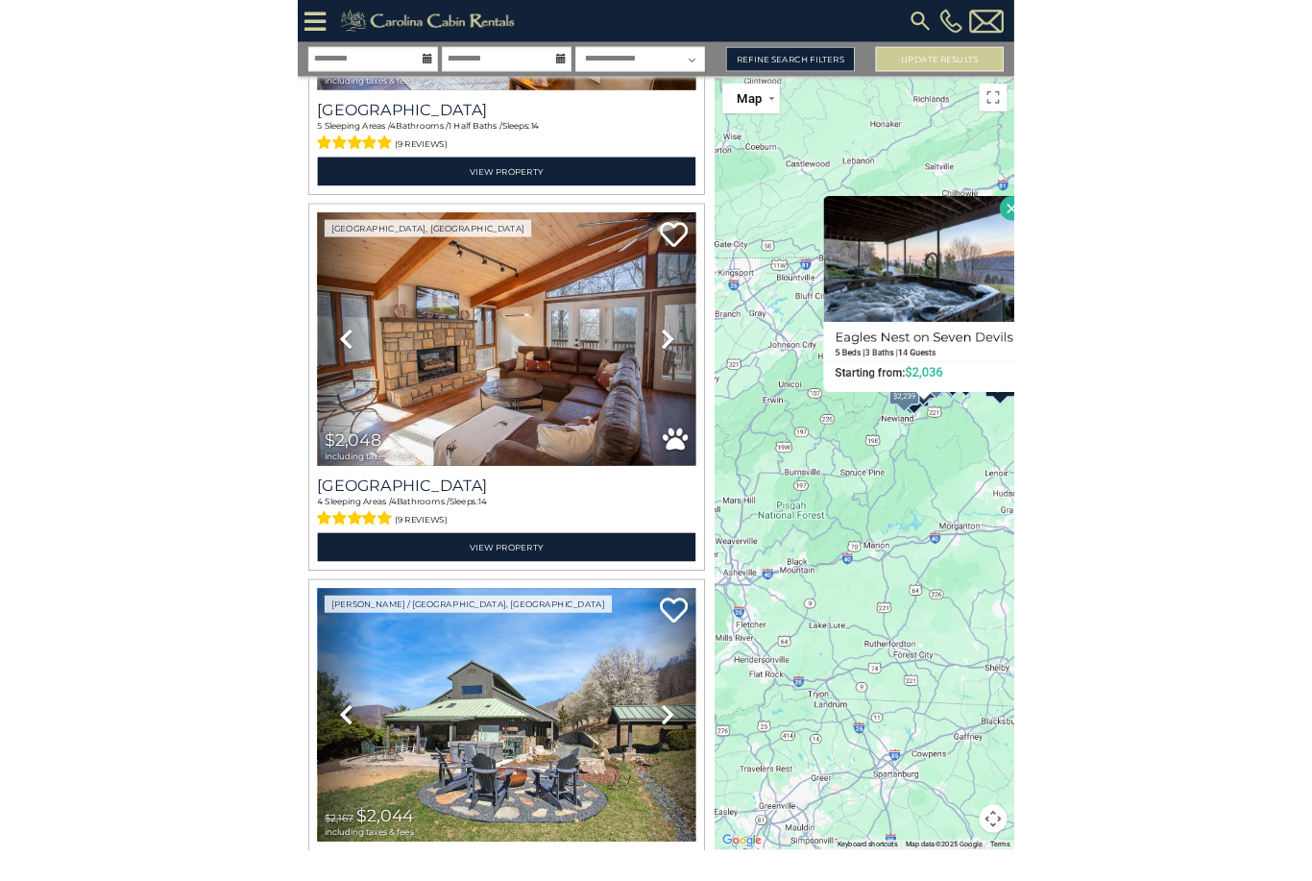
scroll to position [54, 0]
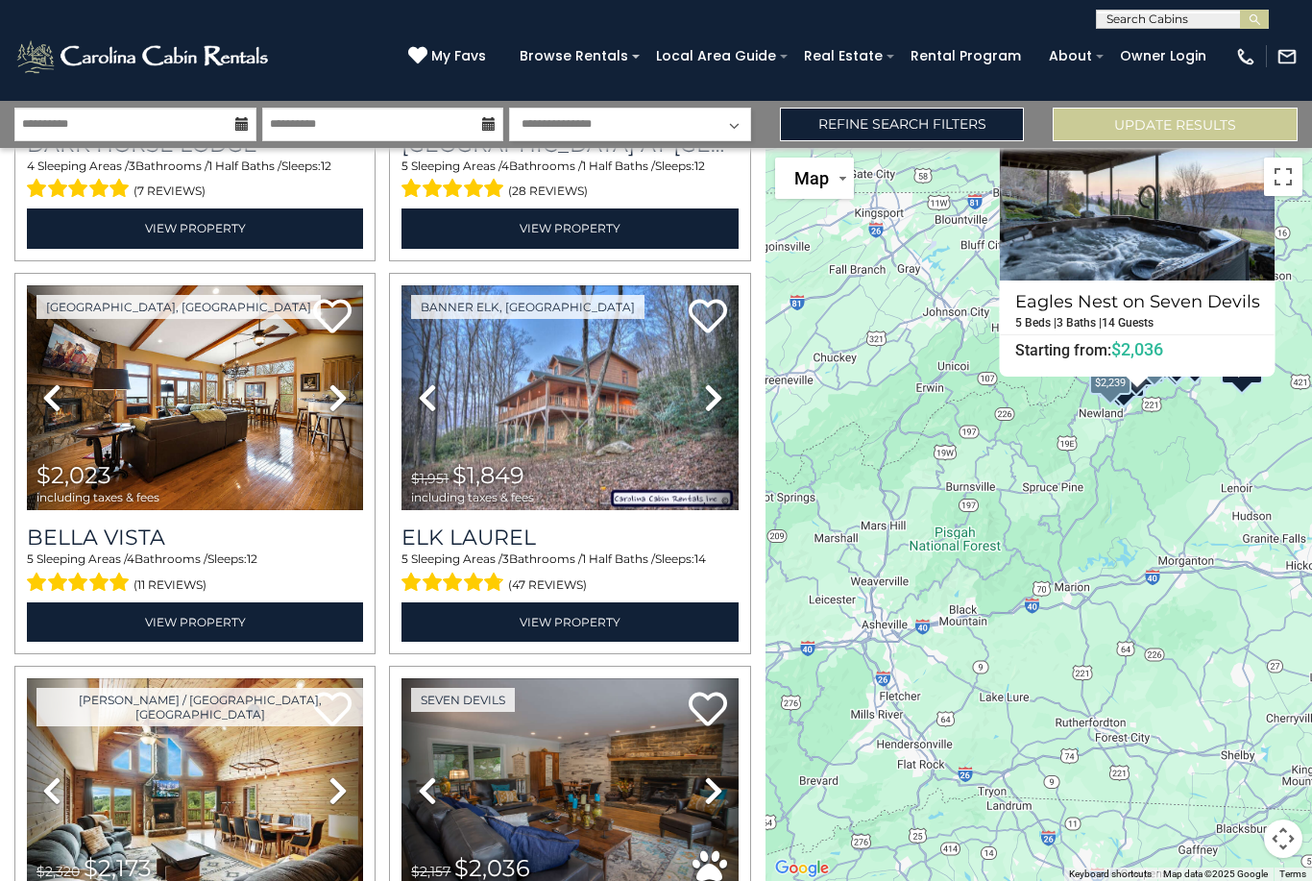
click at [110, 525] on h3 "Bella Vista" at bounding box center [195, 538] width 336 height 26
click at [167, 525] on h3 "Bella Vista" at bounding box center [195, 538] width 336 height 26
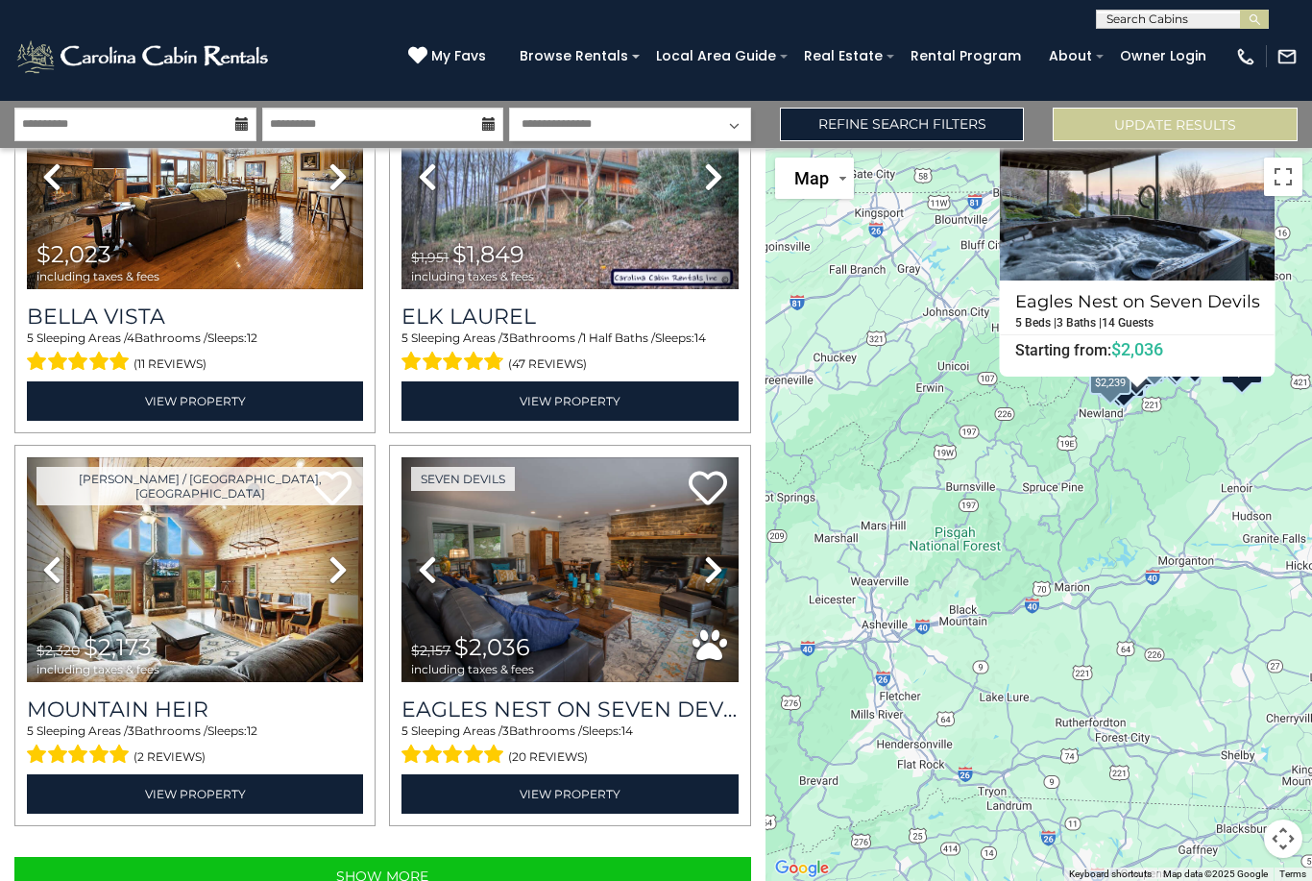
scroll to position [5269, 0]
click at [564, 697] on h3 "Eagles Nest on Seven Devils" at bounding box center [570, 710] width 336 height 26
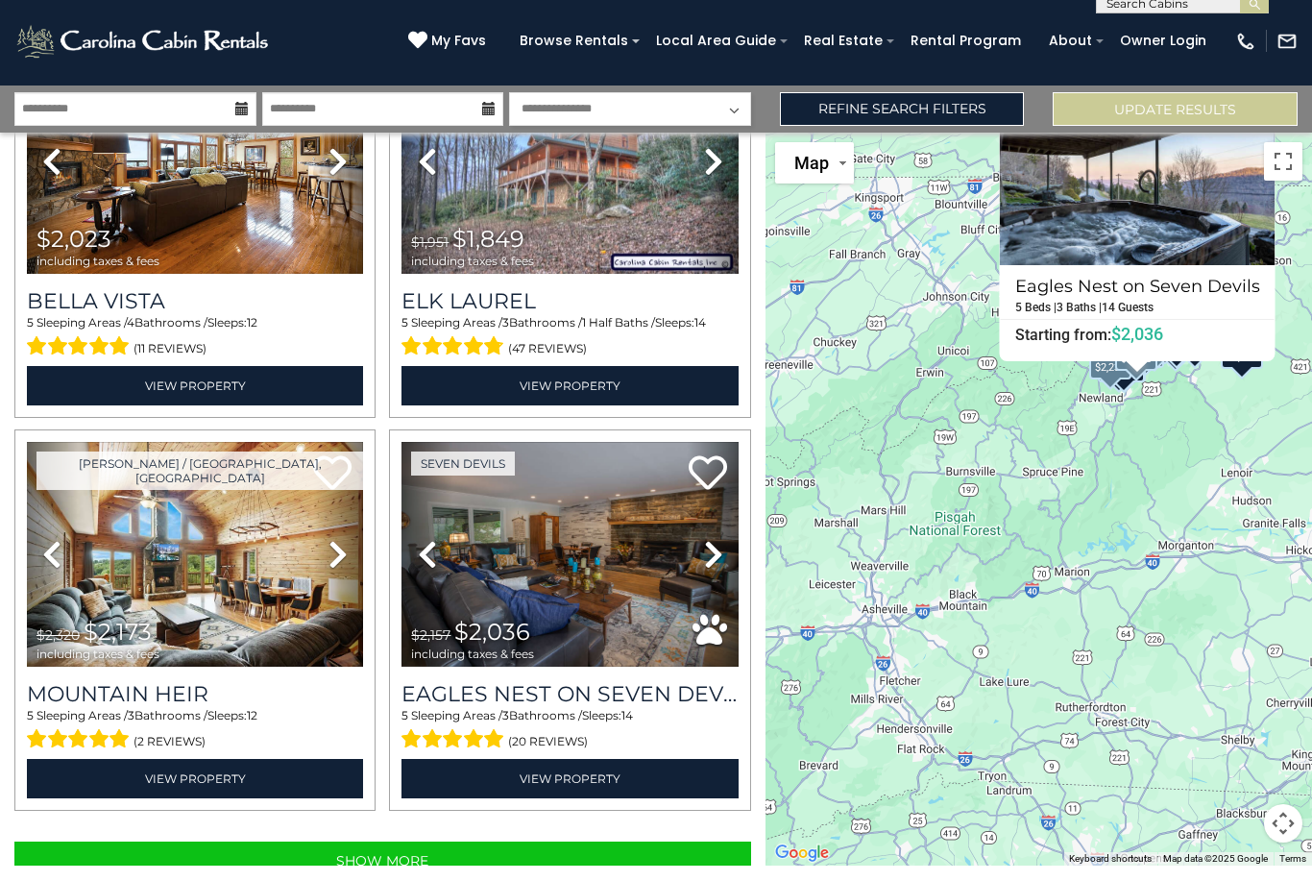
scroll to position [108, 0]
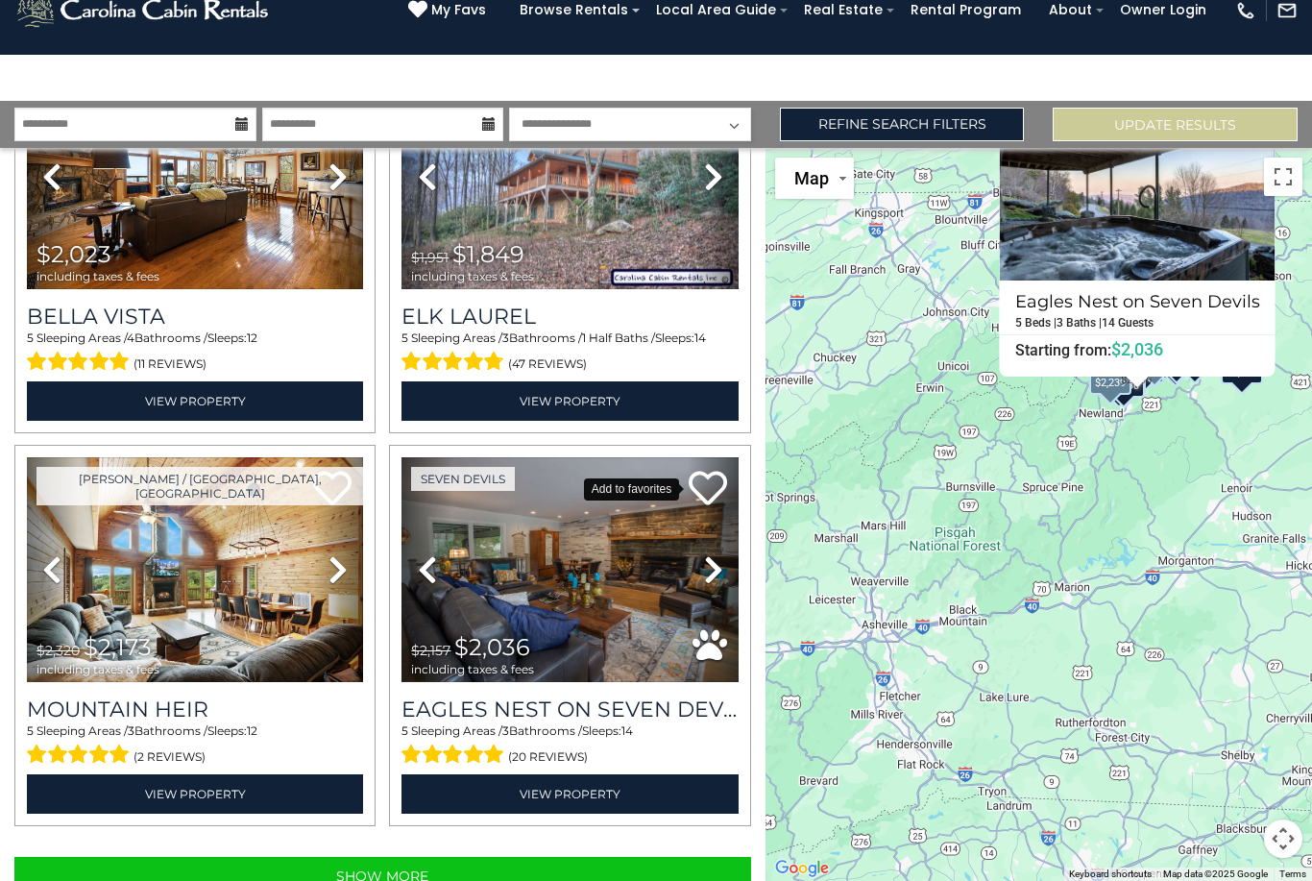
click at [698, 469] on icon at bounding box center [708, 488] width 38 height 38
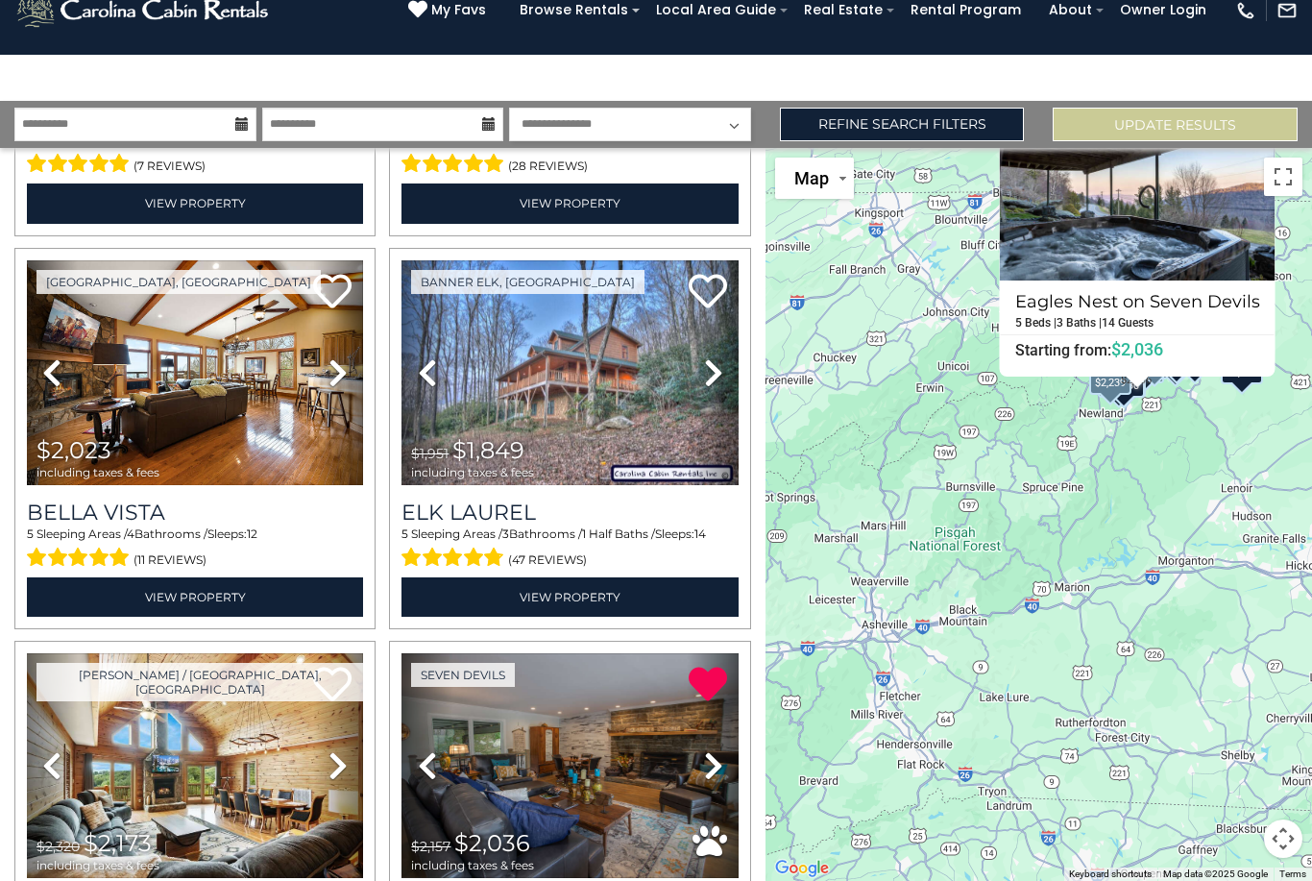
scroll to position [5070, 0]
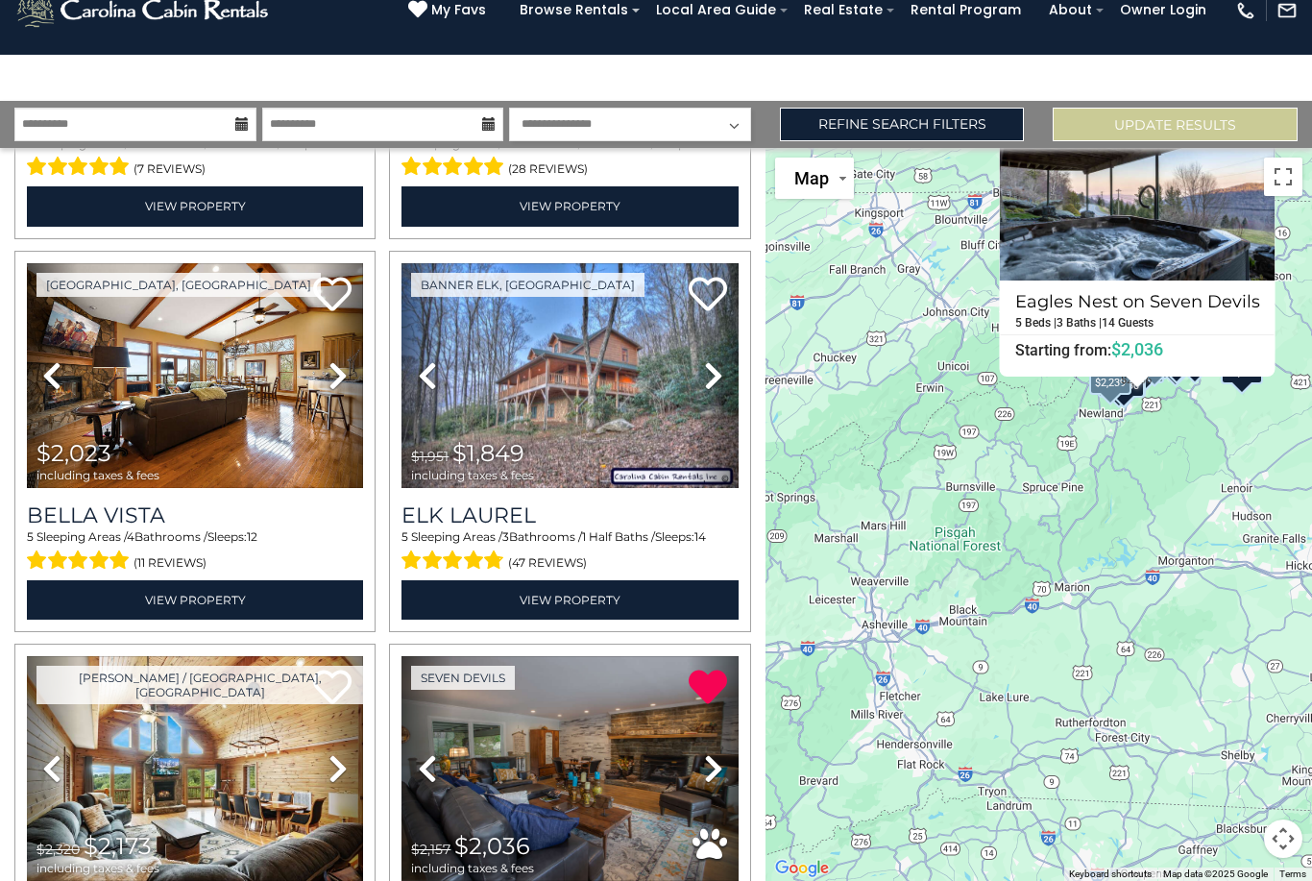
click at [518, 502] on h3 "Elk Laurel" at bounding box center [570, 515] width 336 height 26
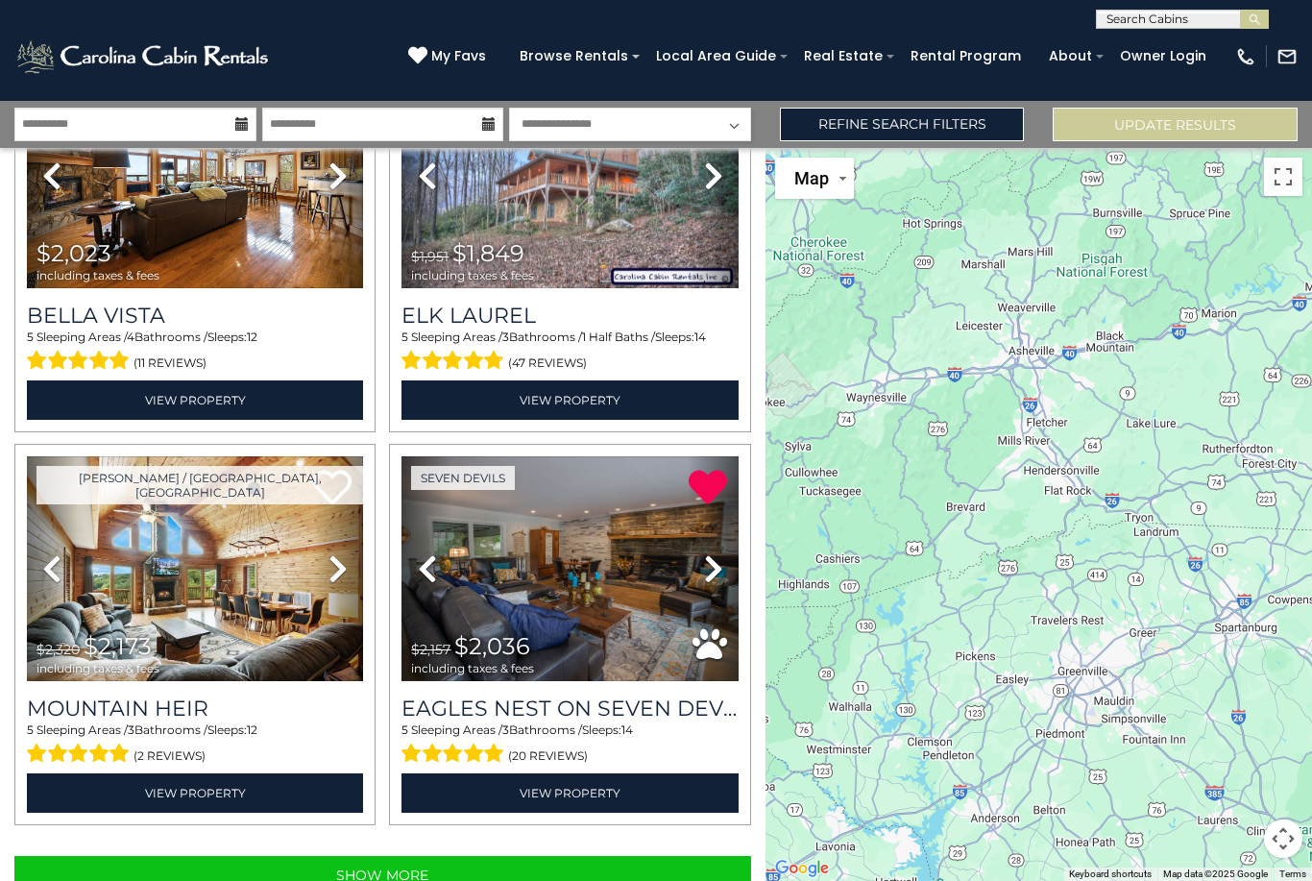
scroll to position [5269, 0]
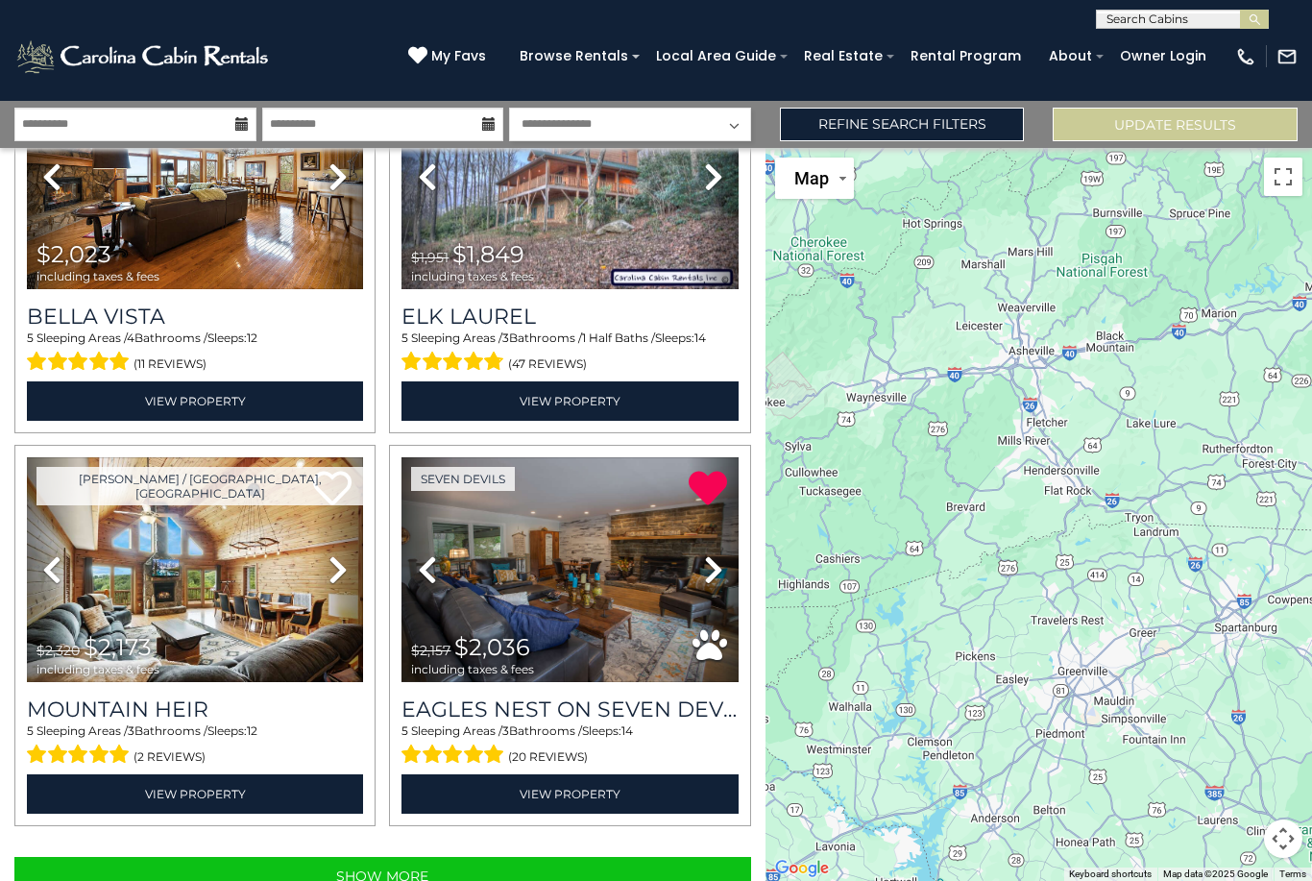
click at [287, 697] on h3 "Mountain Heir" at bounding box center [195, 710] width 336 height 26
click at [502, 857] on button "Show More" at bounding box center [382, 876] width 737 height 38
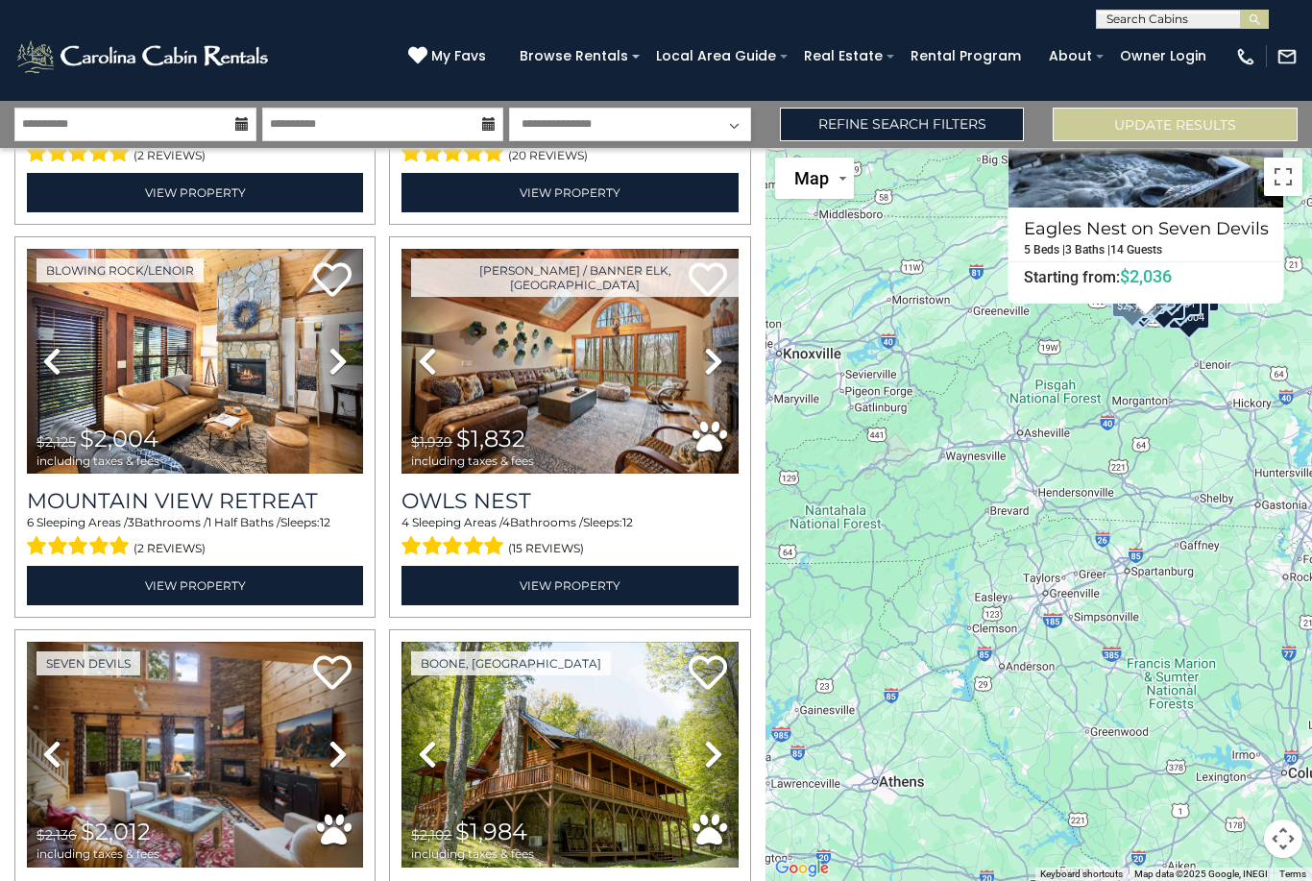
scroll to position [5871, 0]
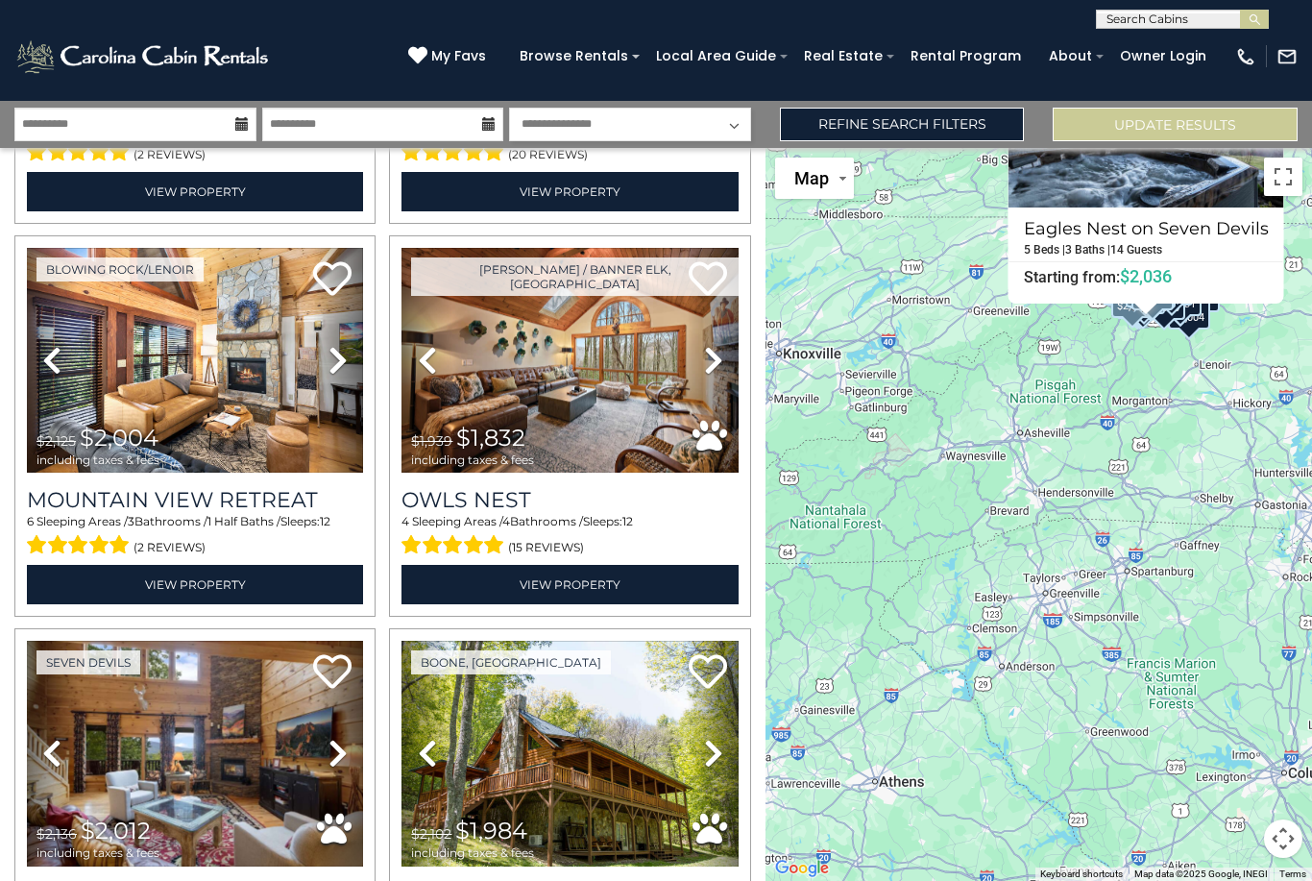
click at [509, 487] on h3 "Owls Nest" at bounding box center [570, 500] width 336 height 26
click at [258, 487] on h3 "Mountain View Retreat" at bounding box center [195, 500] width 336 height 26
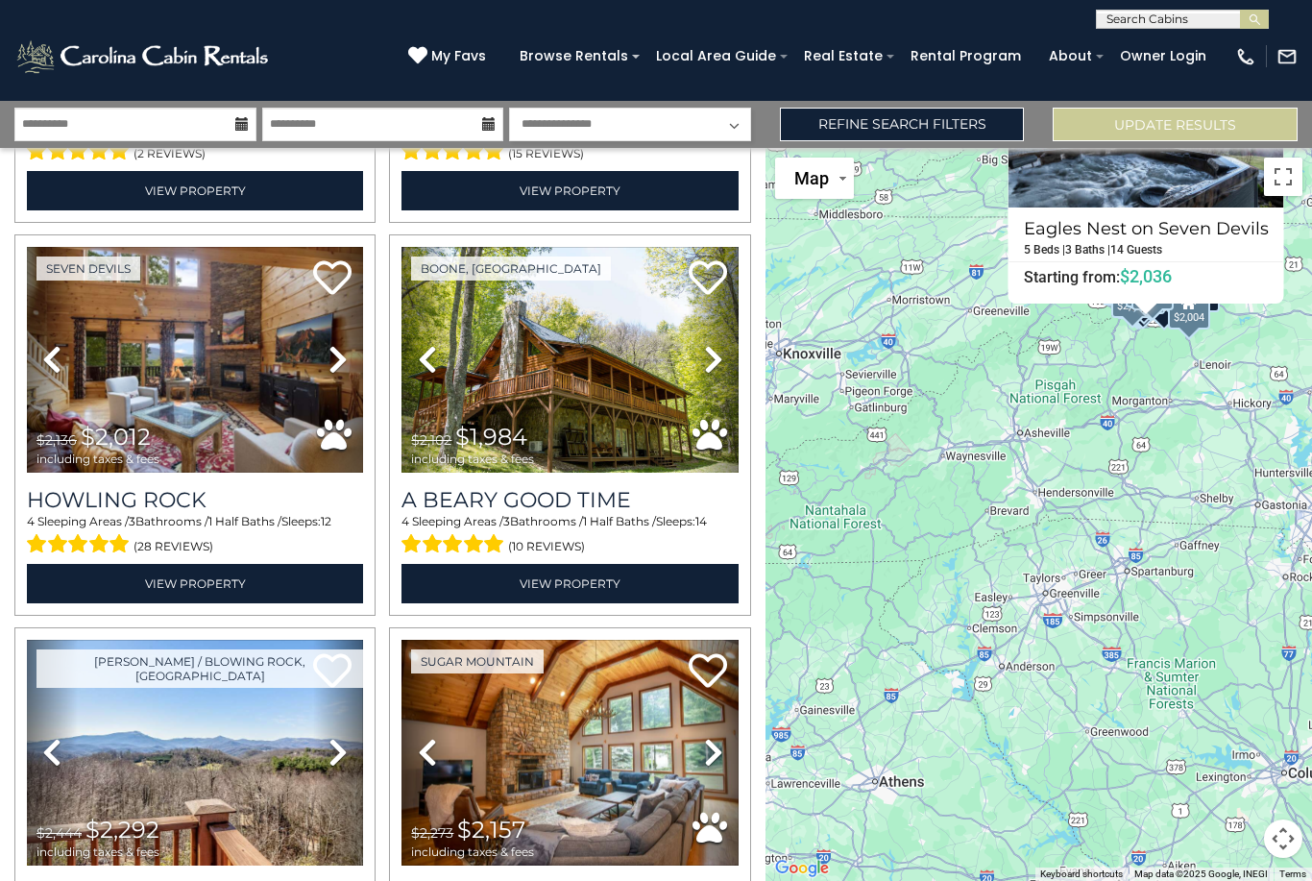
scroll to position [6314, 0]
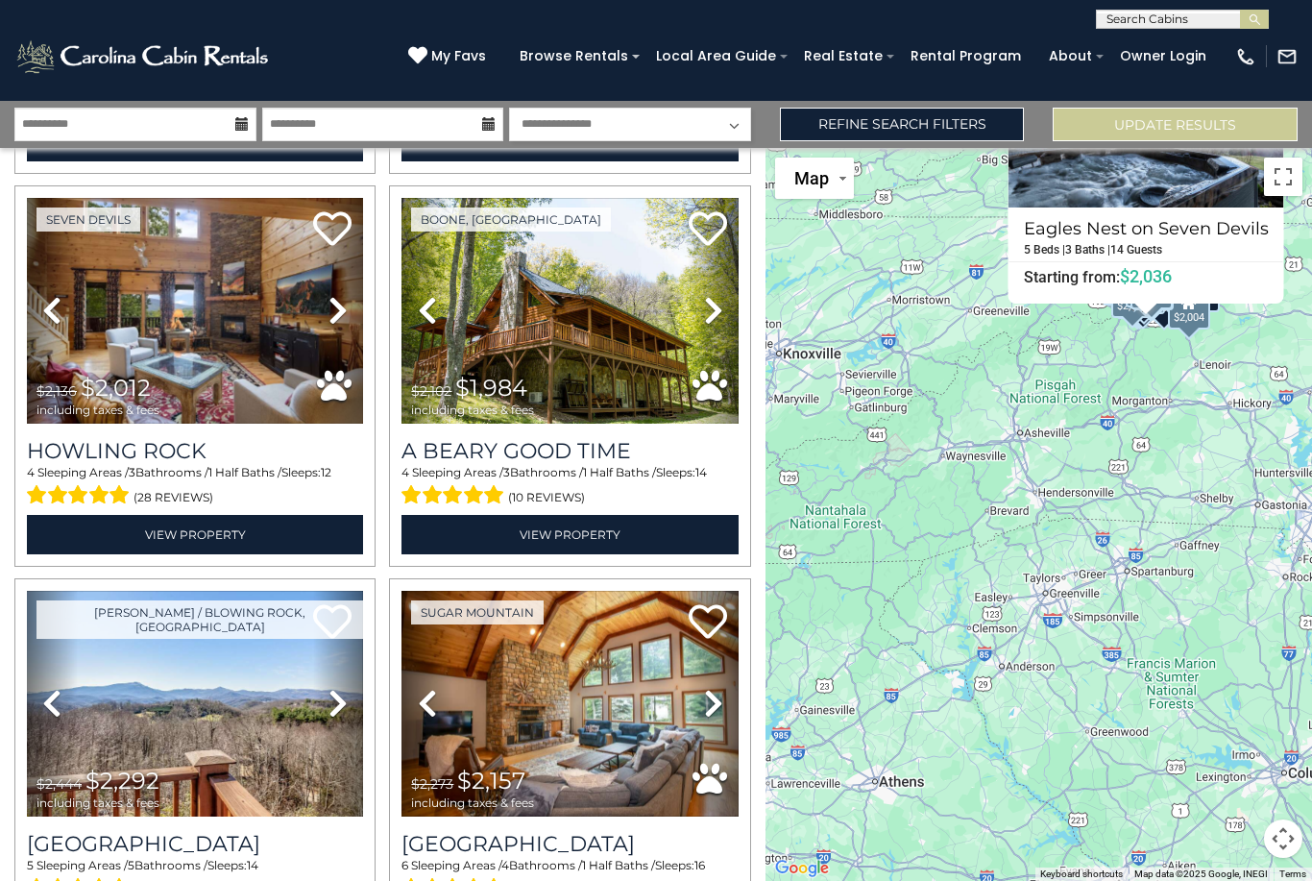
click at [77, 438] on h3 "Howling Rock" at bounding box center [195, 451] width 336 height 26
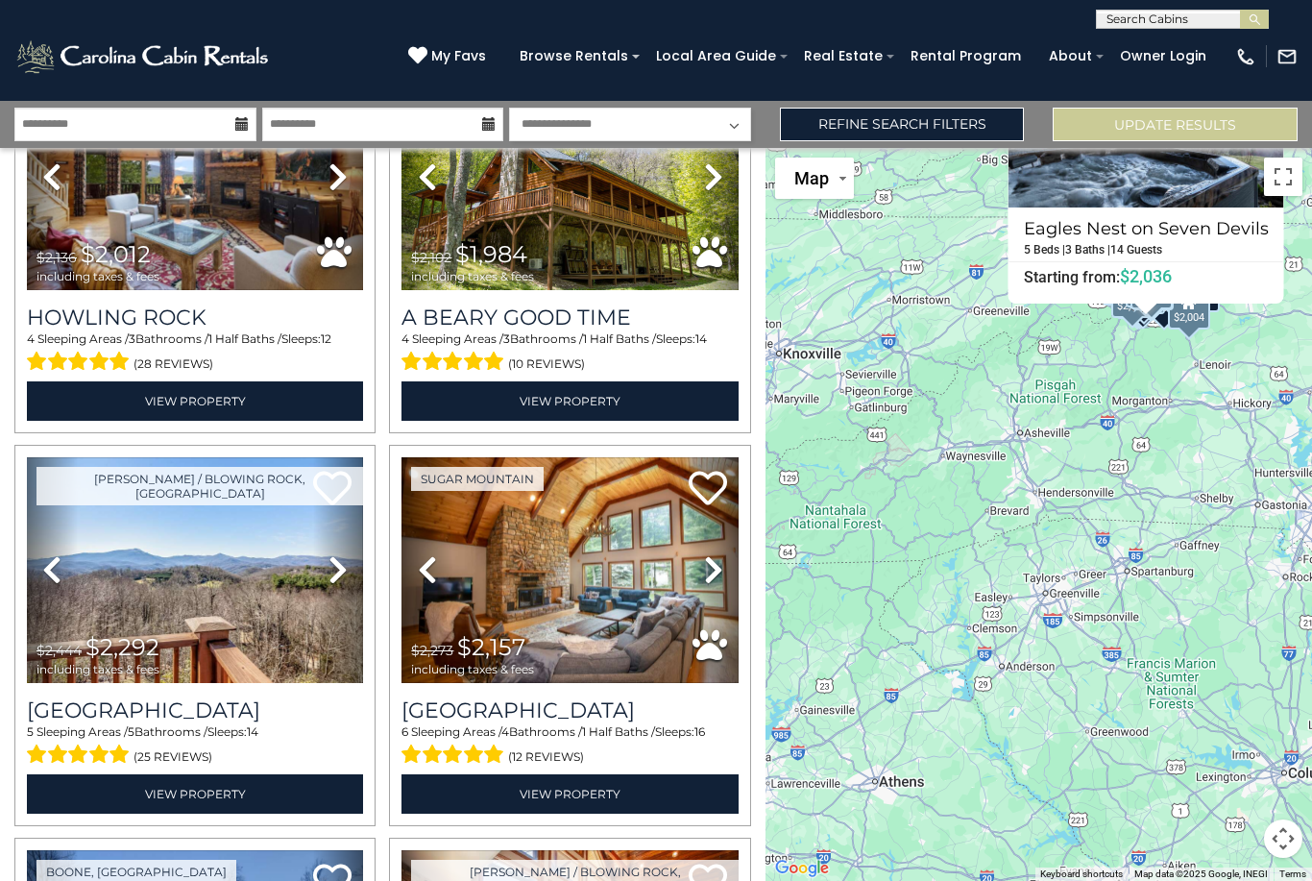
scroll to position [6447, 0]
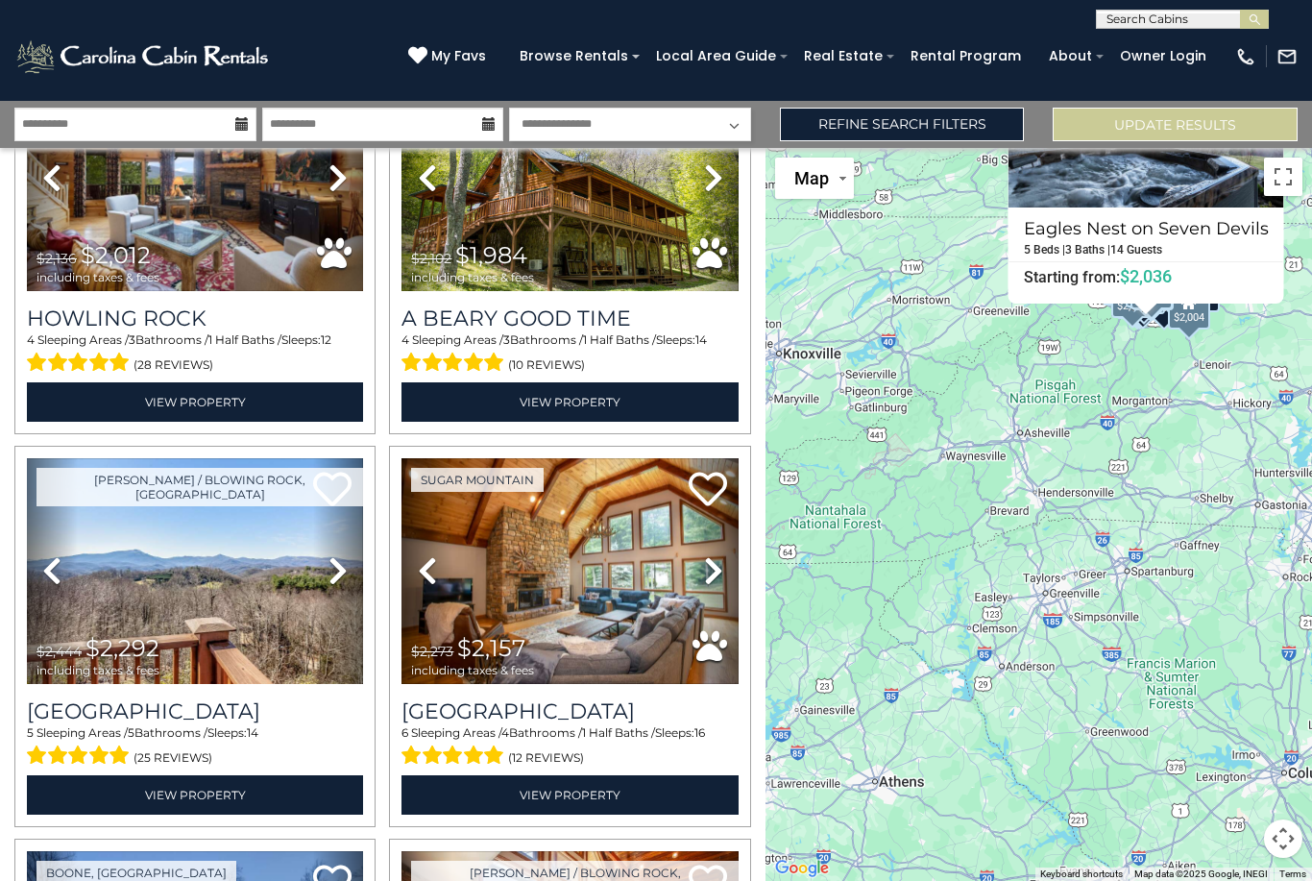
click at [591, 306] on h3 "A Beary Good Time" at bounding box center [570, 319] width 336 height 26
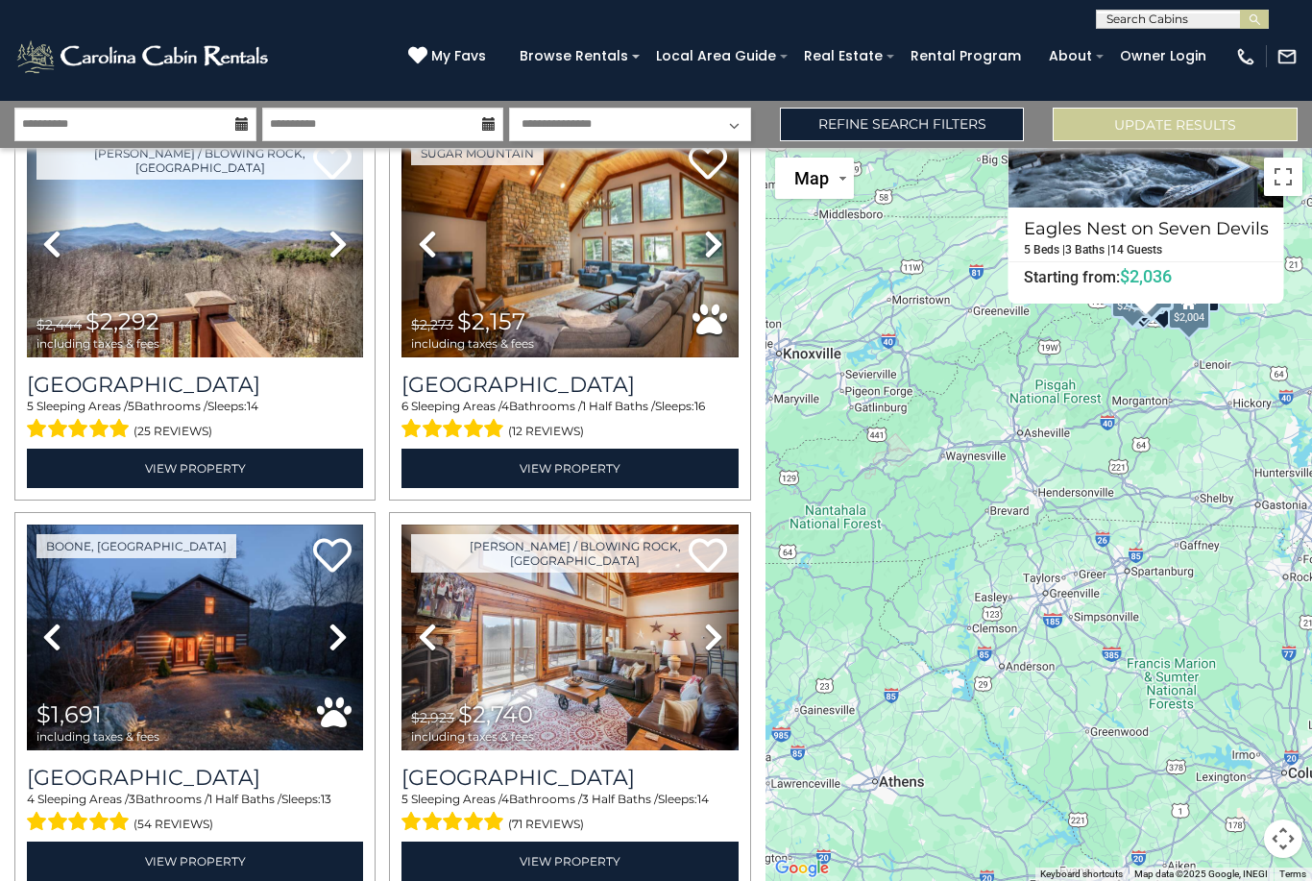
scroll to position [6775, 0]
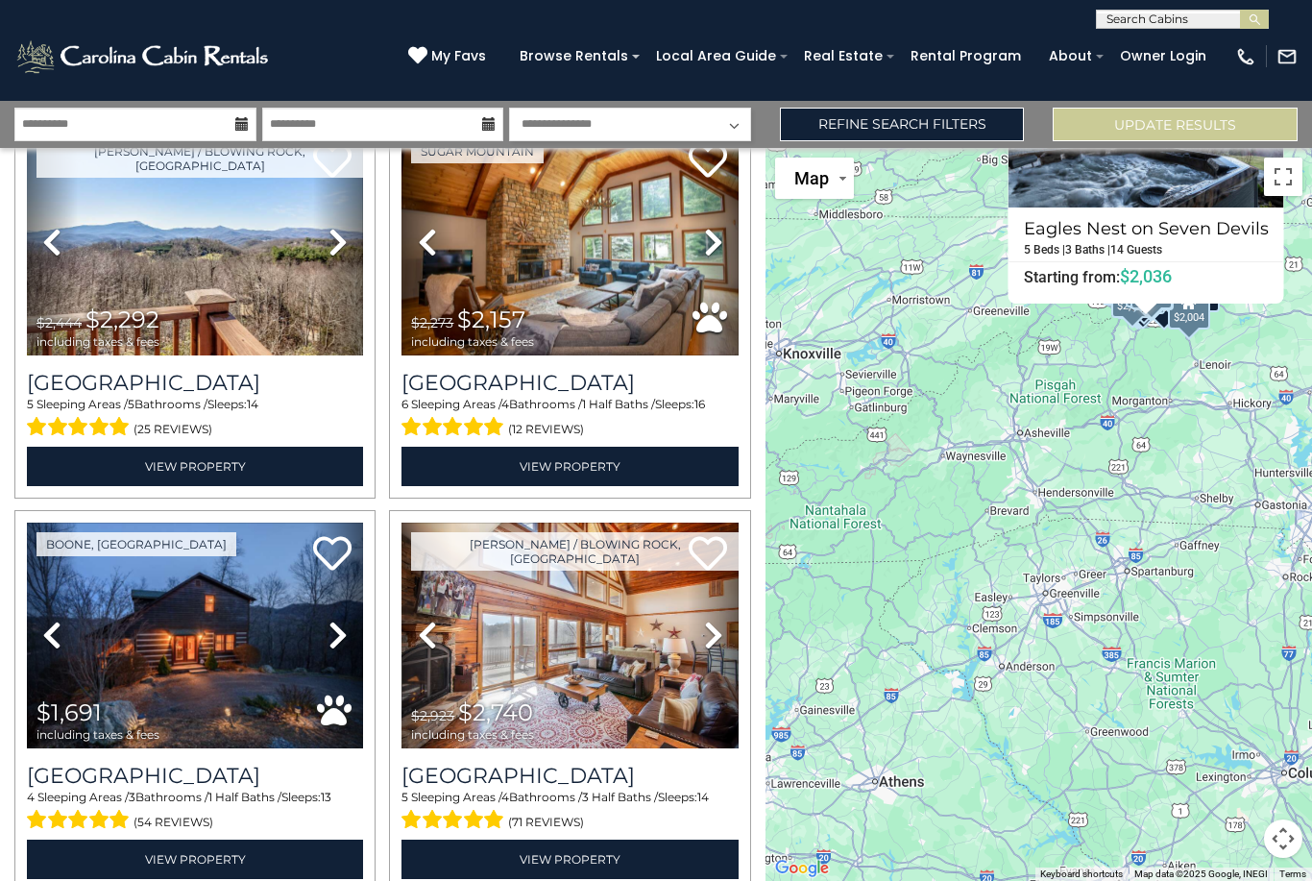
click at [643, 370] on h3 "Sugar Mountain Lodge" at bounding box center [570, 383] width 336 height 26
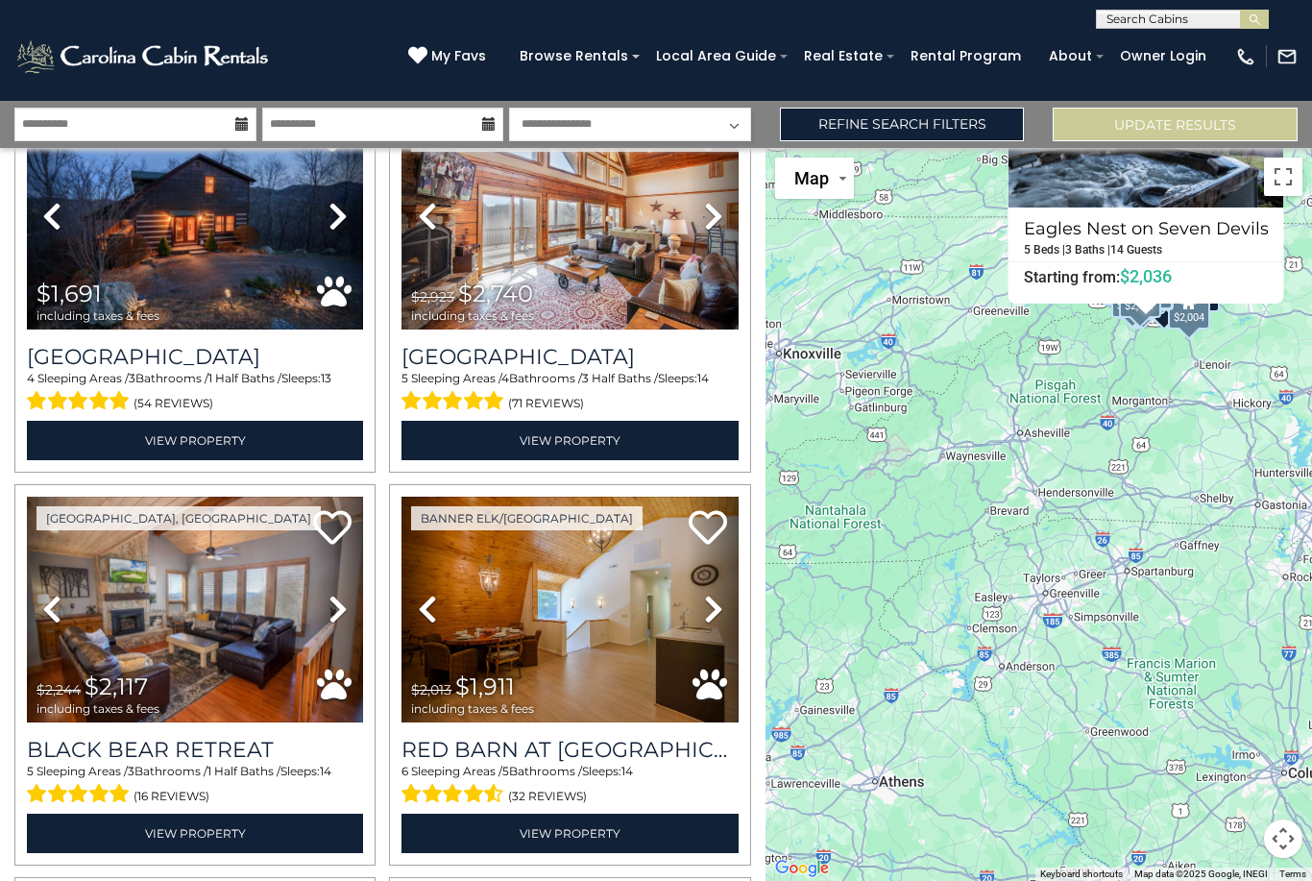
scroll to position [7224, 0]
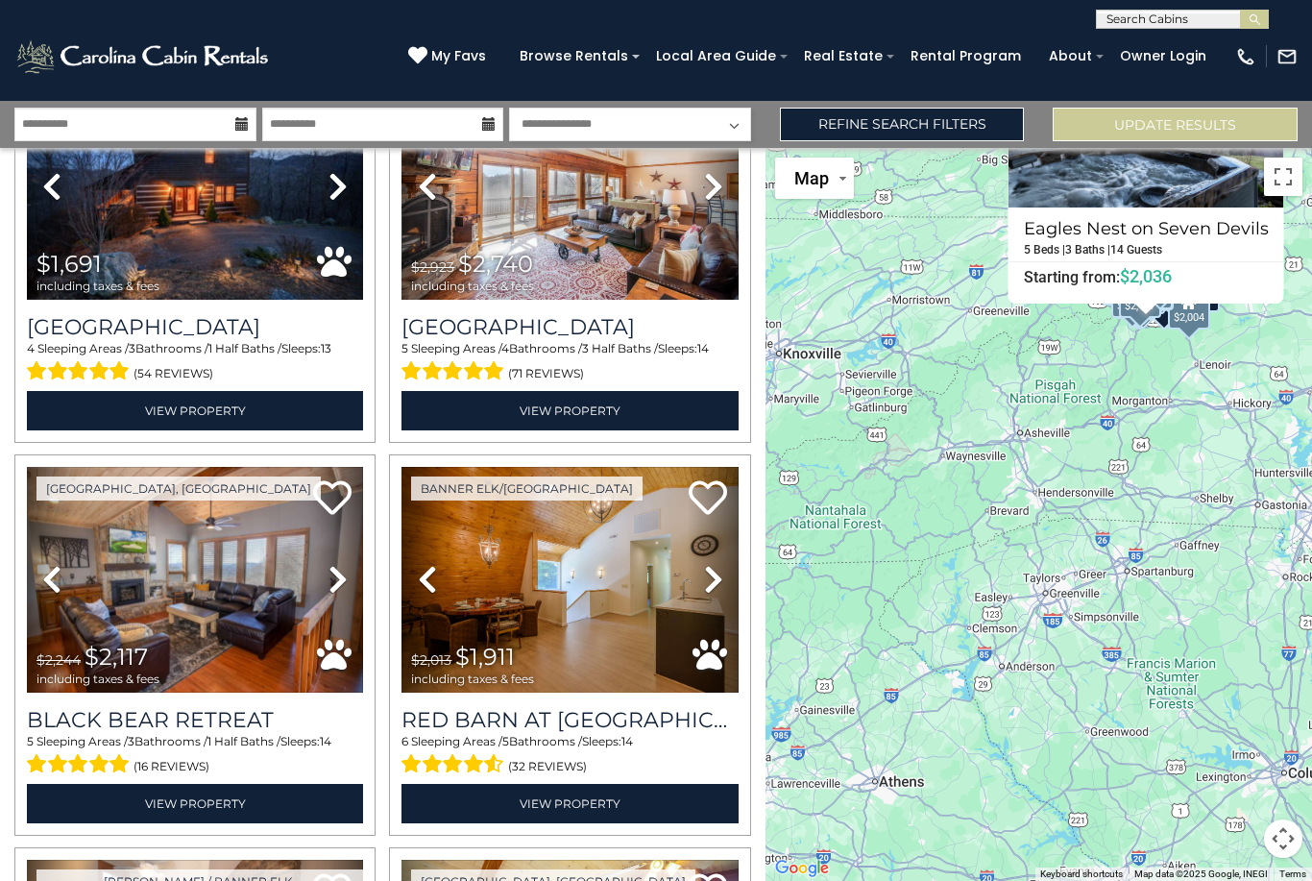
click at [45, 314] on h3 "Willow Valley View" at bounding box center [195, 327] width 336 height 26
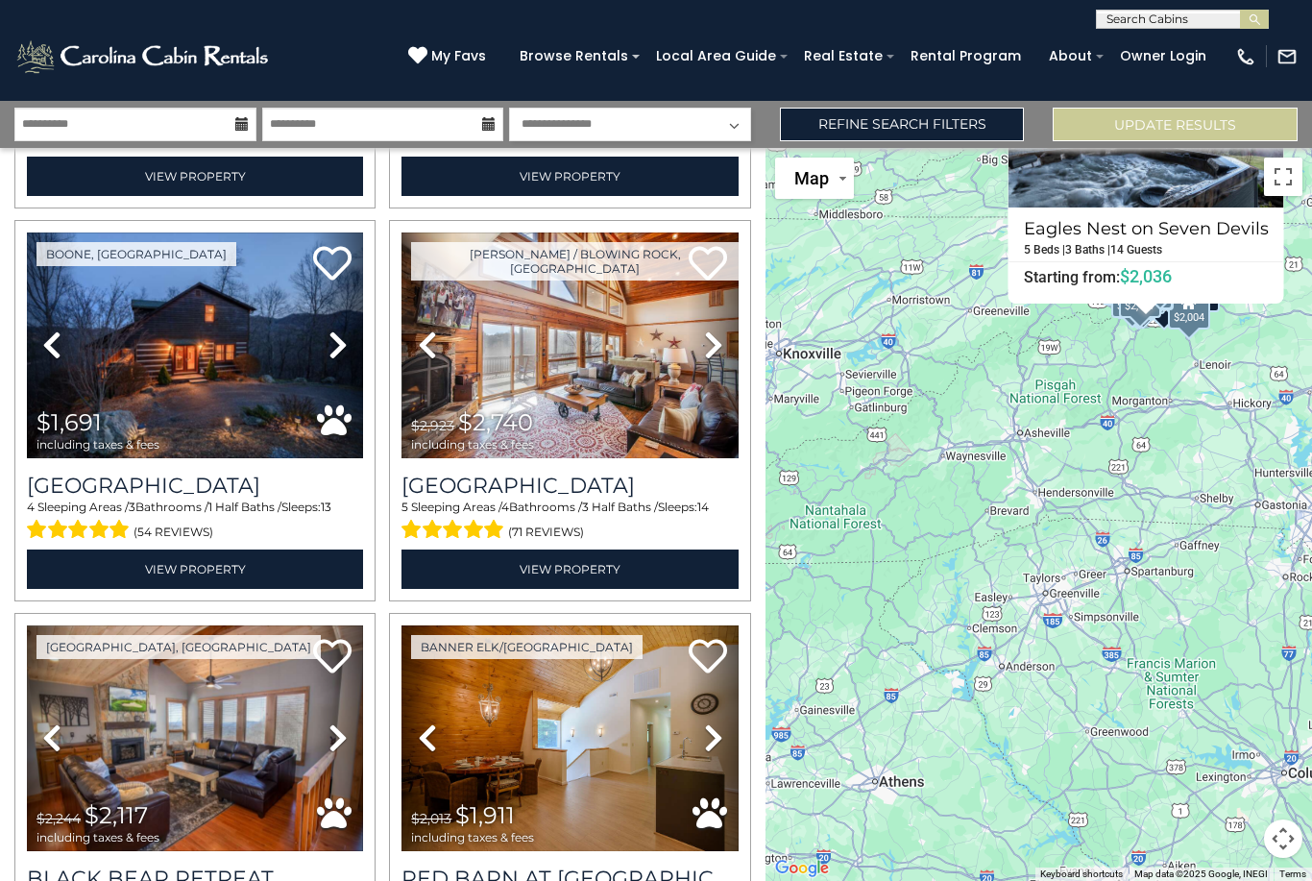
scroll to position [7063, 0]
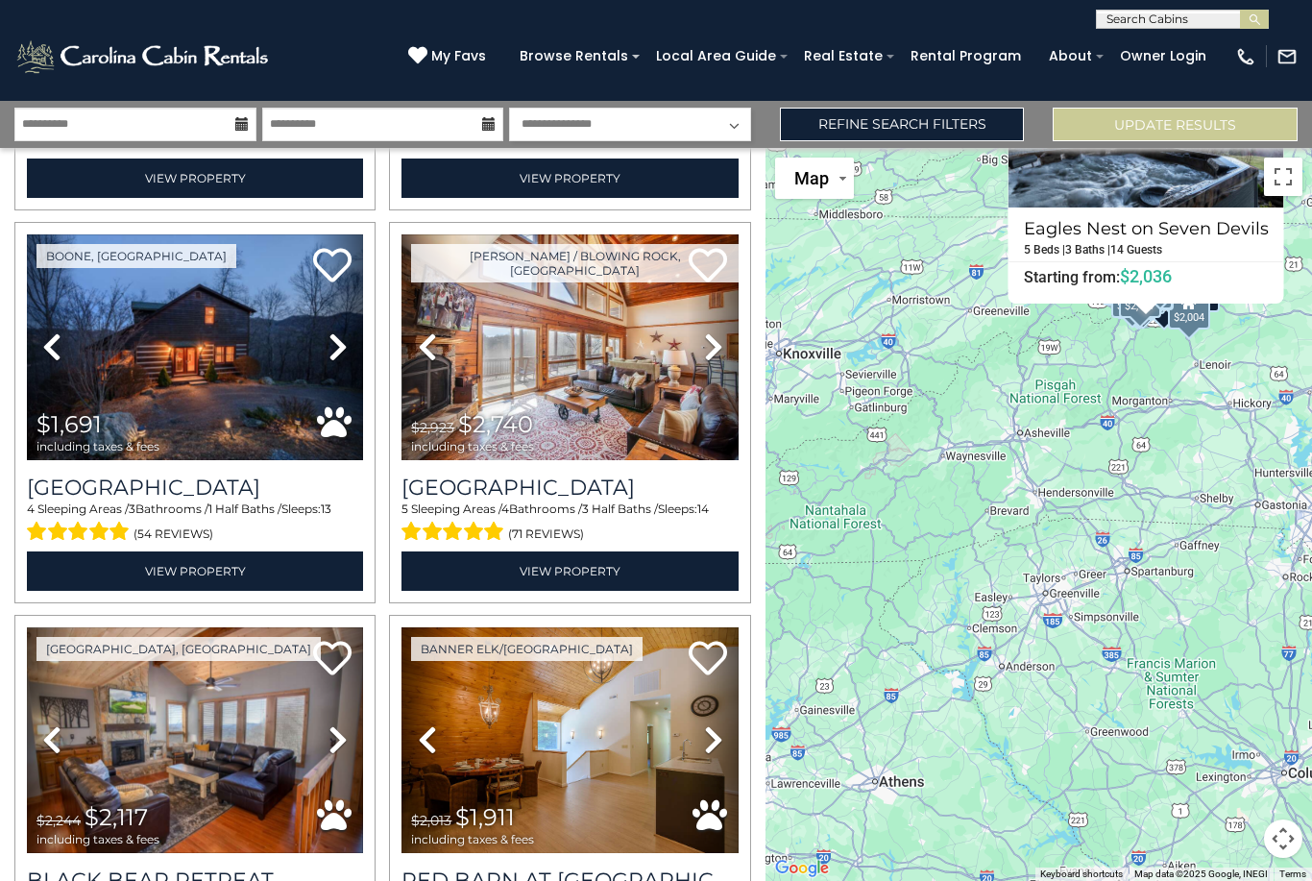
click at [577, 475] on h3 "Blackberry Ridge" at bounding box center [570, 488] width 336 height 26
click at [686, 234] on img at bounding box center [570, 347] width 336 height 226
click at [697, 246] on icon at bounding box center [708, 265] width 38 height 38
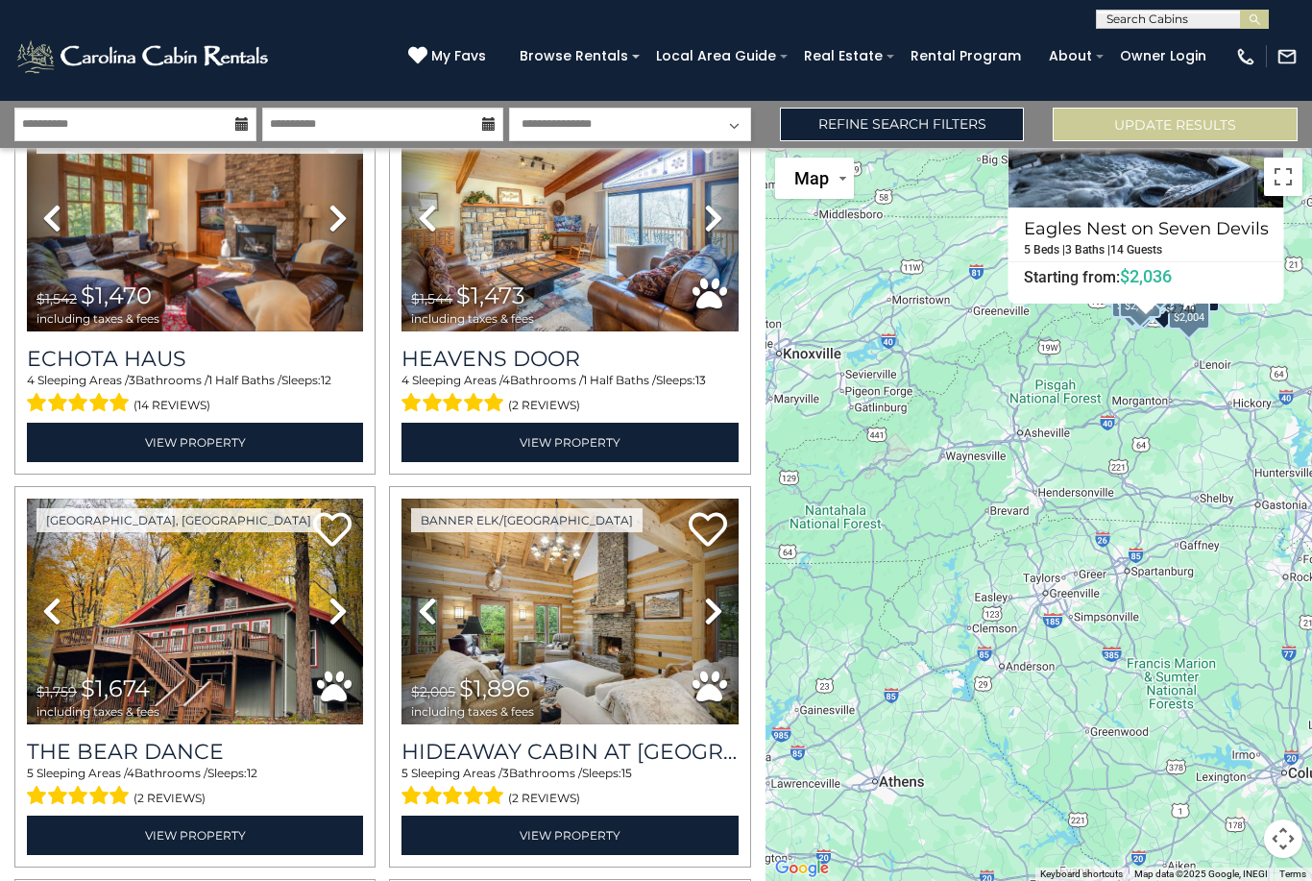
scroll to position [7982, 0]
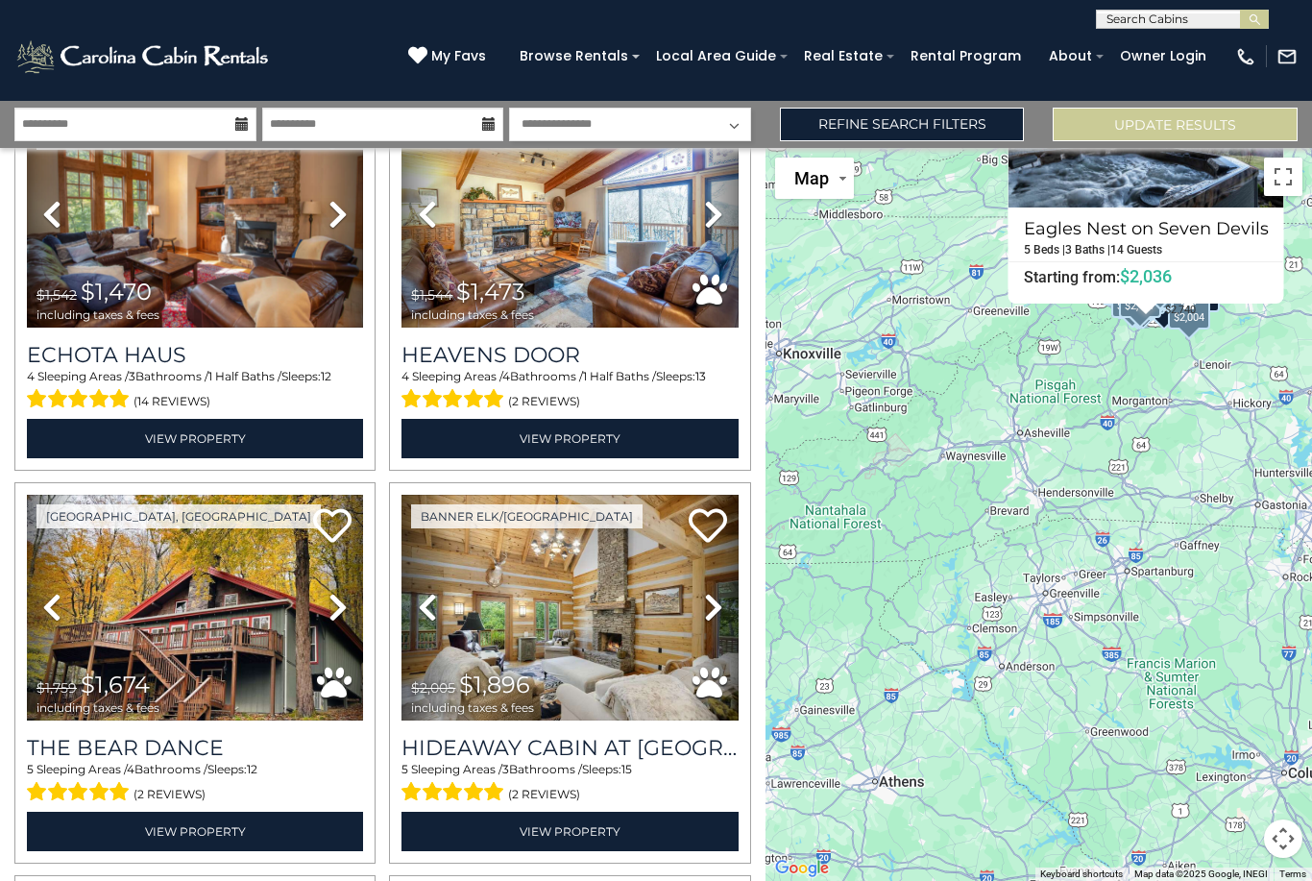
click at [155, 342] on h3 "Echota Haus" at bounding box center [195, 355] width 336 height 26
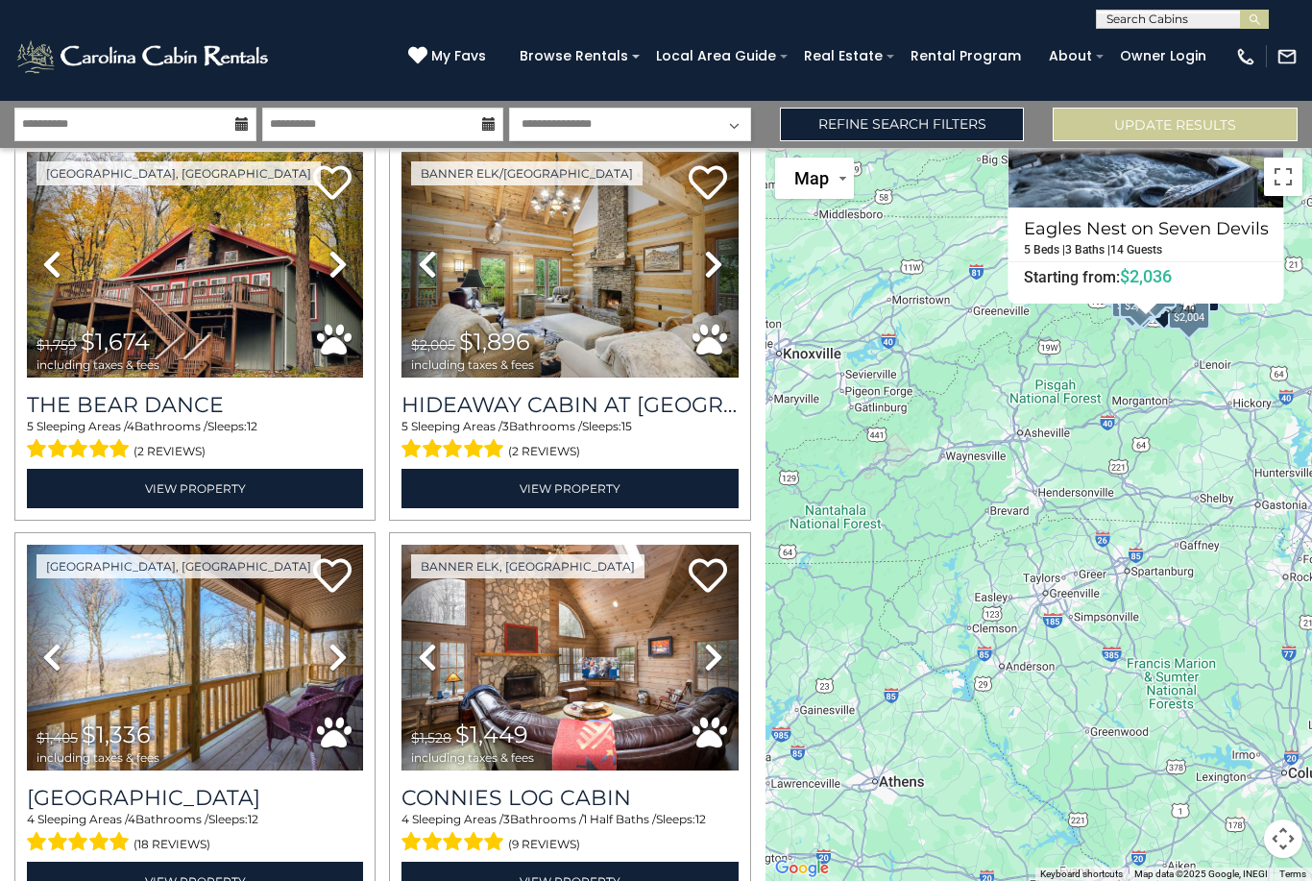
scroll to position [8322, 0]
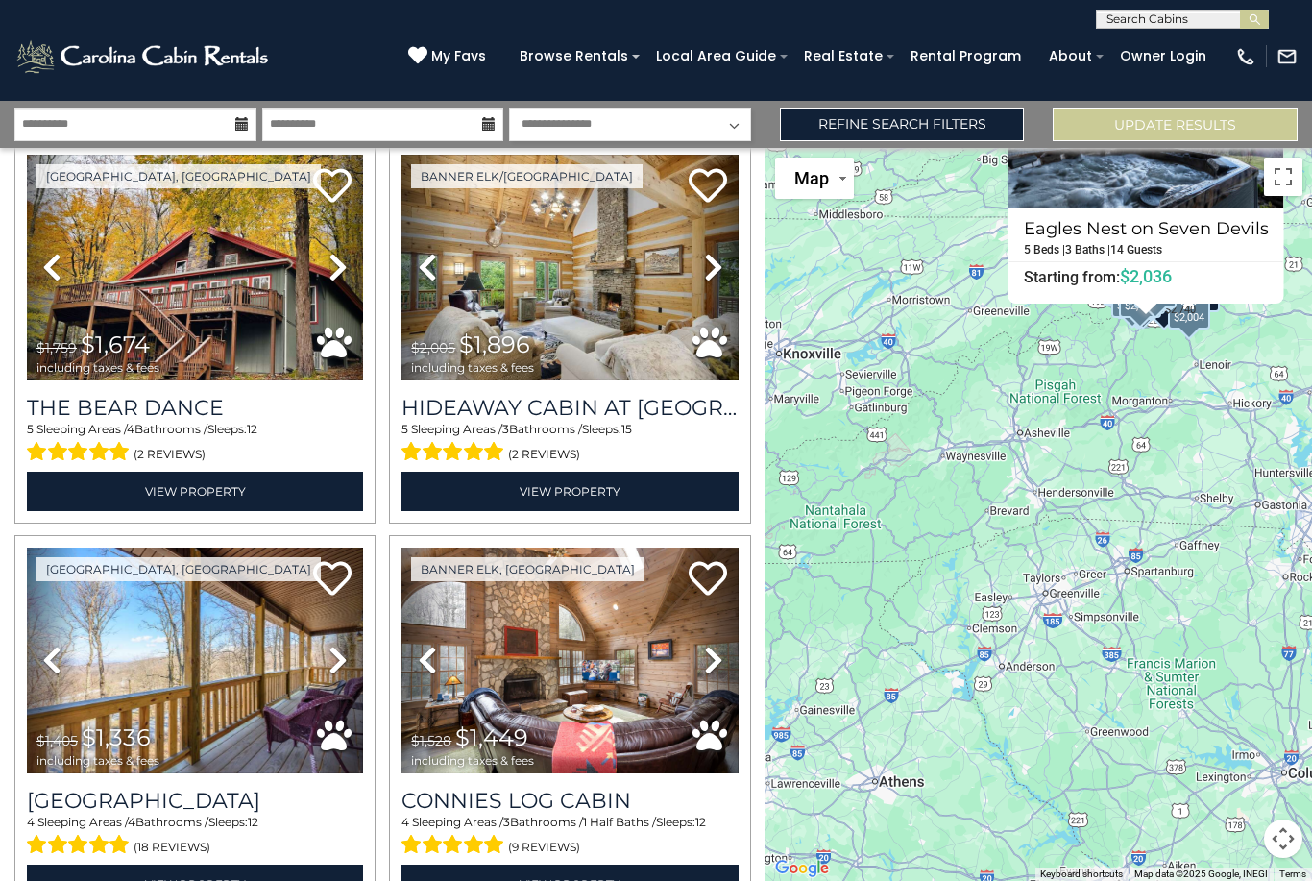
click at [703, 395] on h3 "Hideaway Cabin at Buckeye Creek" at bounding box center [570, 408] width 336 height 26
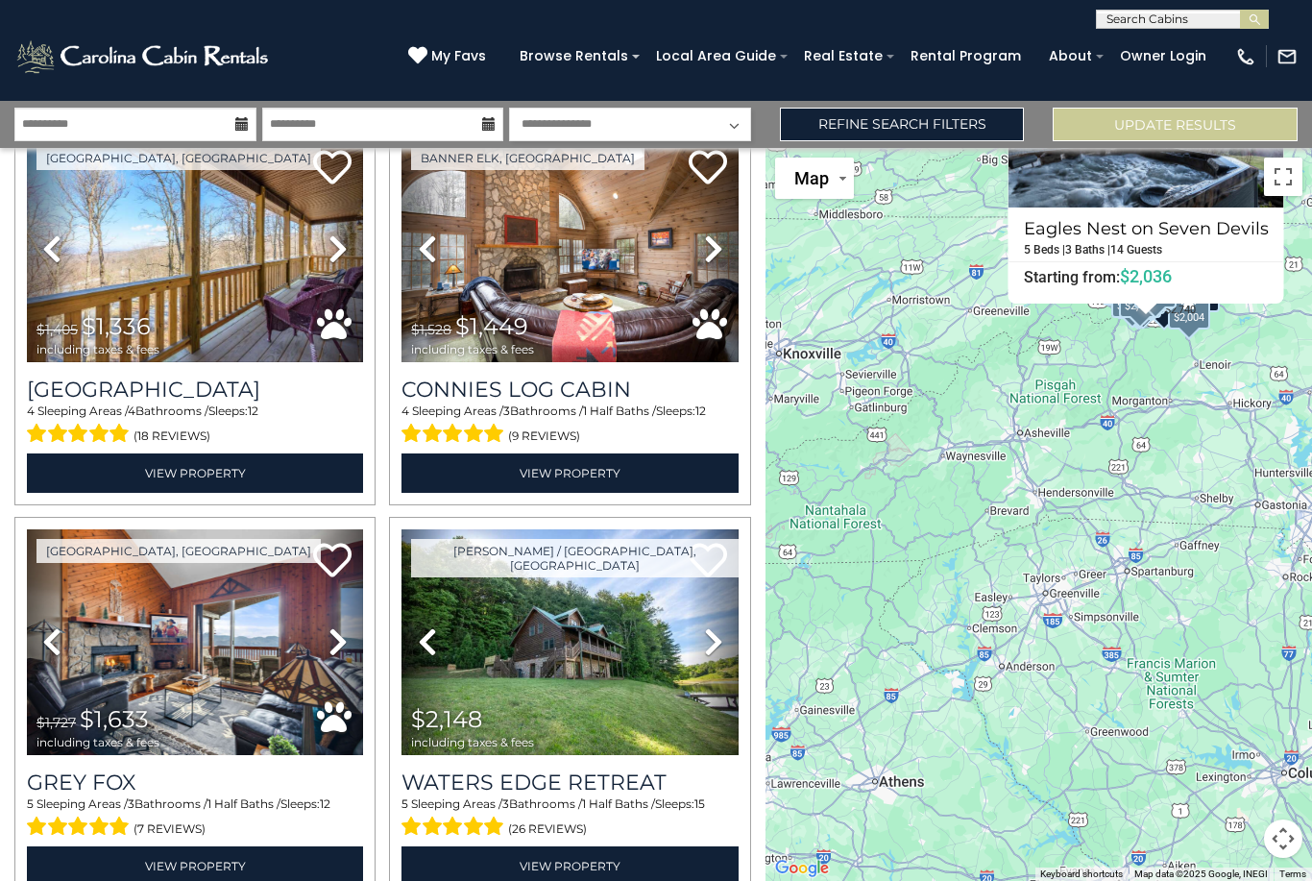
scroll to position [8744, 0]
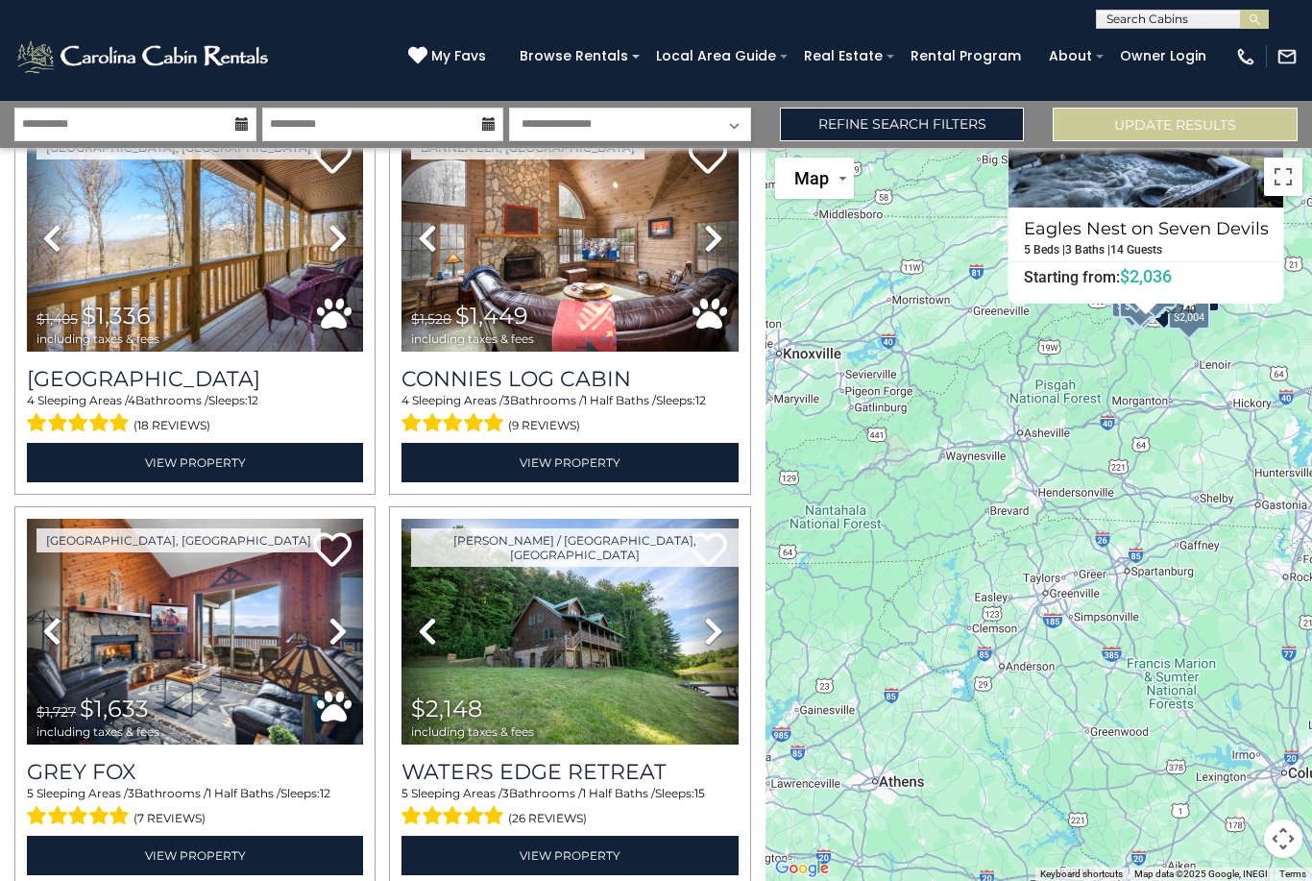
click at [210, 366] on h3 "Slopeside Lodge" at bounding box center [195, 379] width 336 height 26
click at [615, 366] on h3 "Connies Log Cabin" at bounding box center [570, 379] width 336 height 26
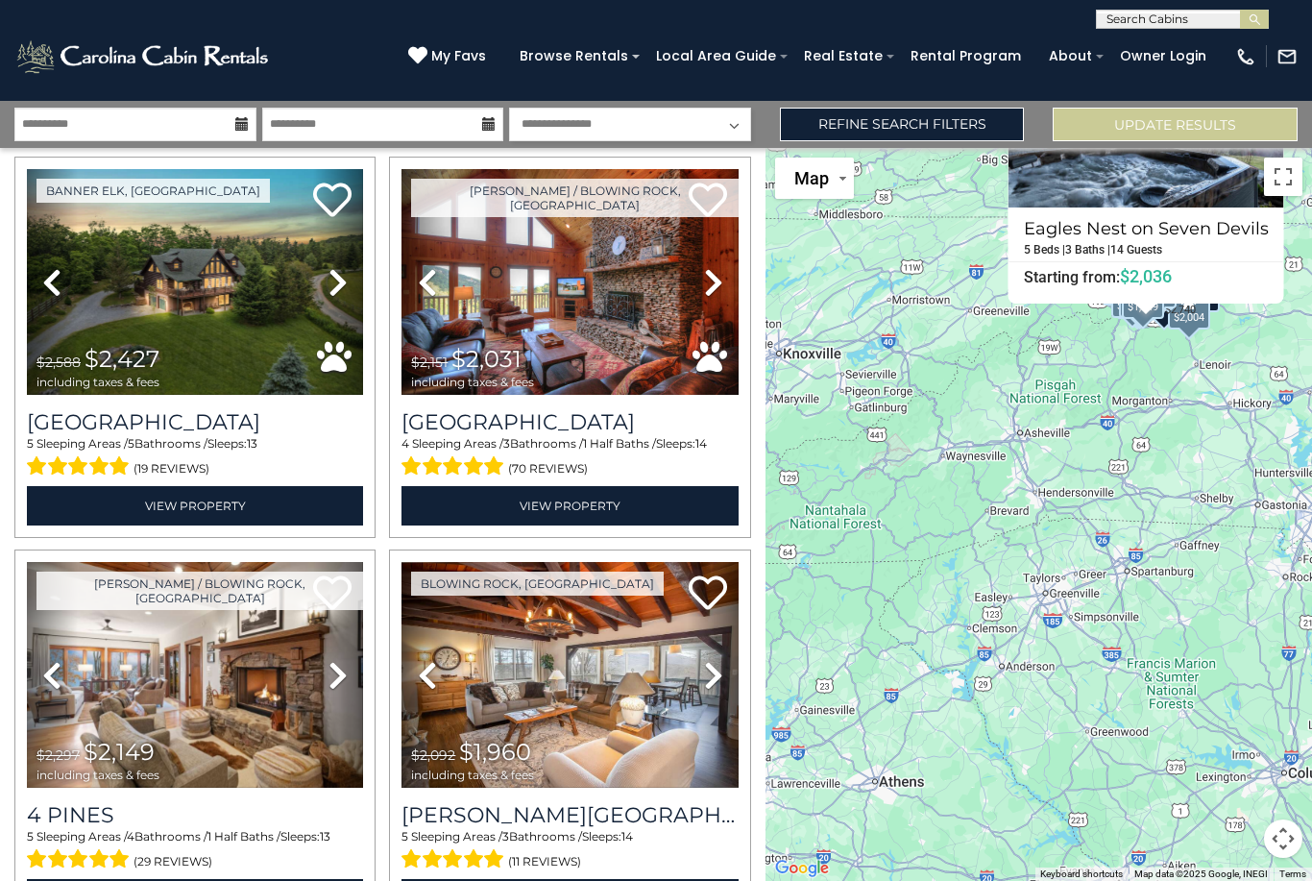
scroll to position [9489, 0]
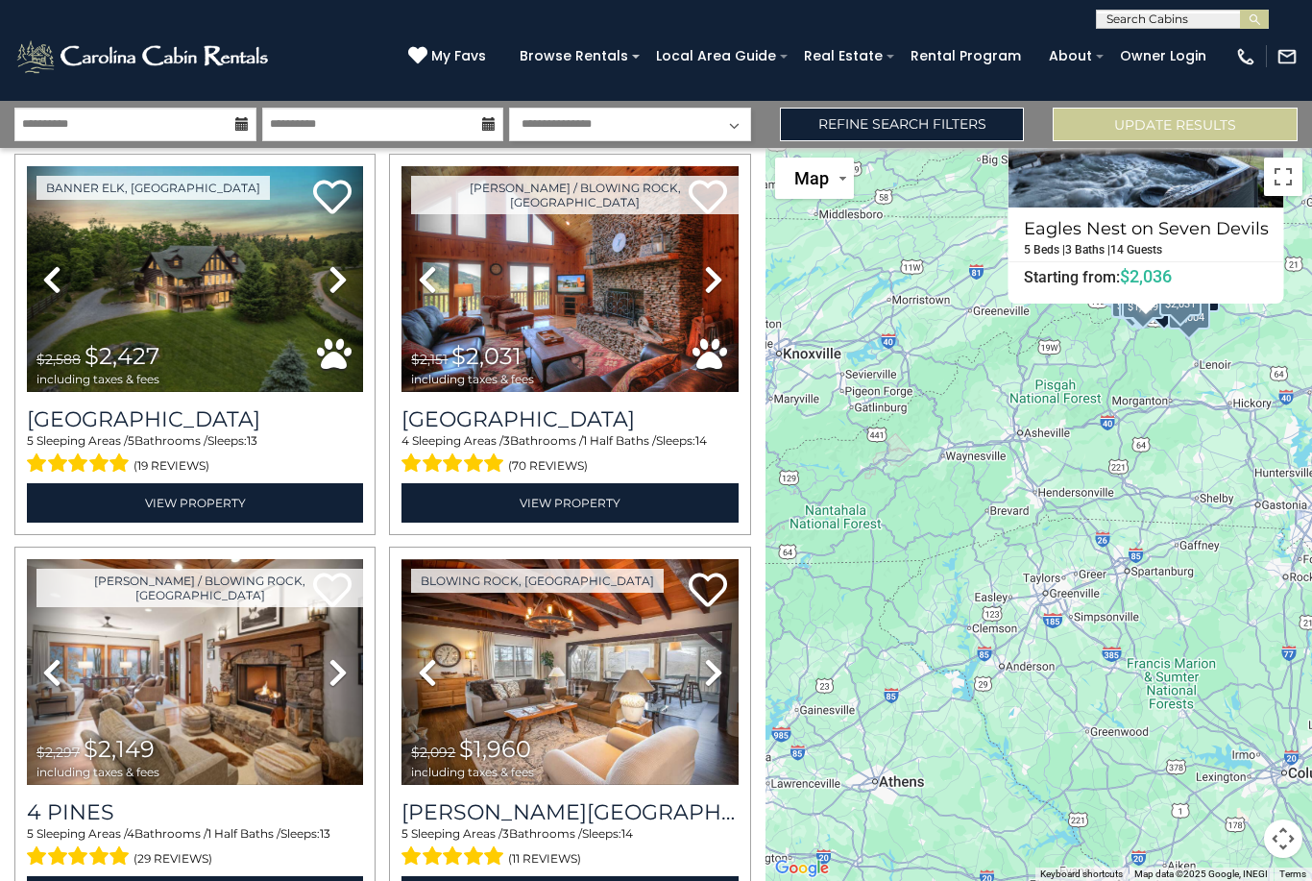
click at [609, 406] on h3 "Blackberry Lodge" at bounding box center [570, 419] width 336 height 26
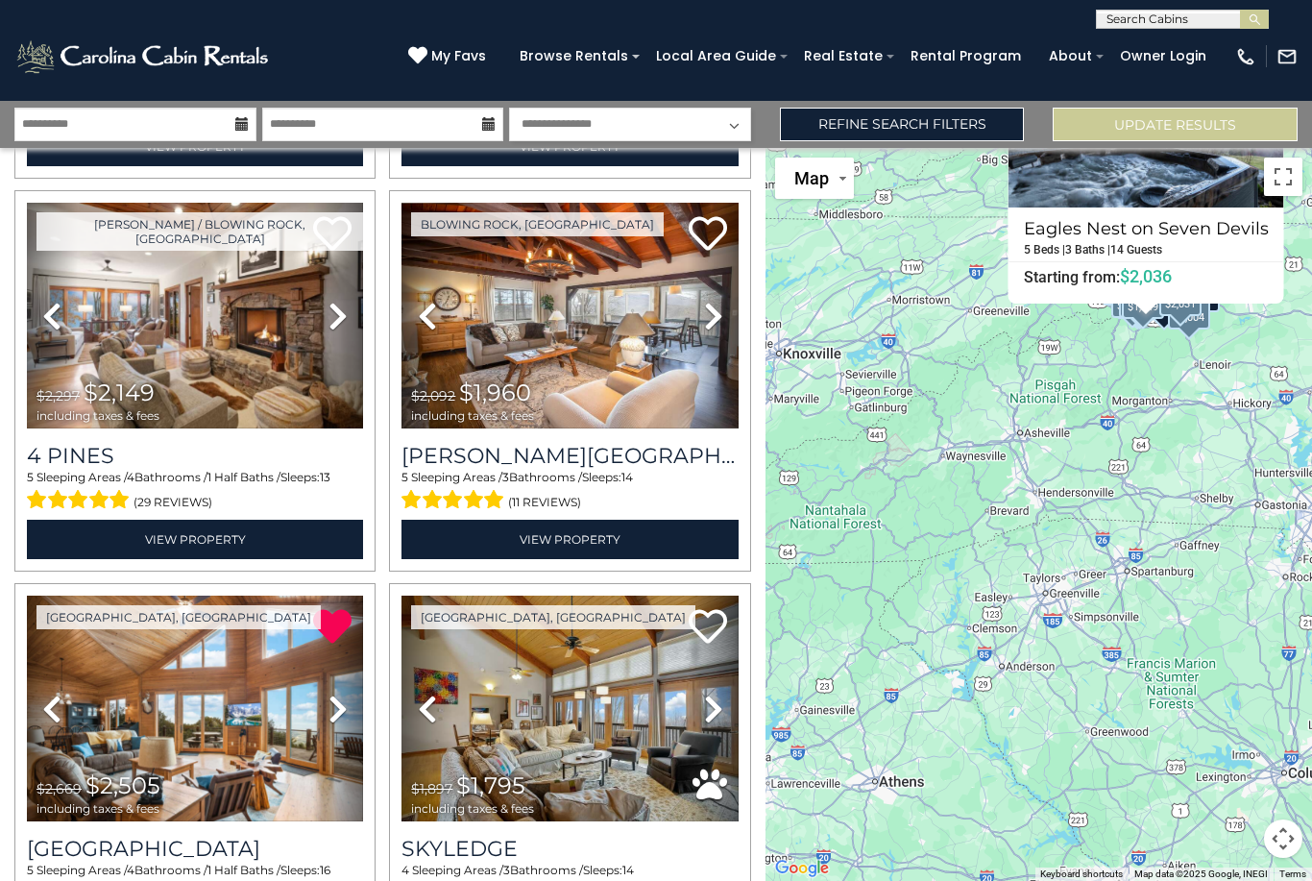
scroll to position [9852, 0]
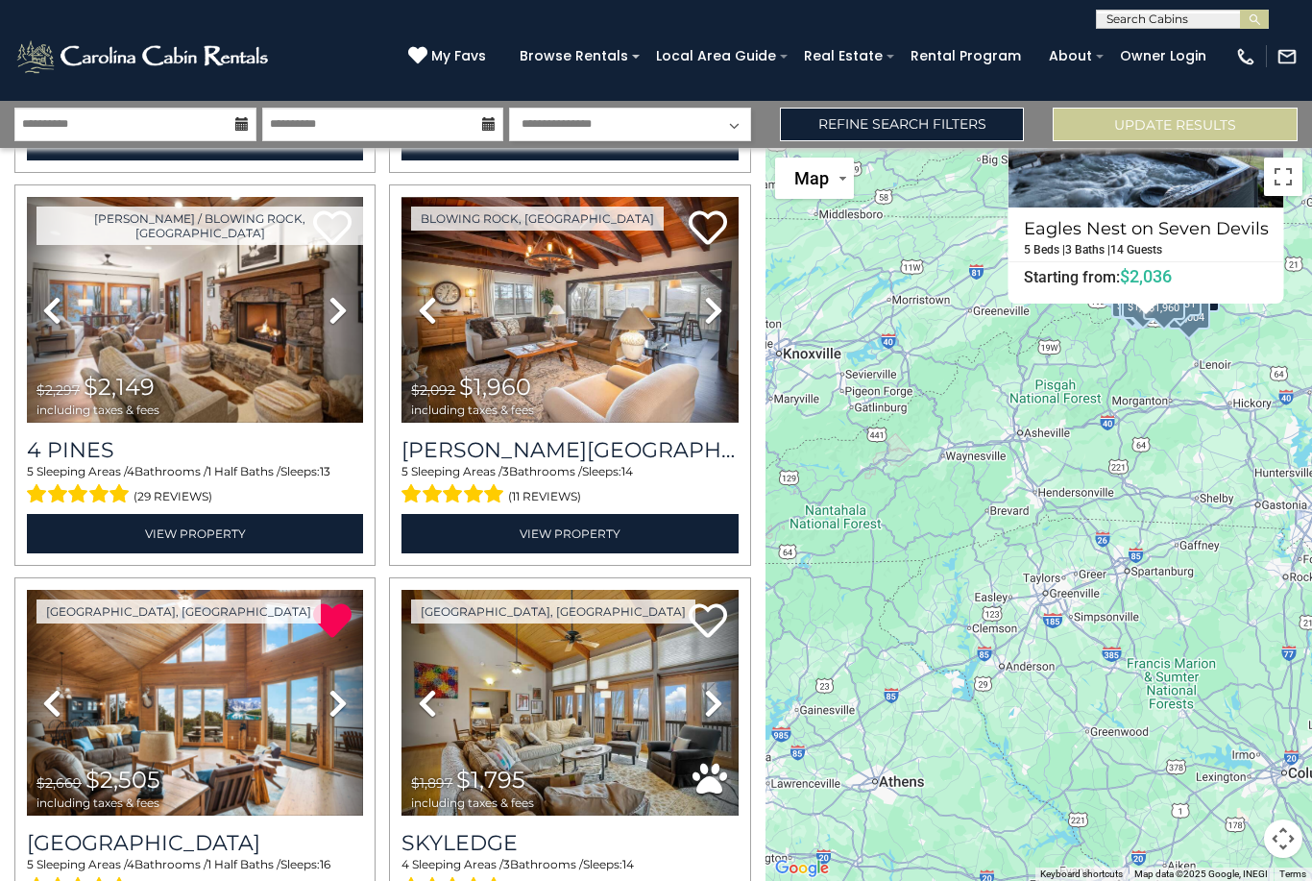
click at [573, 437] on h3 "Misty Ridge Lodge" at bounding box center [570, 450] width 336 height 26
click at [51, 437] on h3 "4 Pines" at bounding box center [195, 450] width 336 height 26
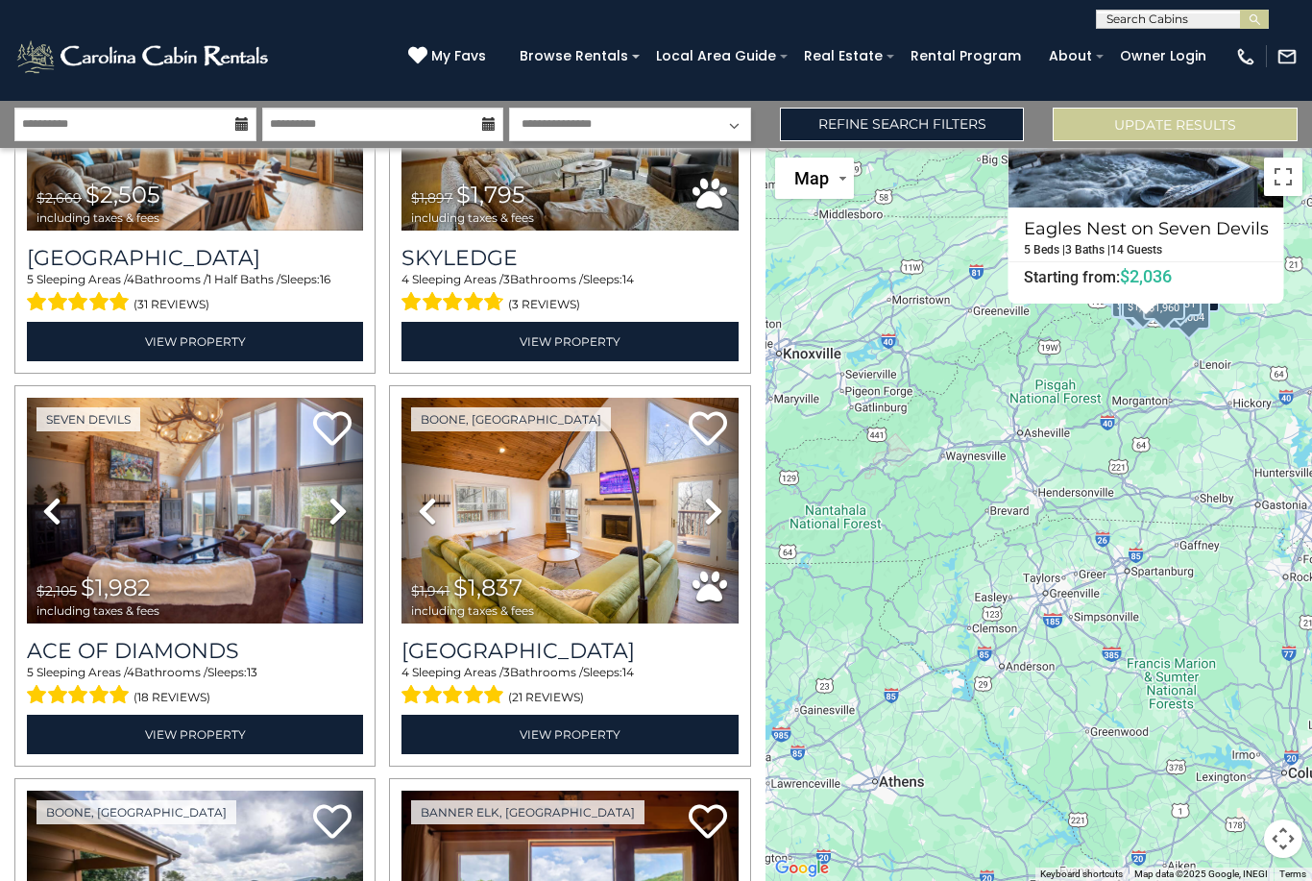
scroll to position [10441, 0]
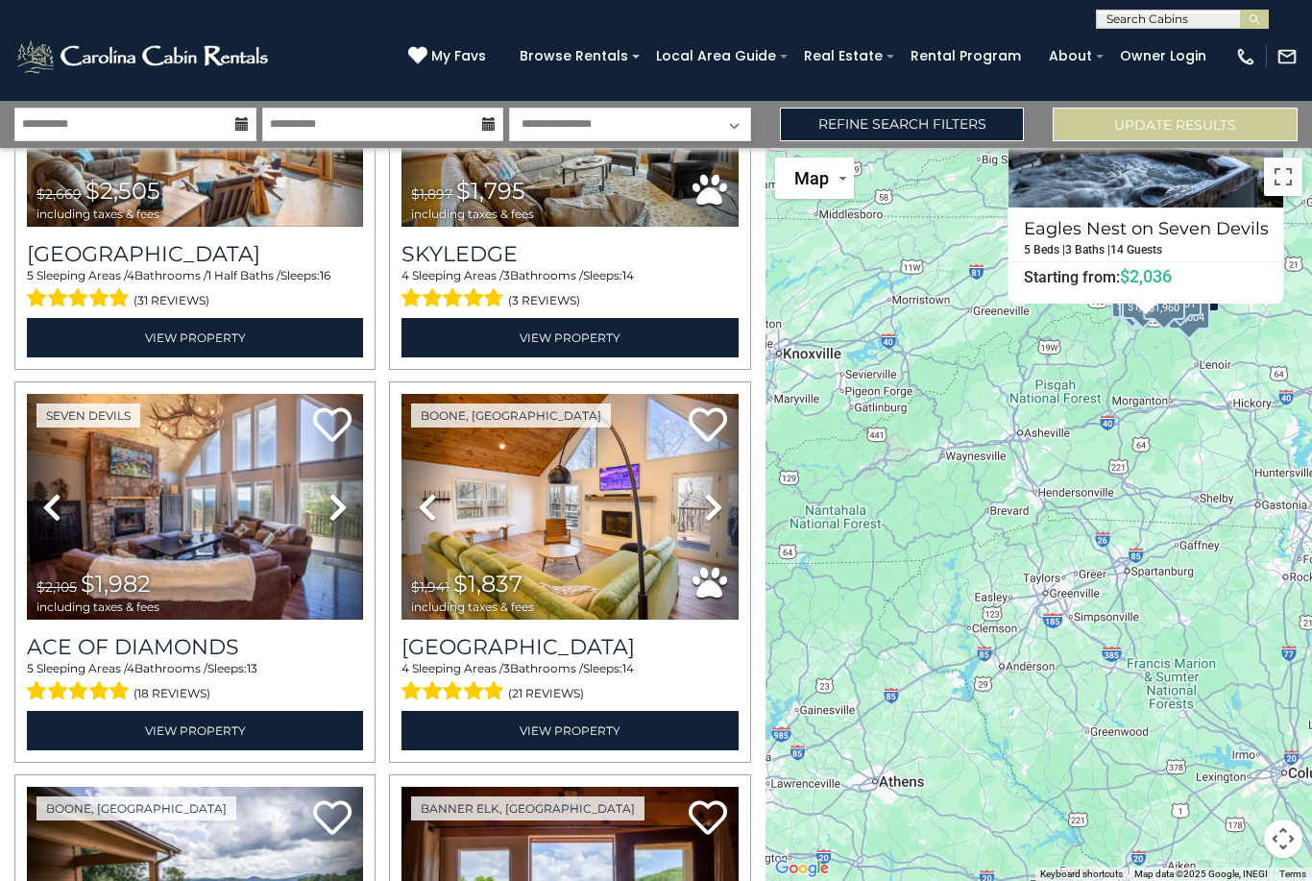
click at [70, 634] on h3 "Ace of Diamonds" at bounding box center [195, 647] width 336 height 26
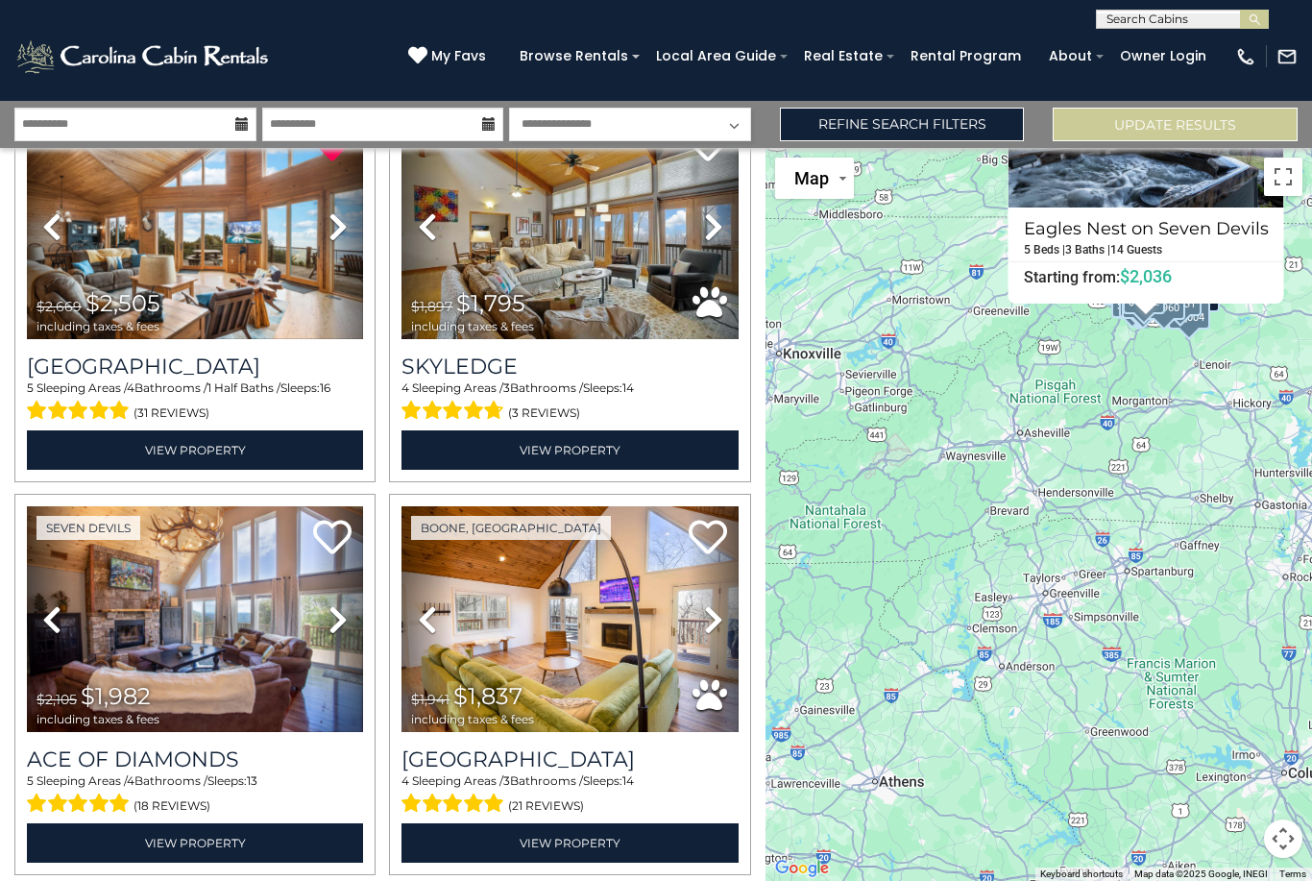
scroll to position [10325, 0]
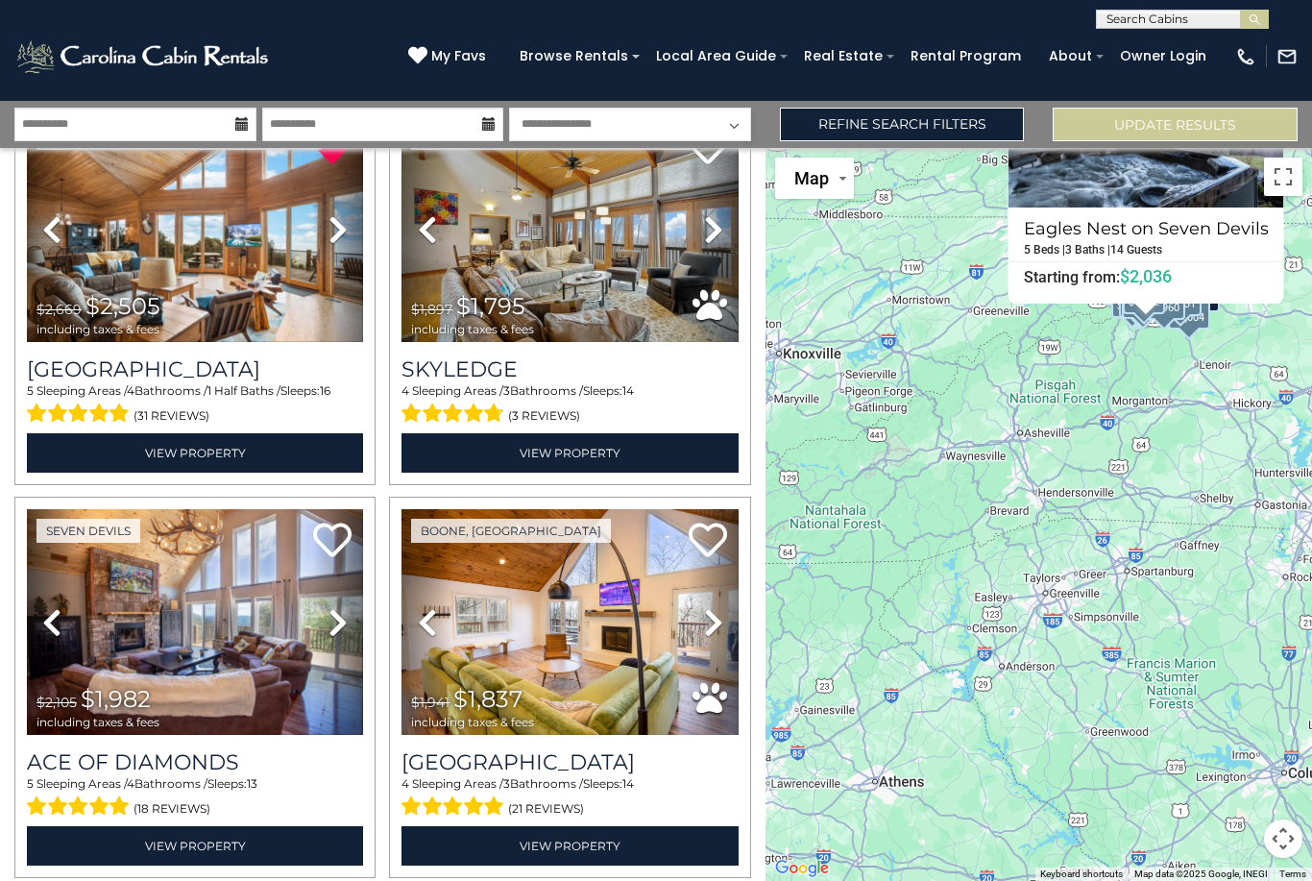
click at [418, 356] on h3 "Skyledge" at bounding box center [570, 369] width 336 height 26
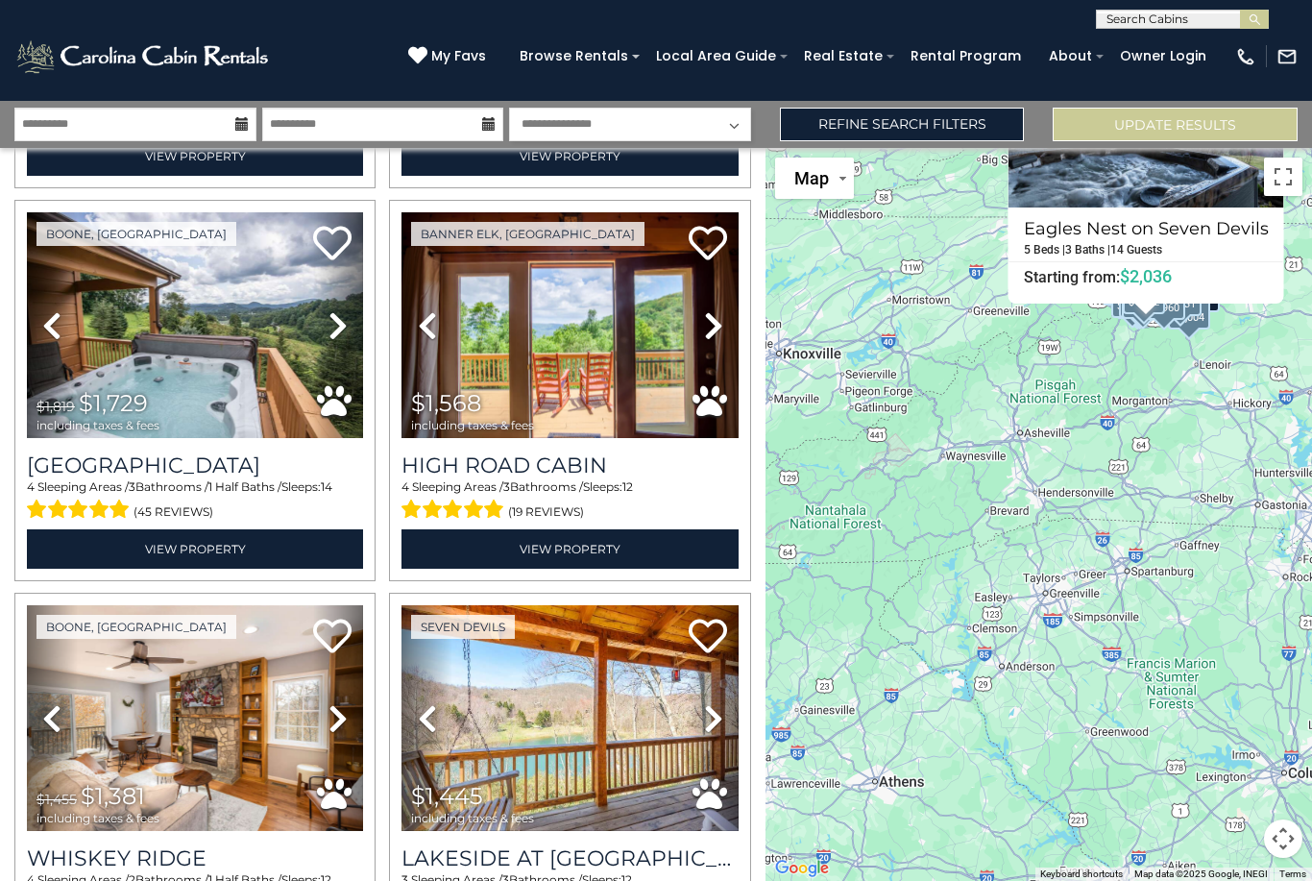
scroll to position [10996, 0]
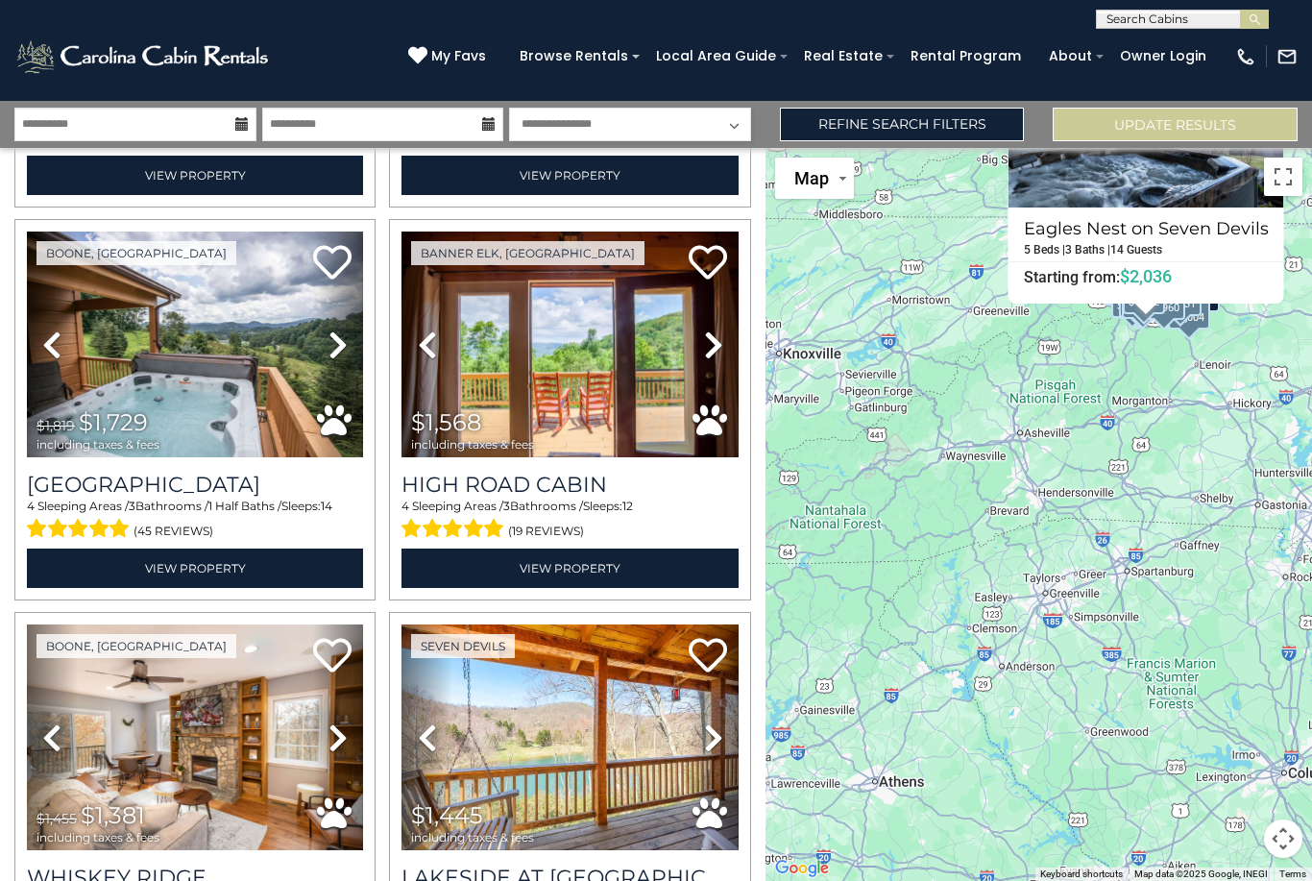
click at [590, 472] on h3 "High Road Cabin" at bounding box center [570, 485] width 336 height 26
click at [562, 472] on h3 "High Road Cabin" at bounding box center [570, 485] width 336 height 26
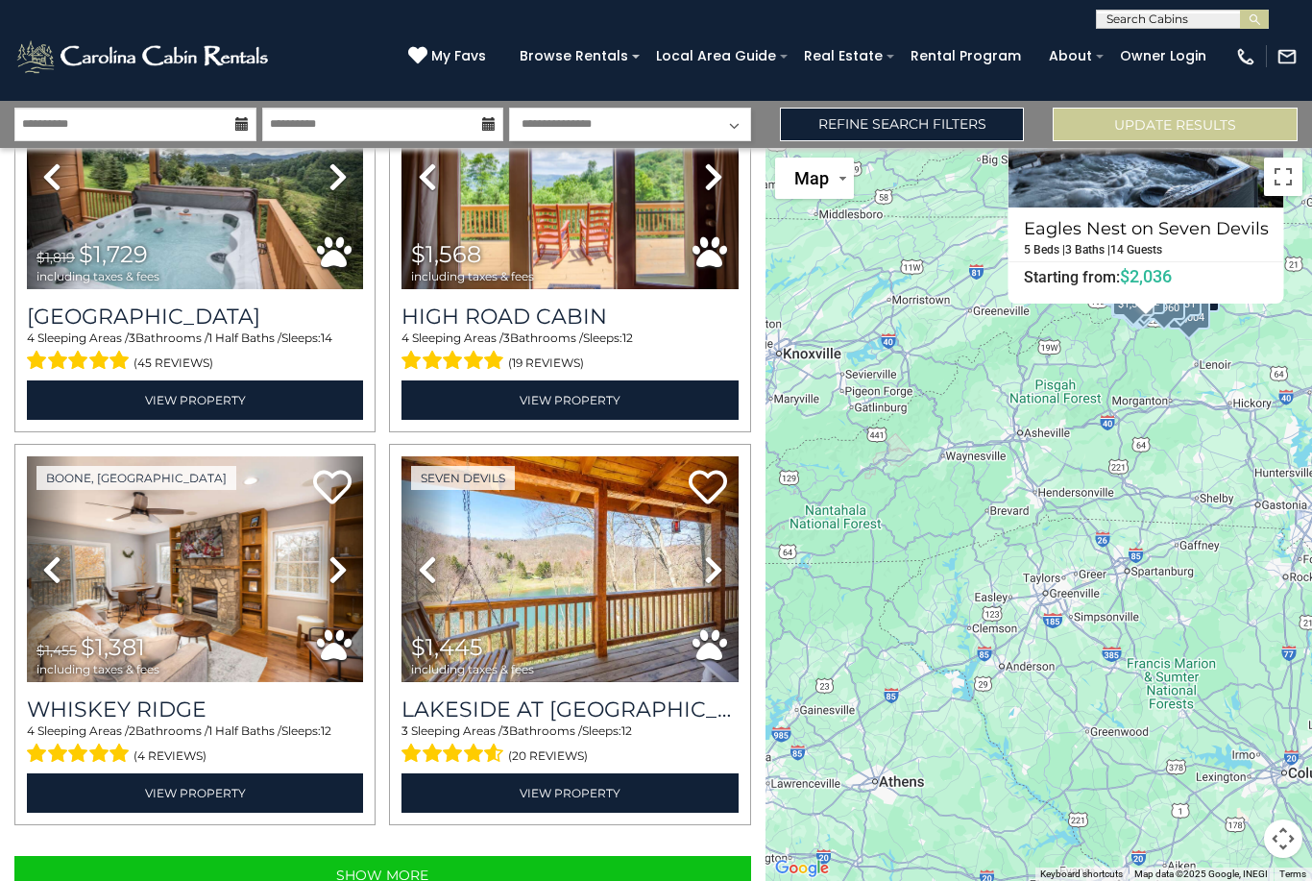
scroll to position [11163, 0]
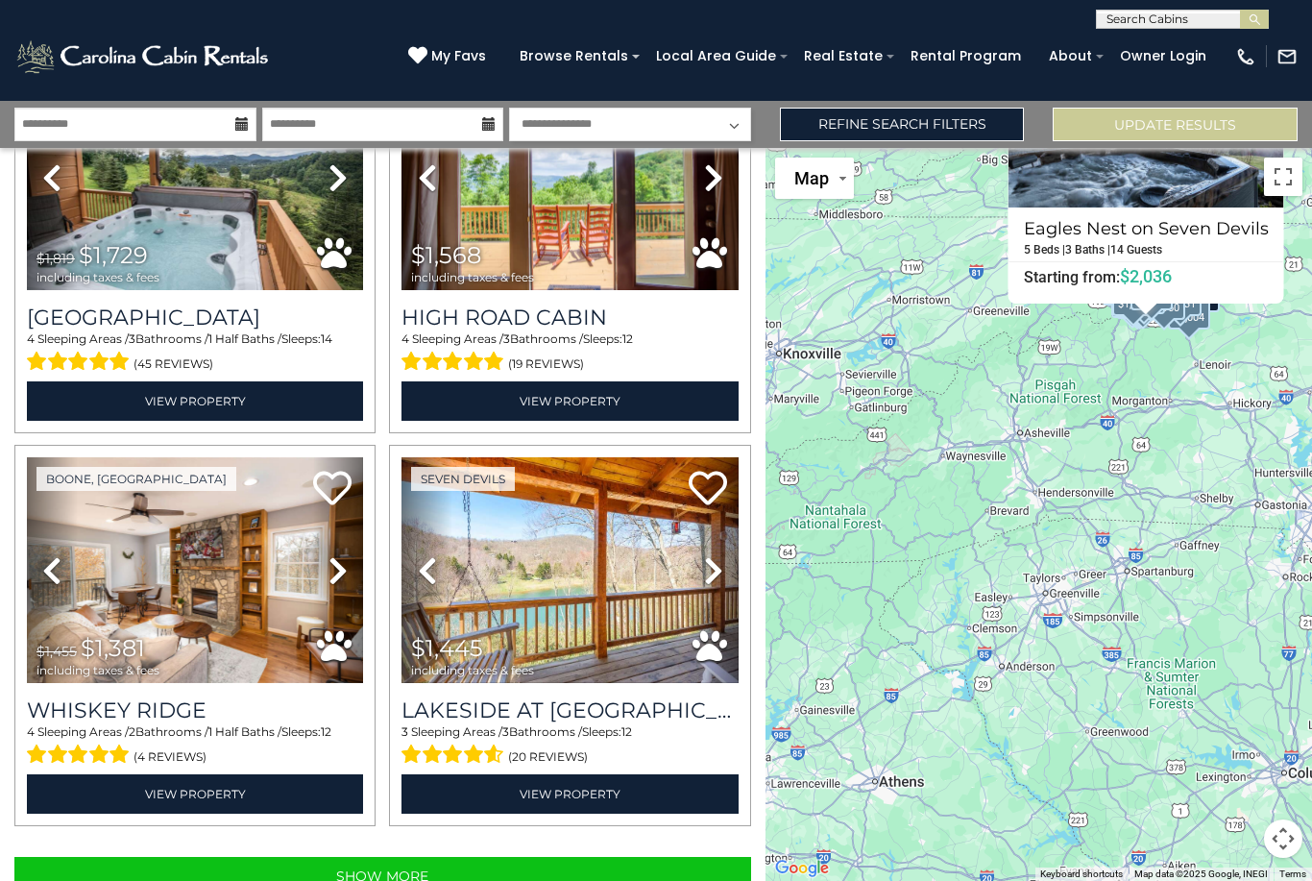
click at [584, 698] on h3 "Lakeside at Hawksnest" at bounding box center [570, 711] width 336 height 26
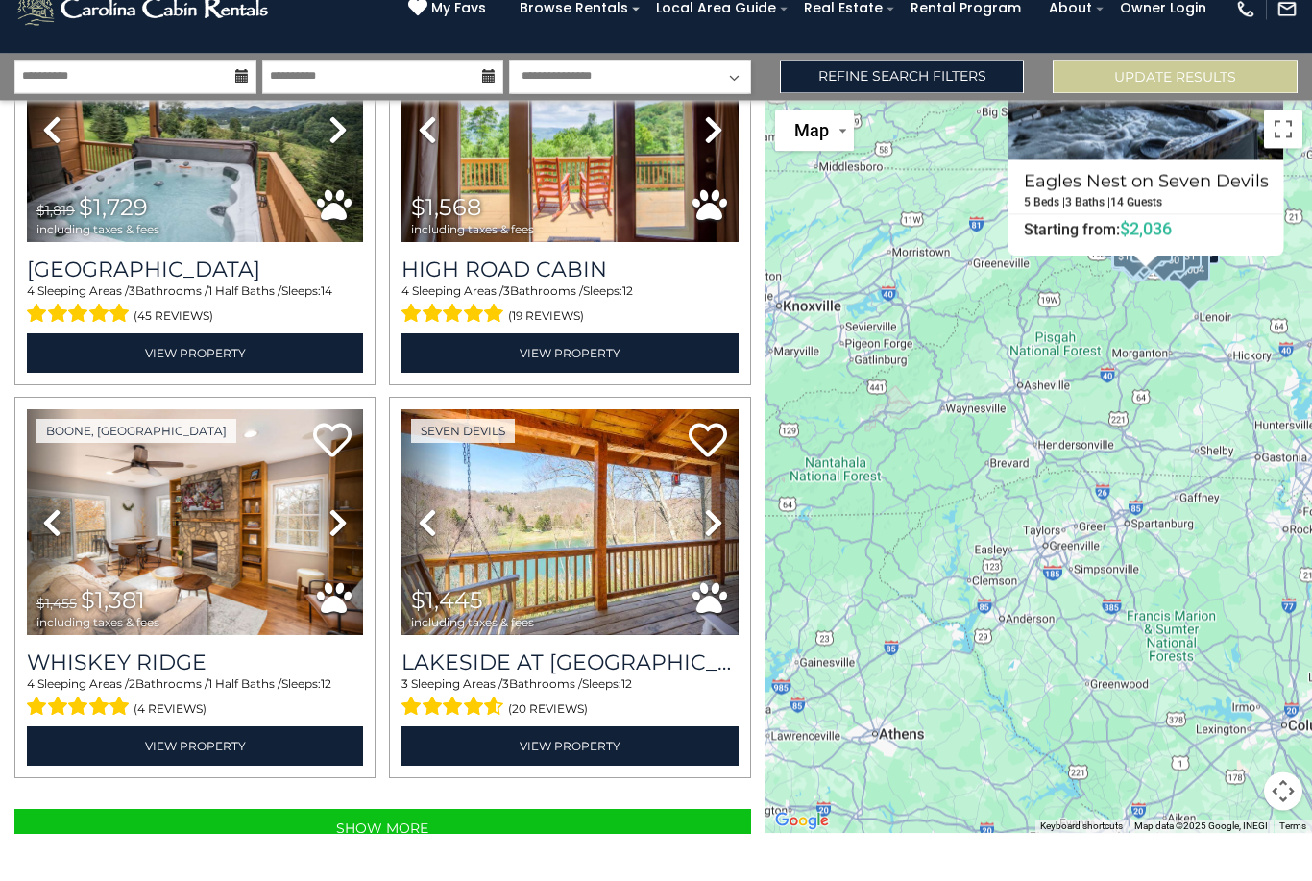
scroll to position [108, 0]
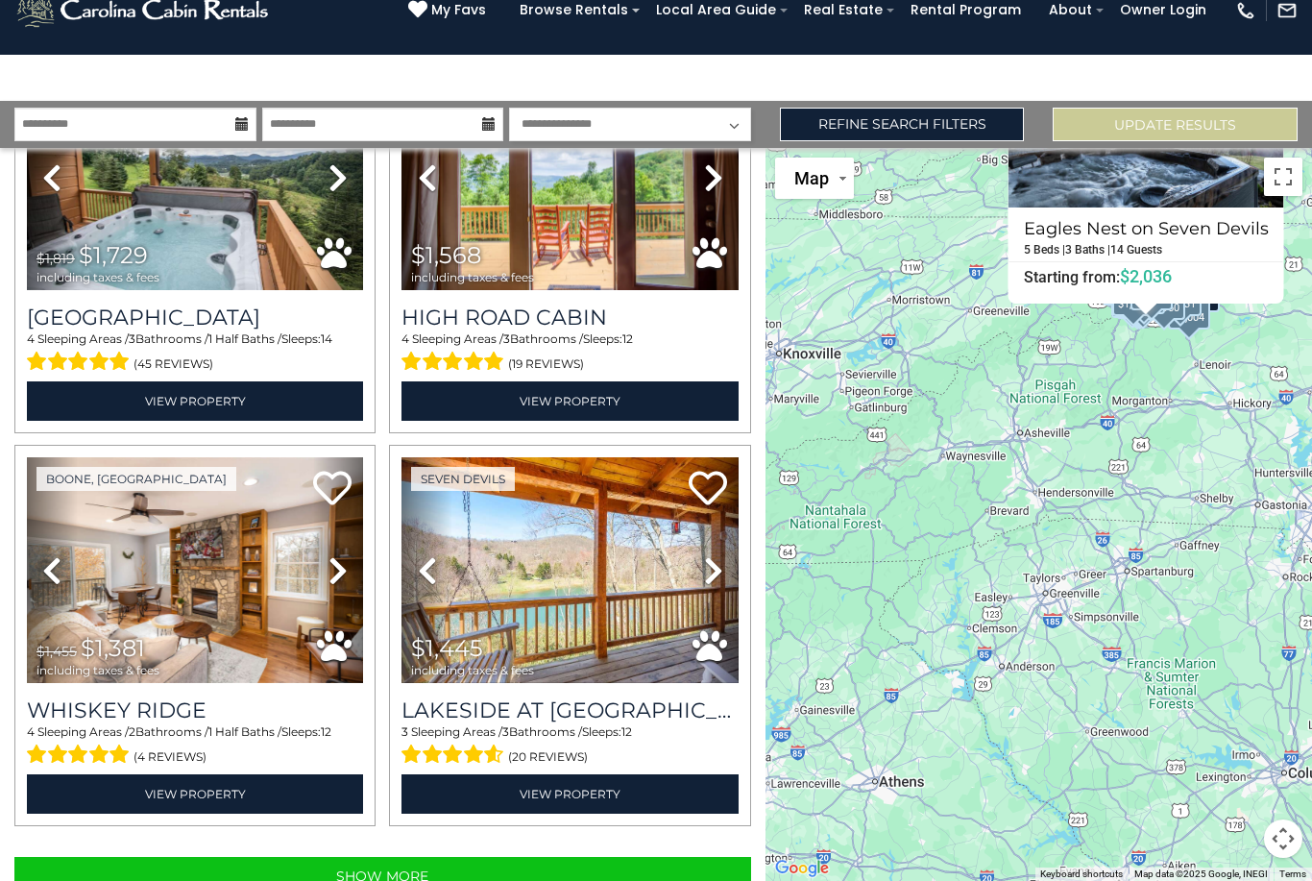
click at [486, 857] on button "Show More" at bounding box center [382, 876] width 737 height 38
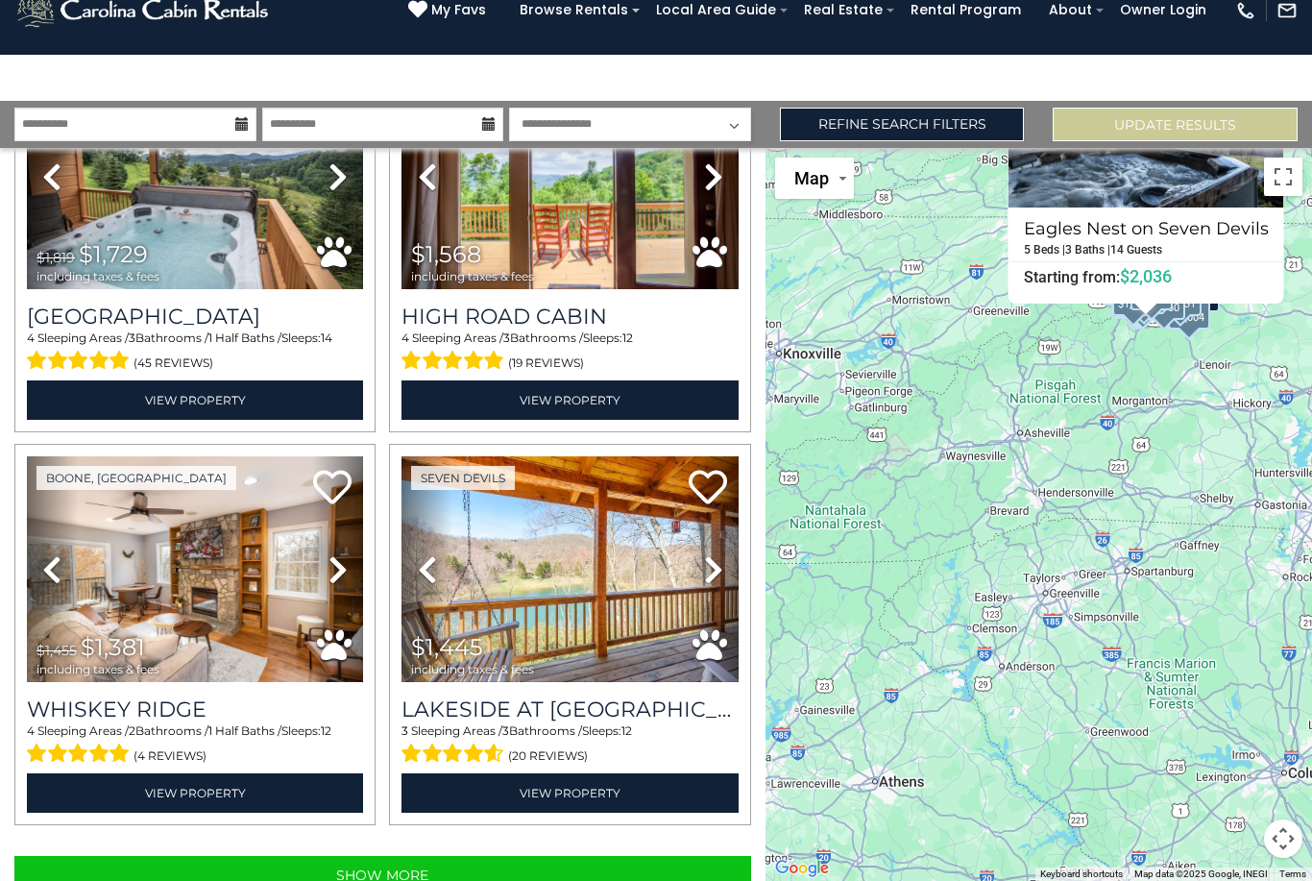
scroll to position [11163, 0]
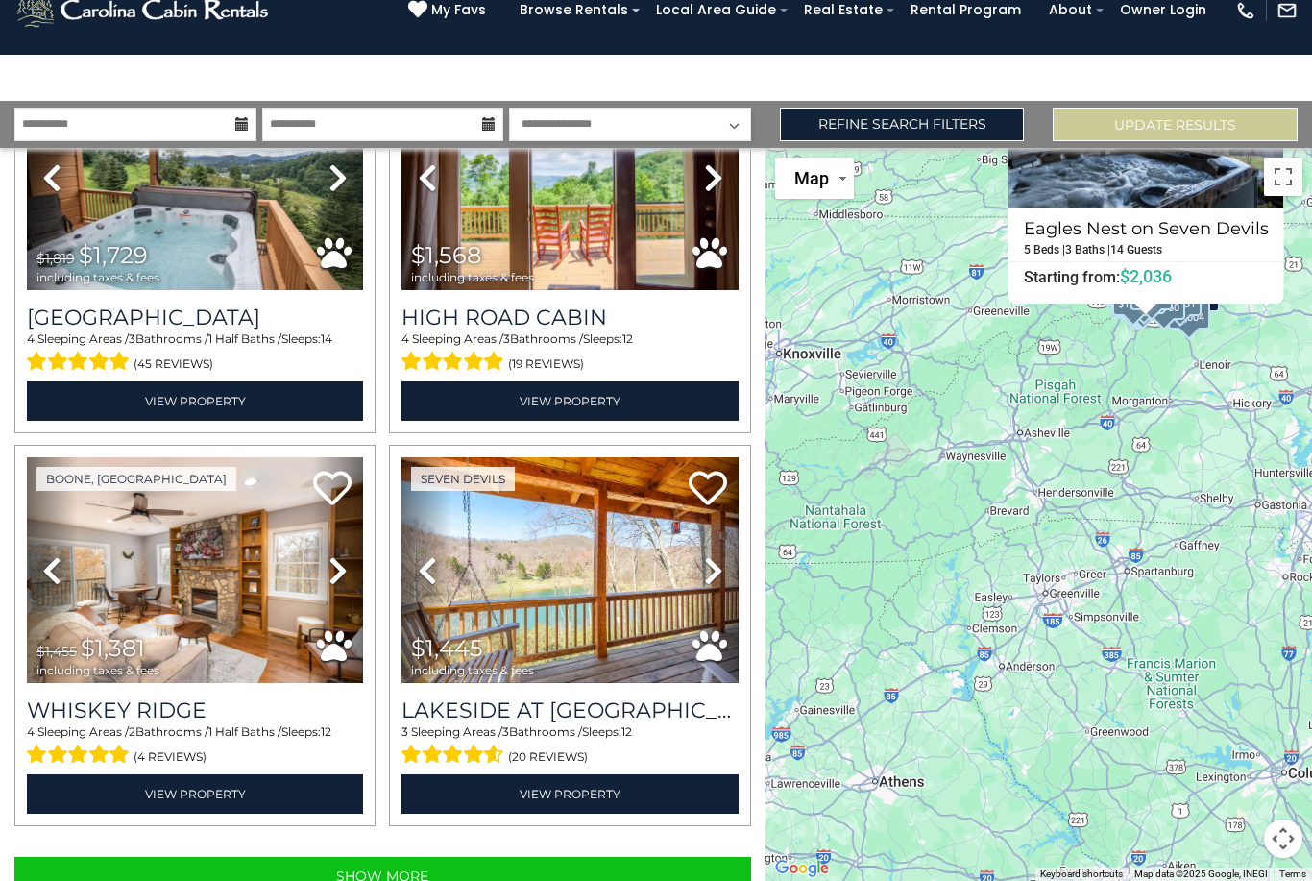
click at [648, 857] on button "Show More" at bounding box center [382, 876] width 737 height 38
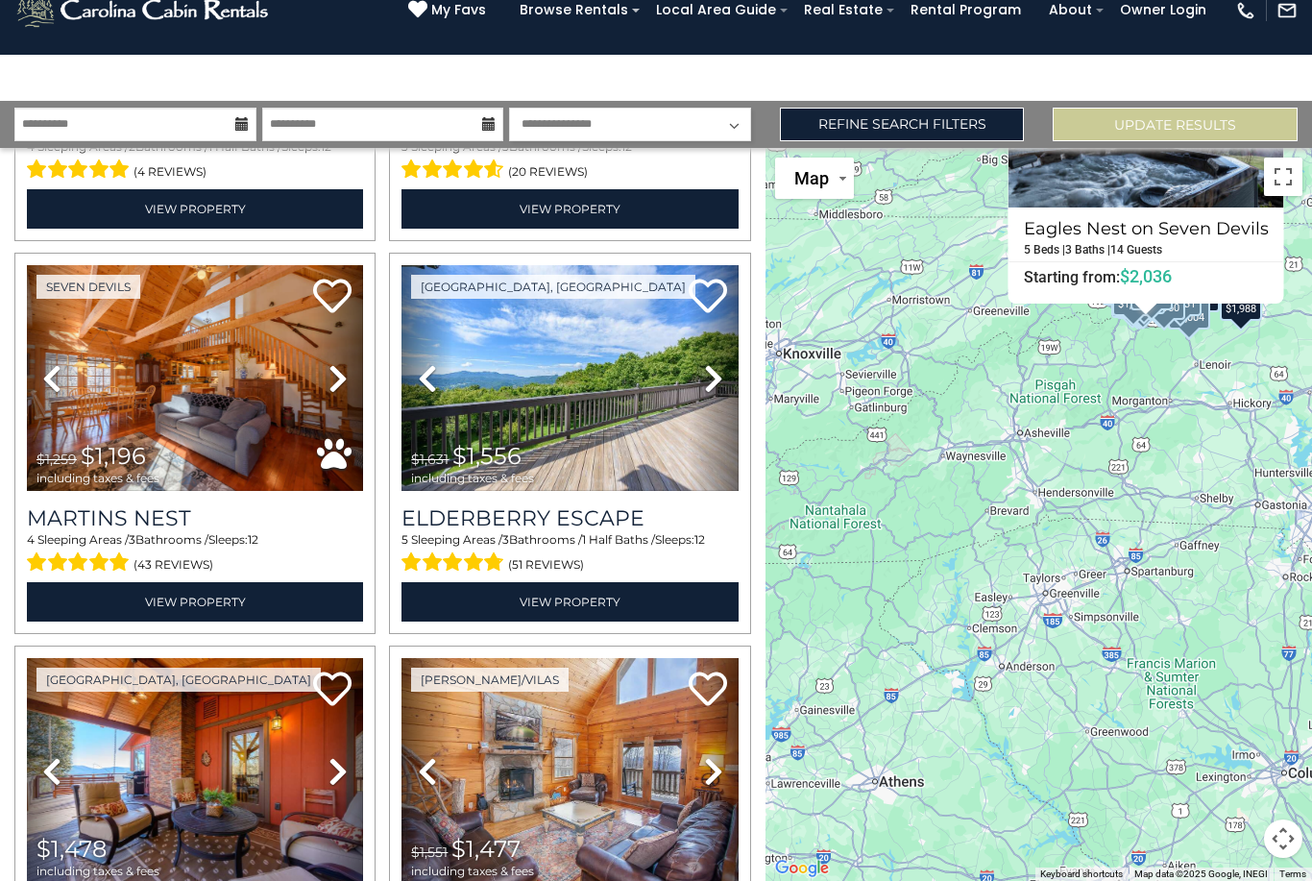
scroll to position [11792, 0]
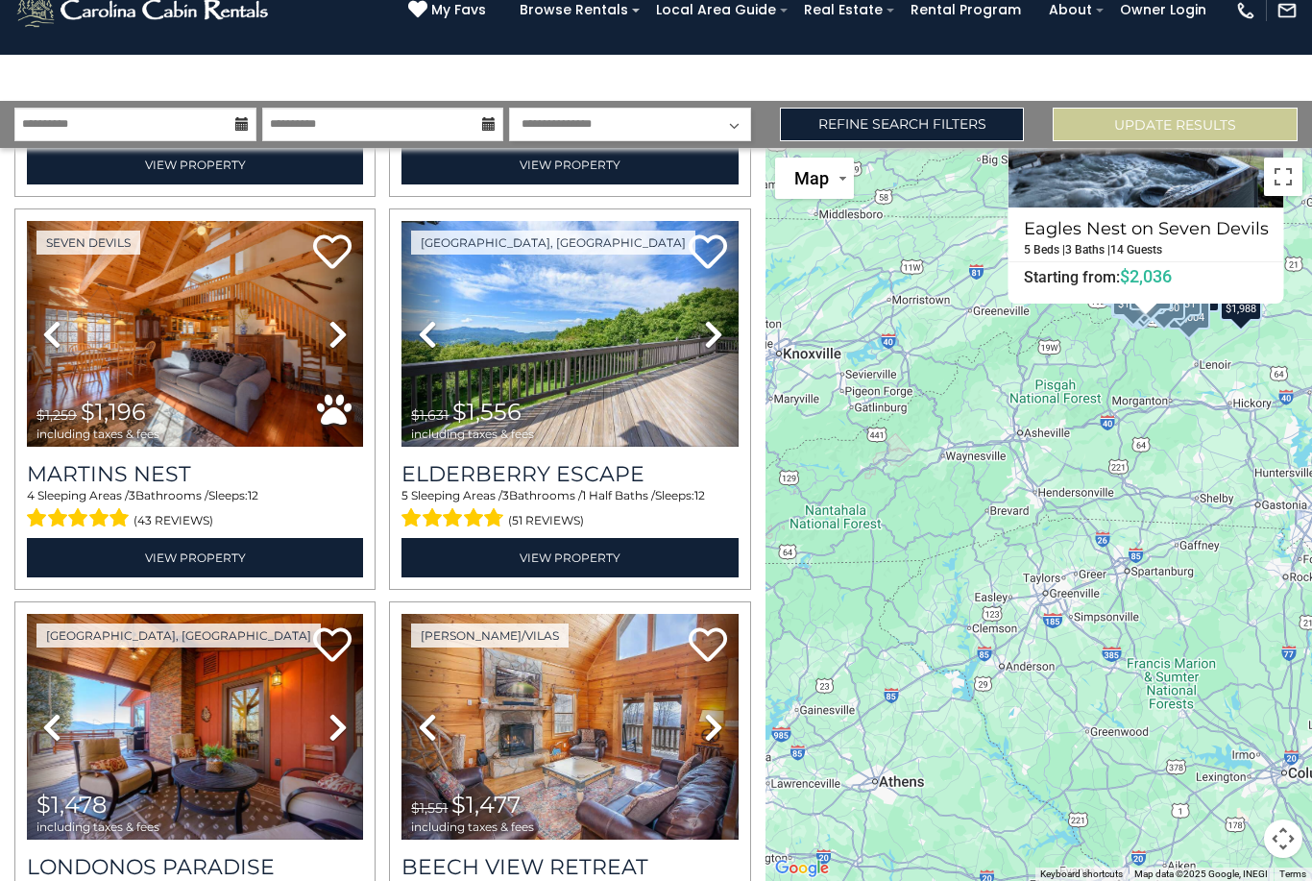
click at [148, 461] on h3 "Martins Nest" at bounding box center [195, 474] width 336 height 26
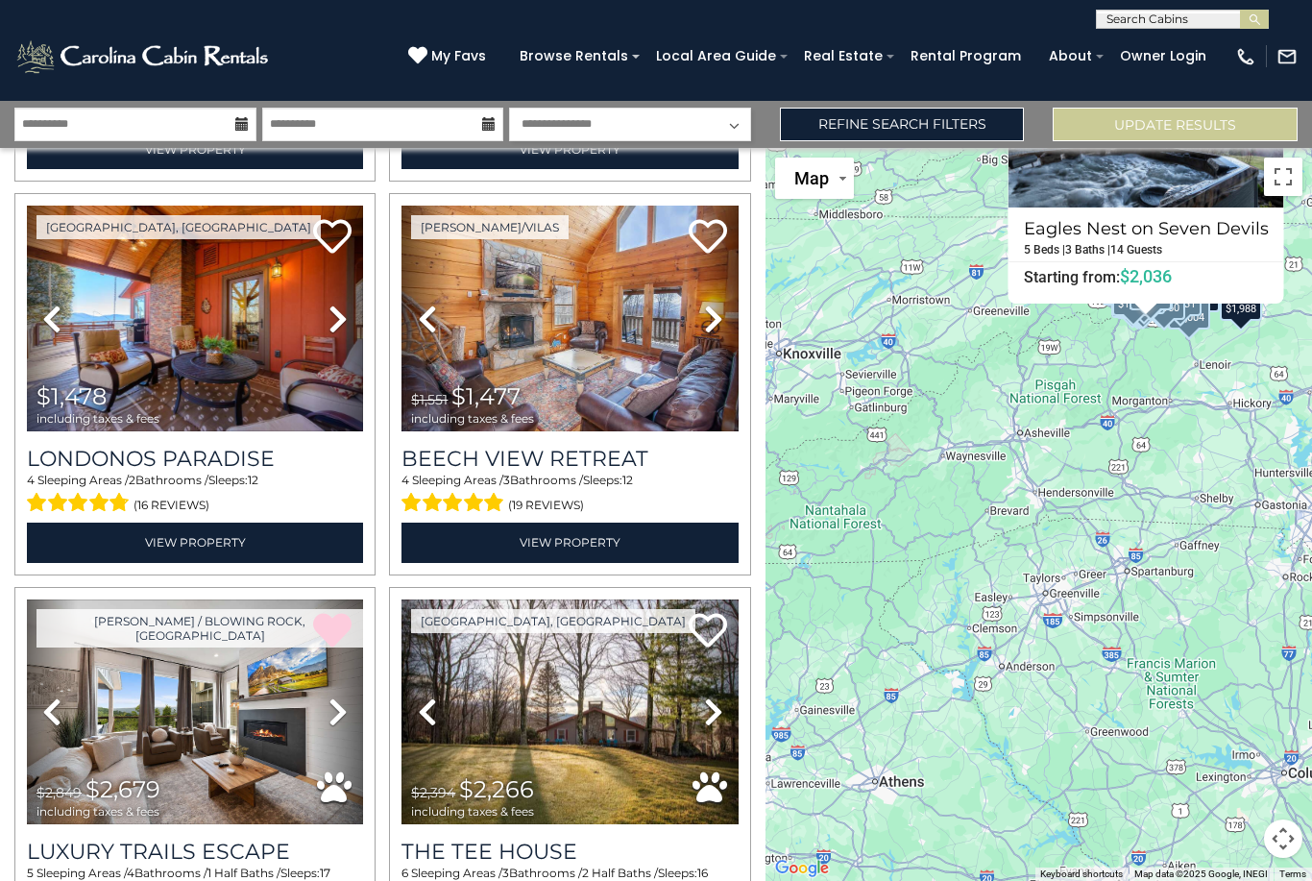
scroll to position [12205, 0]
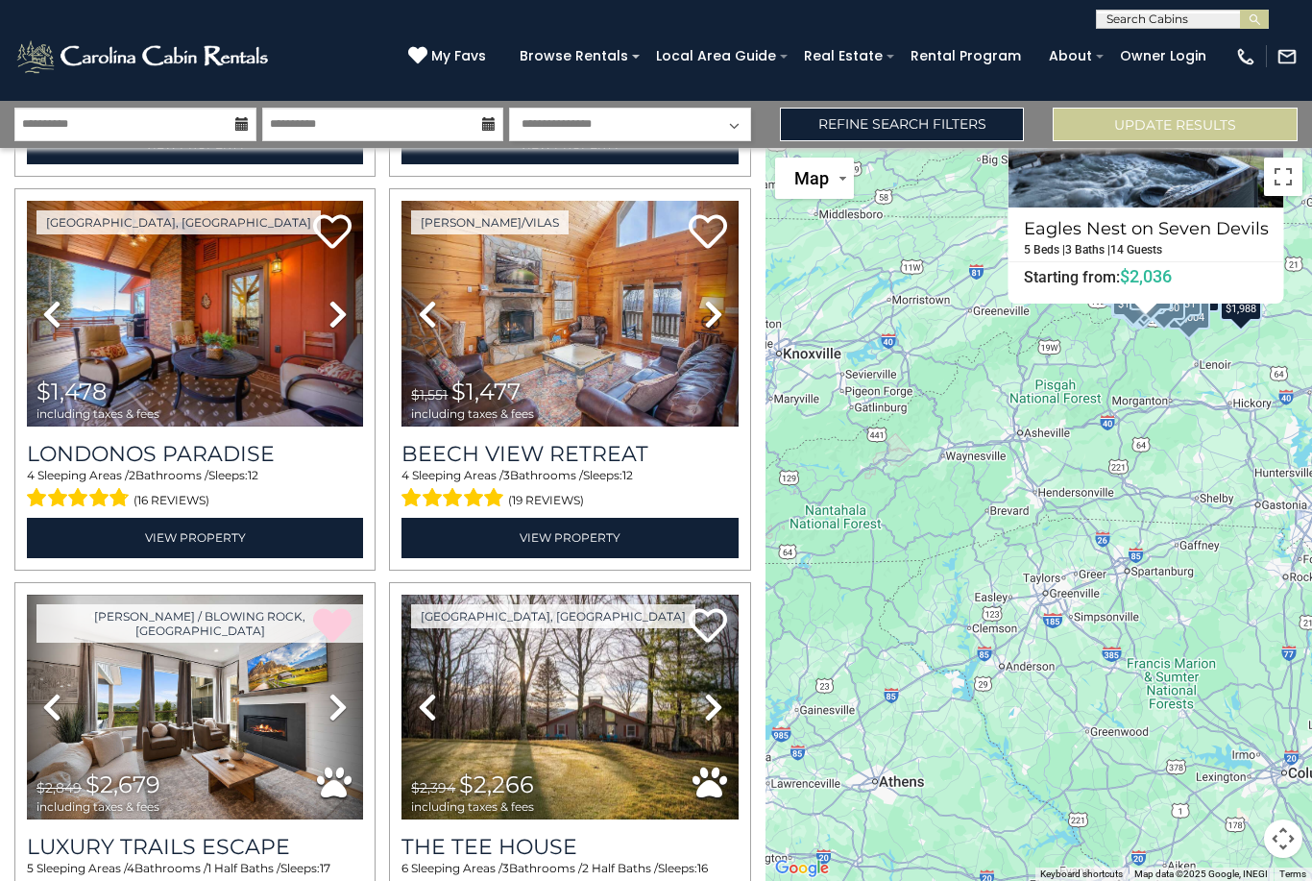
click at [441, 441] on h3 "Beech View Retreat" at bounding box center [570, 454] width 336 height 26
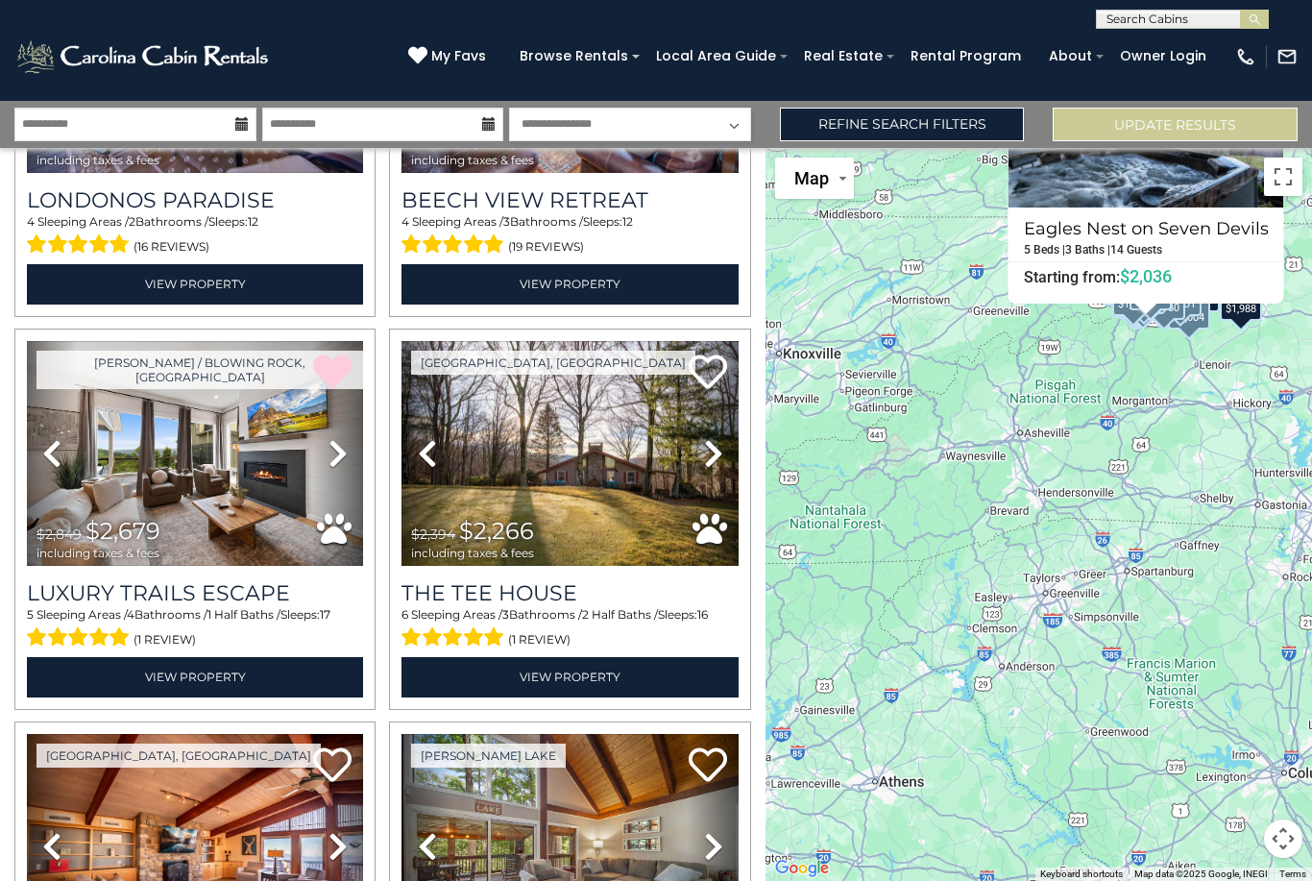
scroll to position [12477, 0]
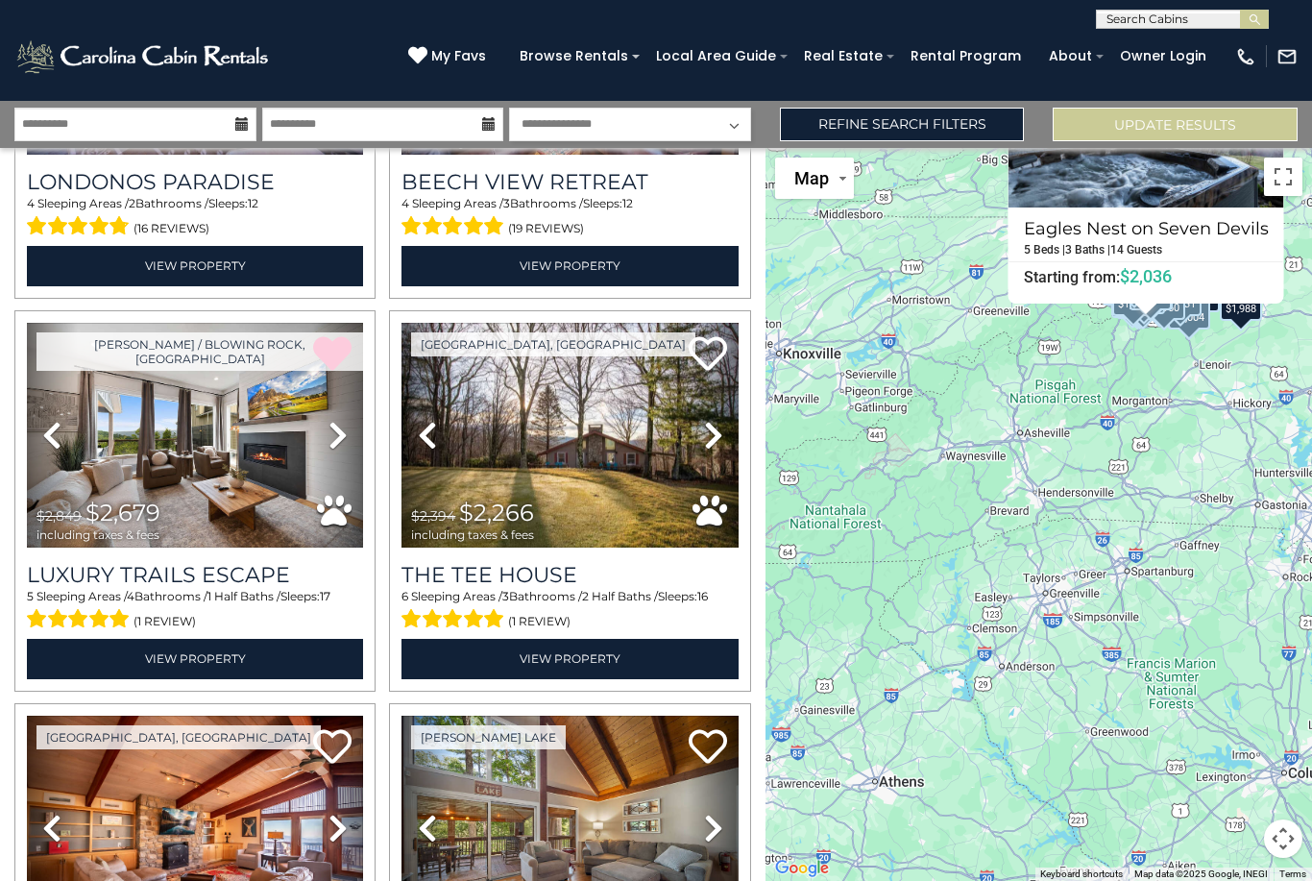
click at [534, 562] on h3 "The Tee House" at bounding box center [570, 575] width 336 height 26
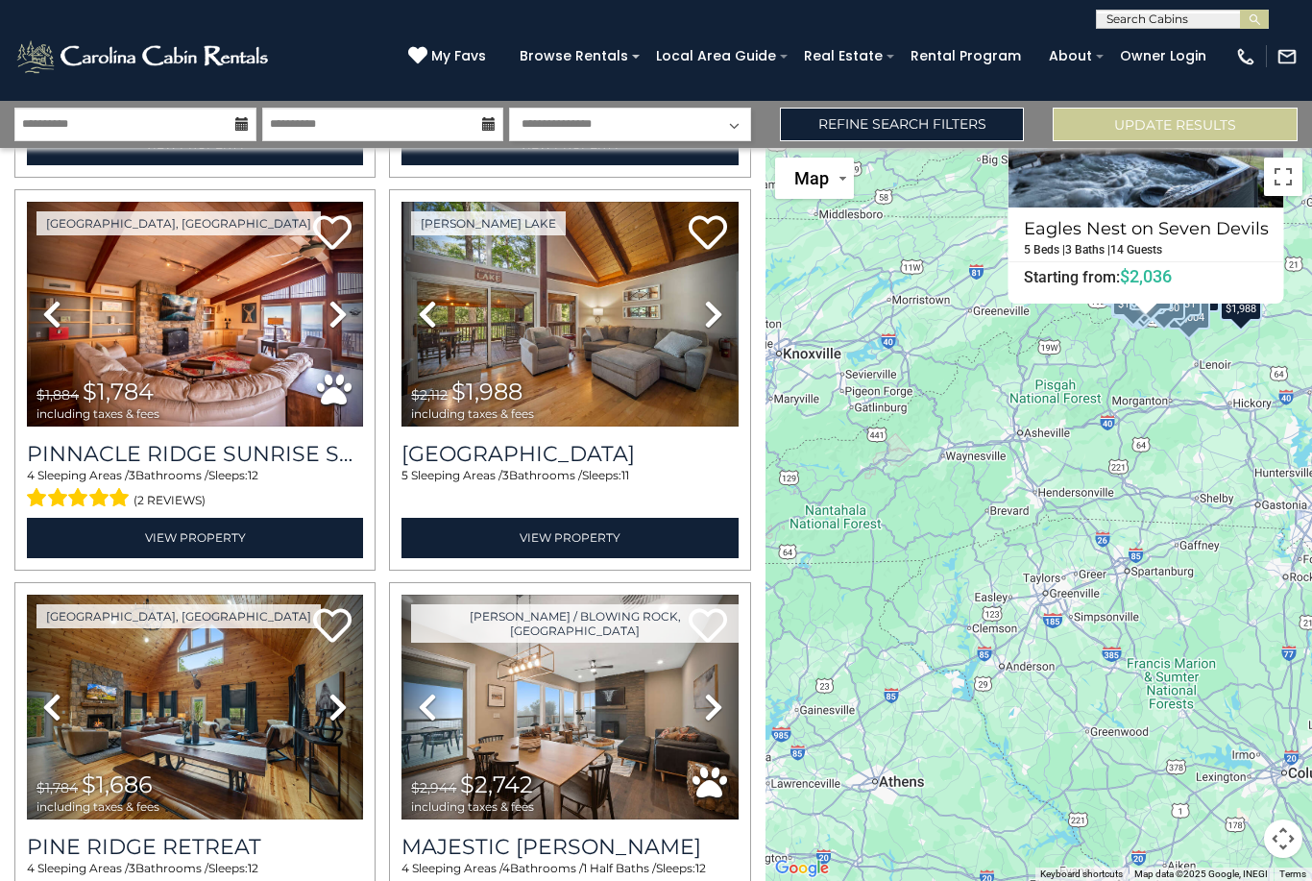
scroll to position [12989, 0]
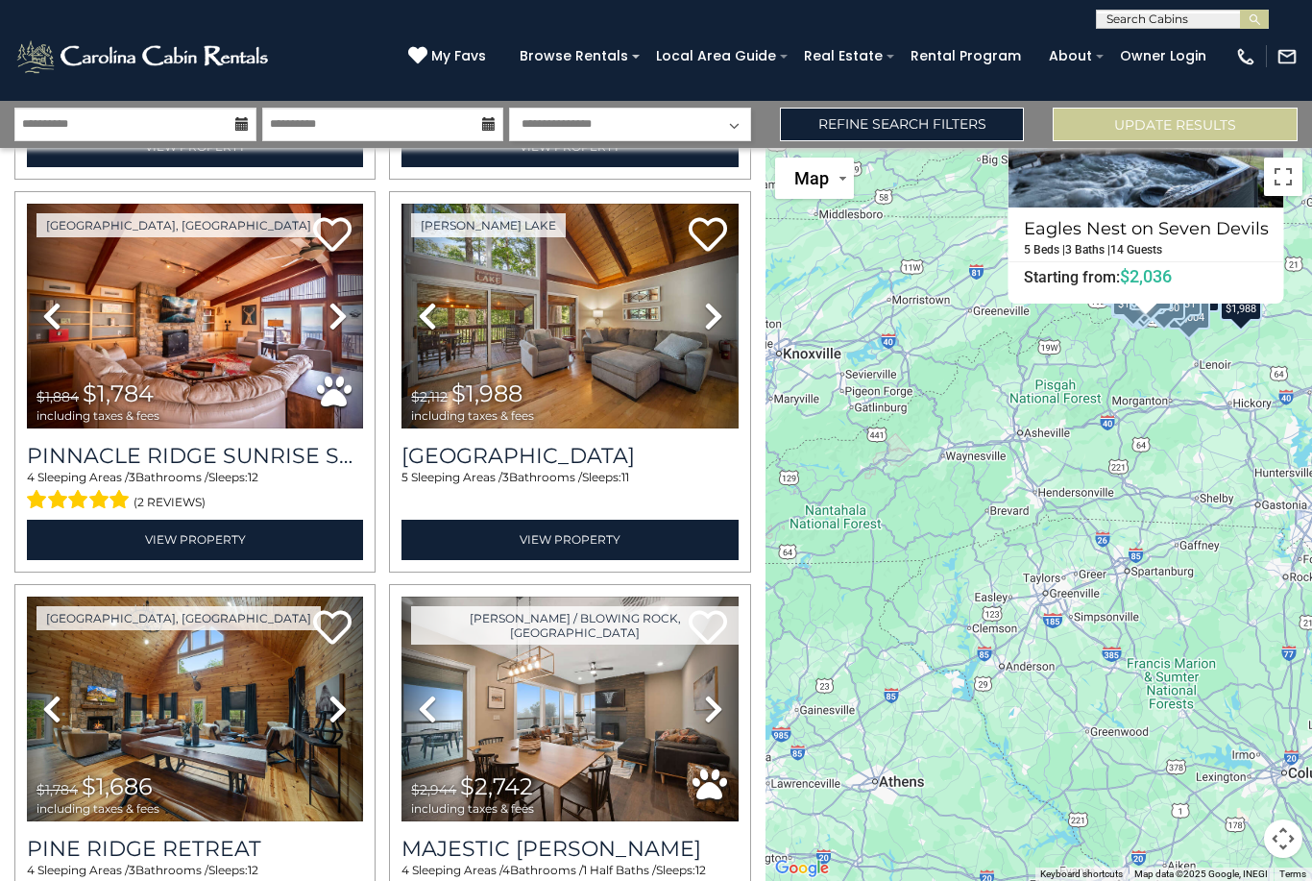
click at [600, 428] on div "Lake Hills Hideaway 5 Sleeping Areas / 3 Bathrooms / Sleeps: 11 View Property" at bounding box center [570, 493] width 336 height 131
click at [608, 443] on h3 "Lake Hills Hideaway" at bounding box center [570, 456] width 336 height 26
click at [722, 215] on icon at bounding box center [708, 234] width 38 height 38
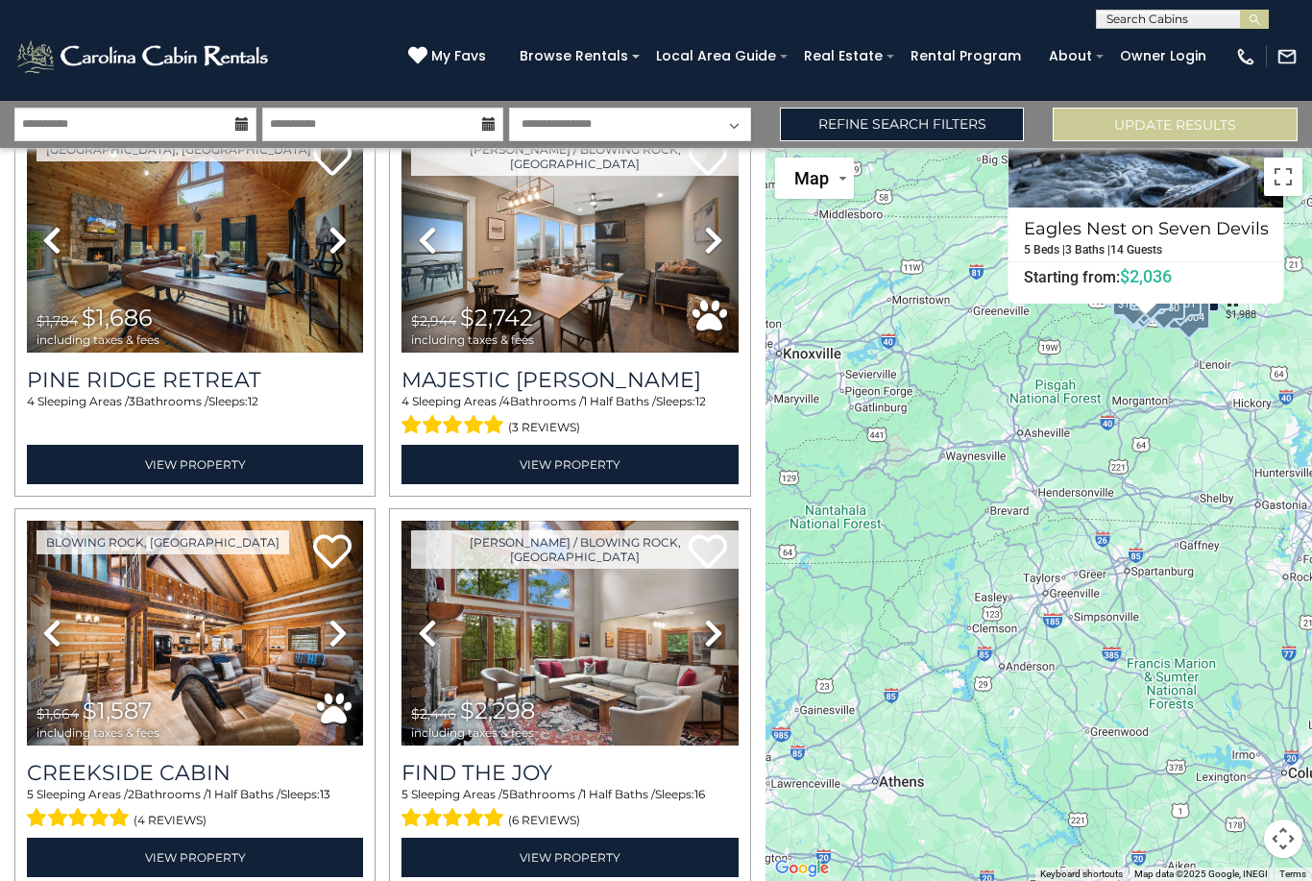
scroll to position [13464, 0]
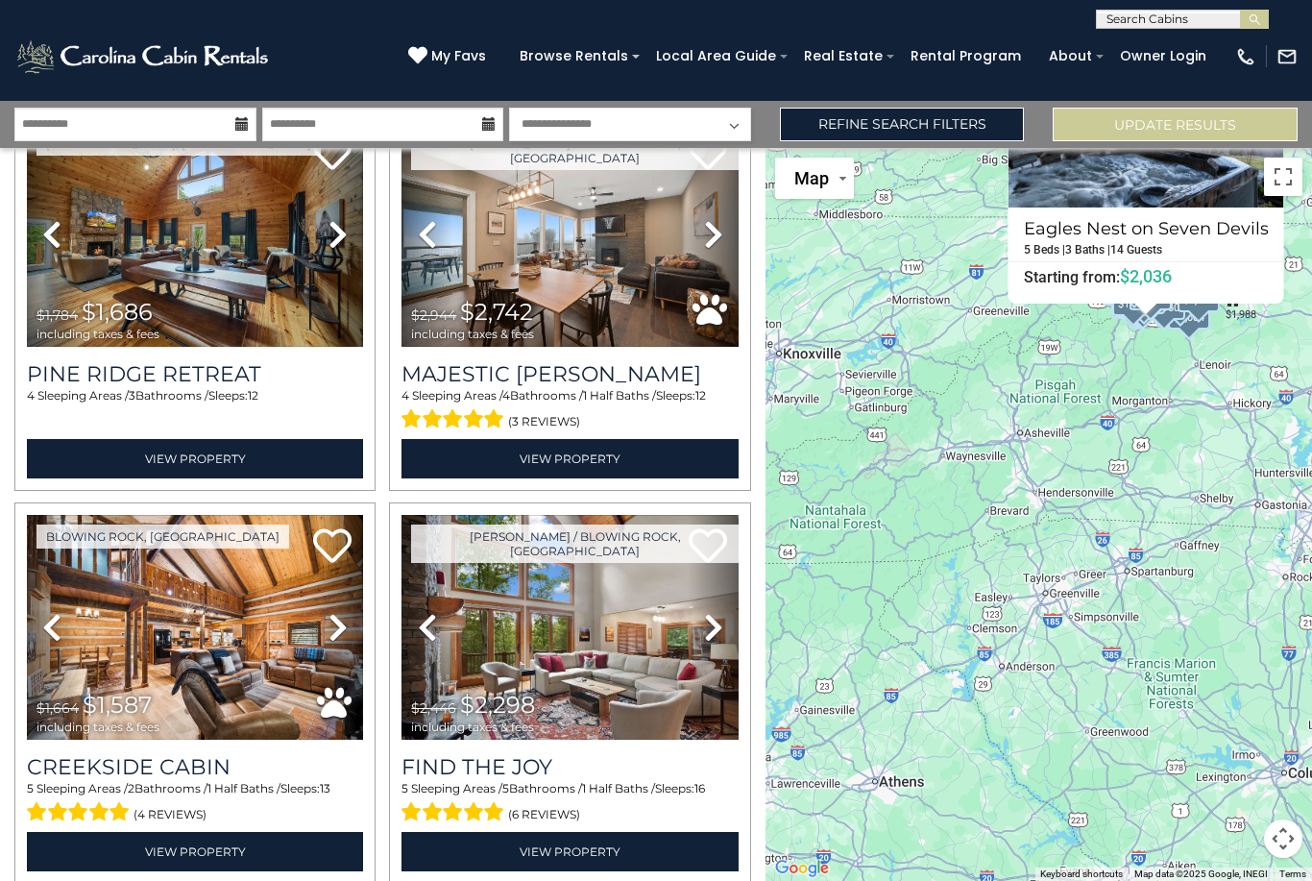
click at [553, 361] on h3 "Majestic Meadows" at bounding box center [570, 374] width 336 height 26
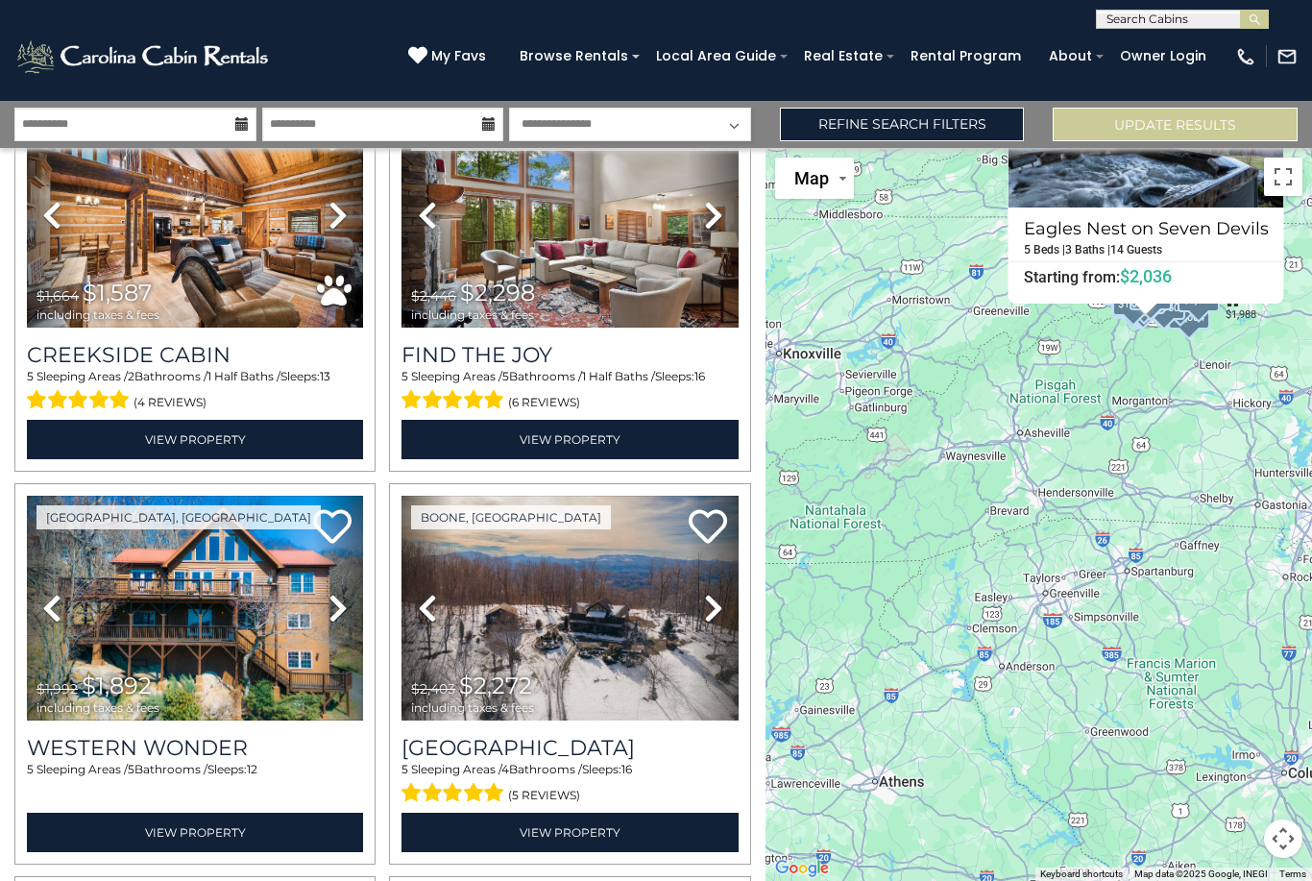
scroll to position [13877, 0]
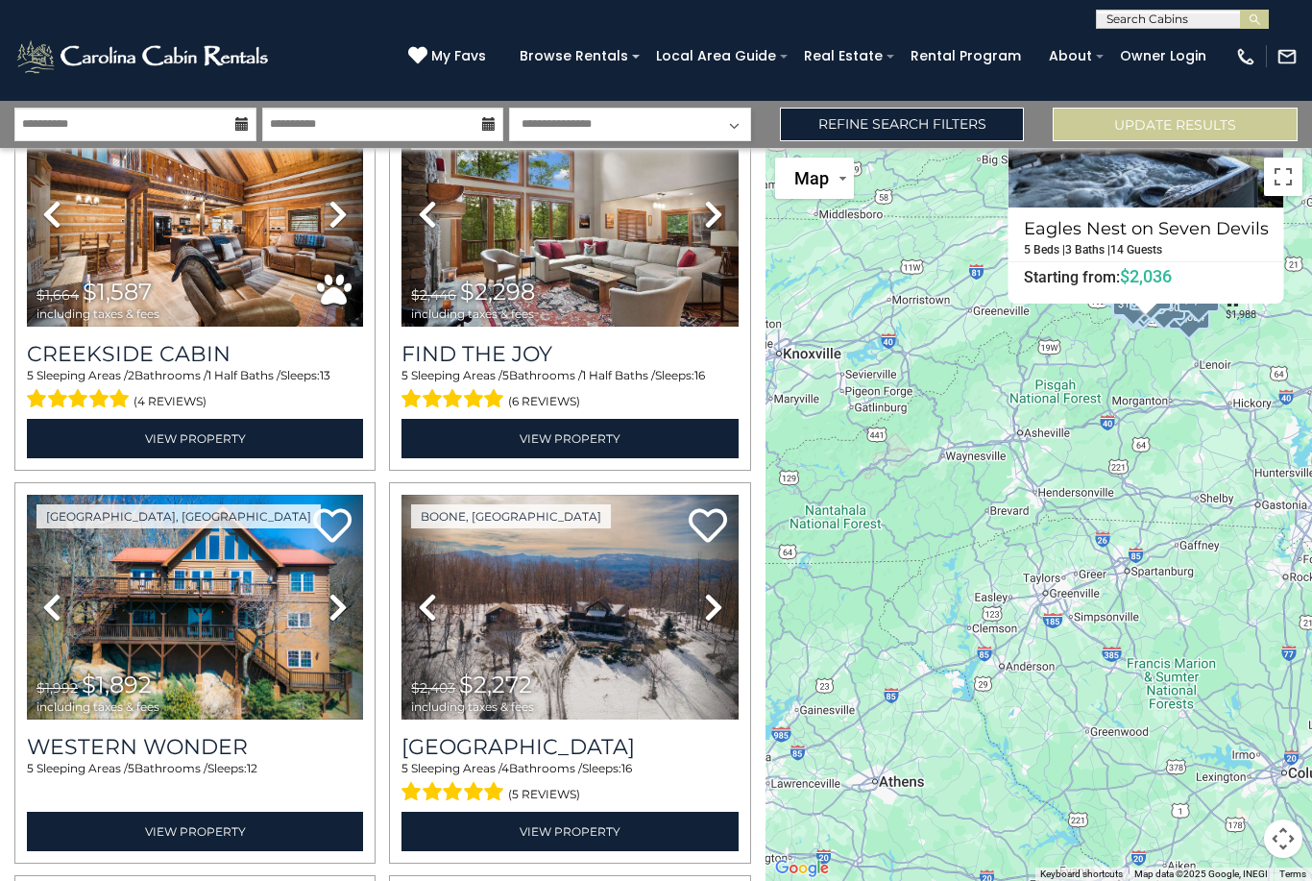
click at [502, 341] on h3 "Find The Joy" at bounding box center [570, 354] width 336 height 26
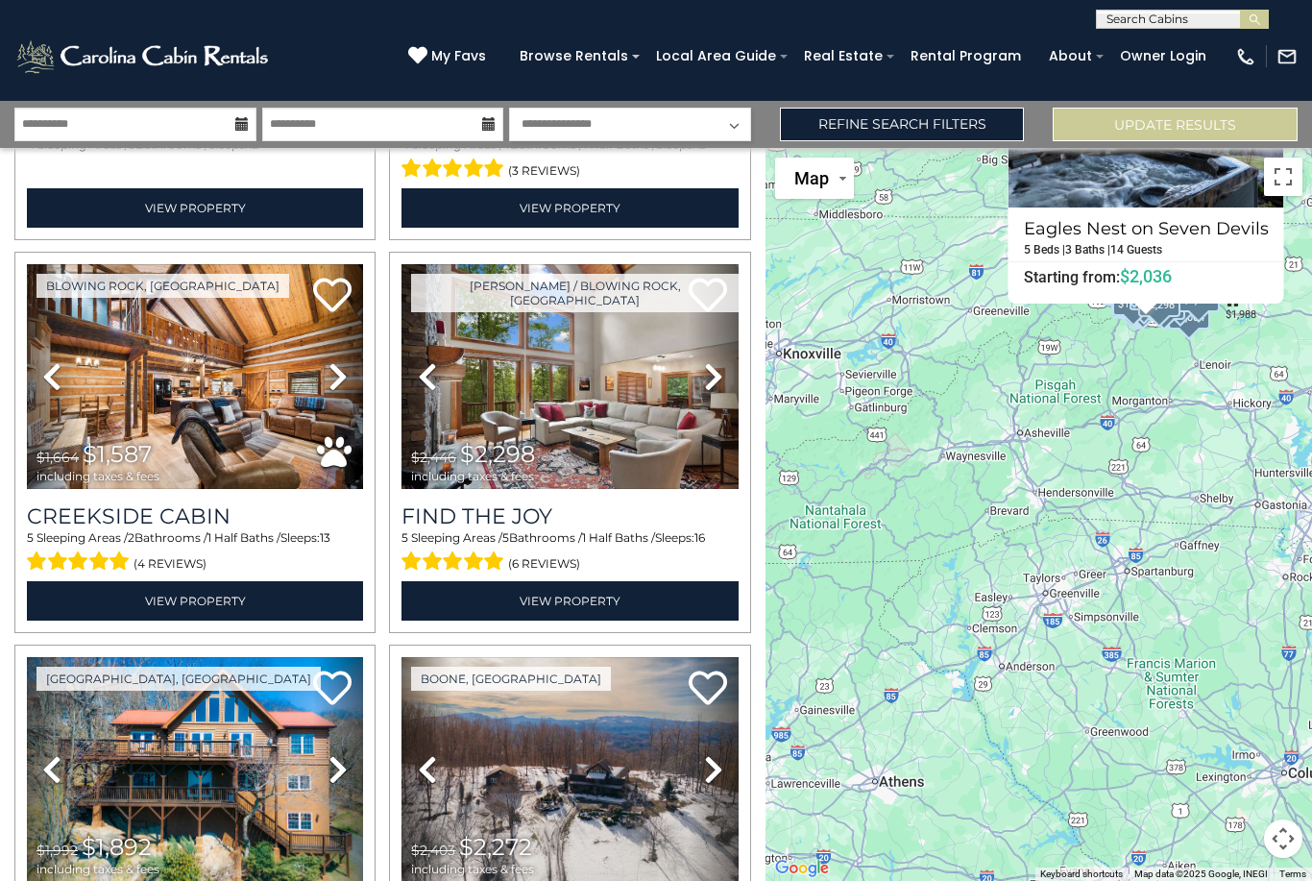
scroll to position [13719, 0]
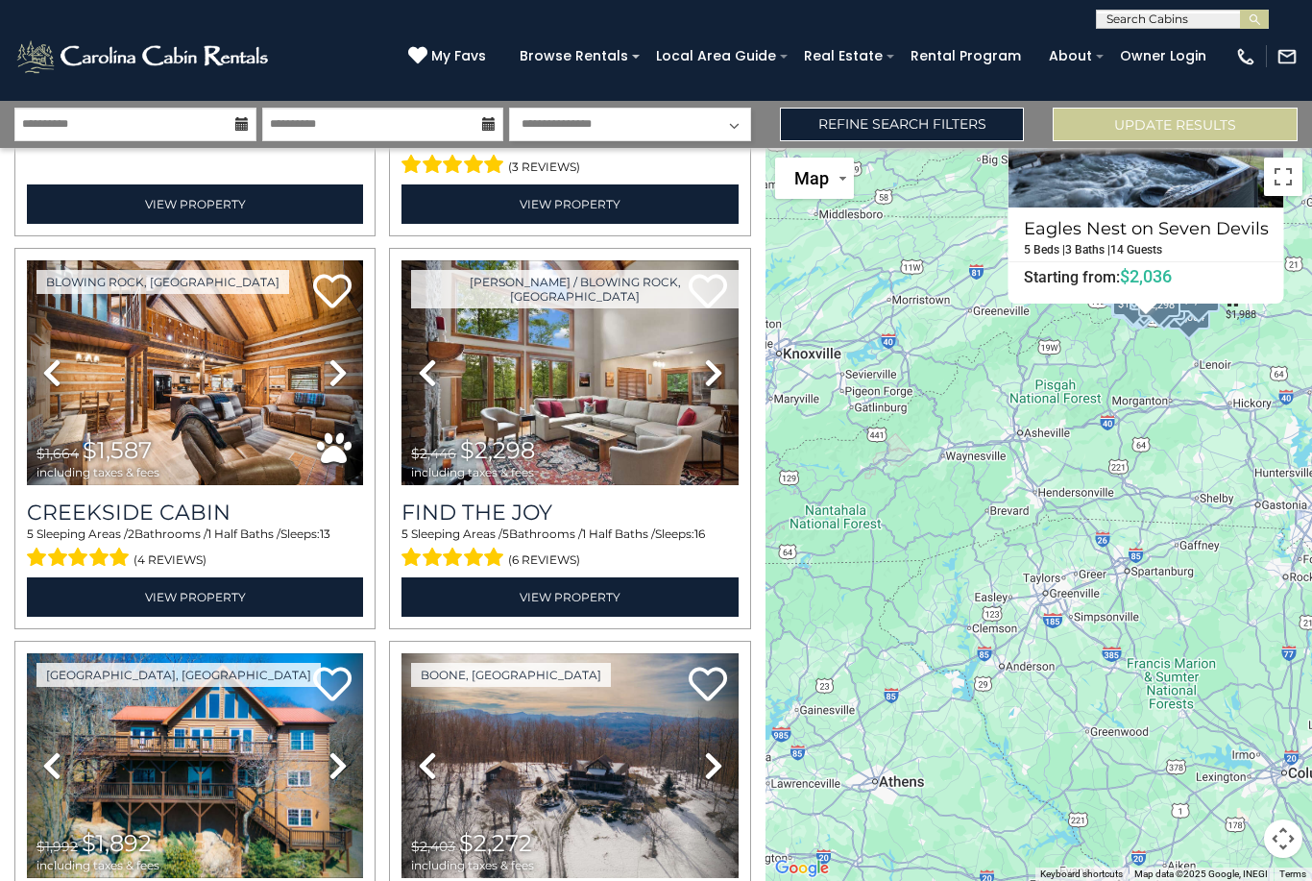
click at [703, 272] on icon at bounding box center [708, 291] width 38 height 38
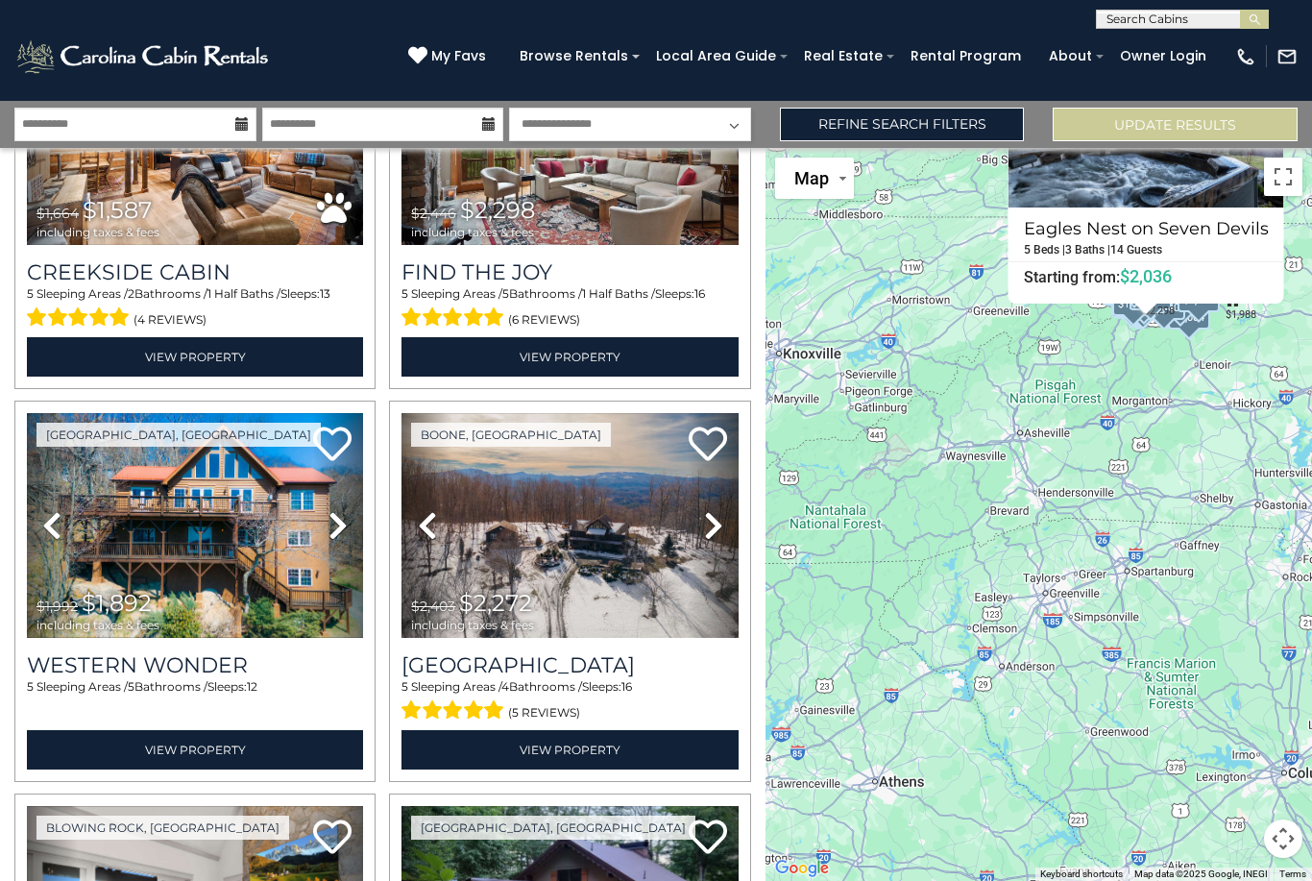
scroll to position [14054, 0]
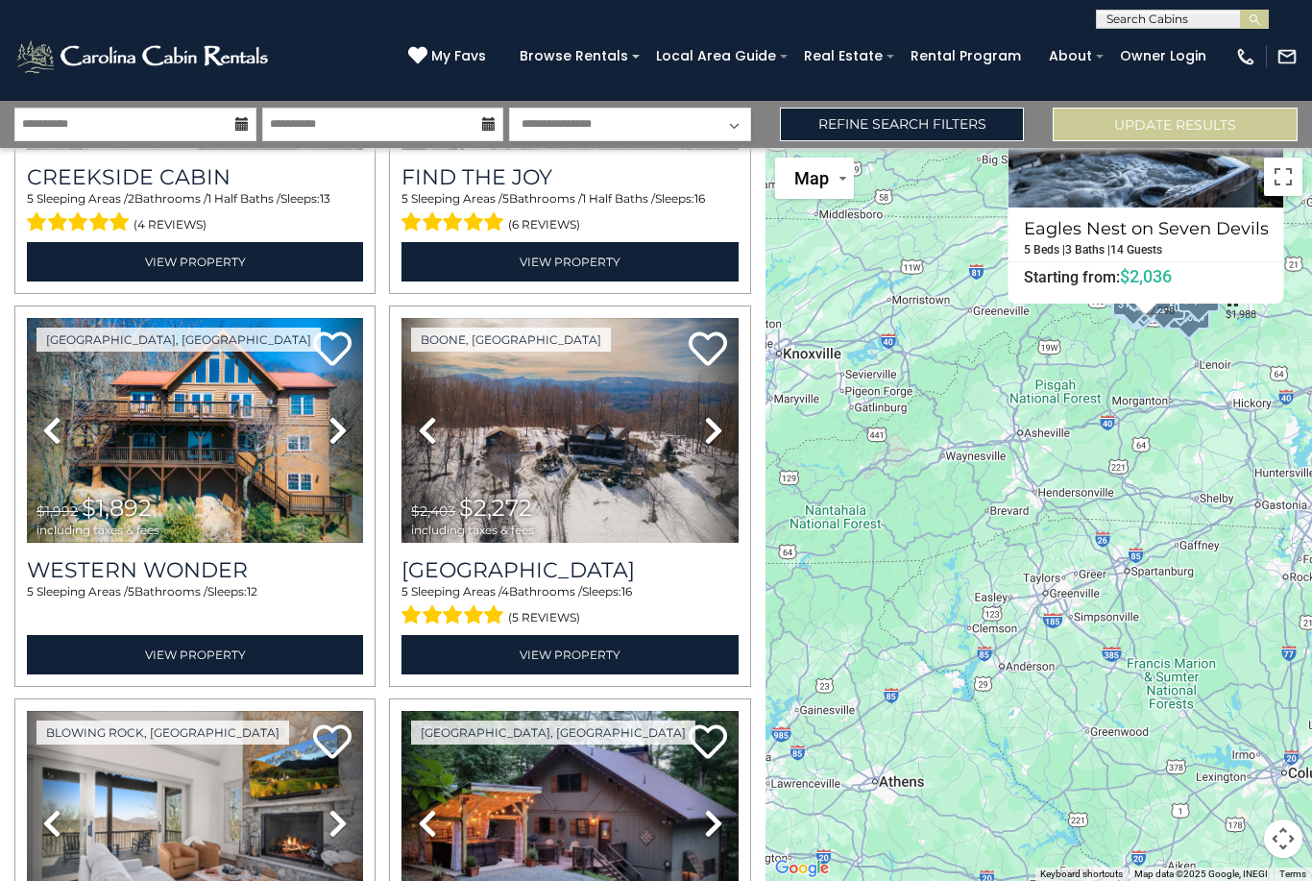
click at [259, 435] on img at bounding box center [195, 431] width 336 height 226
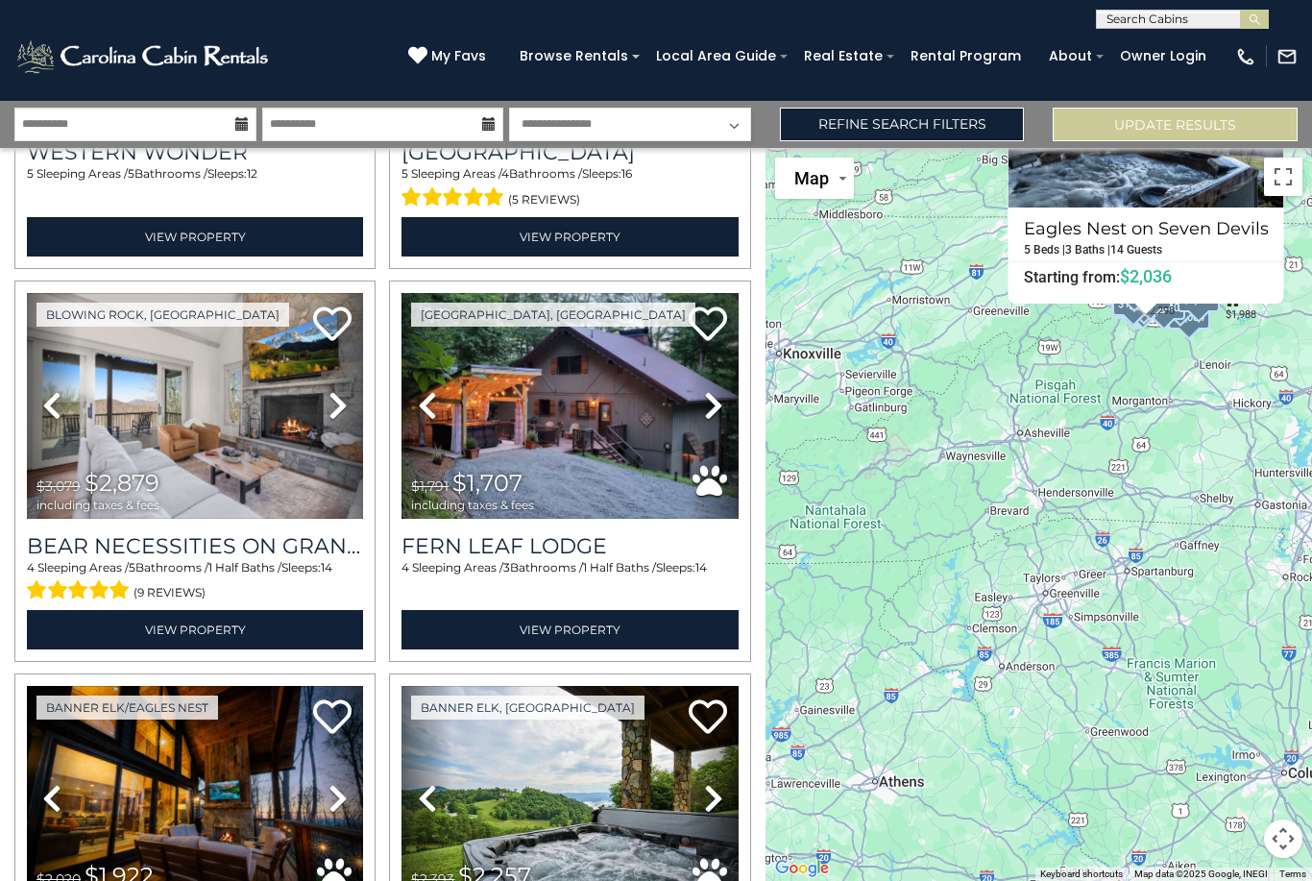
scroll to position [14469, 0]
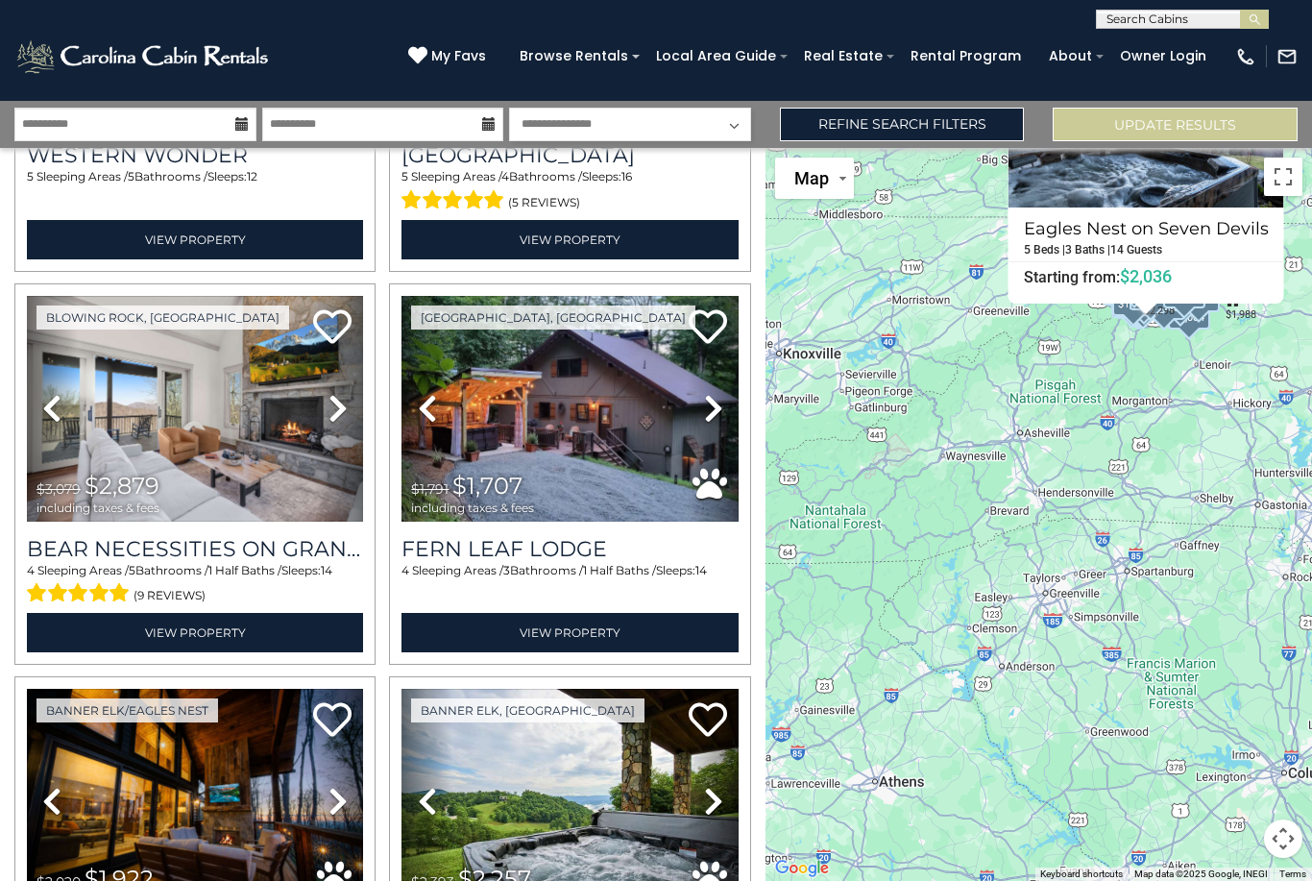
click at [54, 536] on h3 "Bear Necessities On Grandview" at bounding box center [195, 549] width 336 height 26
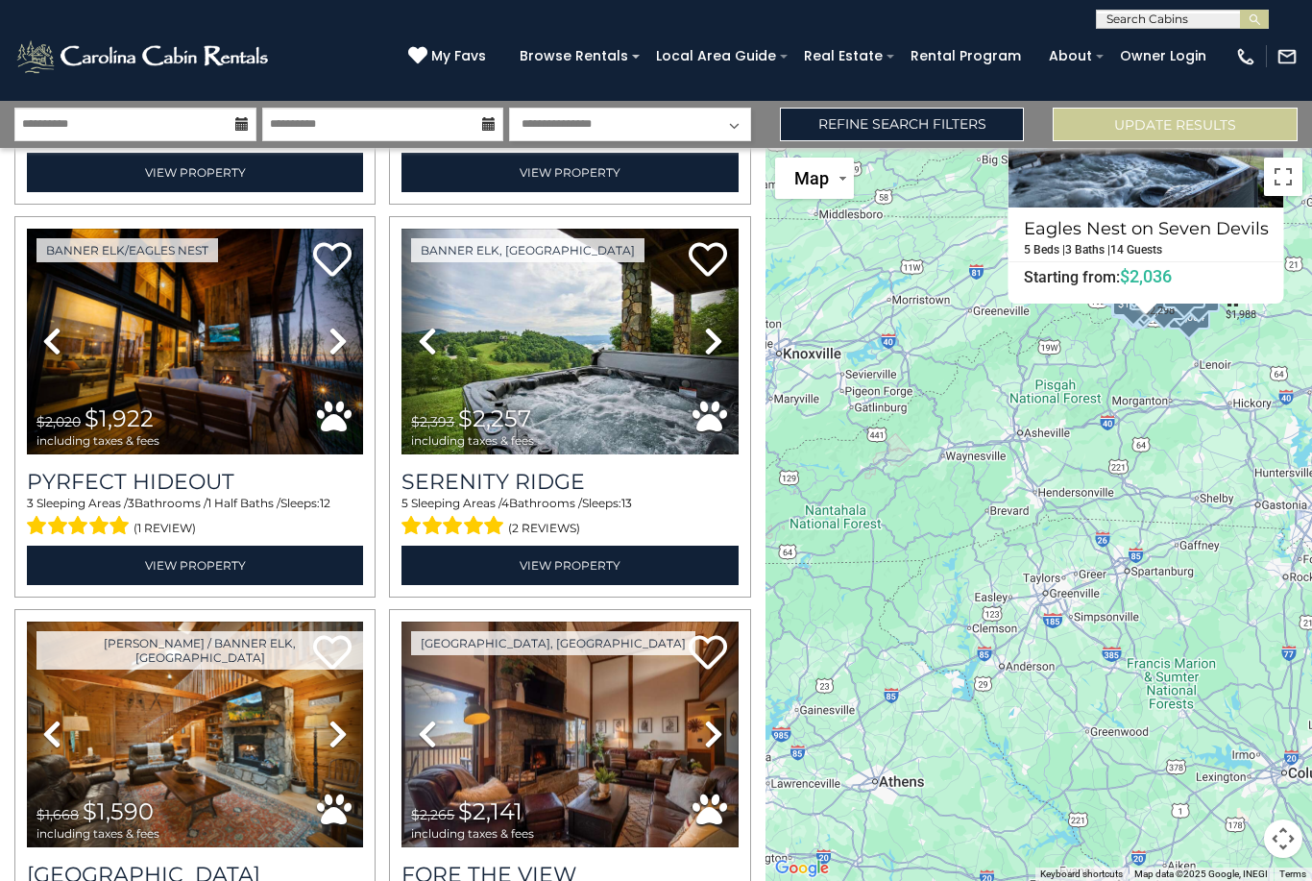
scroll to position [14930, 0]
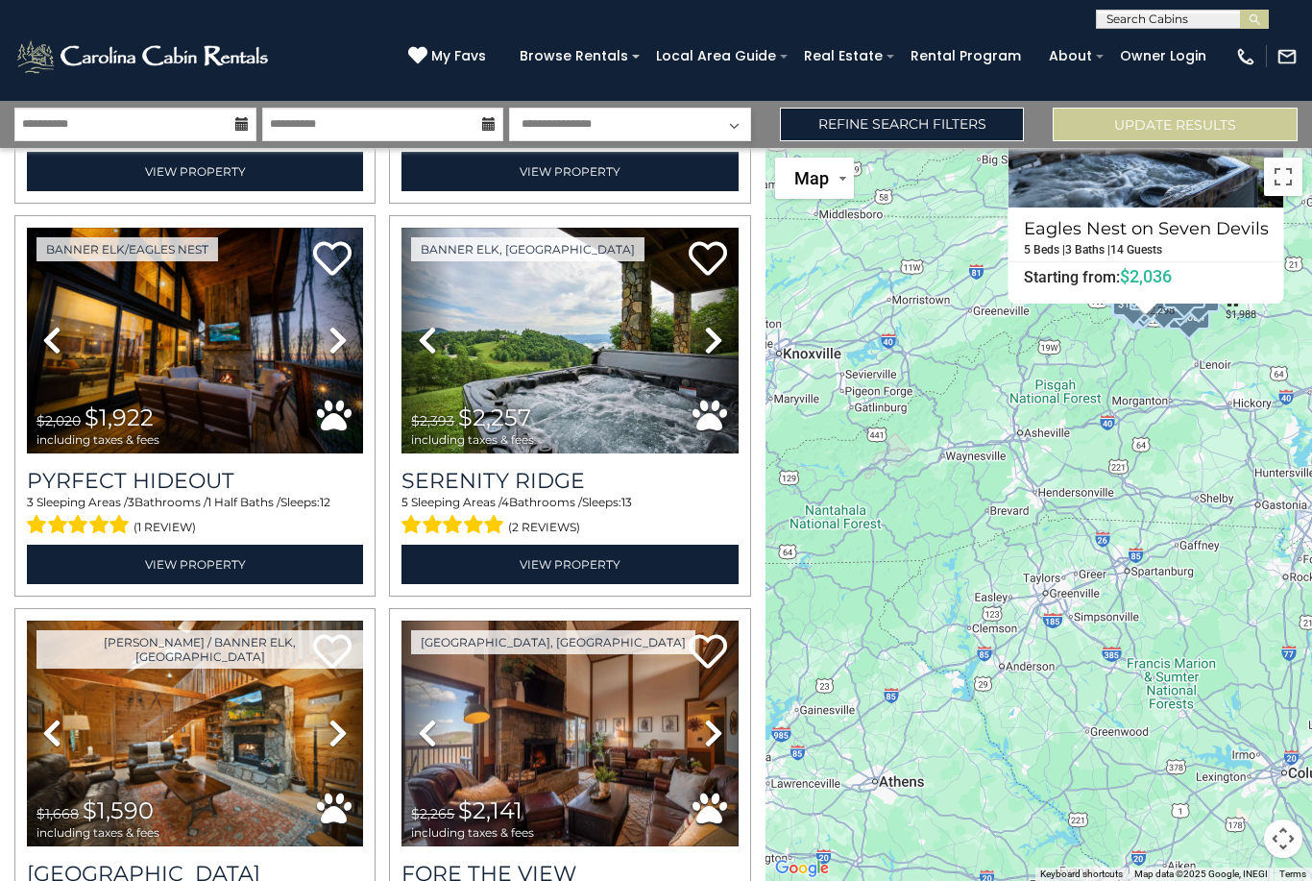
click at [86, 468] on h3 "Pyrfect Hideout" at bounding box center [195, 481] width 336 height 26
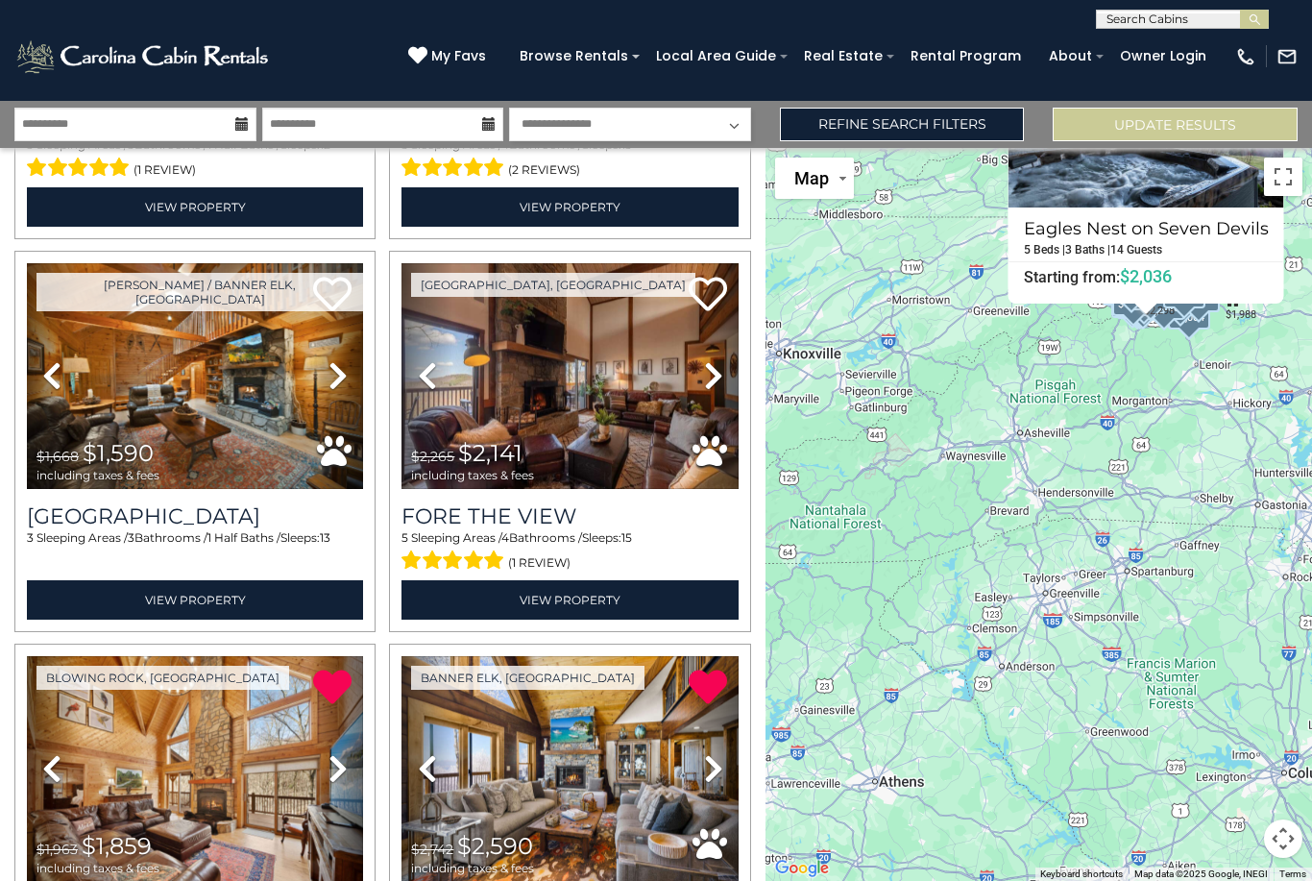
scroll to position [15290, 0]
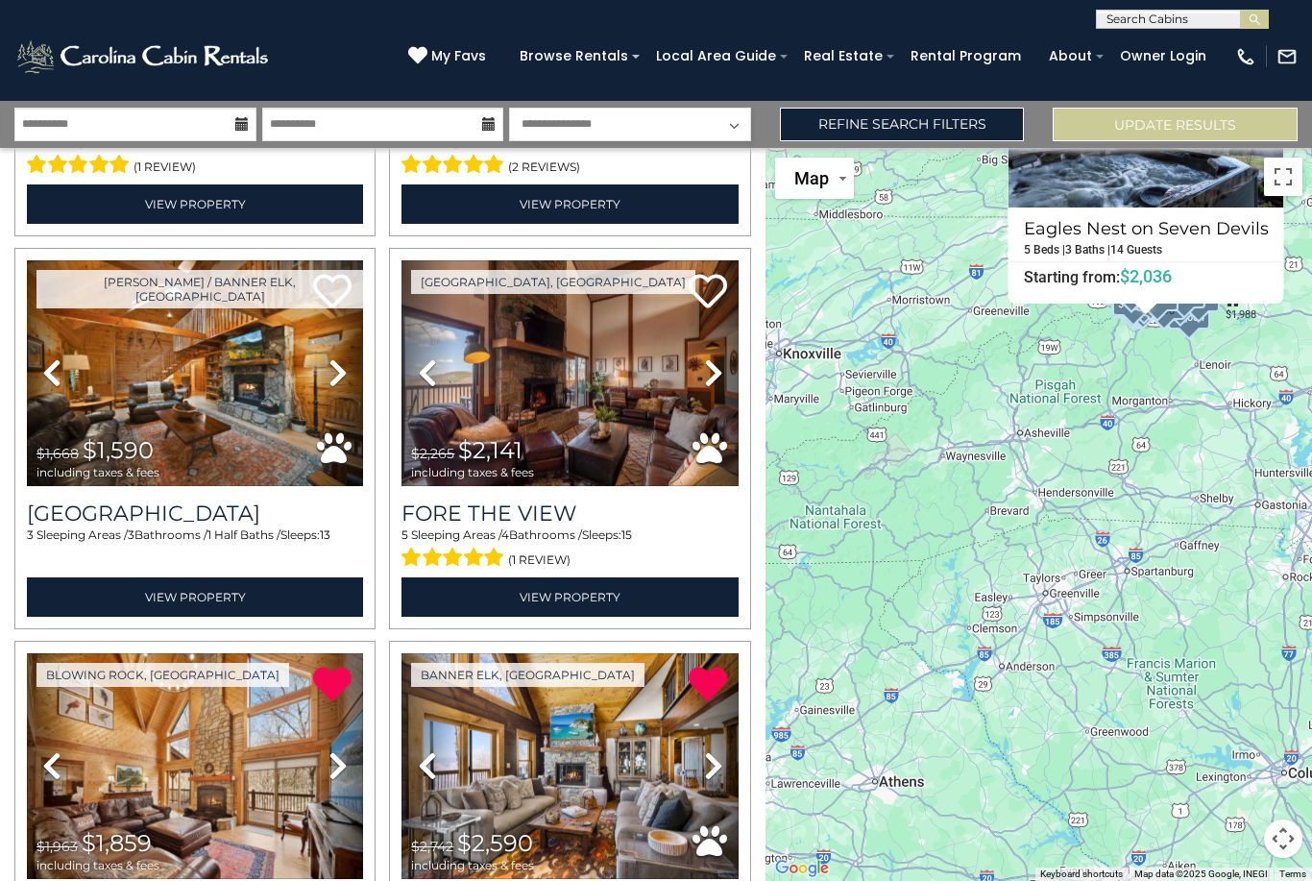
click at [88, 501] on h3 "Weathering Heights" at bounding box center [195, 514] width 336 height 26
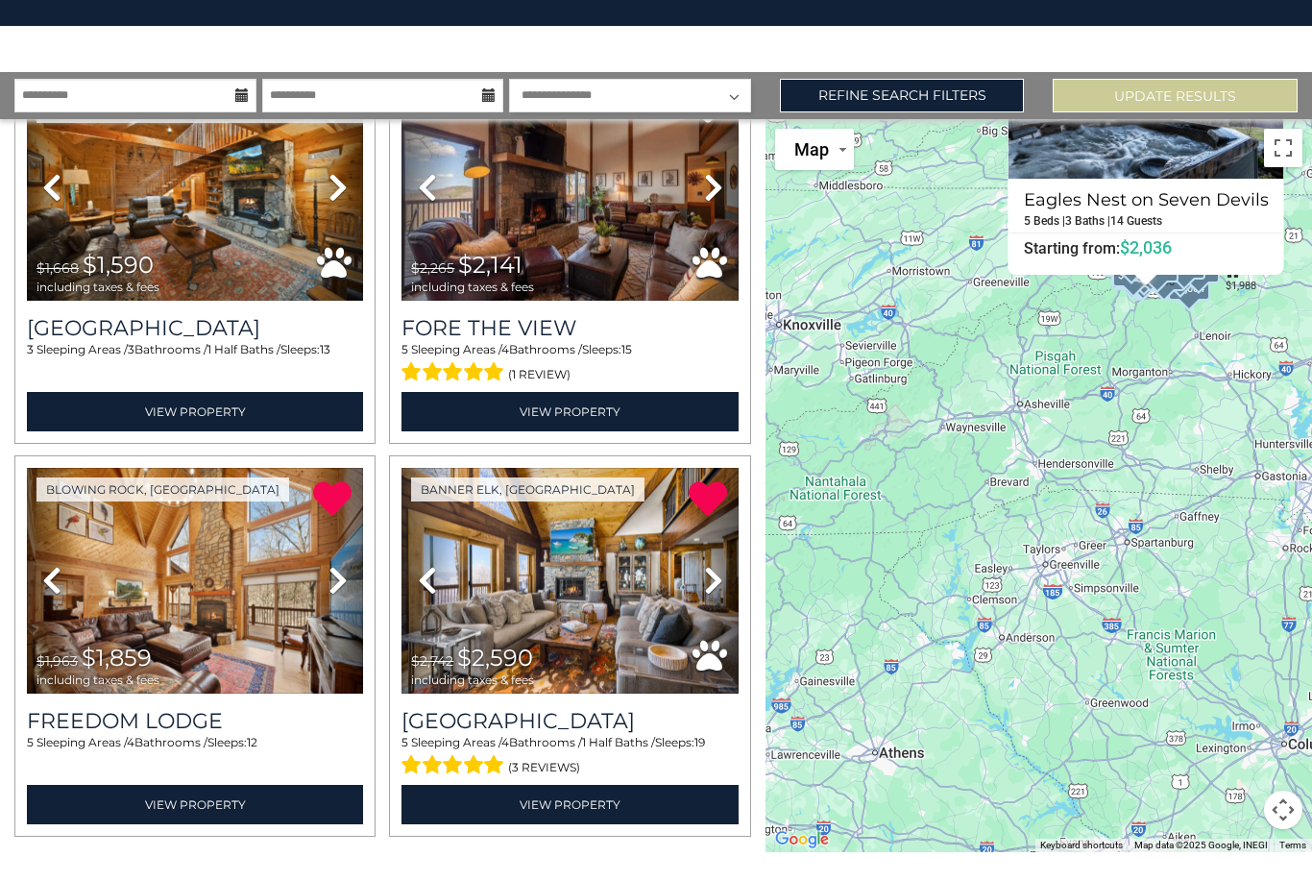
scroll to position [108, 0]
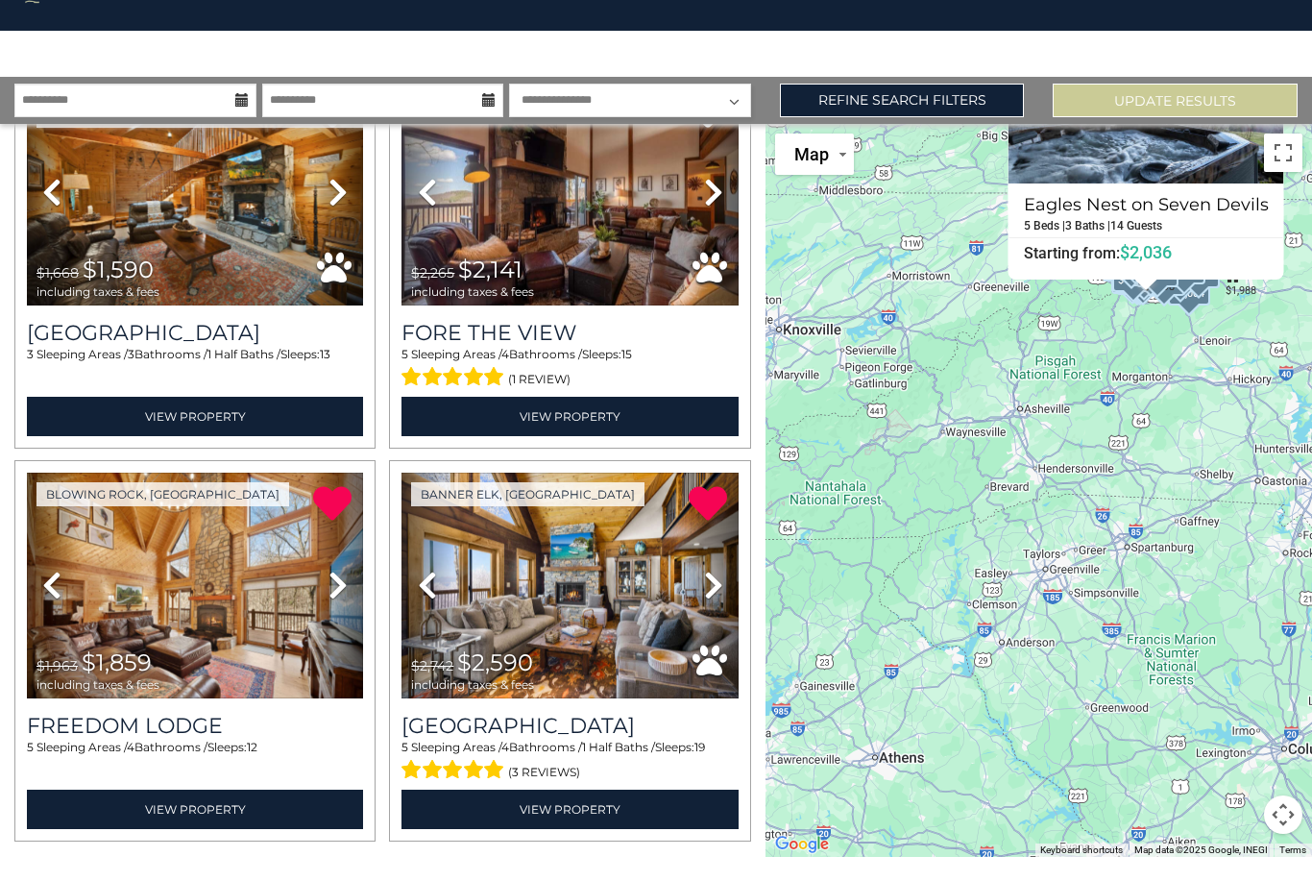
click at [529, 344] on h3 "Fore The View" at bounding box center [570, 357] width 336 height 26
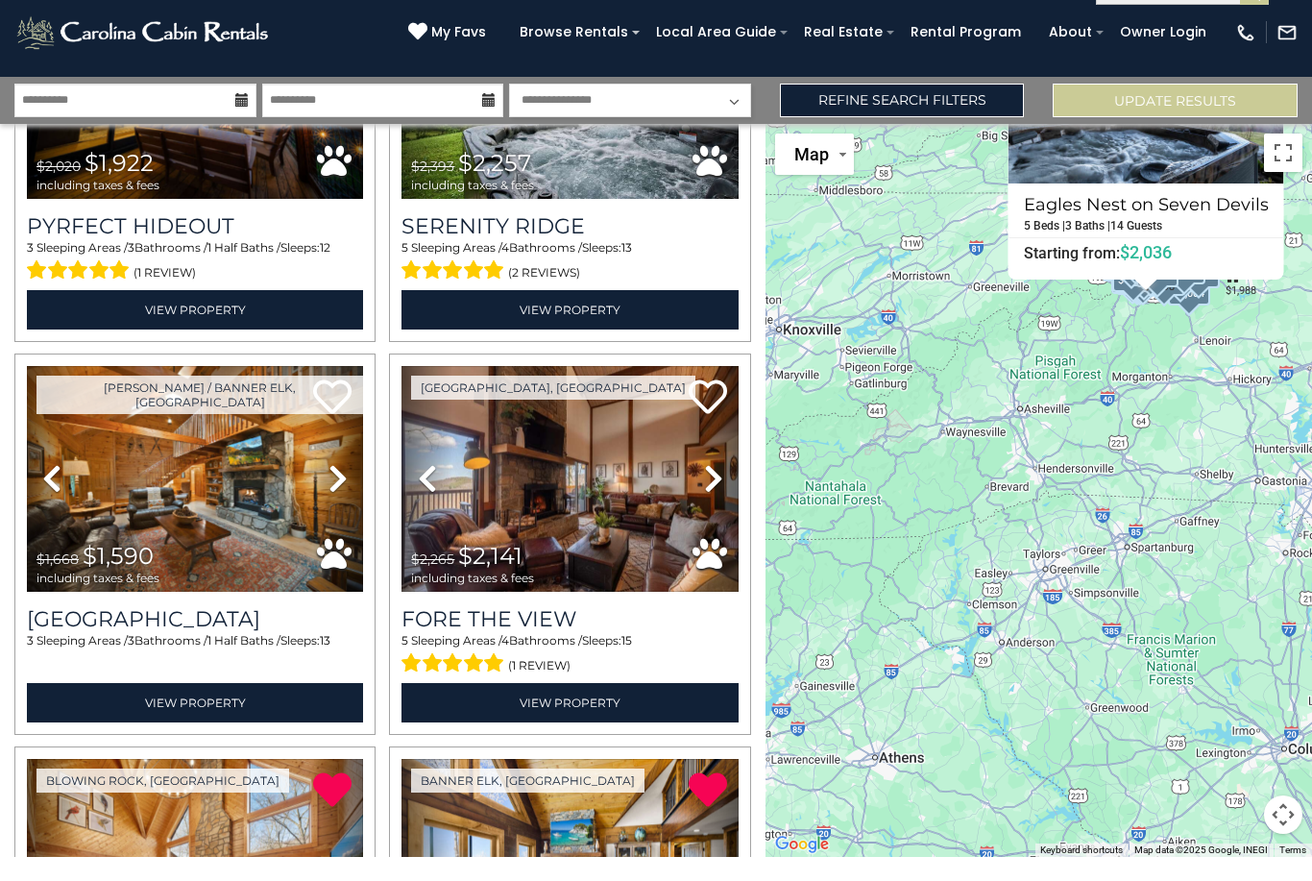
scroll to position [15165, 0]
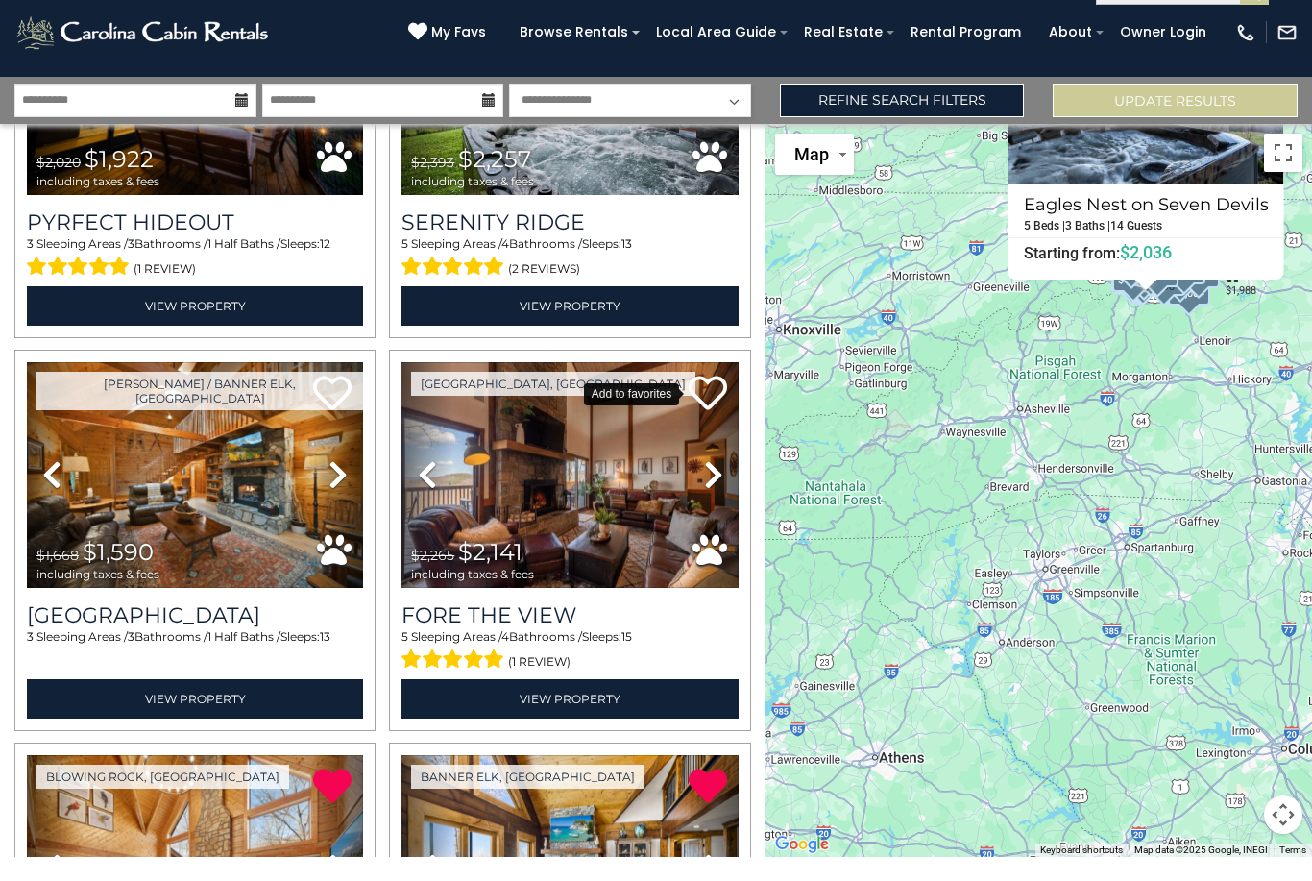
click at [704, 398] on icon at bounding box center [708, 417] width 38 height 38
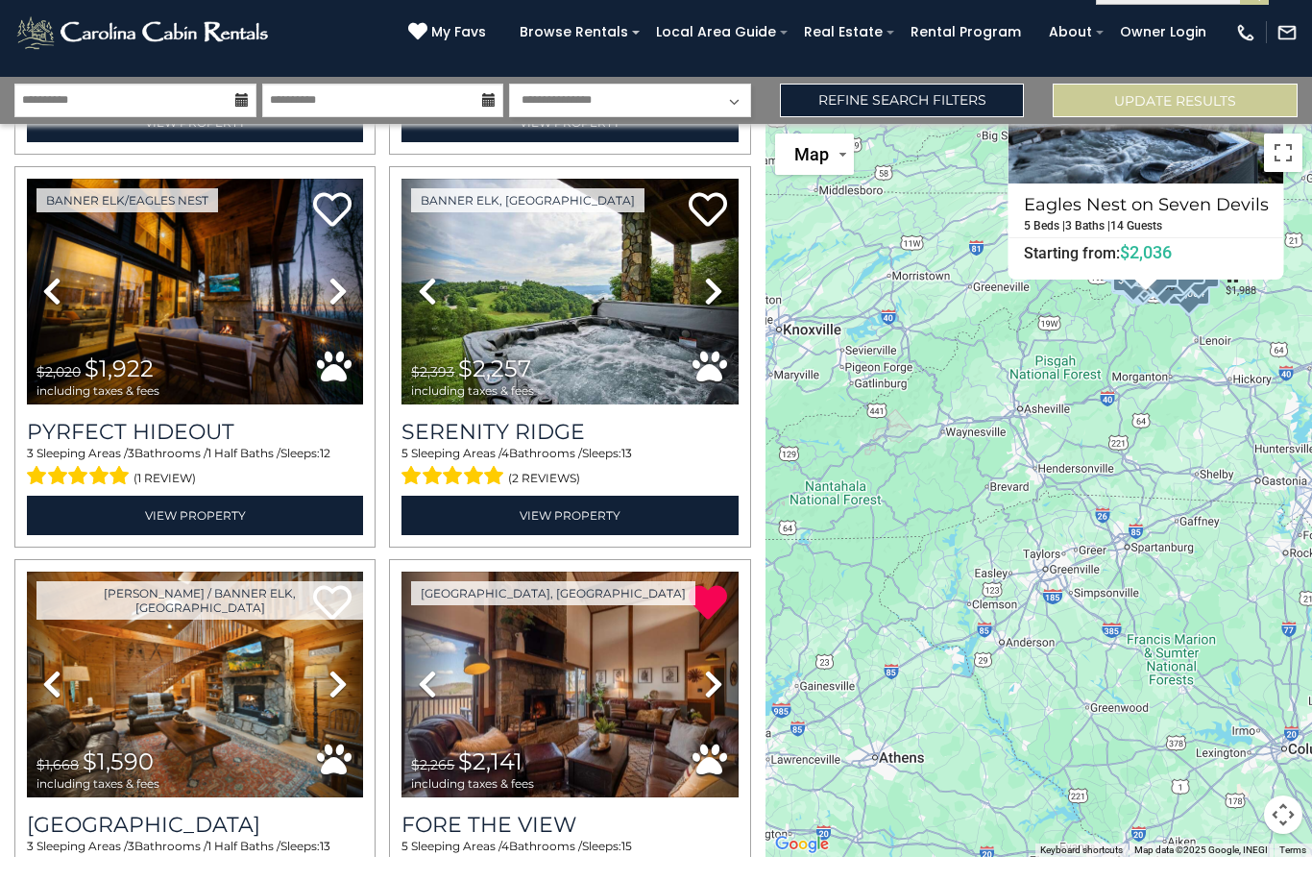
scroll to position [14872, 0]
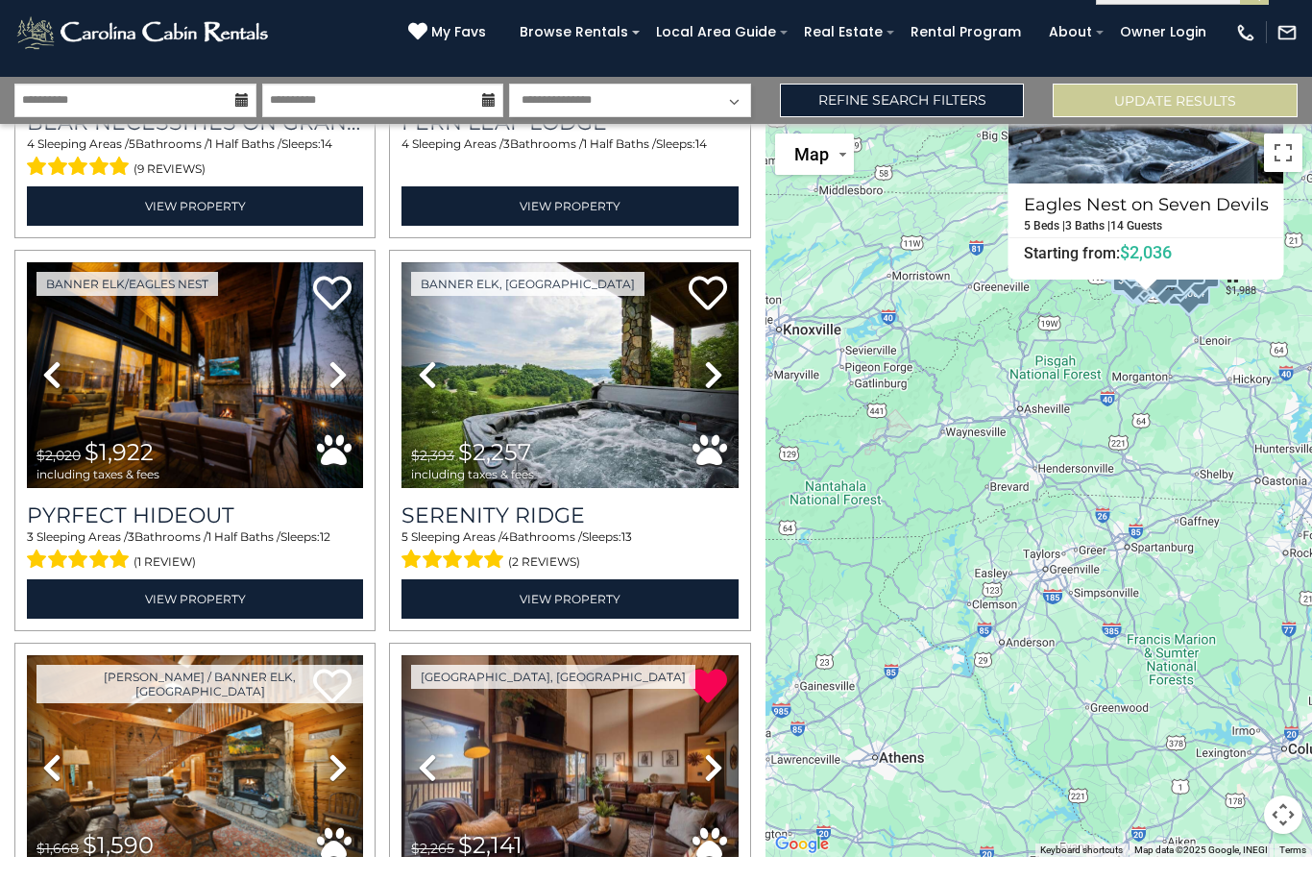
click at [620, 359] on img at bounding box center [570, 399] width 336 height 226
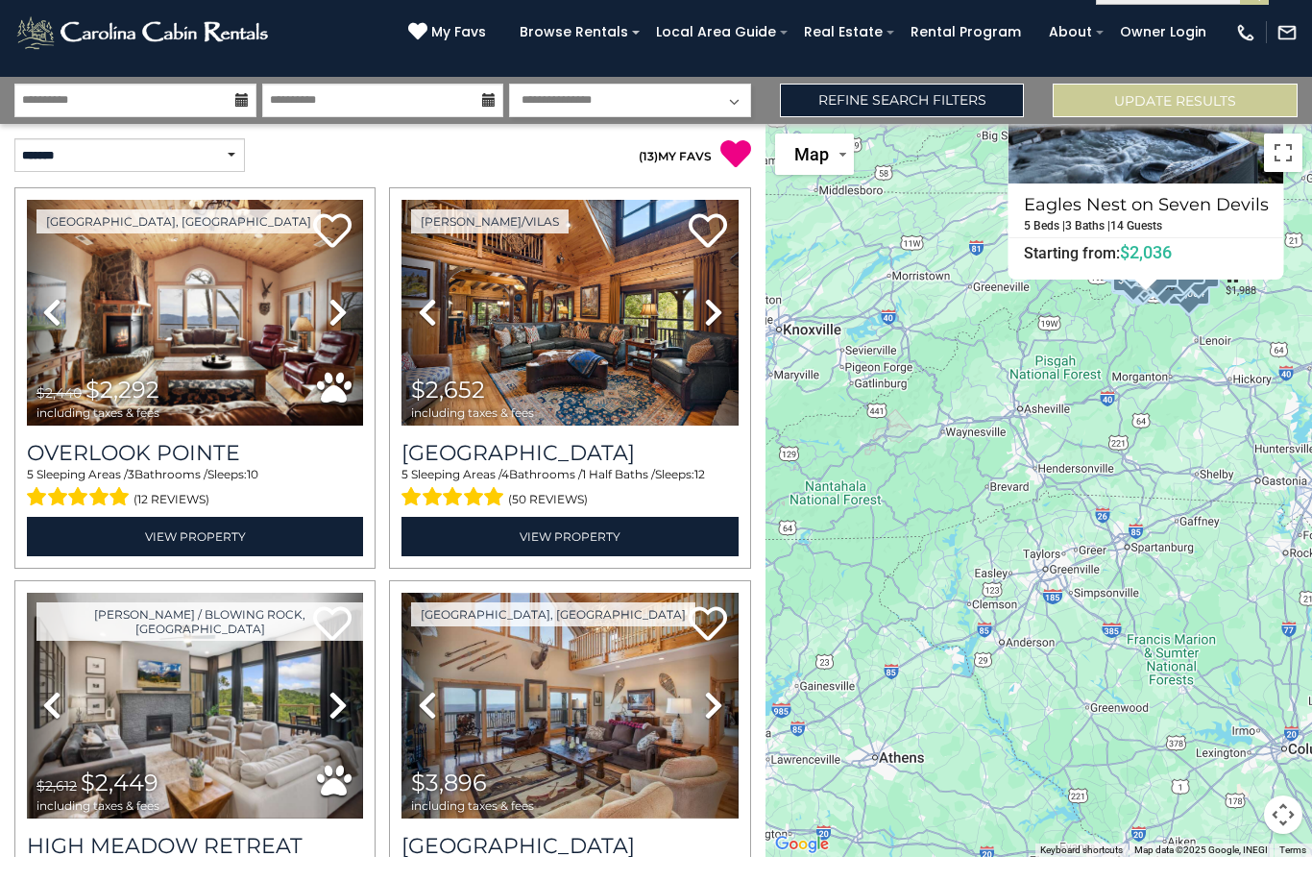
scroll to position [0, 0]
click at [205, 224] on img at bounding box center [195, 337] width 336 height 226
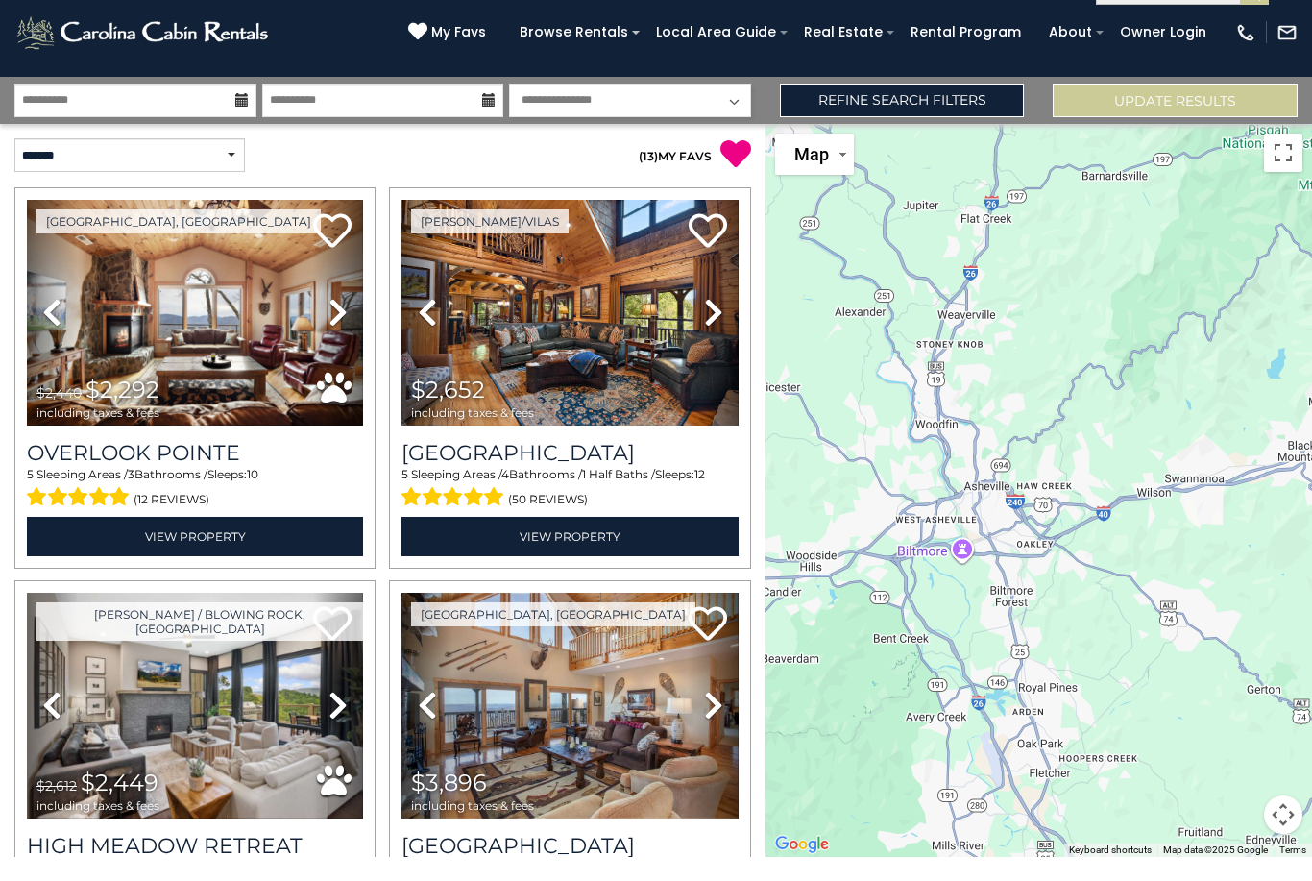
click at [983, 512] on div "$2,292 $2,652 $2,449 $3,896 $1,619 $2,756 $3,373 $2,359 $2,251 $2,277 $2,048 $2…" at bounding box center [1039, 514] width 547 height 733
click at [983, 492] on div "$2,292 $2,652 $2,449 $3,896 $1,619 $2,756 $3,373 $2,359 $2,251 $2,277 $2,048 $2…" at bounding box center [1039, 514] width 547 height 733
click at [983, 479] on div "$2,292 $2,652 $2,449 $3,896 $1,619 $2,756 $3,373 $2,359 $2,251 $2,277 $2,048 $2…" at bounding box center [1039, 514] width 547 height 733
click at [826, 168] on span "Map" at bounding box center [812, 178] width 35 height 20
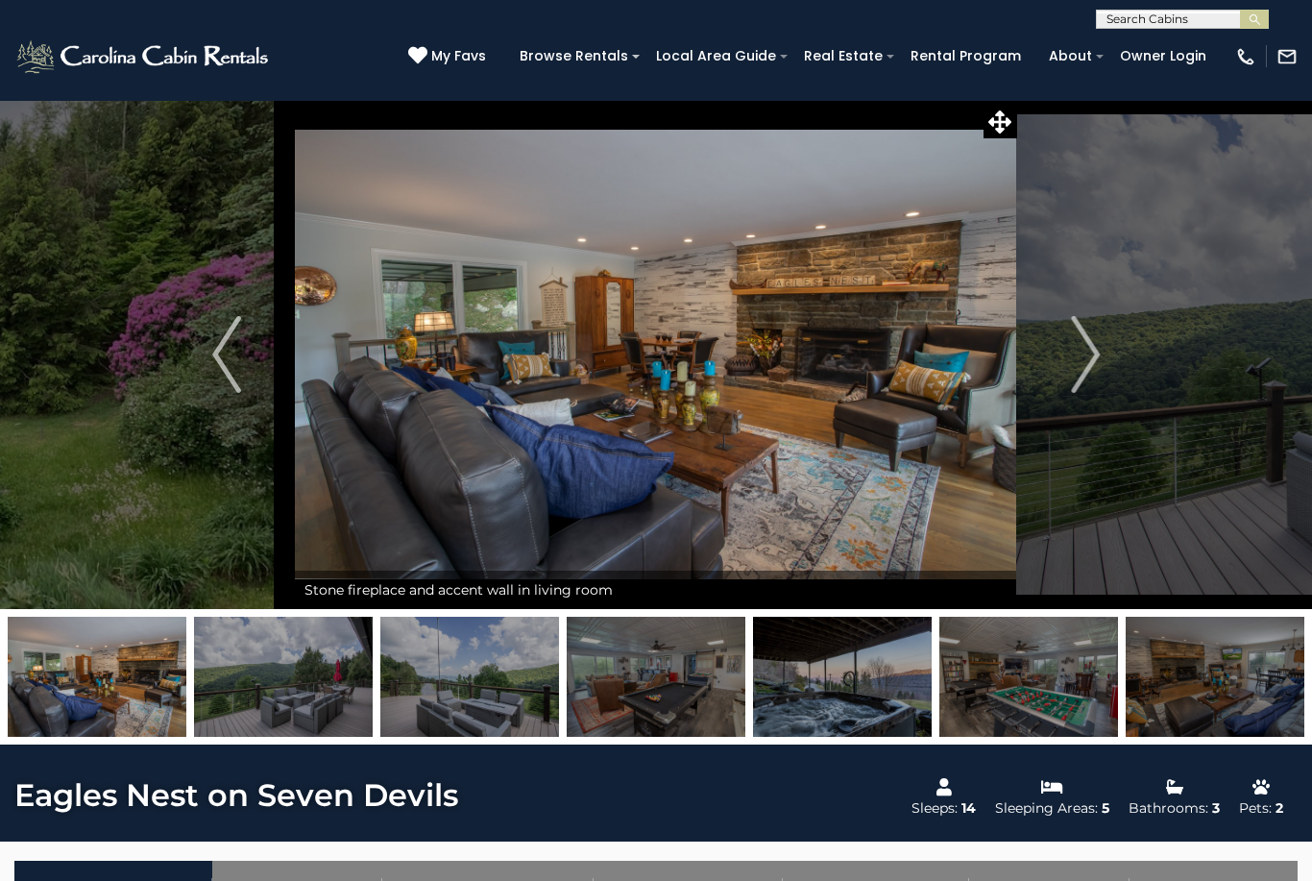
click at [1008, 127] on icon at bounding box center [1000, 121] width 23 height 23
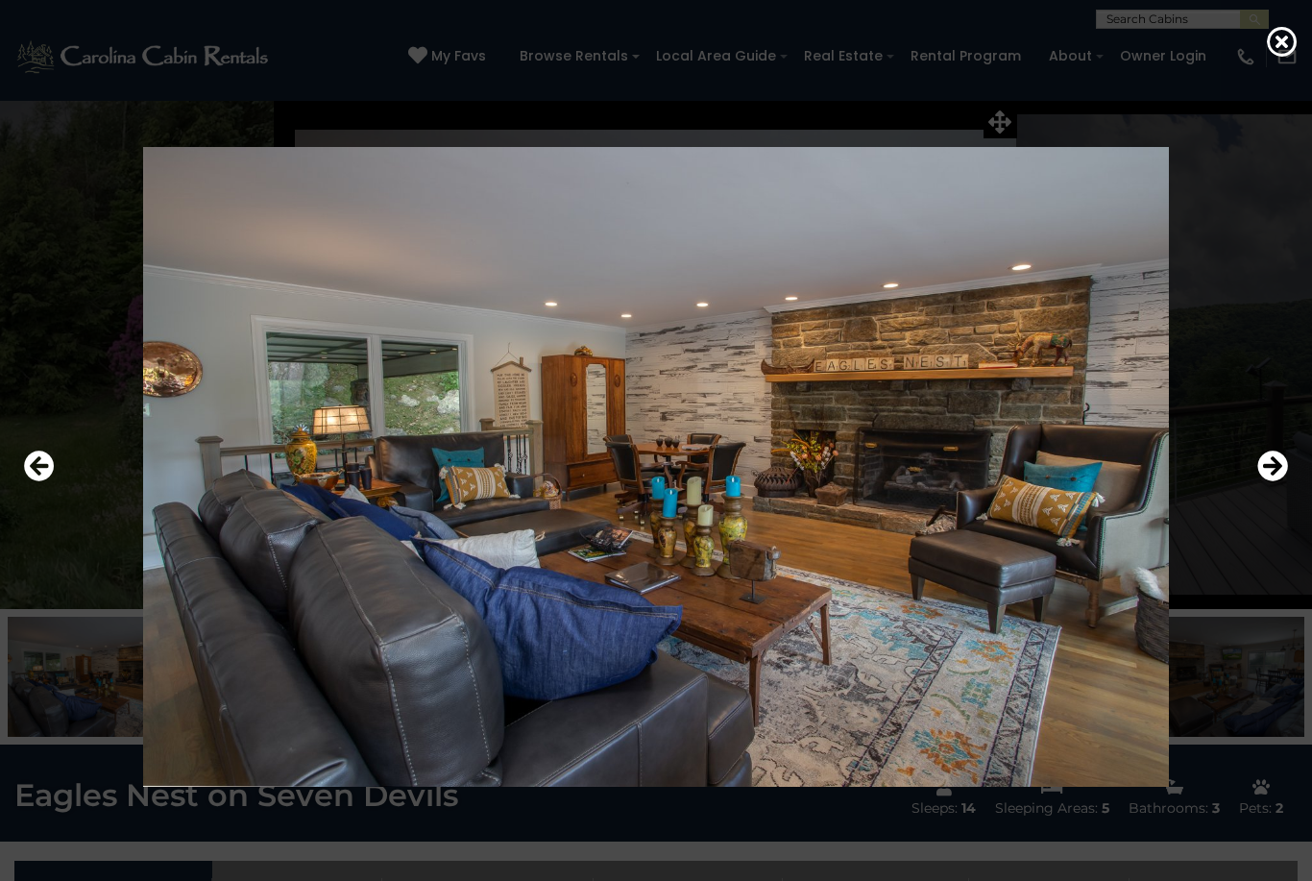
click at [1278, 481] on icon "Next" at bounding box center [1273, 466] width 31 height 31
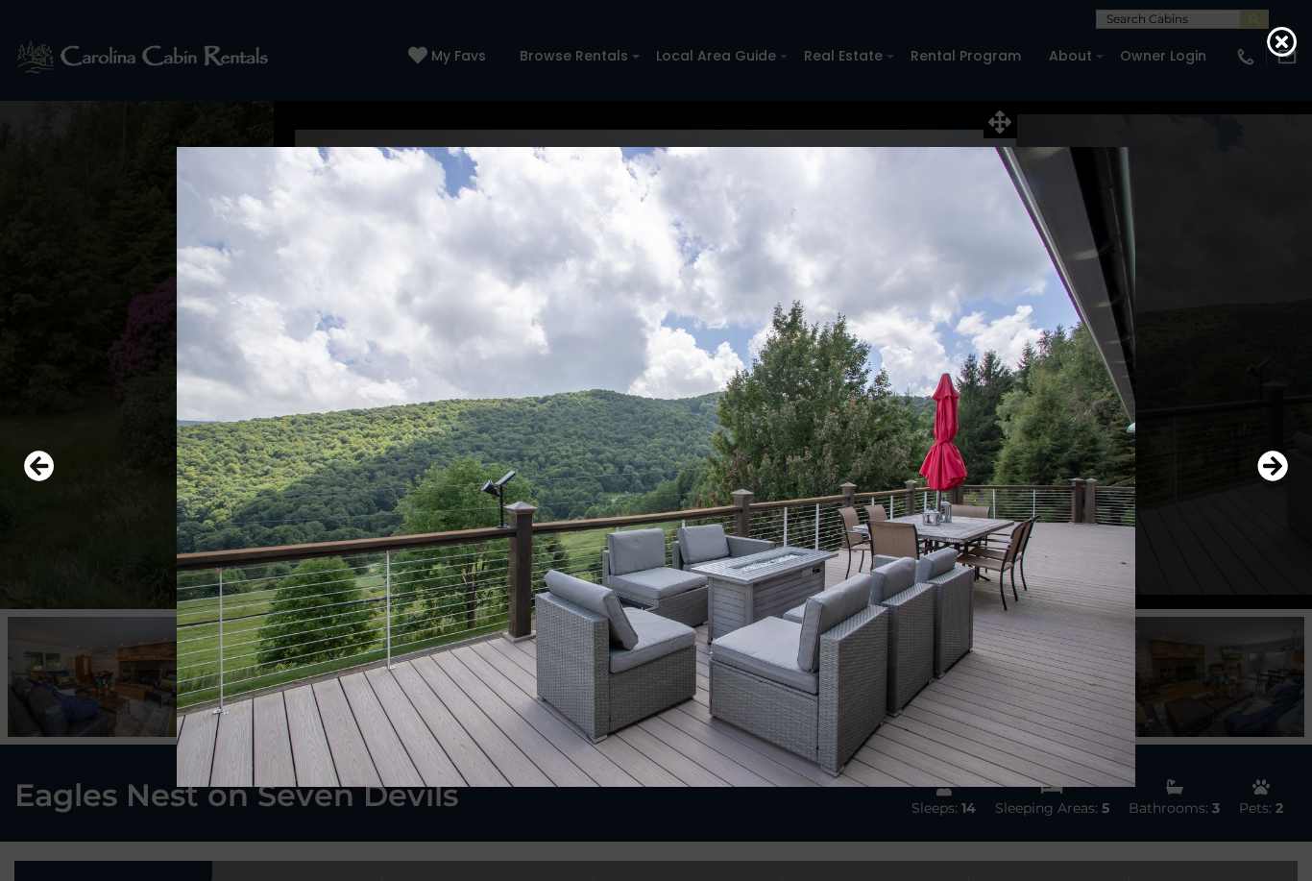
click at [1270, 481] on icon "Next" at bounding box center [1273, 466] width 31 height 31
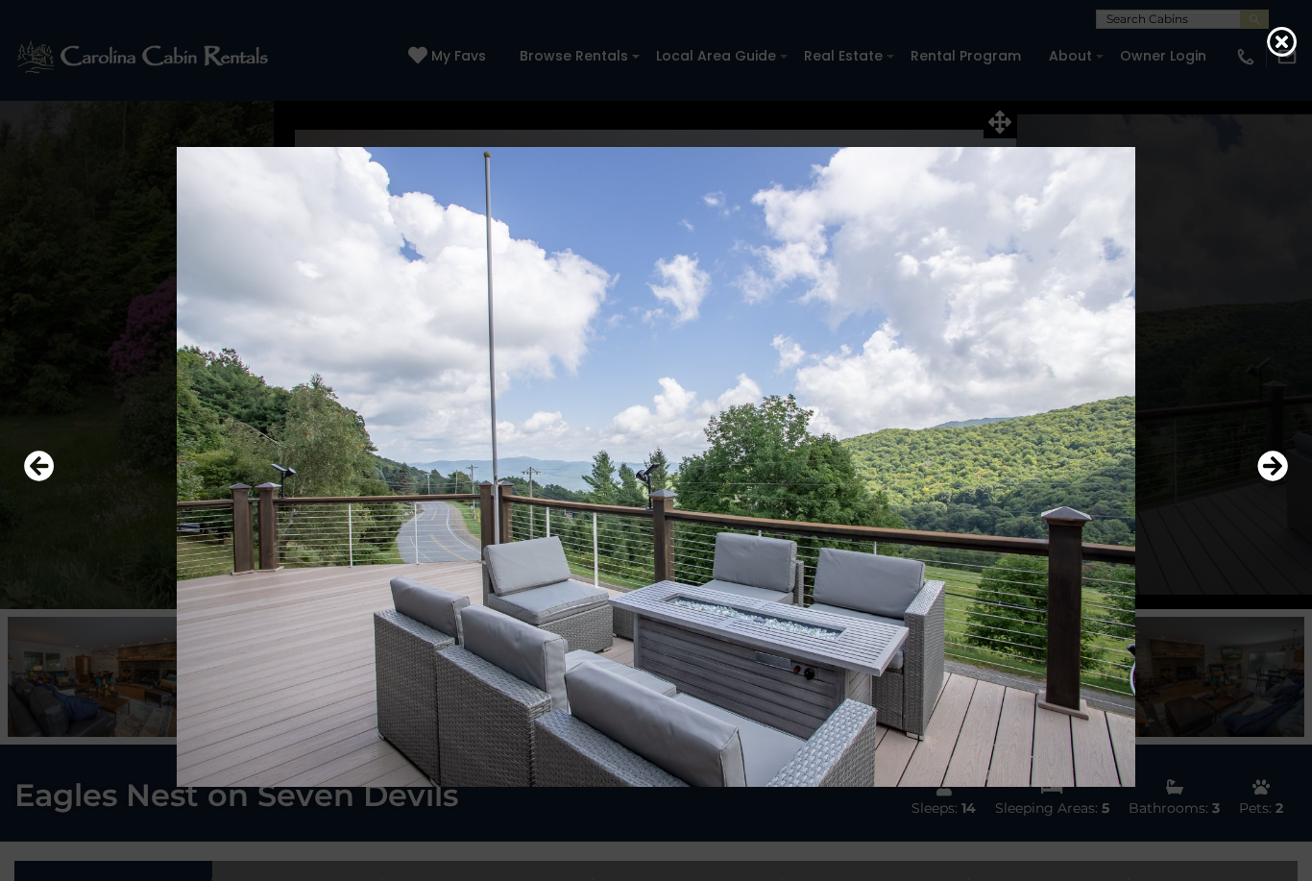
click at [1269, 481] on icon "Next" at bounding box center [1273, 466] width 31 height 31
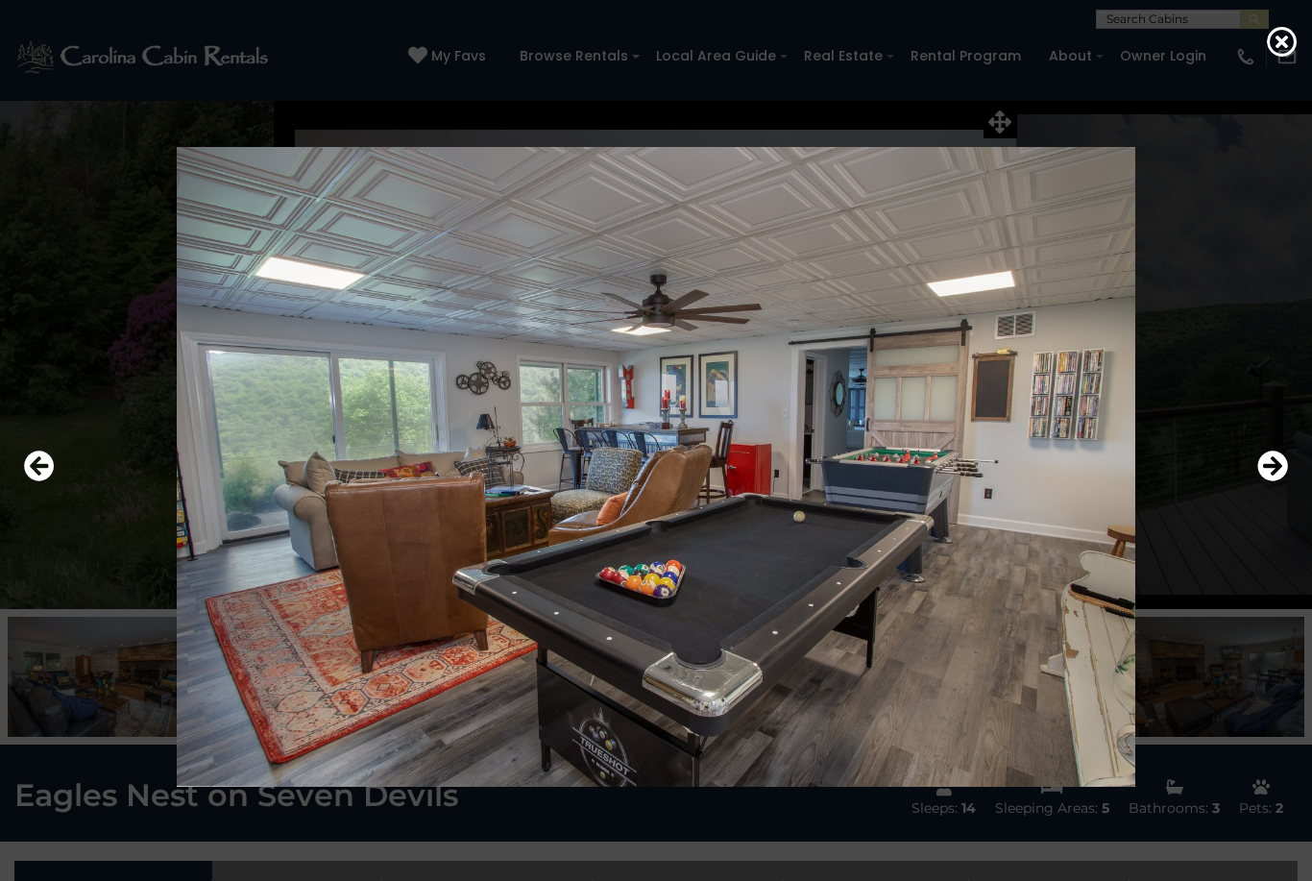
click at [1278, 481] on icon "Next" at bounding box center [1273, 466] width 31 height 31
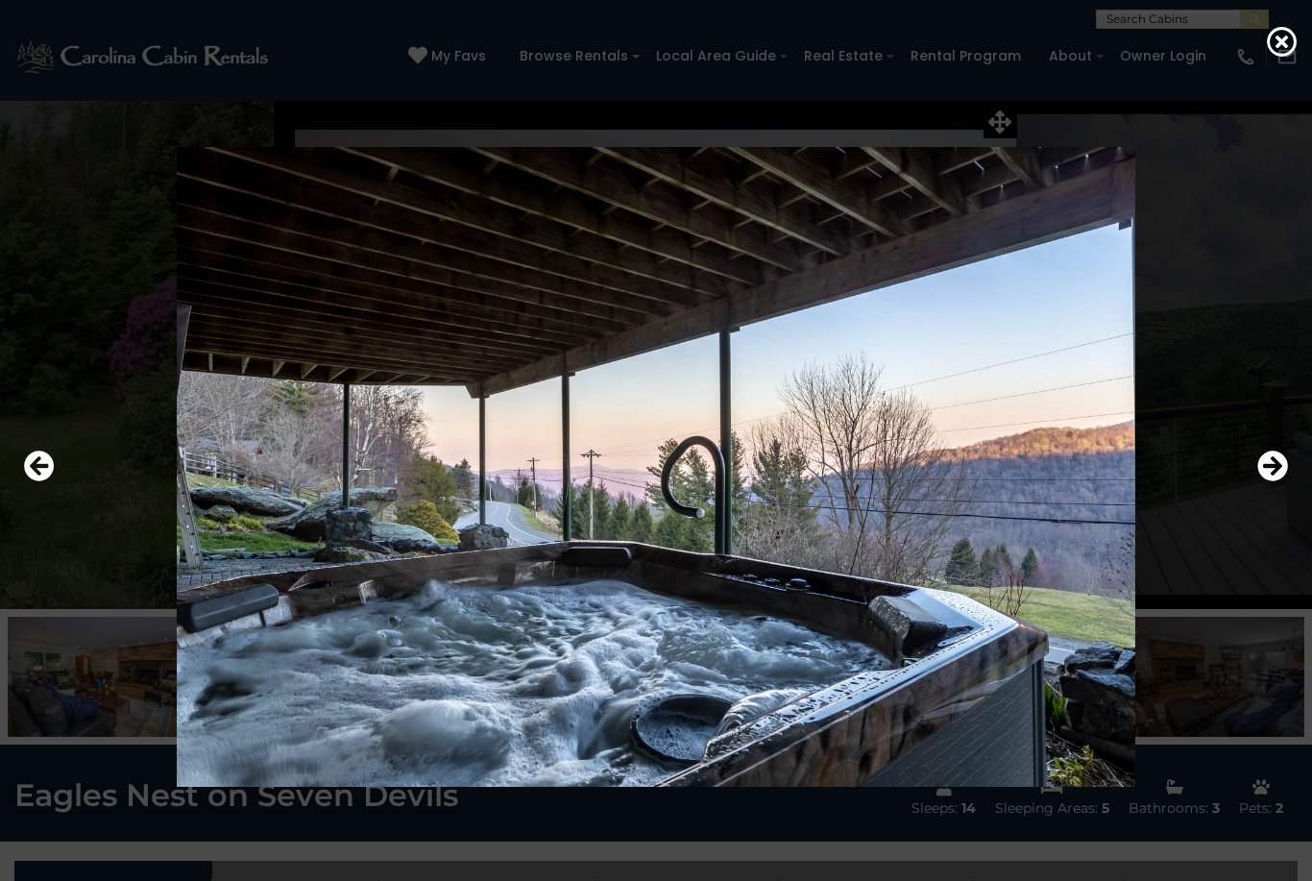
click at [1263, 481] on icon "Next" at bounding box center [1273, 466] width 31 height 31
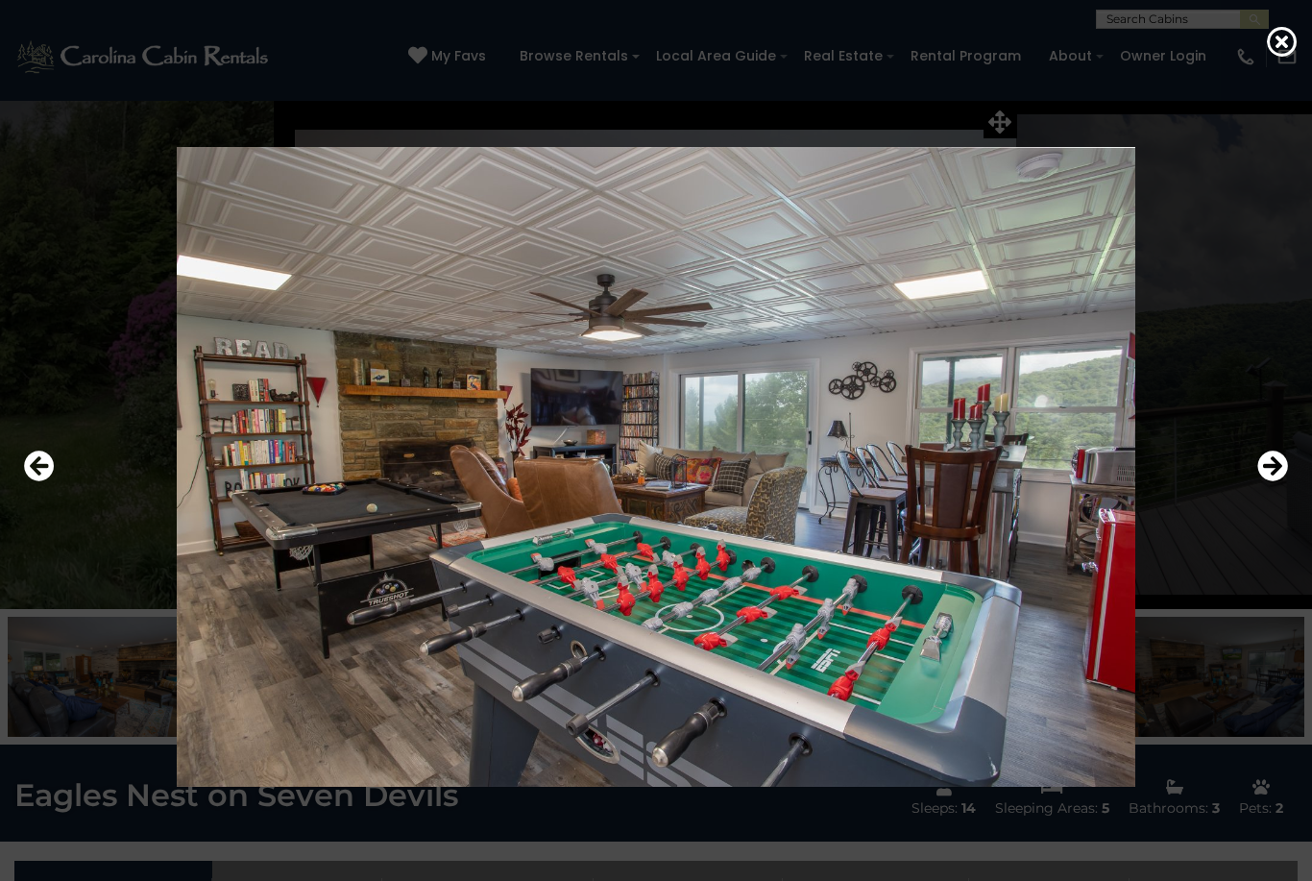
click at [1274, 481] on icon "Next" at bounding box center [1273, 466] width 31 height 31
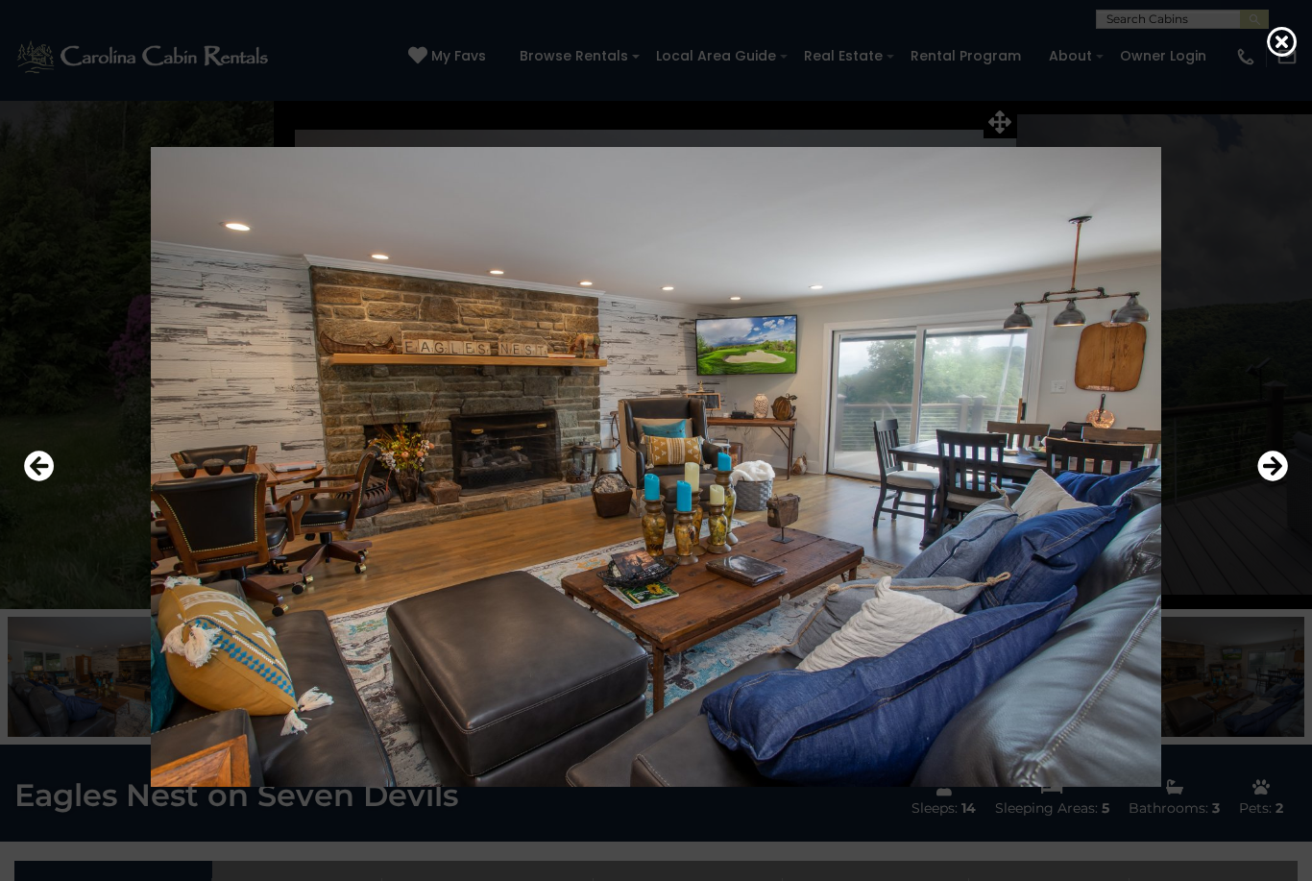
click at [1276, 481] on icon "Next" at bounding box center [1273, 466] width 31 height 31
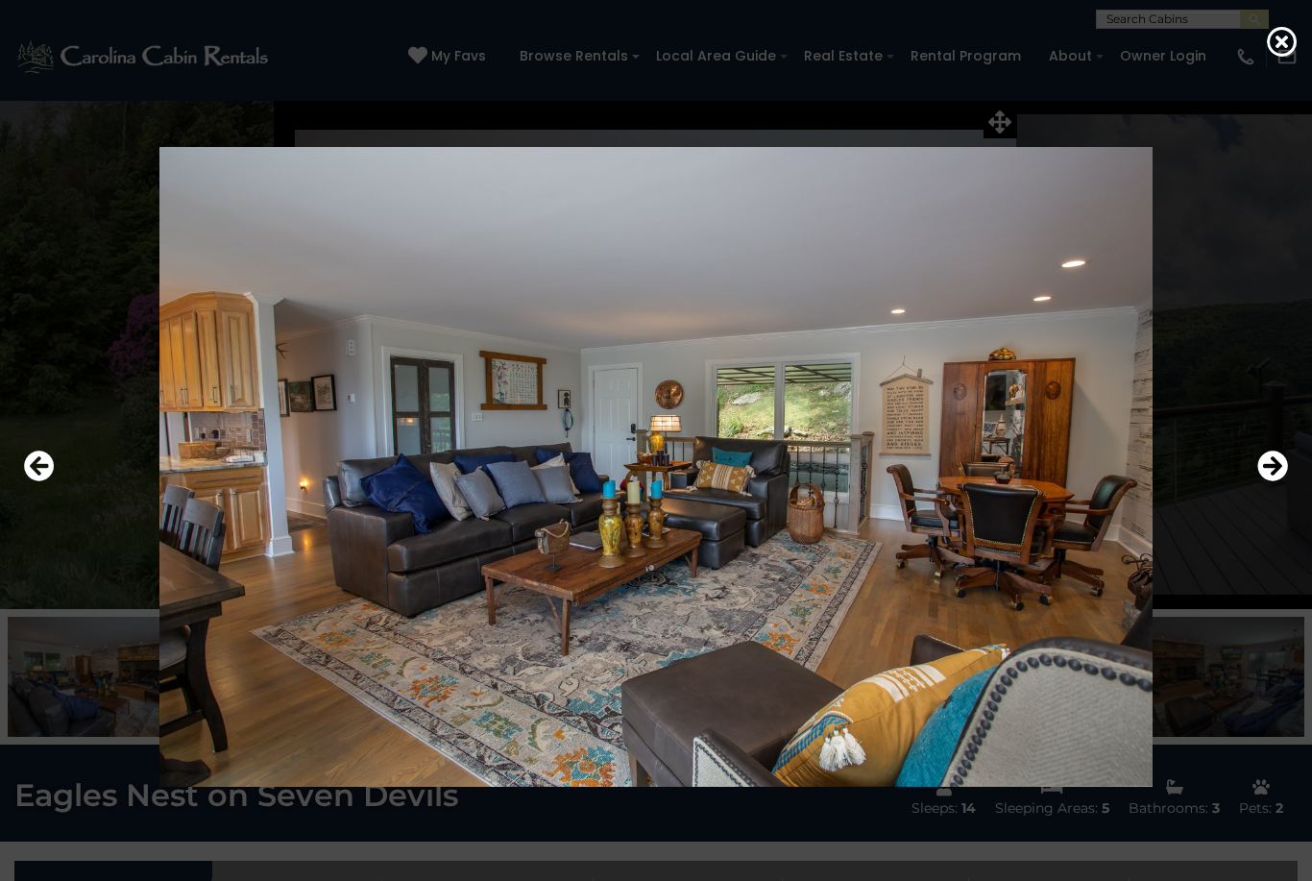
click at [1279, 480] on button "Next" at bounding box center [1273, 467] width 31 height 44
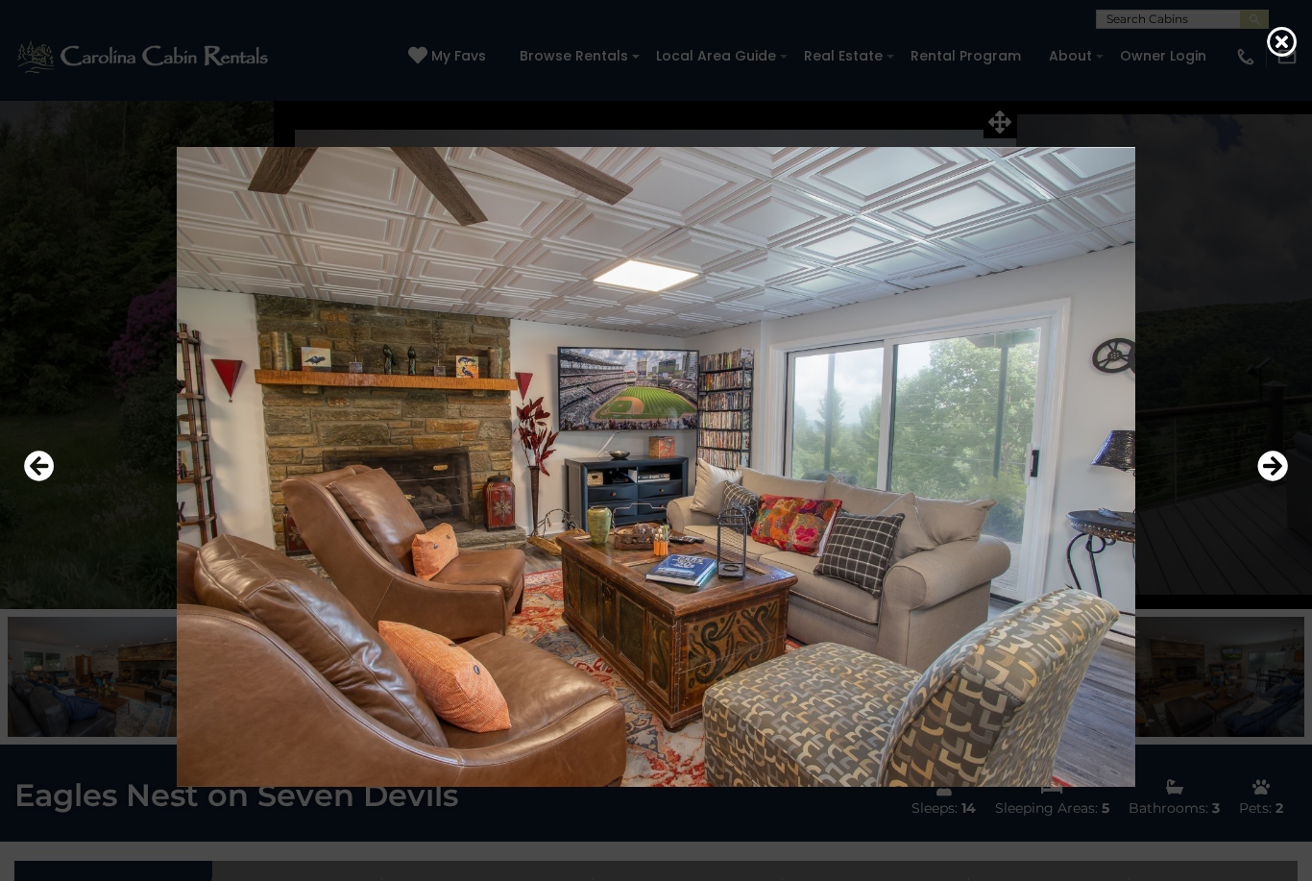
click at [1280, 475] on div at bounding box center [656, 466] width 1284 height 793
click at [1275, 481] on icon "Next" at bounding box center [1273, 466] width 31 height 31
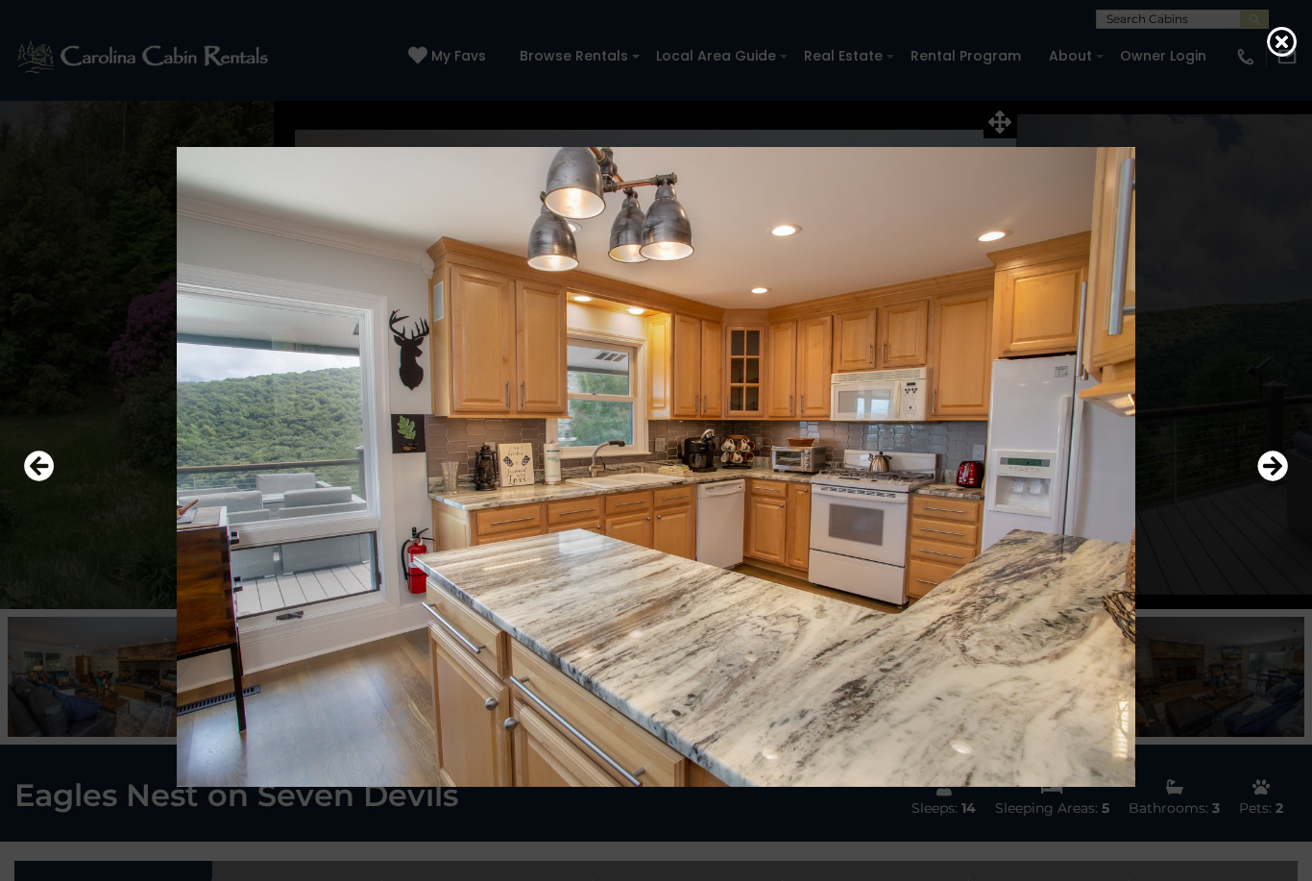
click at [1279, 481] on icon "Next" at bounding box center [1273, 466] width 31 height 31
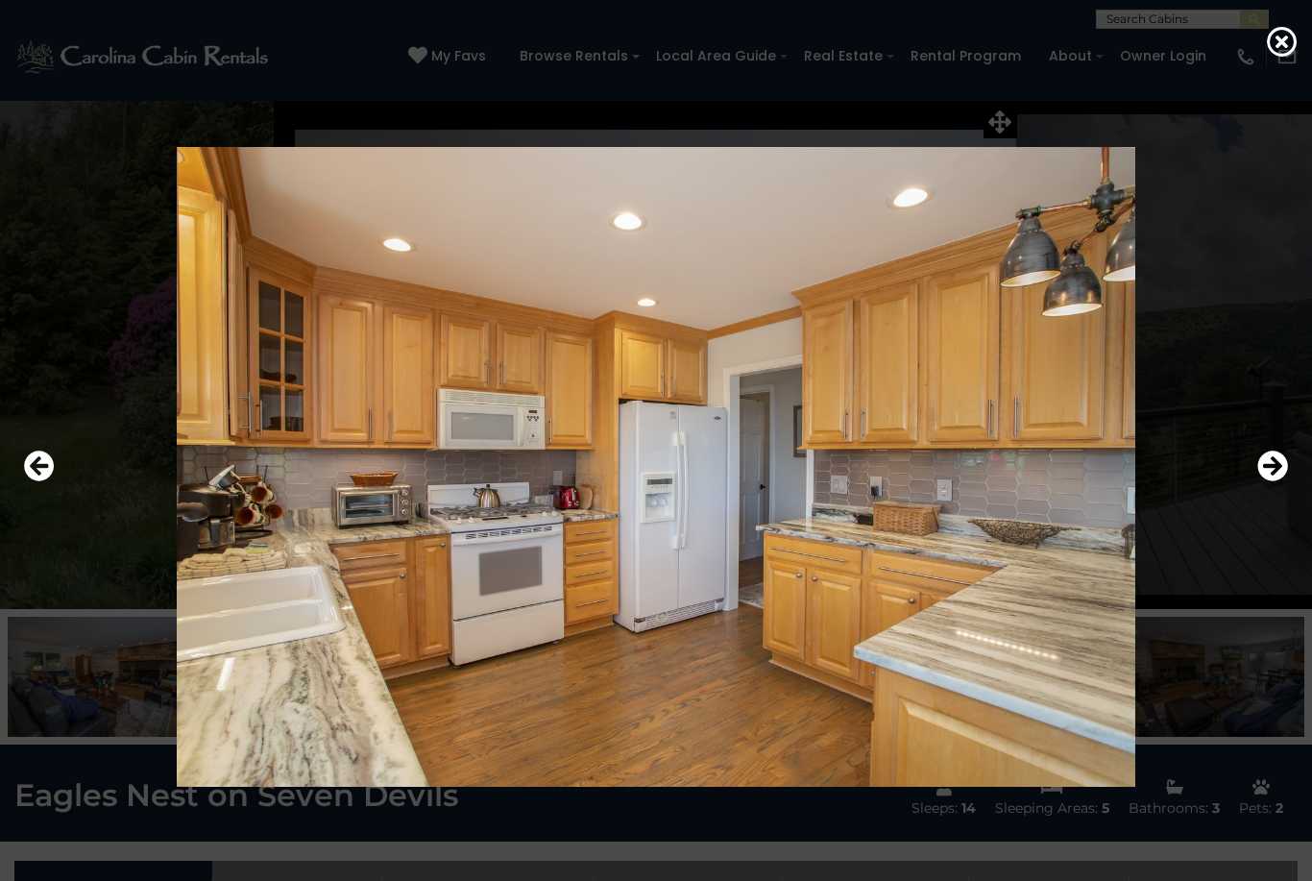
click at [1268, 481] on icon "Next" at bounding box center [1273, 466] width 31 height 31
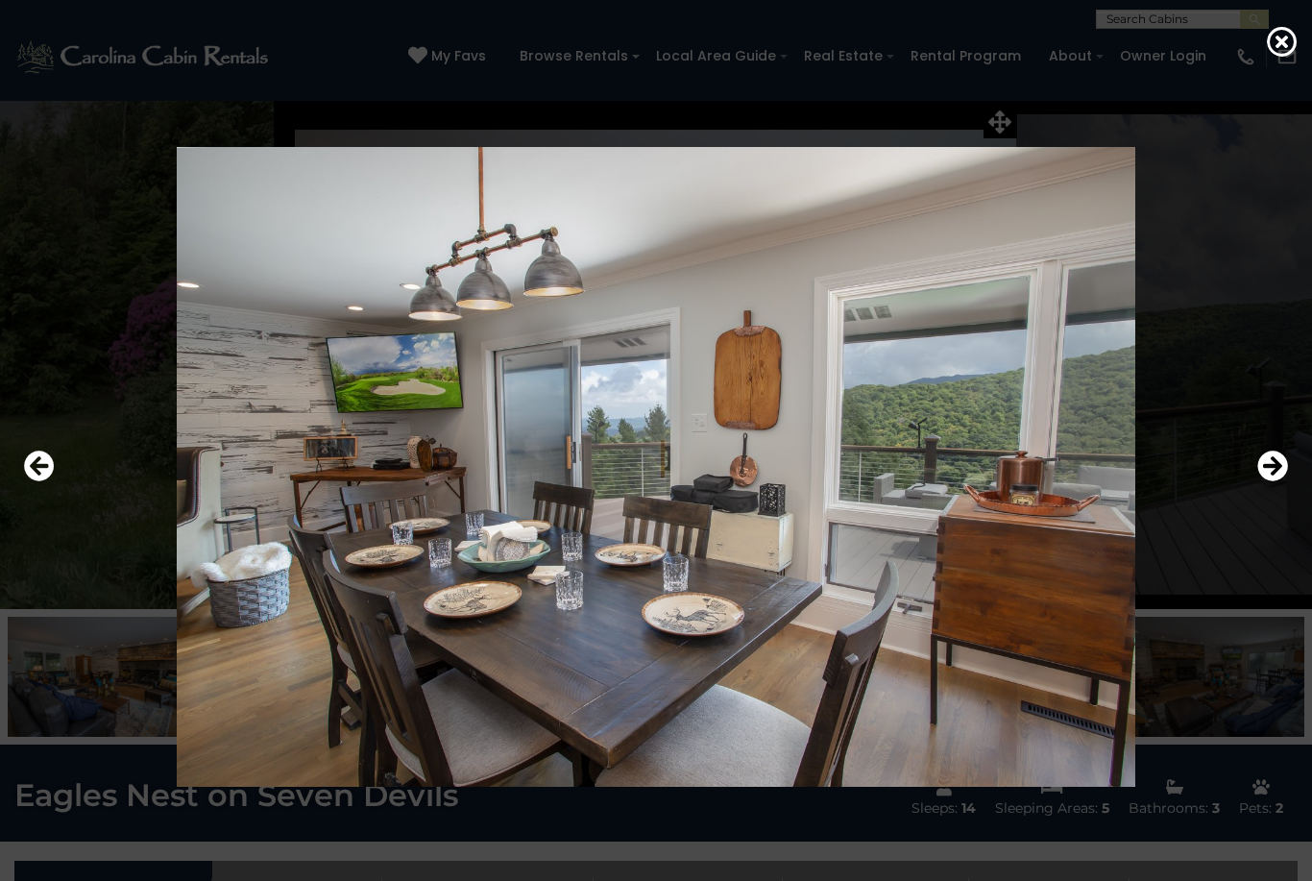
click at [1280, 481] on icon "Next" at bounding box center [1273, 466] width 31 height 31
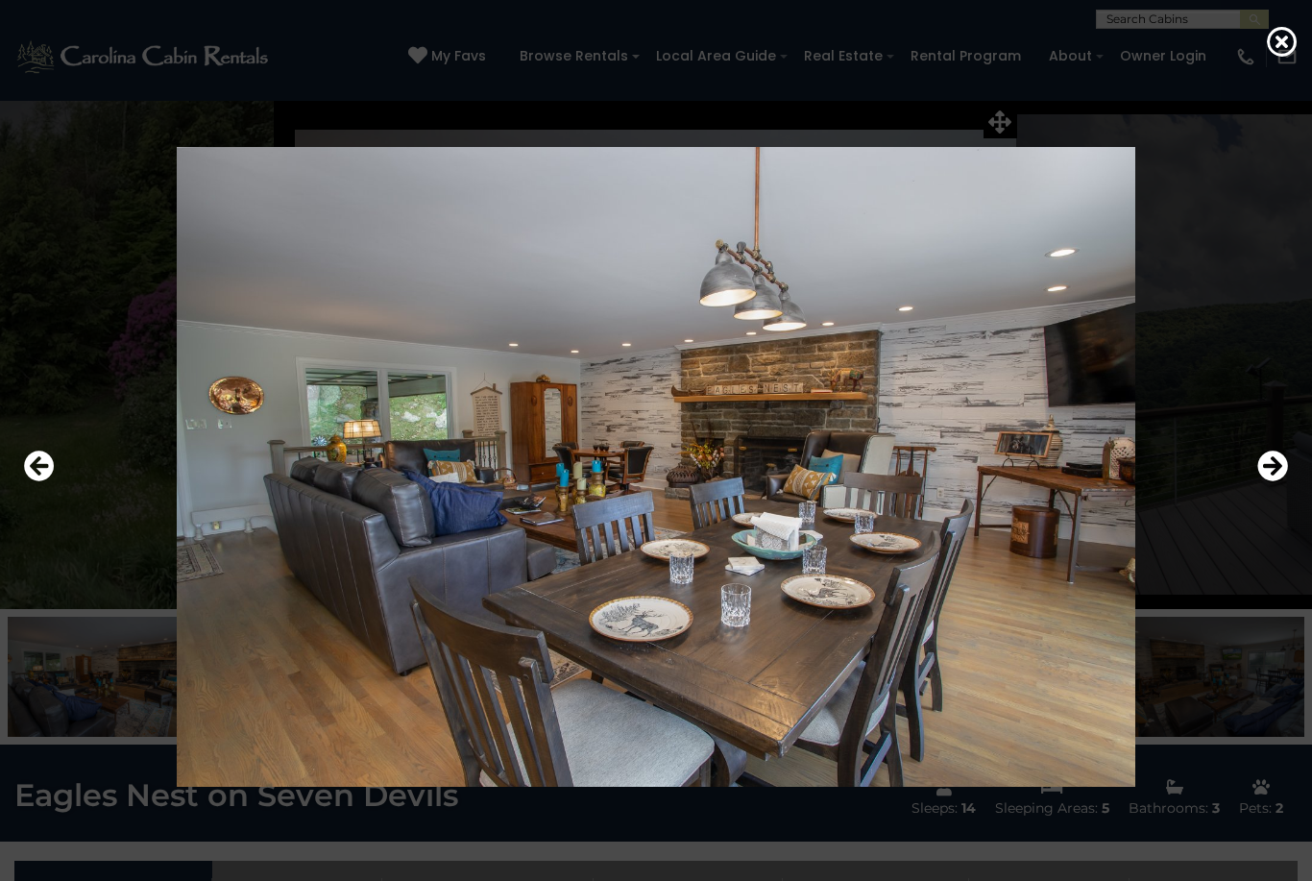
click at [1268, 481] on icon "Next" at bounding box center [1273, 466] width 31 height 31
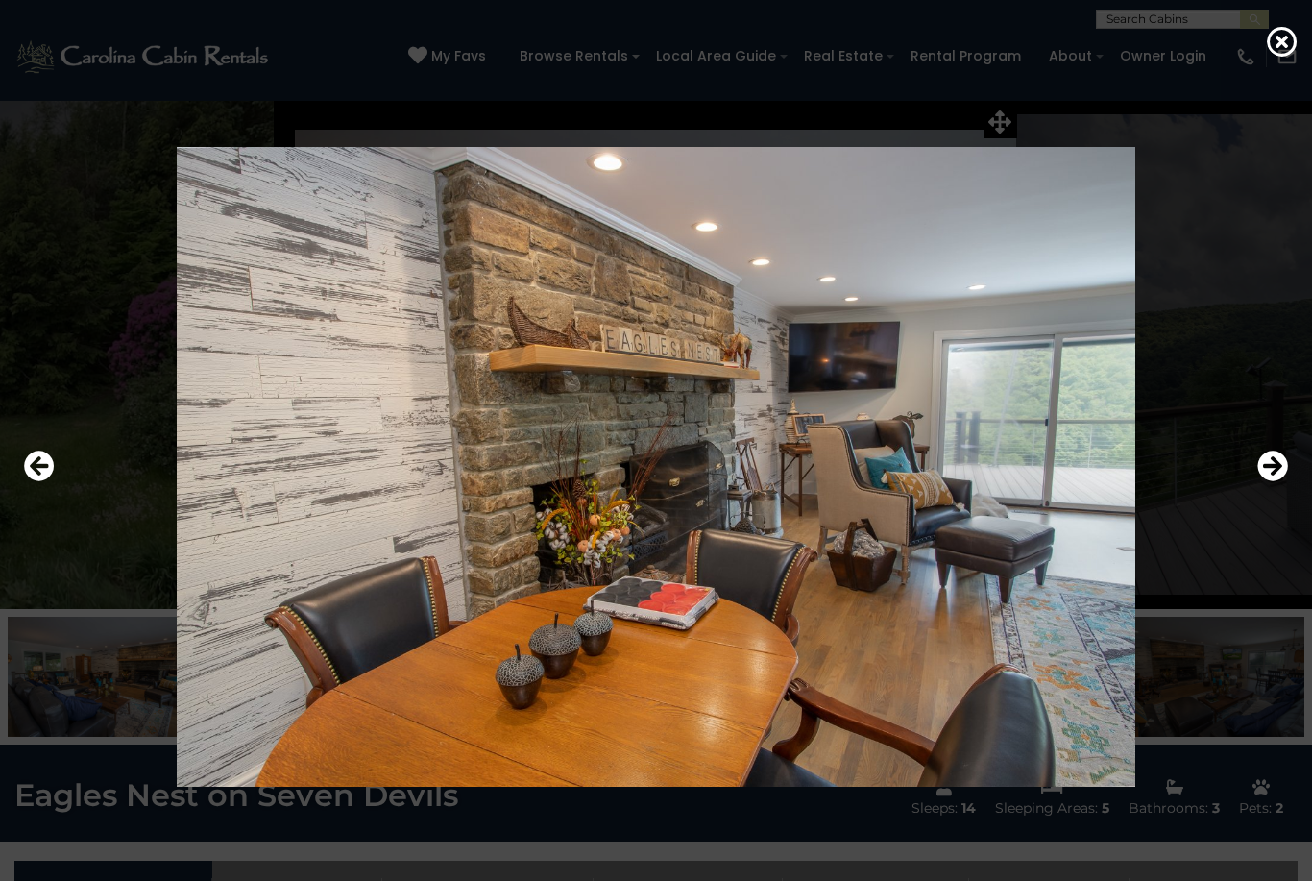
click at [1268, 481] on icon "Next" at bounding box center [1273, 466] width 31 height 31
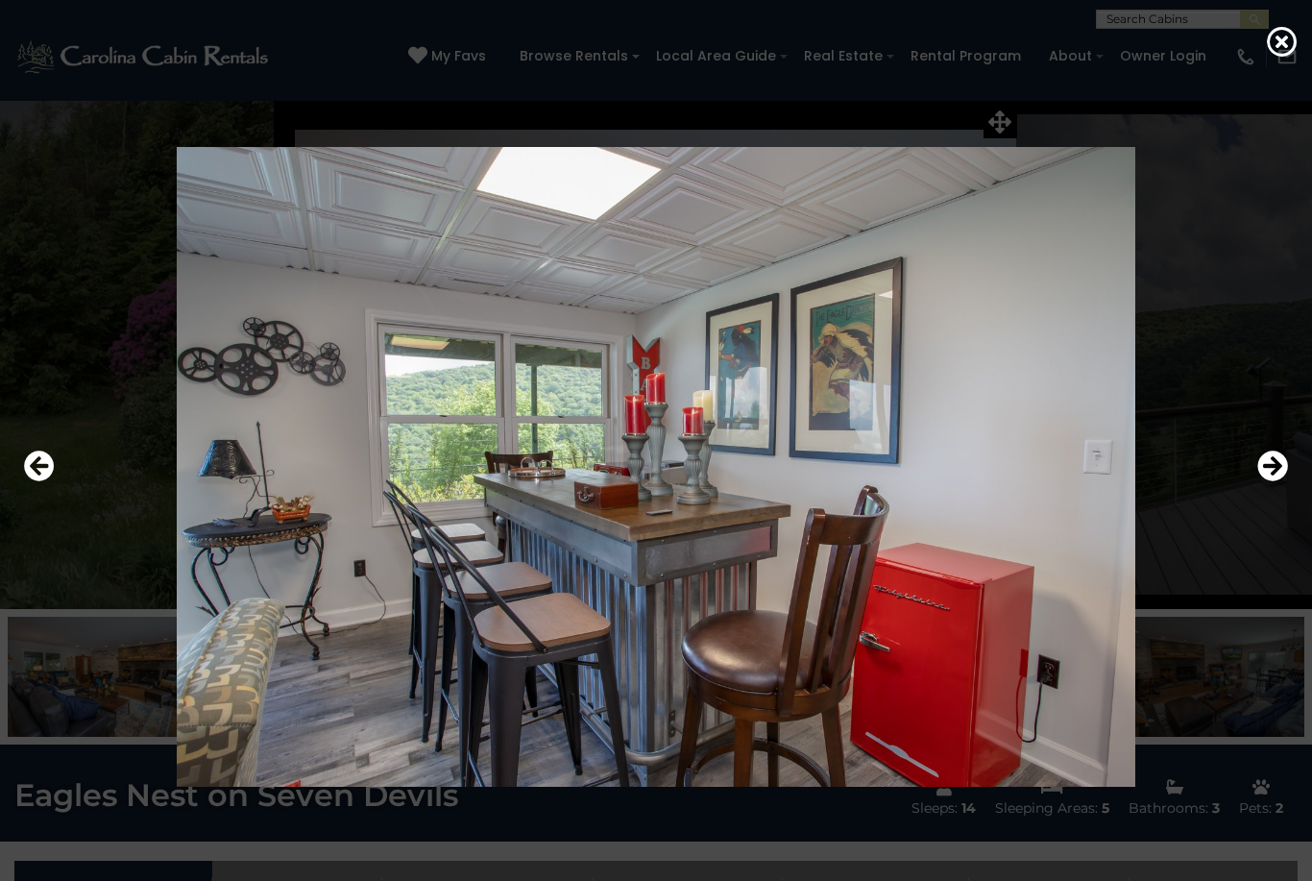
click at [1263, 481] on icon "Next" at bounding box center [1273, 466] width 31 height 31
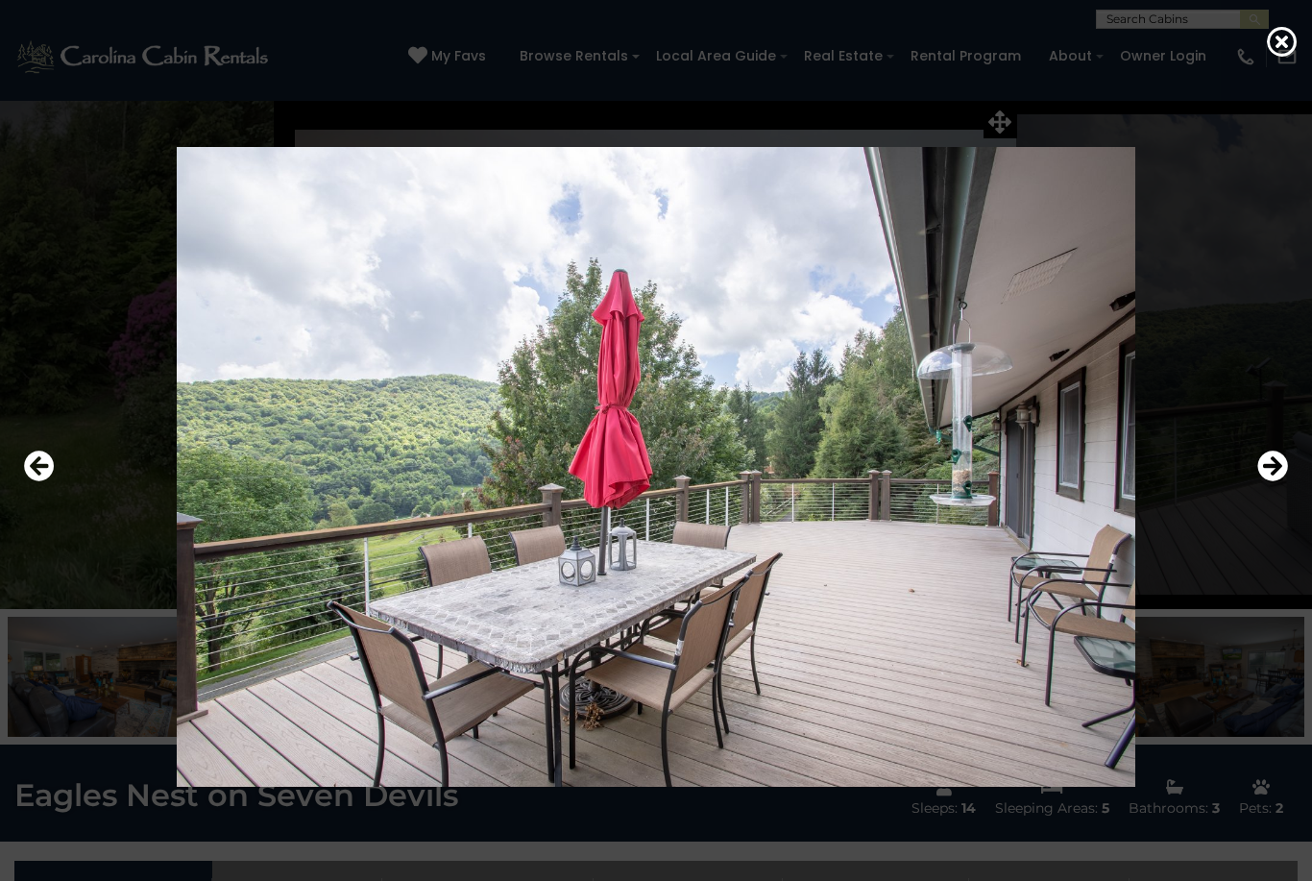
click at [1270, 481] on icon "Next" at bounding box center [1273, 466] width 31 height 31
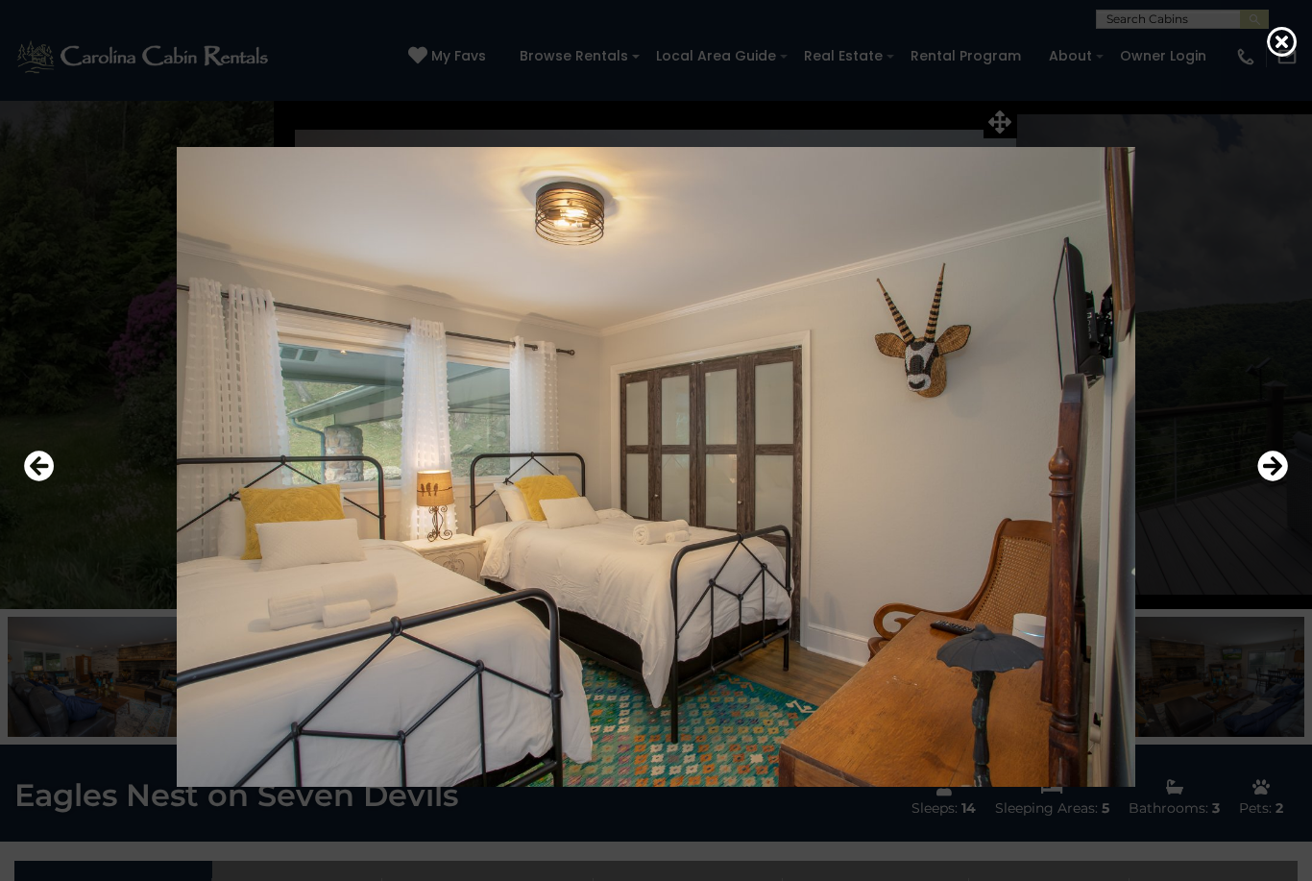
click at [1267, 481] on icon "Next" at bounding box center [1273, 466] width 31 height 31
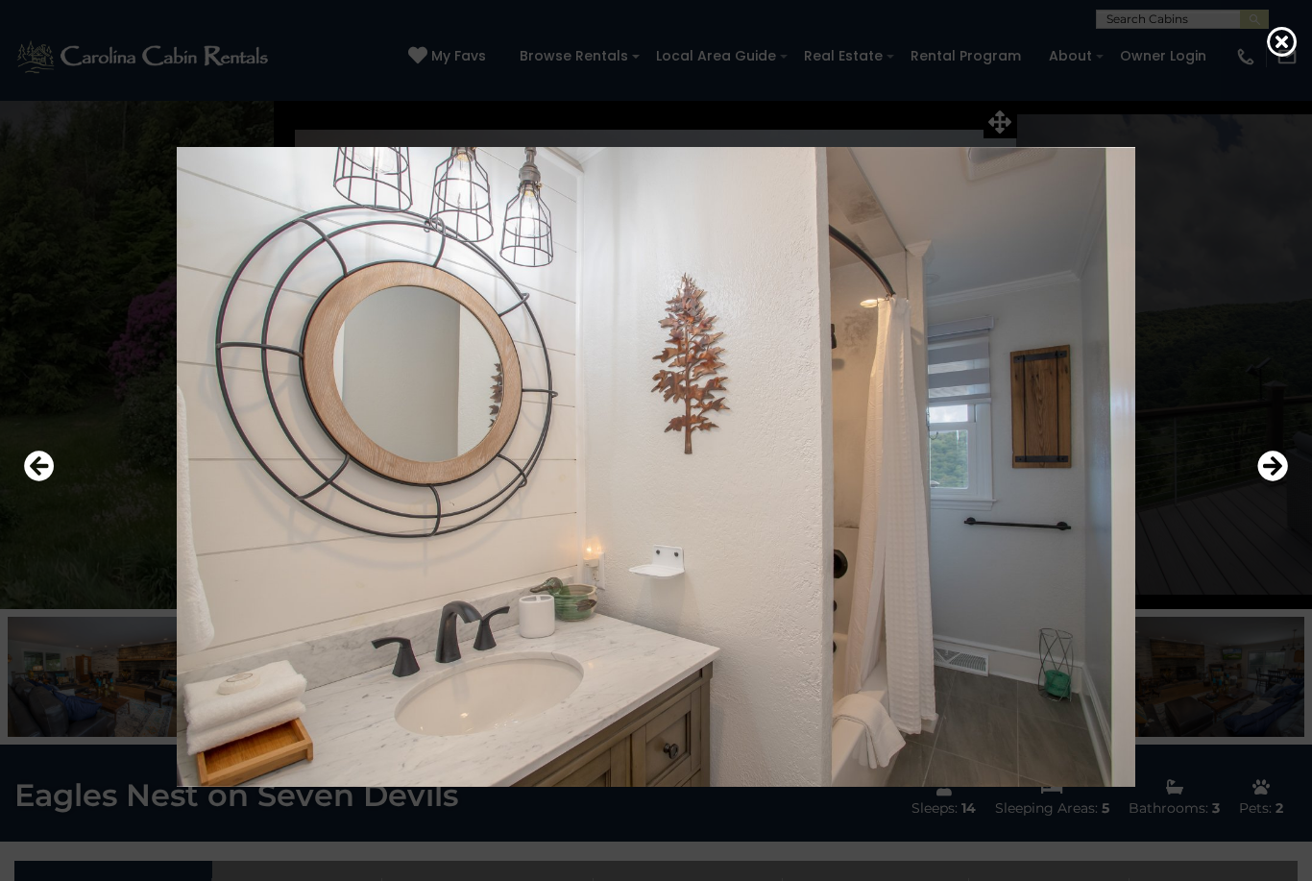
click at [1285, 481] on icon "Next" at bounding box center [1273, 466] width 31 height 31
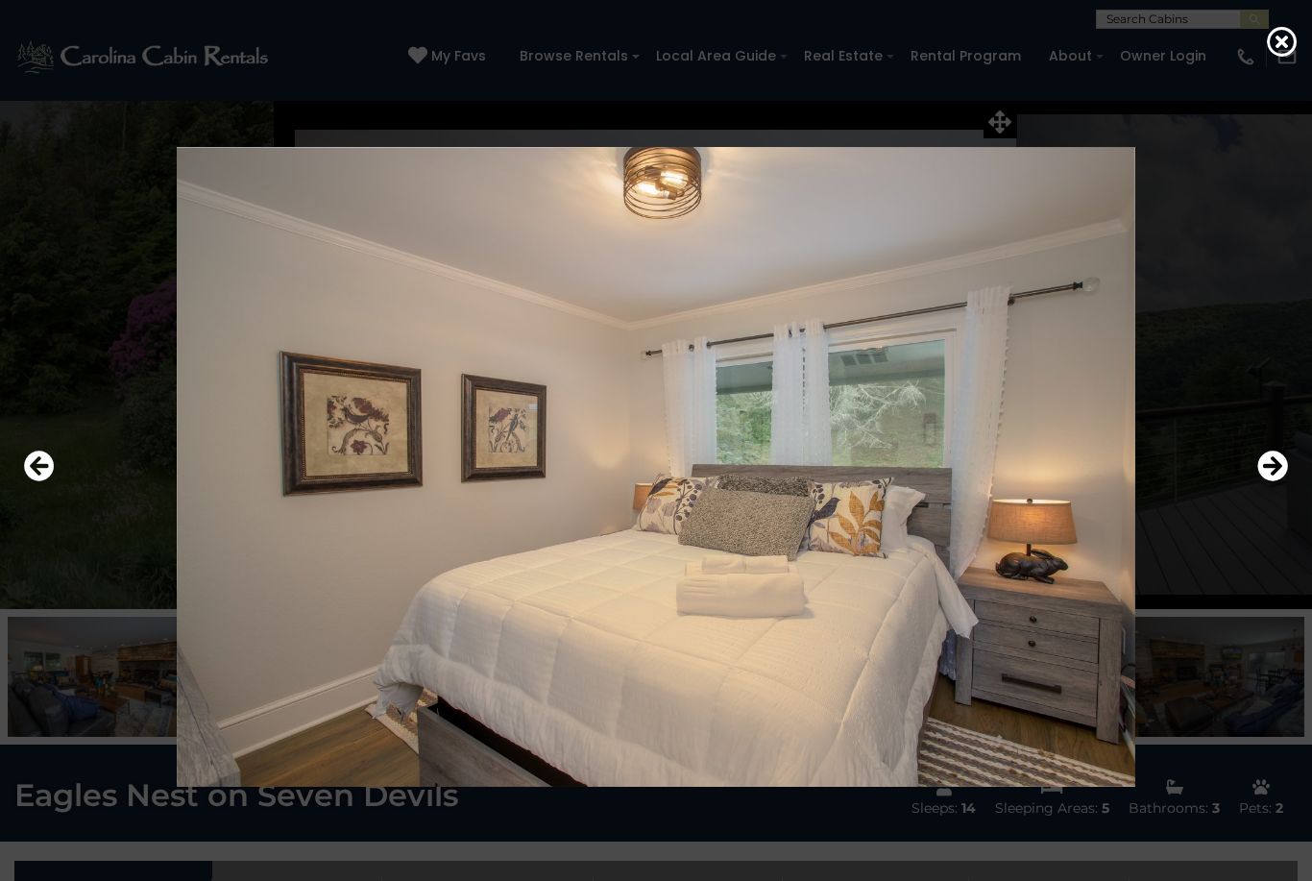
click at [1283, 481] on icon "Next" at bounding box center [1273, 466] width 31 height 31
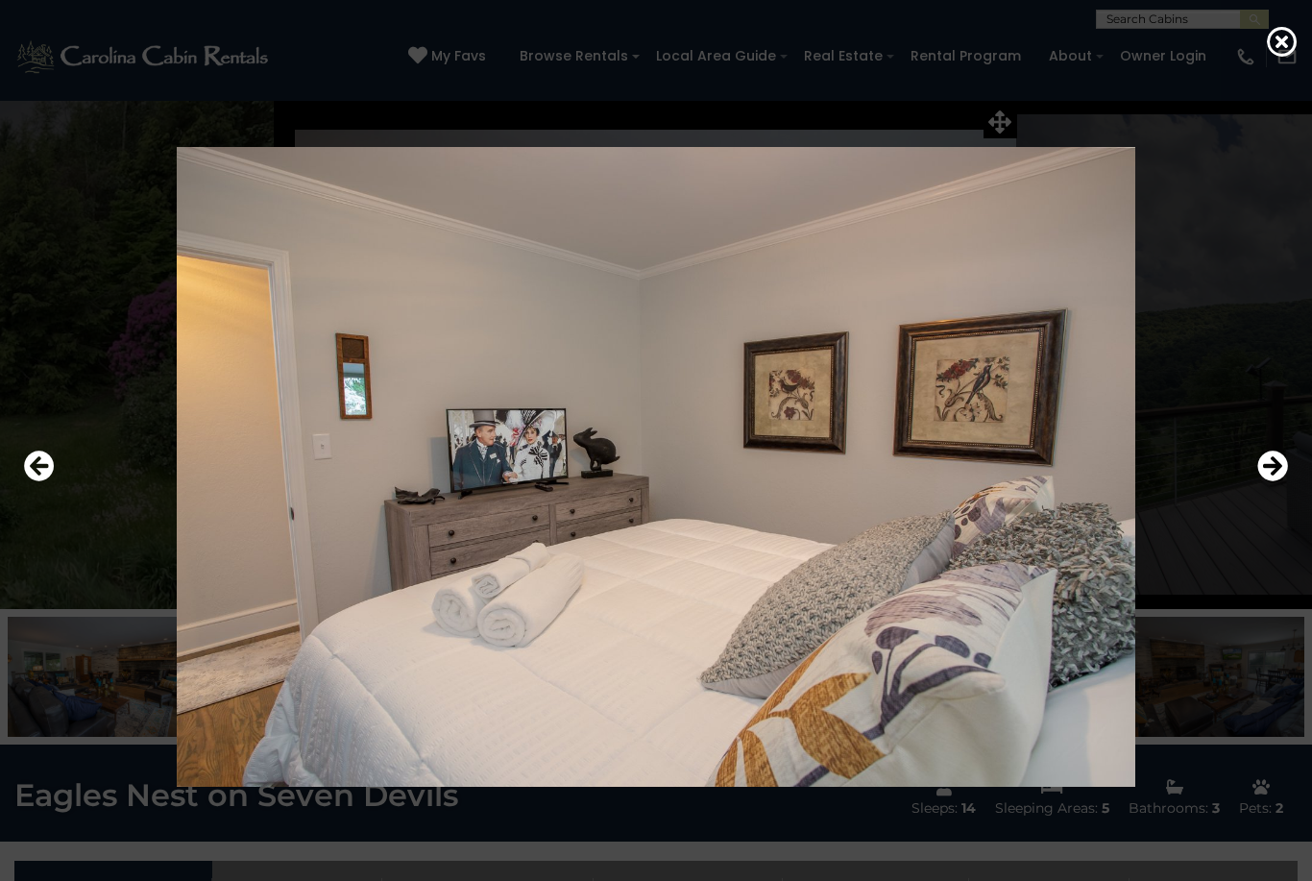
click at [1286, 481] on icon "Next" at bounding box center [1273, 466] width 31 height 31
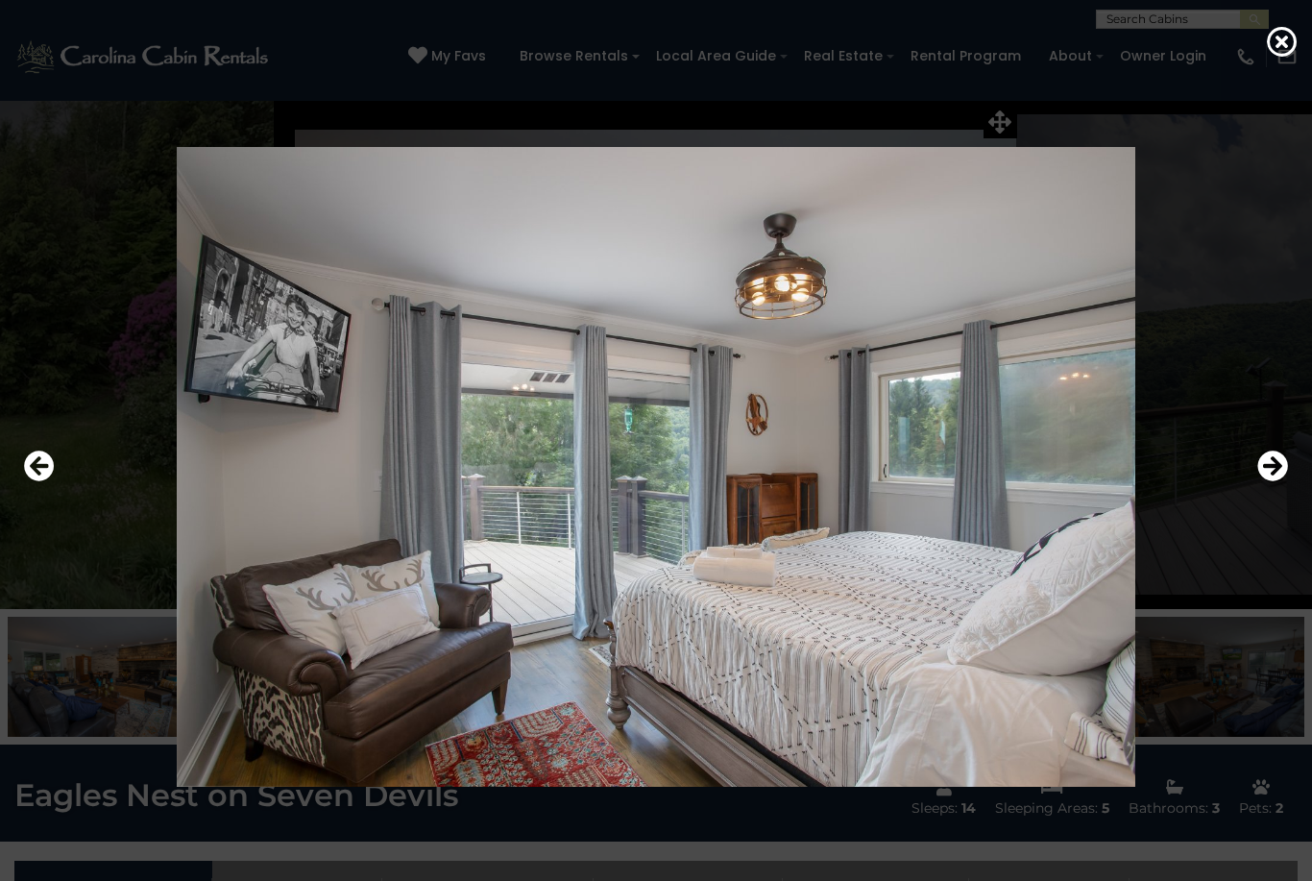
click at [1287, 481] on icon "Next" at bounding box center [1273, 466] width 31 height 31
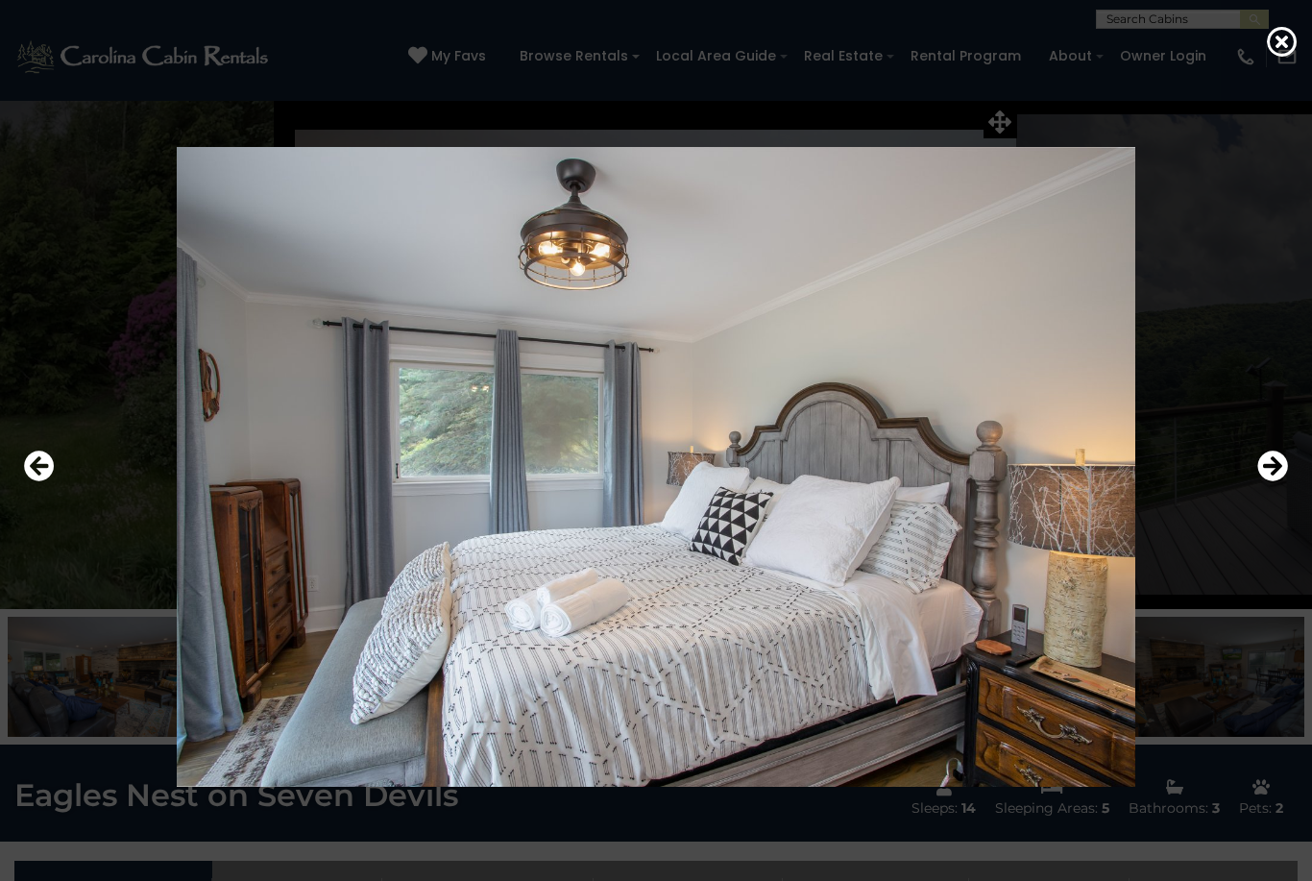
click at [1267, 489] on button "Next" at bounding box center [1273, 467] width 31 height 44
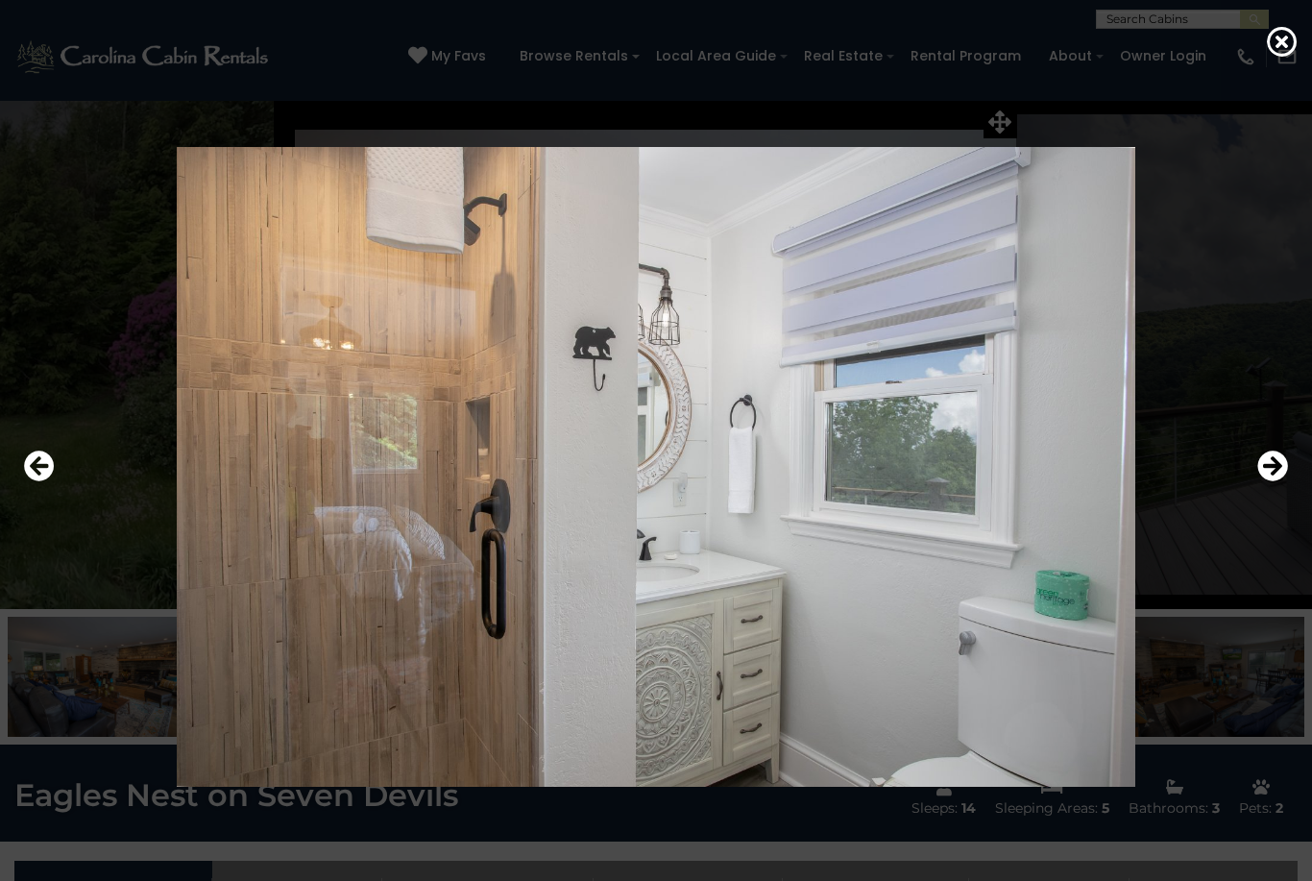
click at [1271, 489] on button "Next" at bounding box center [1273, 467] width 31 height 44
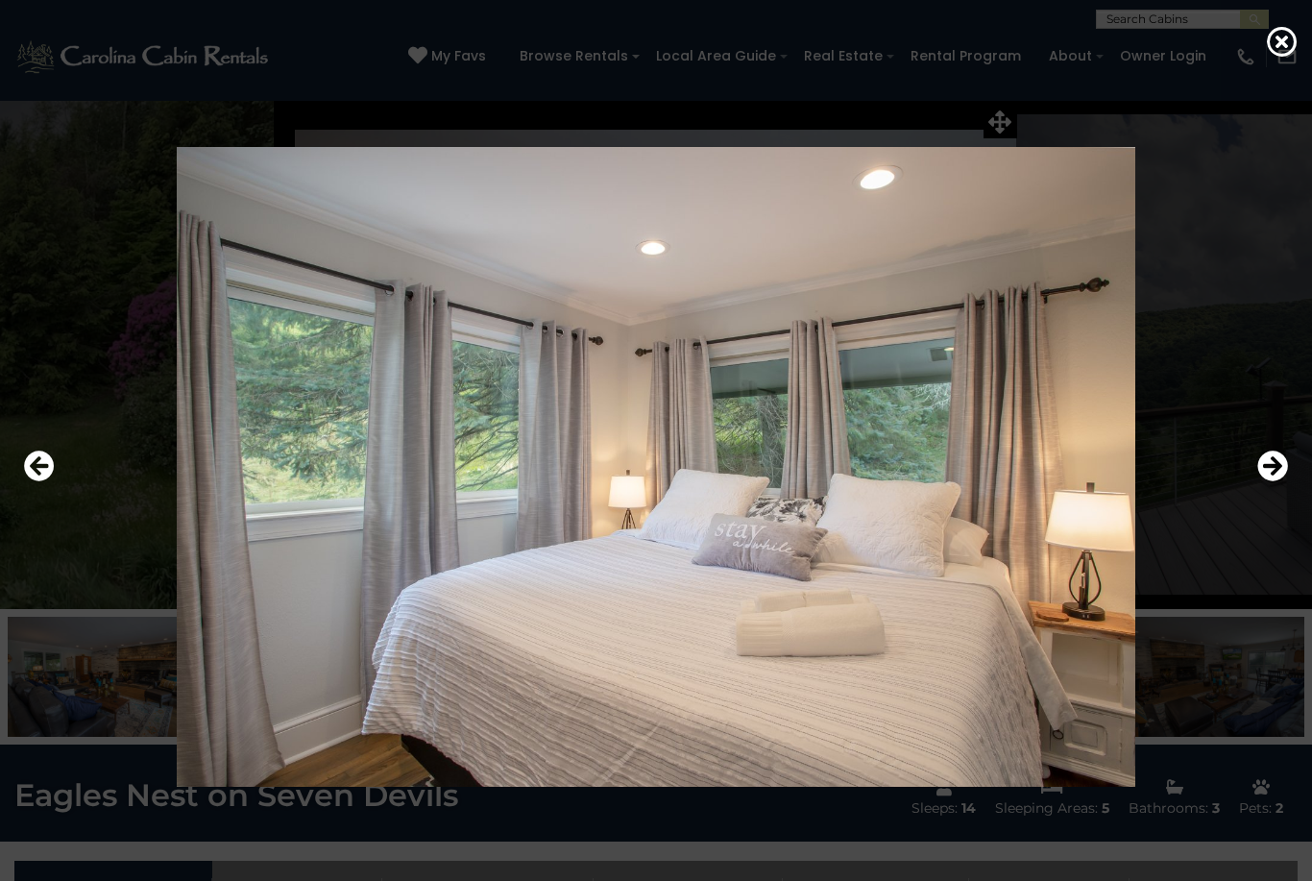
click at [1259, 489] on button "Next" at bounding box center [1273, 467] width 31 height 44
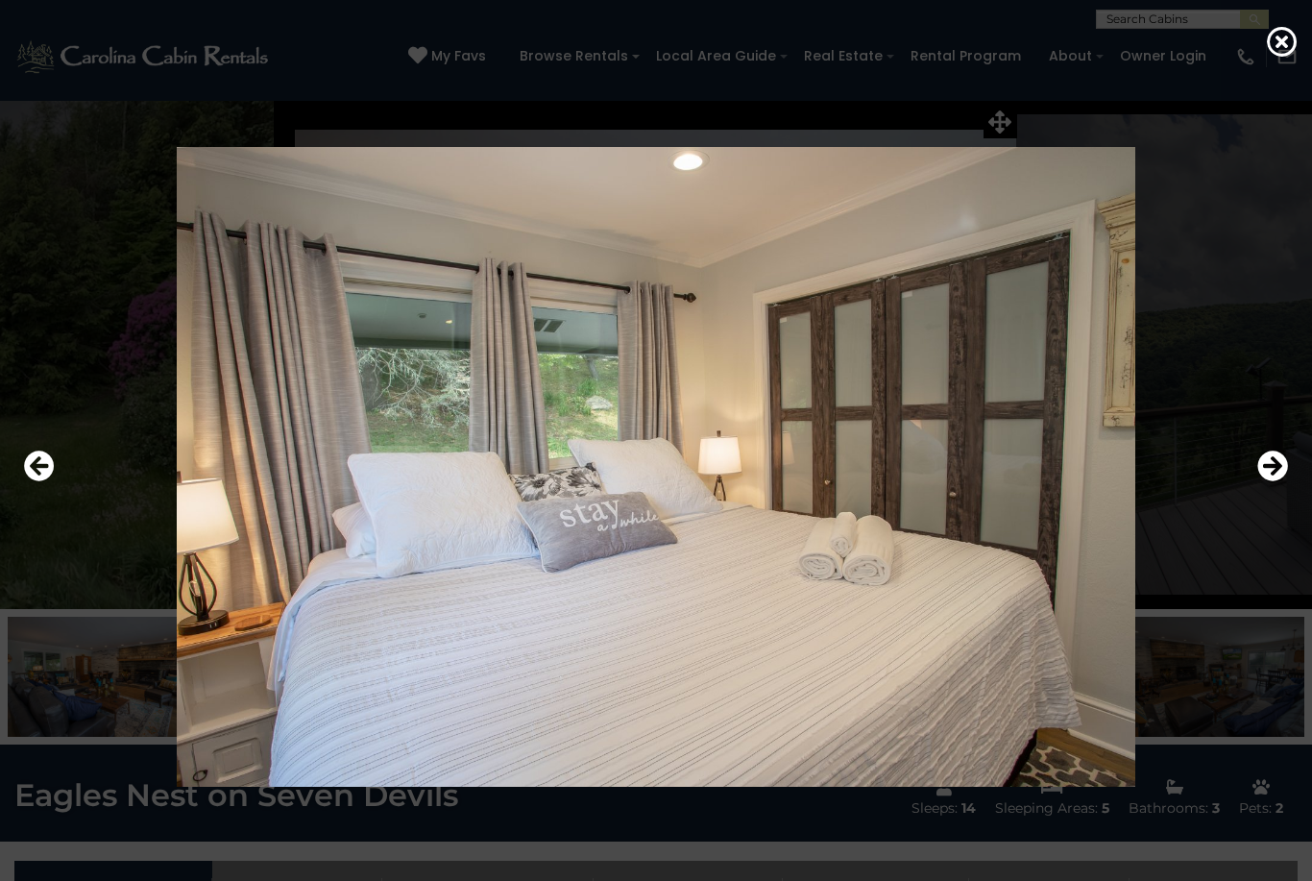
click at [1272, 489] on button "Next" at bounding box center [1273, 467] width 31 height 44
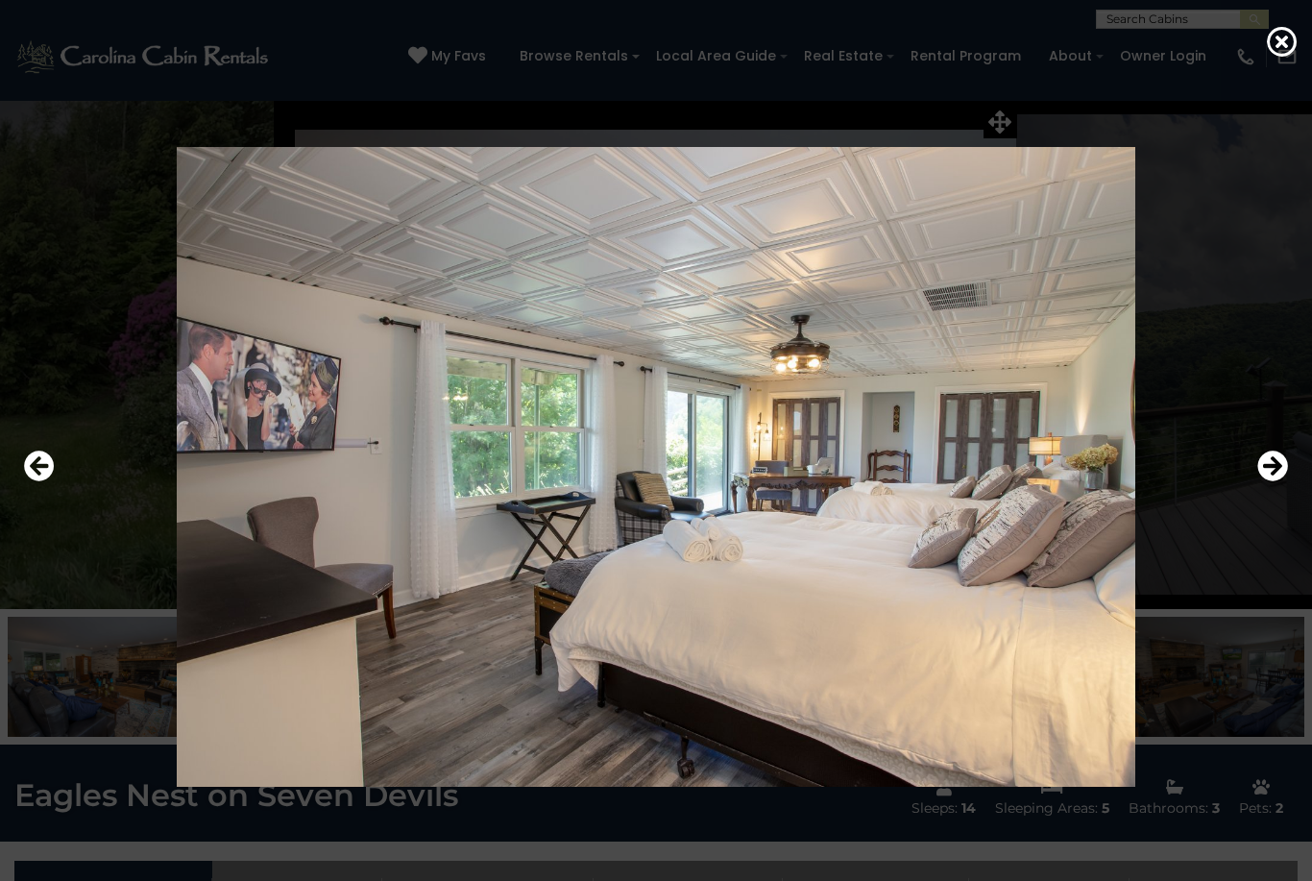
click at [1271, 489] on button "Next" at bounding box center [1273, 467] width 31 height 44
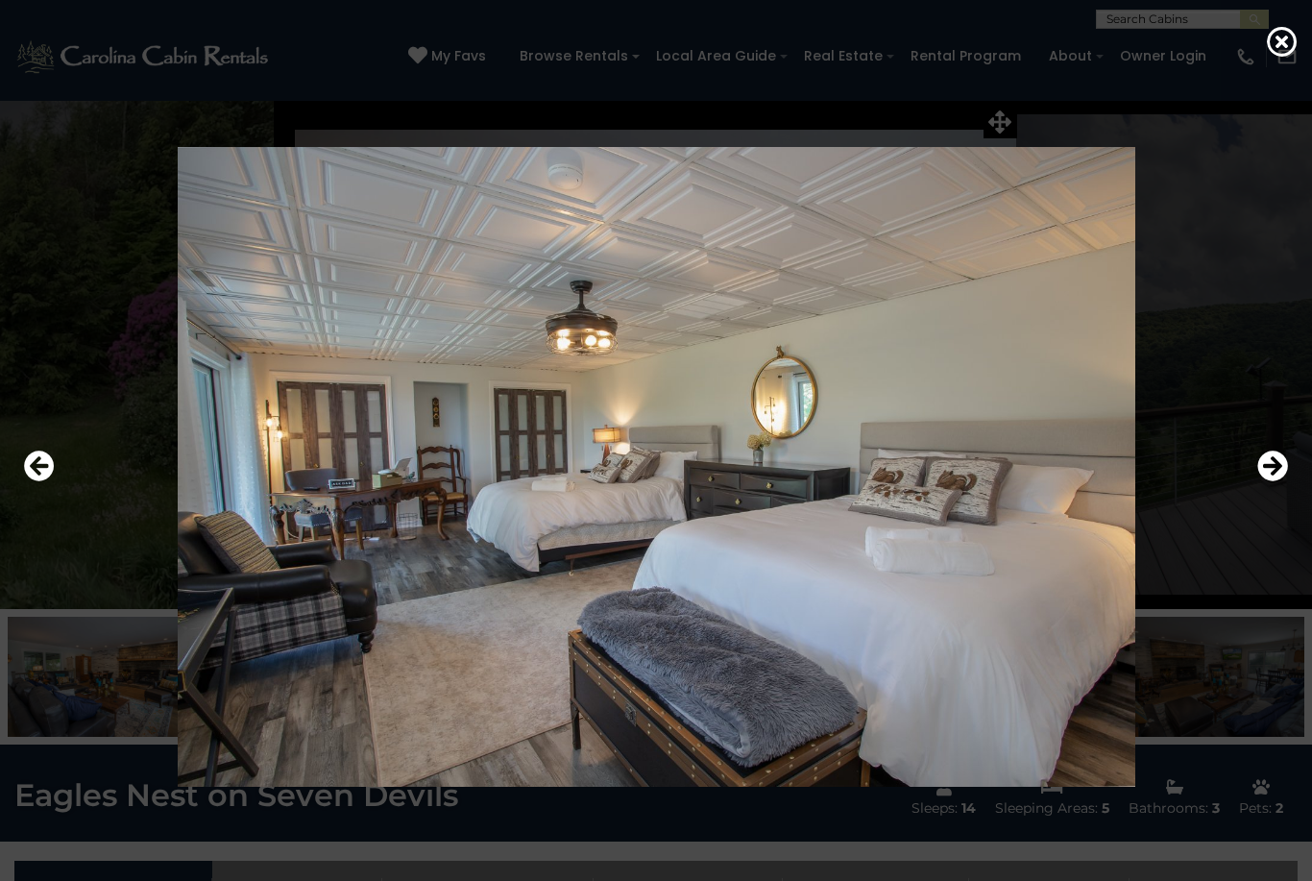
click at [1268, 489] on button "Next" at bounding box center [1273, 467] width 31 height 44
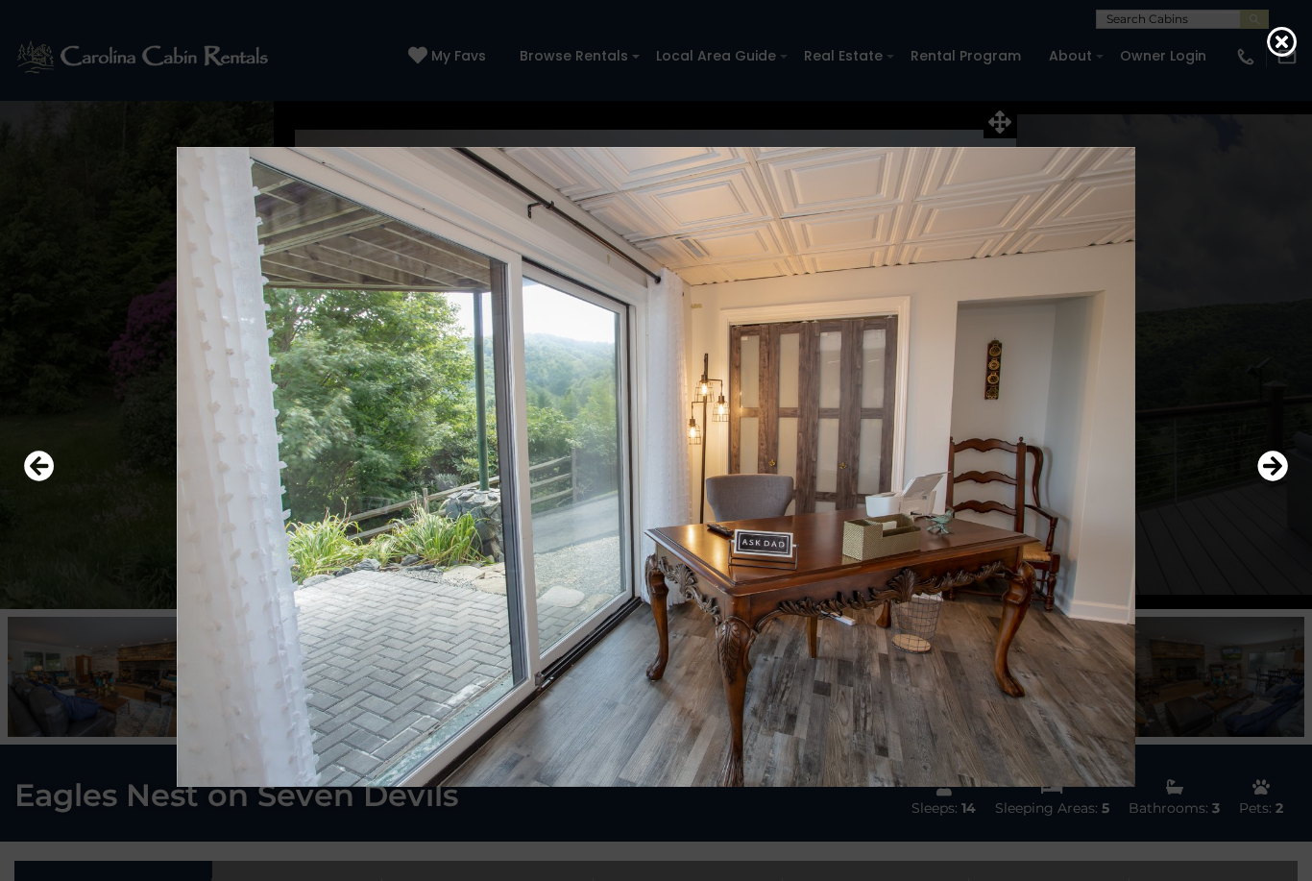
click at [1268, 489] on button "Next" at bounding box center [1273, 467] width 31 height 44
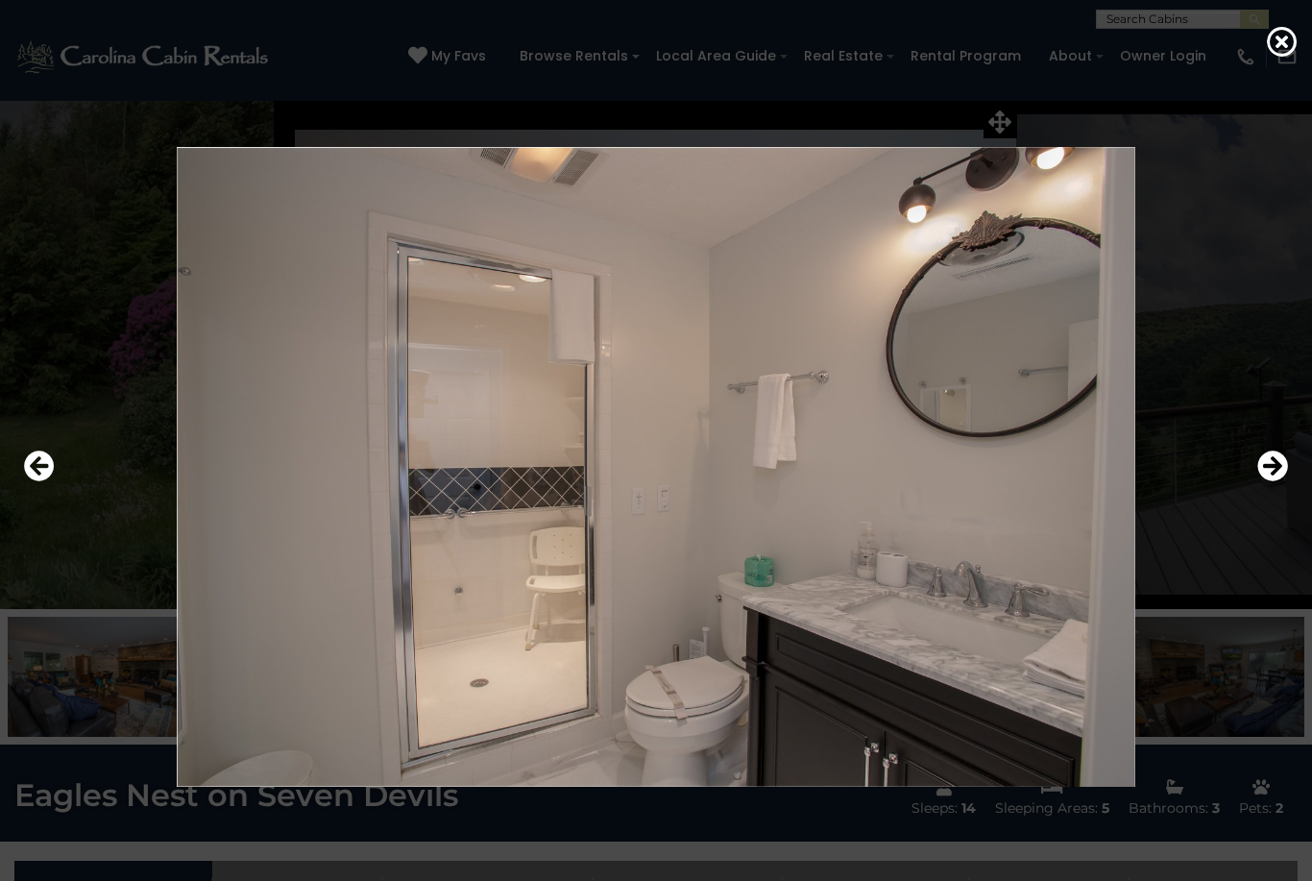
click at [1265, 489] on button "Next" at bounding box center [1273, 467] width 31 height 44
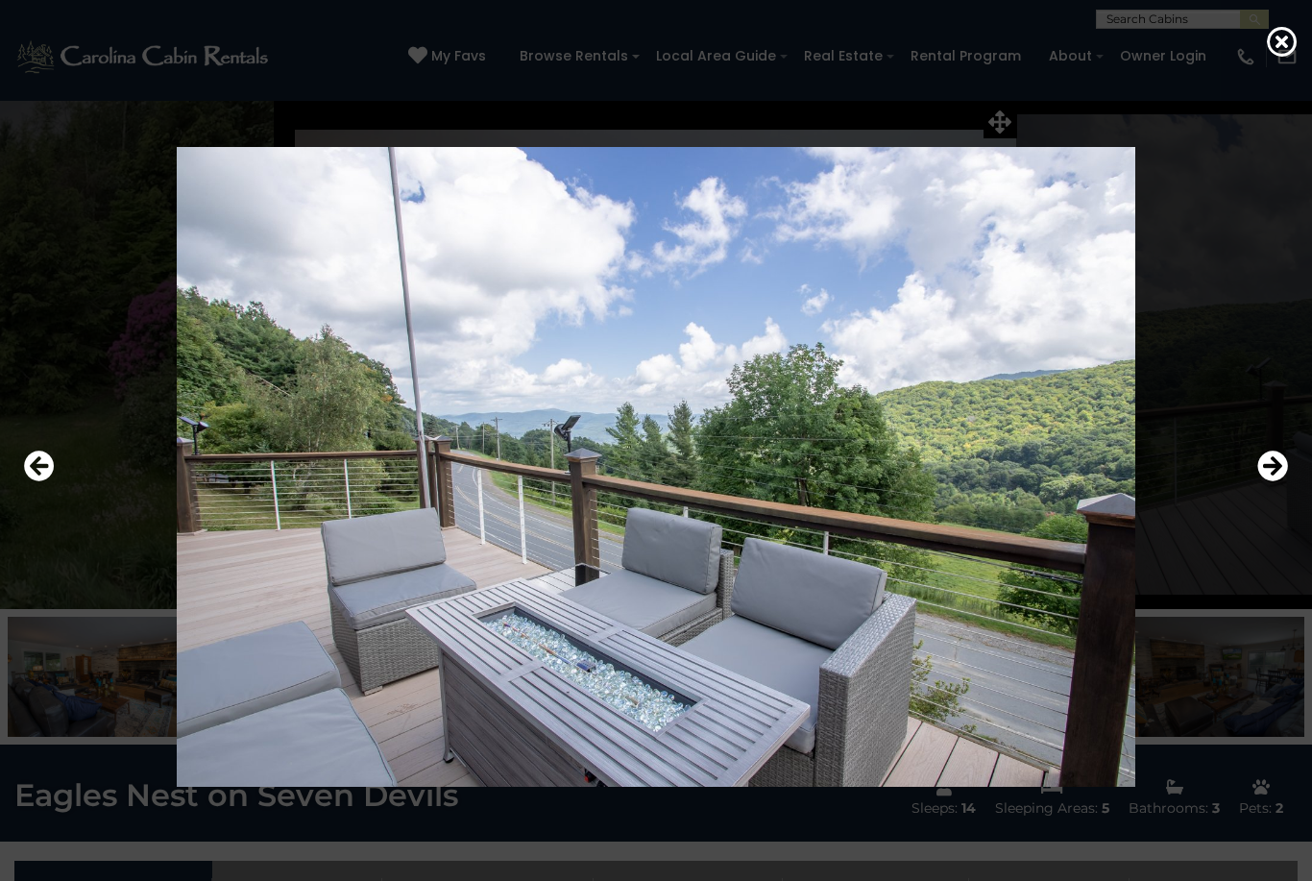
click at [1266, 489] on button "Next" at bounding box center [1273, 467] width 31 height 44
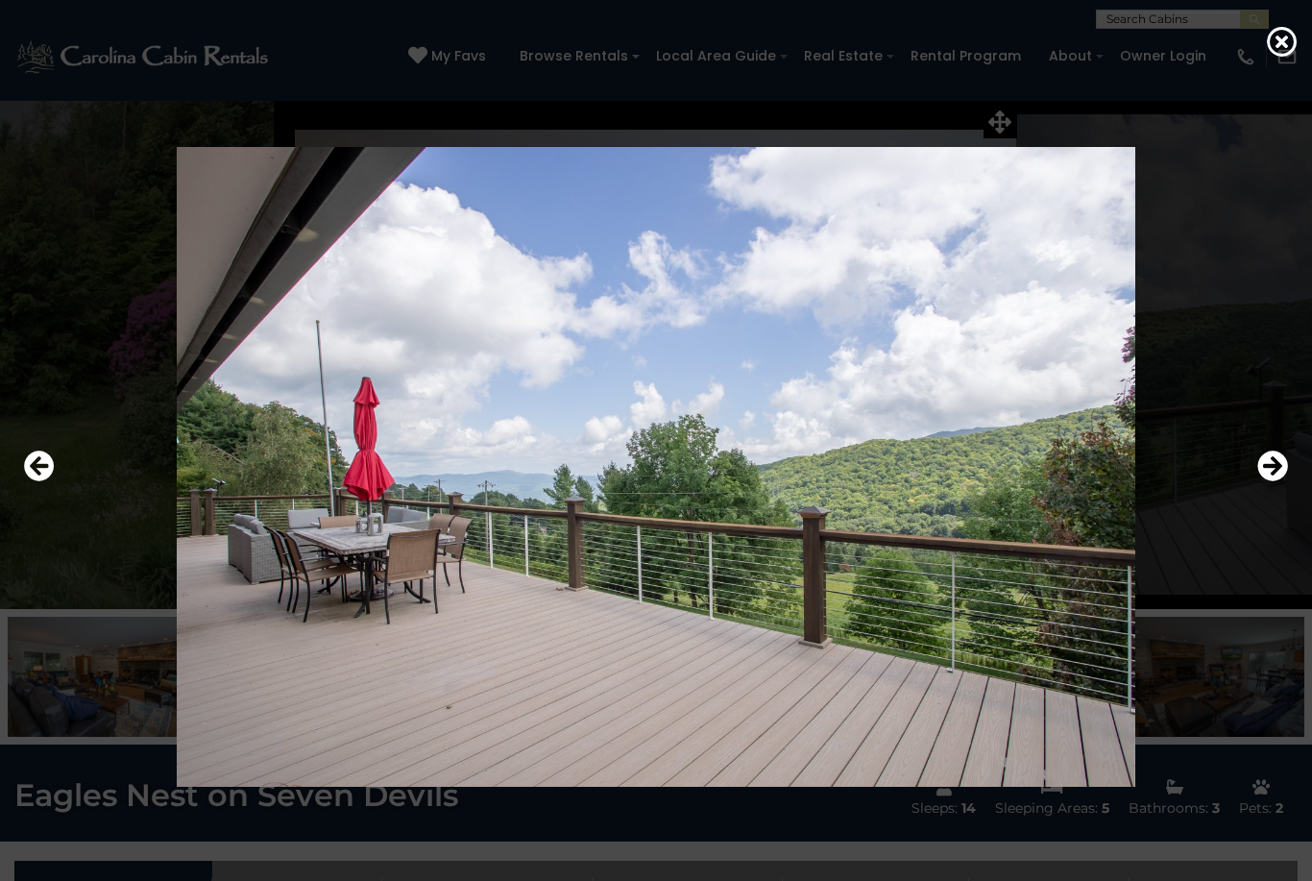
click at [1261, 489] on button "Next" at bounding box center [1273, 467] width 31 height 44
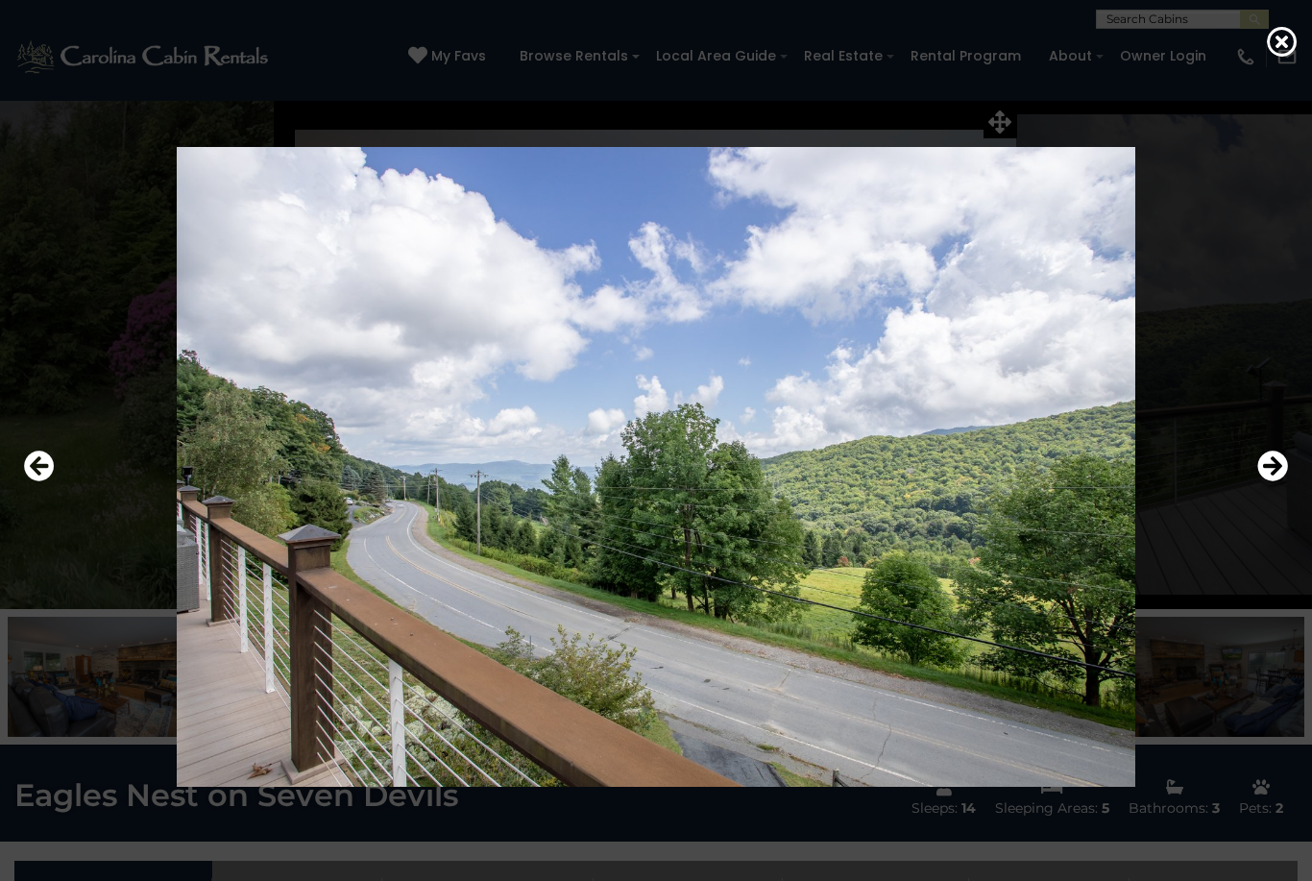
click at [1265, 489] on button "Next" at bounding box center [1273, 467] width 31 height 44
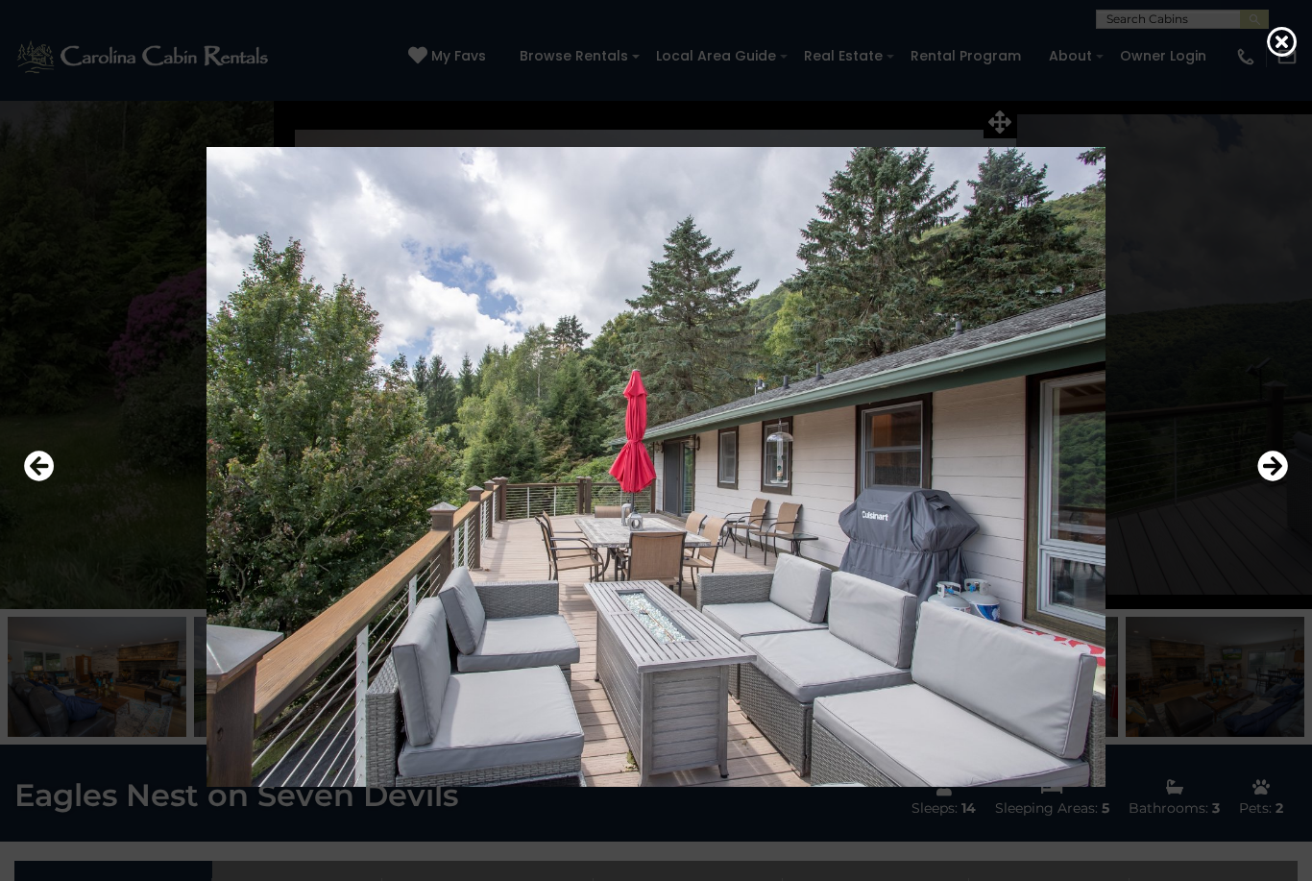
click at [1265, 481] on icon "Next" at bounding box center [1273, 466] width 31 height 31
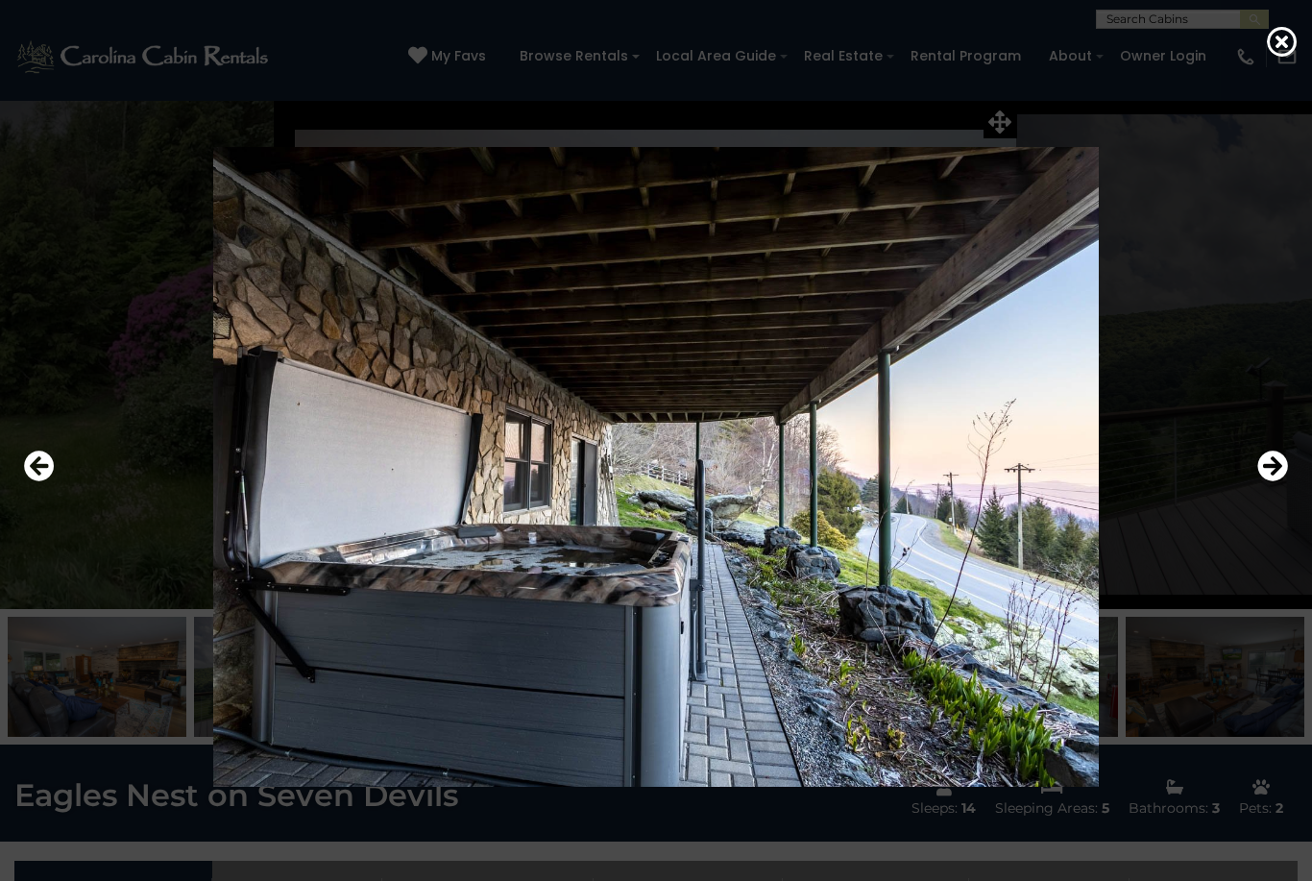
click at [1263, 481] on icon "Next" at bounding box center [1273, 466] width 31 height 31
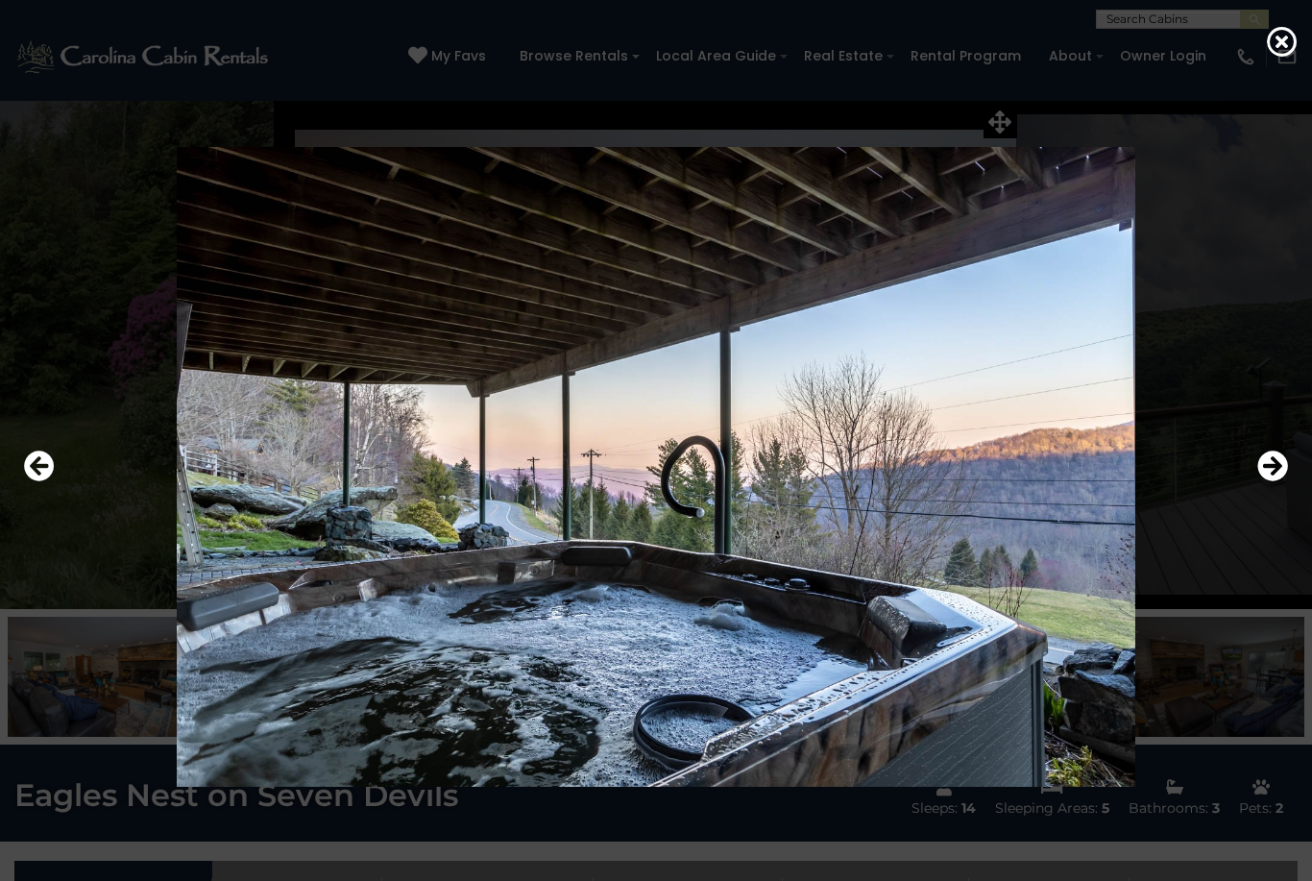
click at [1261, 489] on button "Next" at bounding box center [1273, 467] width 31 height 44
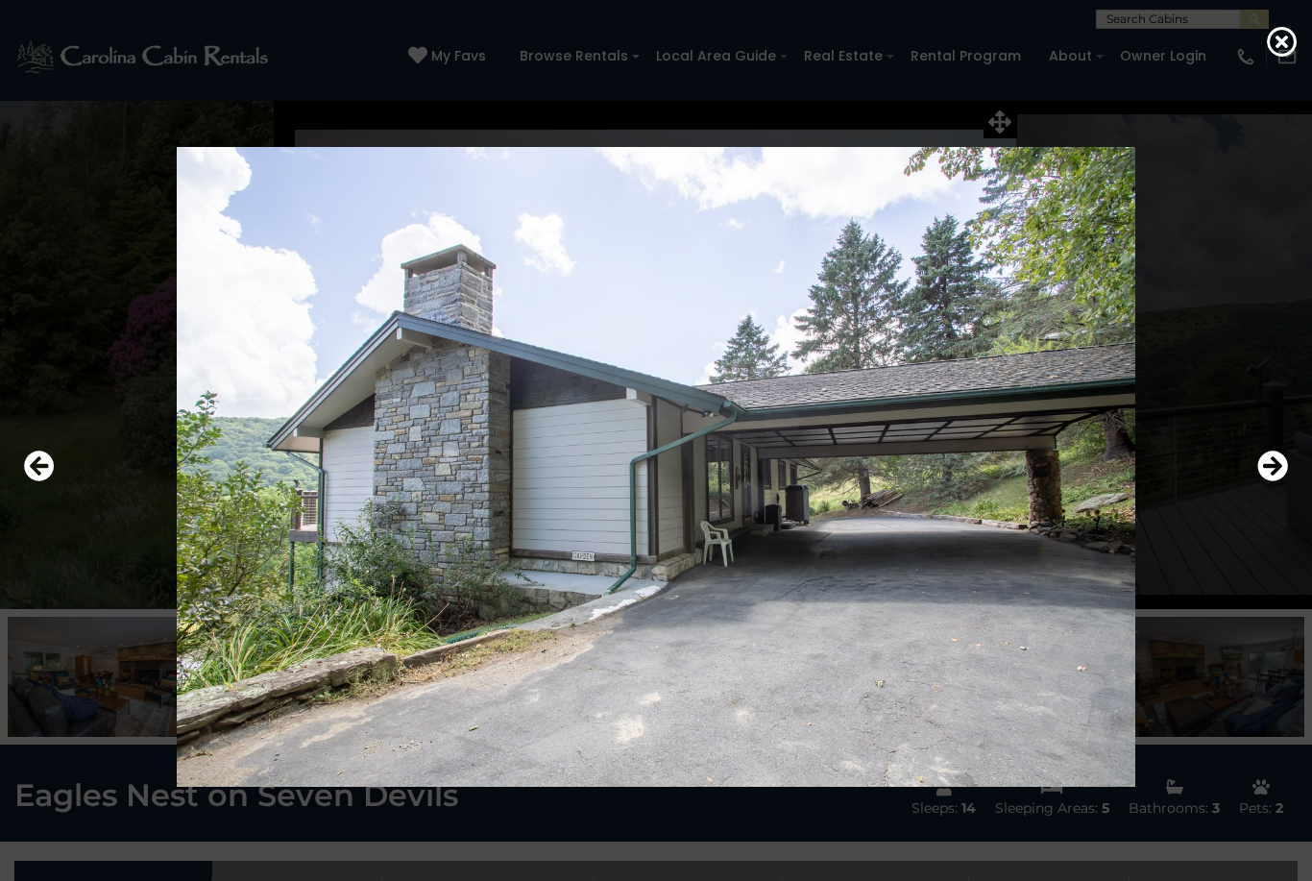
click at [1268, 489] on button "Next" at bounding box center [1273, 467] width 31 height 44
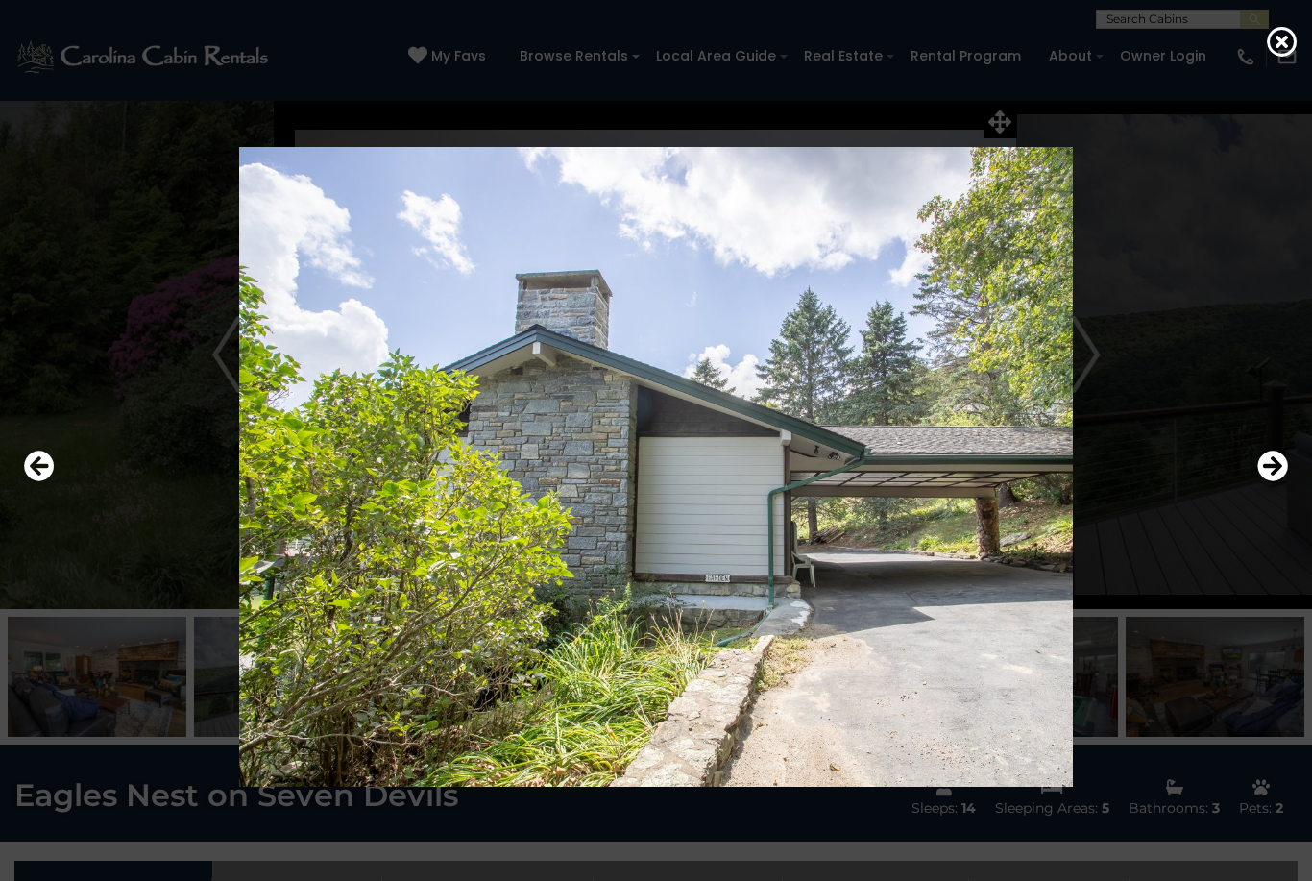
click at [1267, 481] on icon "Next" at bounding box center [1273, 466] width 31 height 31
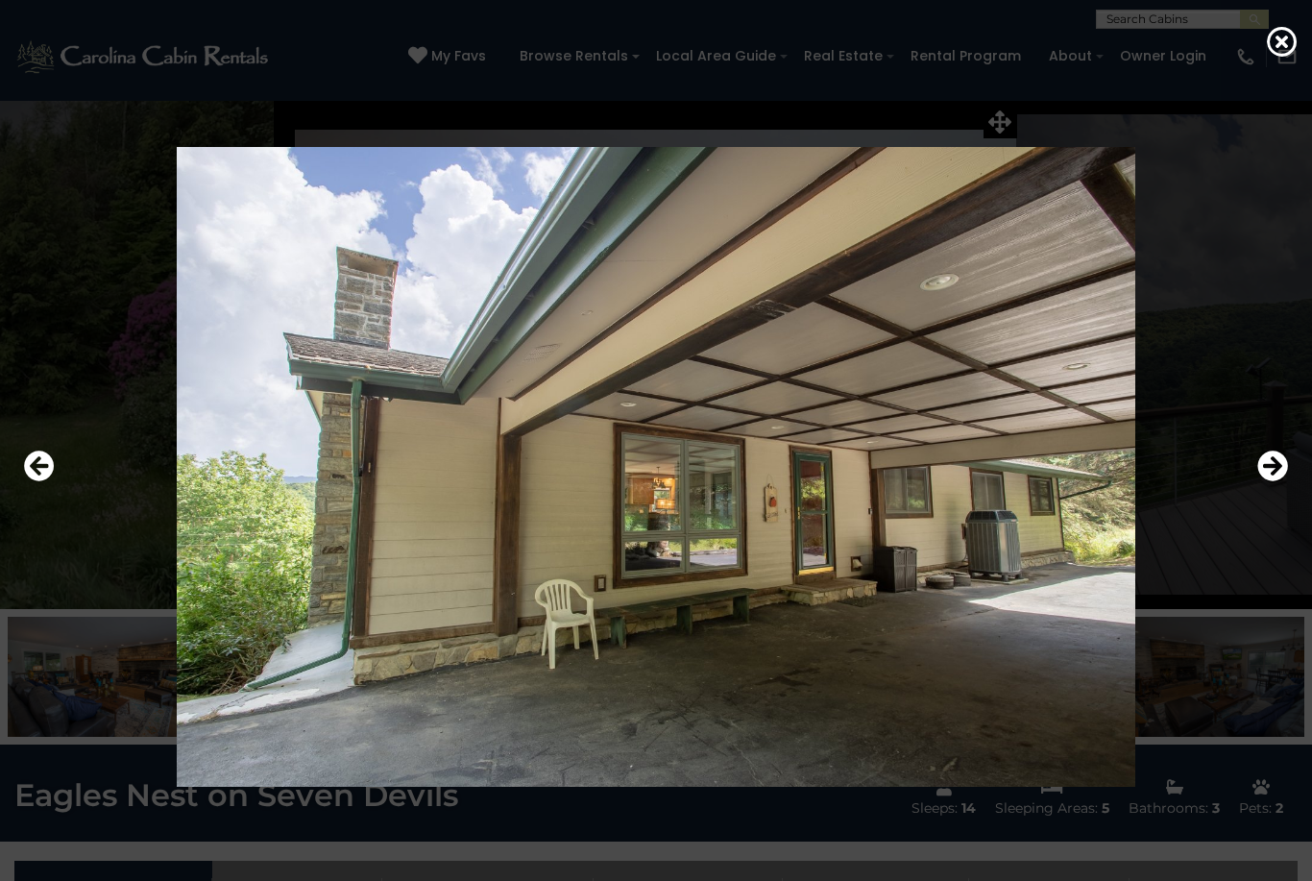
click at [1268, 489] on button "Next" at bounding box center [1273, 467] width 31 height 44
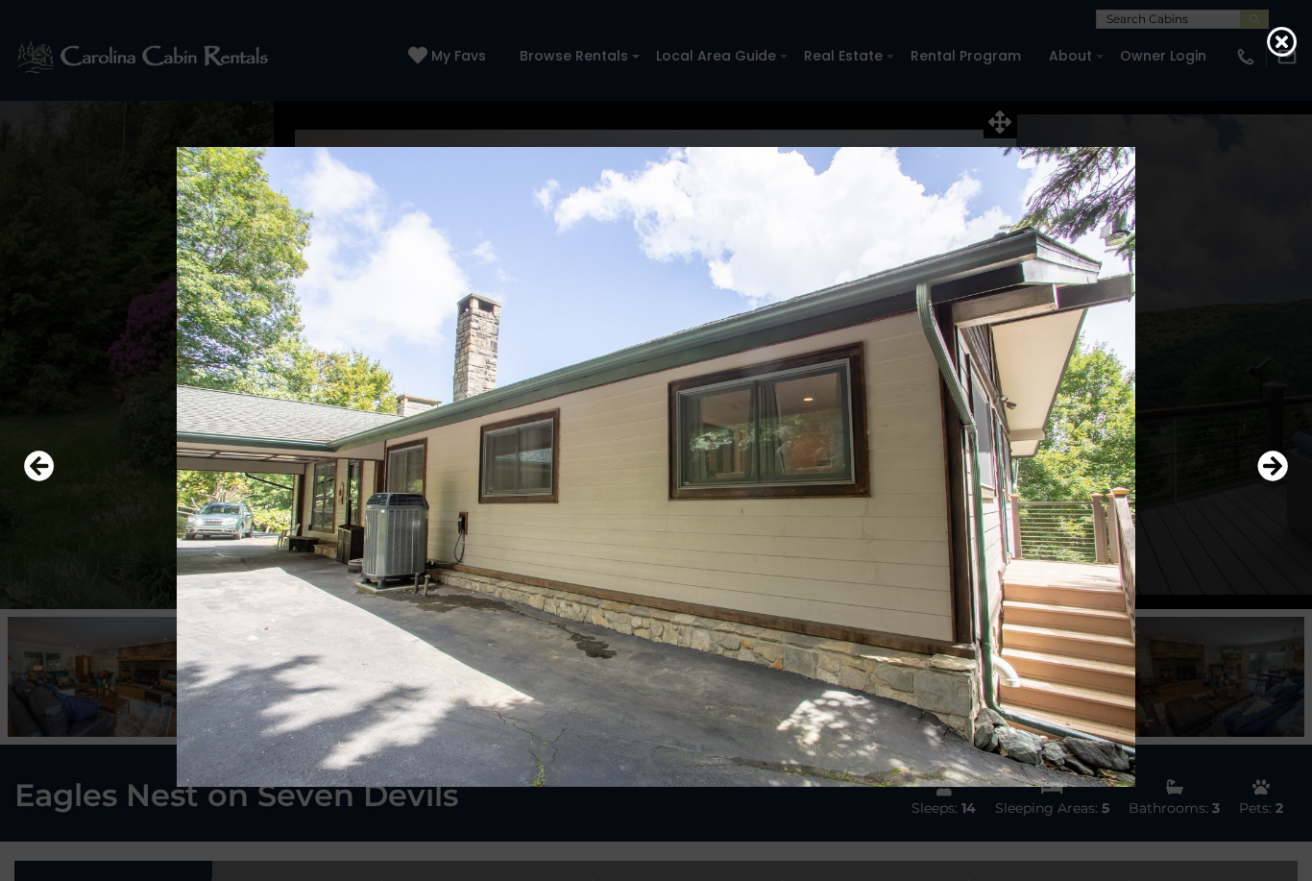
click at [1268, 489] on button "Next" at bounding box center [1273, 467] width 31 height 44
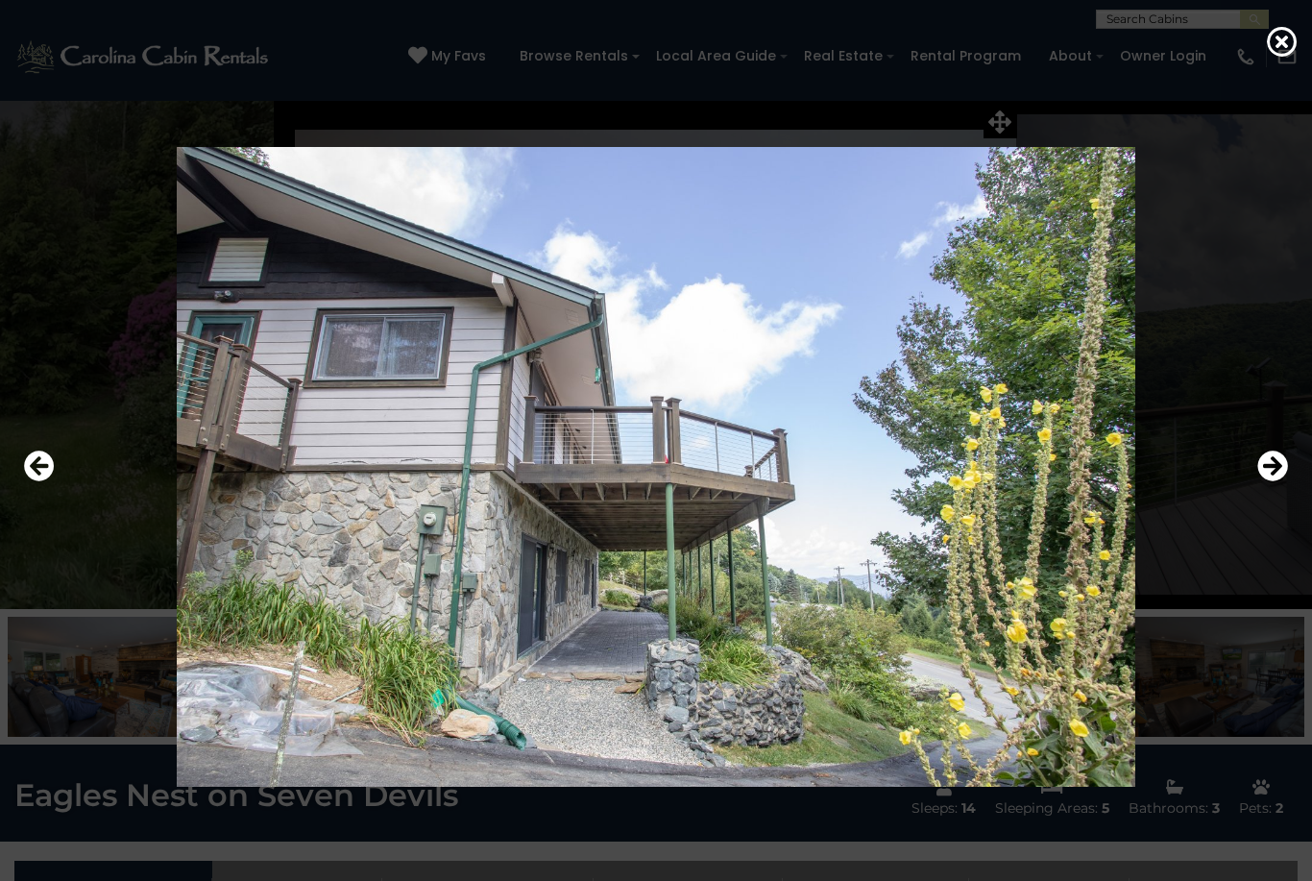
click at [1269, 489] on button "Next" at bounding box center [1273, 467] width 31 height 44
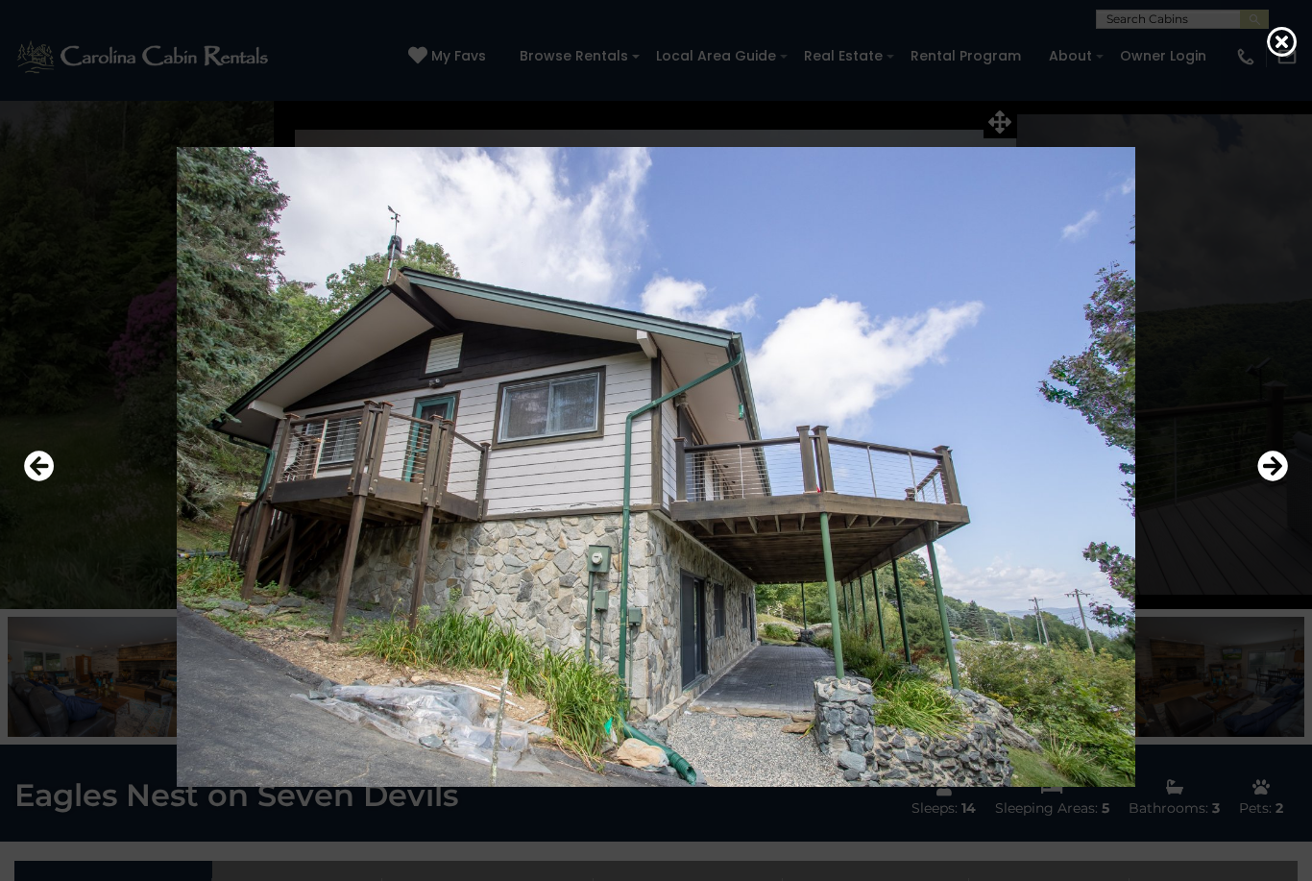
click at [1270, 489] on button "Next" at bounding box center [1273, 467] width 31 height 44
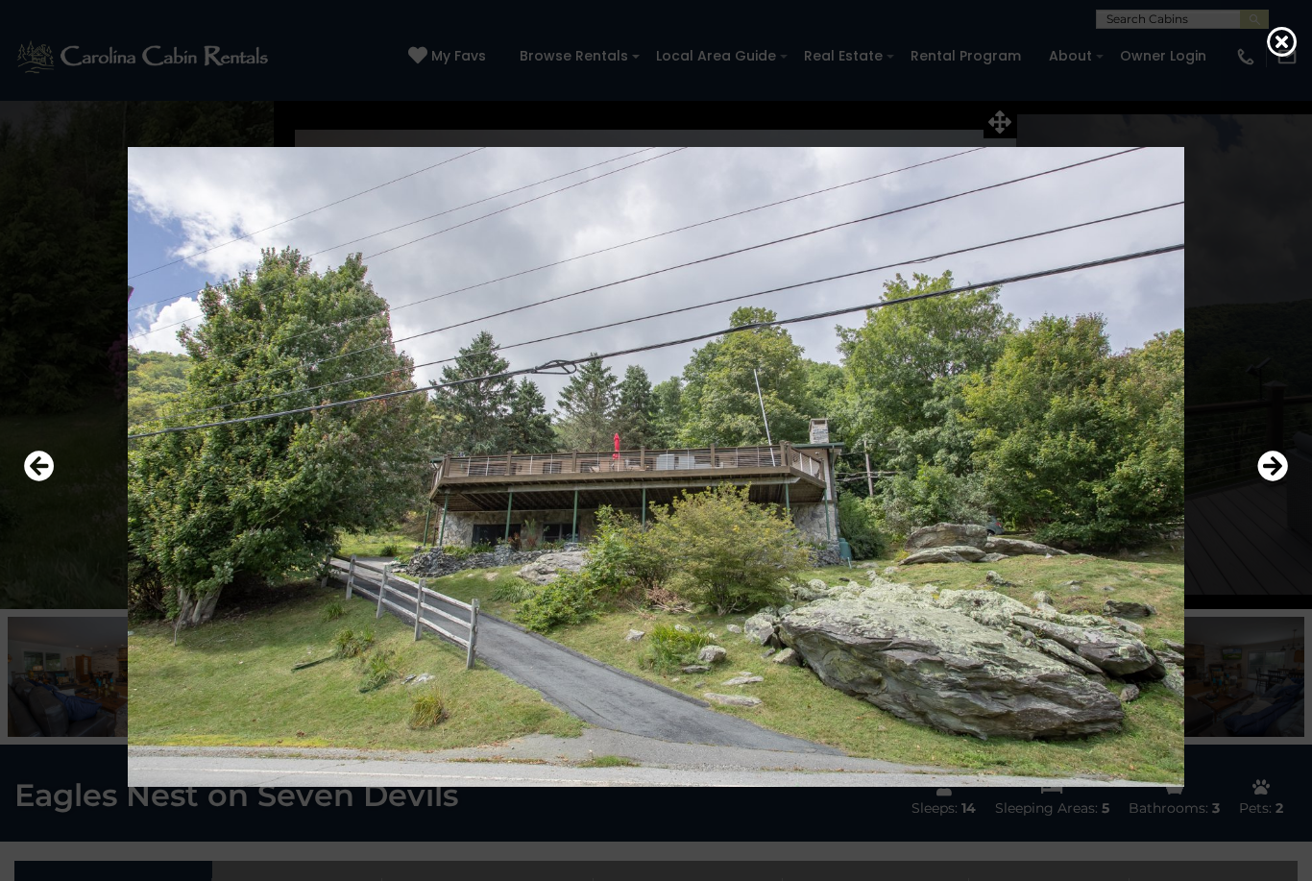
click at [1268, 489] on button "Next" at bounding box center [1273, 467] width 31 height 44
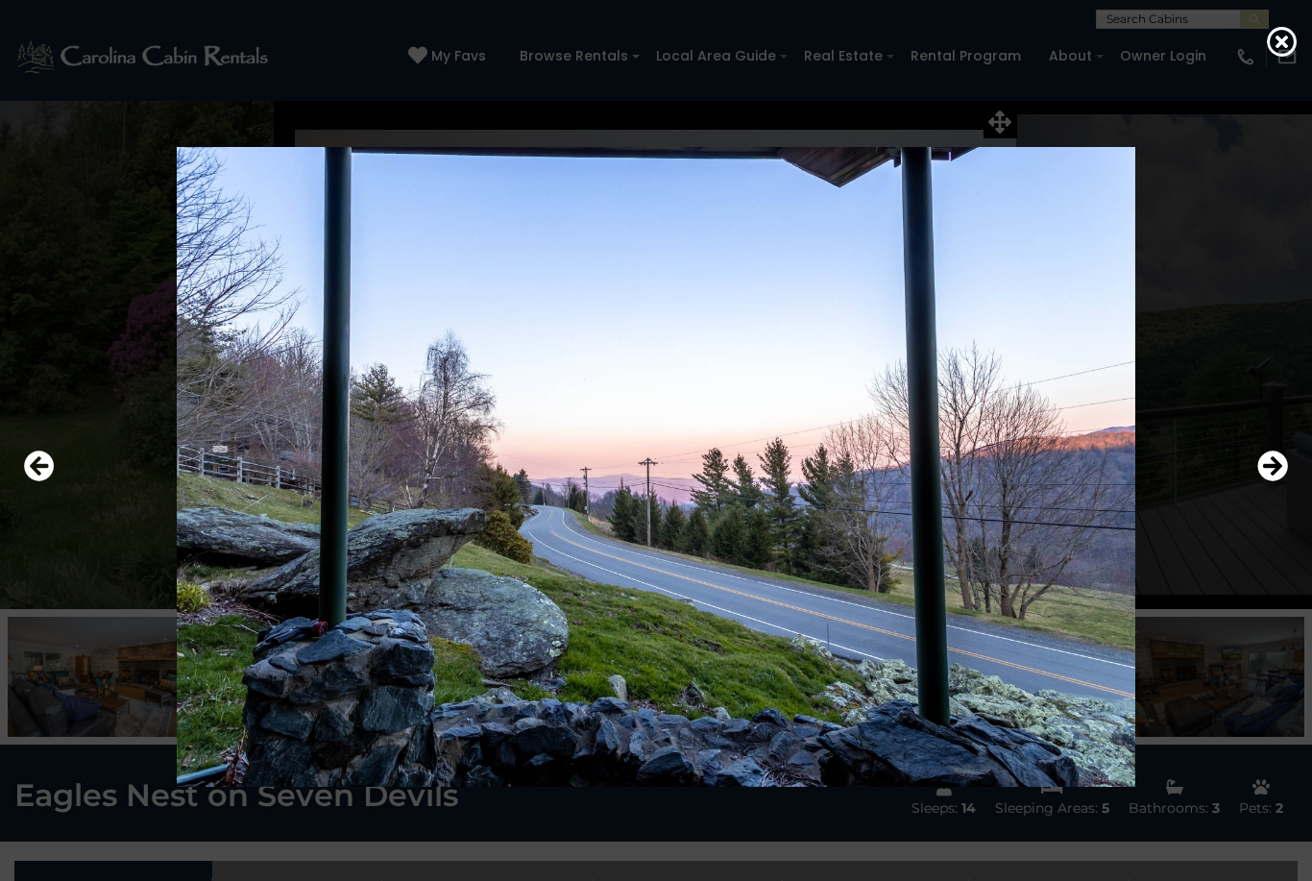
click at [1270, 489] on button "Next" at bounding box center [1273, 467] width 31 height 44
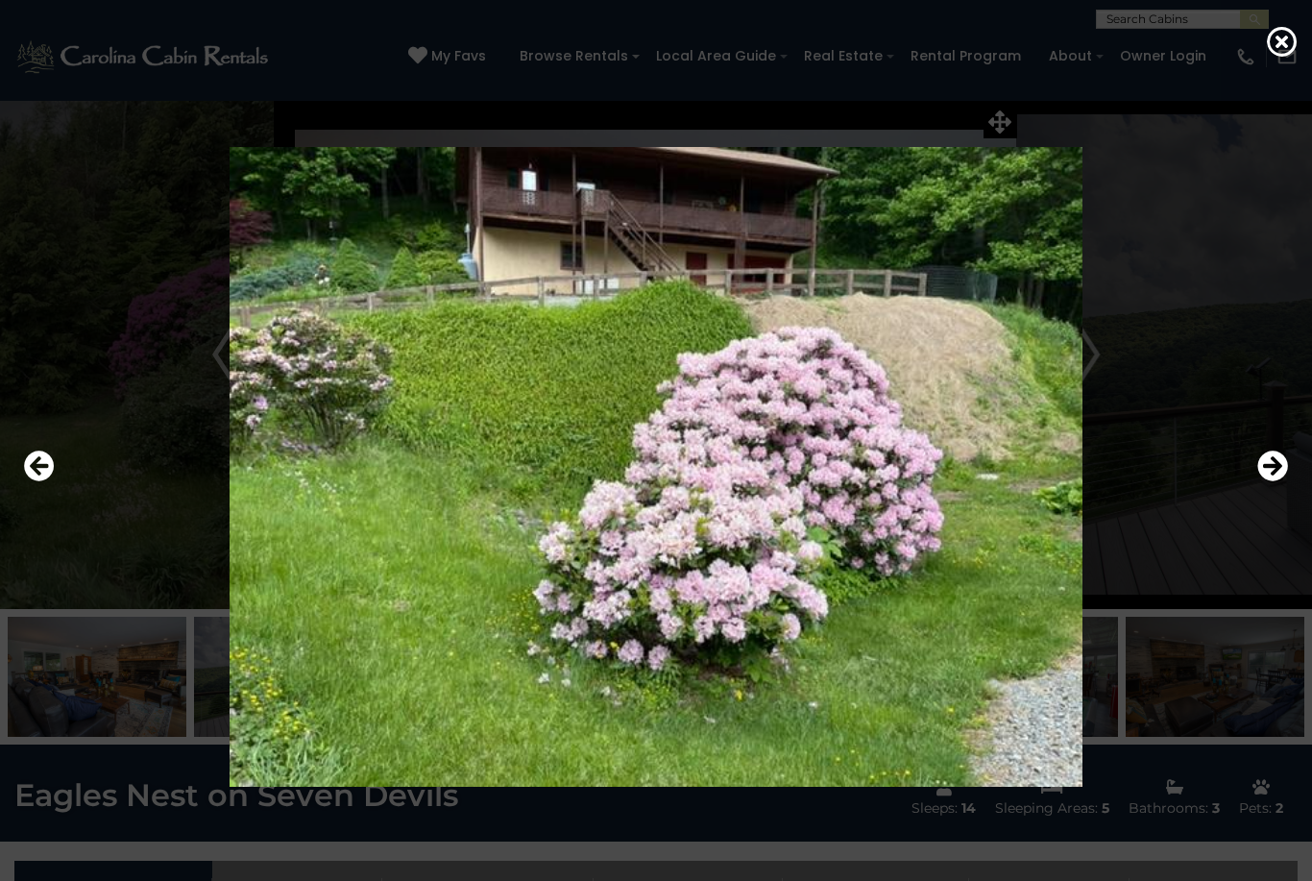
click at [51, 481] on icon "Previous" at bounding box center [39, 466] width 31 height 31
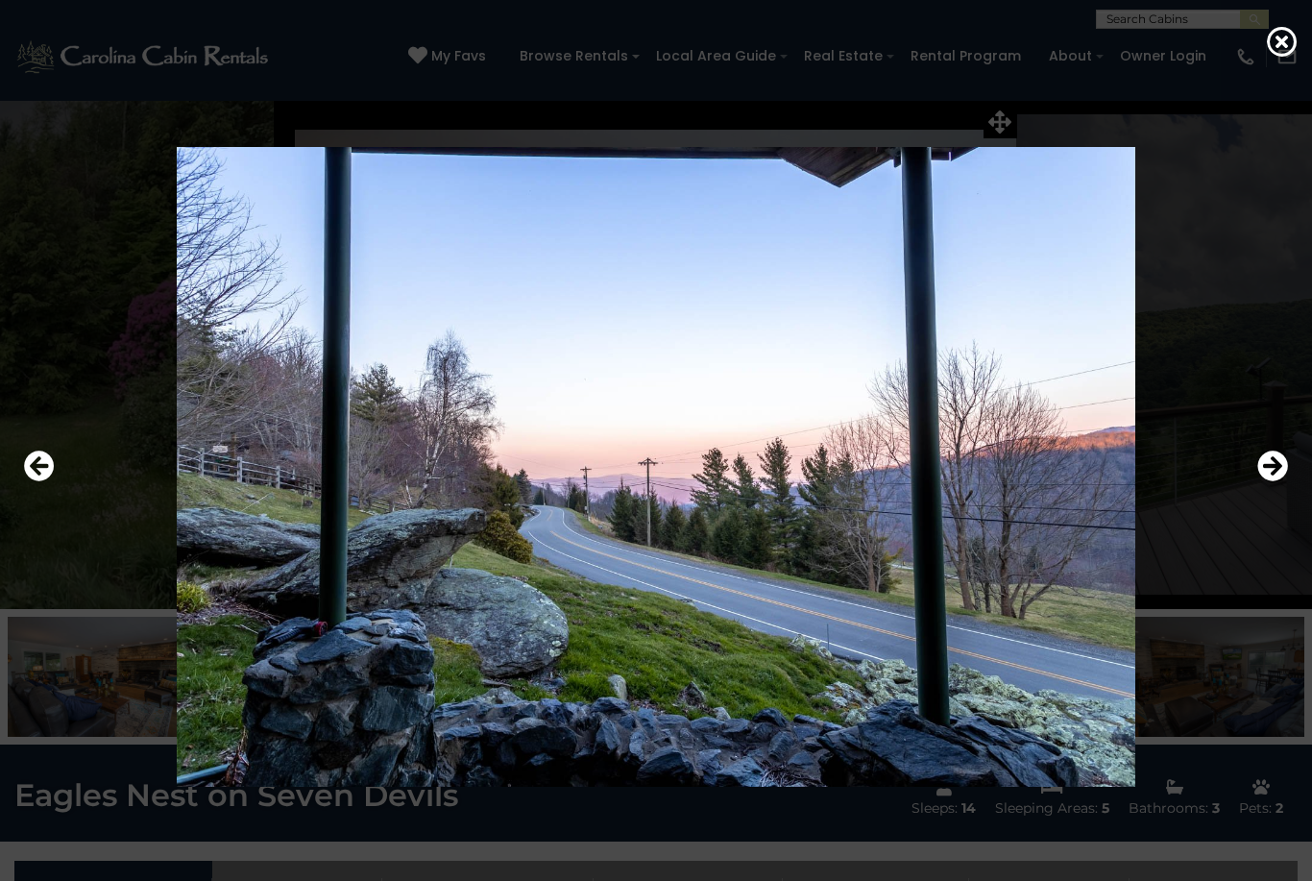
click at [16, 478] on div at bounding box center [656, 466] width 1284 height 793
click at [42, 478] on button "Previous" at bounding box center [39, 467] width 31 height 44
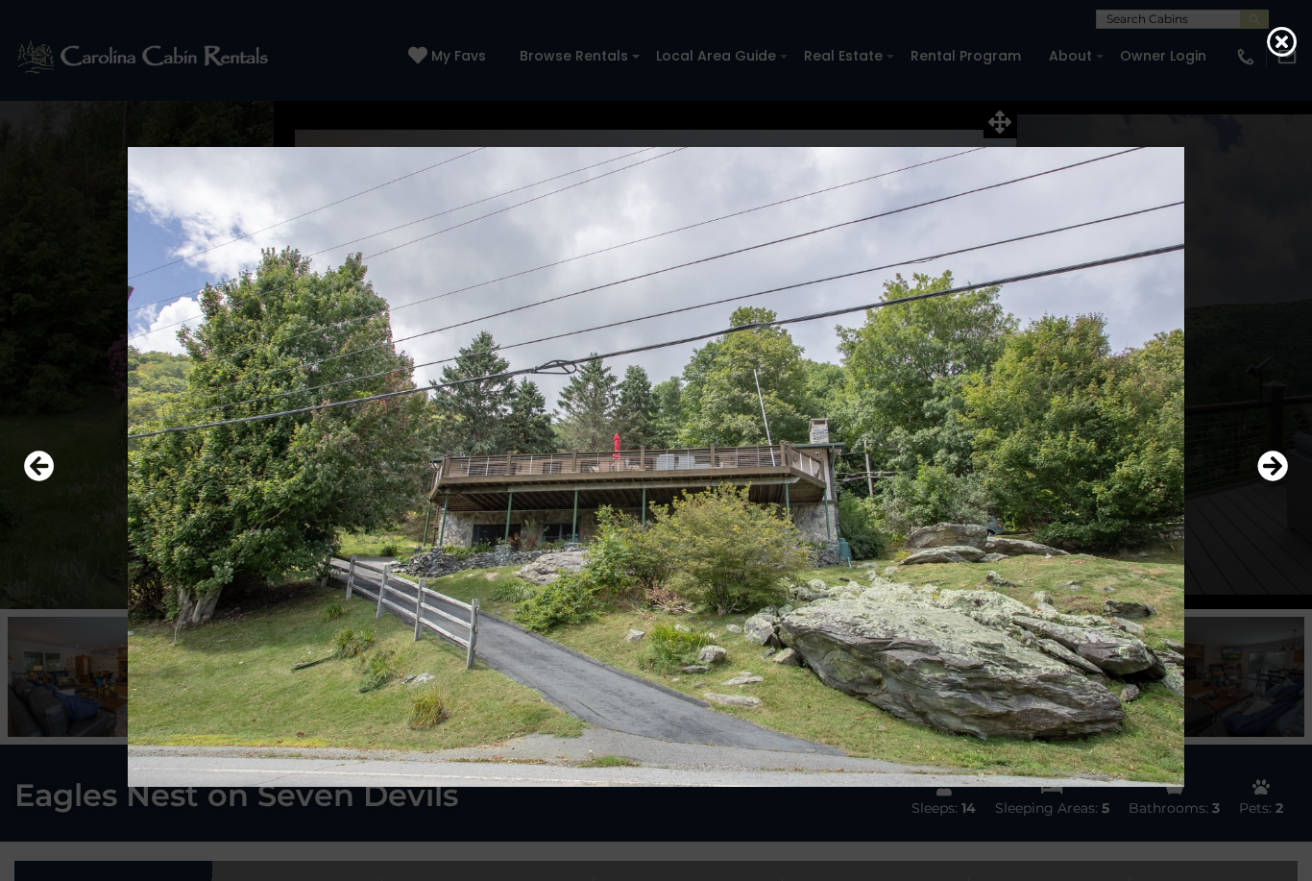
click at [1278, 40] on icon at bounding box center [1282, 41] width 31 height 31
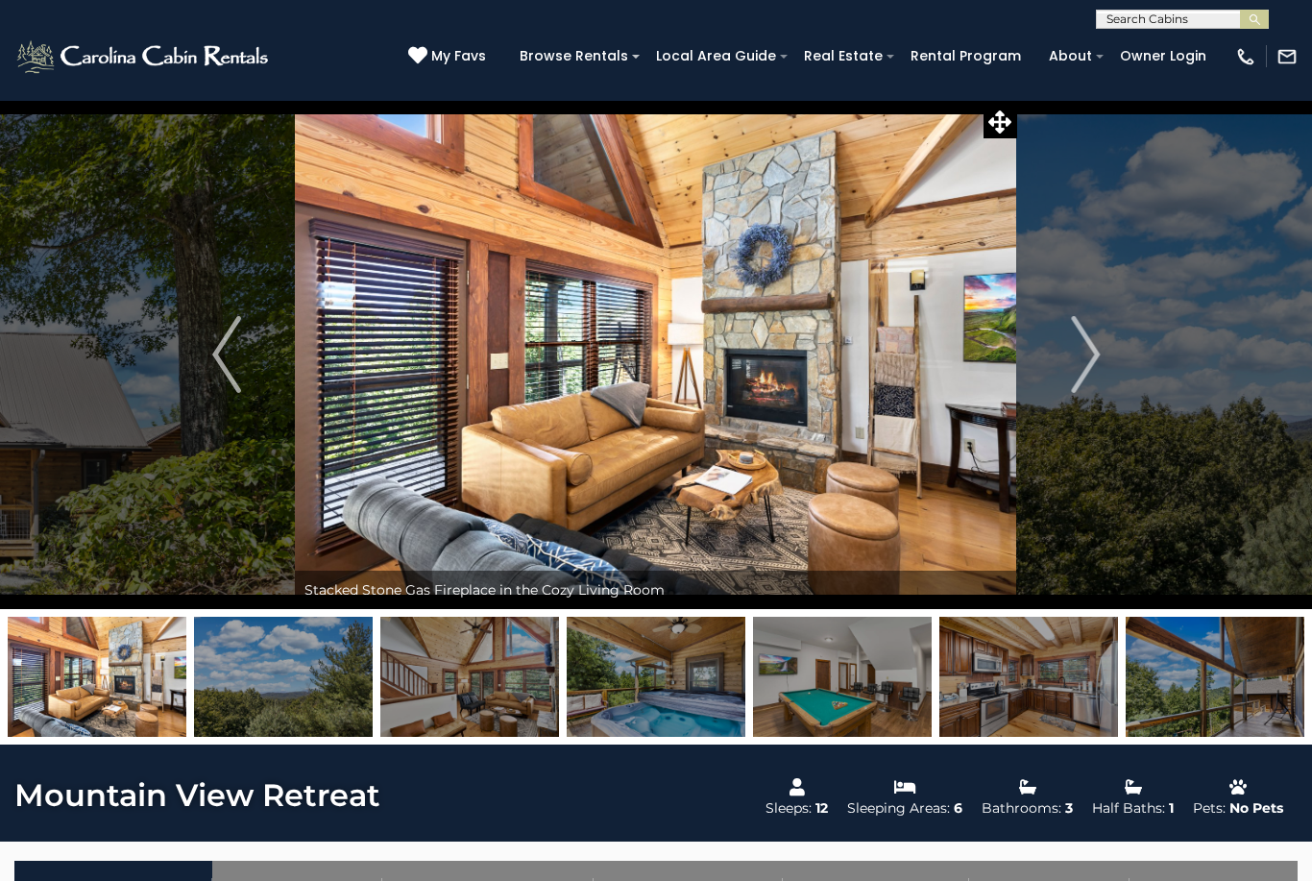
click at [1087, 366] on img "Next" at bounding box center [1085, 354] width 29 height 77
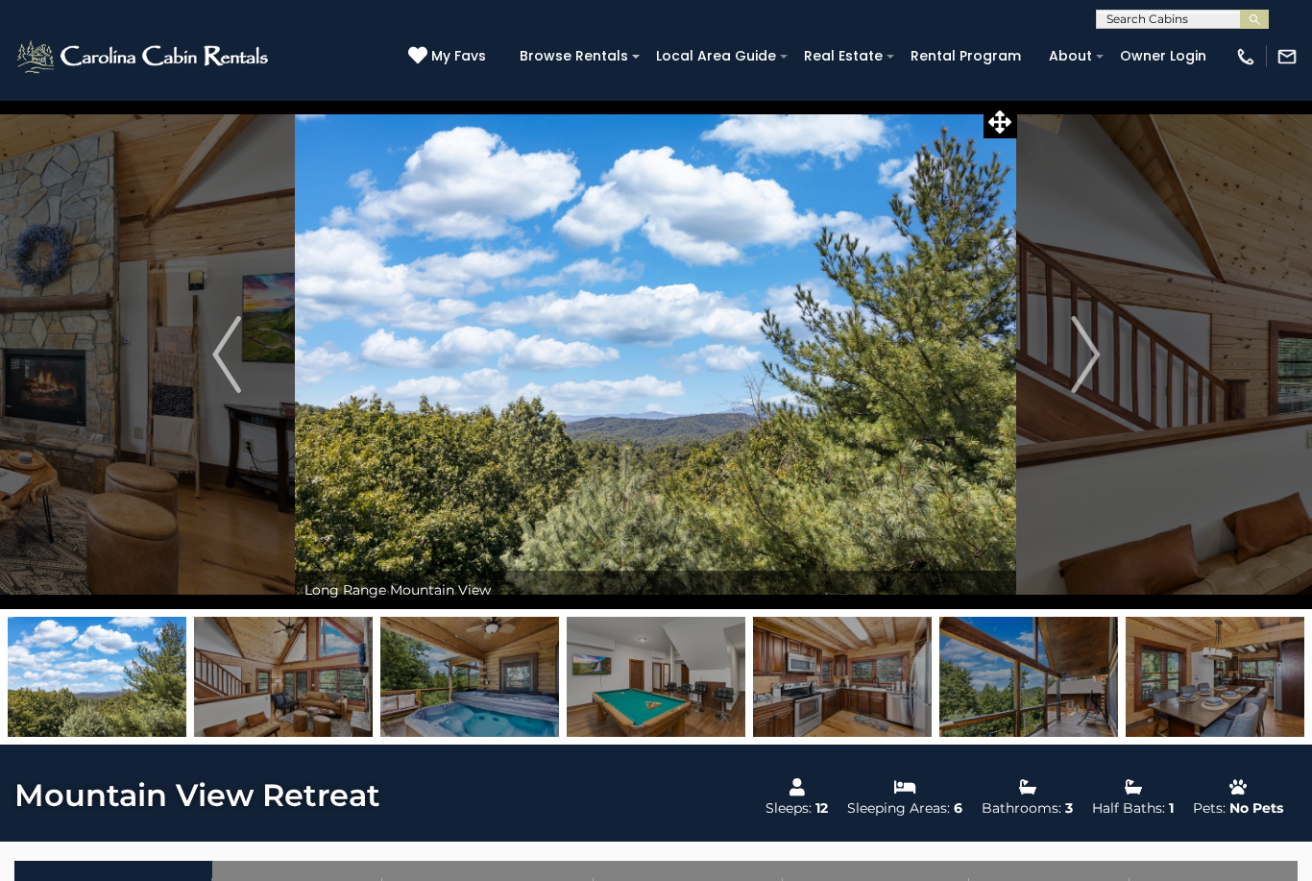
click at [1022, 685] on img at bounding box center [1029, 677] width 179 height 120
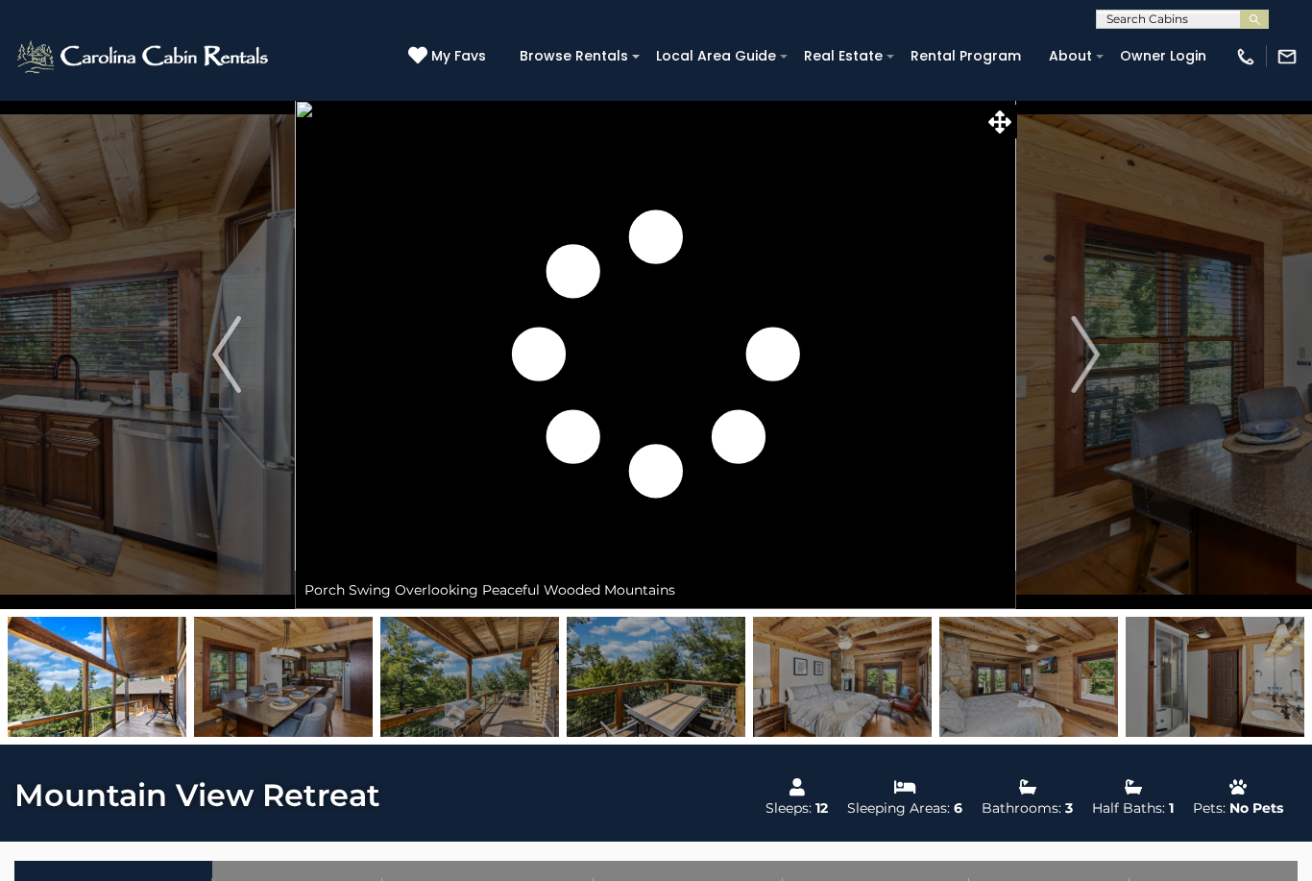
click at [892, 664] on img at bounding box center [842, 677] width 179 height 120
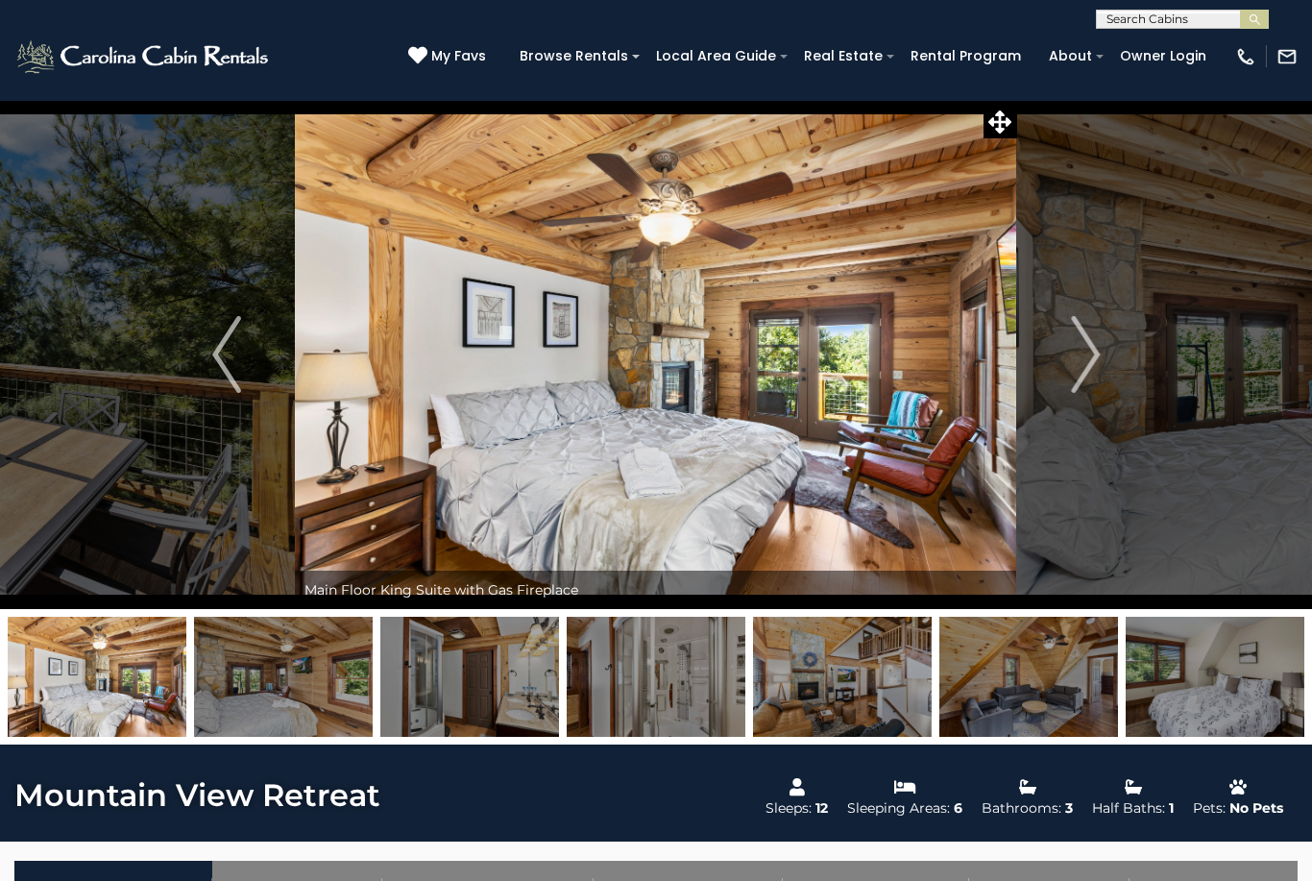
click at [1232, 730] on img at bounding box center [1215, 677] width 179 height 120
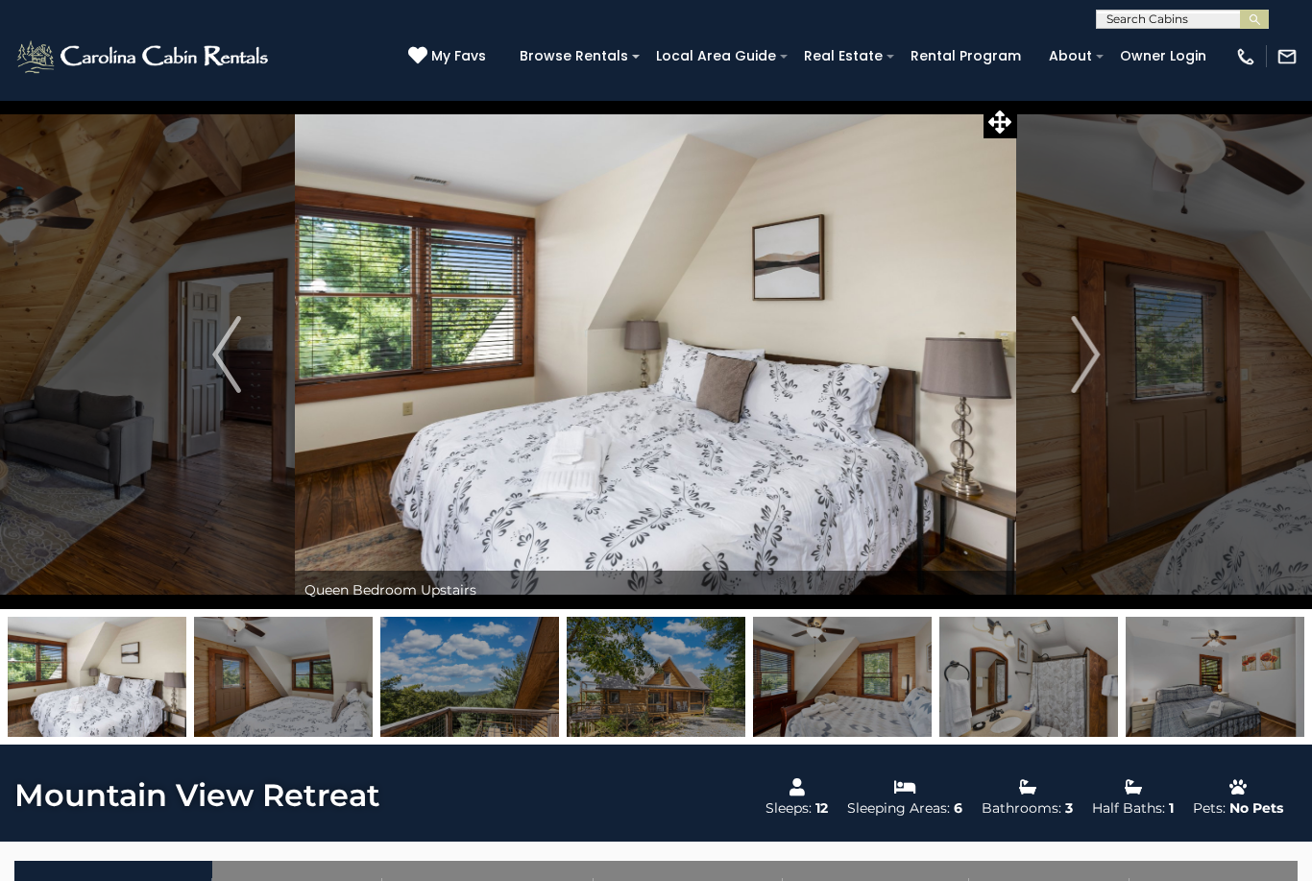
click at [1192, 687] on img at bounding box center [1215, 677] width 179 height 120
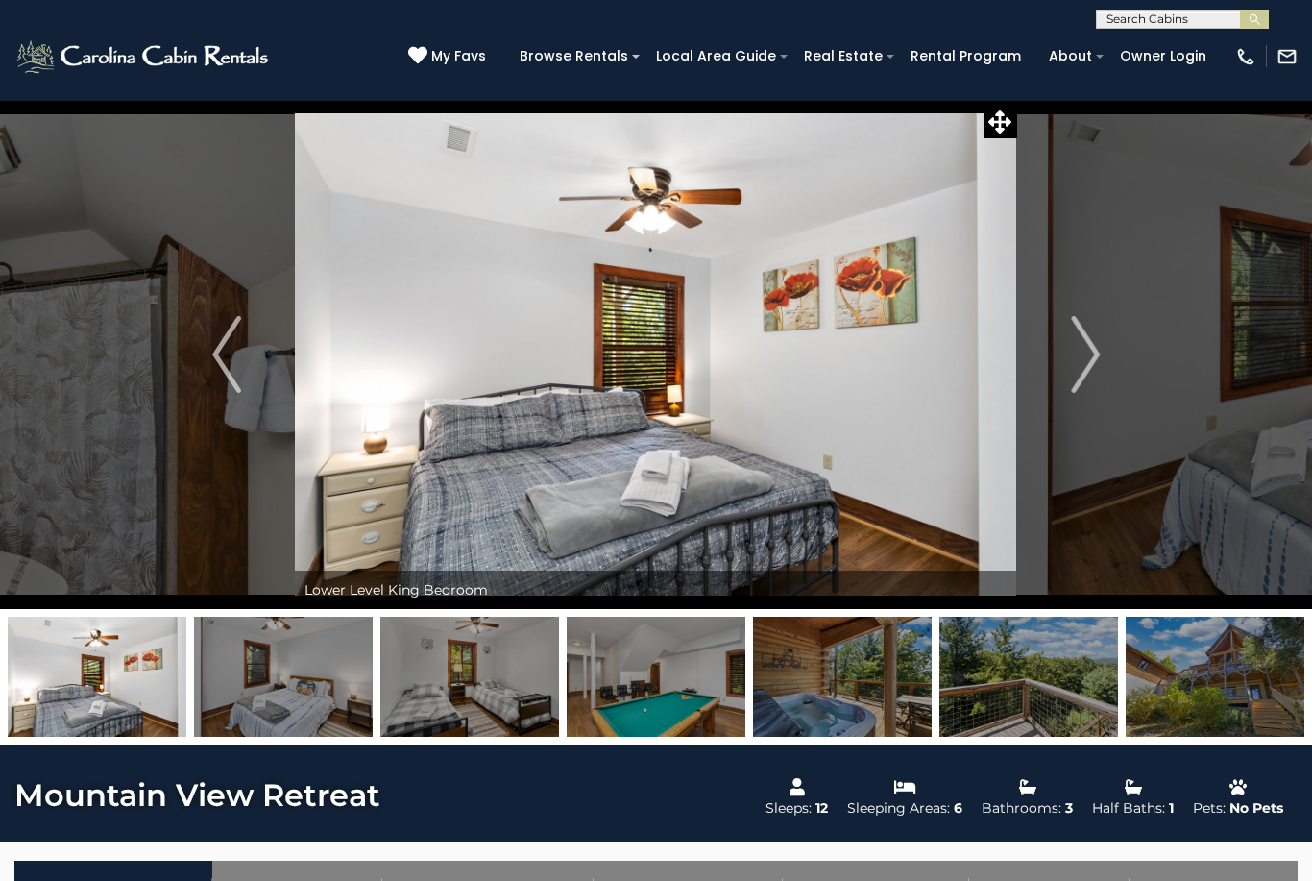
click at [492, 679] on img at bounding box center [469, 677] width 179 height 120
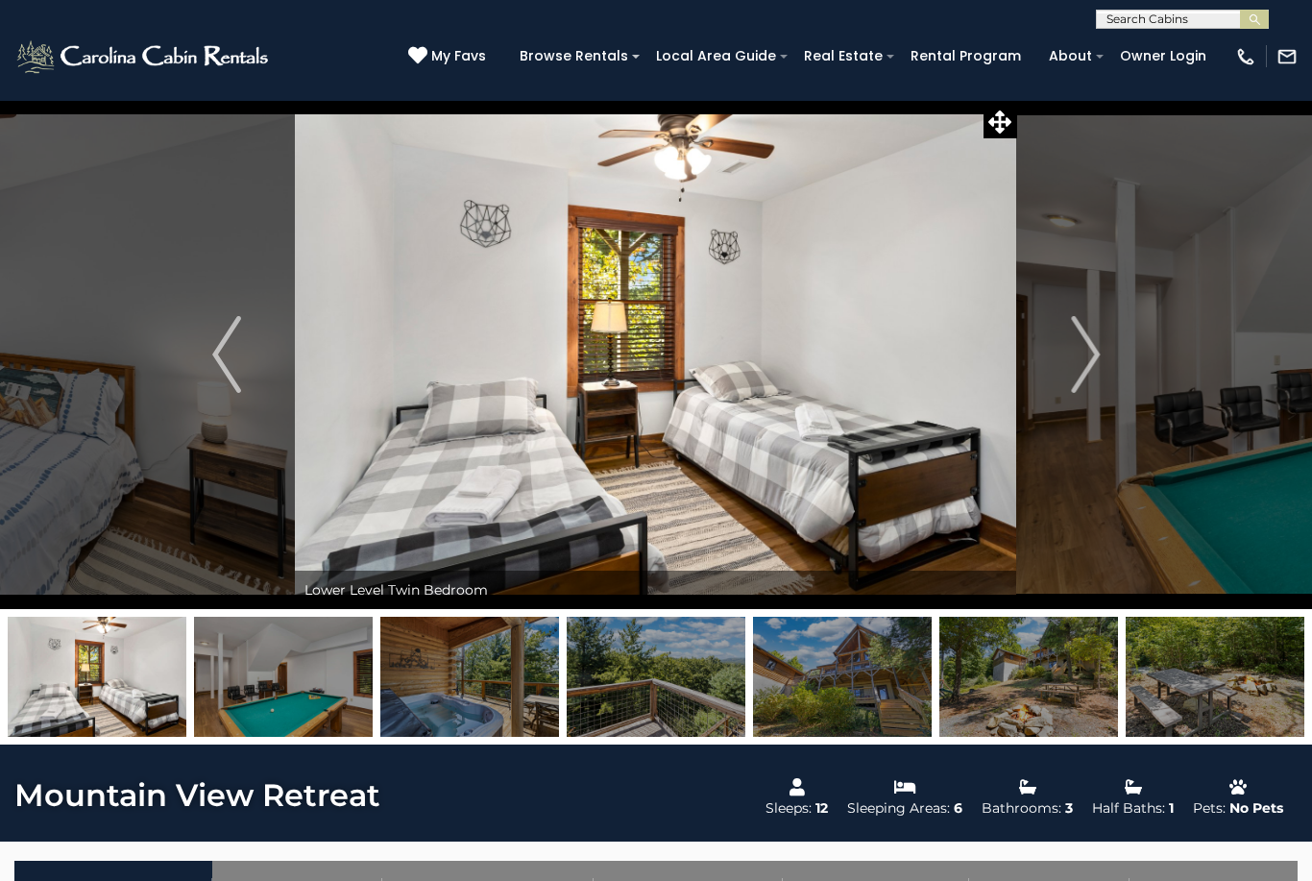
click at [1244, 705] on img at bounding box center [1215, 677] width 179 height 120
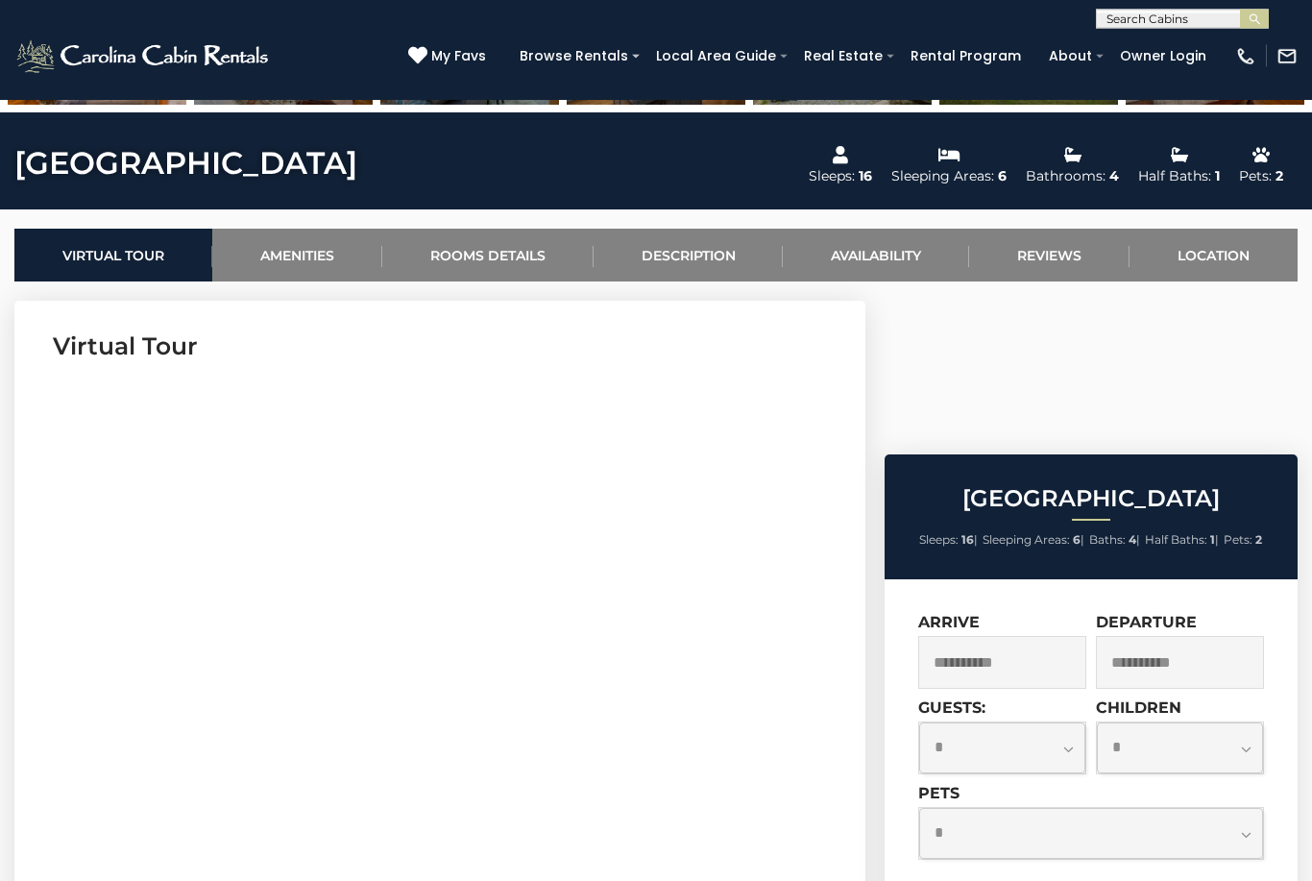
scroll to position [569, 0]
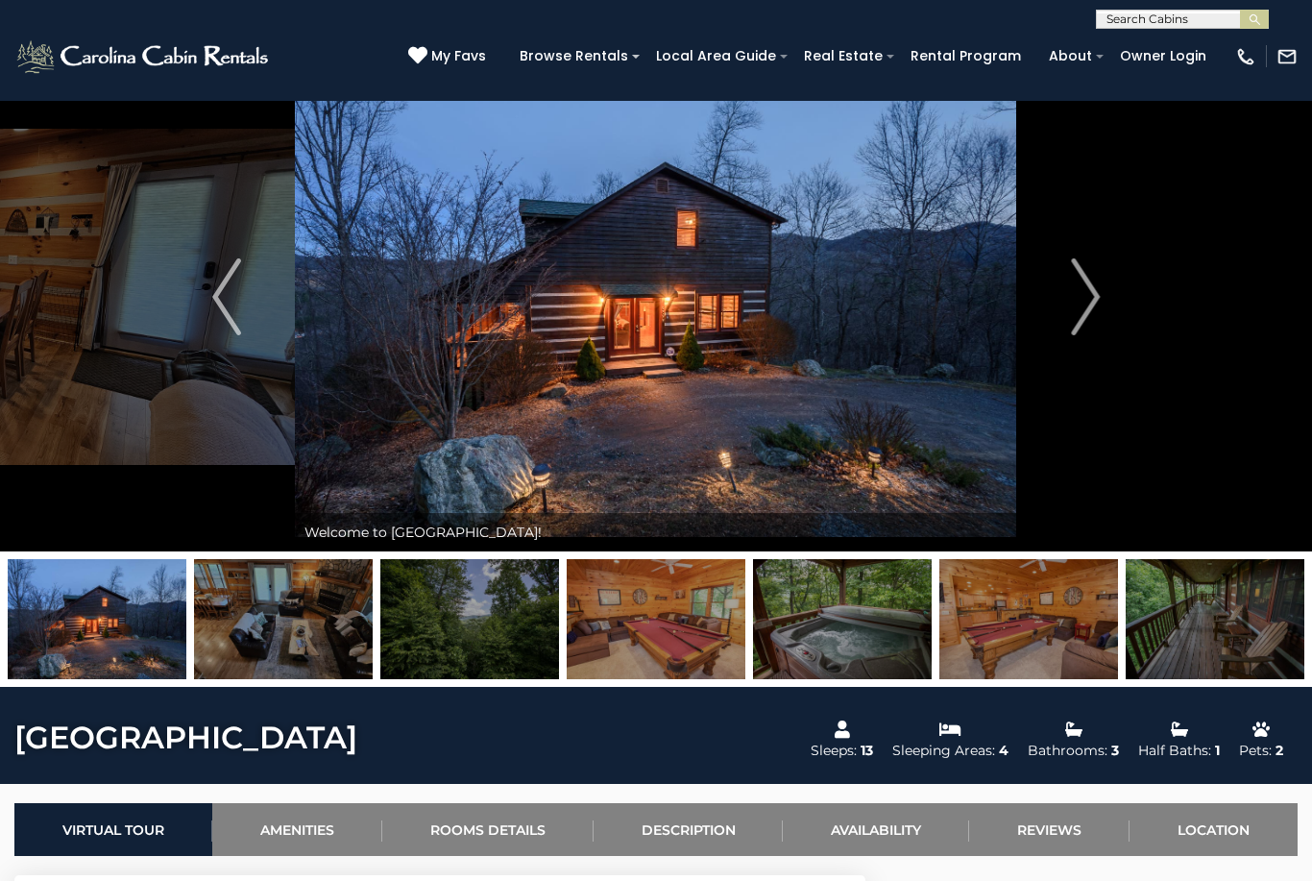
scroll to position [59, 0]
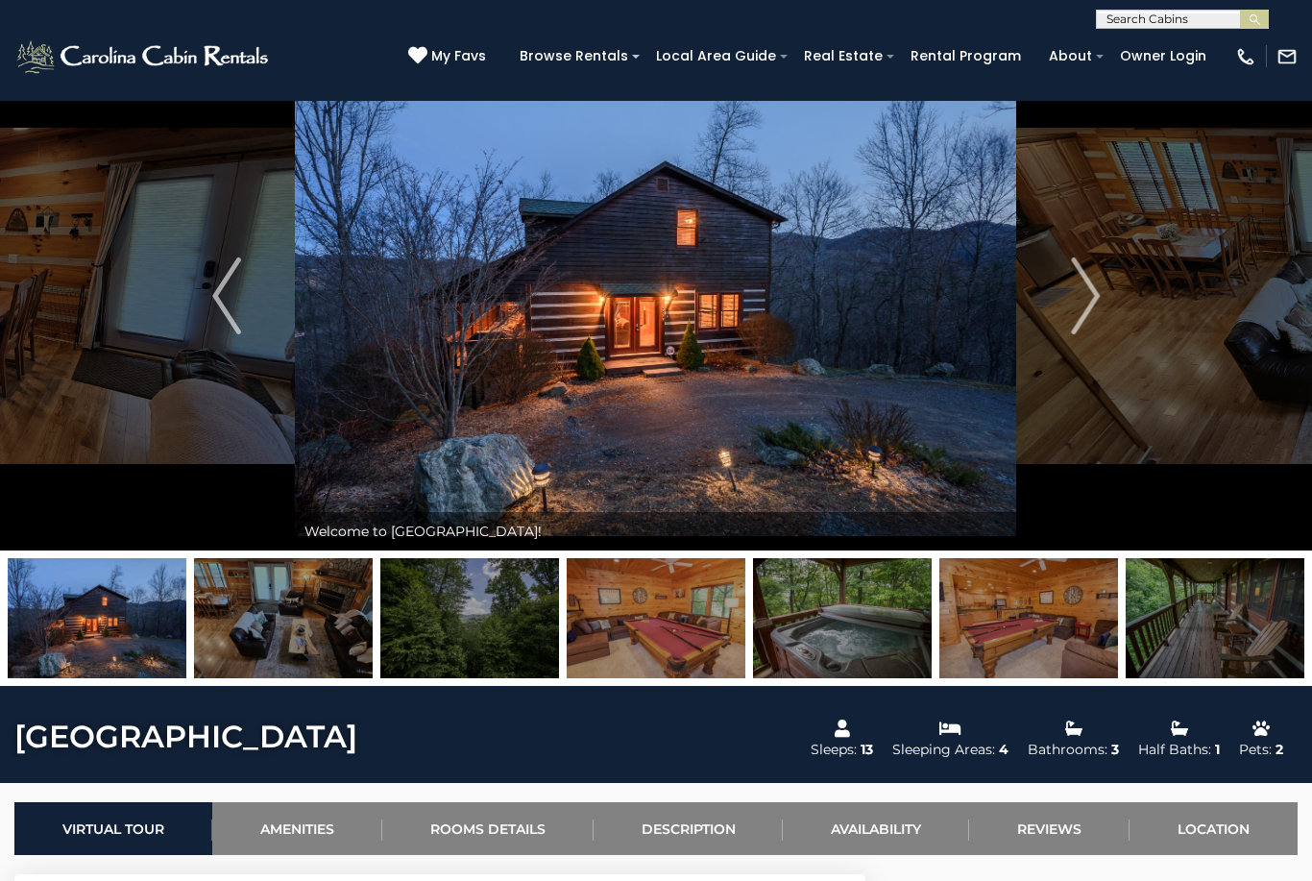
click at [1239, 638] on img at bounding box center [1215, 618] width 179 height 120
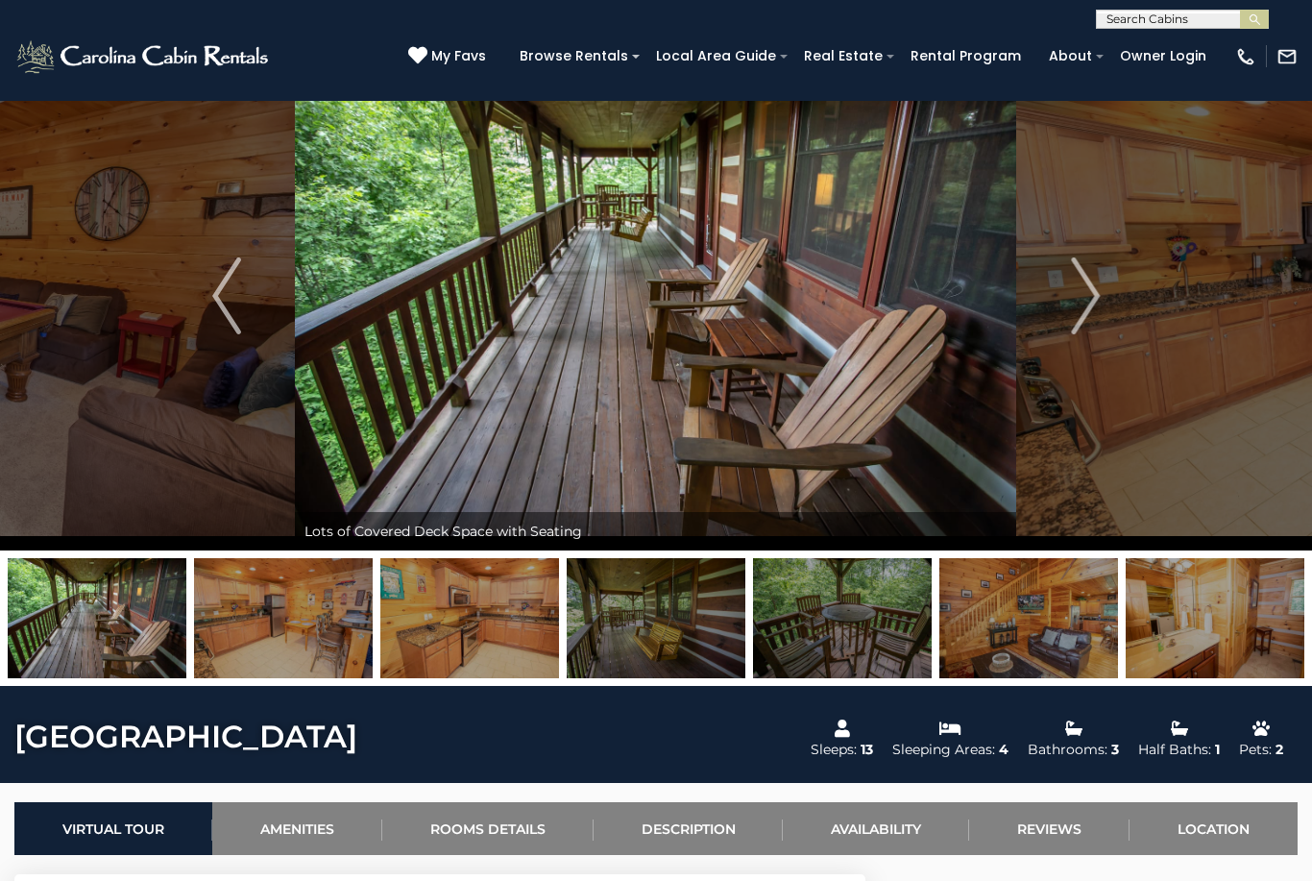
click at [1229, 660] on img at bounding box center [1215, 618] width 179 height 120
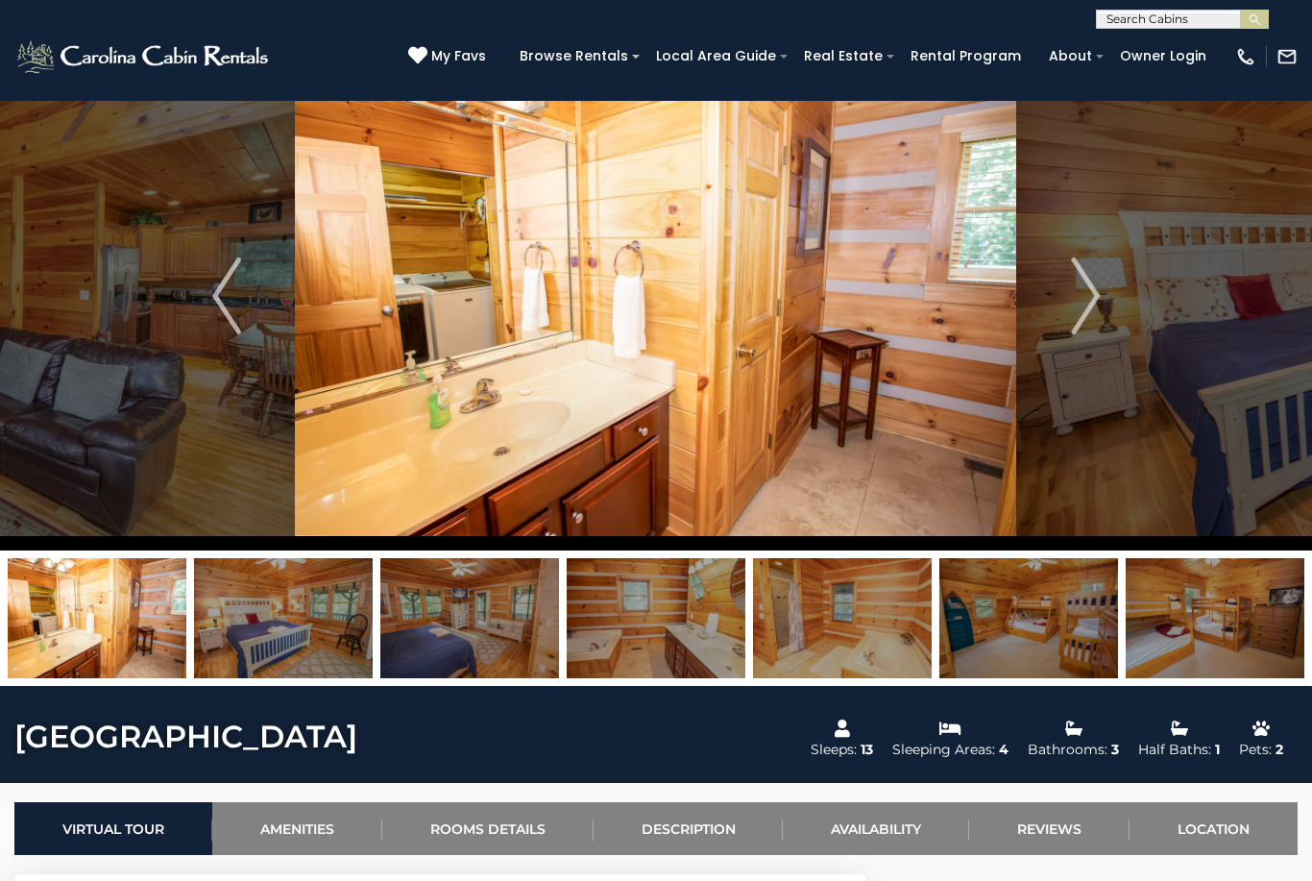
click at [1087, 647] on img at bounding box center [1029, 618] width 179 height 120
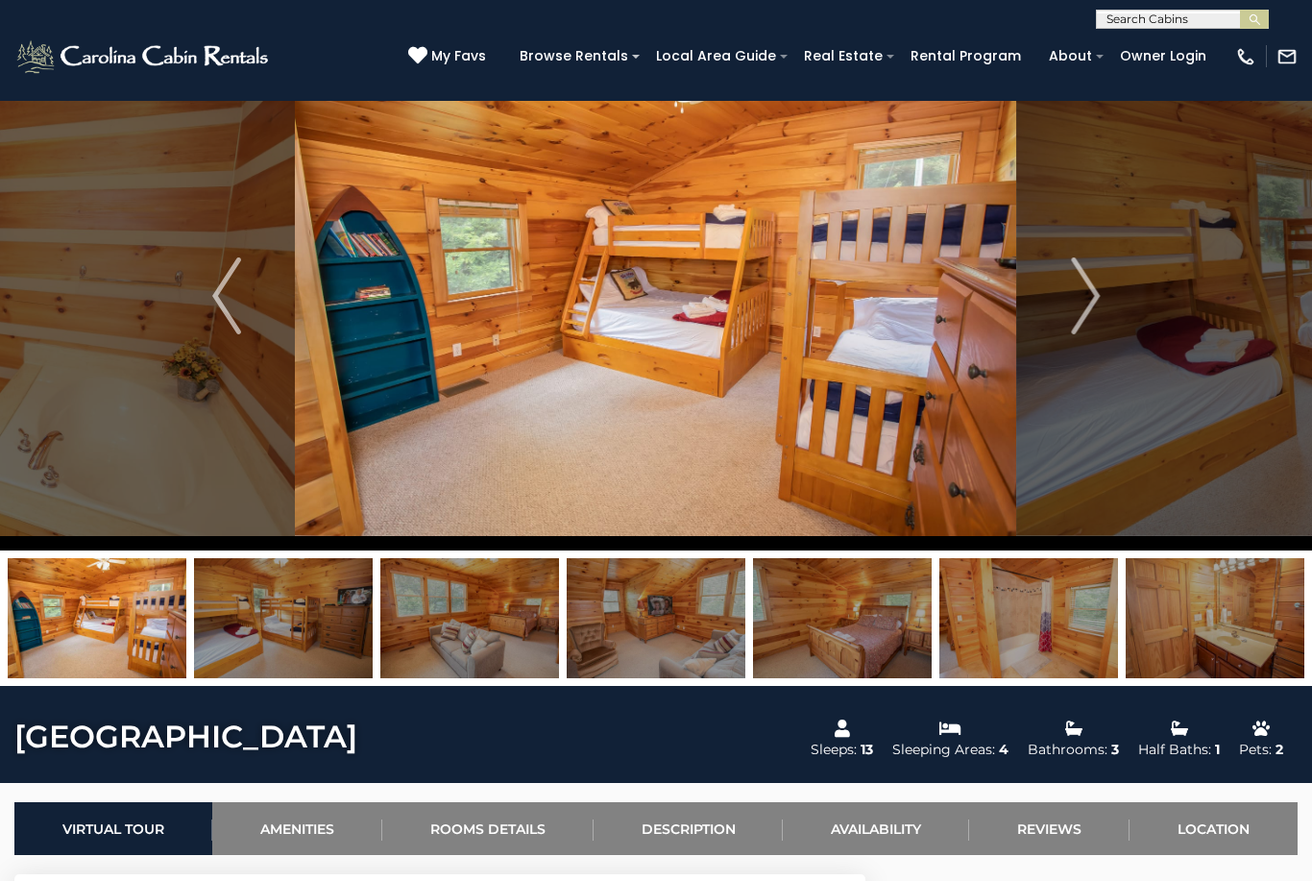
click at [929, 562] on img at bounding box center [842, 618] width 179 height 120
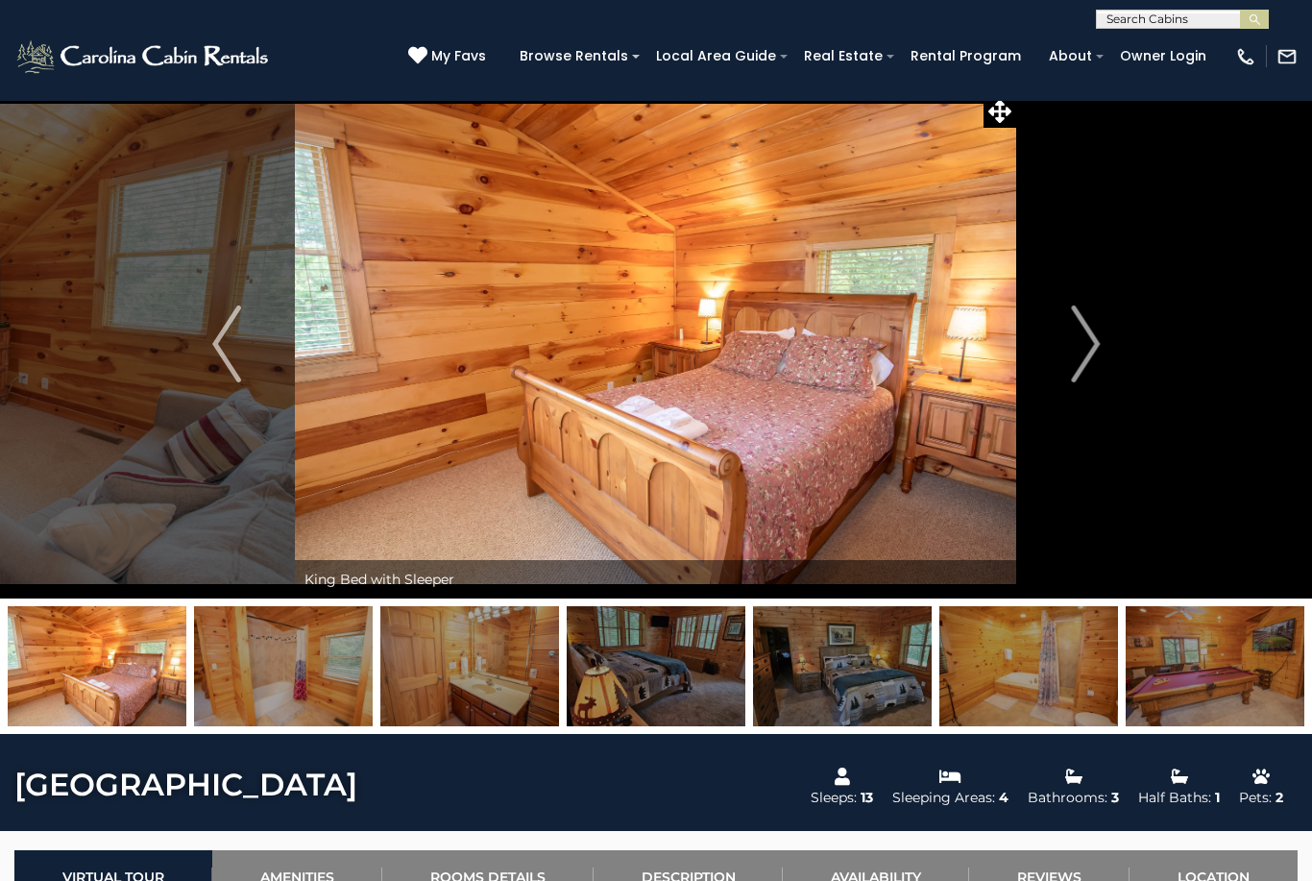
scroll to position [0, 0]
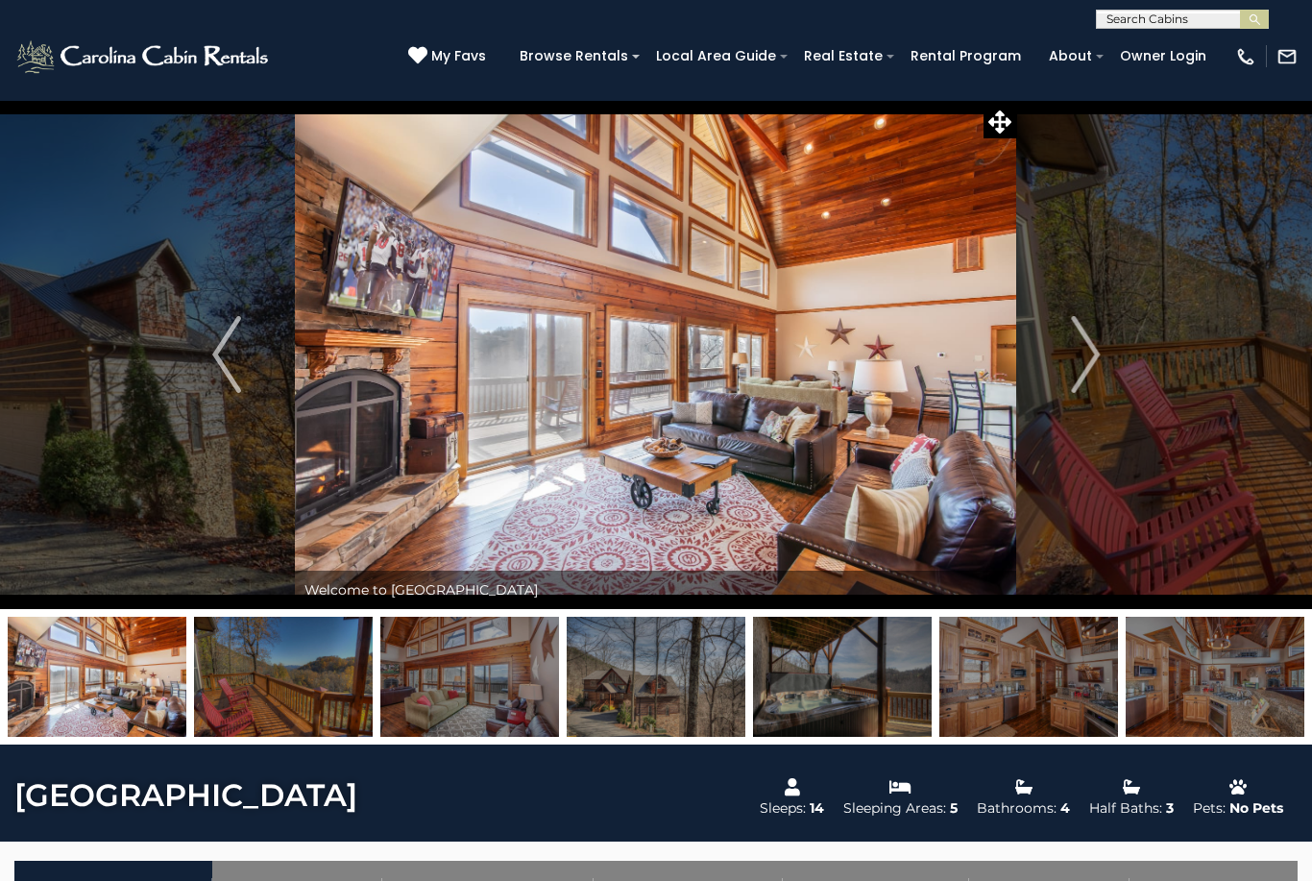
click at [1055, 349] on button "Next" at bounding box center [1085, 354] width 136 height 509
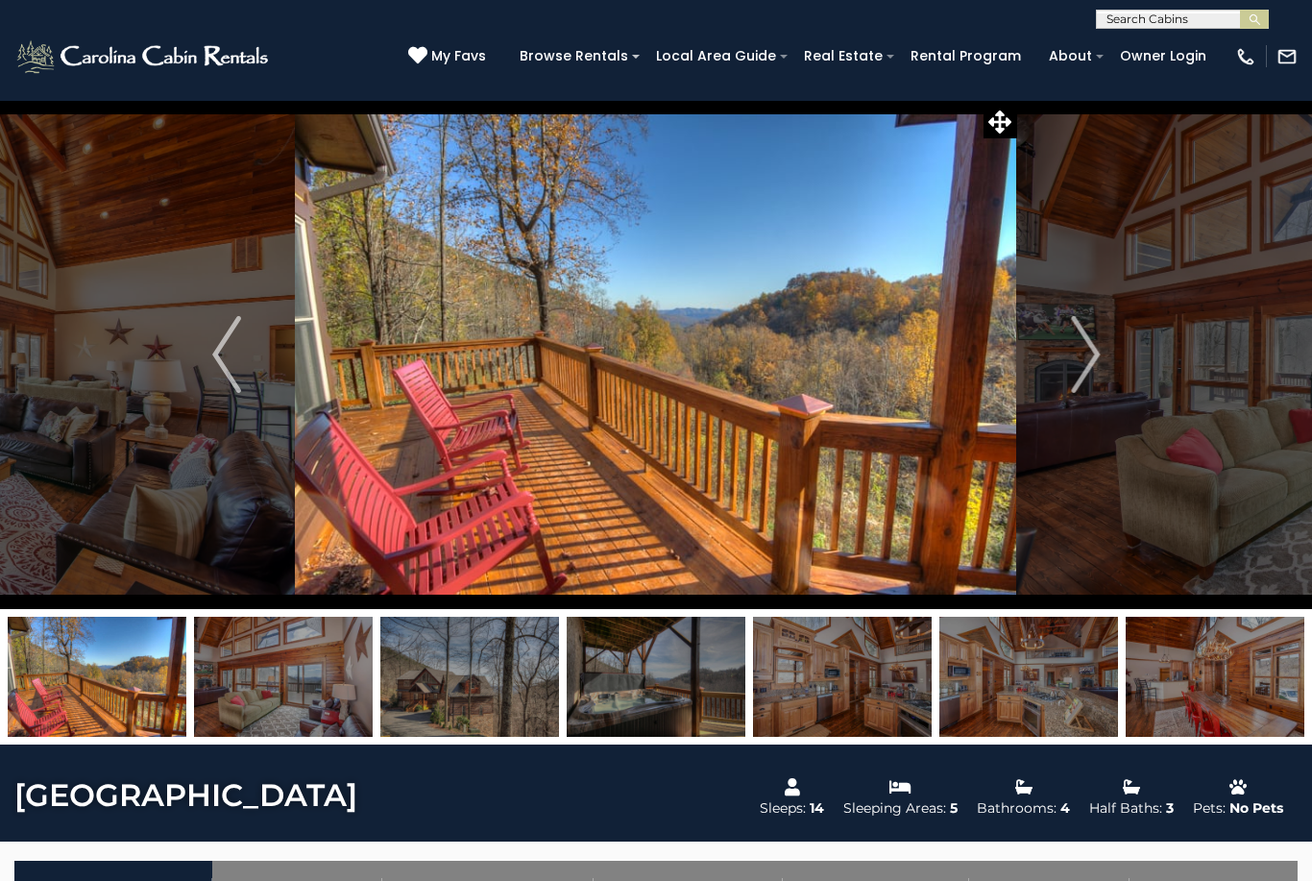
click at [1082, 365] on img "Next" at bounding box center [1085, 354] width 29 height 77
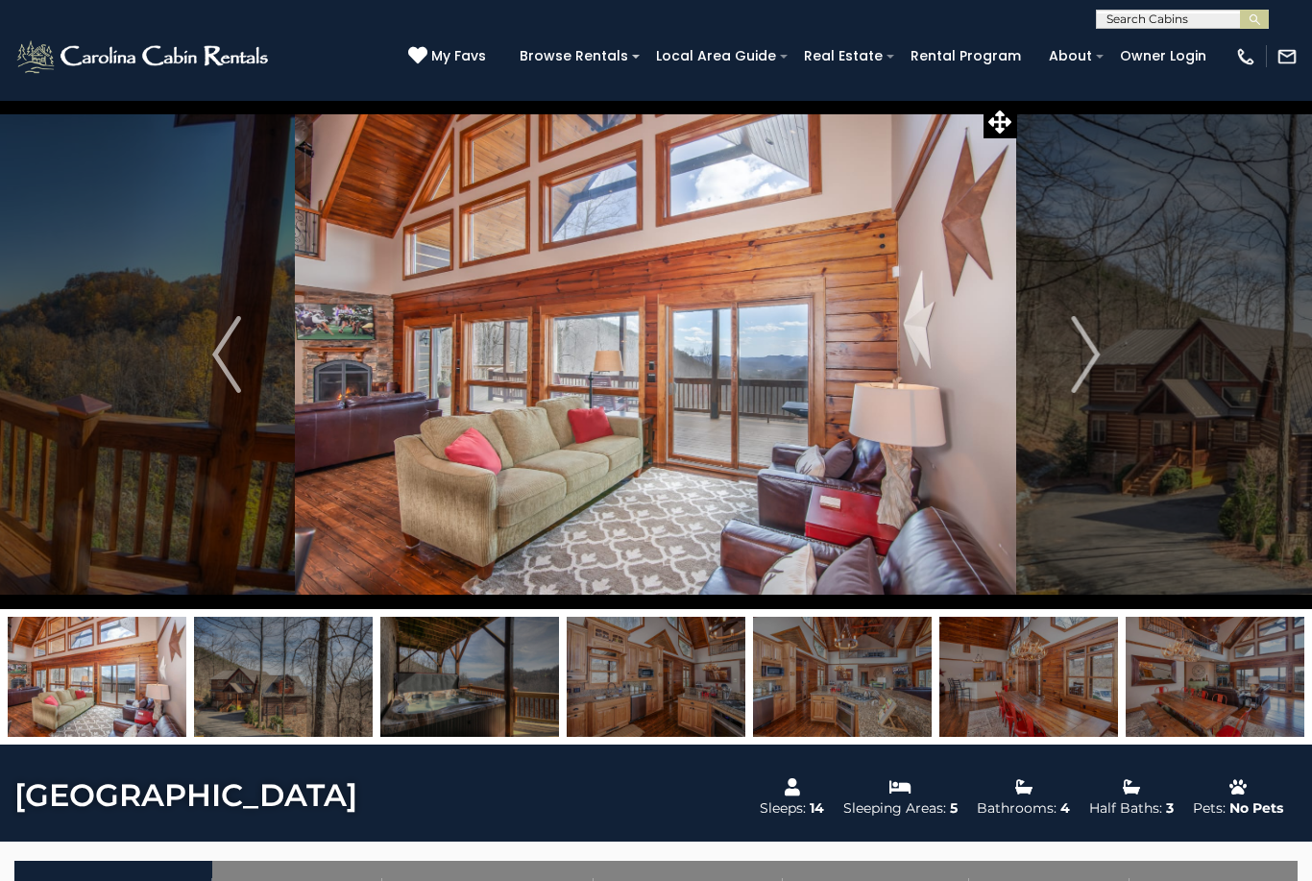
click at [1093, 370] on img "Next" at bounding box center [1085, 354] width 29 height 77
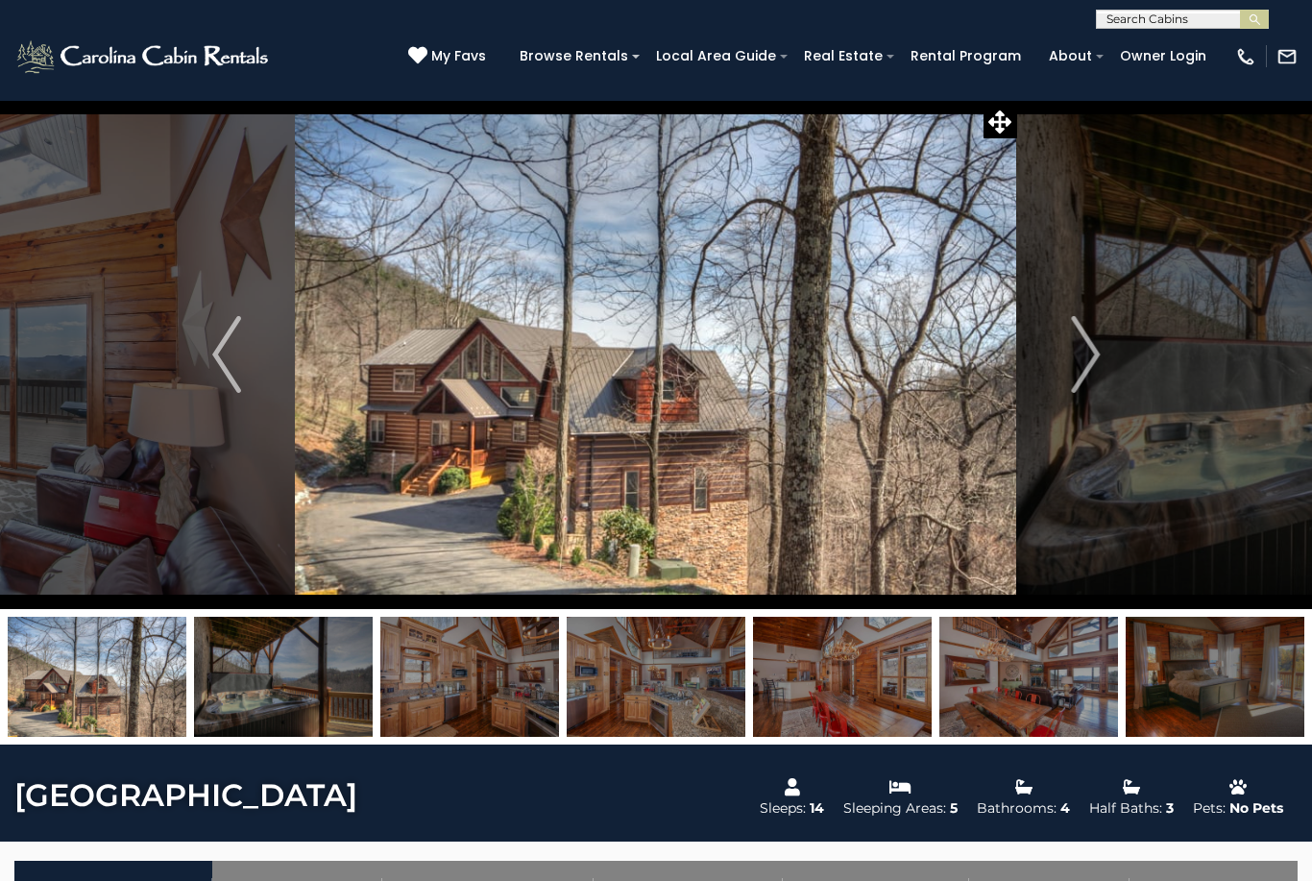
click at [1111, 363] on button "Next" at bounding box center [1085, 354] width 136 height 509
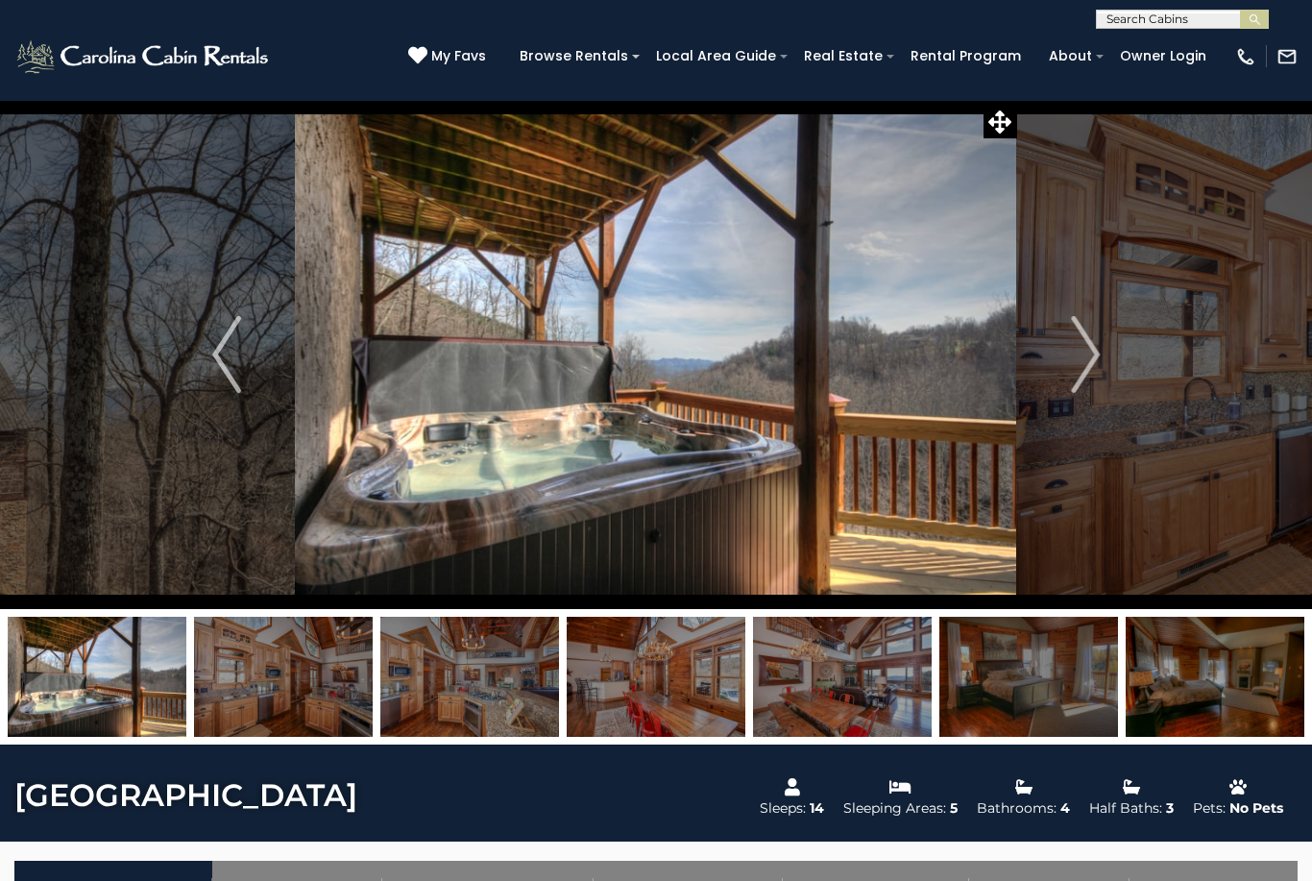
click at [1084, 360] on img "Next" at bounding box center [1085, 354] width 29 height 77
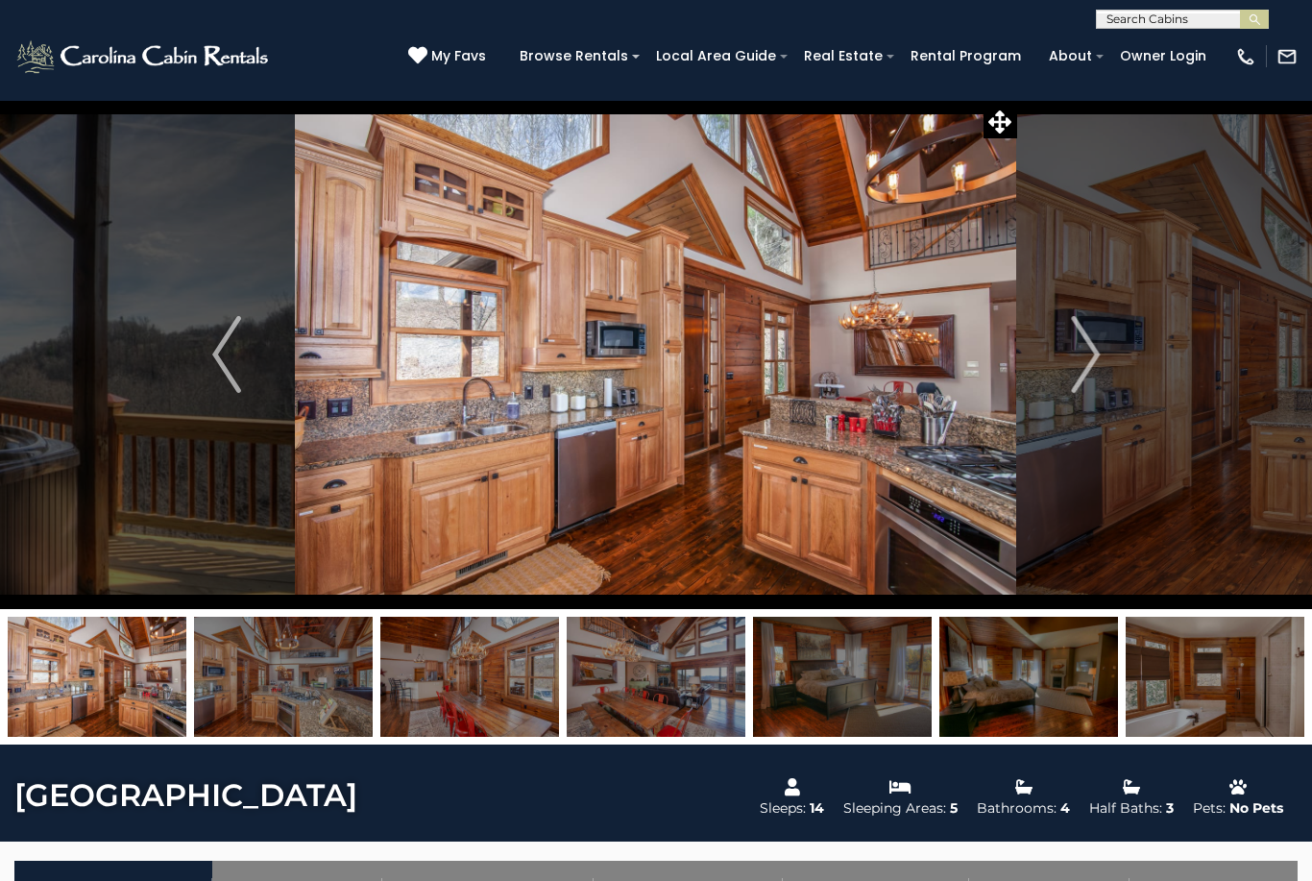
click at [1095, 372] on img "Next" at bounding box center [1085, 354] width 29 height 77
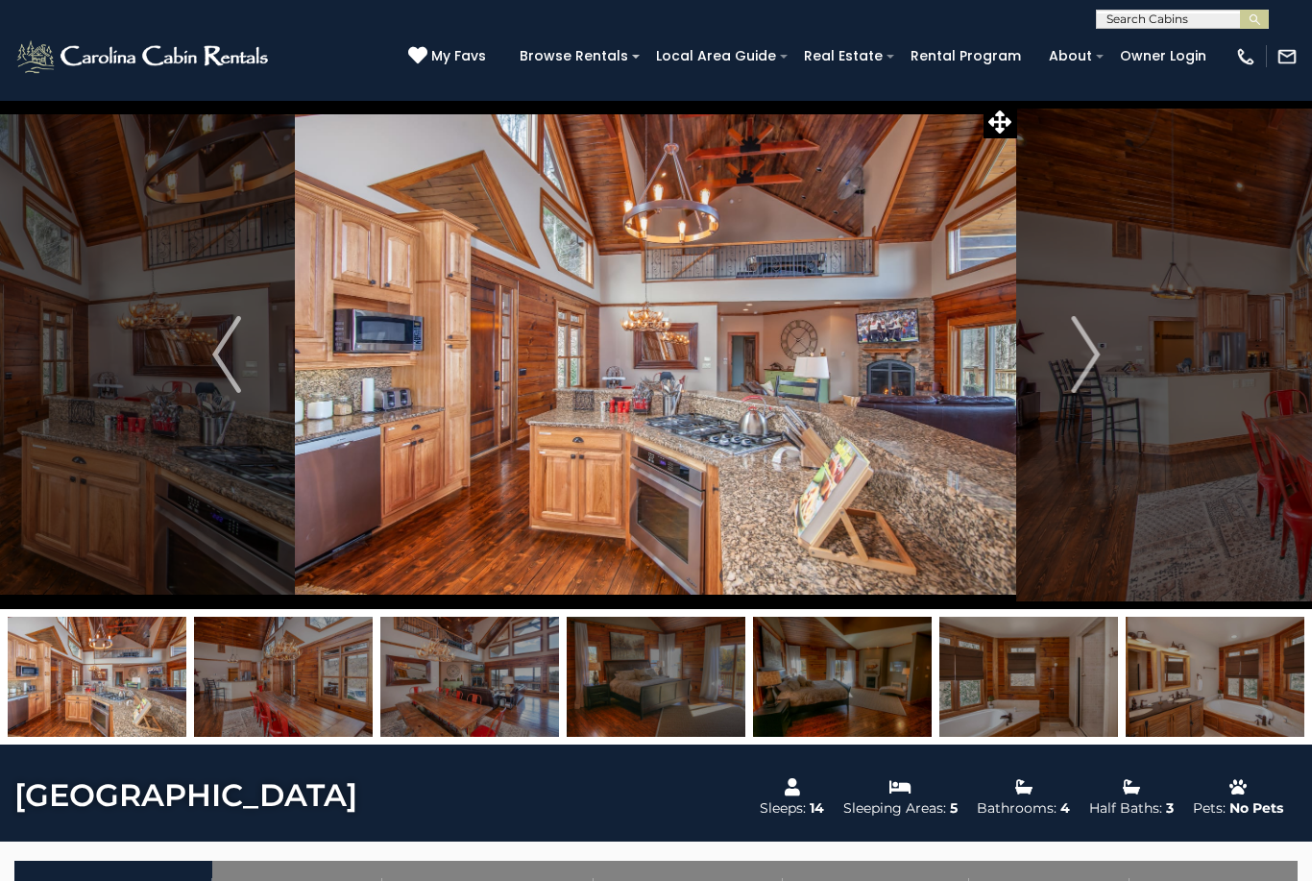
click at [1100, 357] on img "Next" at bounding box center [1085, 354] width 29 height 77
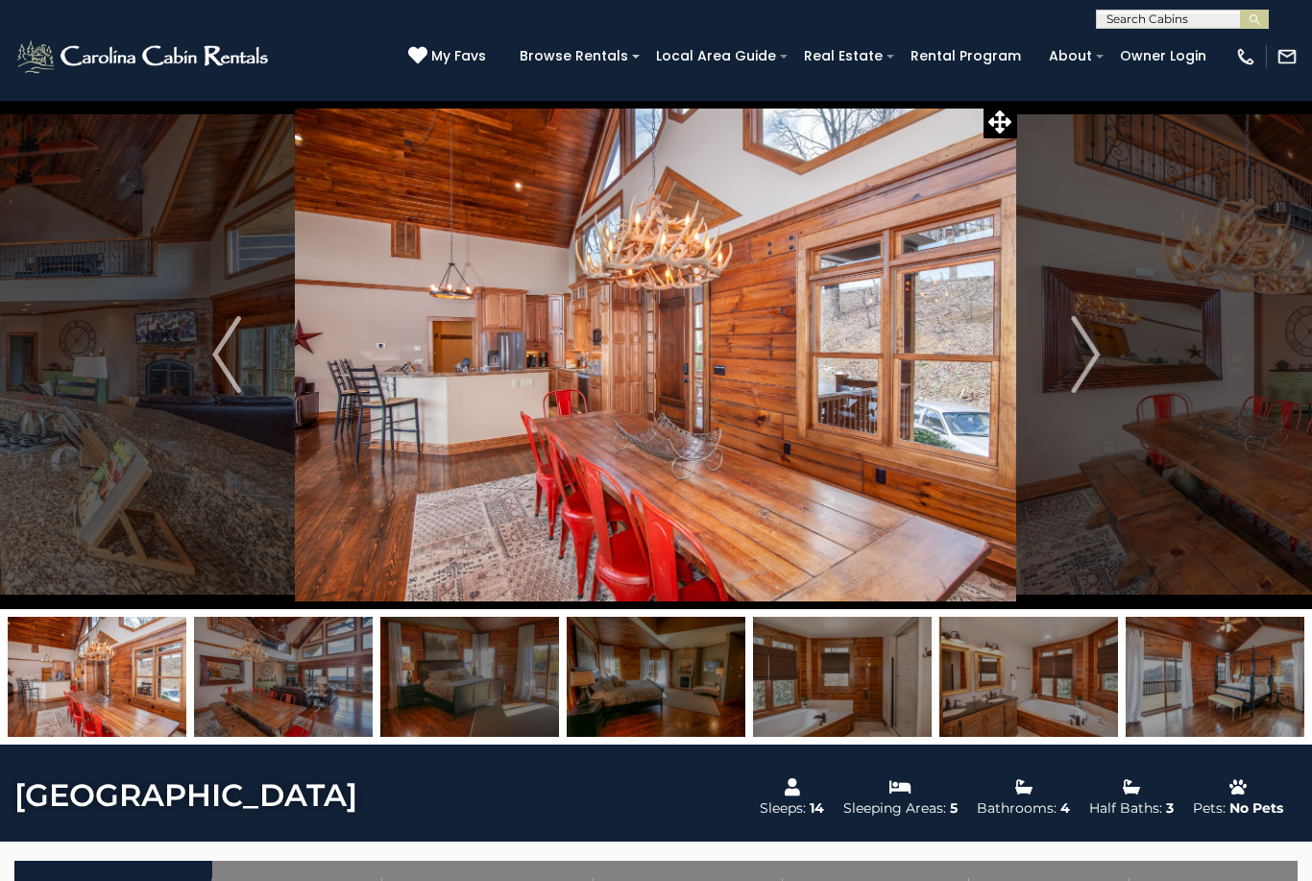
click at [1103, 358] on button "Next" at bounding box center [1085, 354] width 136 height 509
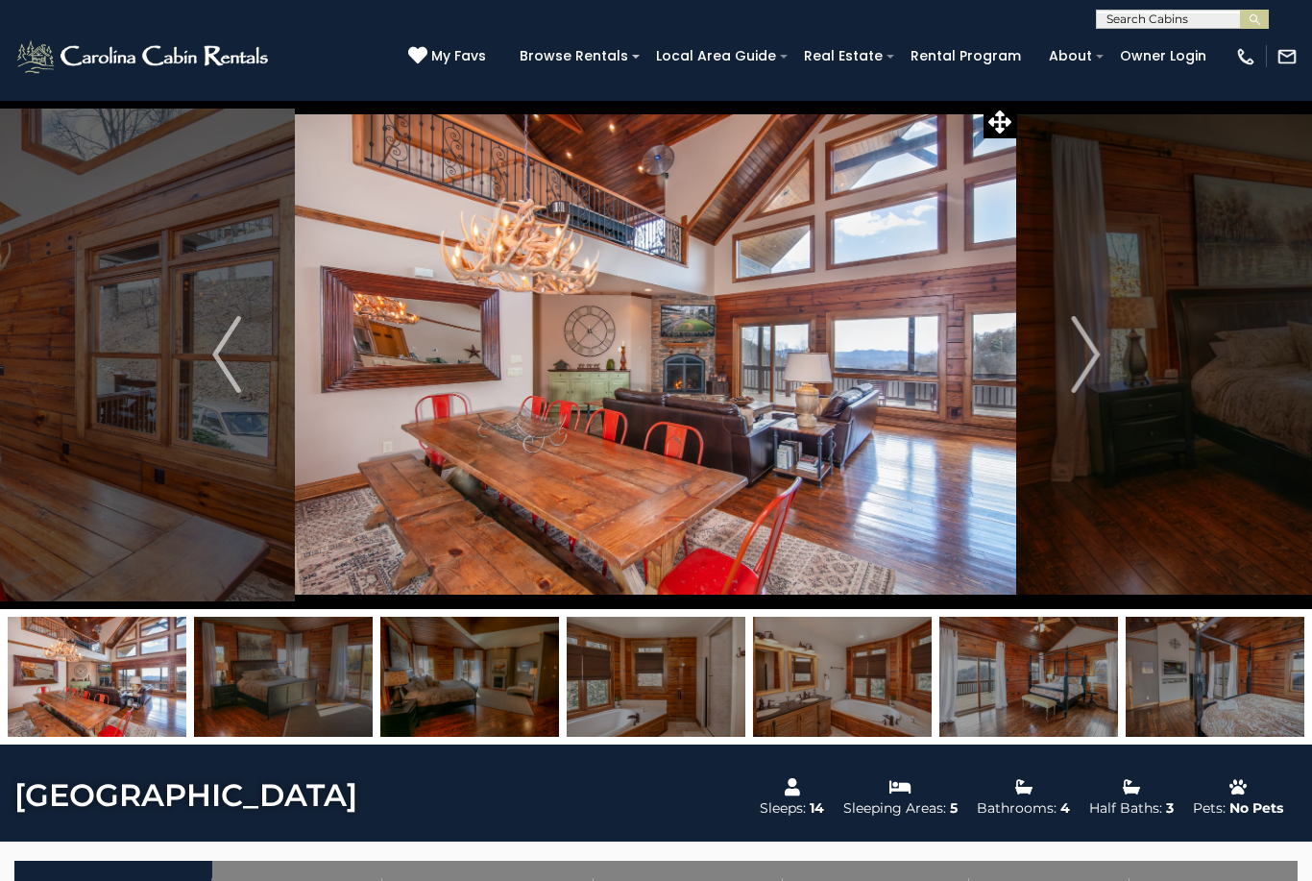
click at [1104, 355] on button "Next" at bounding box center [1085, 354] width 136 height 509
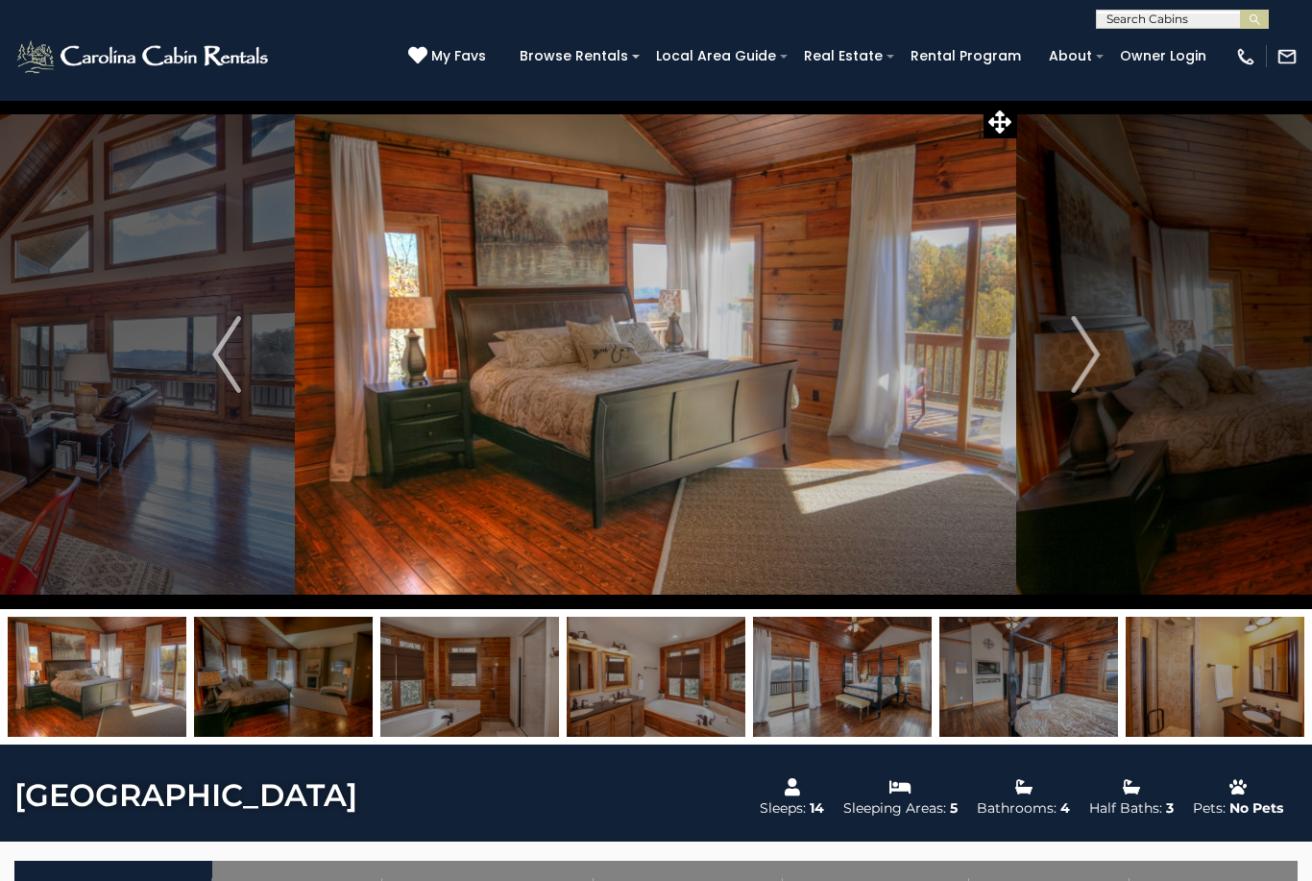
click at [1103, 359] on button "Next" at bounding box center [1085, 354] width 136 height 509
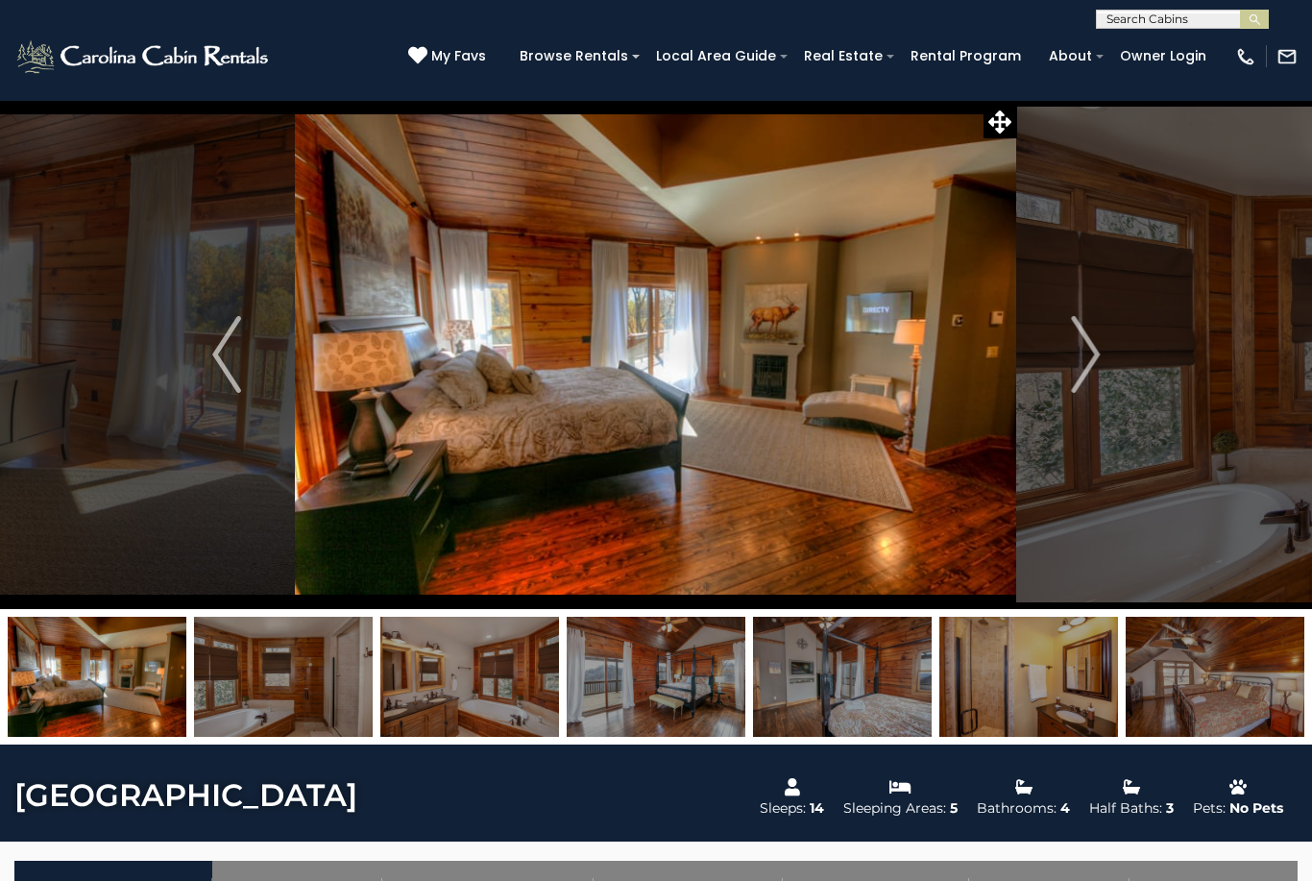
click at [1109, 361] on button "Next" at bounding box center [1085, 354] width 136 height 509
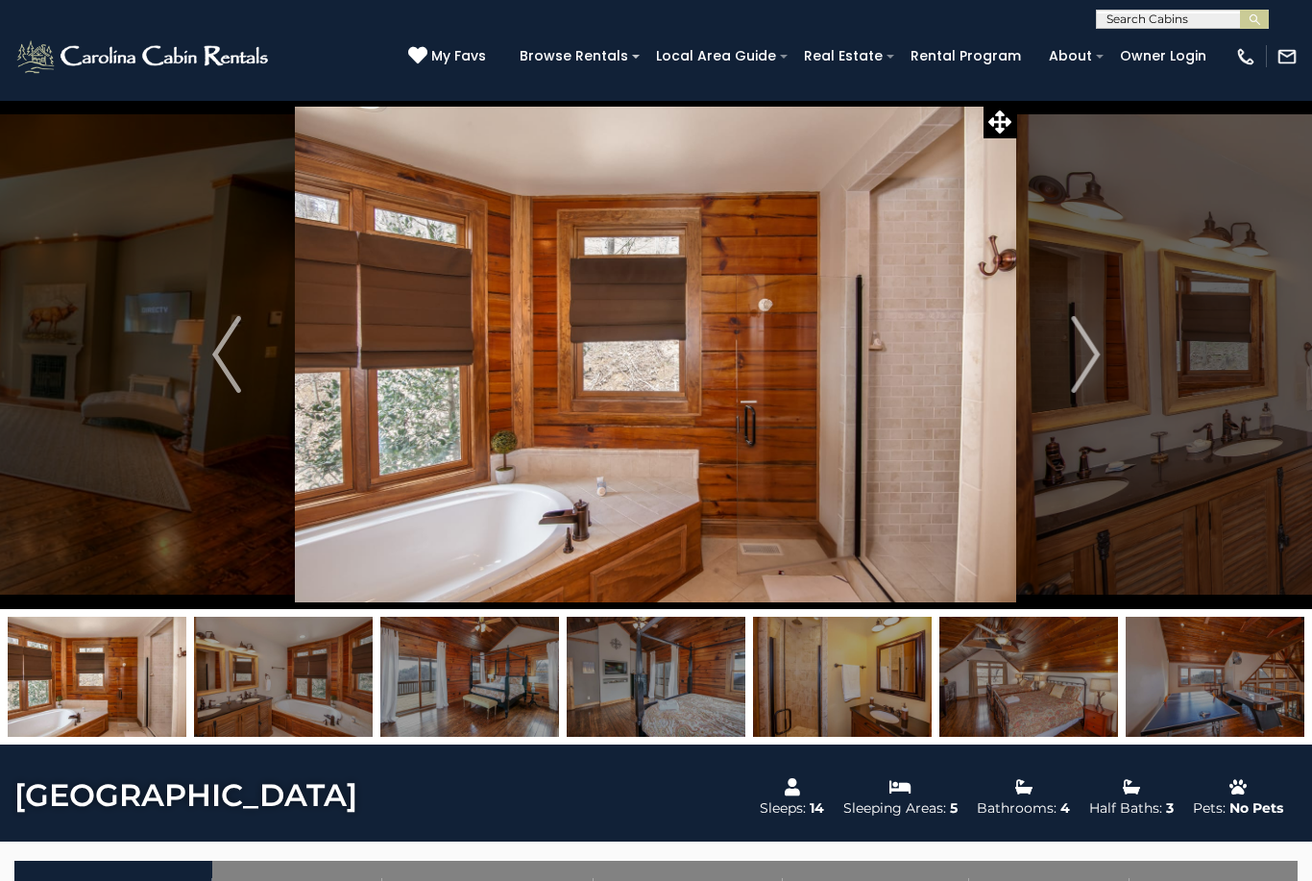
click at [1112, 362] on button "Next" at bounding box center [1085, 354] width 136 height 509
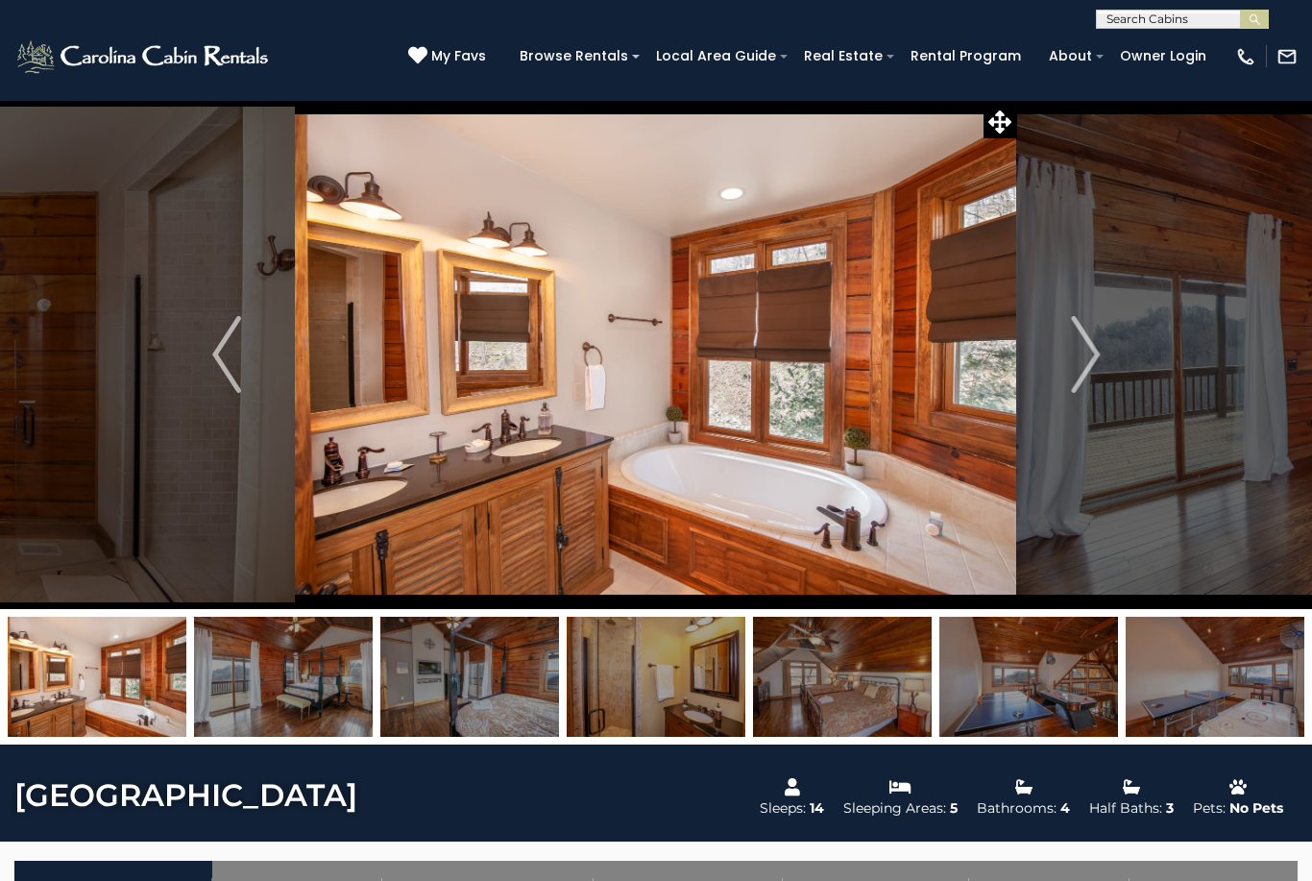
click at [1109, 359] on button "Next" at bounding box center [1085, 354] width 136 height 509
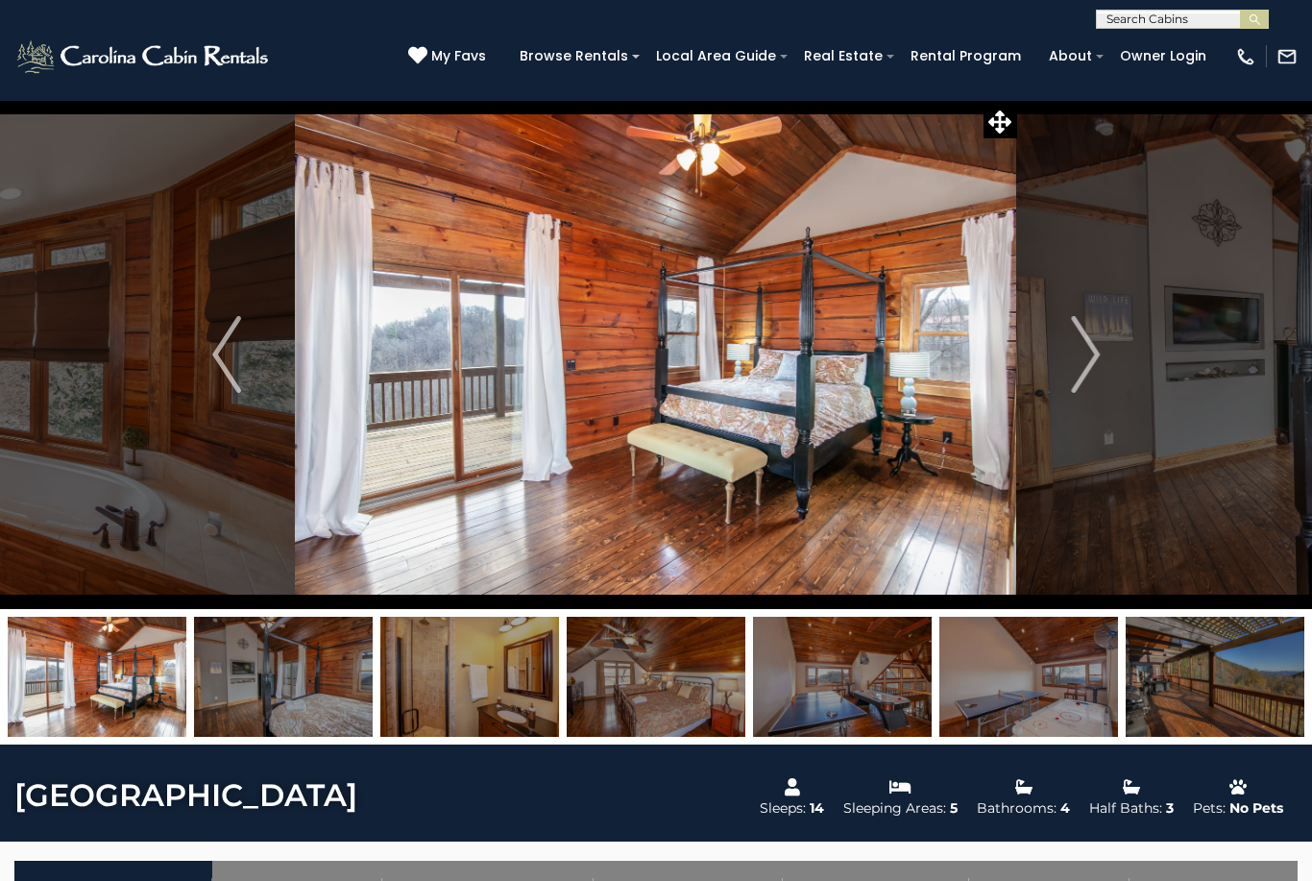
click at [1112, 369] on button "Next" at bounding box center [1085, 354] width 136 height 509
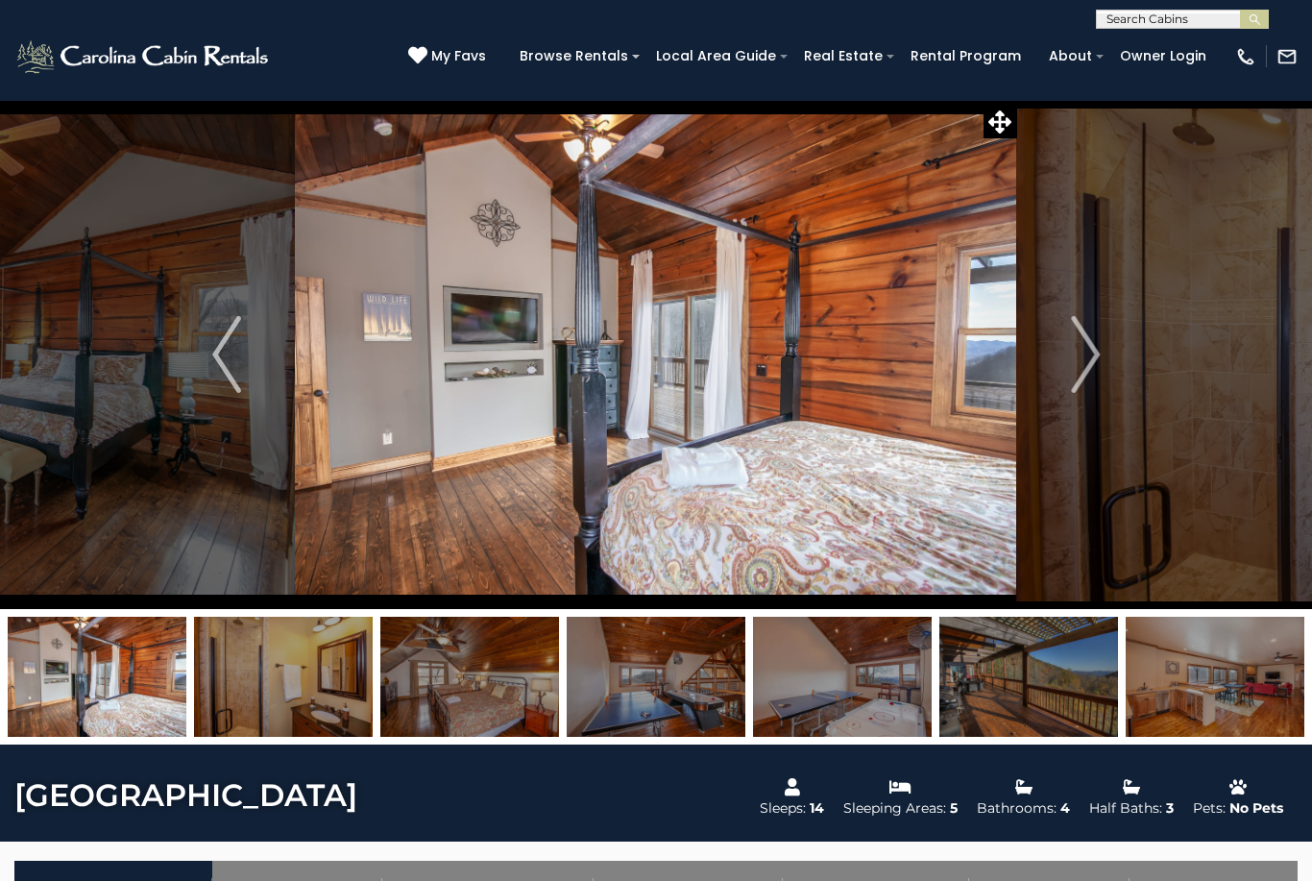
click at [1111, 365] on button "Next" at bounding box center [1085, 354] width 136 height 509
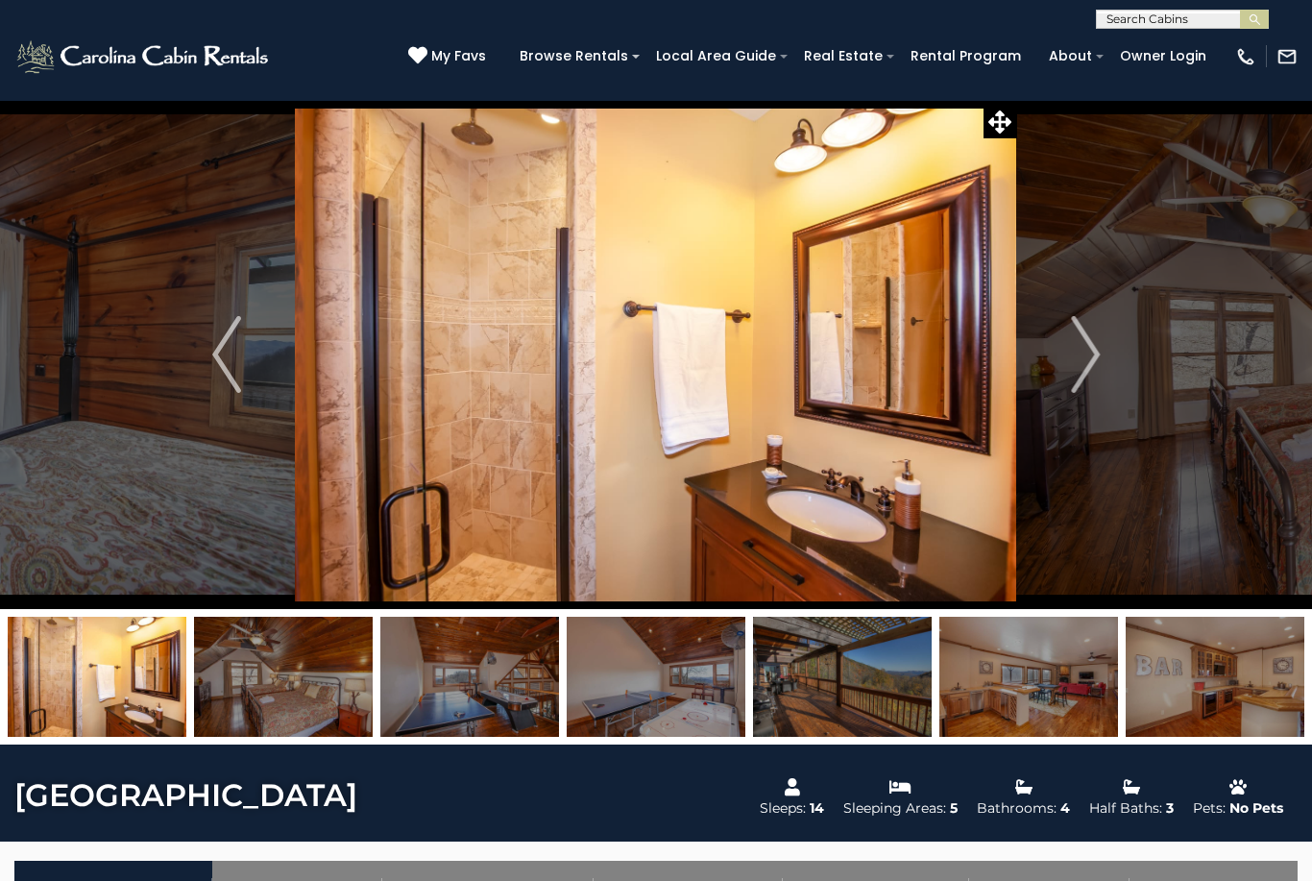
click at [230, 350] on img "Previous" at bounding box center [226, 354] width 29 height 77
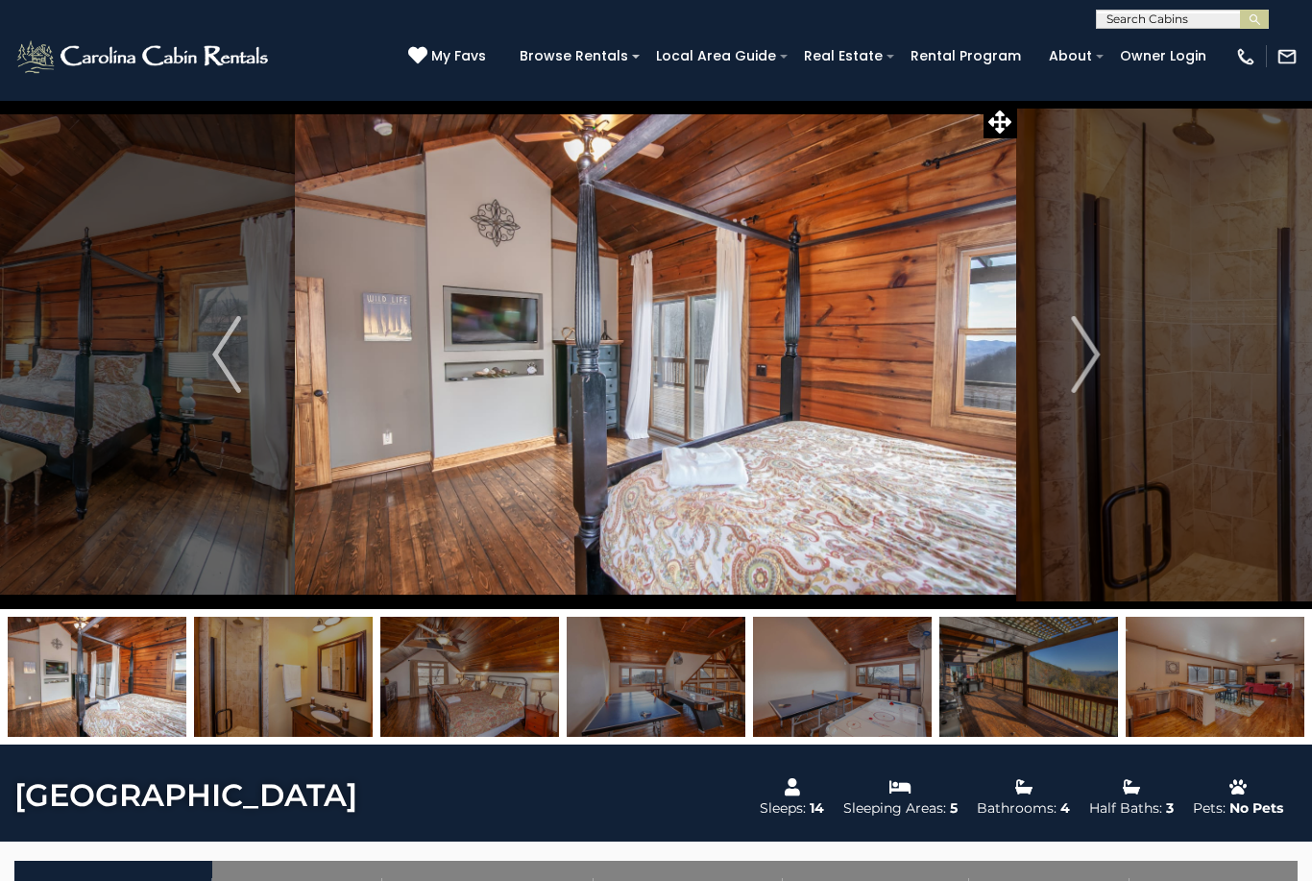
click at [1103, 363] on button "Next" at bounding box center [1085, 354] width 136 height 509
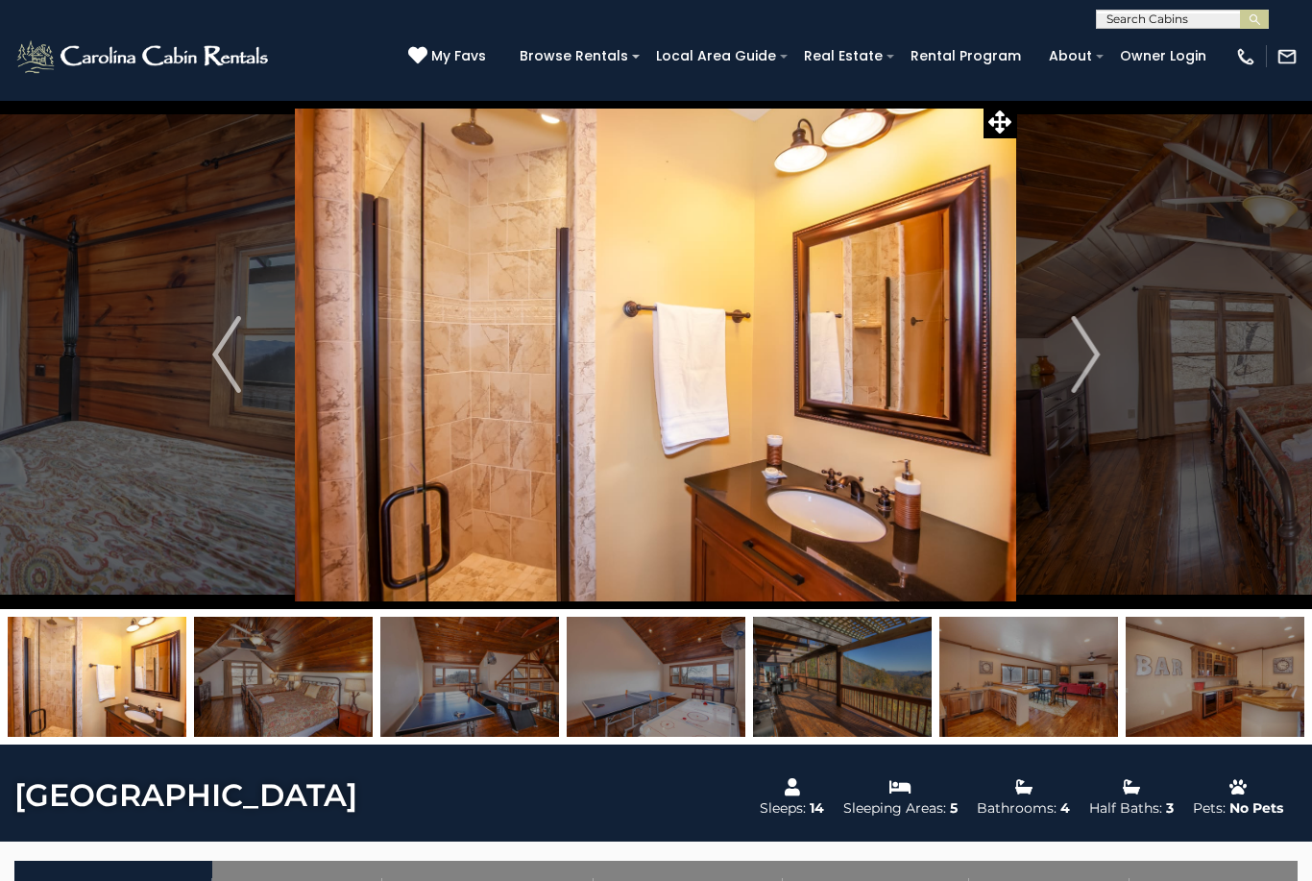
click at [1101, 365] on button "Next" at bounding box center [1085, 354] width 136 height 509
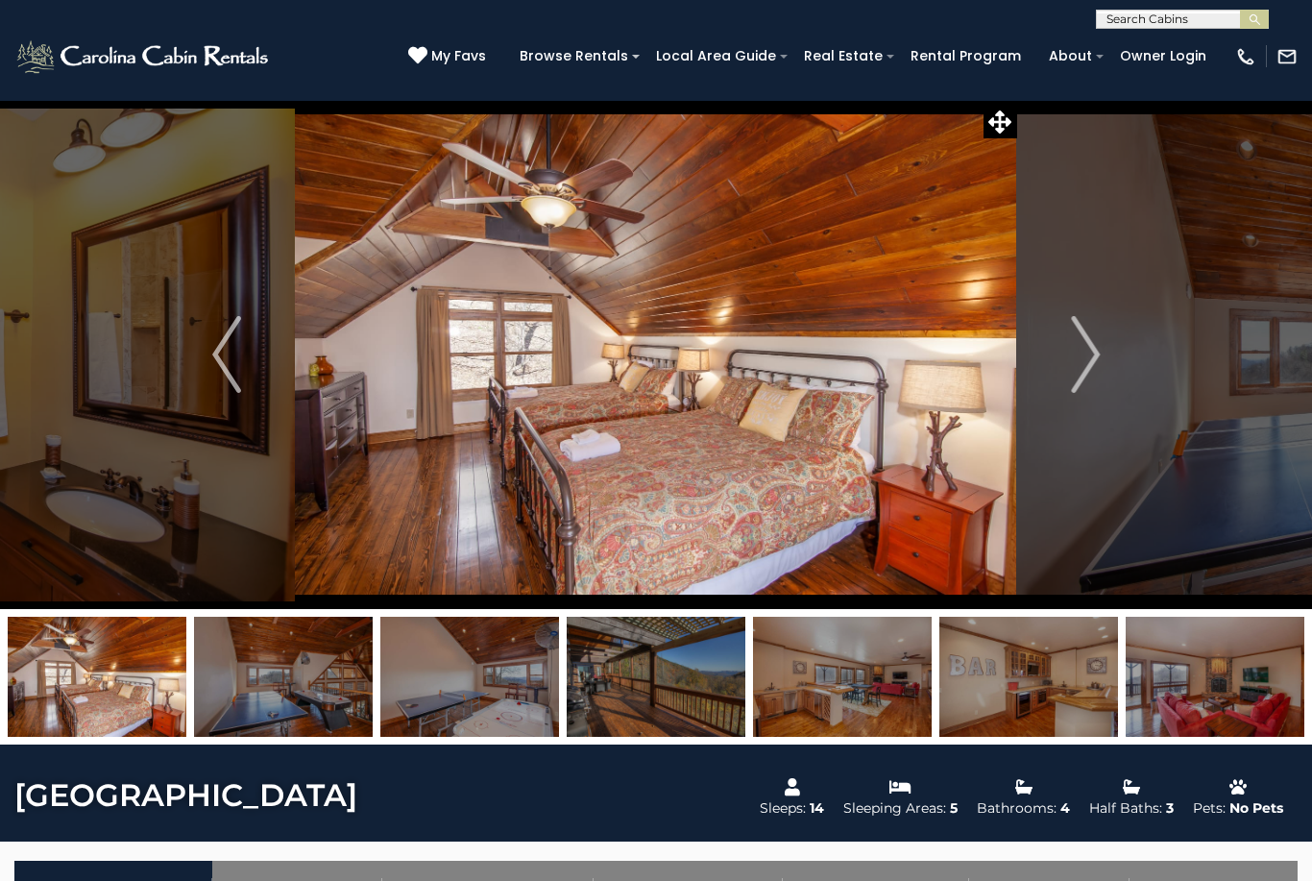
click at [1110, 367] on button "Next" at bounding box center [1085, 354] width 136 height 509
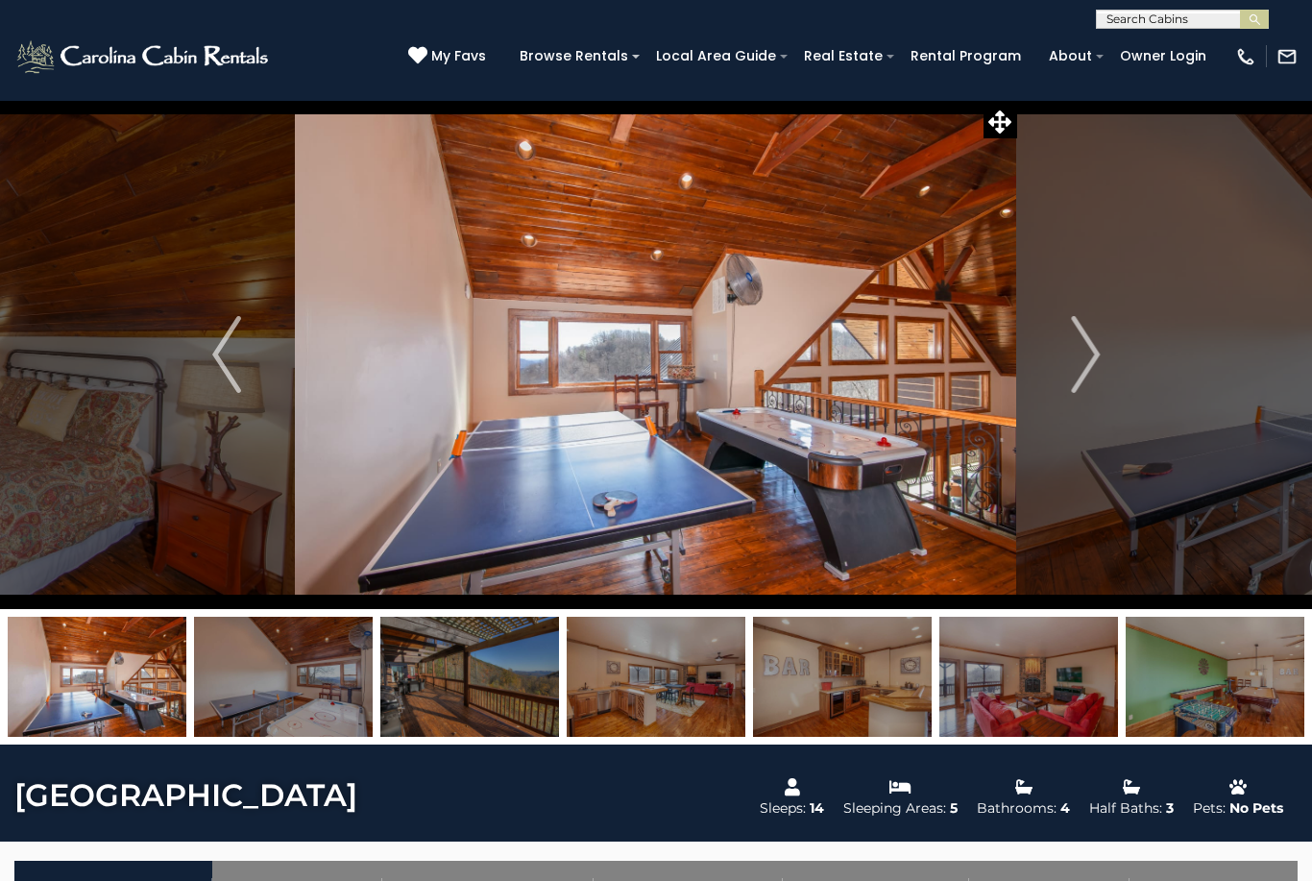
click at [1107, 376] on button "Next" at bounding box center [1085, 354] width 136 height 509
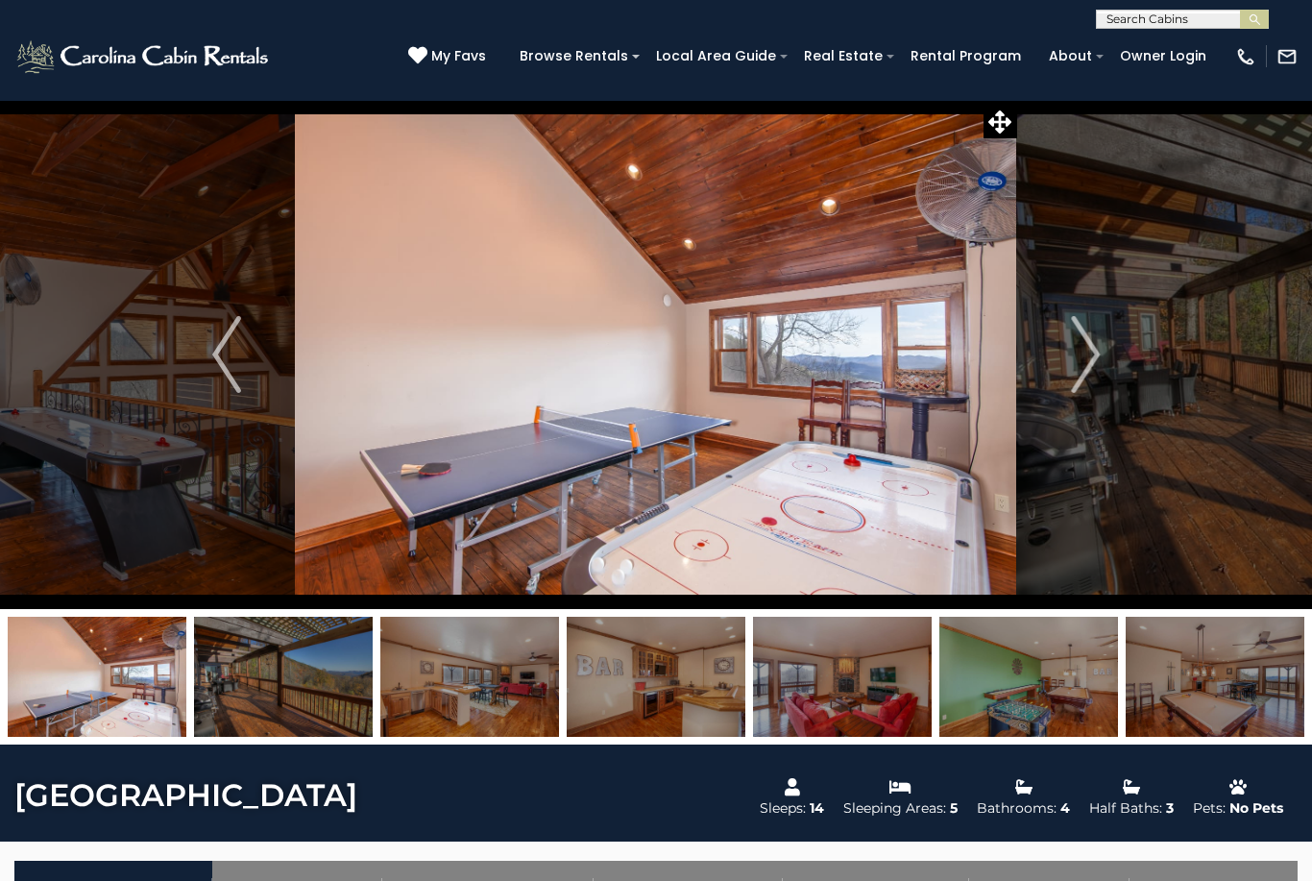
click at [1102, 367] on button "Next" at bounding box center [1085, 354] width 136 height 509
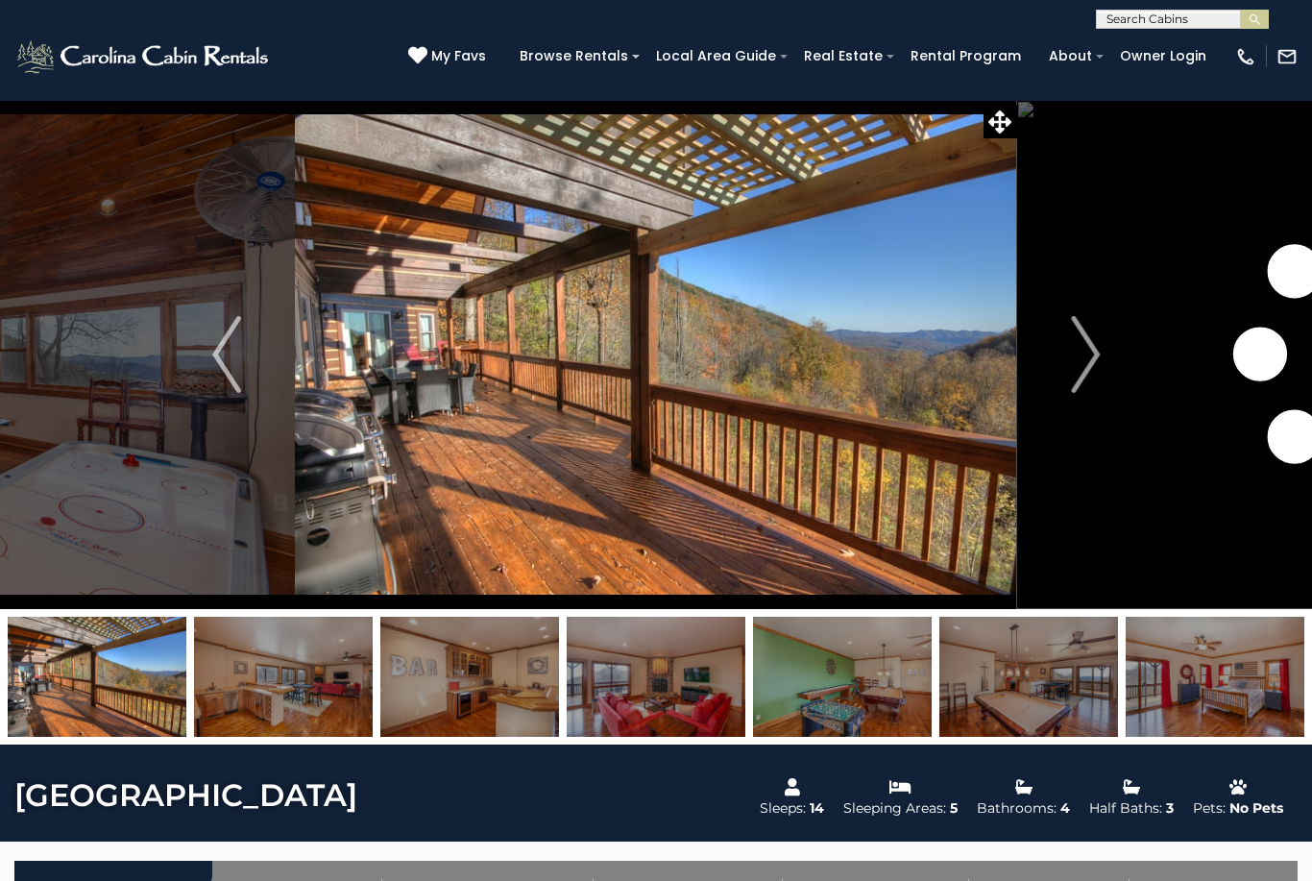
click at [1100, 364] on img "Next" at bounding box center [1085, 354] width 29 height 77
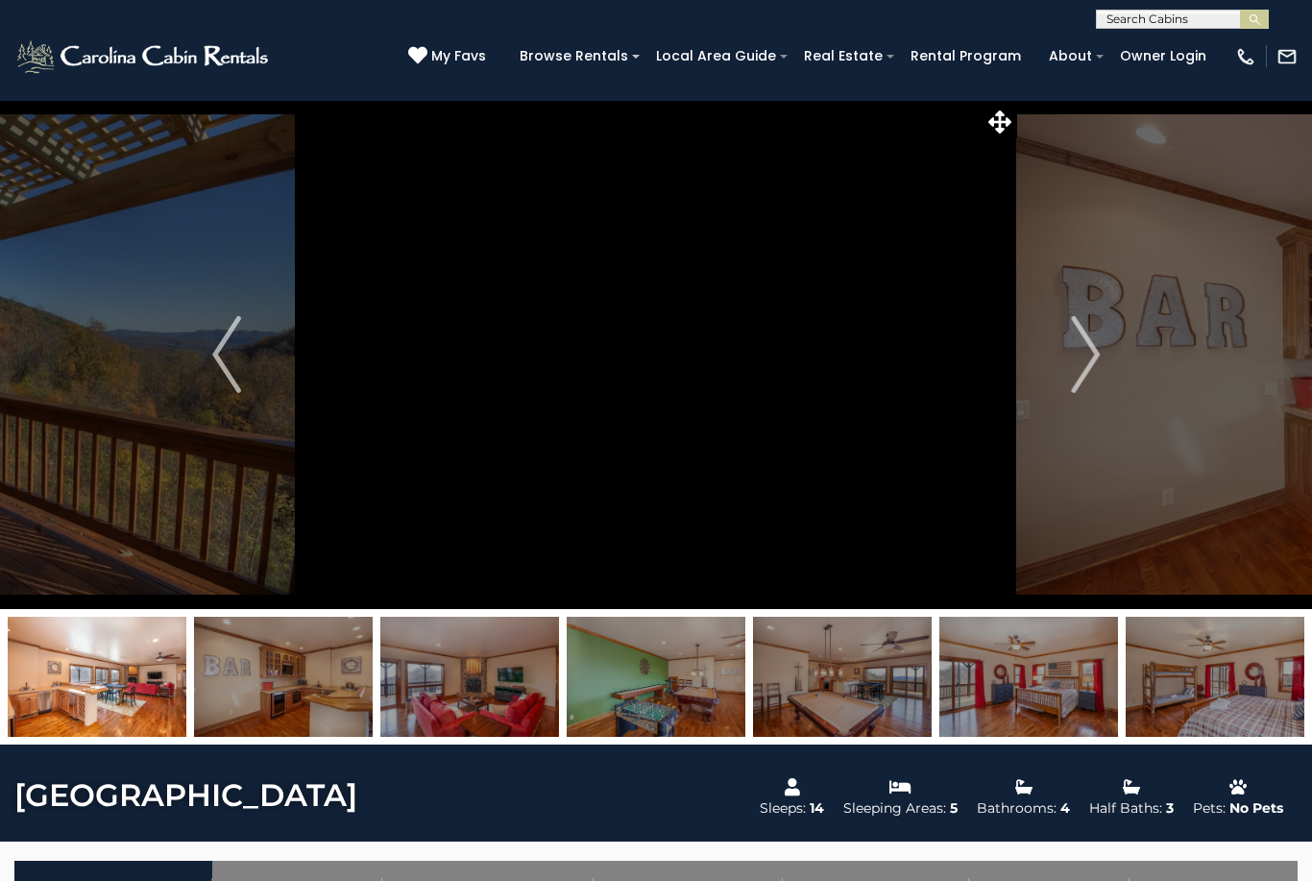
click at [1097, 360] on img "Next" at bounding box center [1085, 354] width 29 height 77
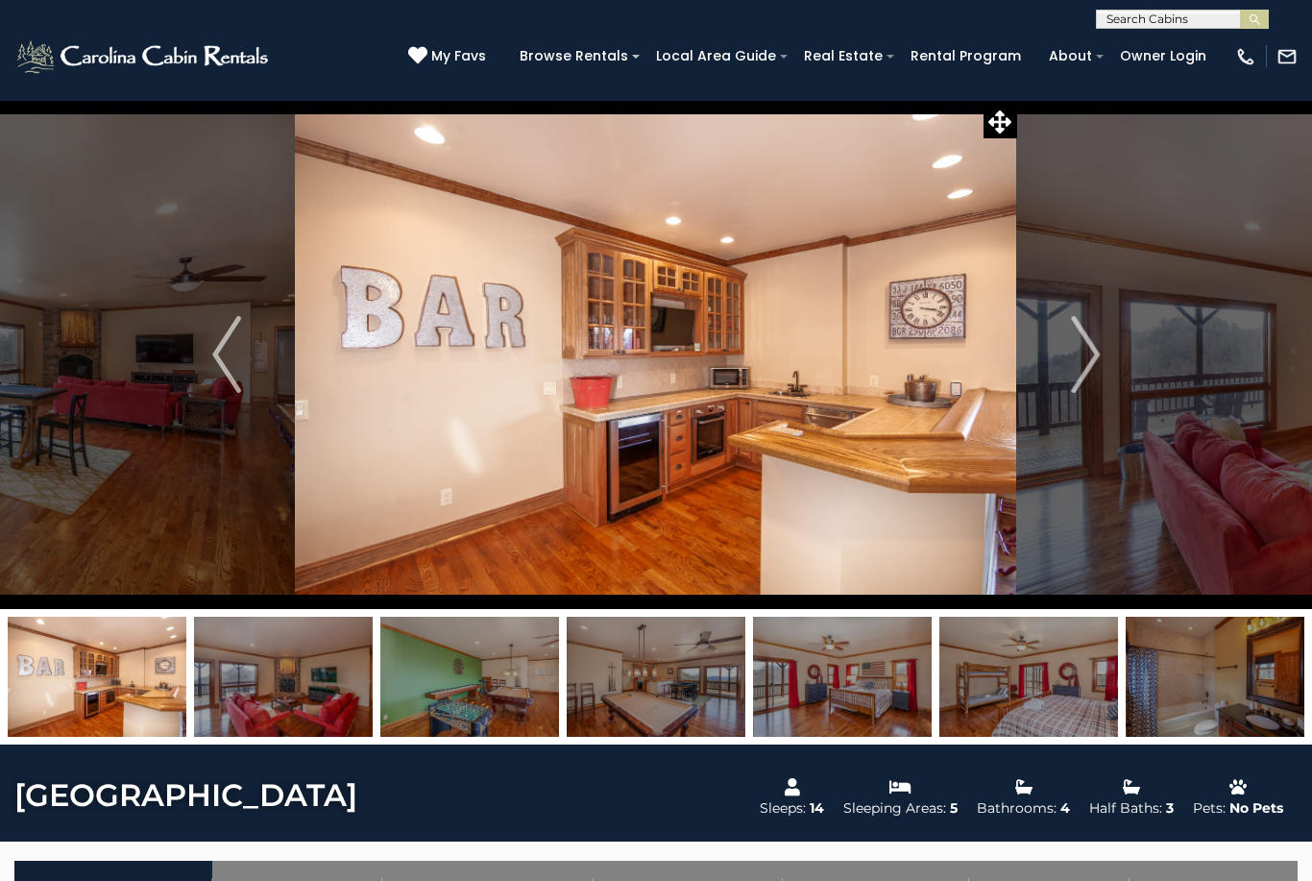
click at [1099, 362] on img "Next" at bounding box center [1085, 354] width 29 height 77
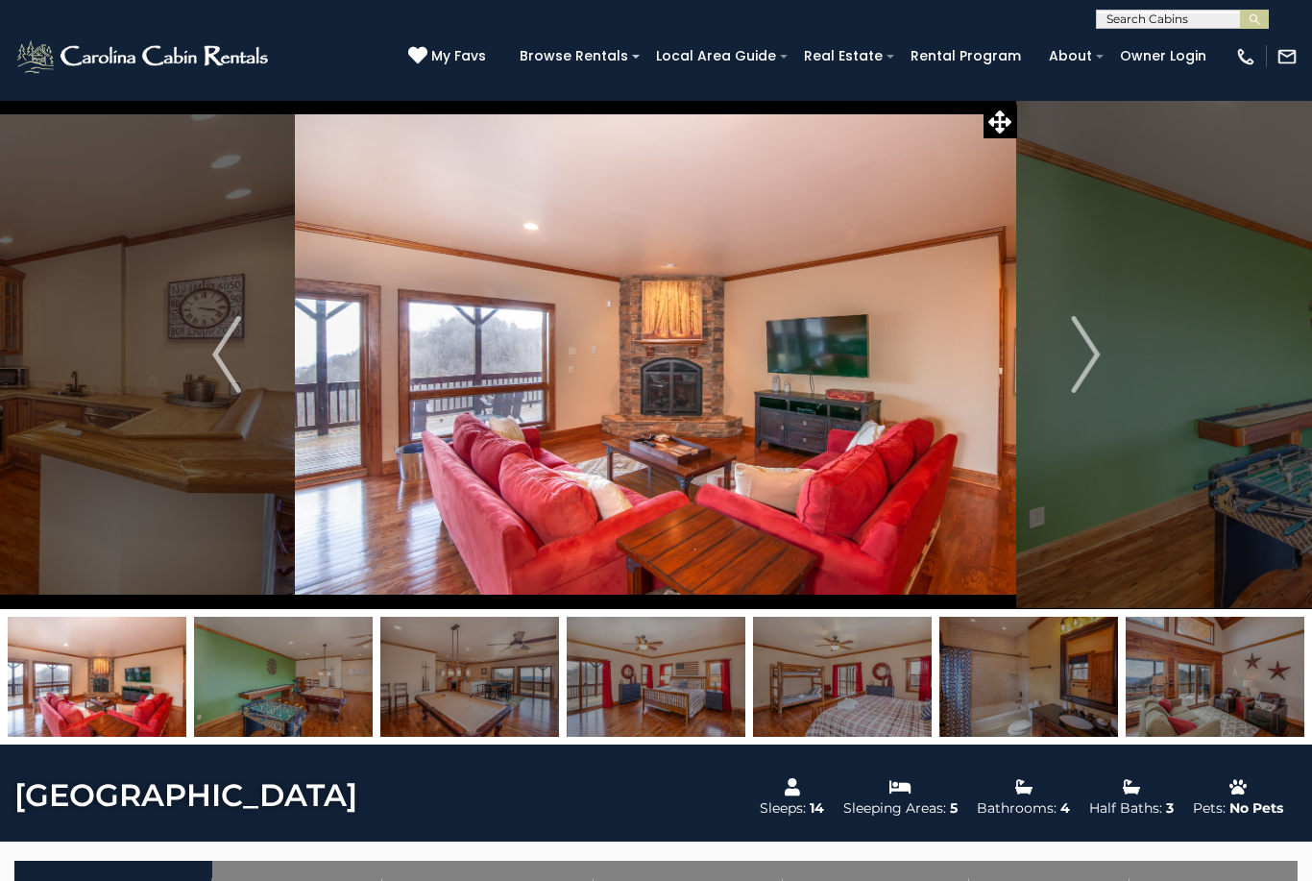
click at [1104, 355] on button "Next" at bounding box center [1085, 354] width 136 height 509
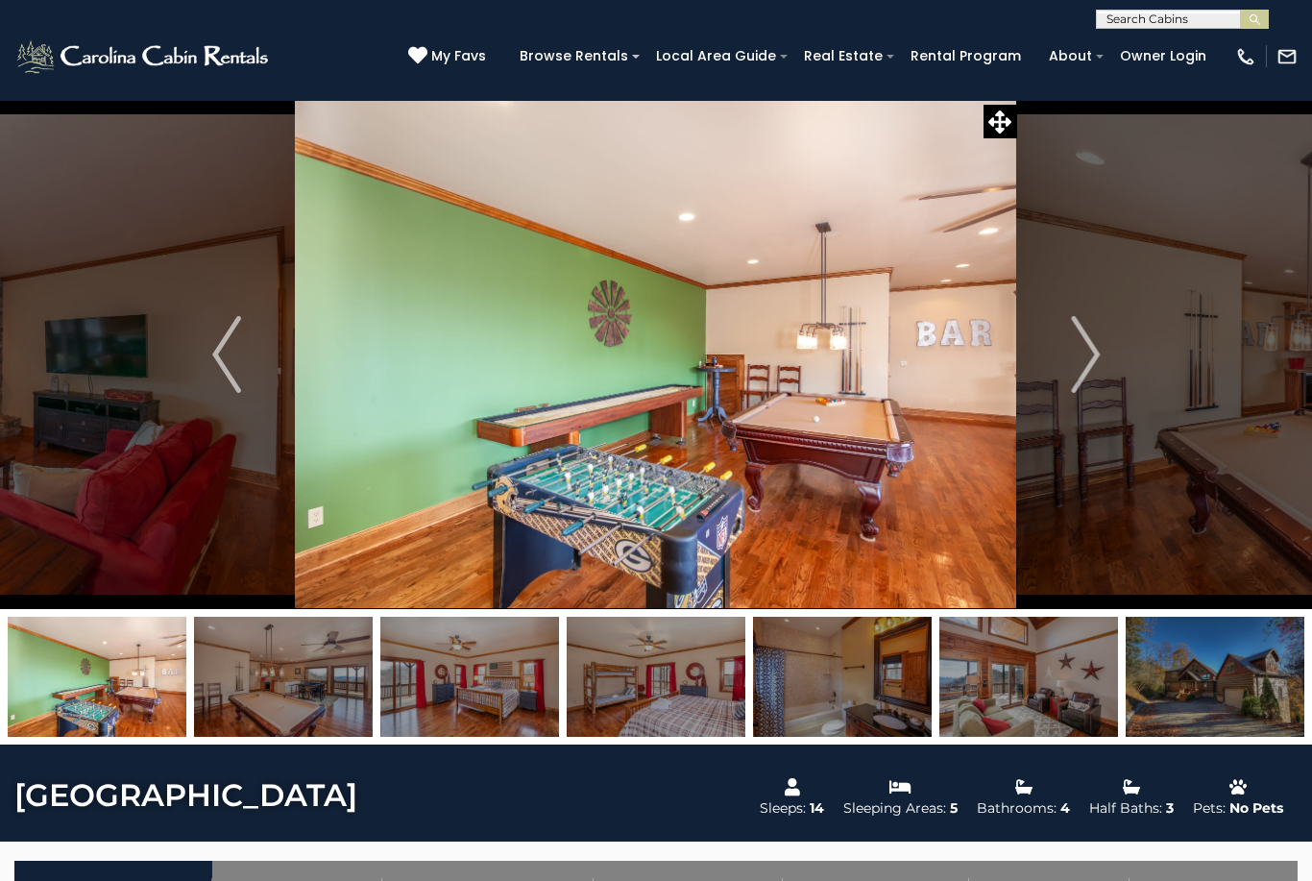
click at [1107, 362] on button "Next" at bounding box center [1085, 354] width 136 height 509
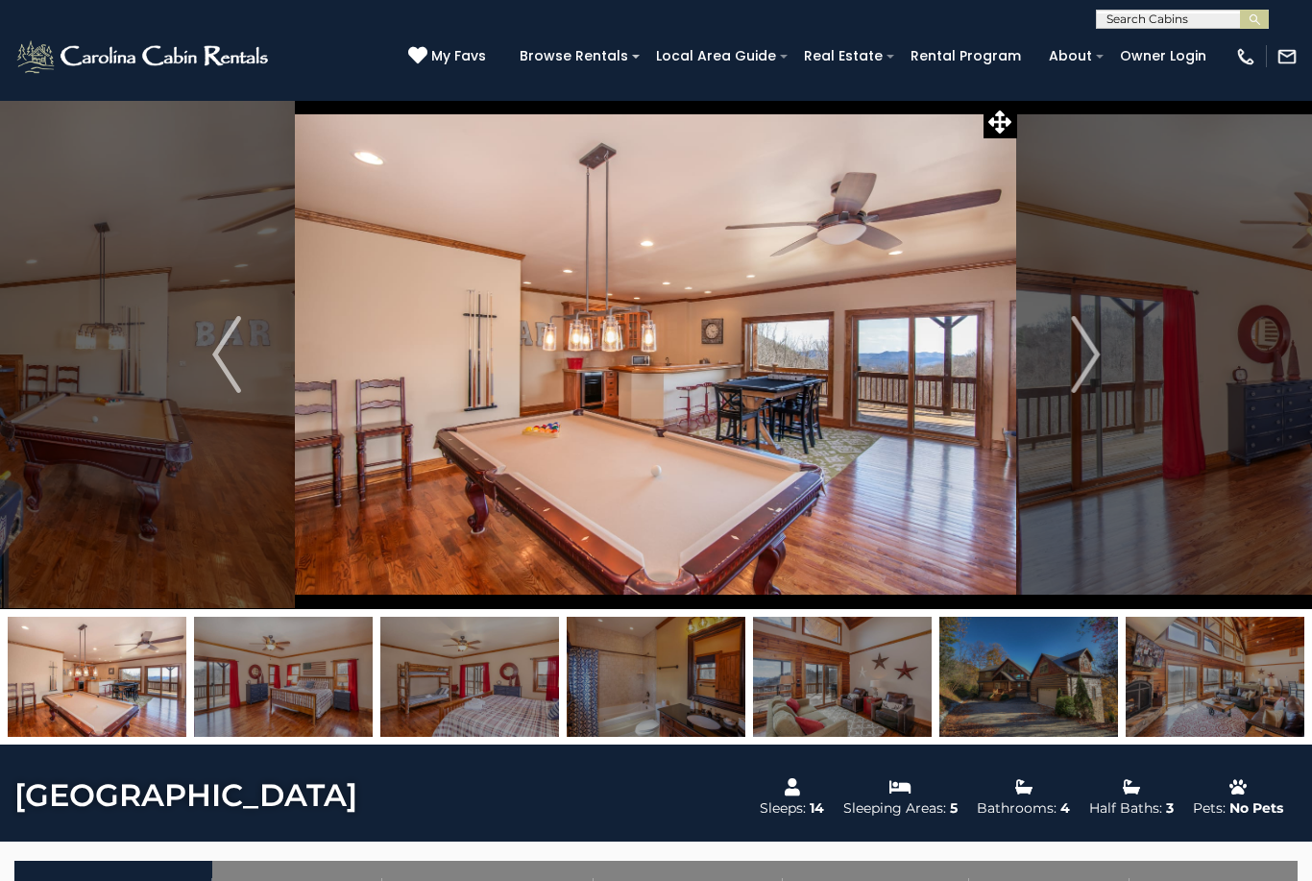
click at [1107, 358] on button "Next" at bounding box center [1085, 354] width 136 height 509
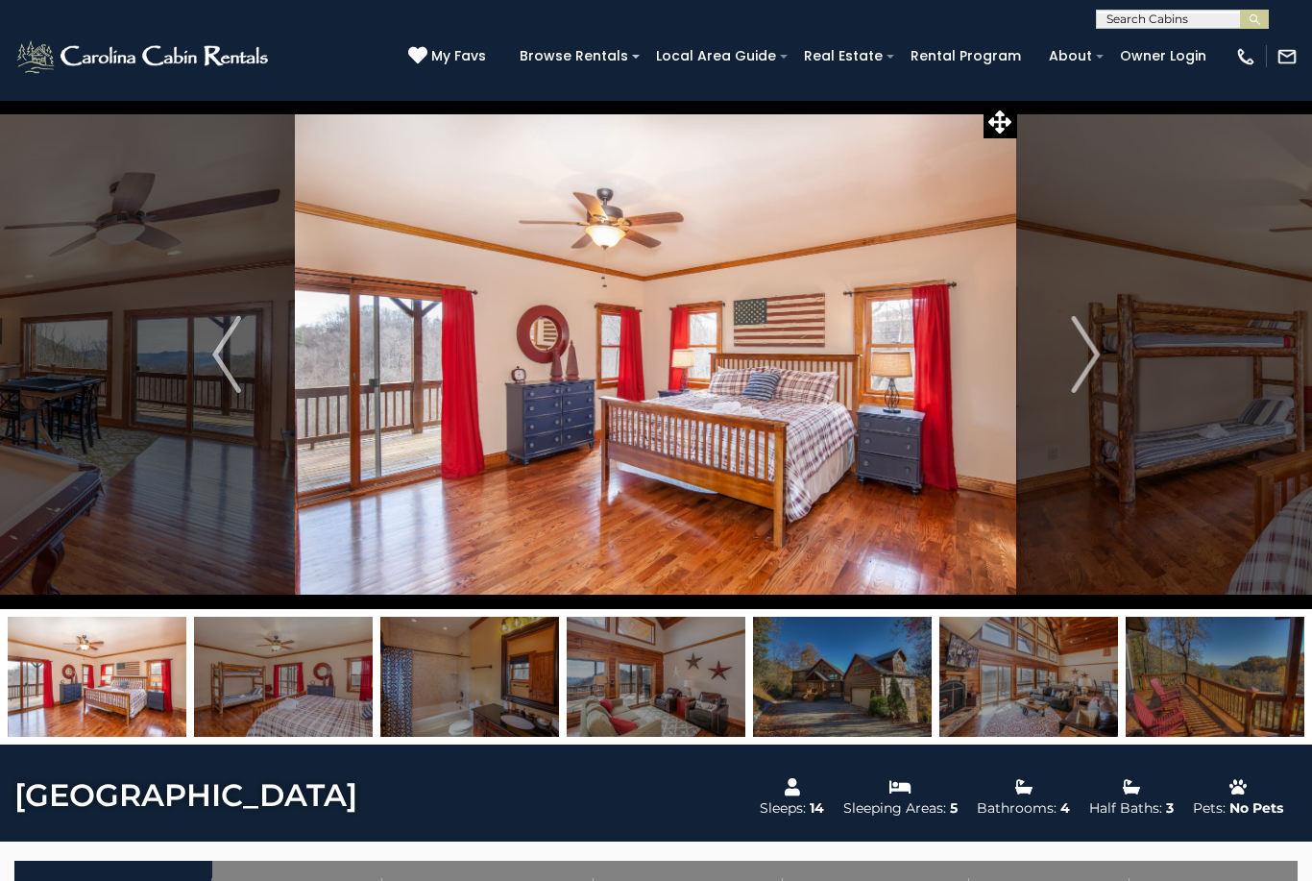
click at [1112, 367] on button "Next" at bounding box center [1085, 354] width 136 height 509
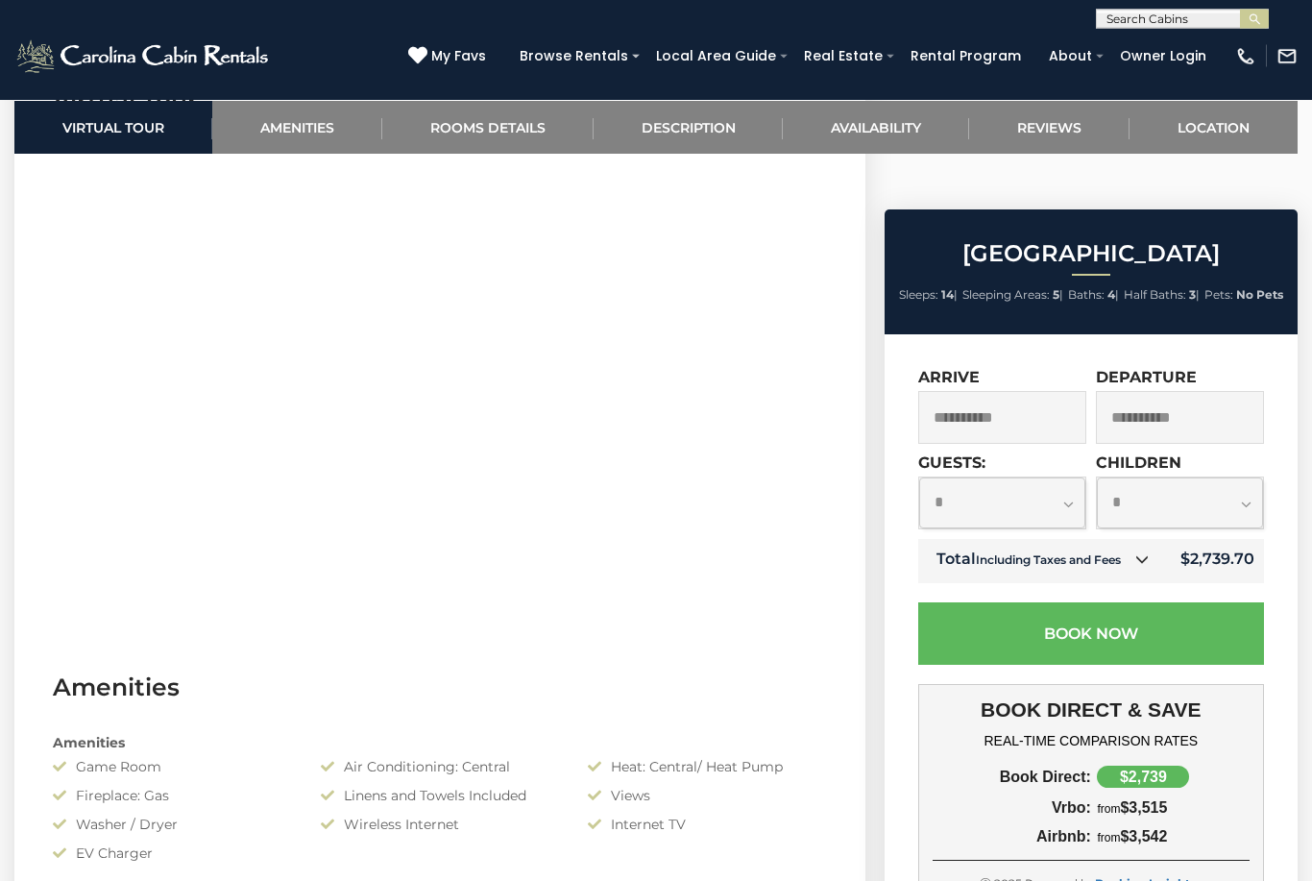
scroll to position [877, 0]
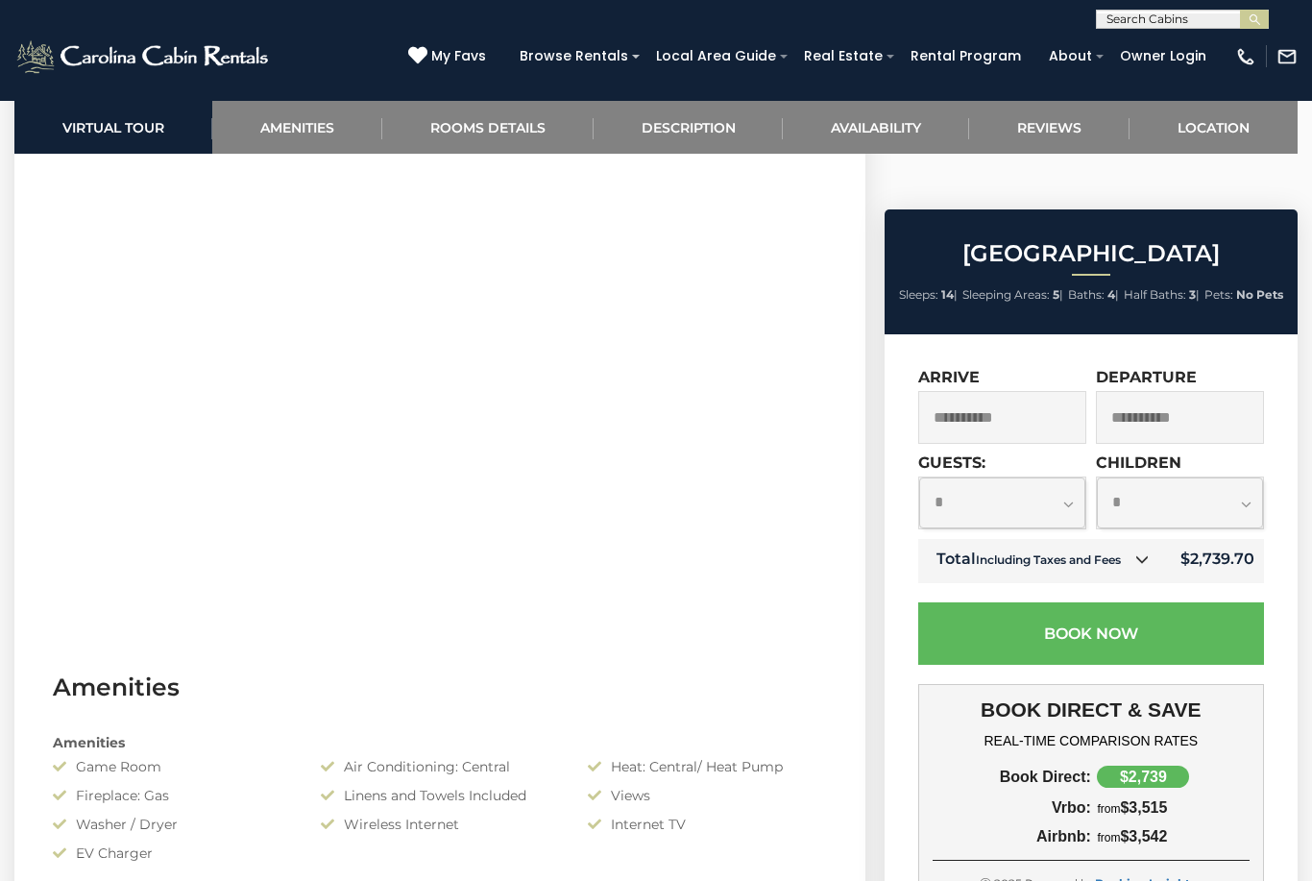
click at [1091, 552] on small "Including Taxes and Fees" at bounding box center [1048, 559] width 145 height 14
click at [1143, 552] on icon at bounding box center [1142, 558] width 13 height 13
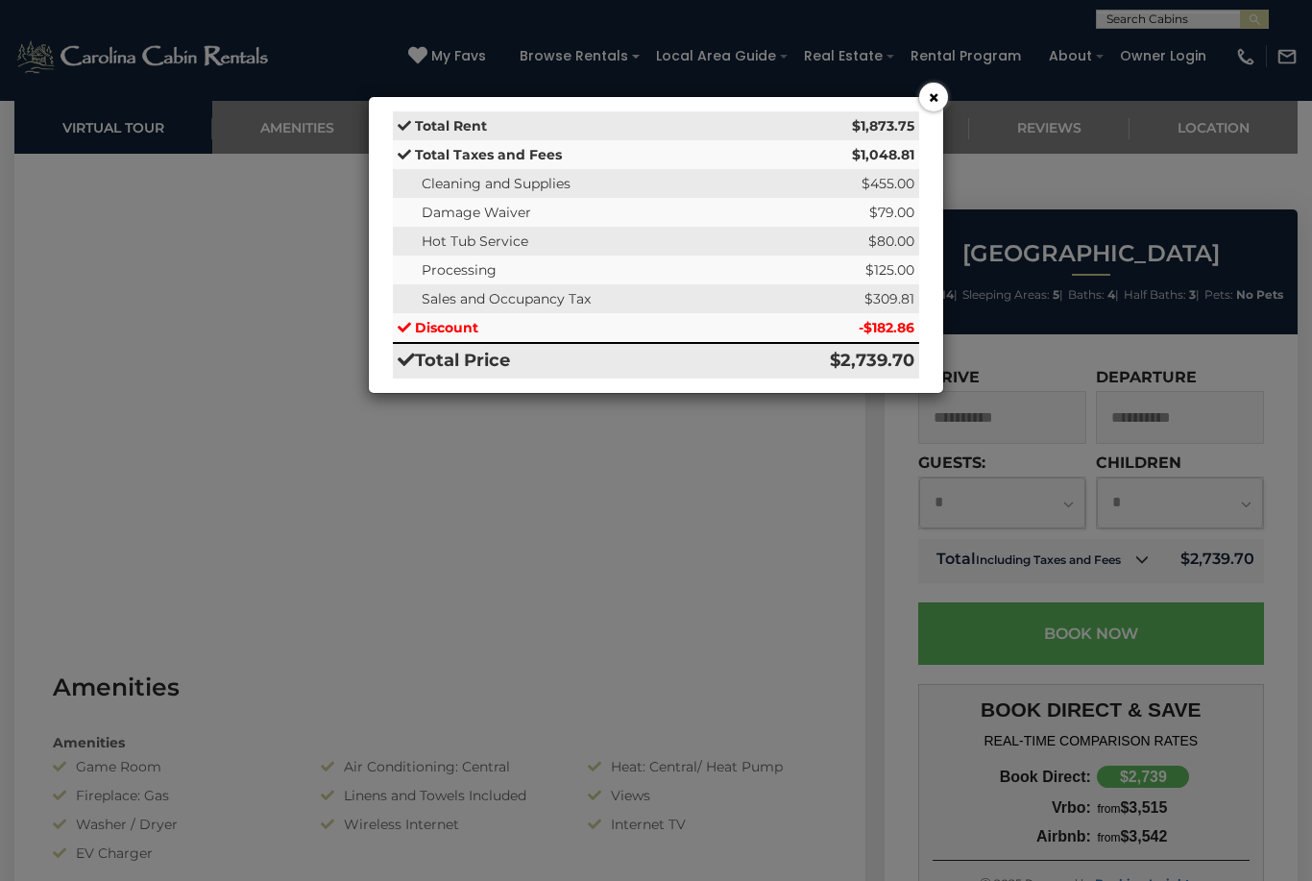
click at [938, 102] on button "×" at bounding box center [933, 97] width 29 height 29
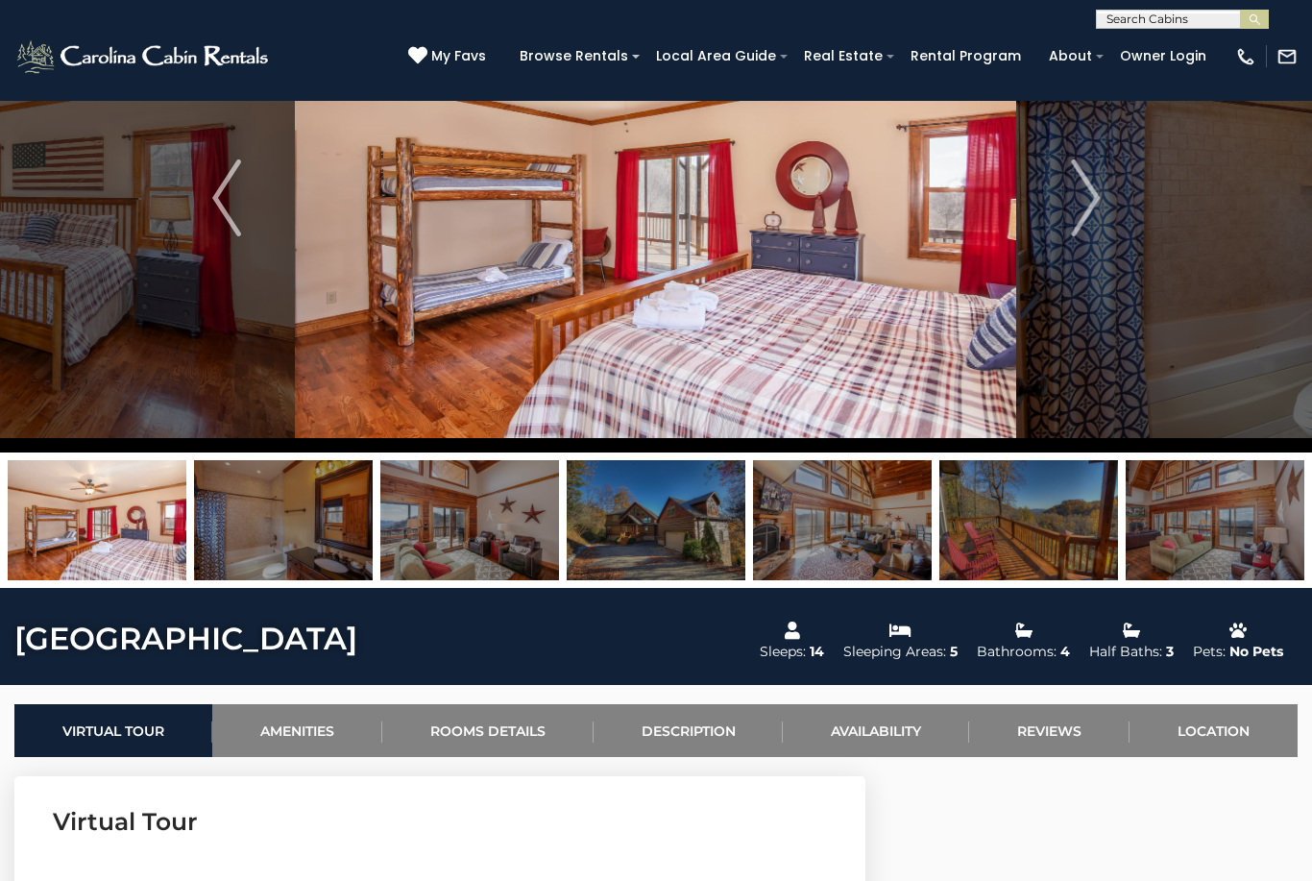
scroll to position [0, 0]
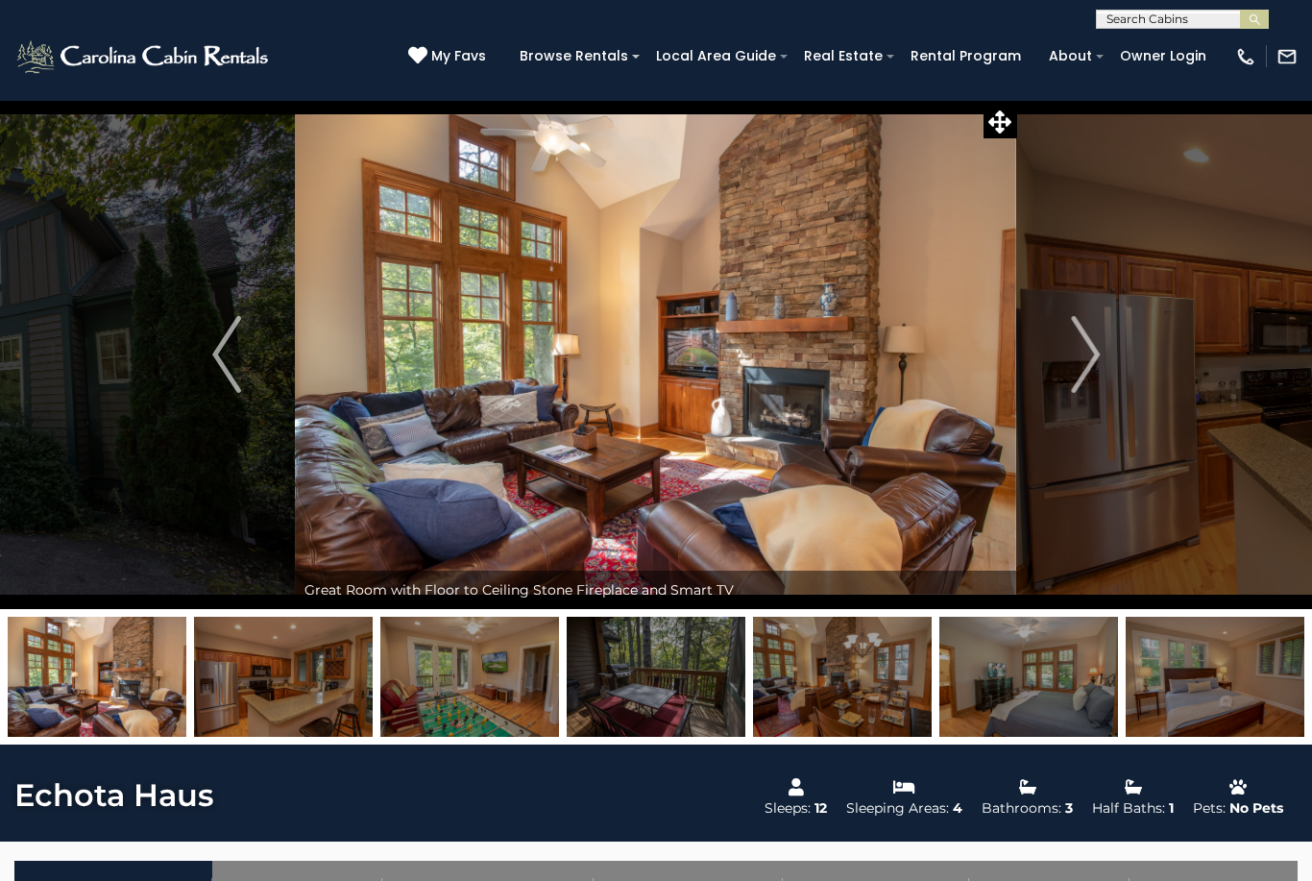
click at [1107, 366] on button "Next" at bounding box center [1085, 354] width 136 height 509
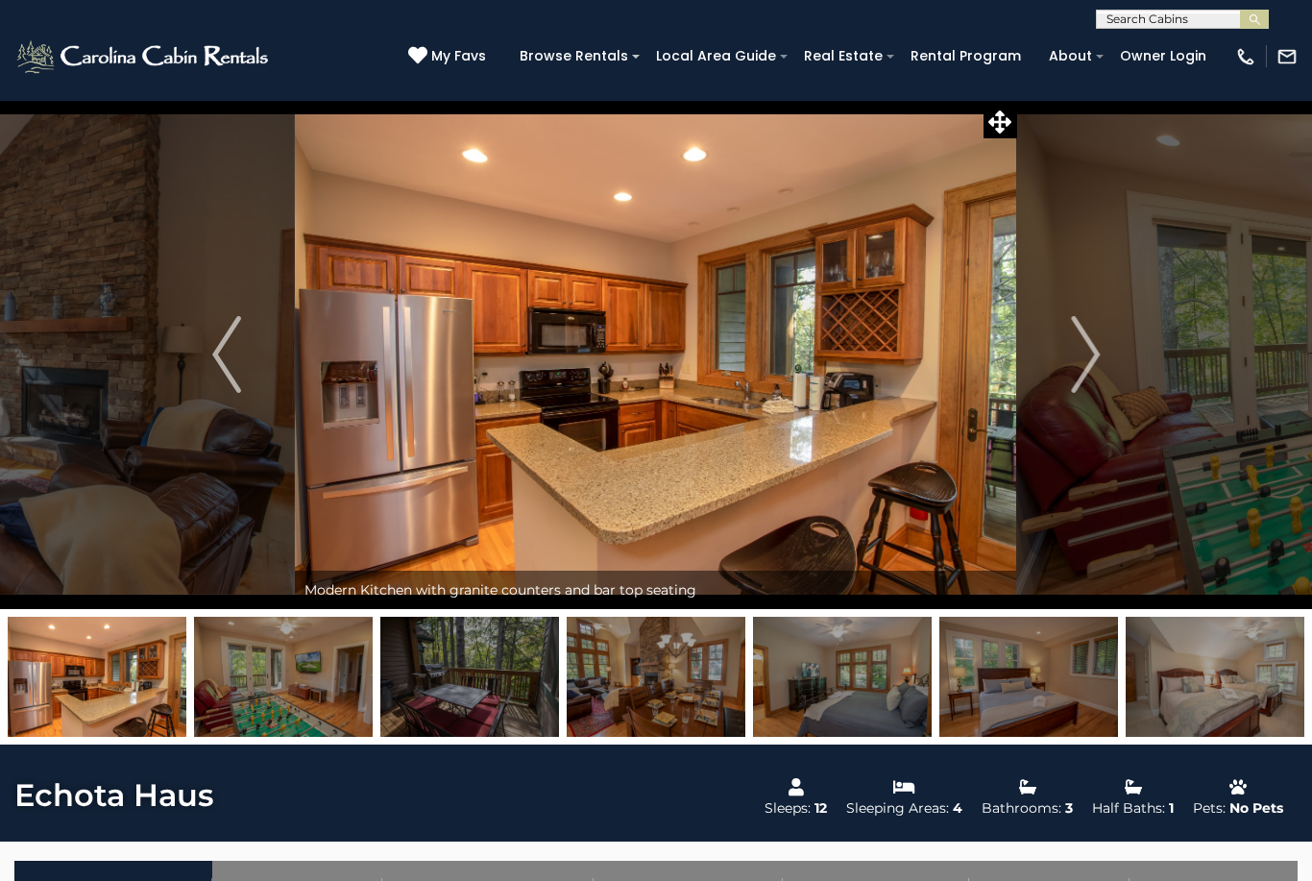
click at [1095, 368] on img "Next" at bounding box center [1085, 354] width 29 height 77
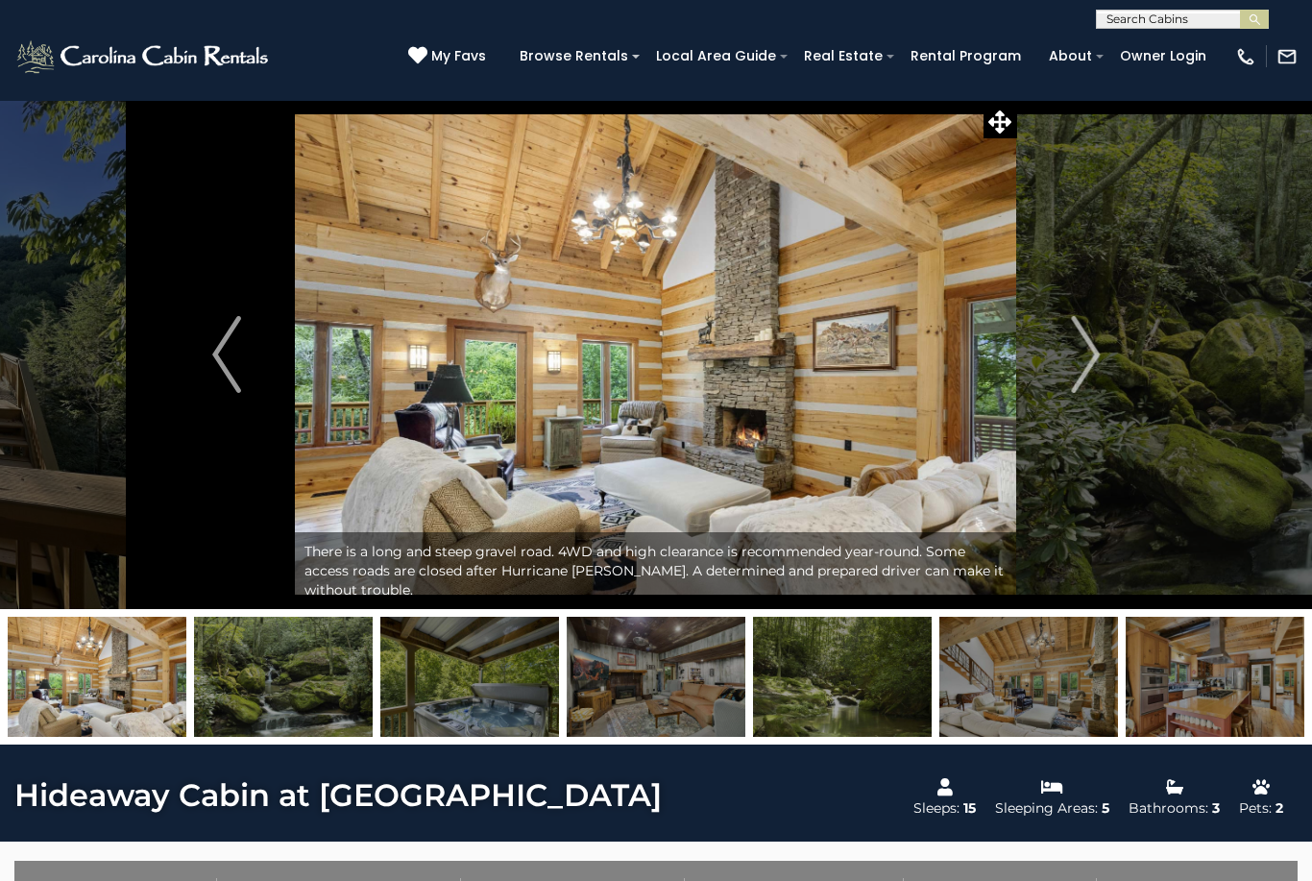
click at [1081, 362] on img "Next" at bounding box center [1085, 354] width 29 height 77
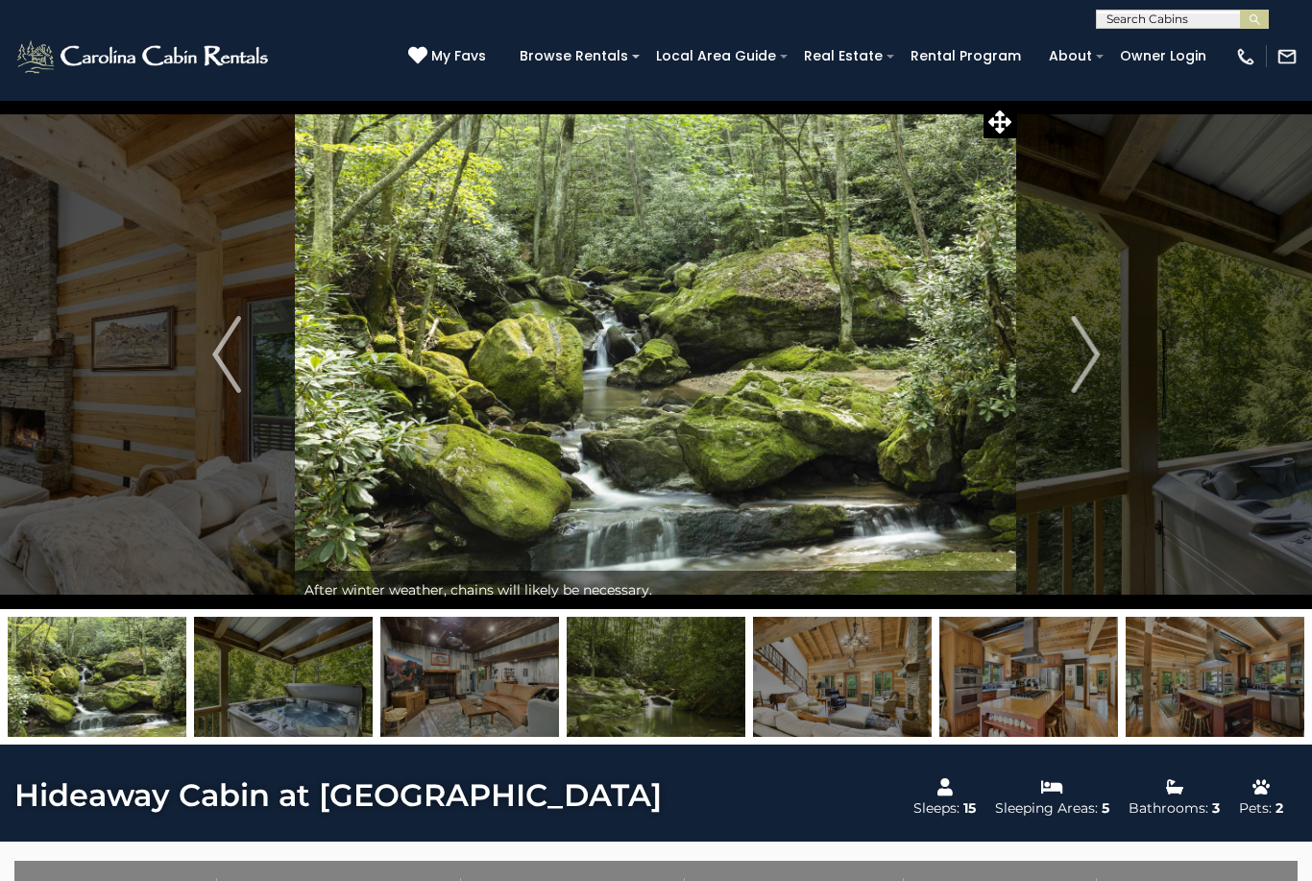
click at [1090, 366] on img "Next" at bounding box center [1085, 354] width 29 height 77
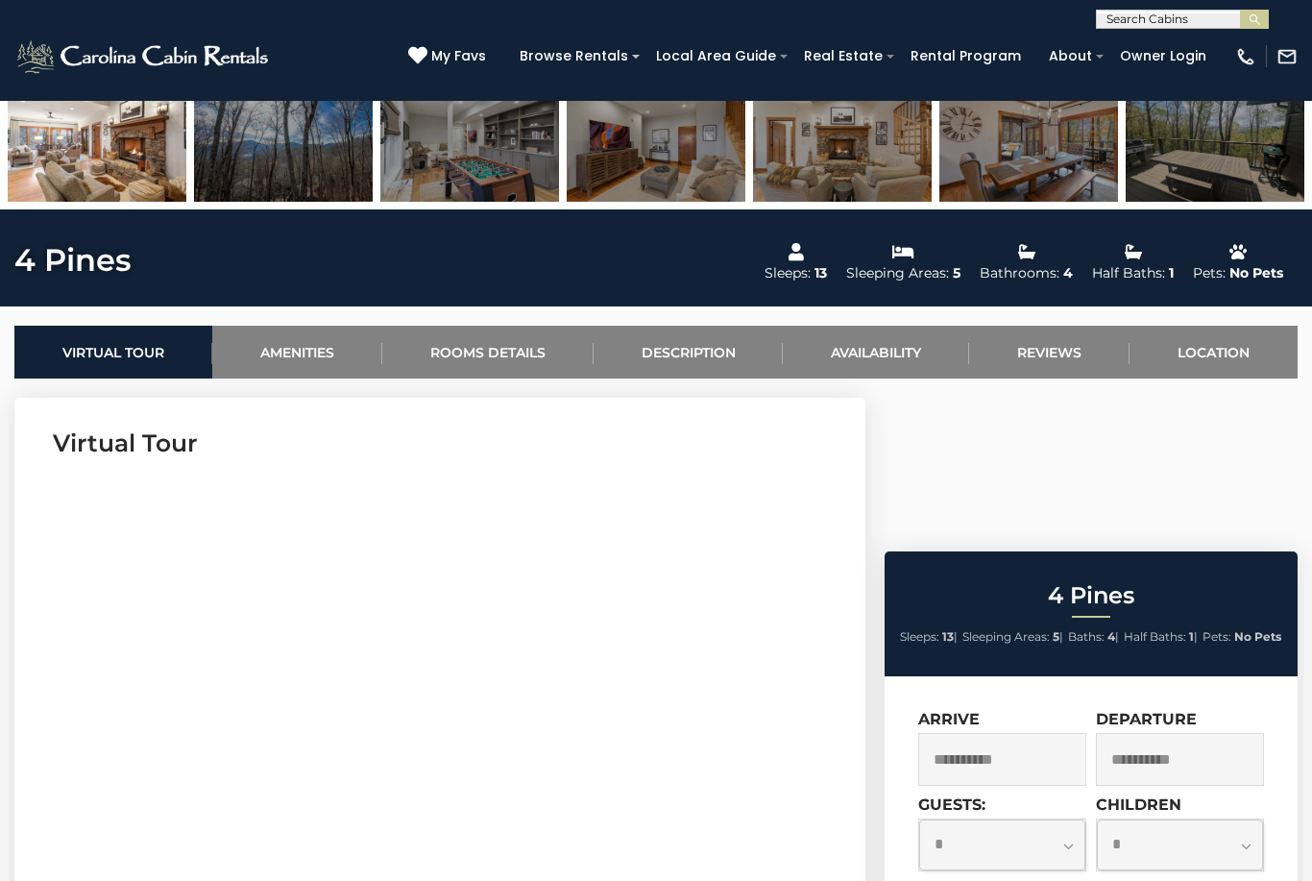
scroll to position [531, 0]
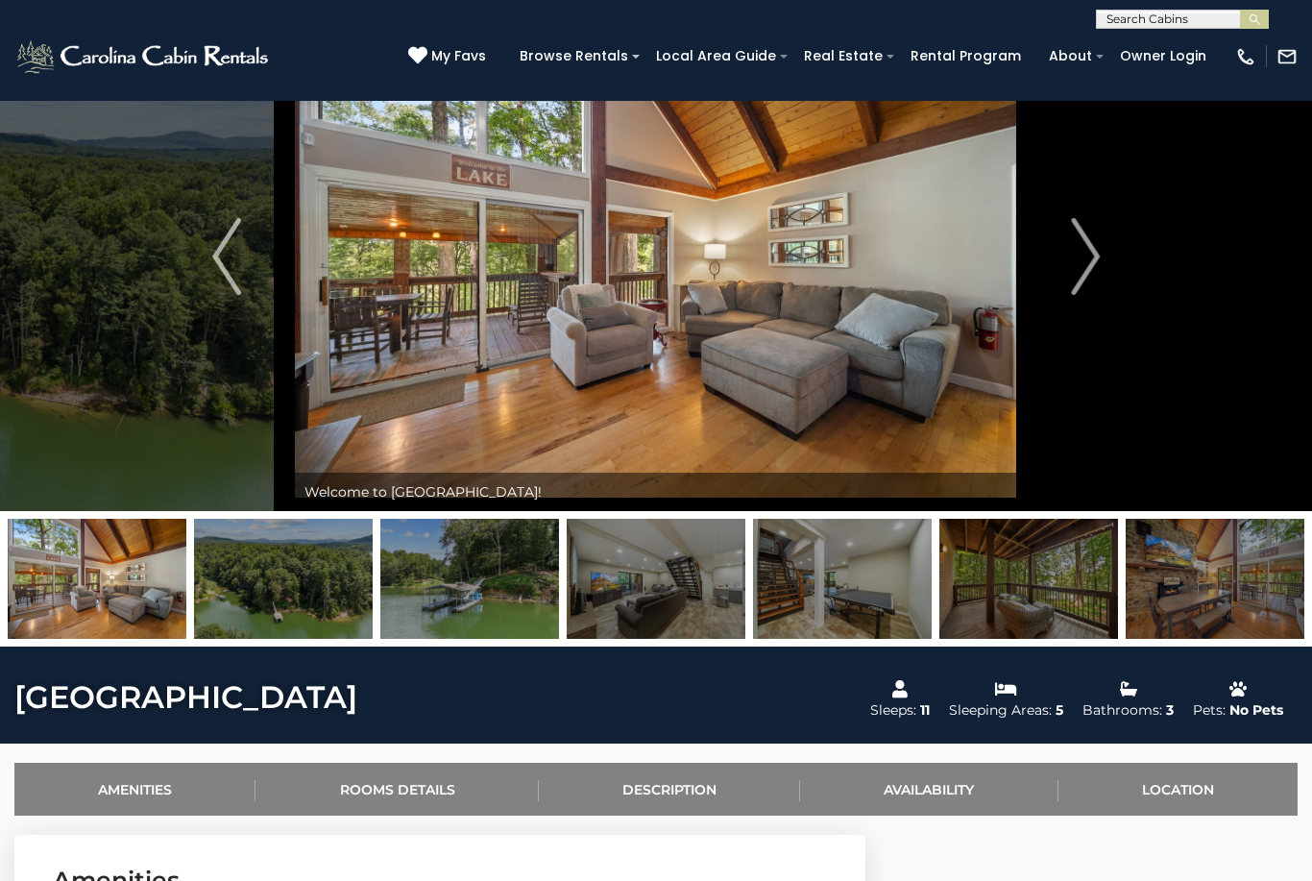
scroll to position [94, 0]
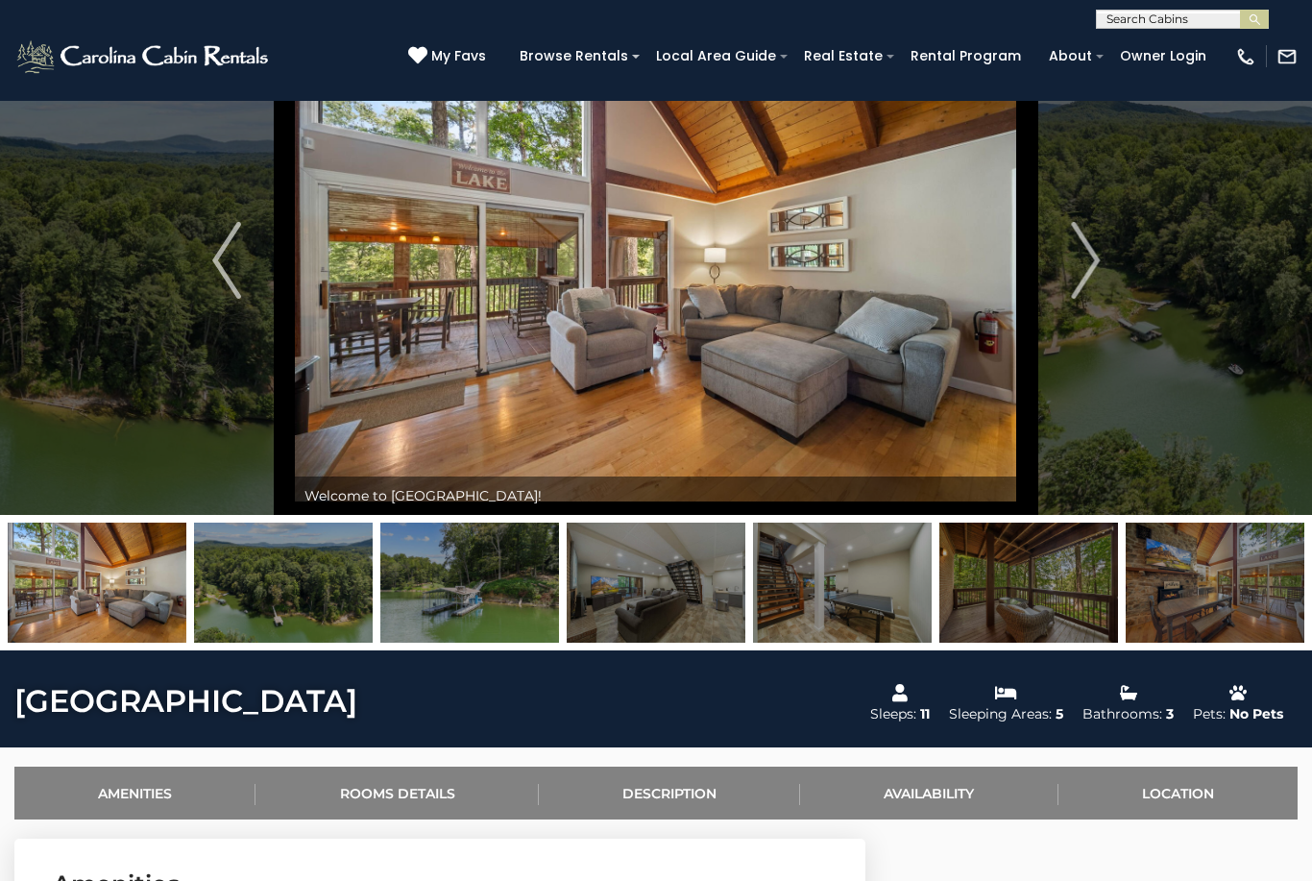
click at [793, 615] on img at bounding box center [842, 583] width 179 height 120
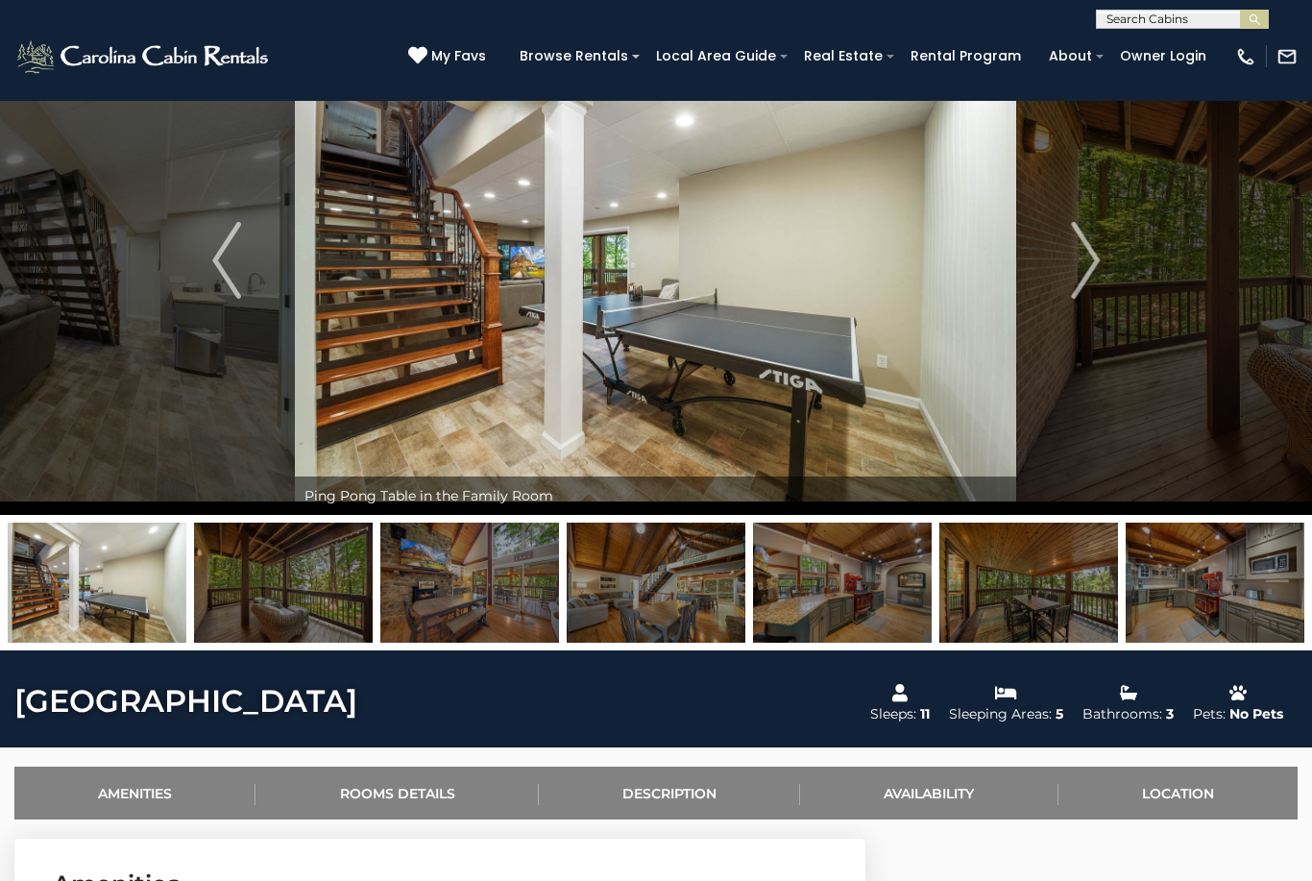
click at [788, 595] on img at bounding box center [842, 583] width 179 height 120
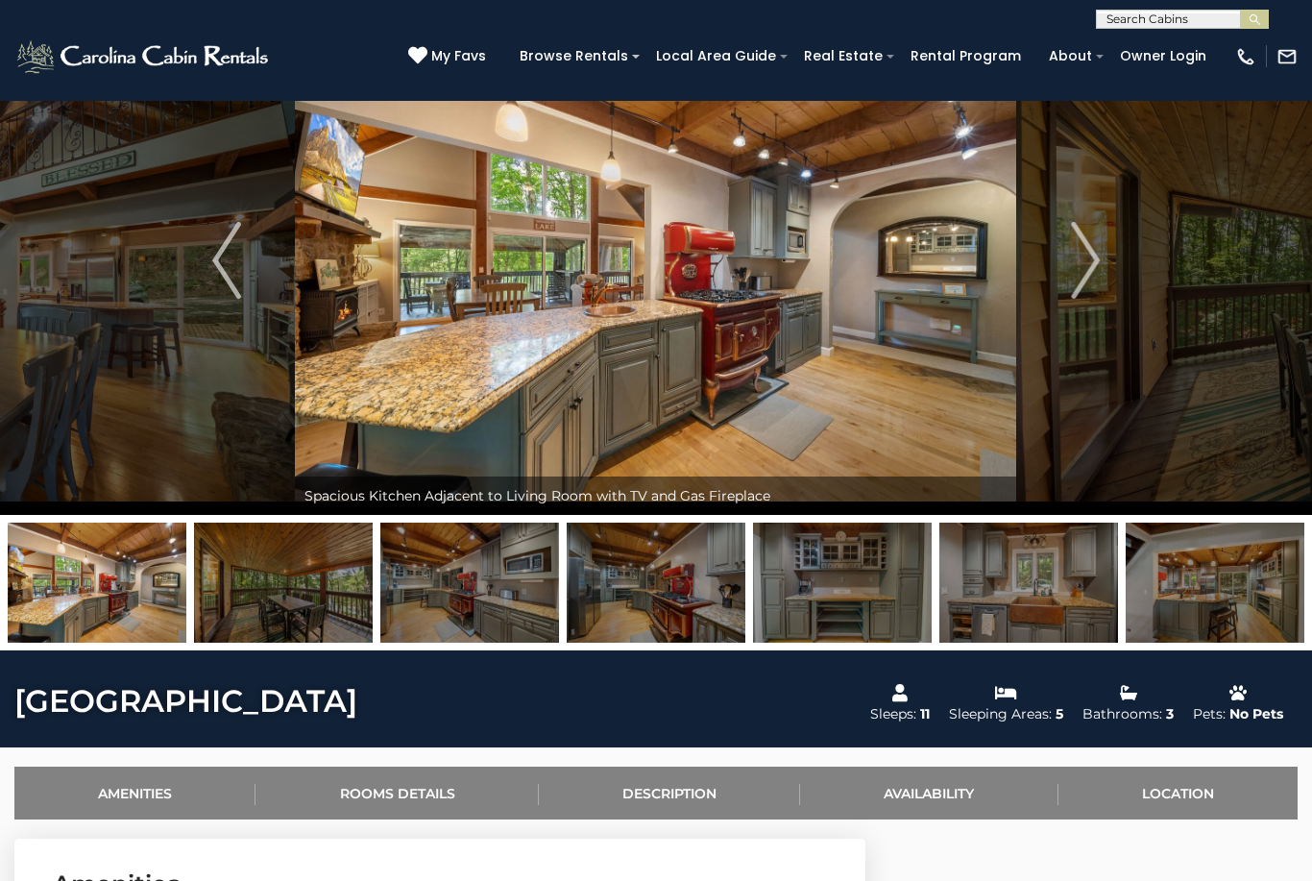
click at [864, 597] on img at bounding box center [842, 583] width 179 height 120
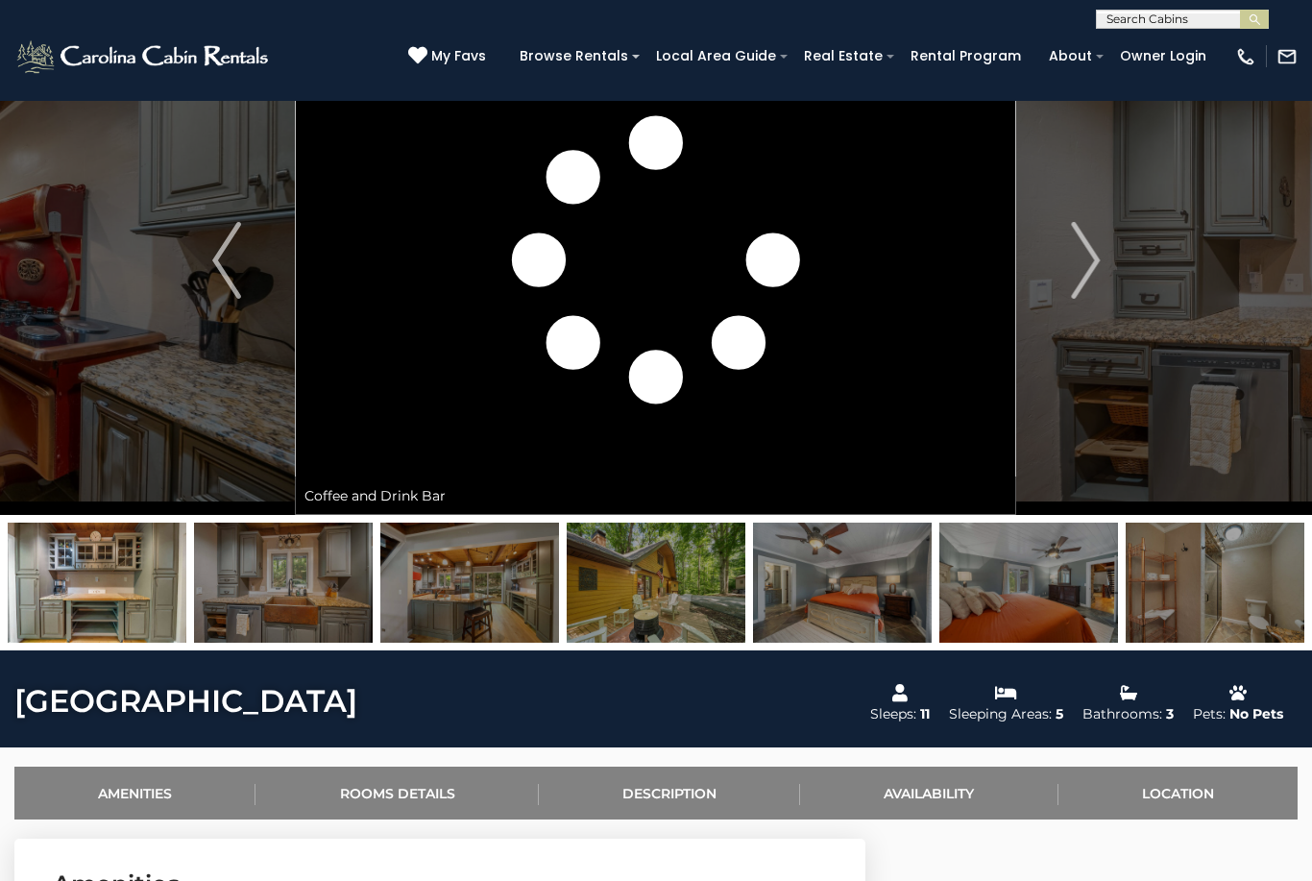
click at [839, 600] on img at bounding box center [842, 583] width 179 height 120
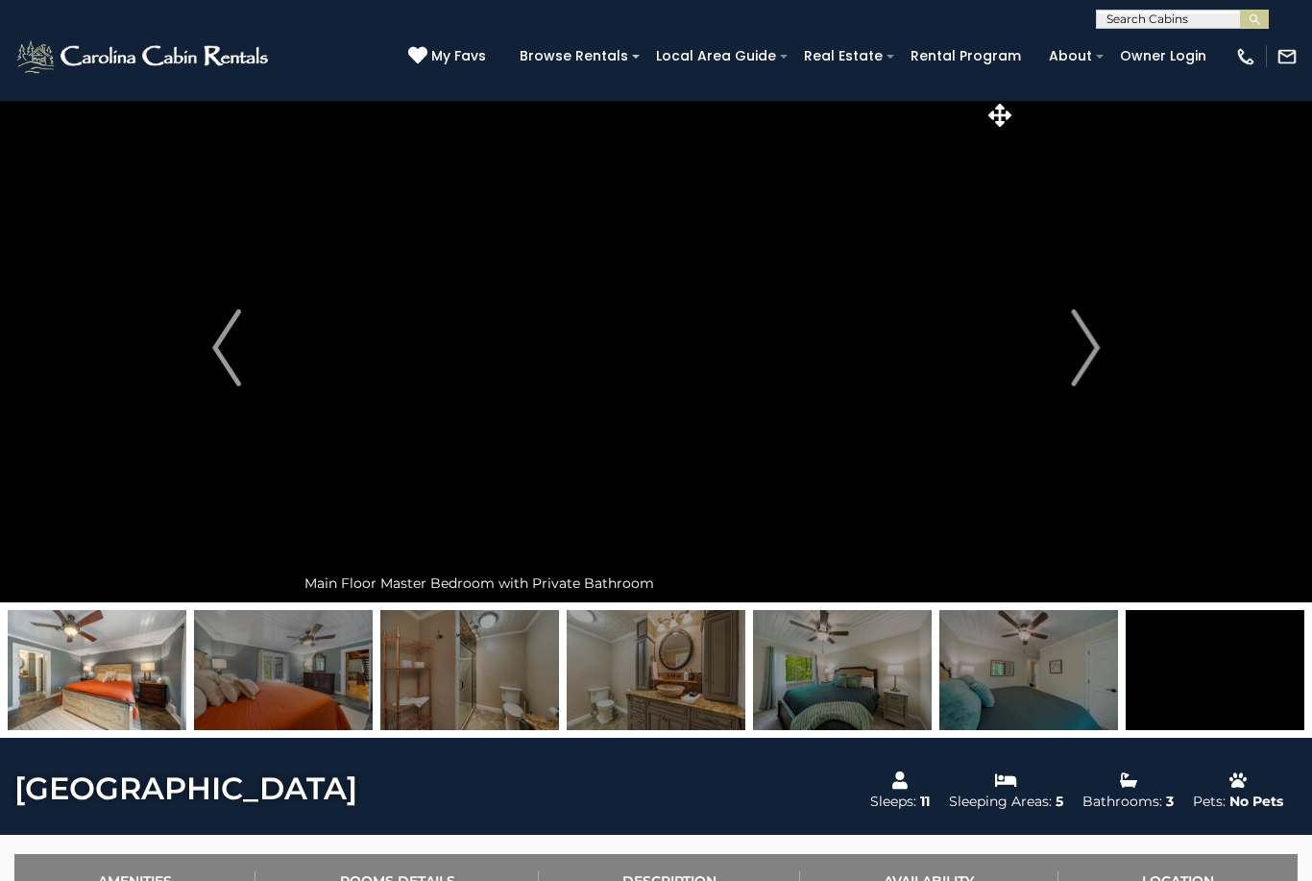
scroll to position [6, 0]
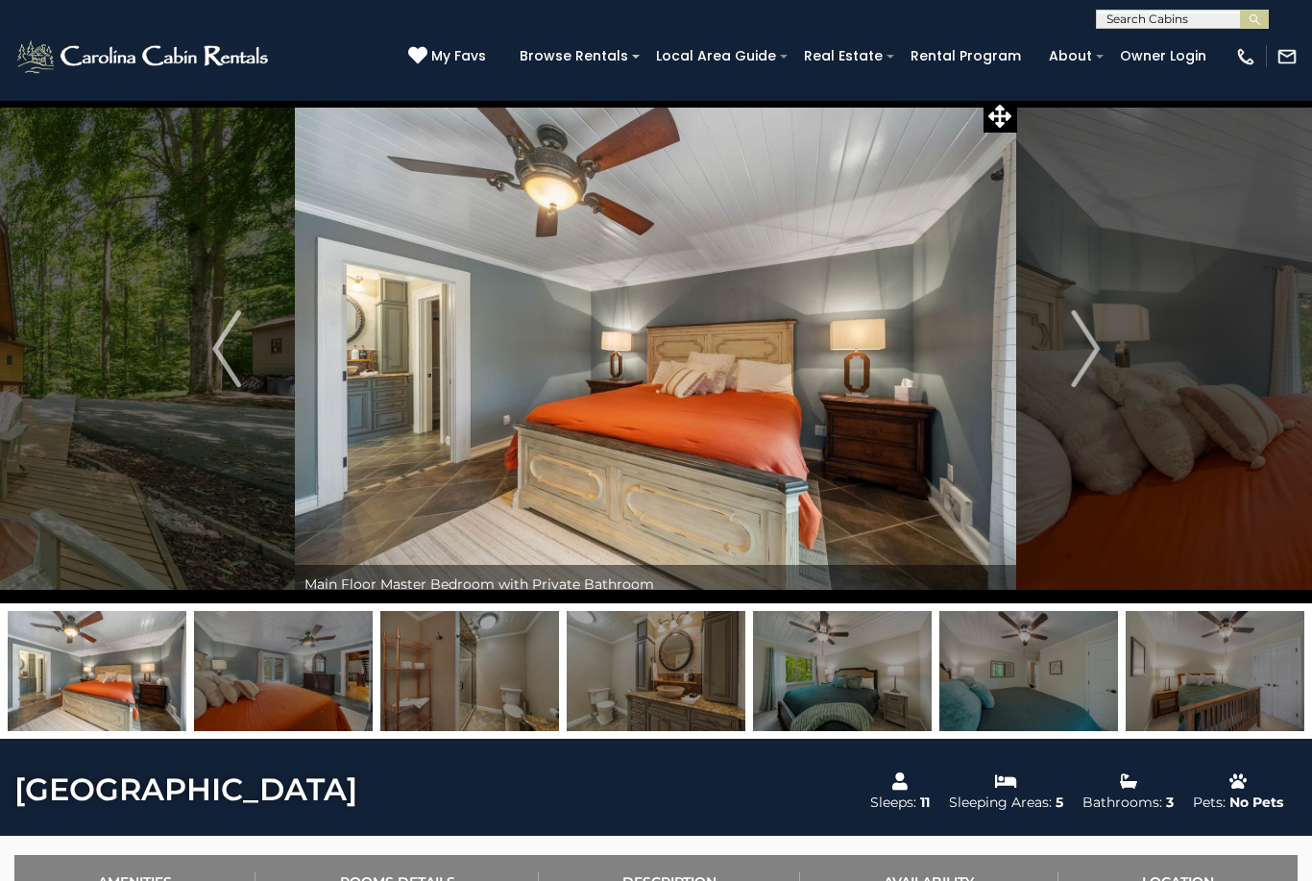
click at [1006, 120] on icon at bounding box center [1000, 116] width 23 height 23
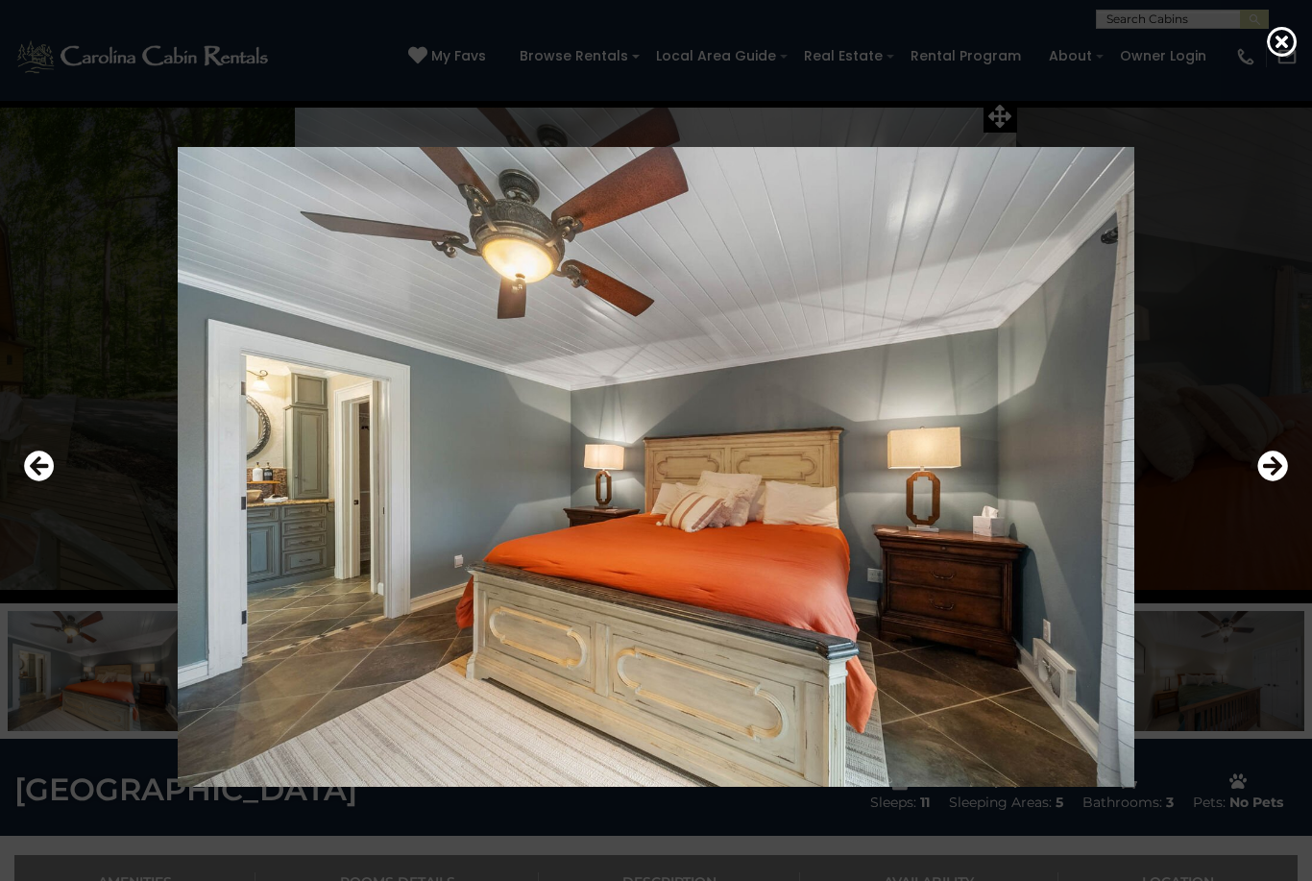
click at [1276, 481] on icon "Next" at bounding box center [1273, 466] width 31 height 31
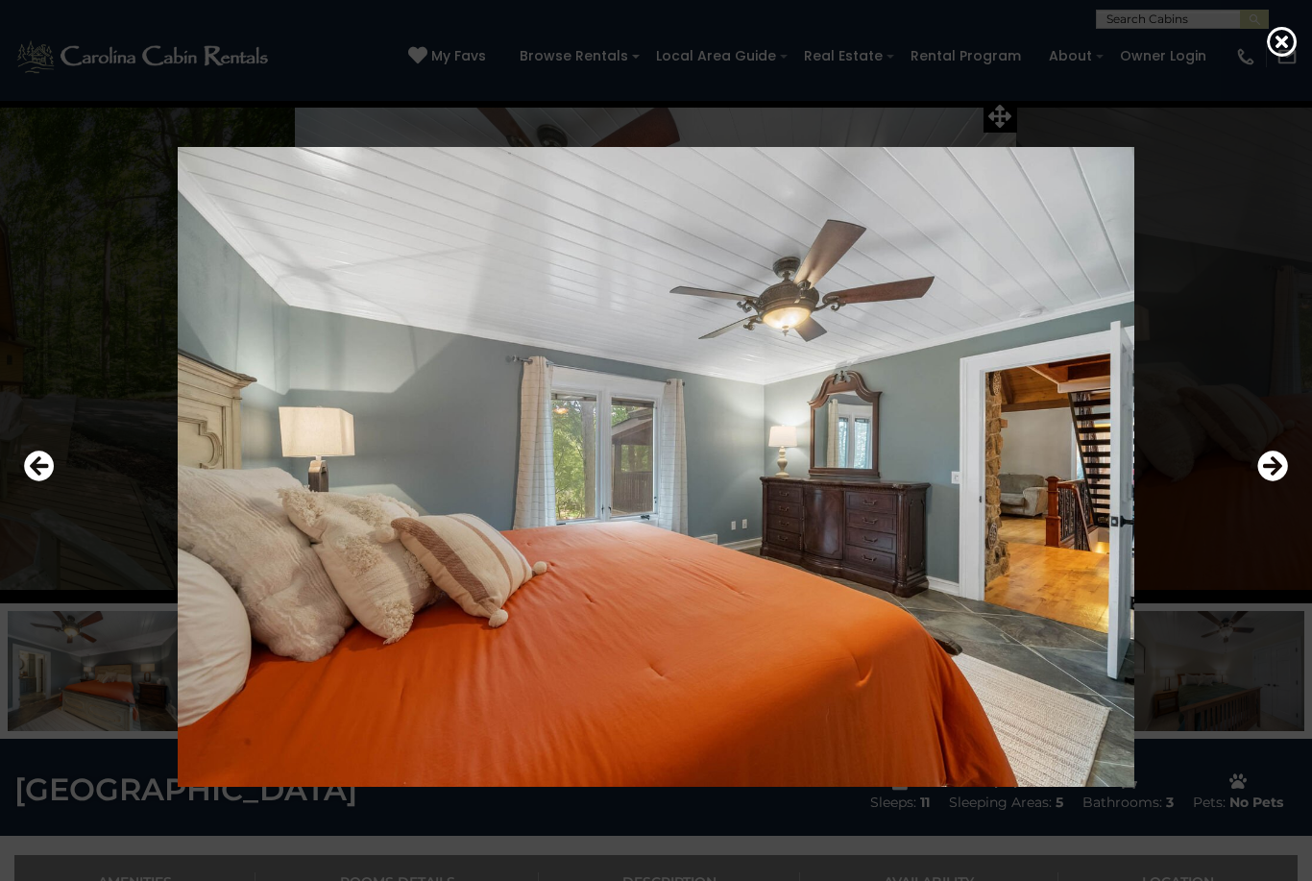
click at [1281, 481] on icon "Next" at bounding box center [1273, 466] width 31 height 31
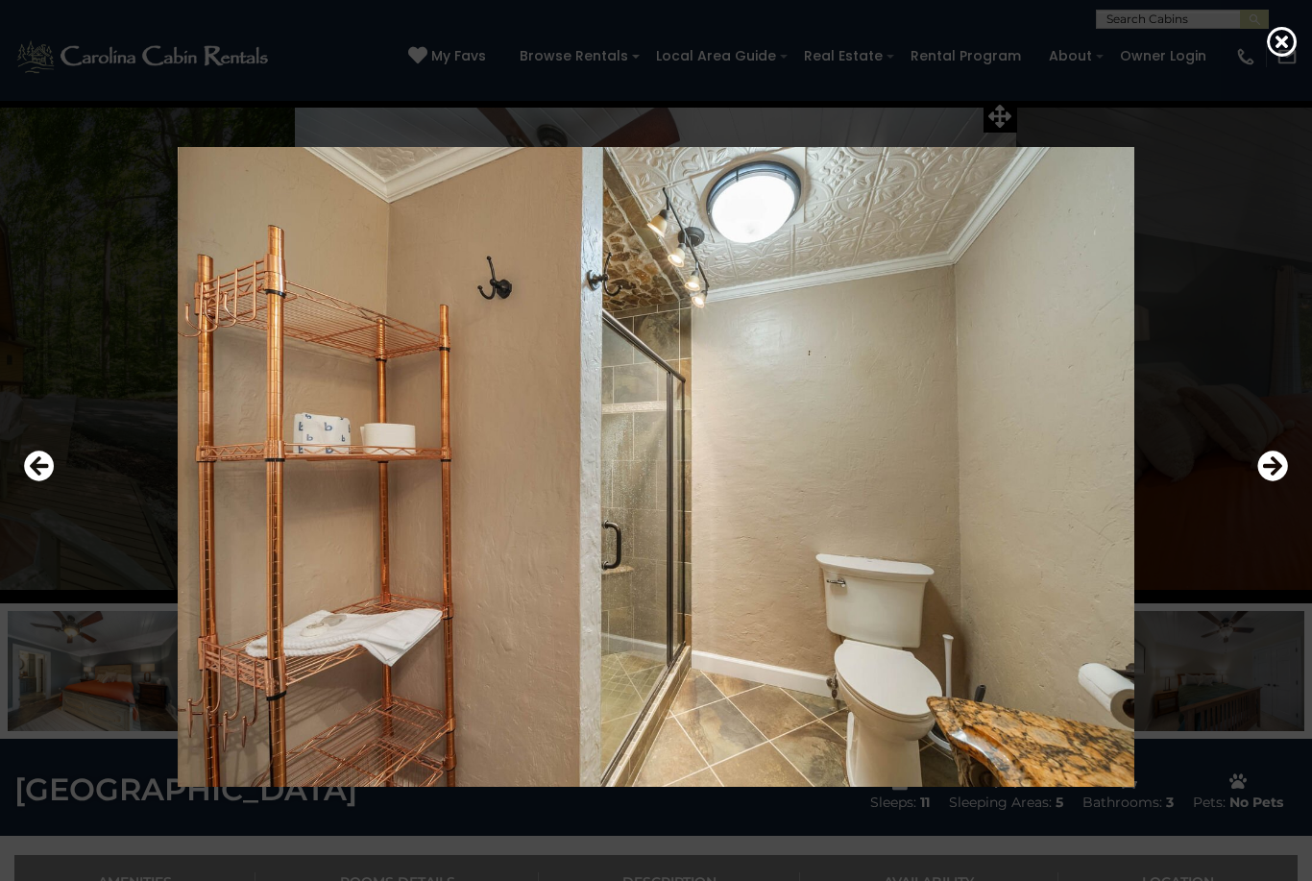
click at [1281, 481] on icon "Next" at bounding box center [1273, 466] width 31 height 31
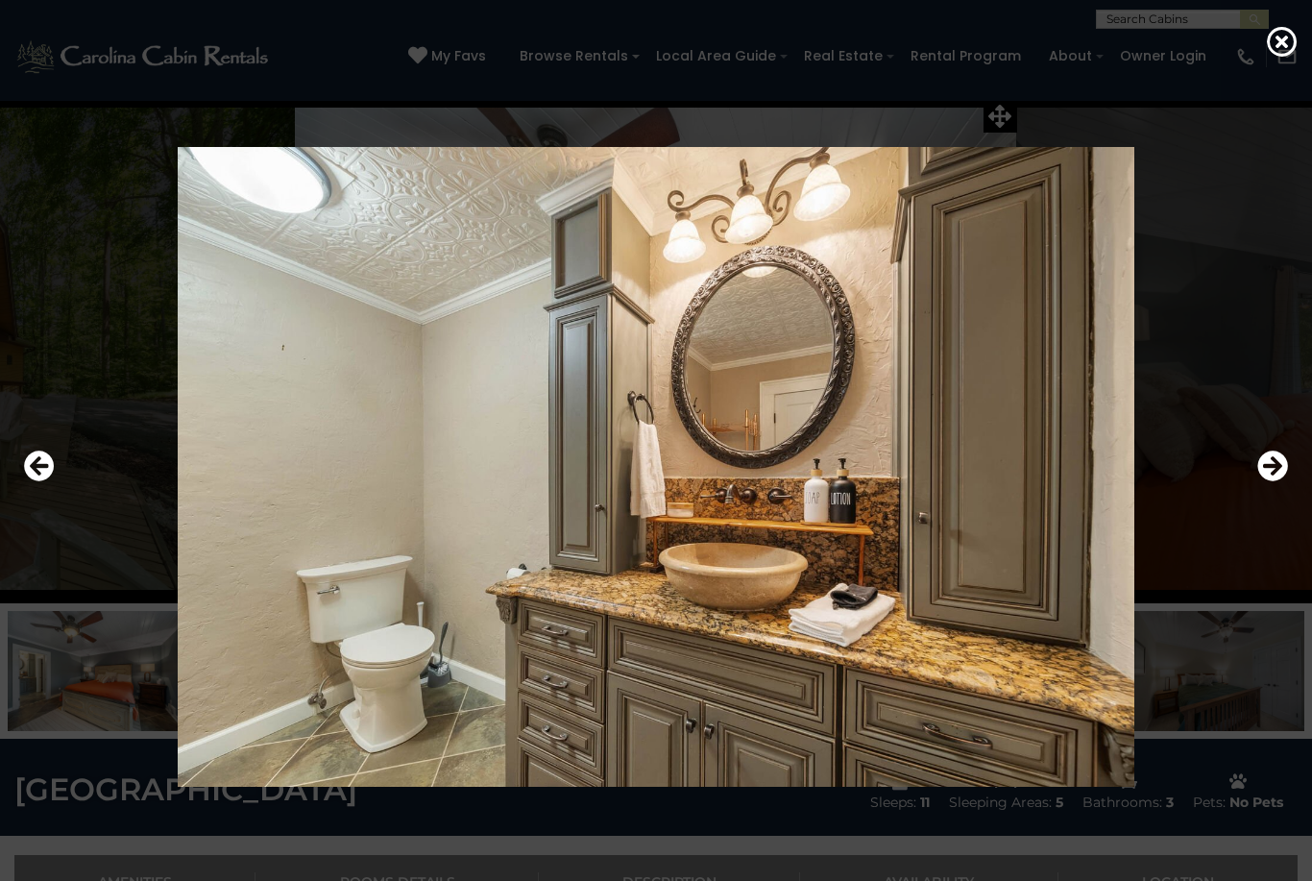
click at [1283, 481] on icon "Next" at bounding box center [1273, 466] width 31 height 31
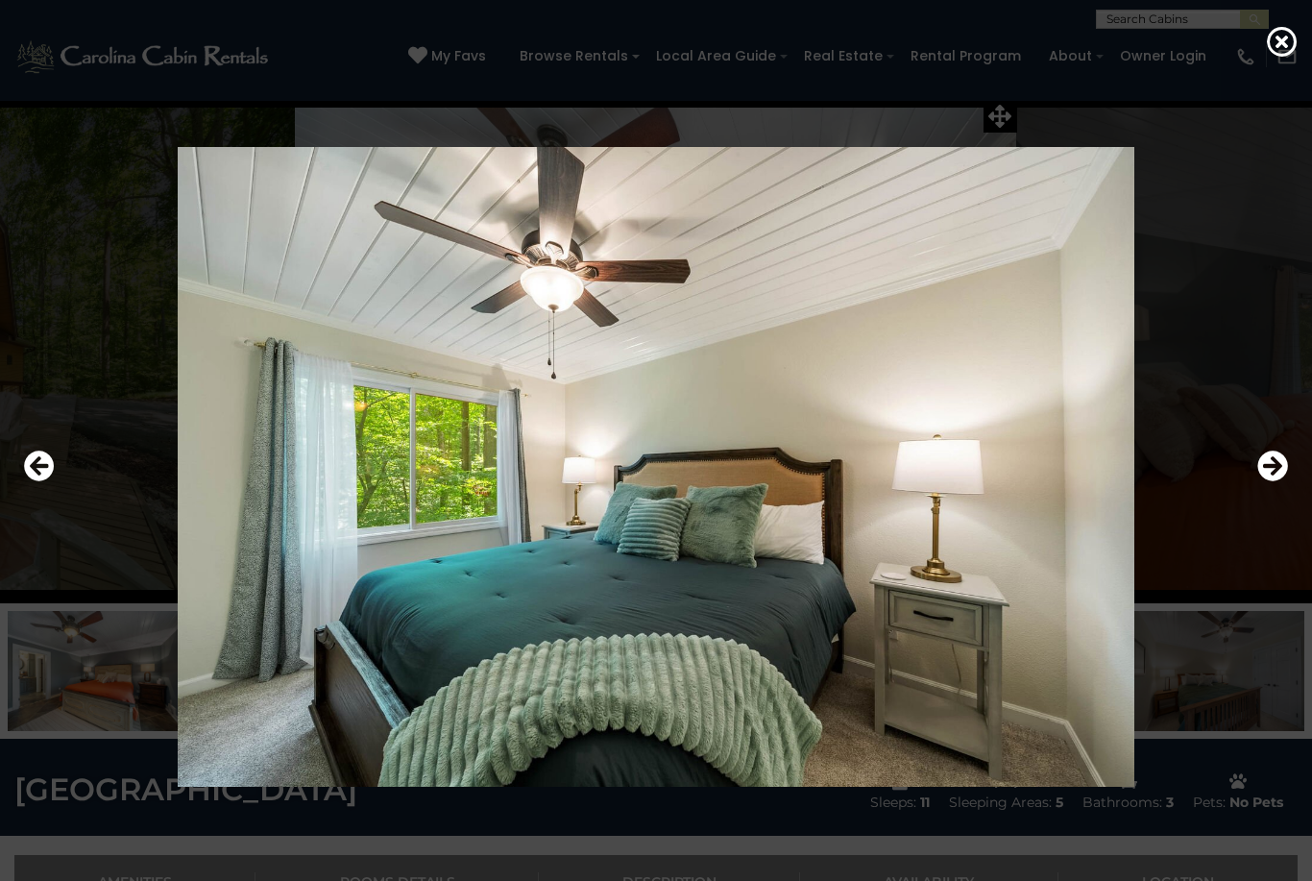
click at [1280, 481] on icon "Next" at bounding box center [1273, 466] width 31 height 31
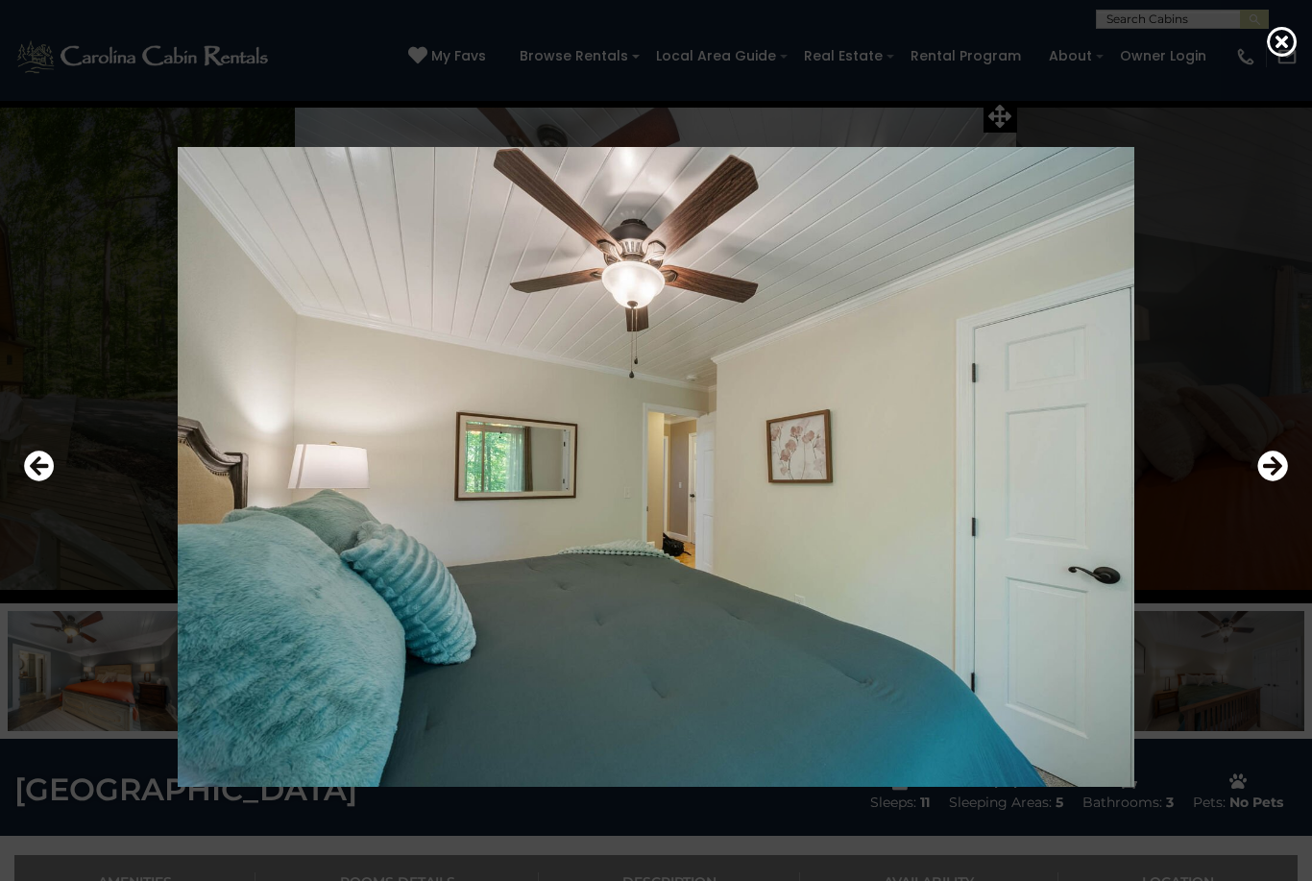
click at [1280, 481] on icon "Next" at bounding box center [1273, 466] width 31 height 31
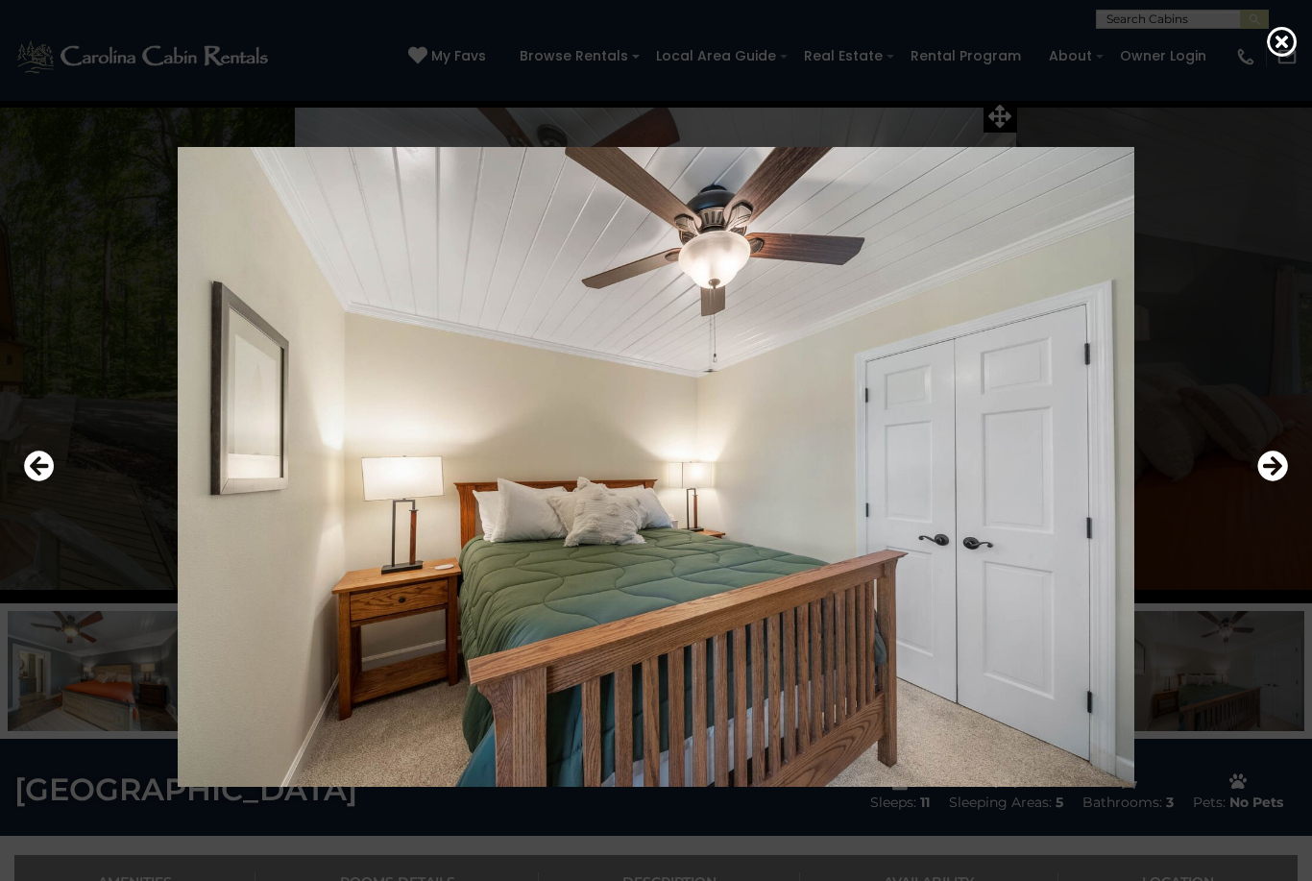
click at [1280, 481] on icon "Next" at bounding box center [1273, 466] width 31 height 31
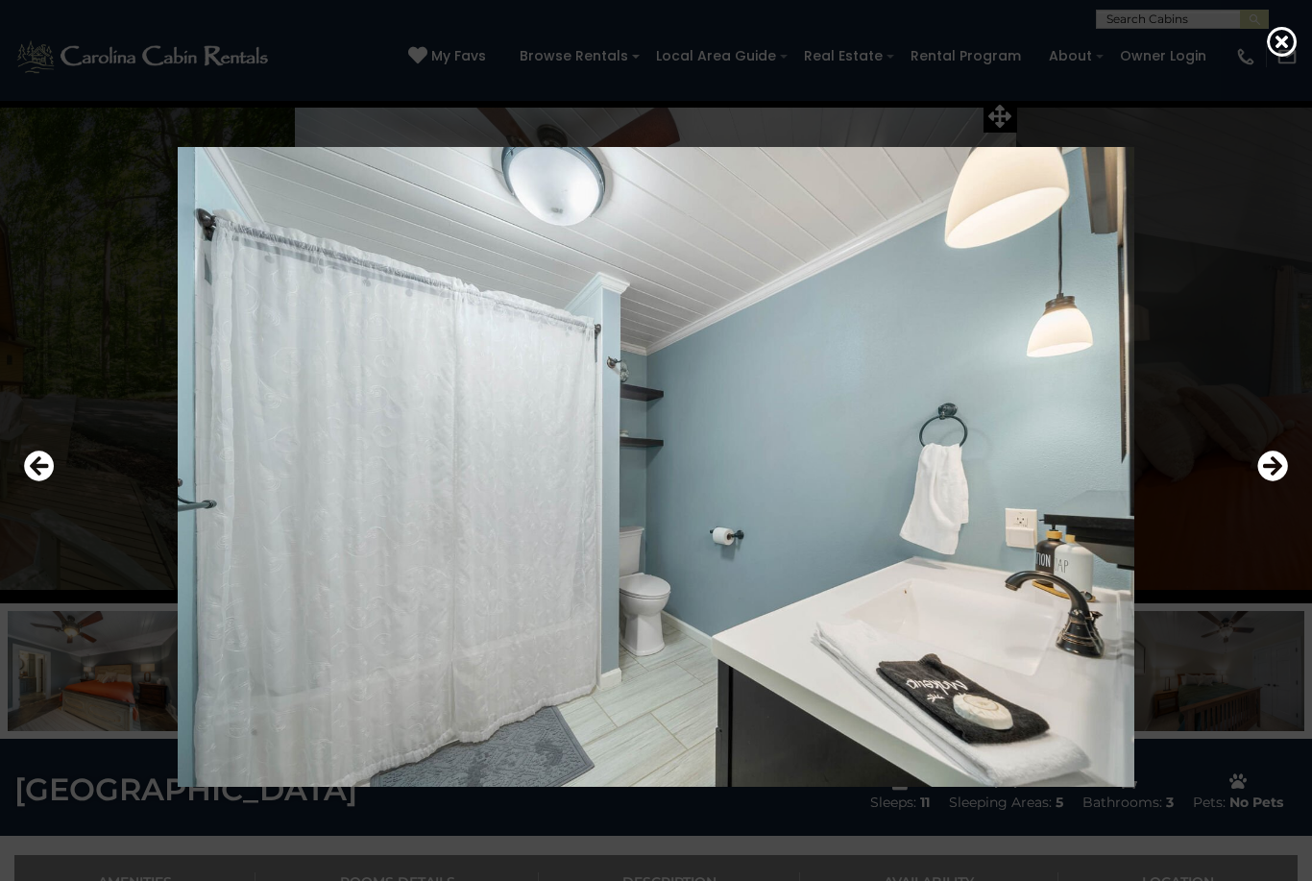
click at [1278, 481] on icon "Next" at bounding box center [1273, 466] width 31 height 31
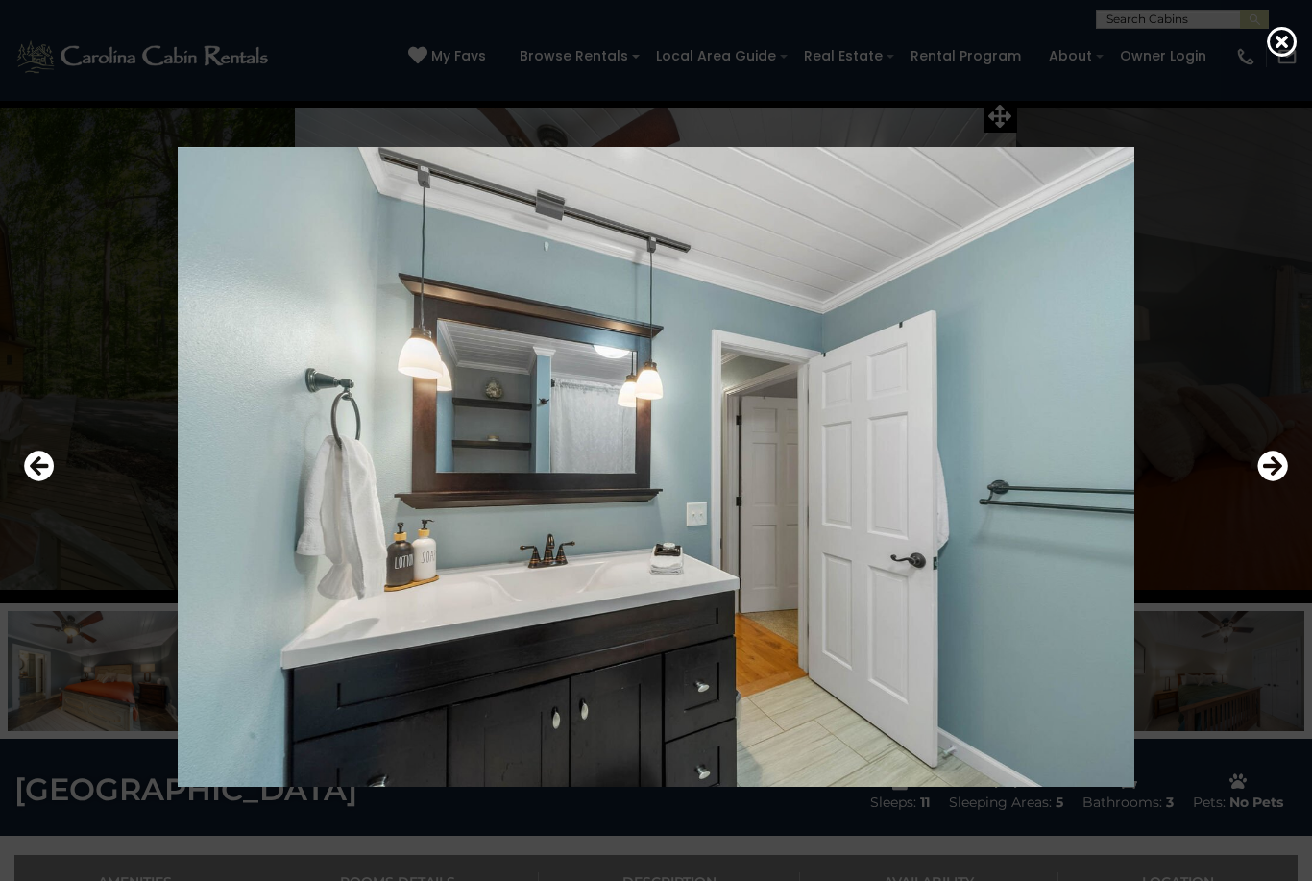
click at [1280, 481] on icon "Next" at bounding box center [1273, 466] width 31 height 31
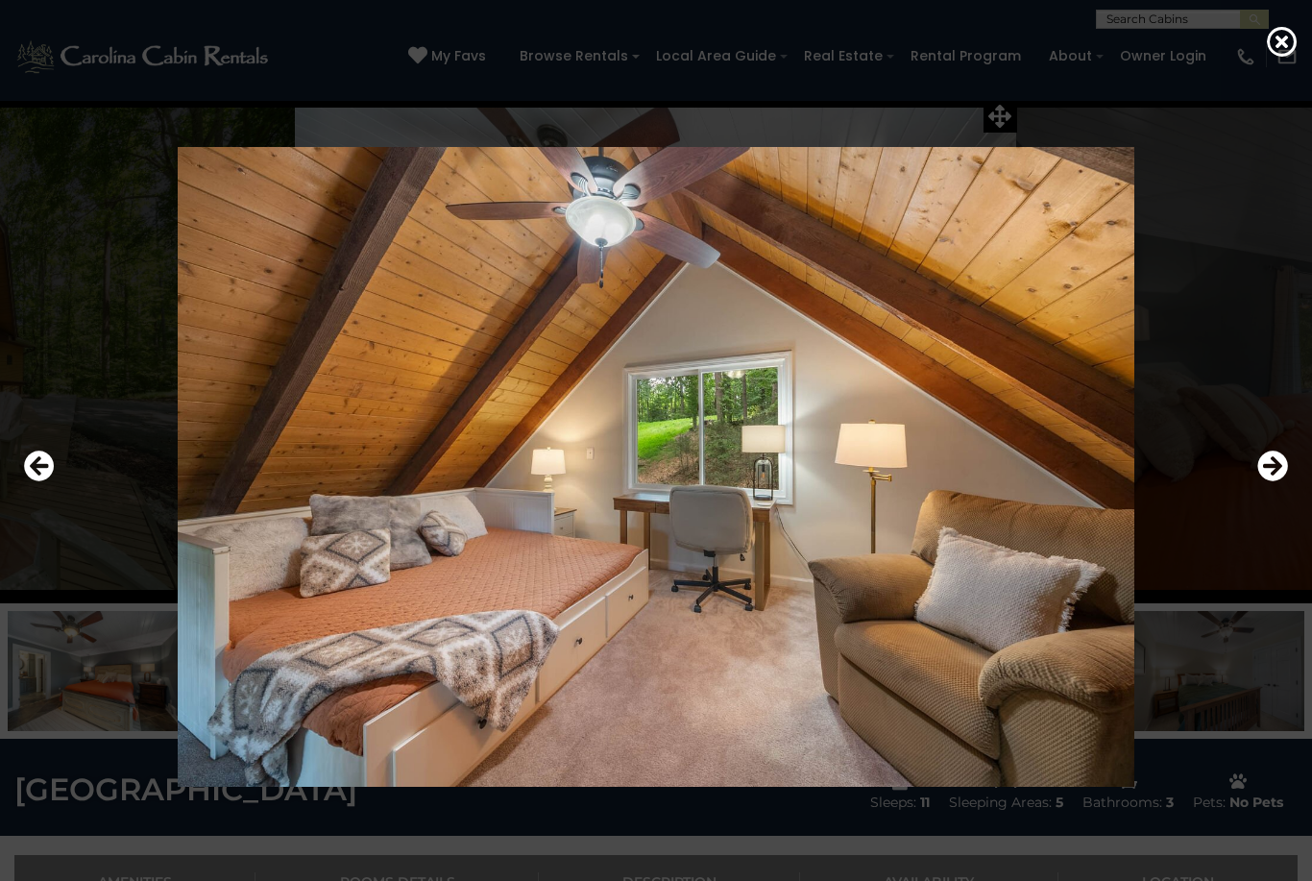
click at [1267, 481] on icon "Next" at bounding box center [1273, 466] width 31 height 31
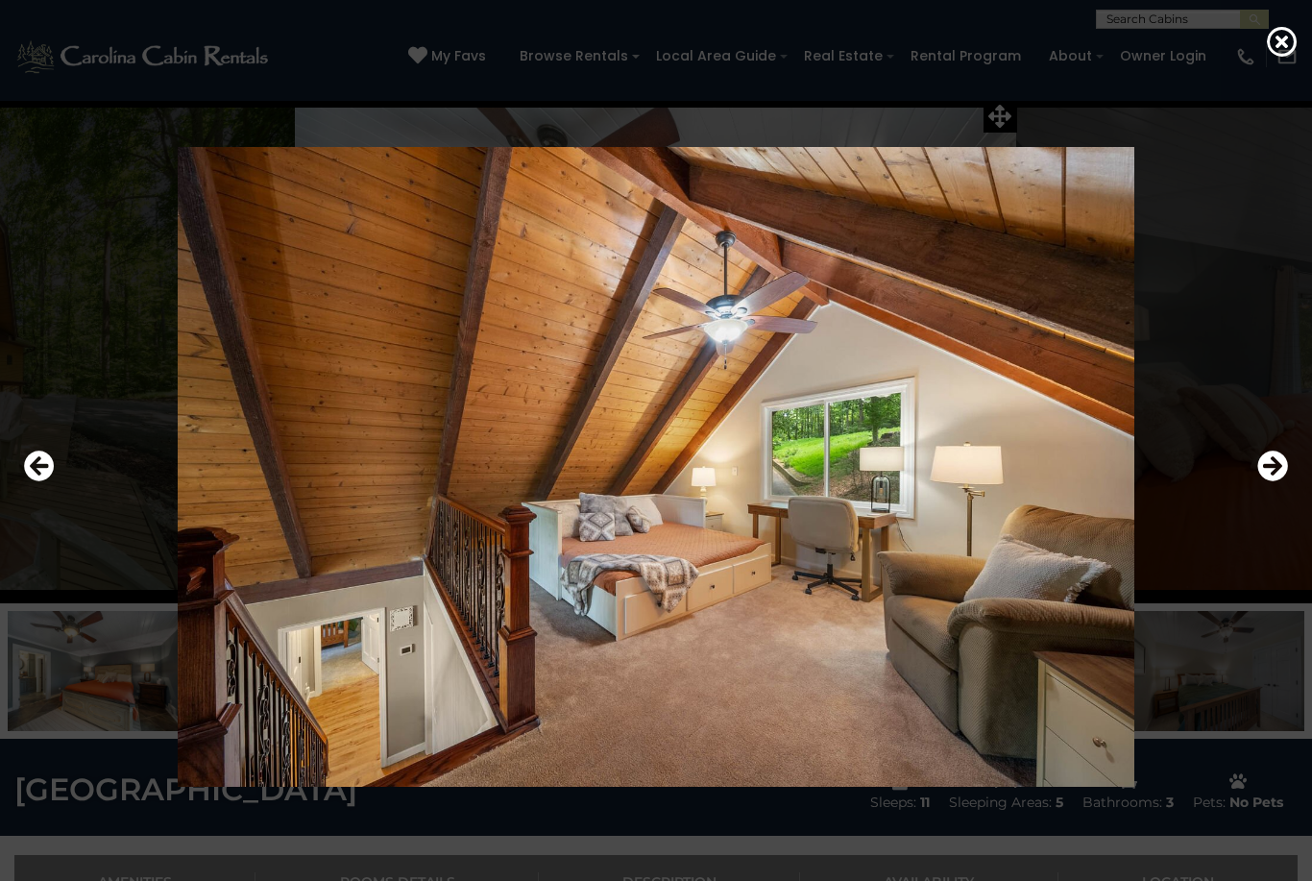
click at [1286, 481] on icon "Next" at bounding box center [1273, 466] width 31 height 31
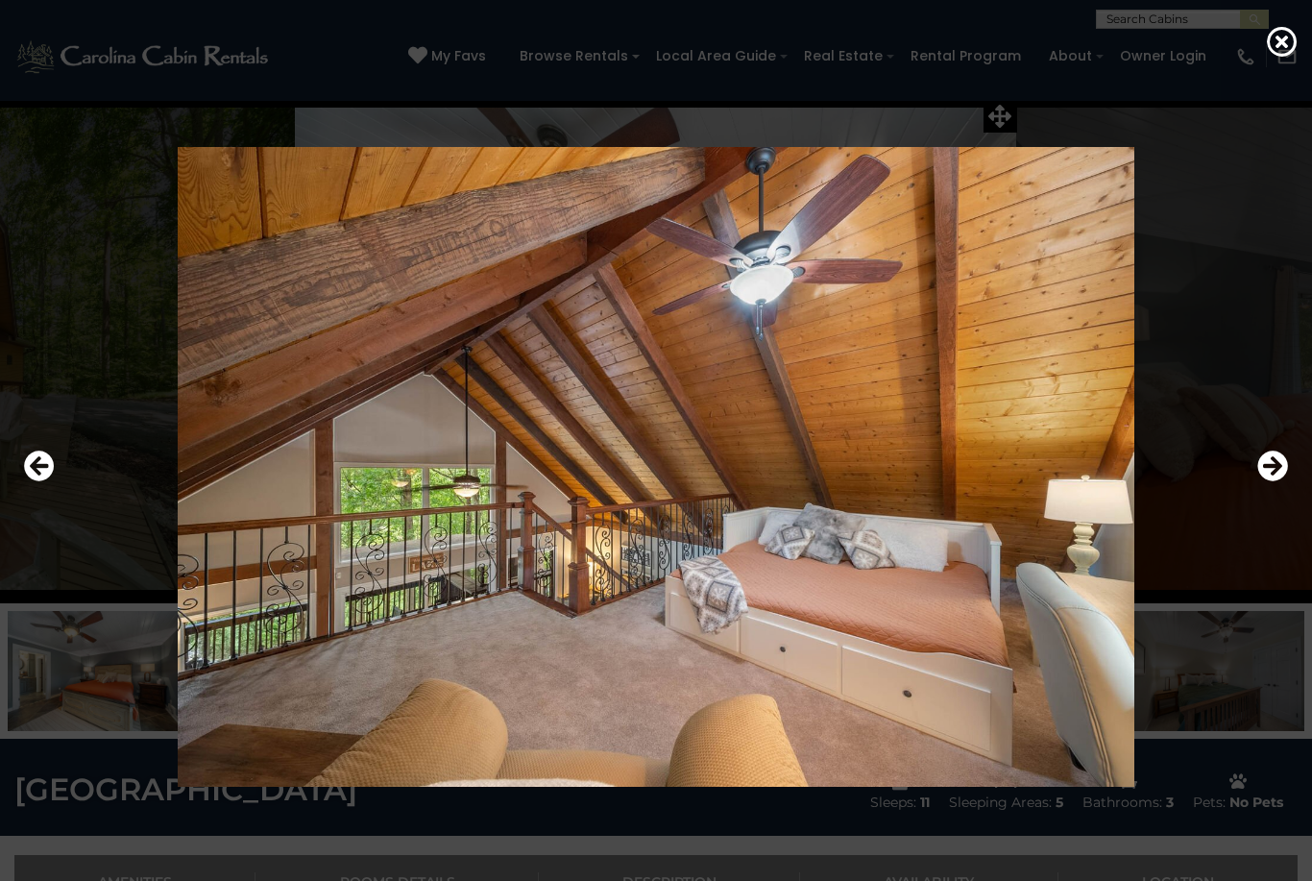
click at [1277, 481] on icon "Next" at bounding box center [1273, 466] width 31 height 31
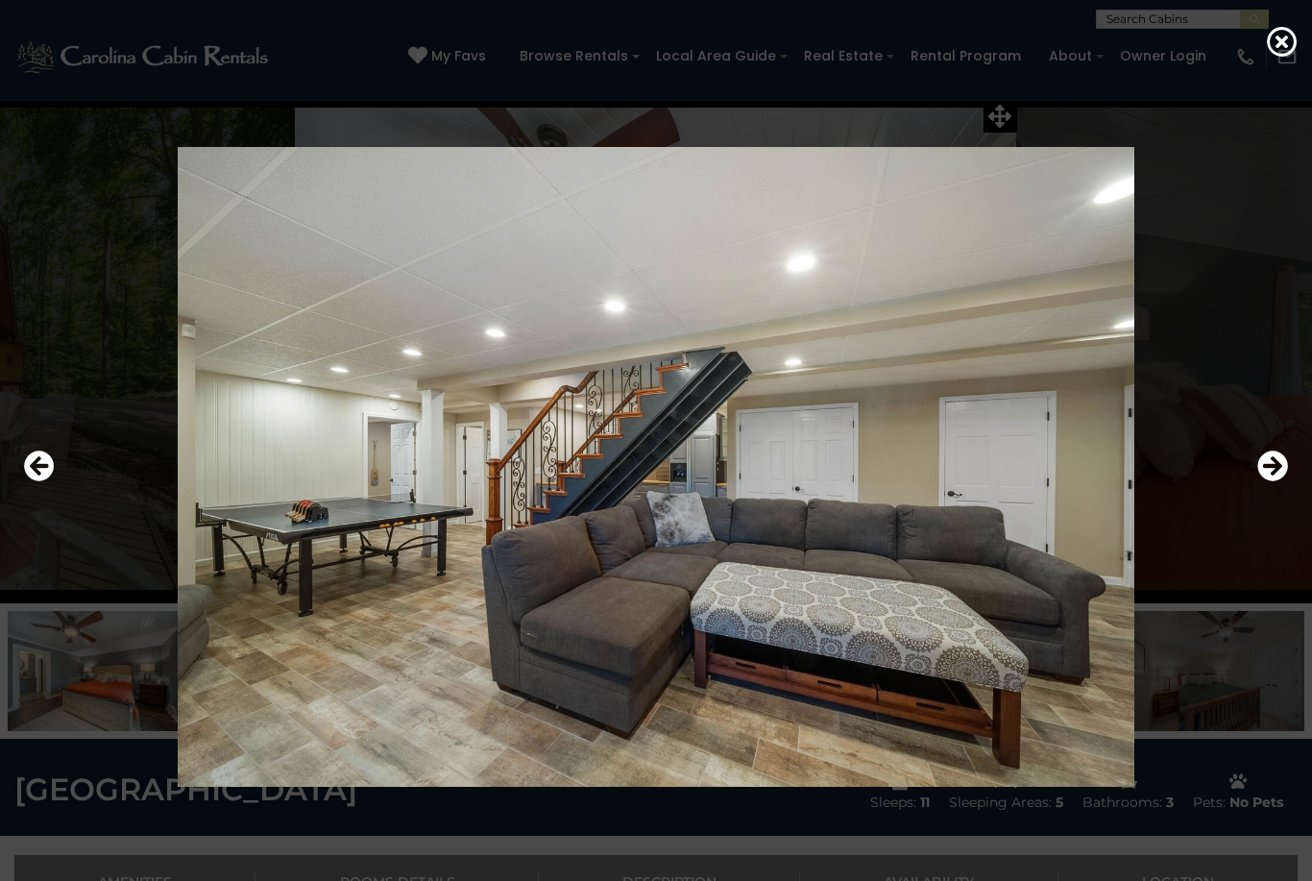
click at [1269, 481] on icon "Next" at bounding box center [1273, 466] width 31 height 31
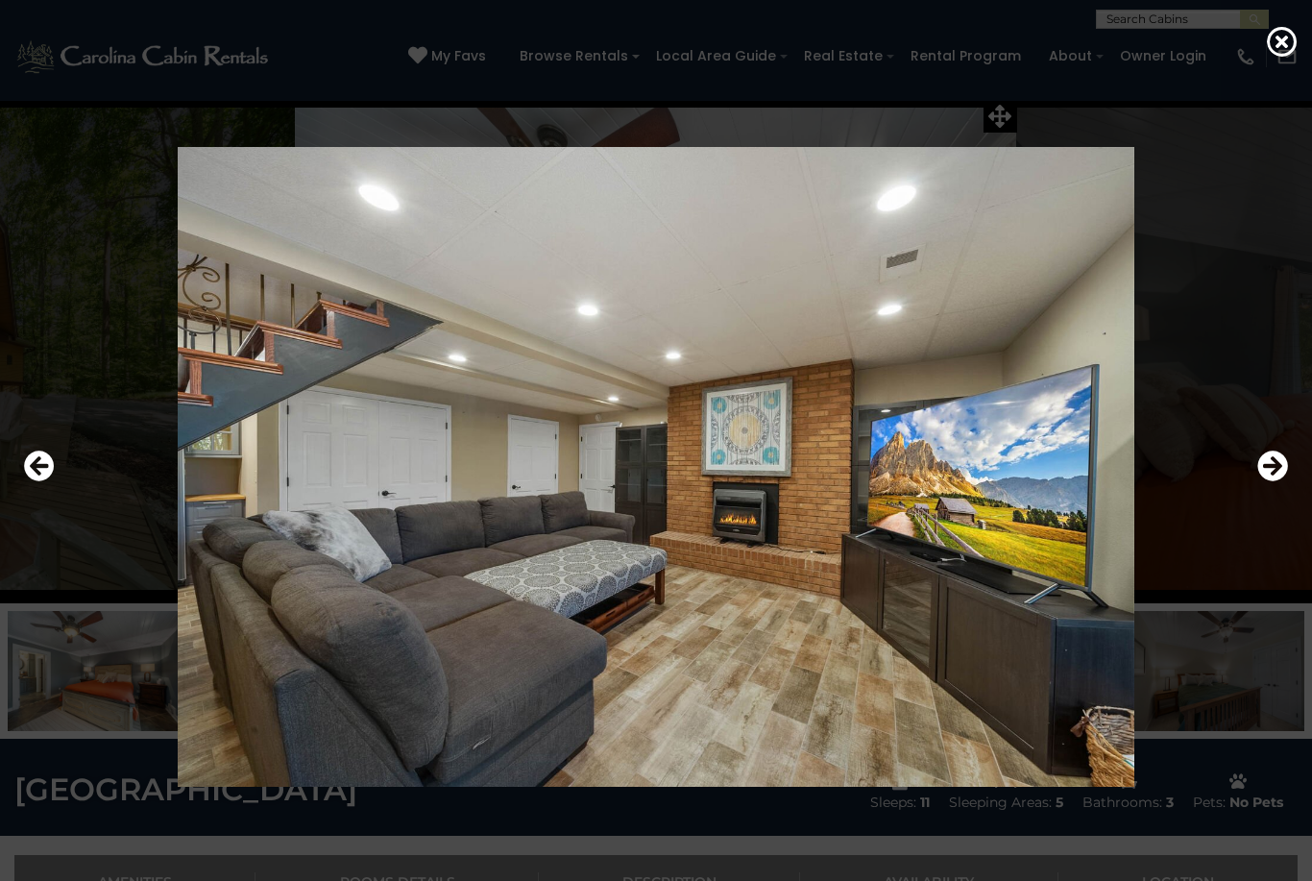
click at [1273, 481] on icon "Next" at bounding box center [1273, 466] width 31 height 31
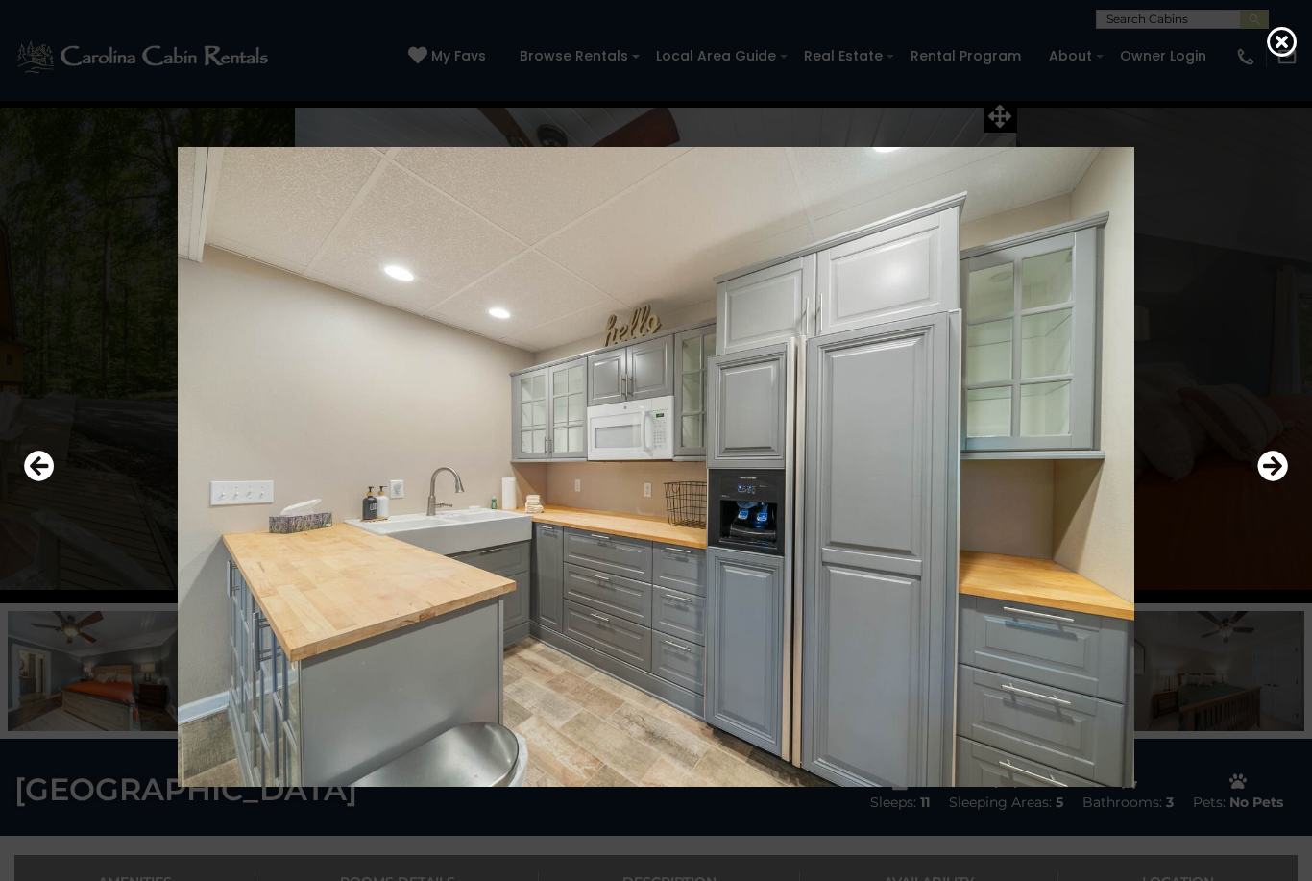
click at [1260, 481] on icon "Next" at bounding box center [1273, 466] width 31 height 31
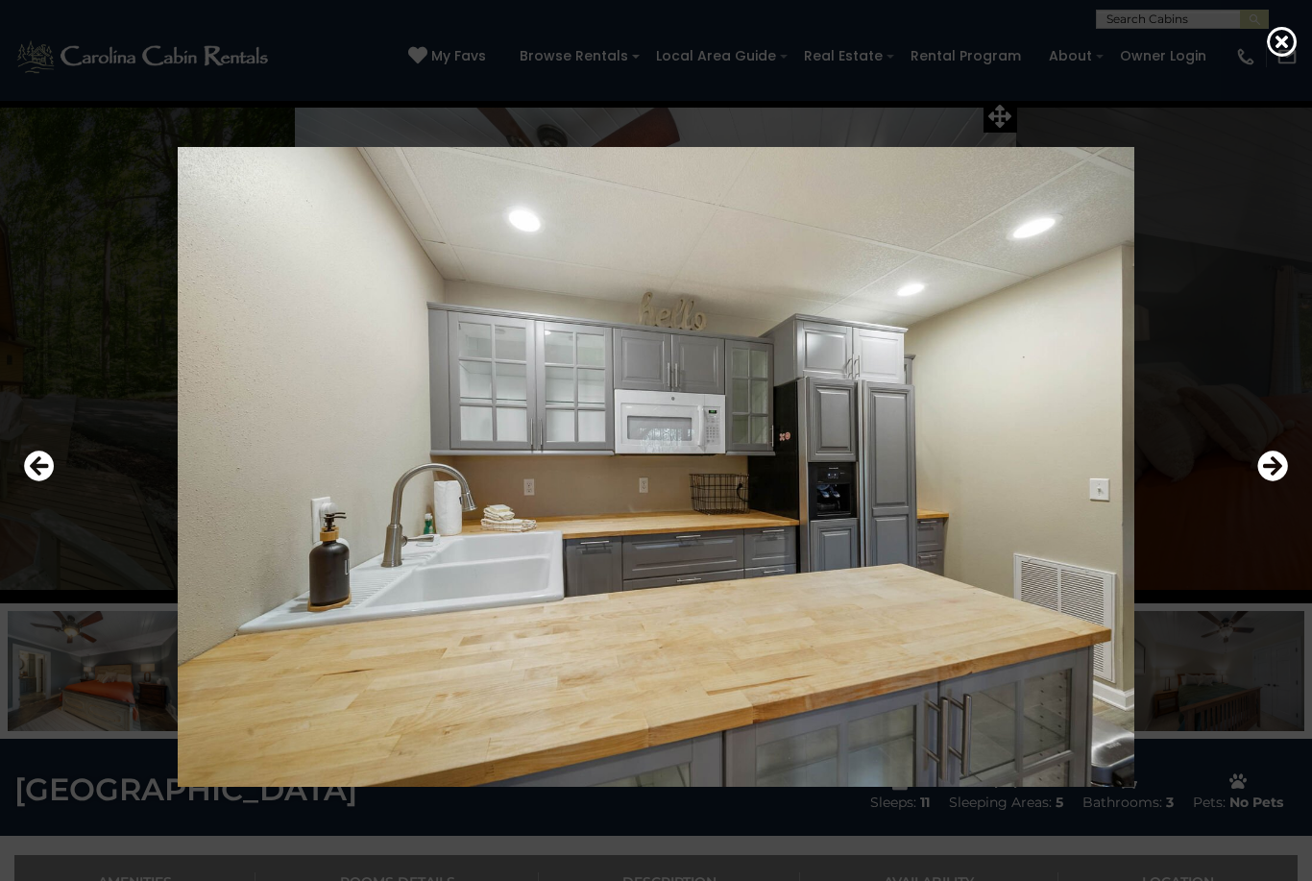
click at [1264, 481] on icon "Next" at bounding box center [1273, 466] width 31 height 31
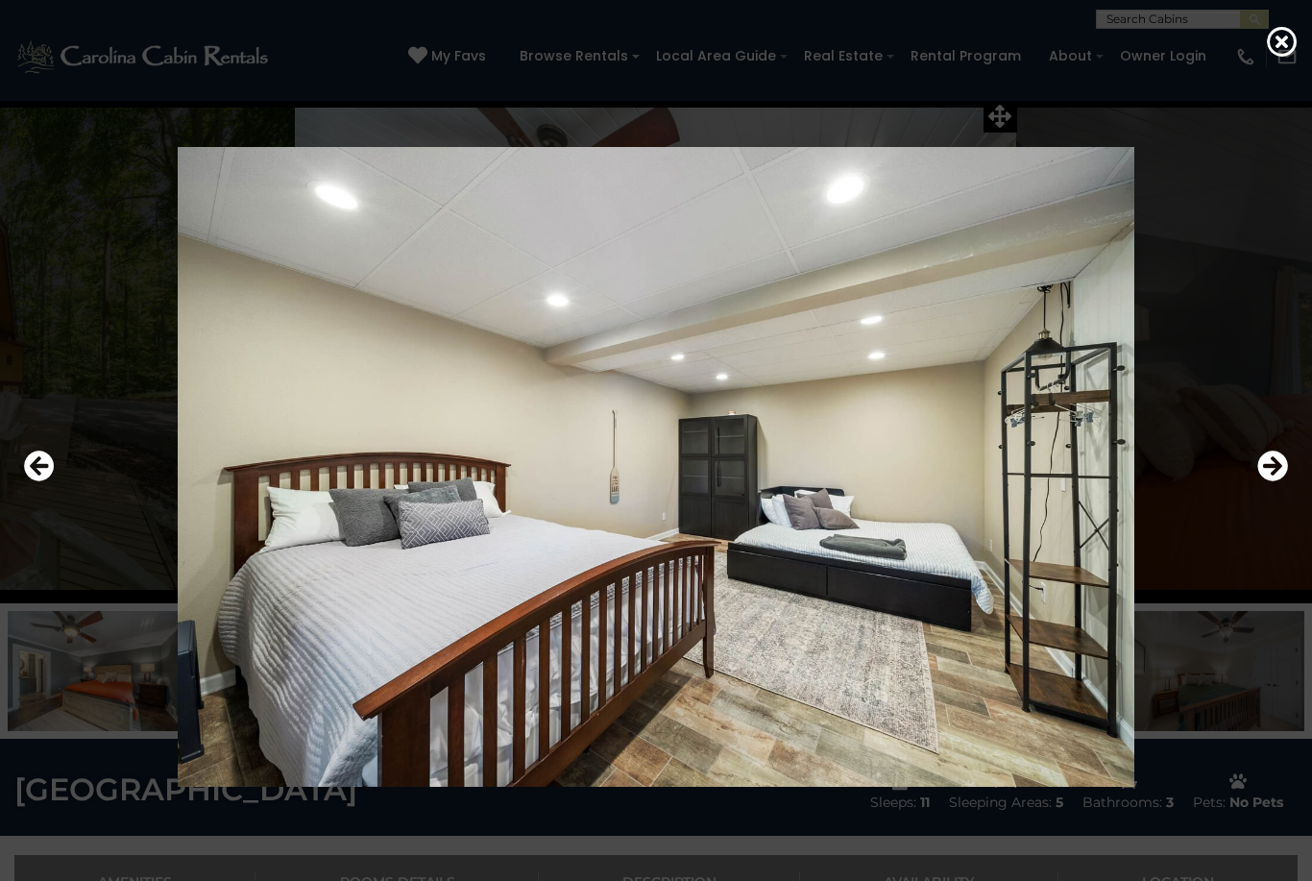
click at [1285, 481] on icon "Next" at bounding box center [1273, 466] width 31 height 31
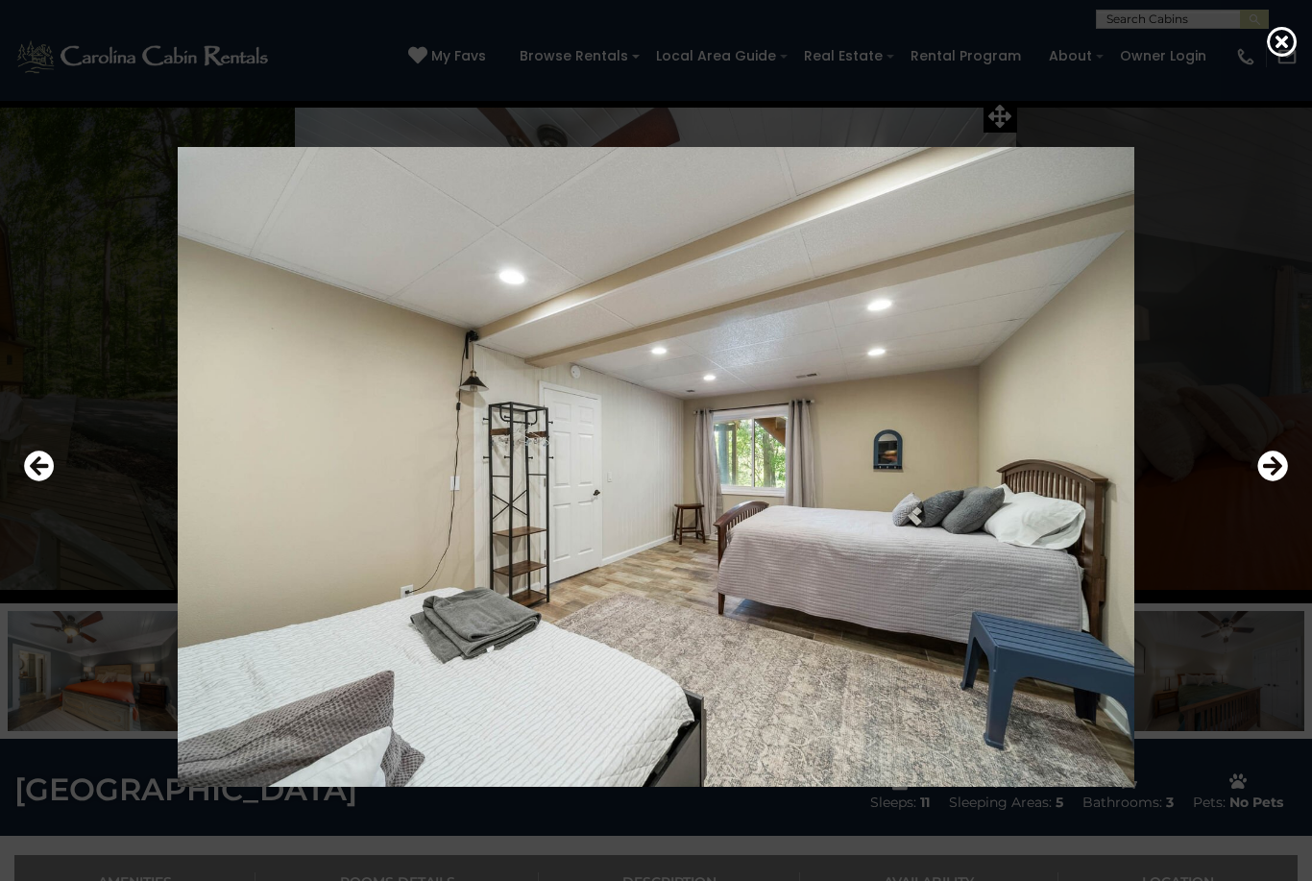
click at [1286, 481] on icon "Next" at bounding box center [1273, 466] width 31 height 31
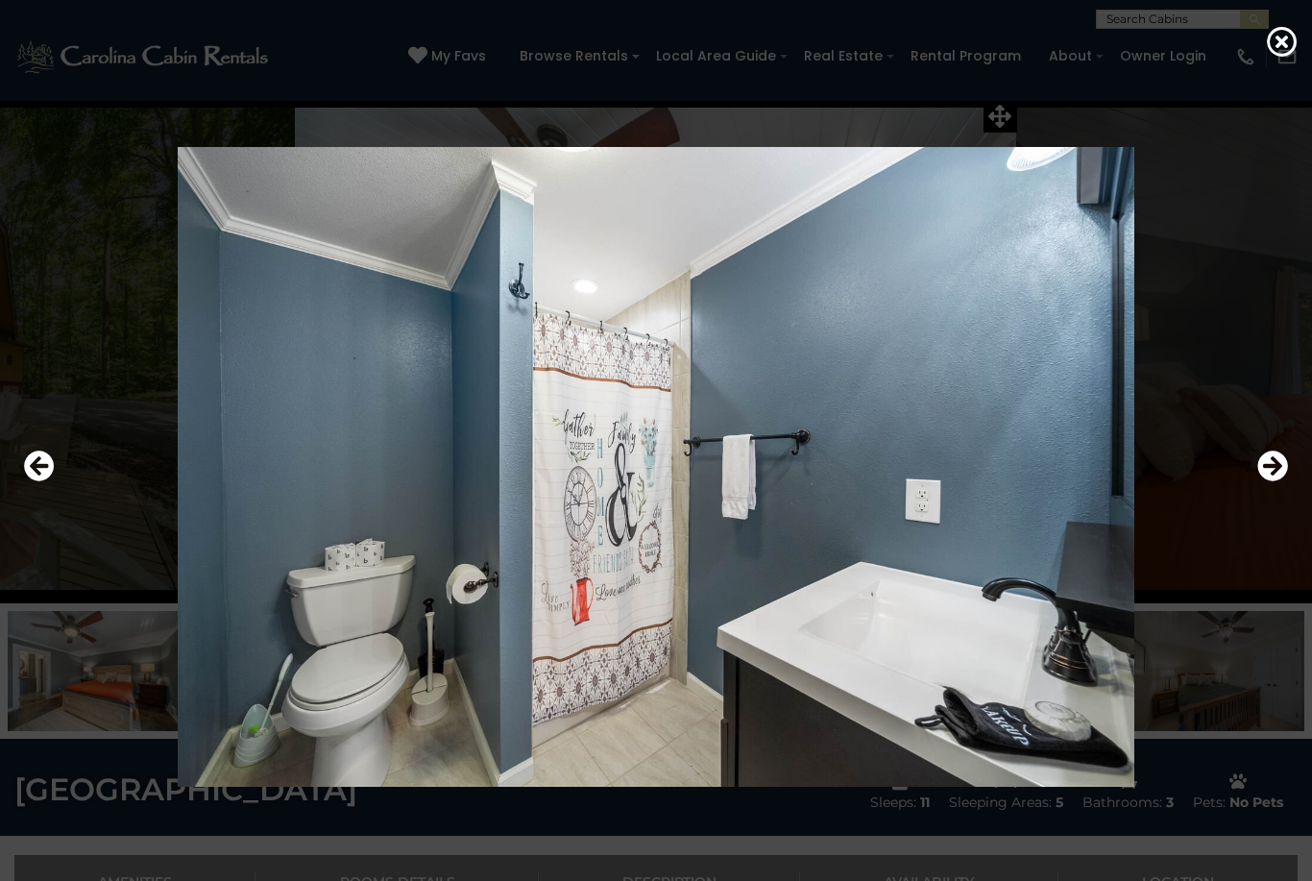
click at [1285, 481] on icon "Next" at bounding box center [1273, 466] width 31 height 31
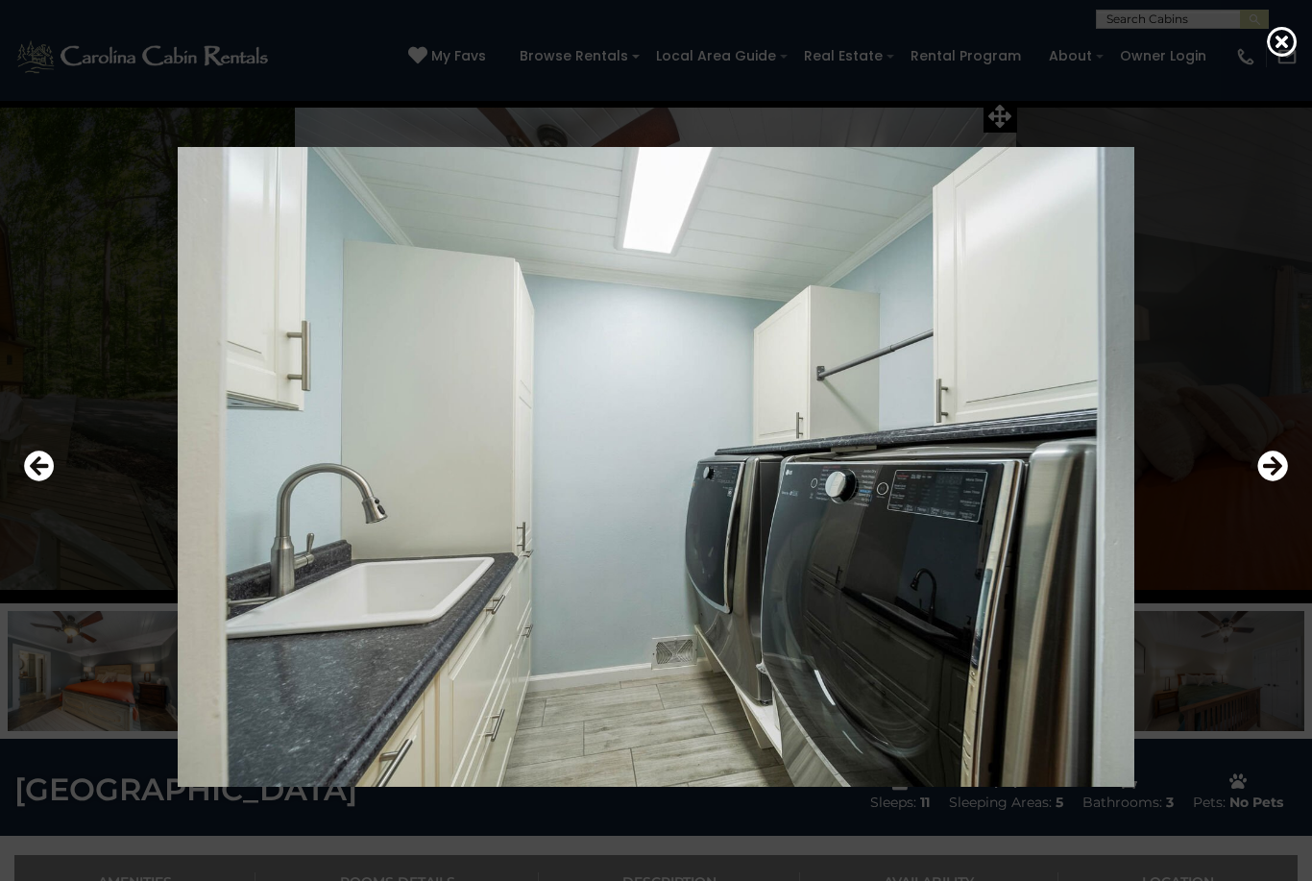
click at [1283, 481] on icon "Next" at bounding box center [1273, 466] width 31 height 31
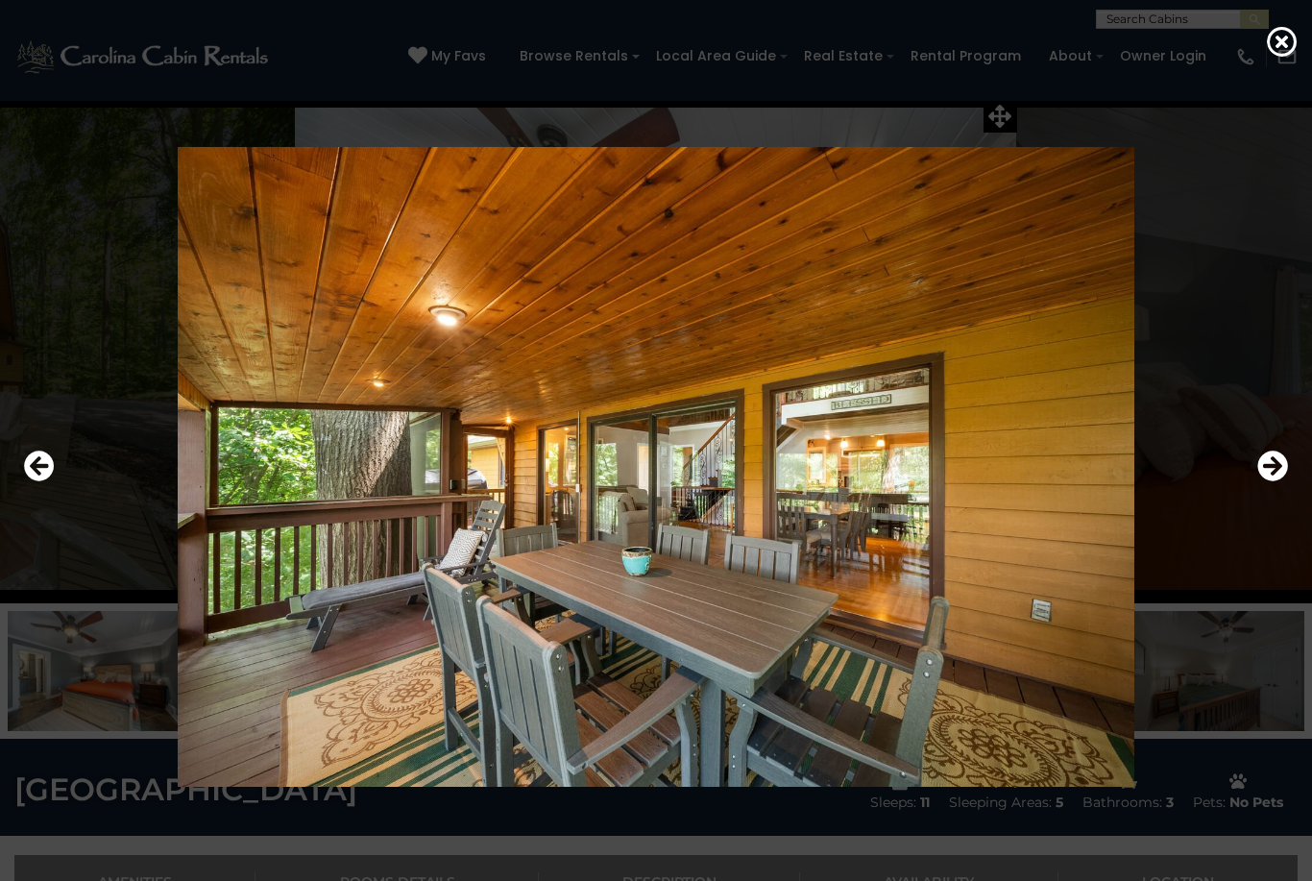
click at [1282, 481] on icon "Next" at bounding box center [1273, 466] width 31 height 31
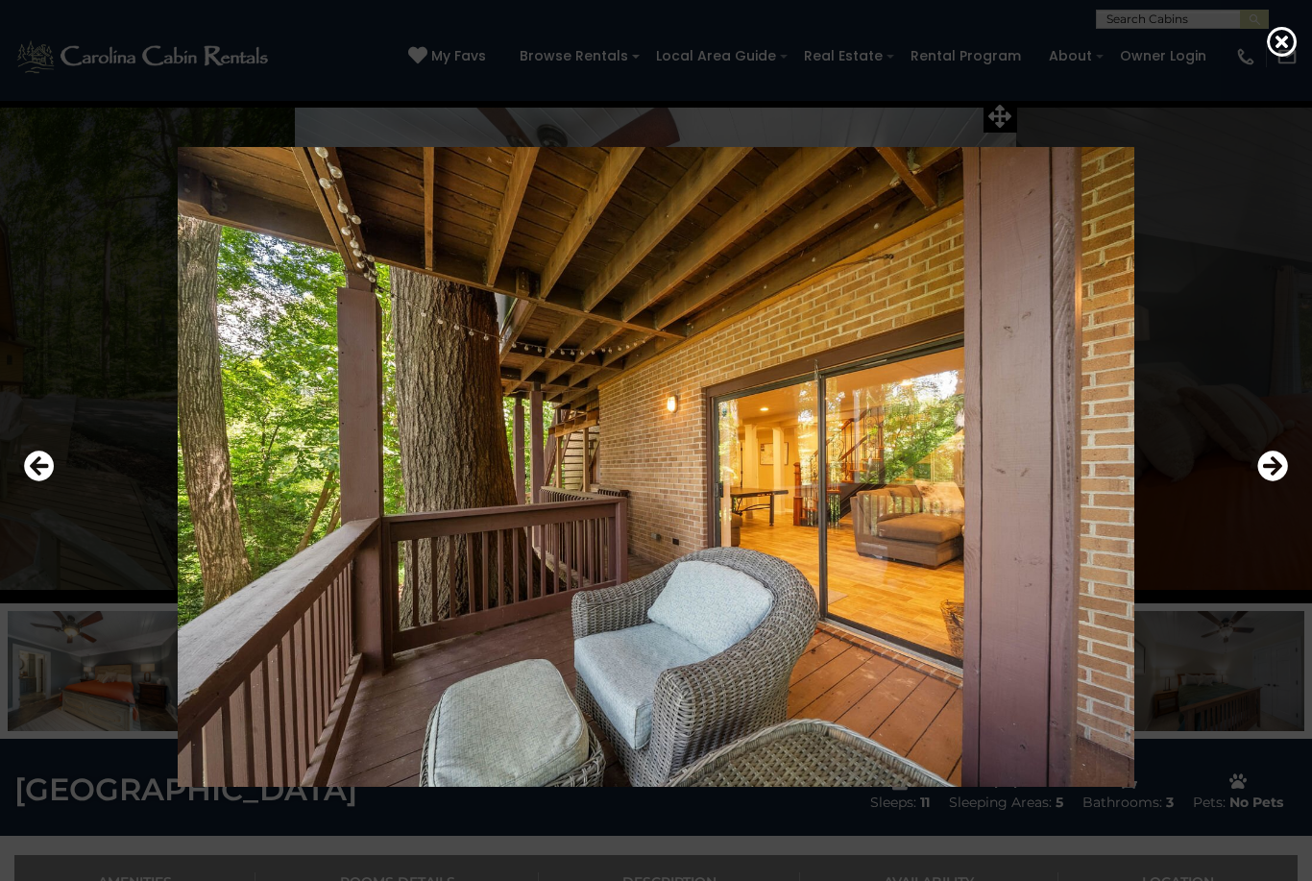
click at [1279, 481] on icon "Next" at bounding box center [1273, 466] width 31 height 31
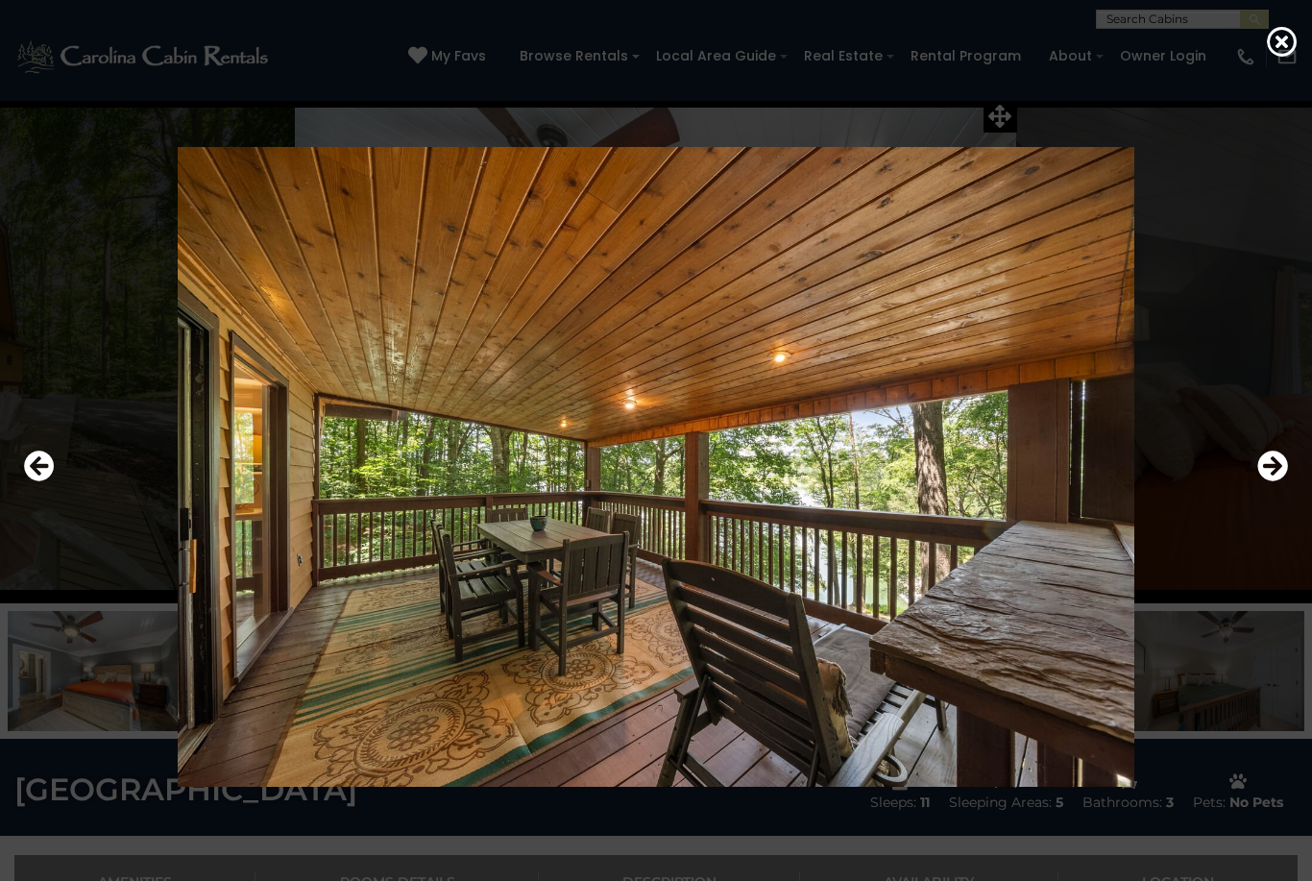
click at [1278, 481] on icon "Next" at bounding box center [1273, 466] width 31 height 31
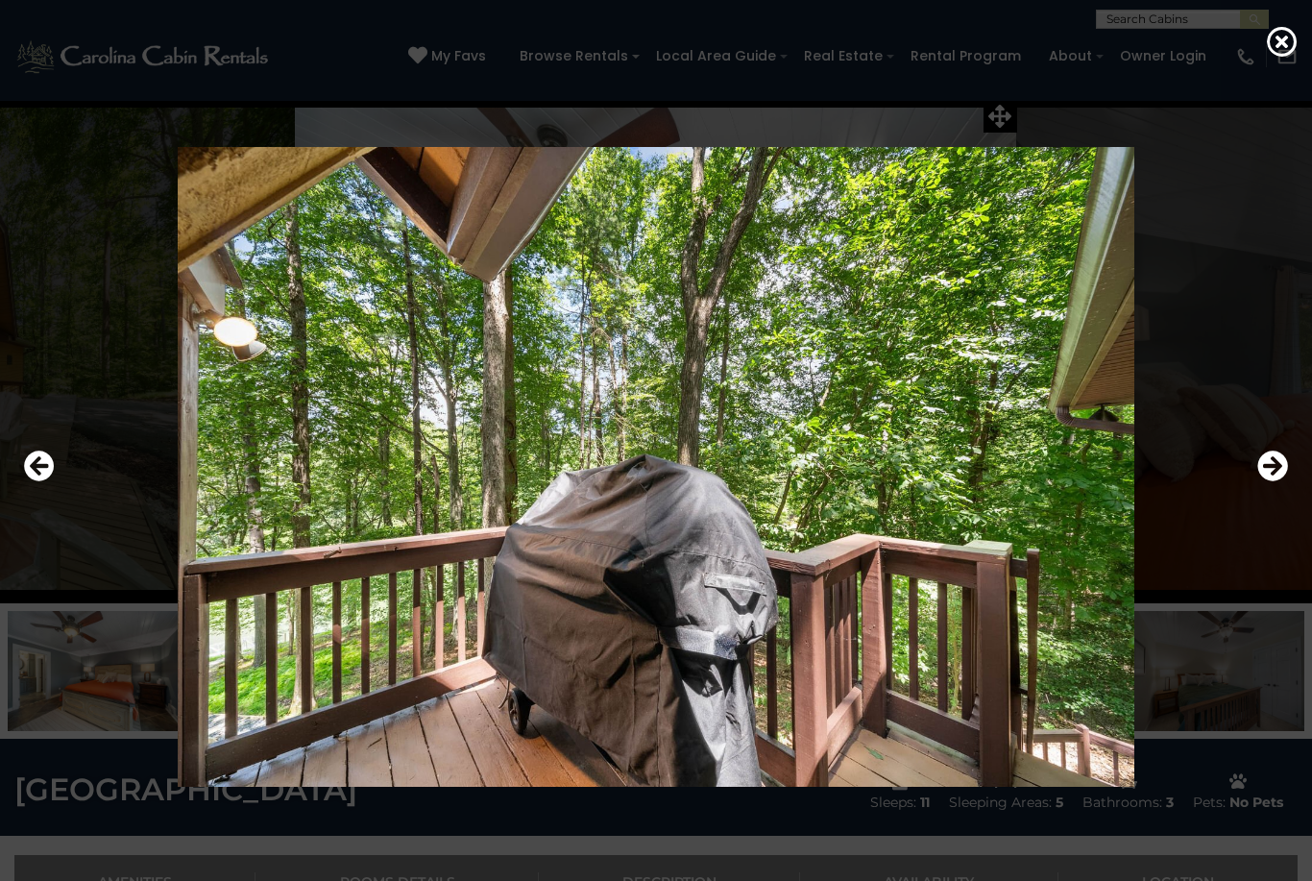
click at [1277, 481] on icon "Next" at bounding box center [1273, 466] width 31 height 31
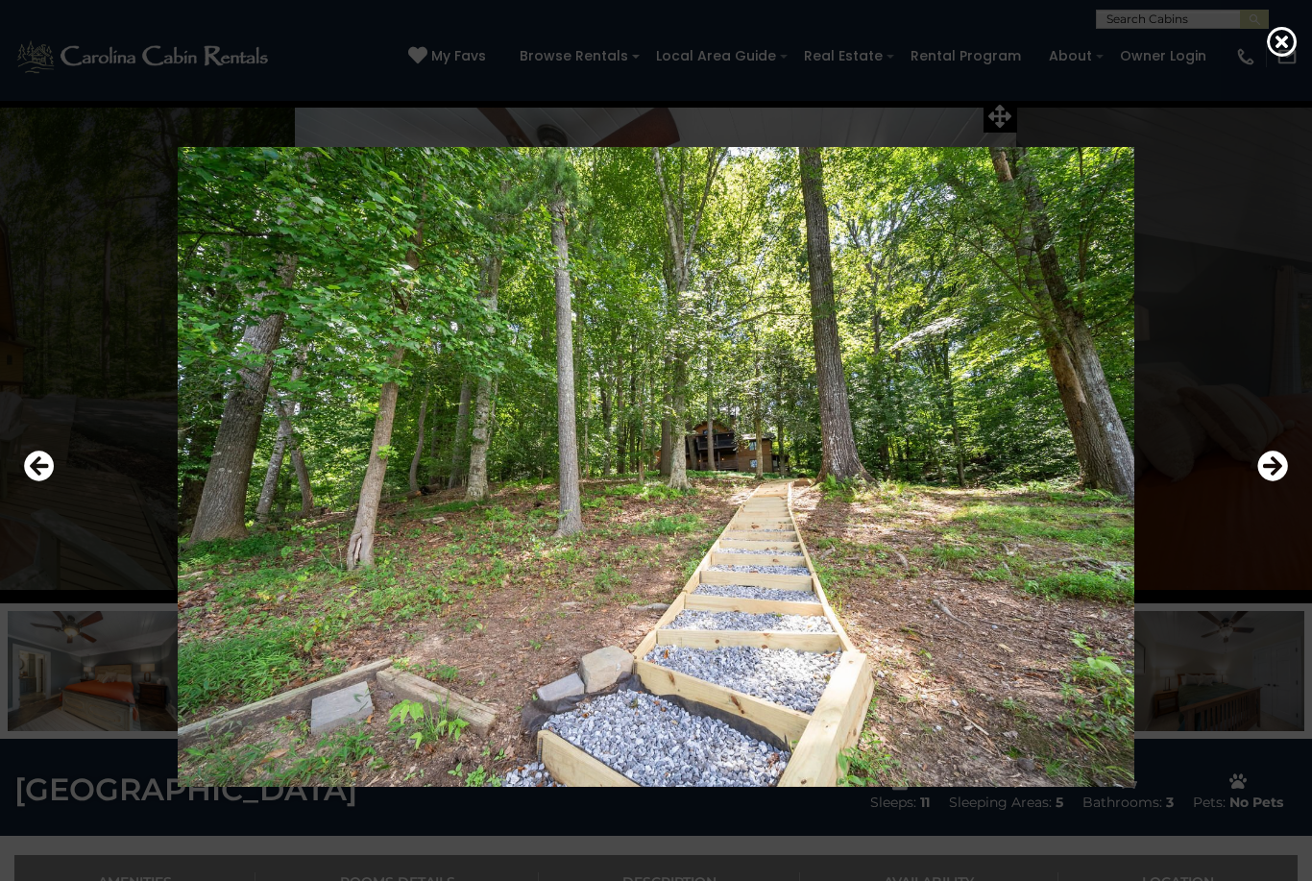
click at [1275, 481] on icon "Next" at bounding box center [1273, 466] width 31 height 31
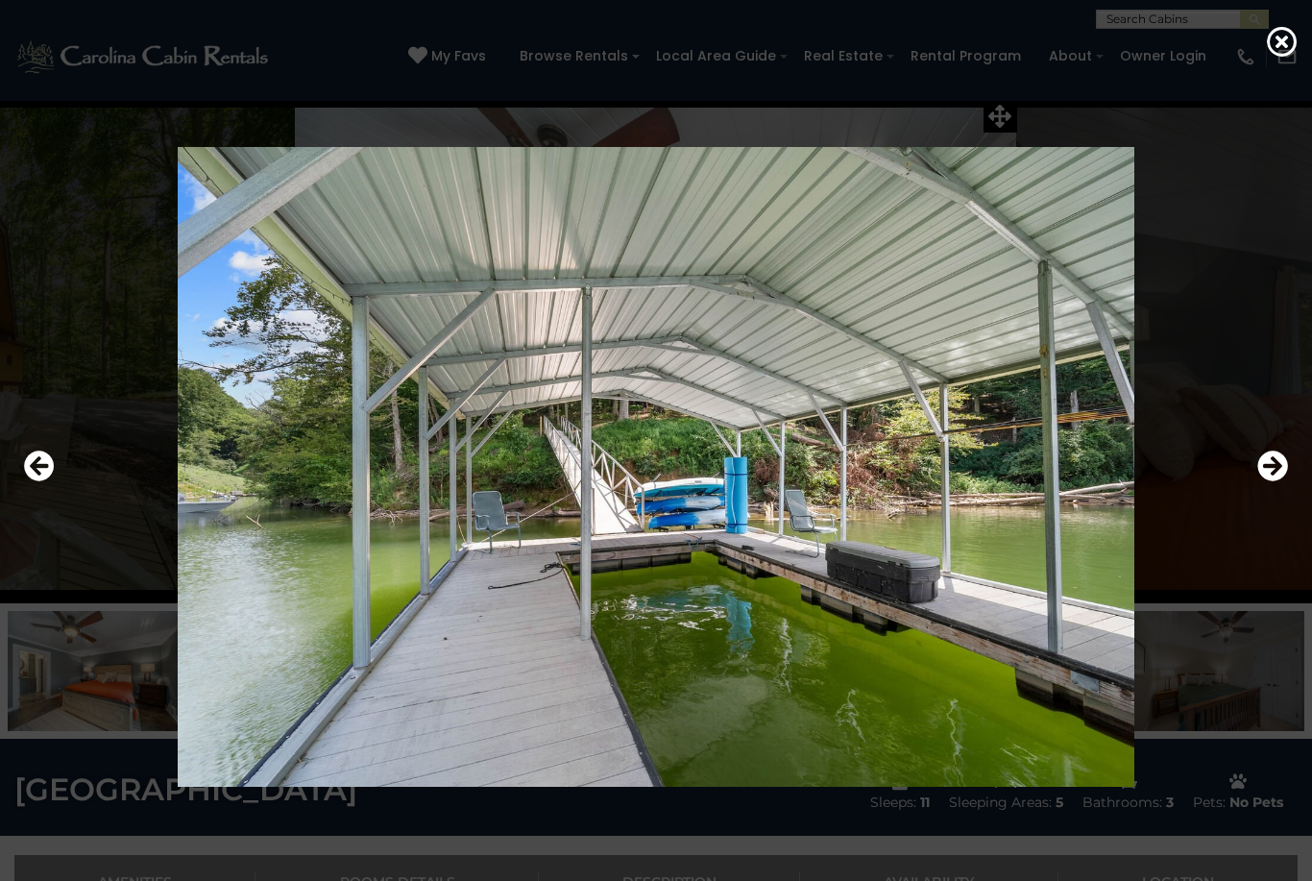
click at [1276, 481] on icon "Next" at bounding box center [1273, 466] width 31 height 31
click at [1277, 481] on icon "Next" at bounding box center [1273, 466] width 31 height 31
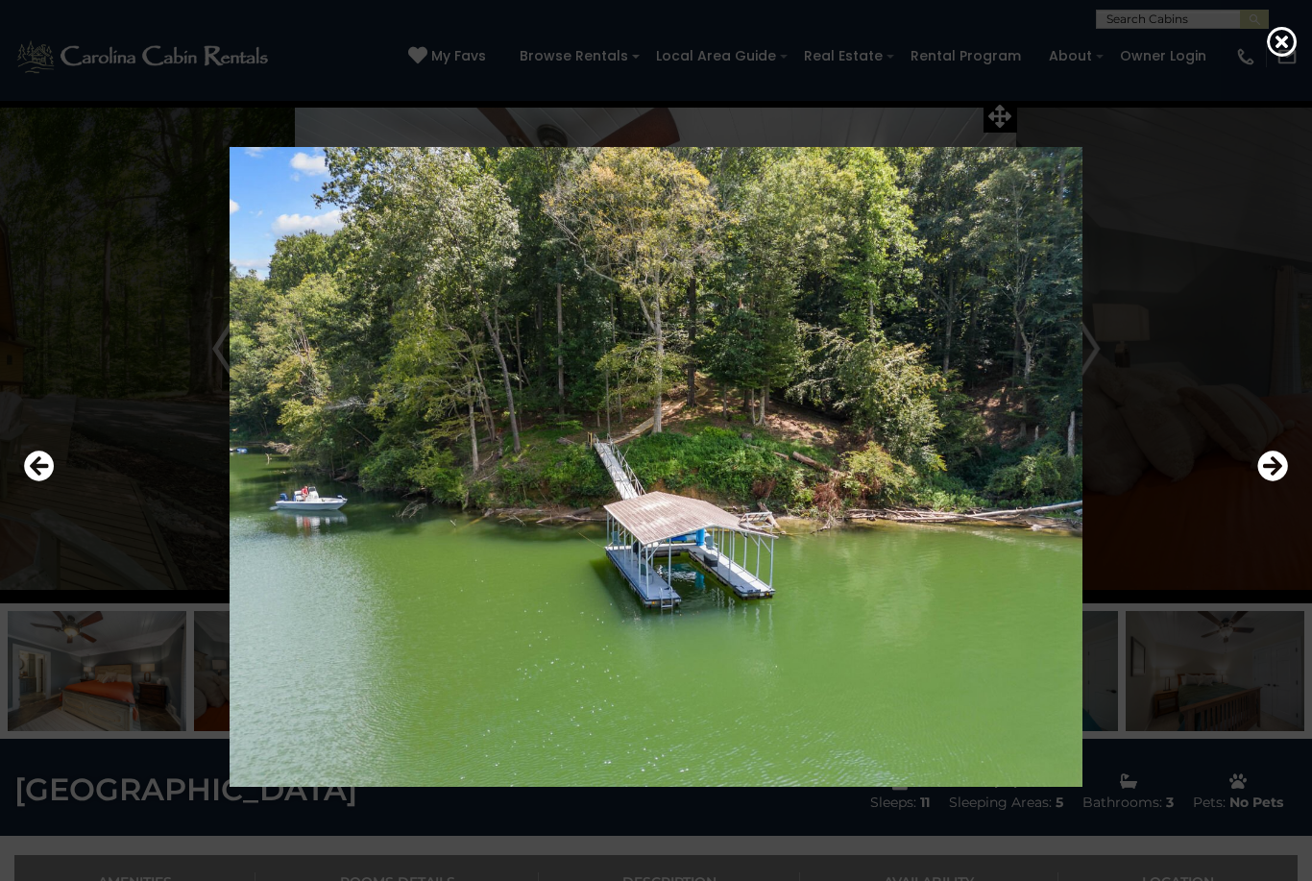
click at [1273, 481] on icon "Next" at bounding box center [1273, 466] width 31 height 31
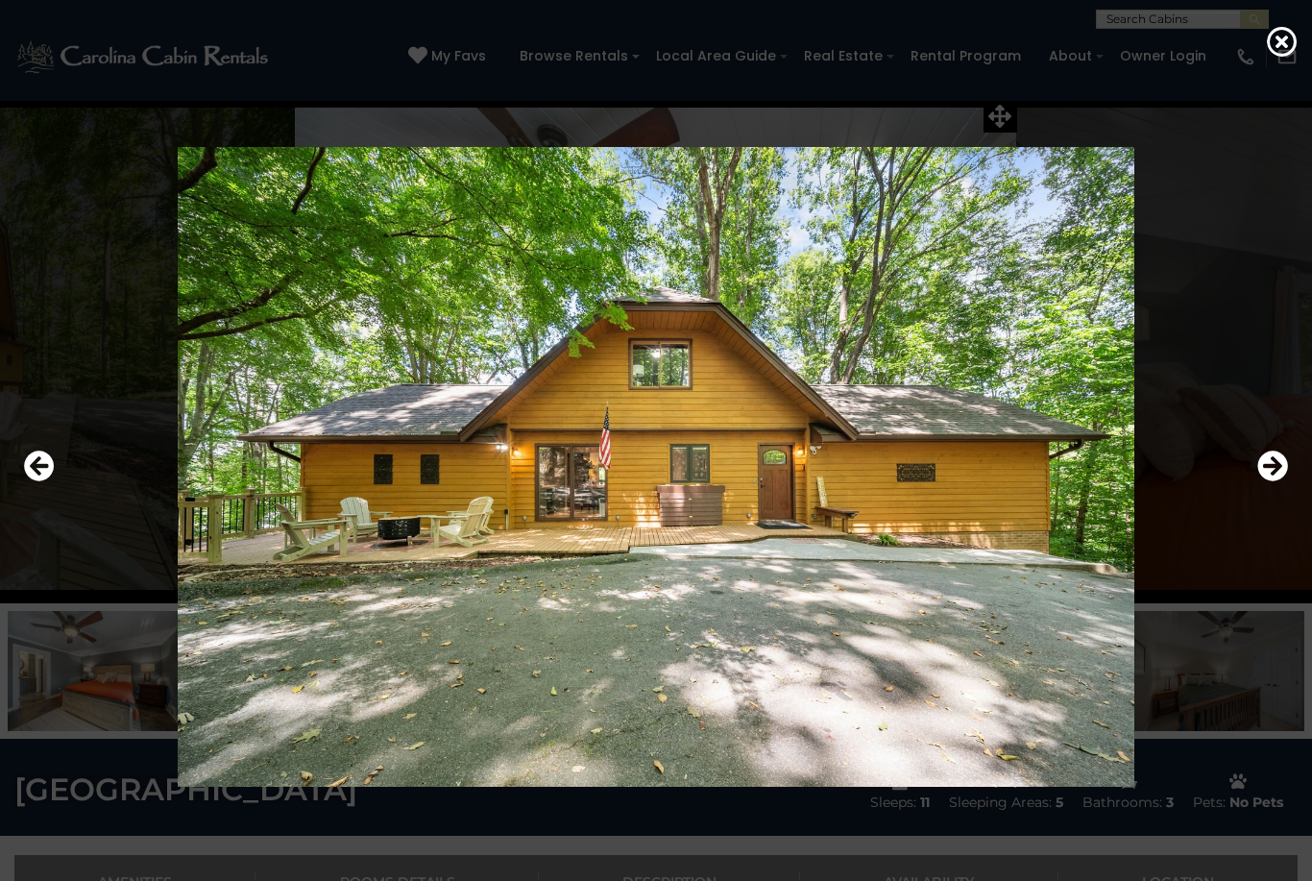
click at [1276, 481] on icon "Next" at bounding box center [1273, 466] width 31 height 31
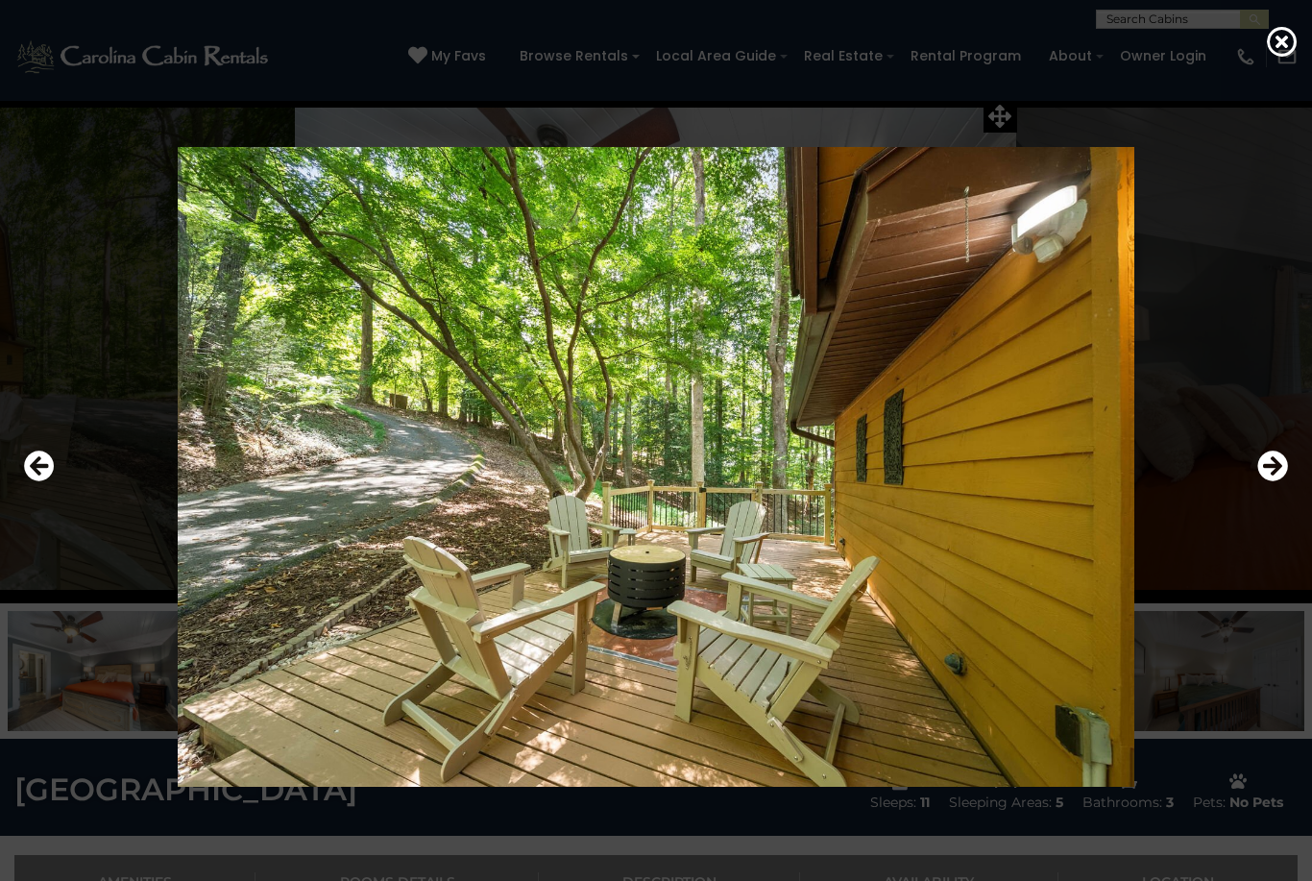
click at [1279, 481] on icon "Next" at bounding box center [1273, 466] width 31 height 31
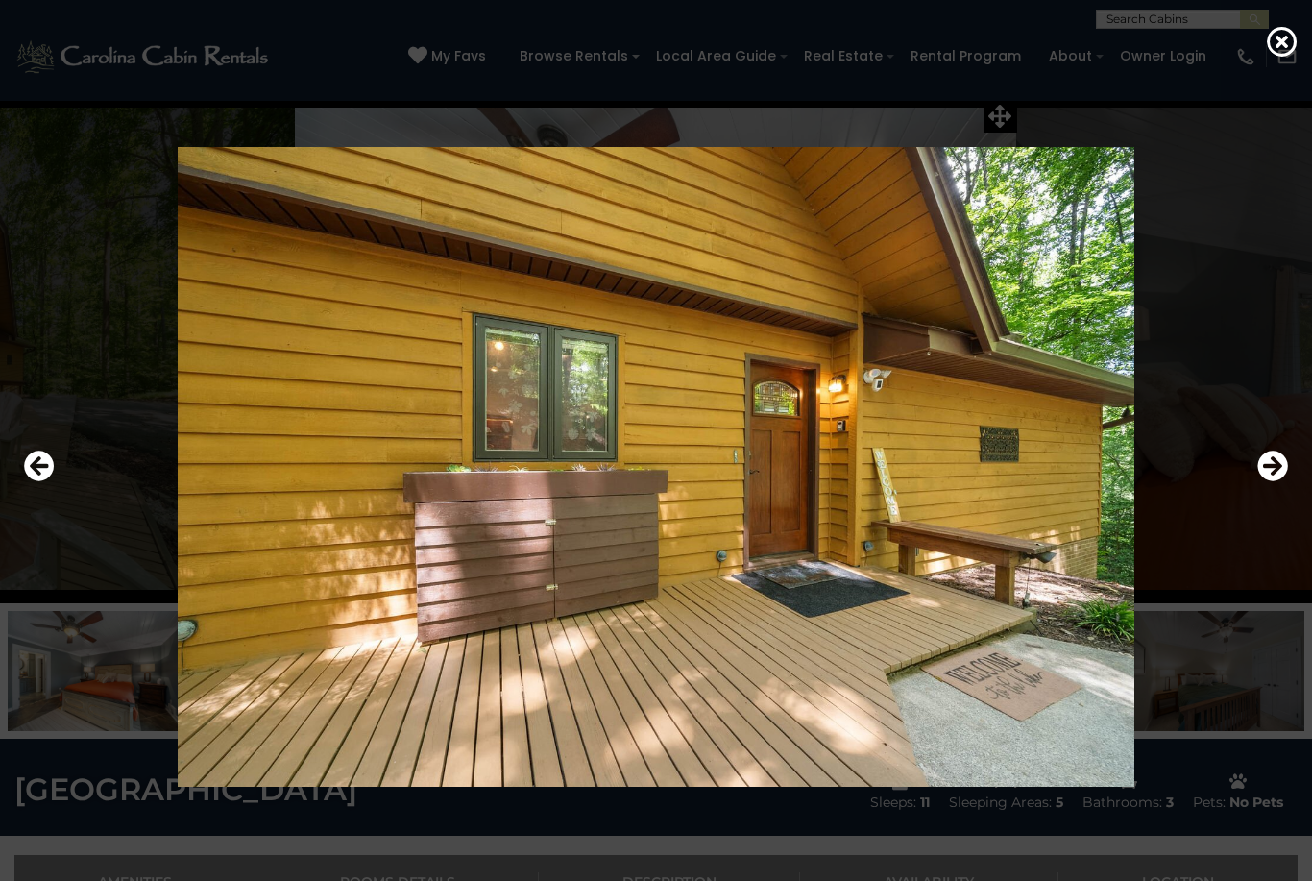
click at [1280, 481] on icon "Next" at bounding box center [1273, 466] width 31 height 31
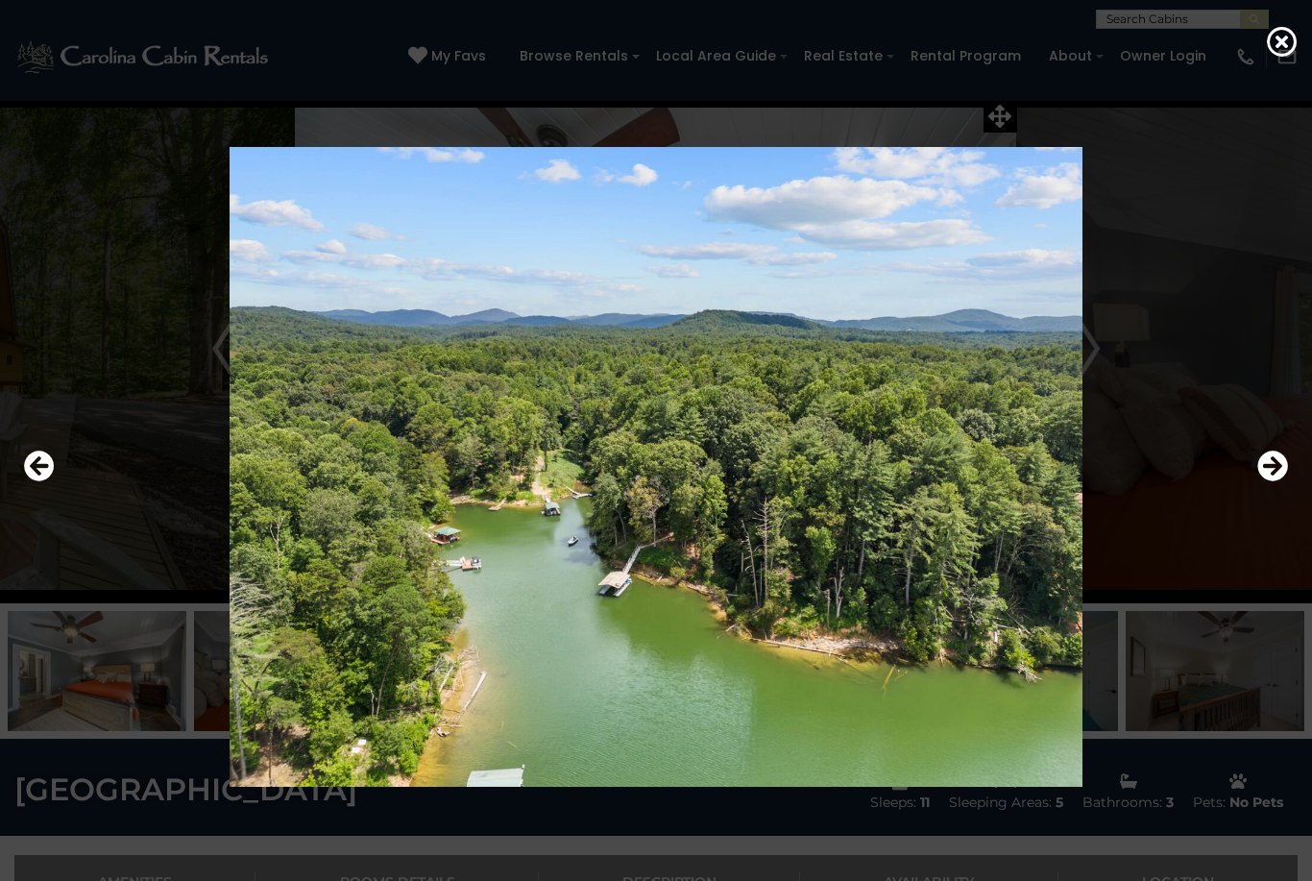
click at [1276, 481] on icon "Next" at bounding box center [1273, 466] width 31 height 31
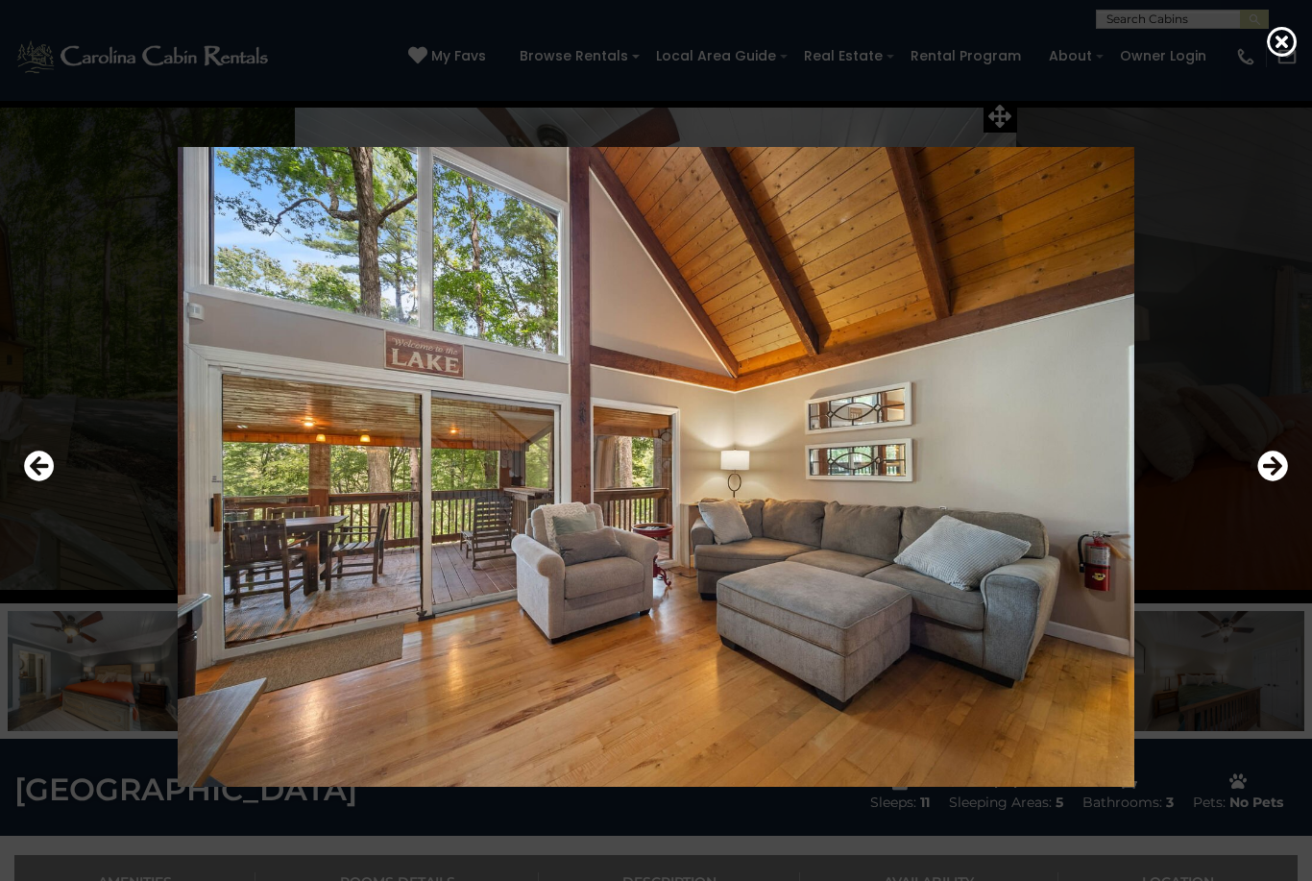
click at [1275, 481] on icon "Next" at bounding box center [1273, 466] width 31 height 31
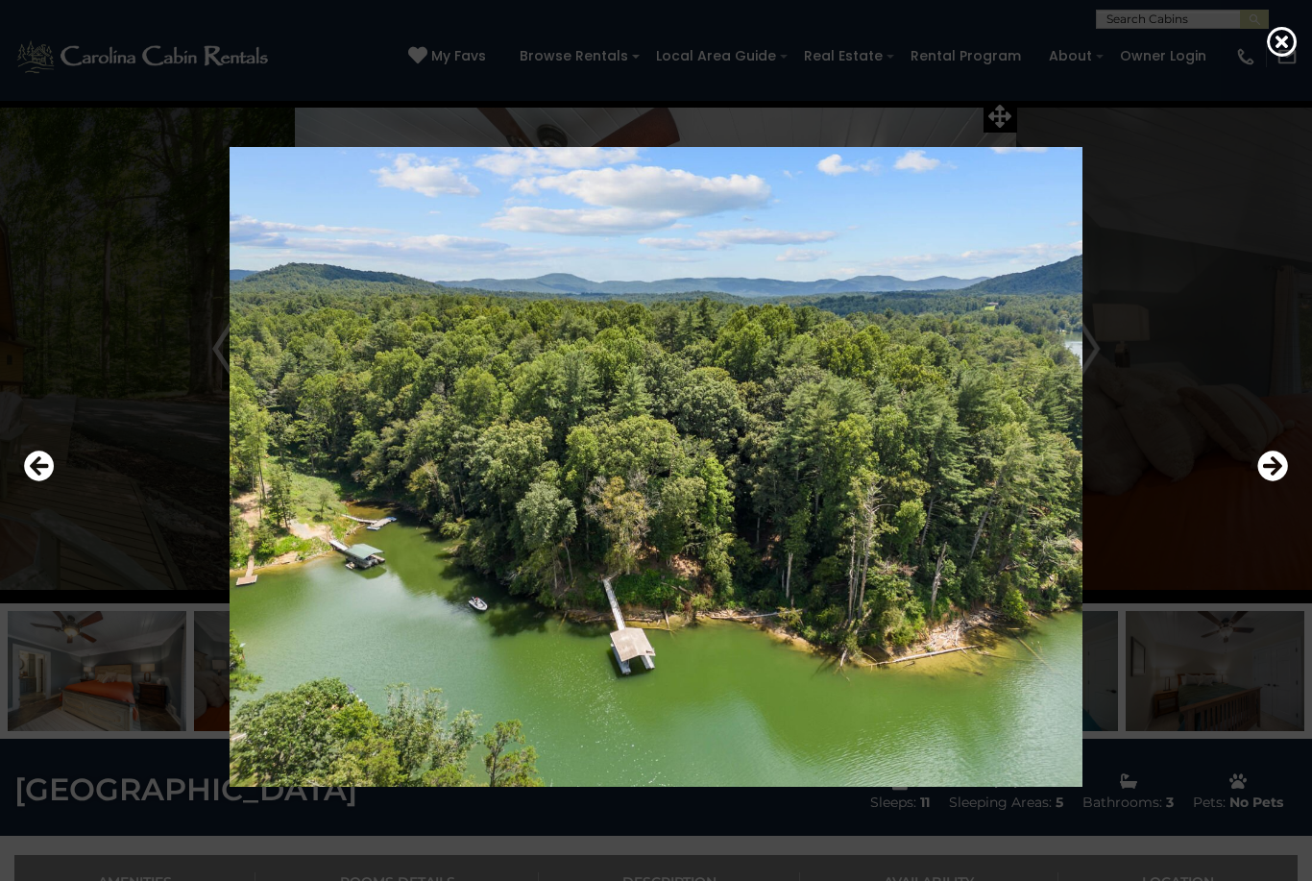
click at [1272, 50] on icon at bounding box center [1282, 41] width 31 height 31
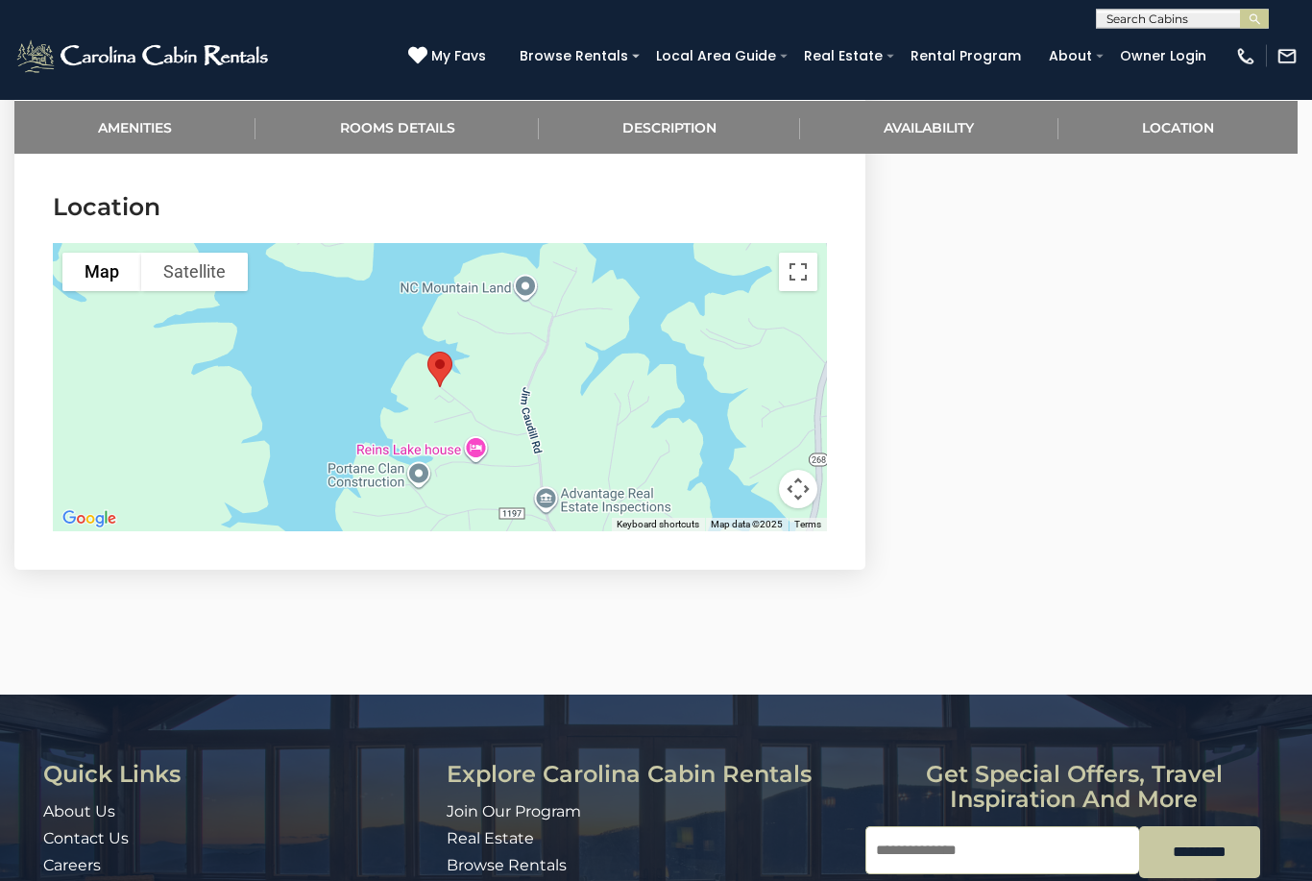
scroll to position [3454, 0]
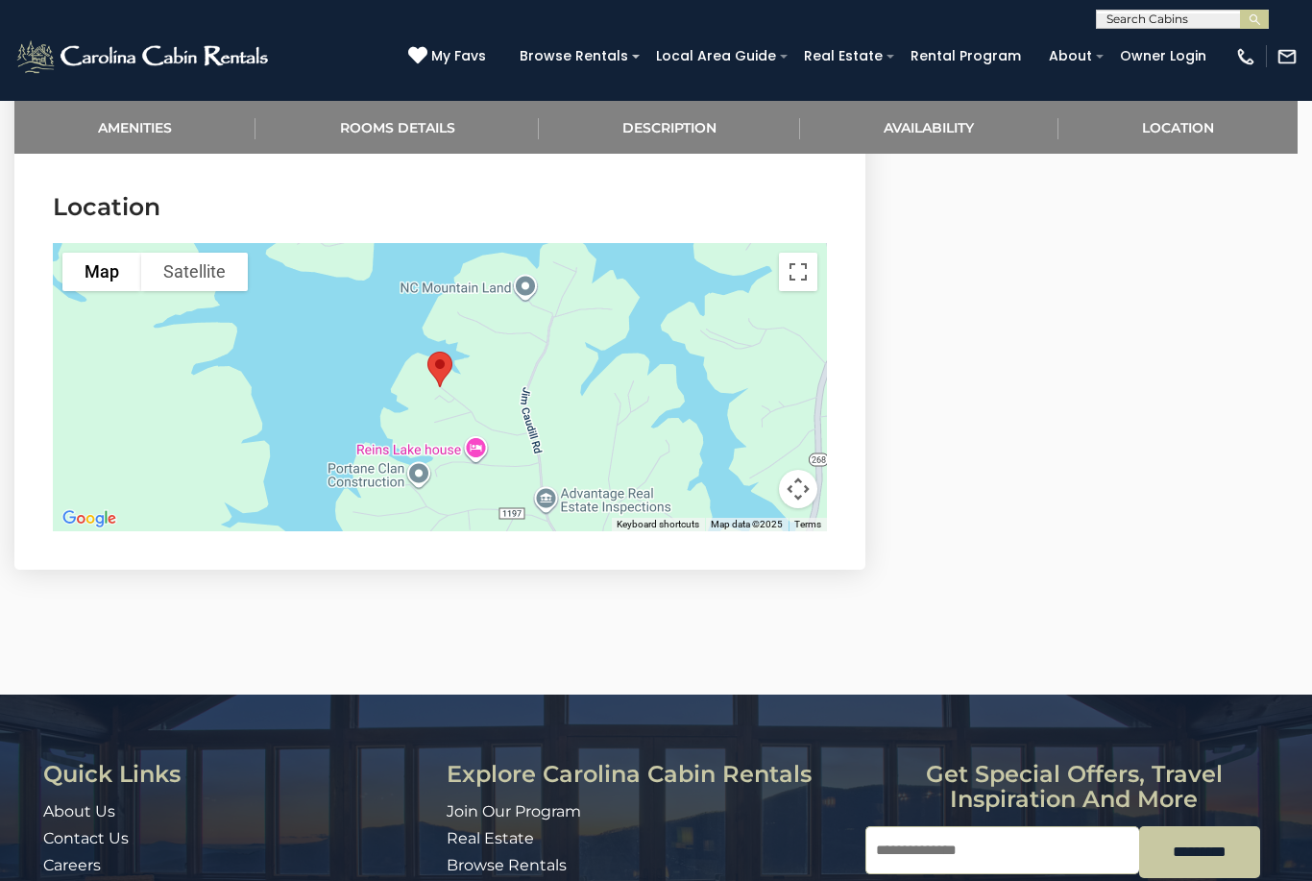
click at [797, 470] on button "Map camera controls" at bounding box center [798, 489] width 38 height 38
click at [796, 254] on button "Toggle fullscreen view" at bounding box center [798, 272] width 38 height 38
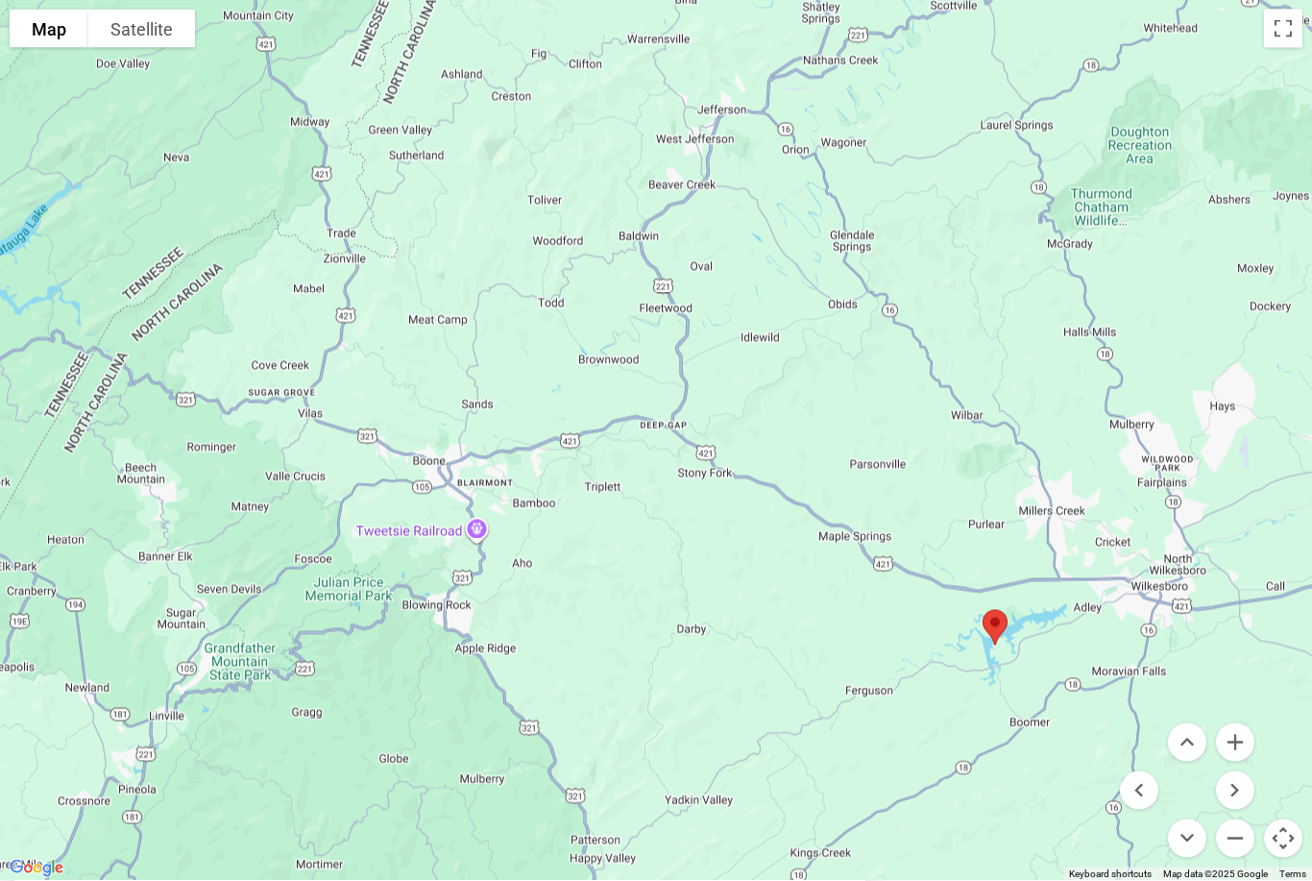
scroll to position [0, 0]
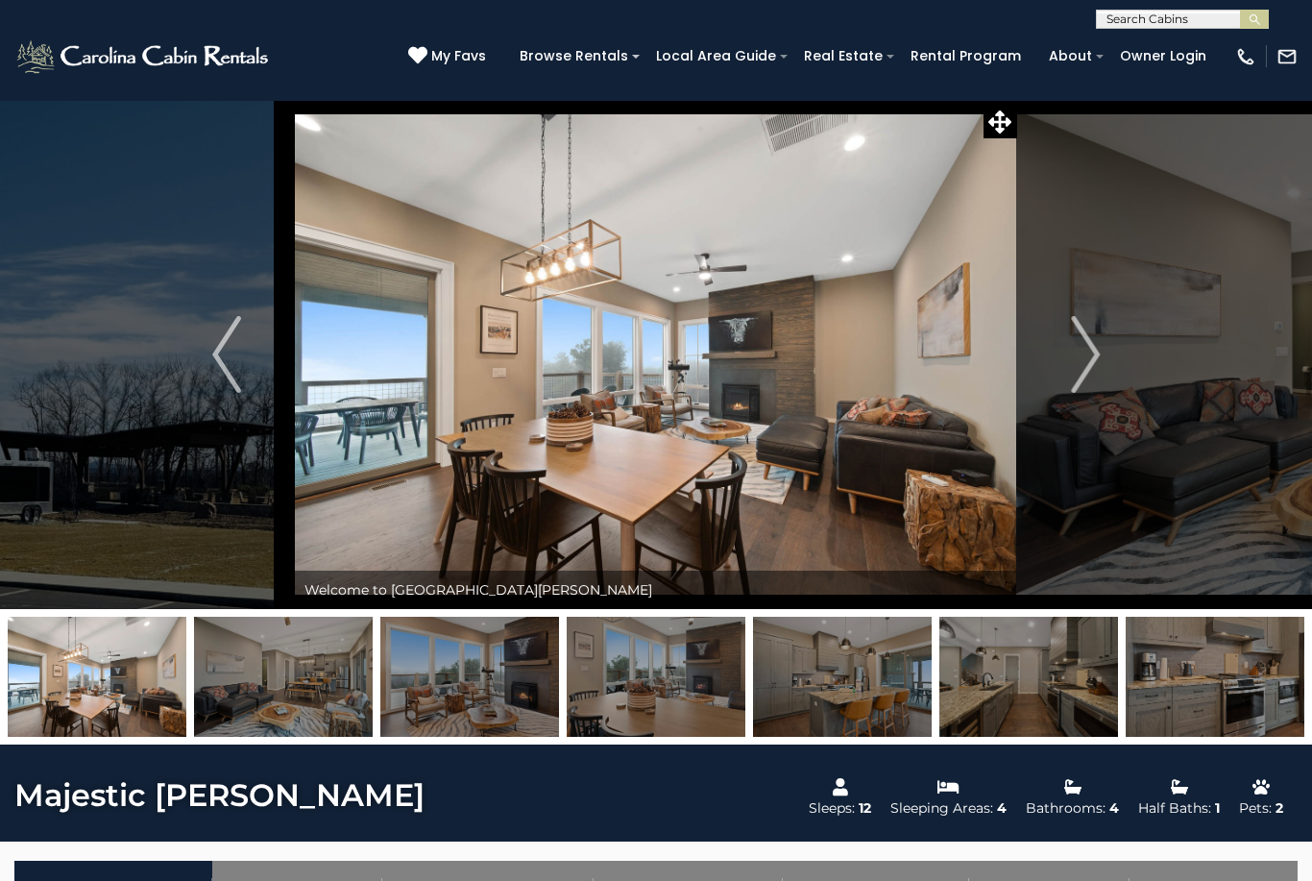
click at [1018, 693] on img at bounding box center [1029, 677] width 179 height 120
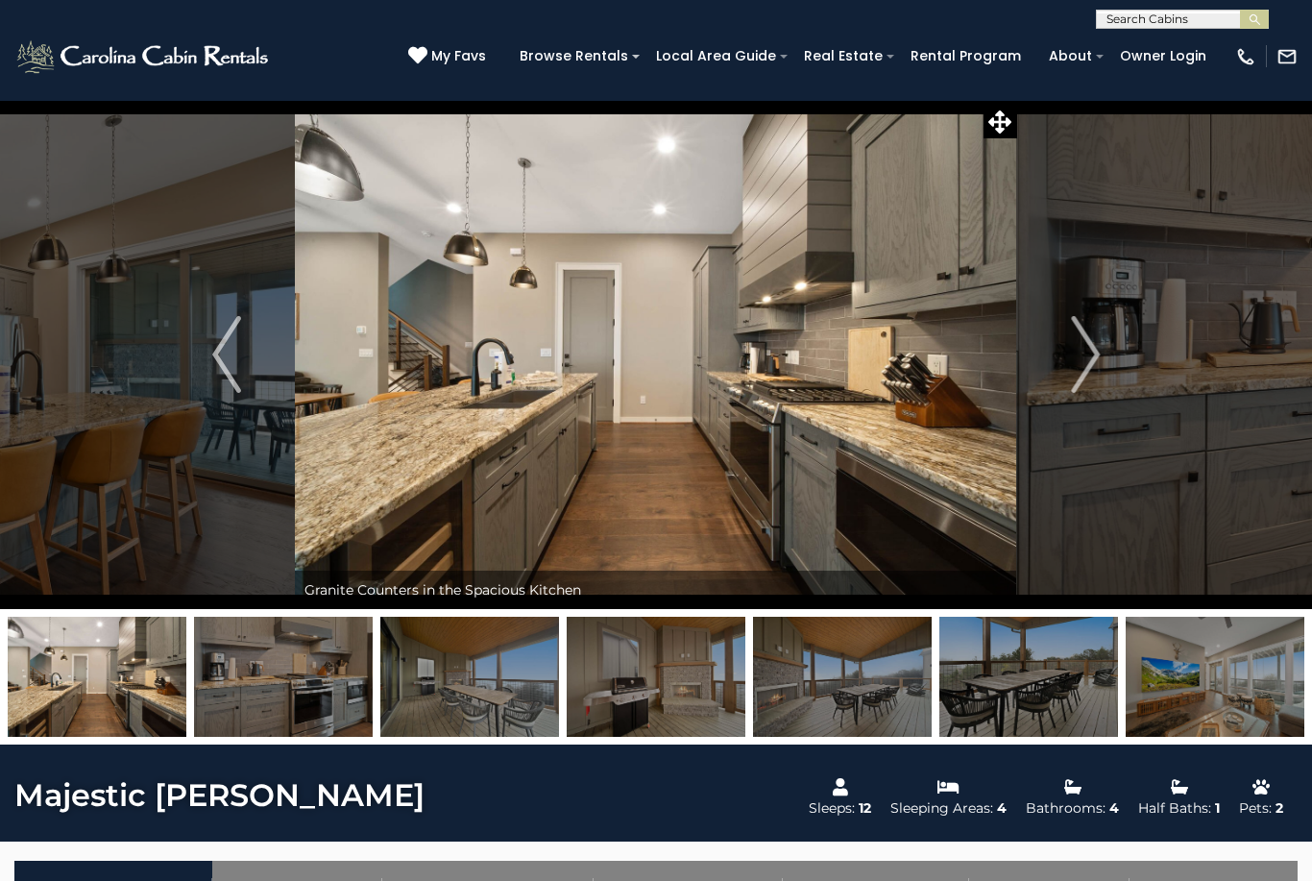
click at [896, 693] on img at bounding box center [842, 677] width 179 height 120
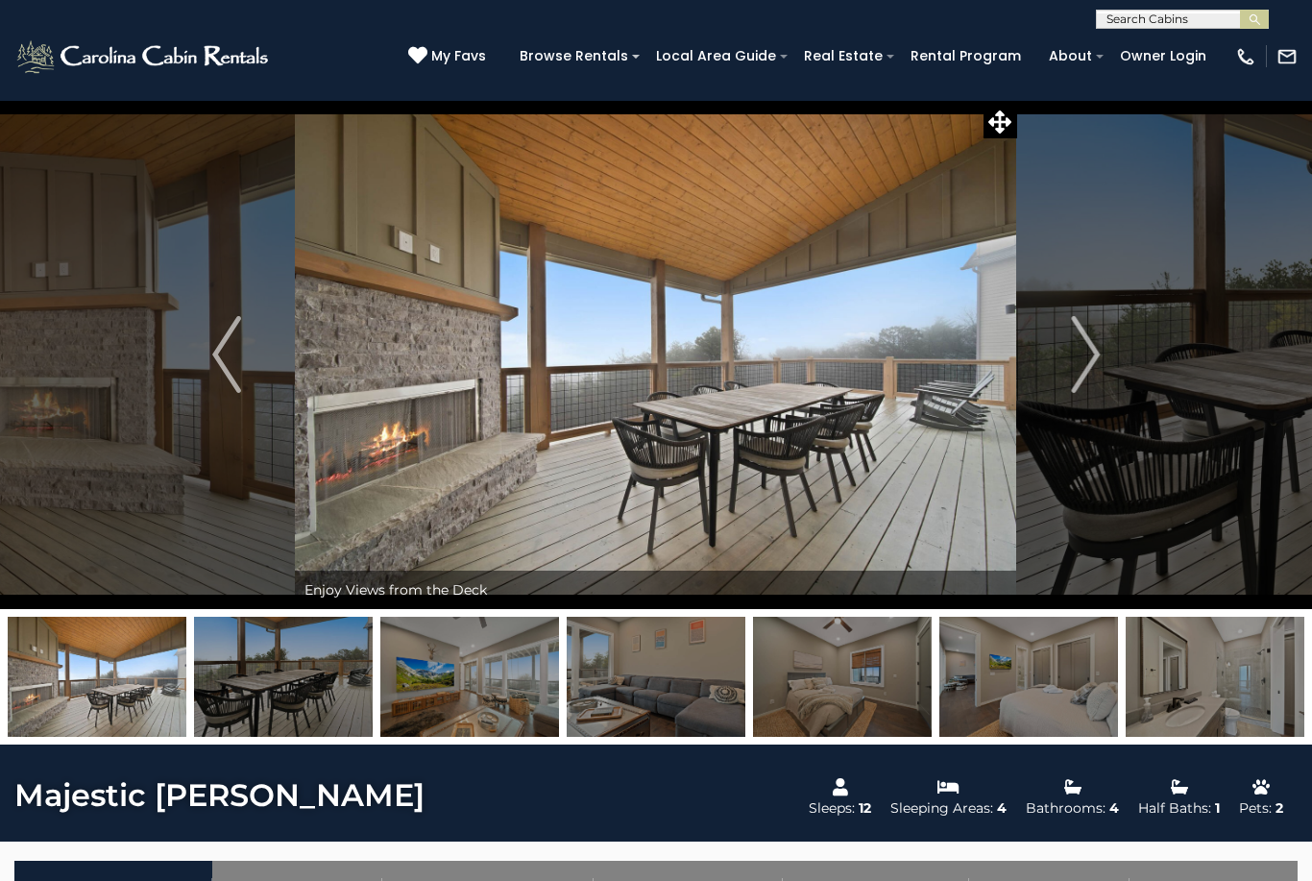
click at [908, 688] on img at bounding box center [842, 677] width 179 height 120
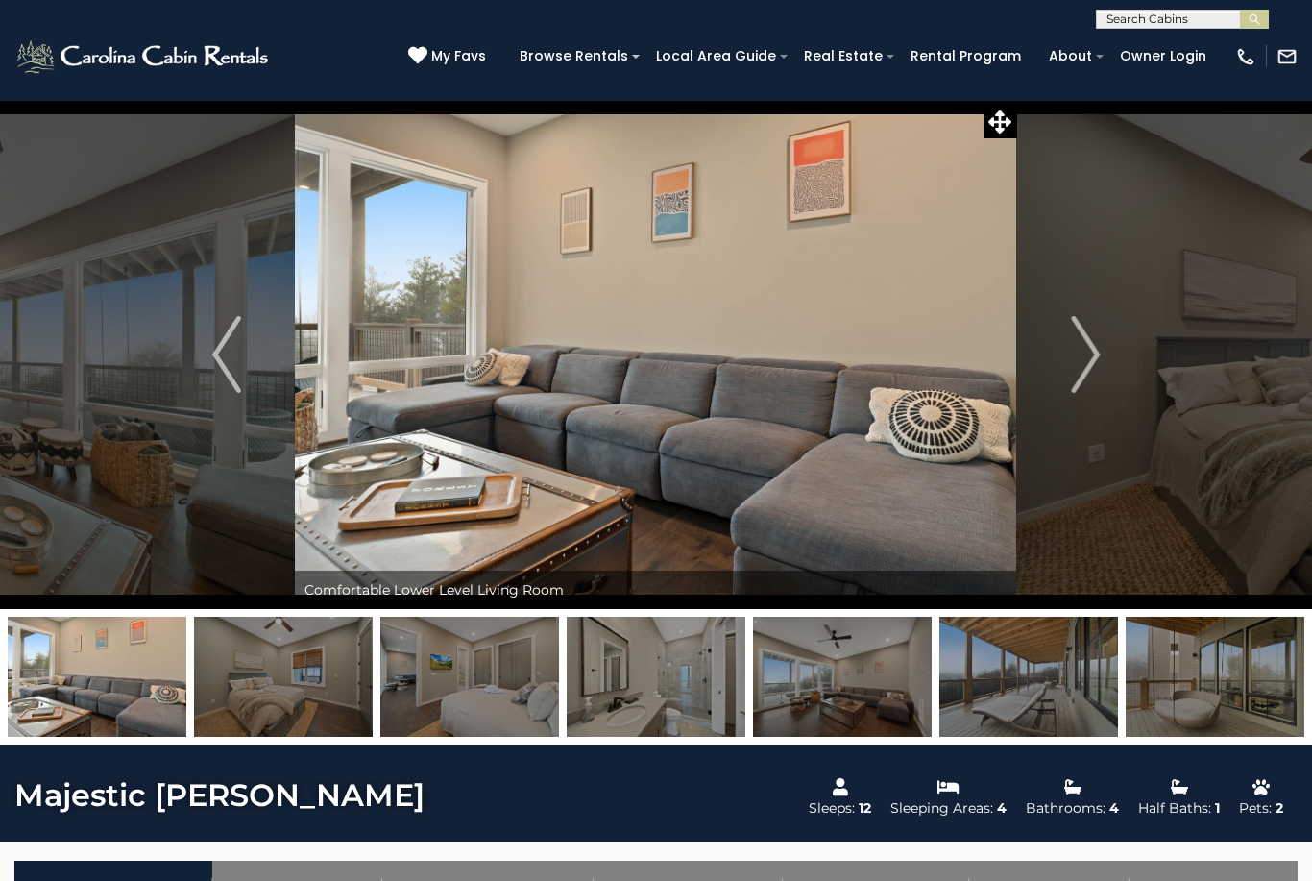
click at [991, 115] on icon at bounding box center [1000, 121] width 23 height 23
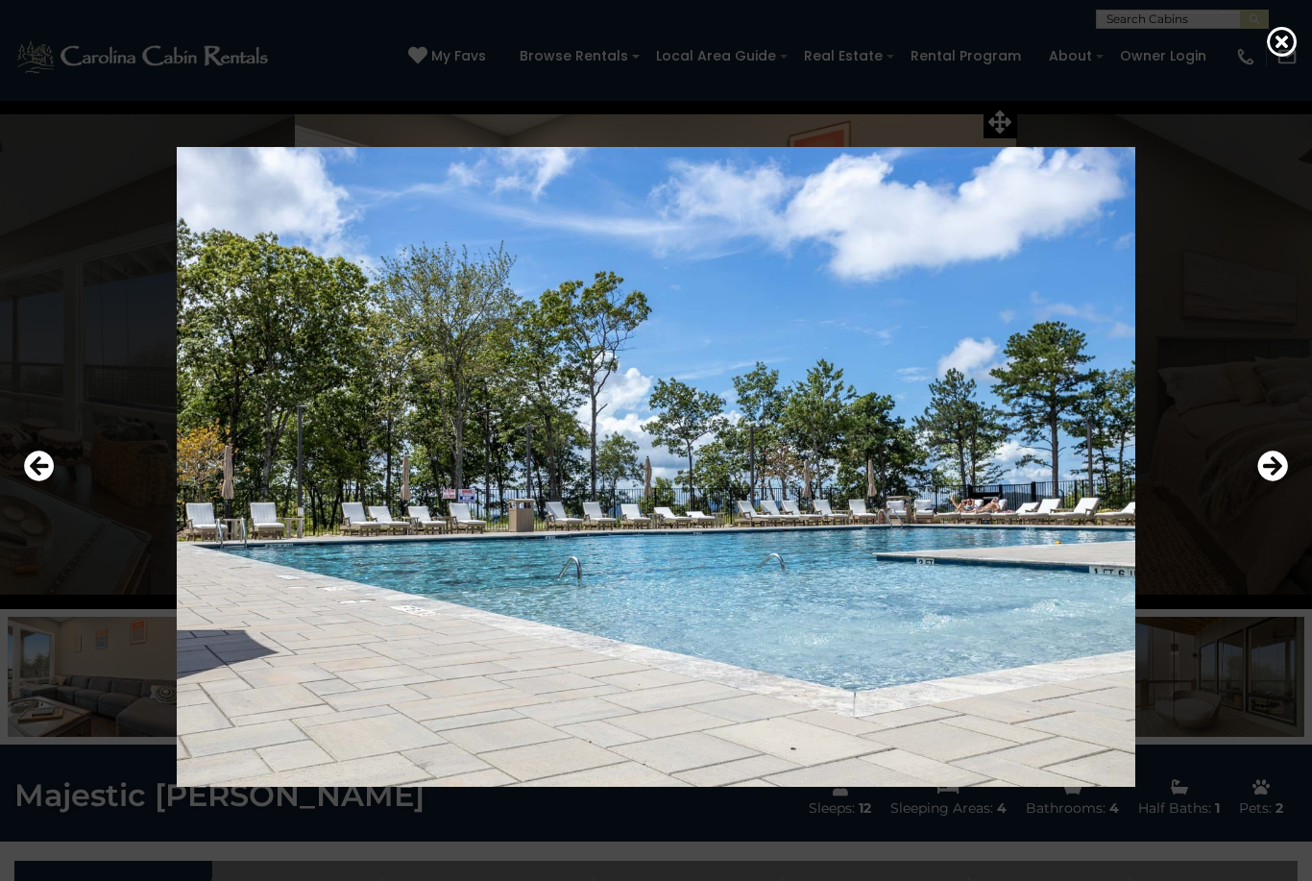
click at [1282, 34] on icon at bounding box center [1282, 41] width 31 height 31
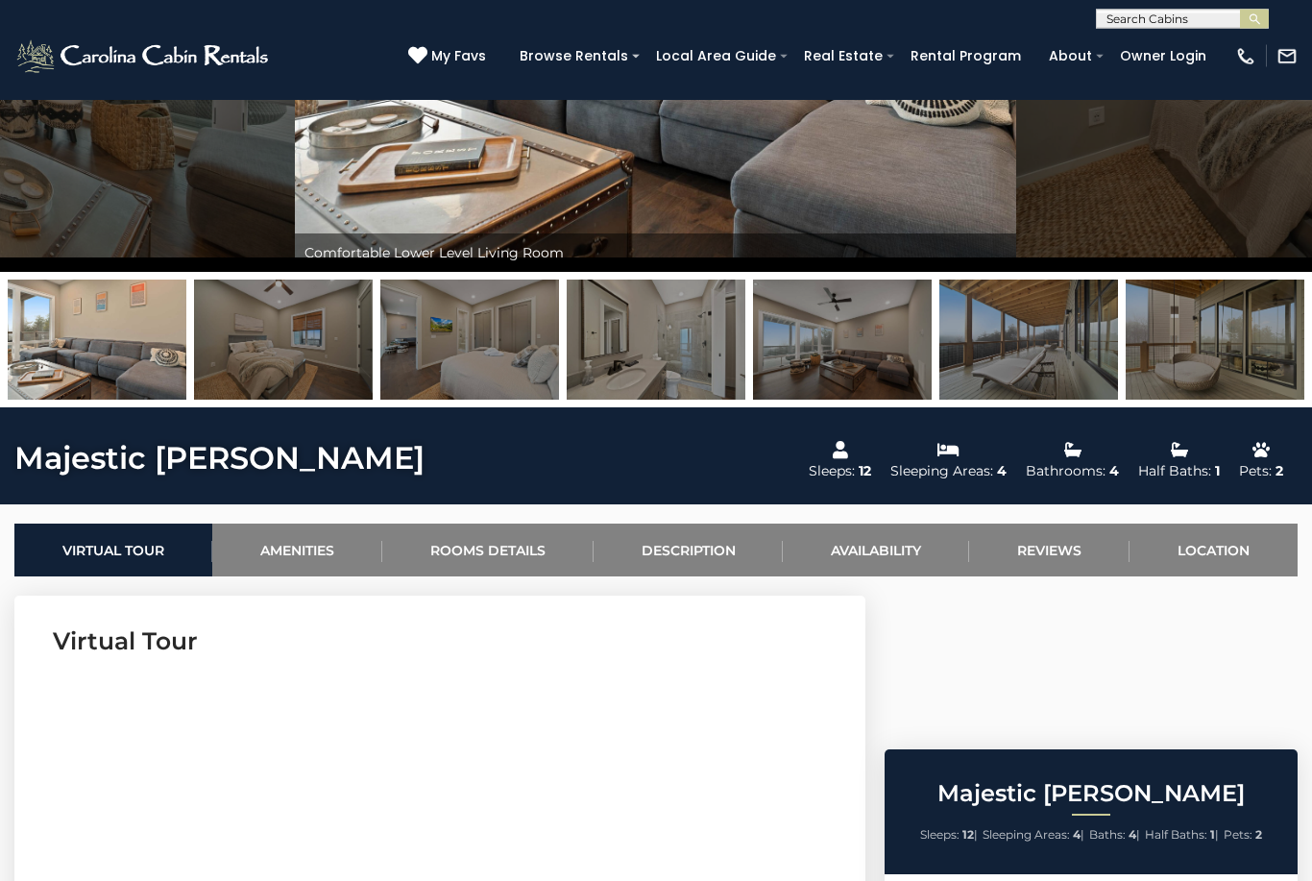
scroll to position [331, 0]
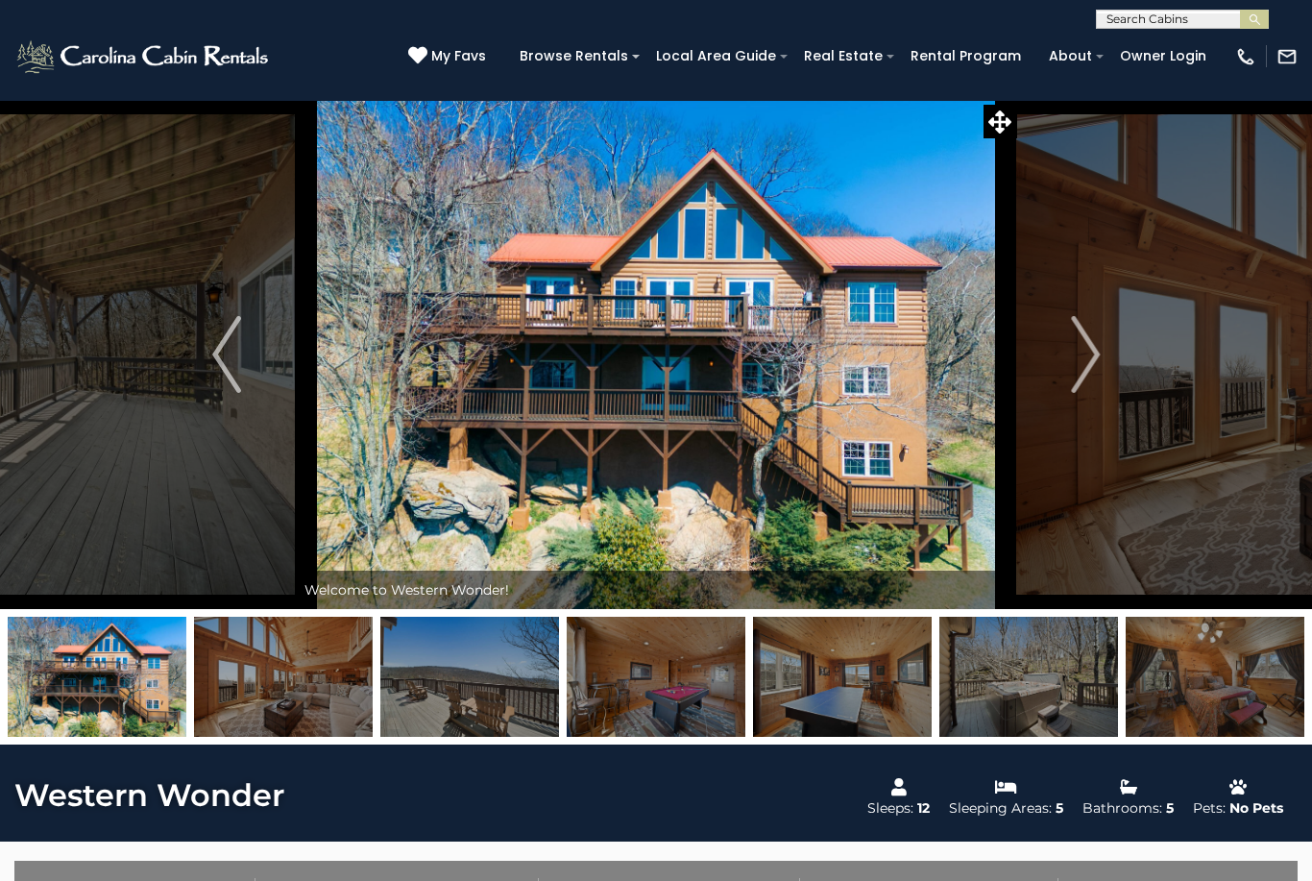
click at [1265, 706] on img at bounding box center [1215, 677] width 179 height 120
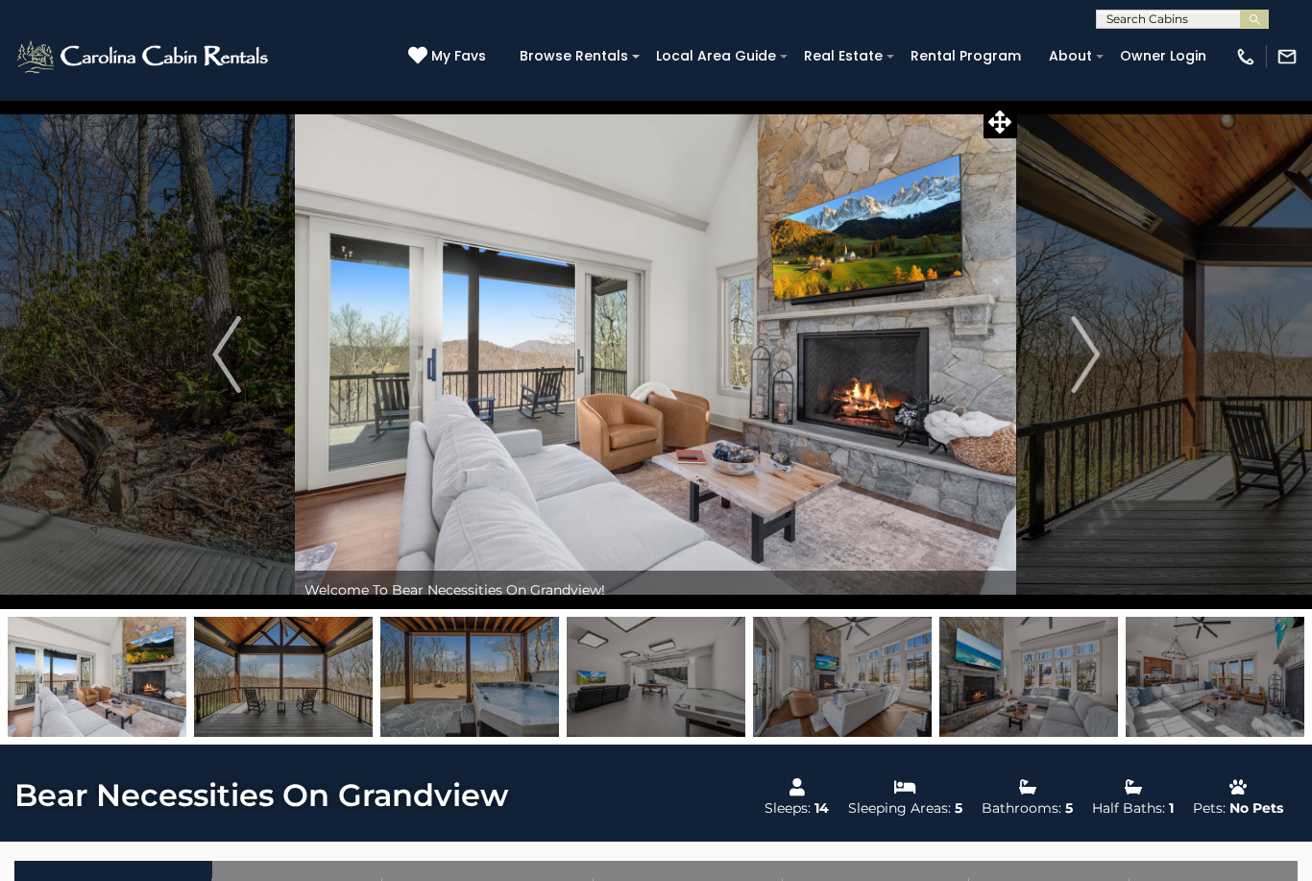
click at [1222, 673] on img at bounding box center [1215, 677] width 179 height 120
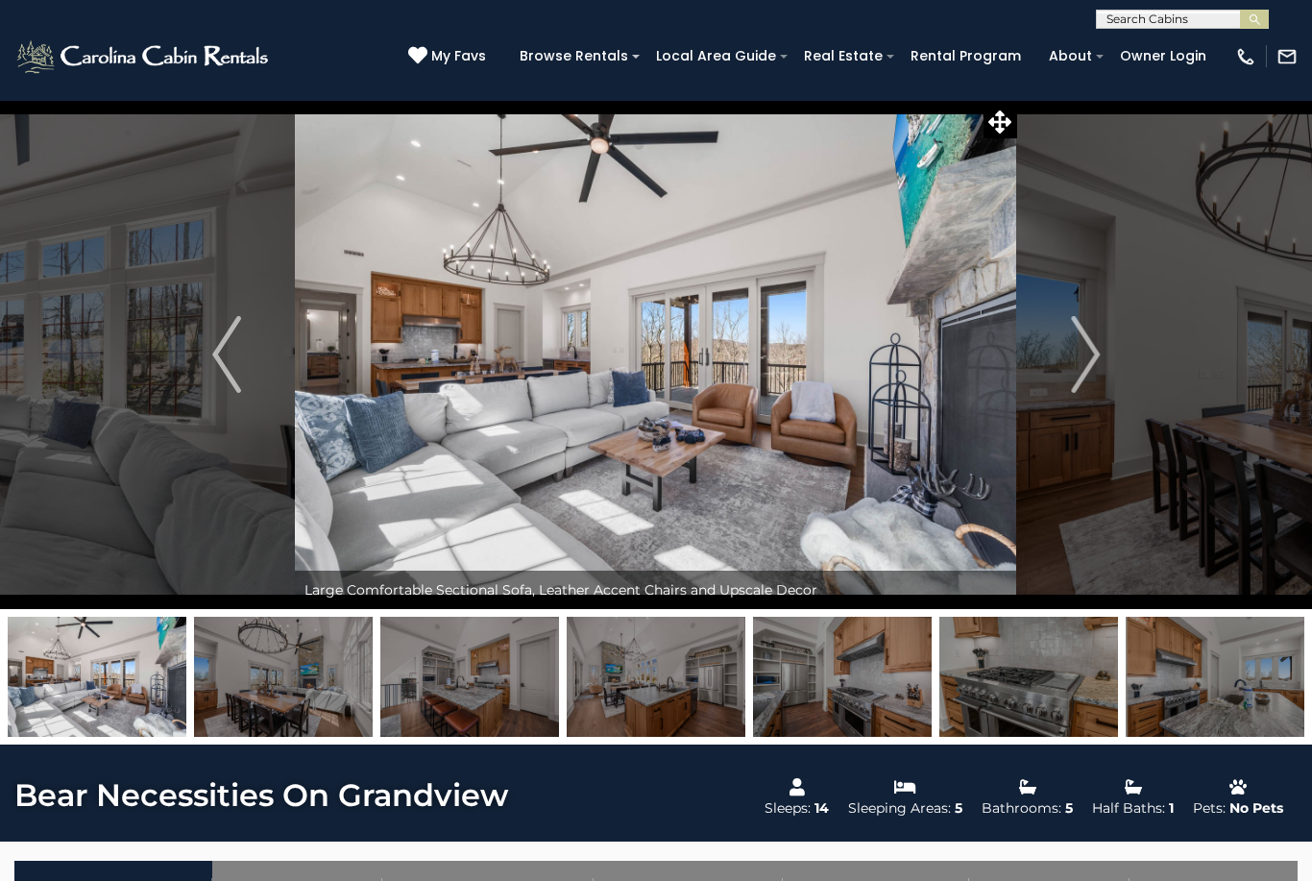
click at [1222, 660] on img at bounding box center [1215, 677] width 179 height 120
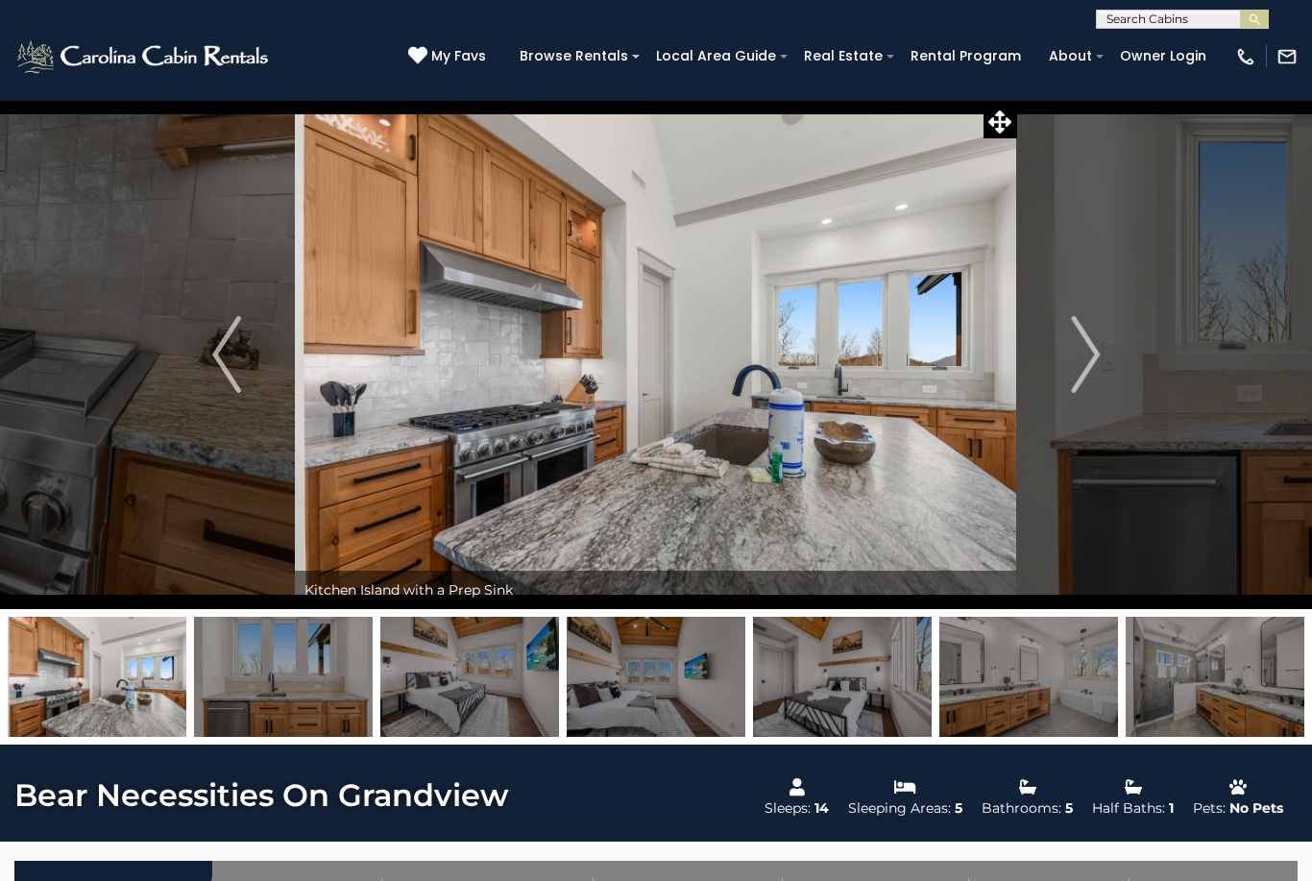
click at [497, 635] on img at bounding box center [469, 677] width 179 height 120
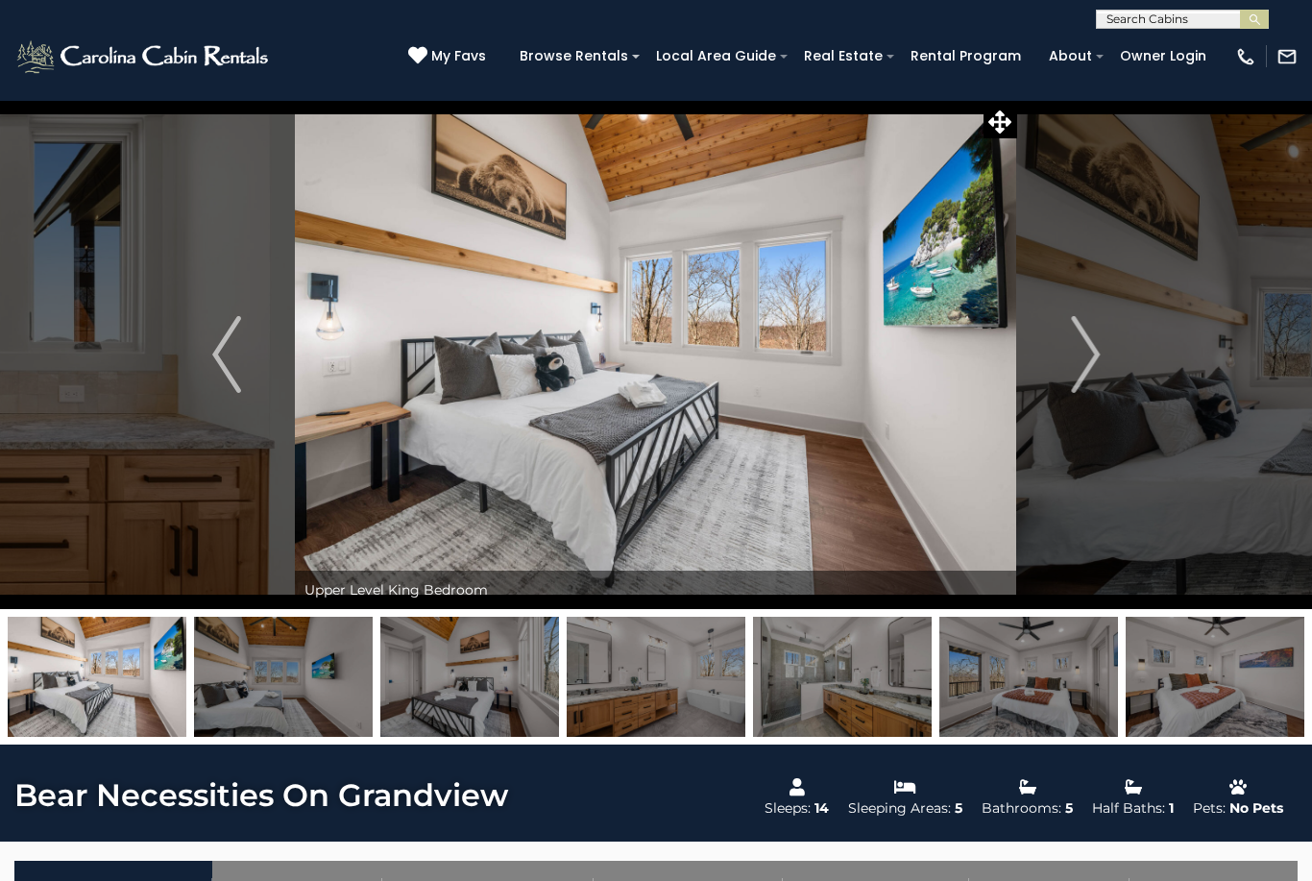
click at [1036, 683] on img at bounding box center [1029, 677] width 179 height 120
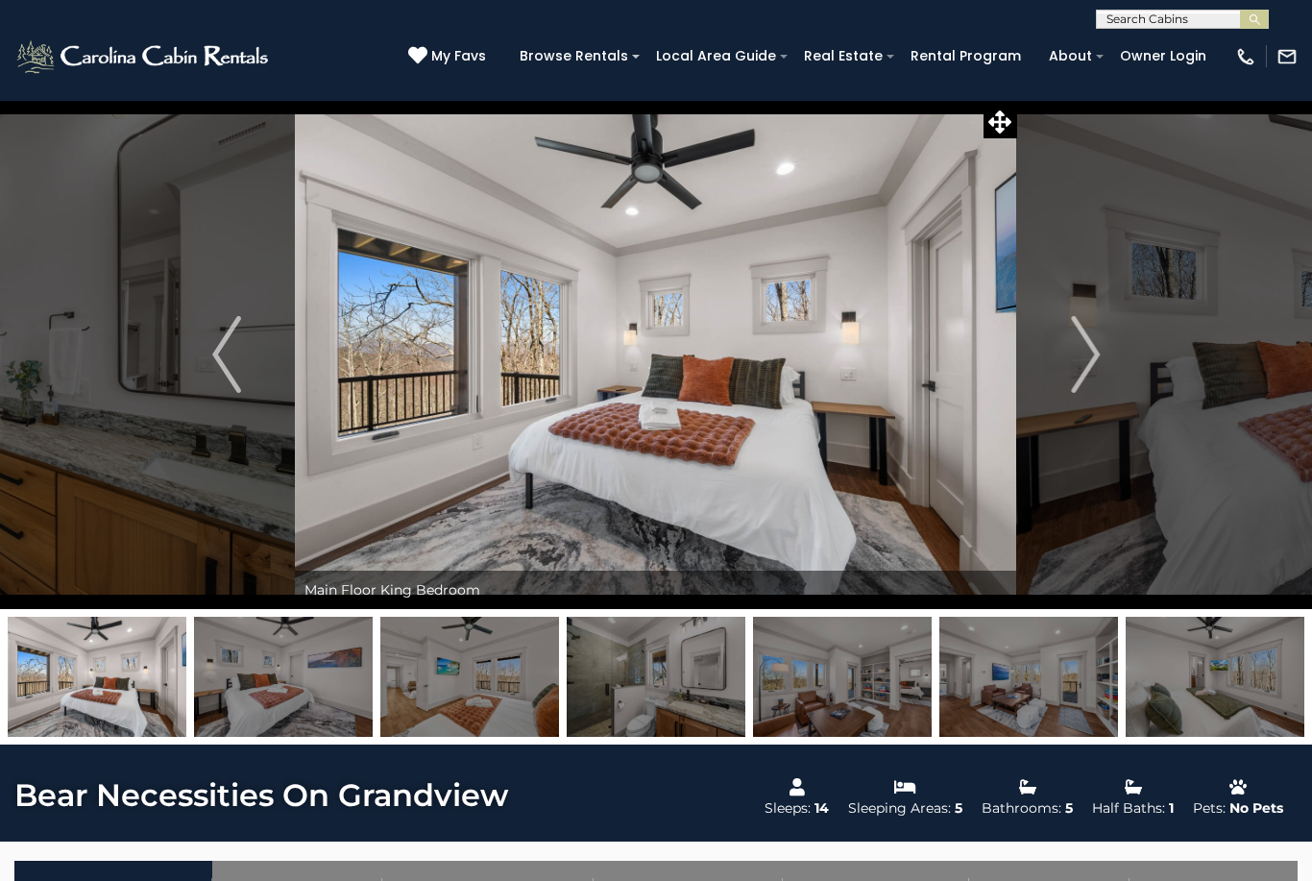
click at [1147, 670] on img at bounding box center [1215, 677] width 179 height 120
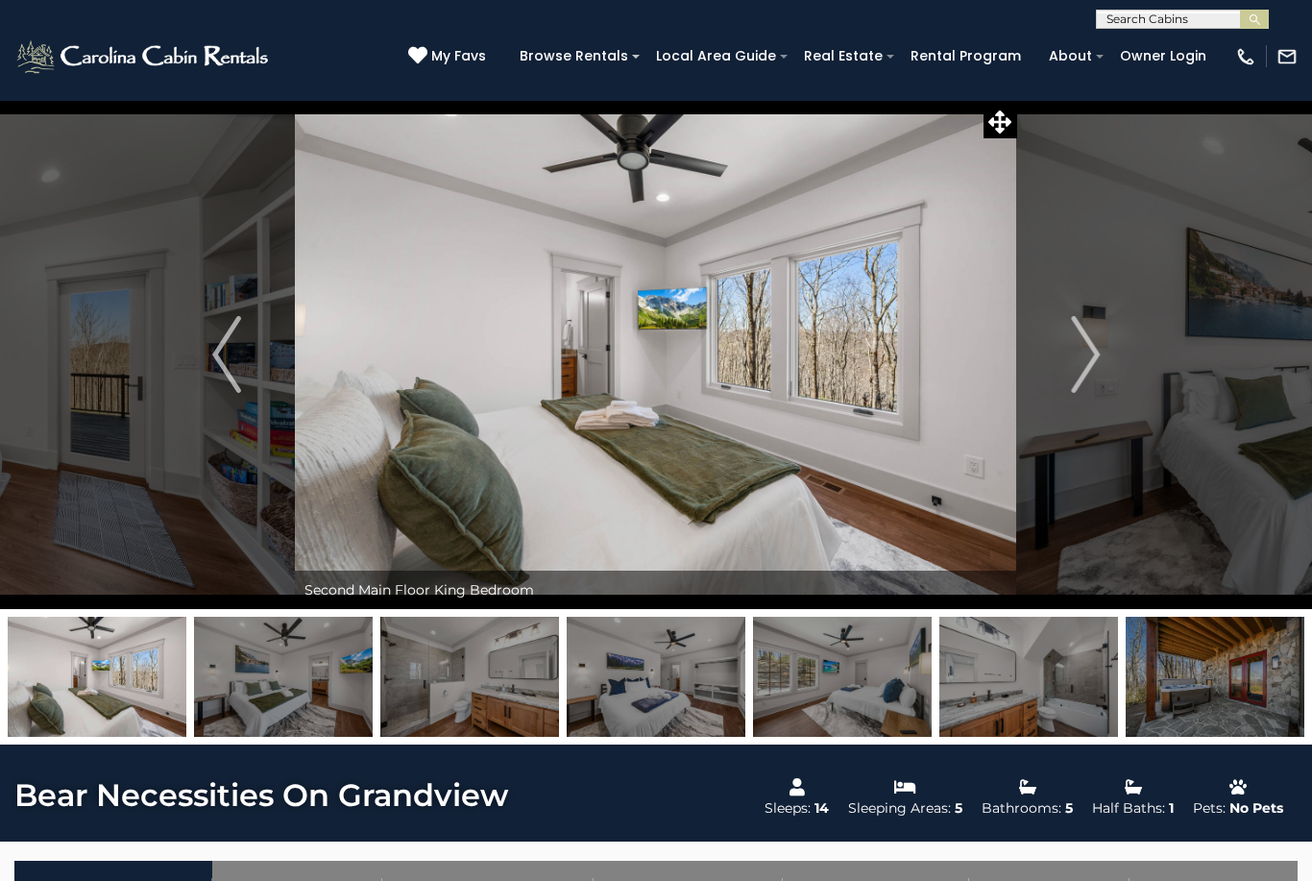
click at [691, 670] on img at bounding box center [656, 677] width 179 height 120
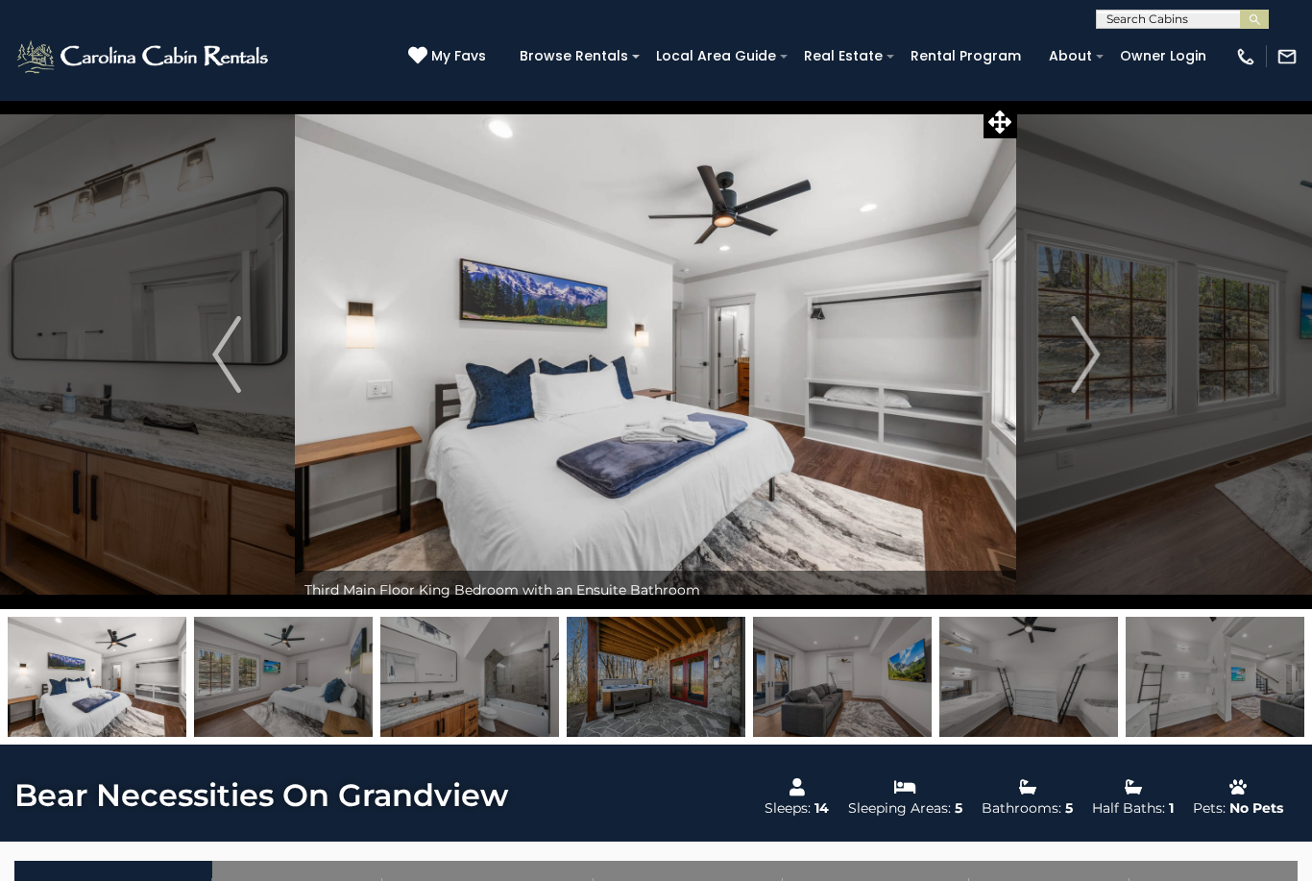
click at [1069, 698] on img at bounding box center [1029, 677] width 179 height 120
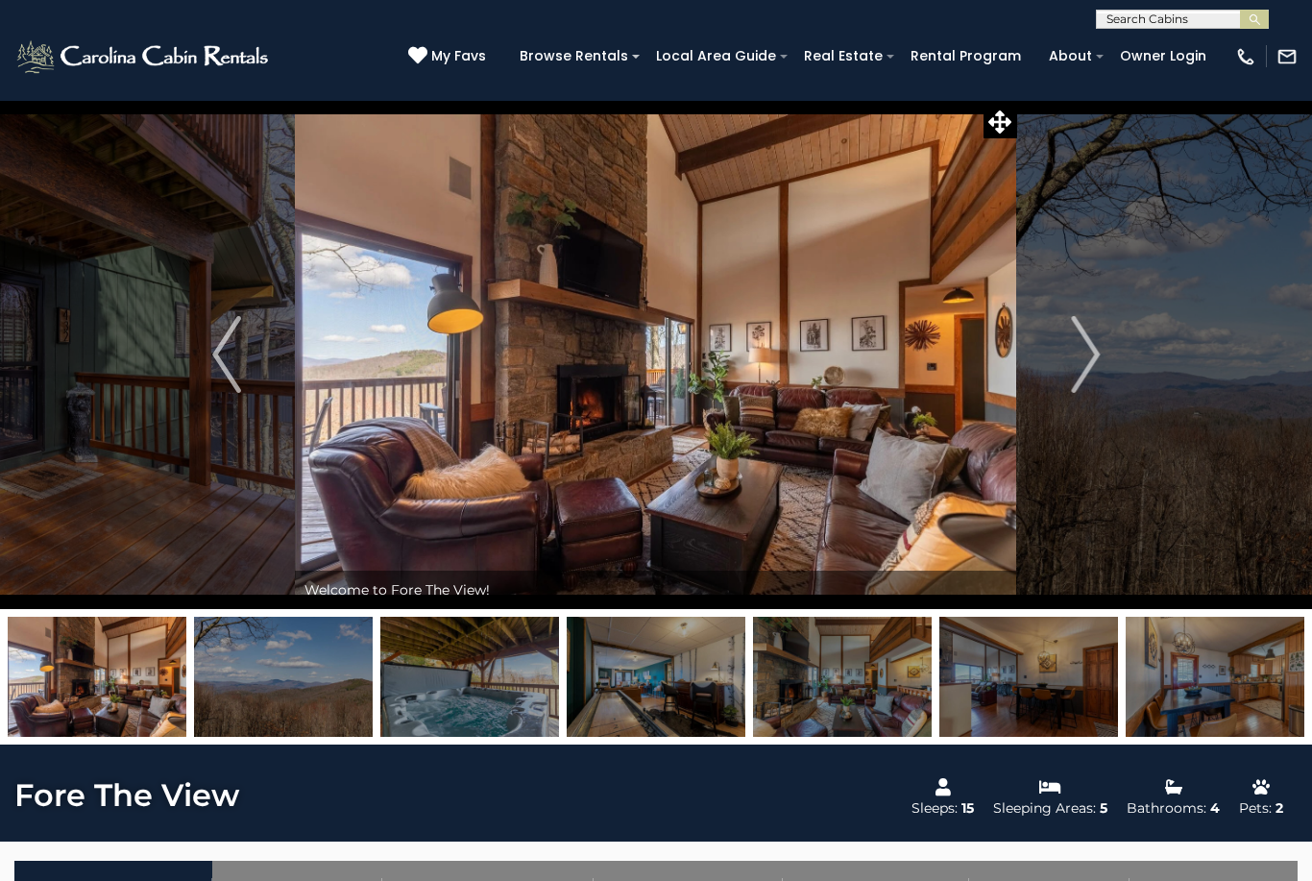
click at [1000, 127] on icon at bounding box center [1000, 121] width 23 height 23
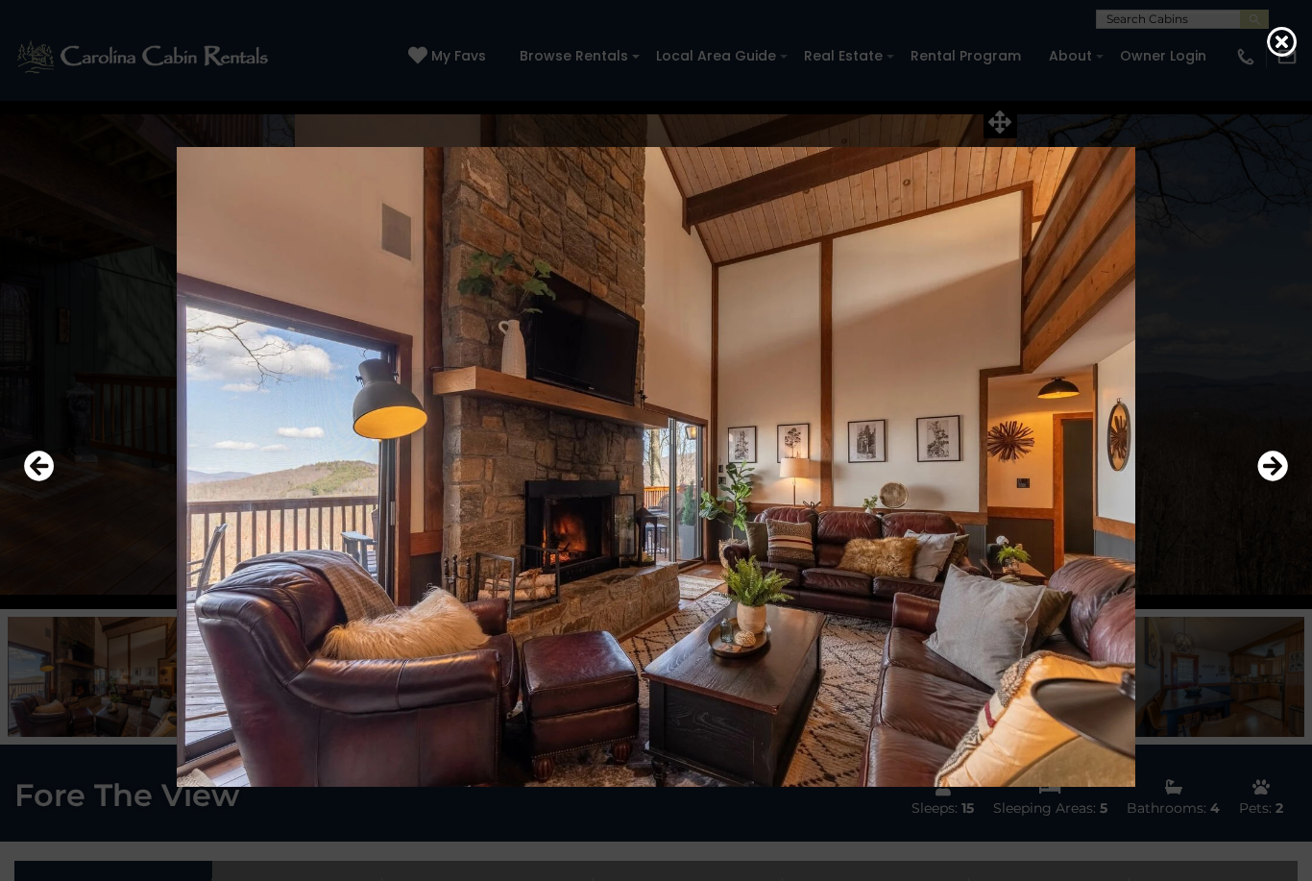
click at [1283, 481] on icon "Next" at bounding box center [1273, 466] width 31 height 31
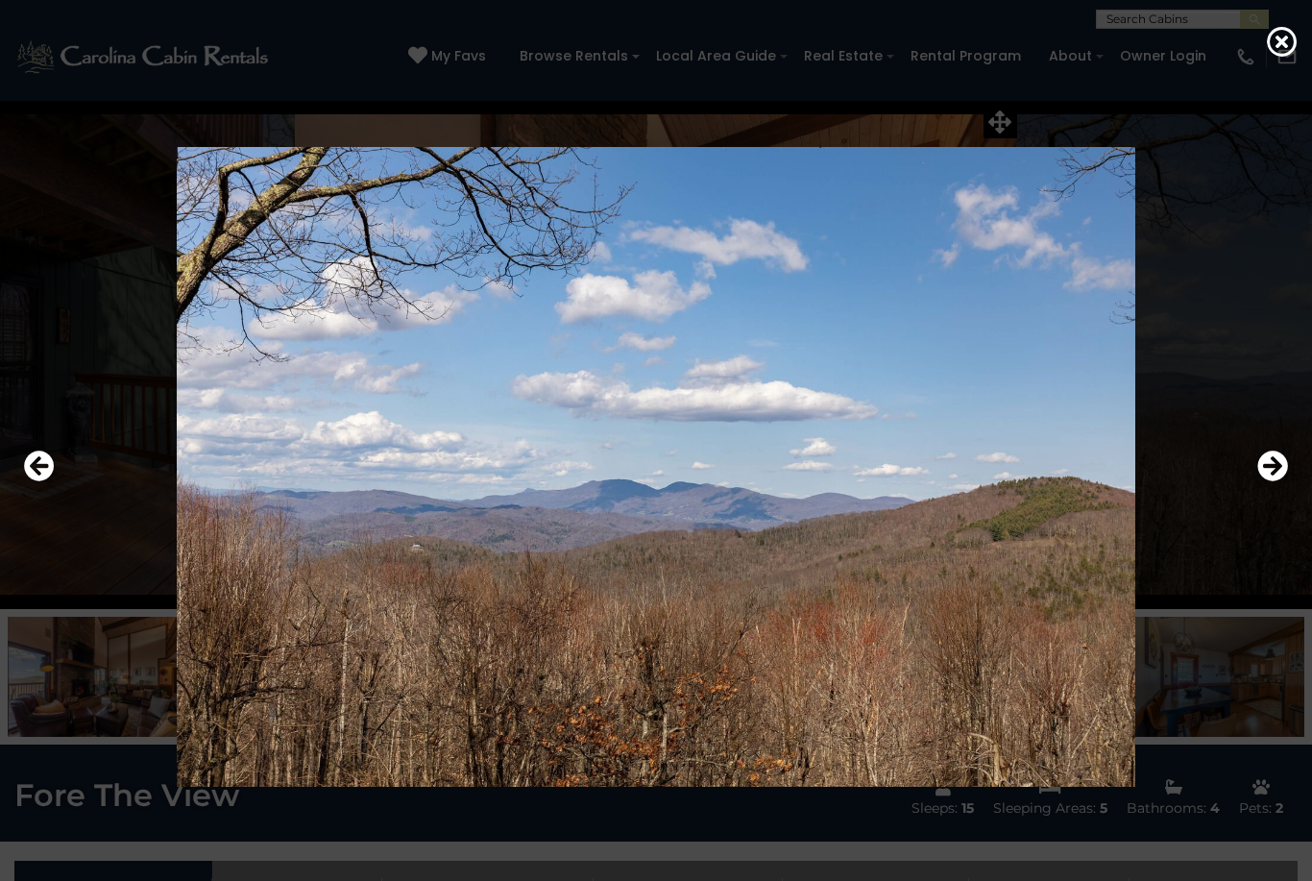
click at [1285, 481] on icon "Next" at bounding box center [1273, 466] width 31 height 31
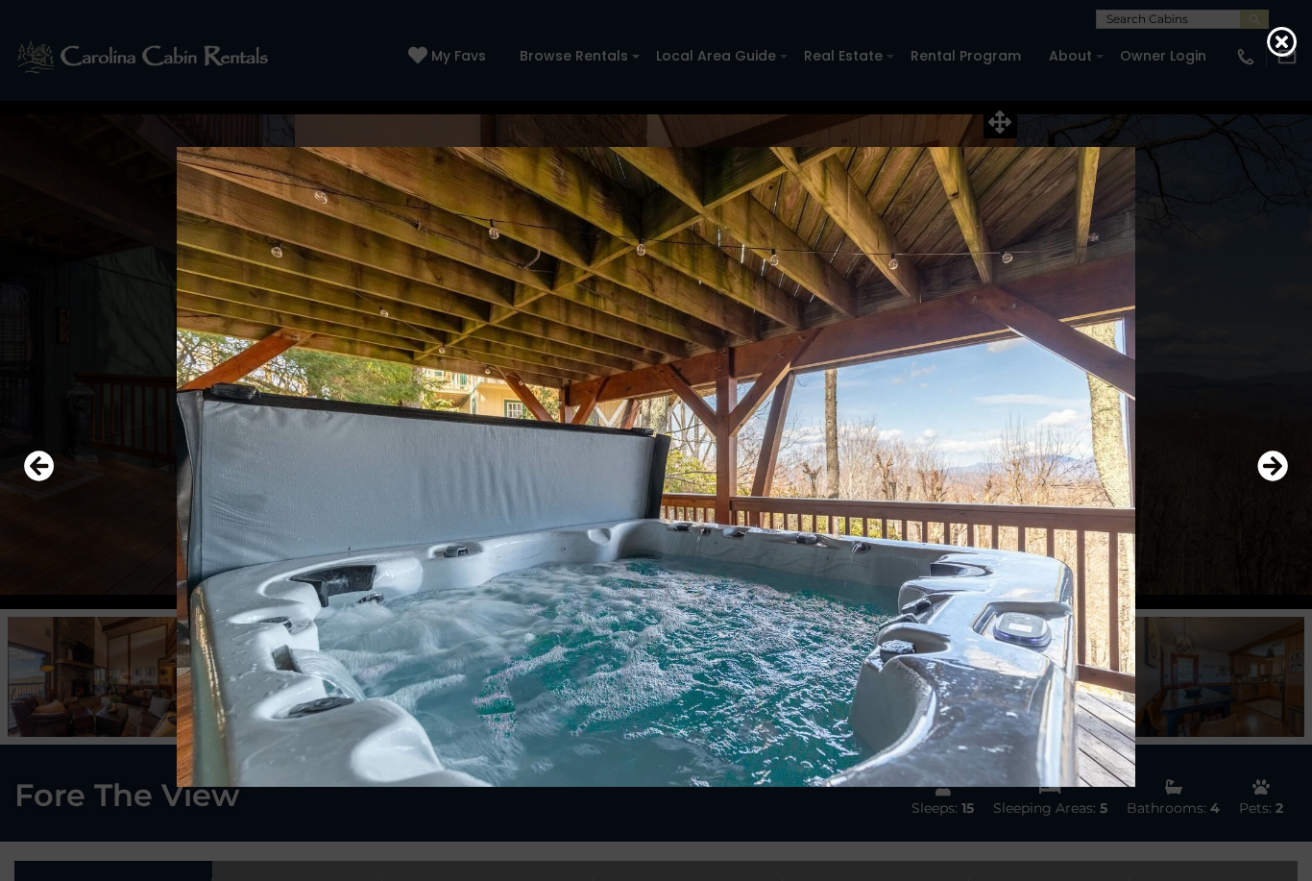
click at [1278, 481] on icon "Next" at bounding box center [1273, 466] width 31 height 31
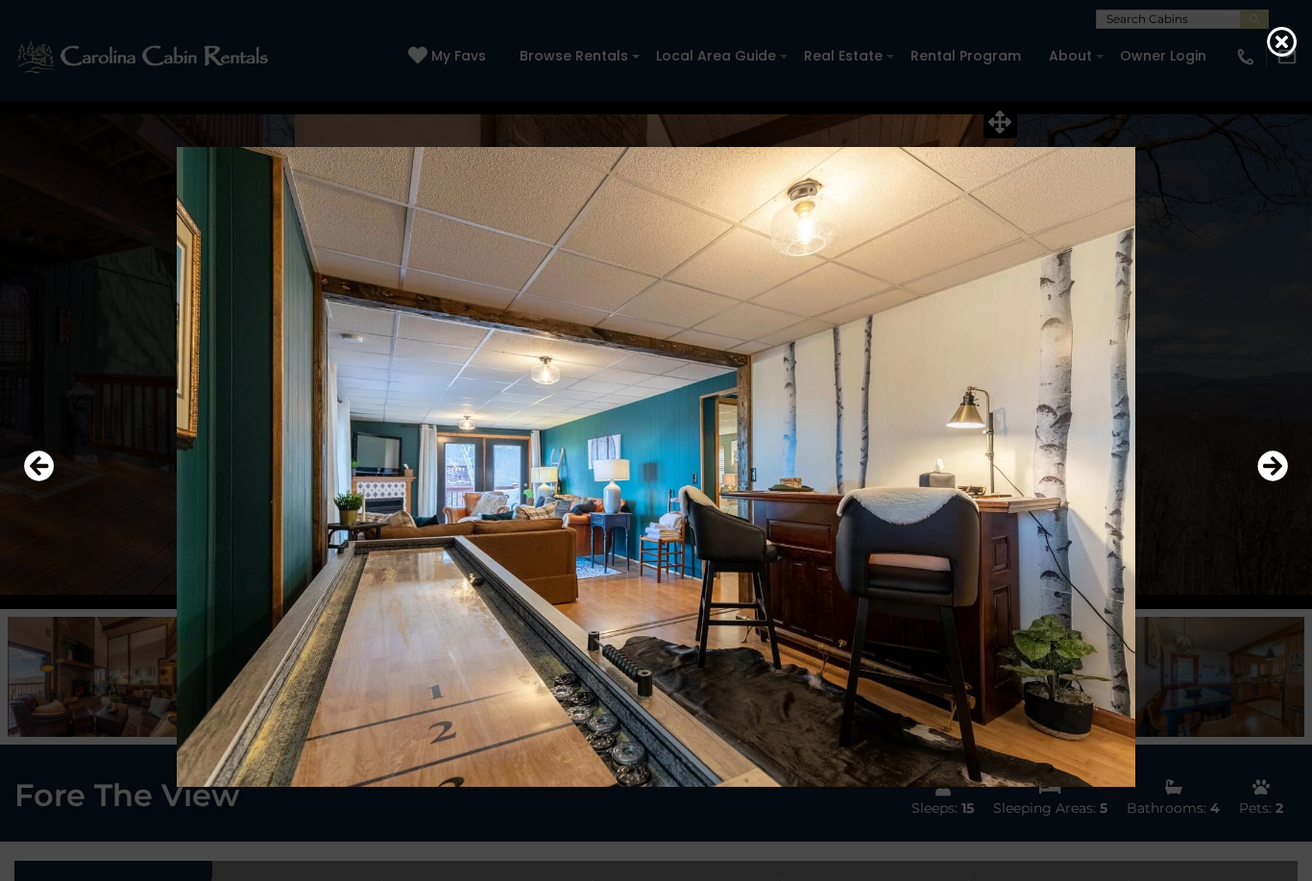
click at [1274, 481] on icon "Next" at bounding box center [1273, 466] width 31 height 31
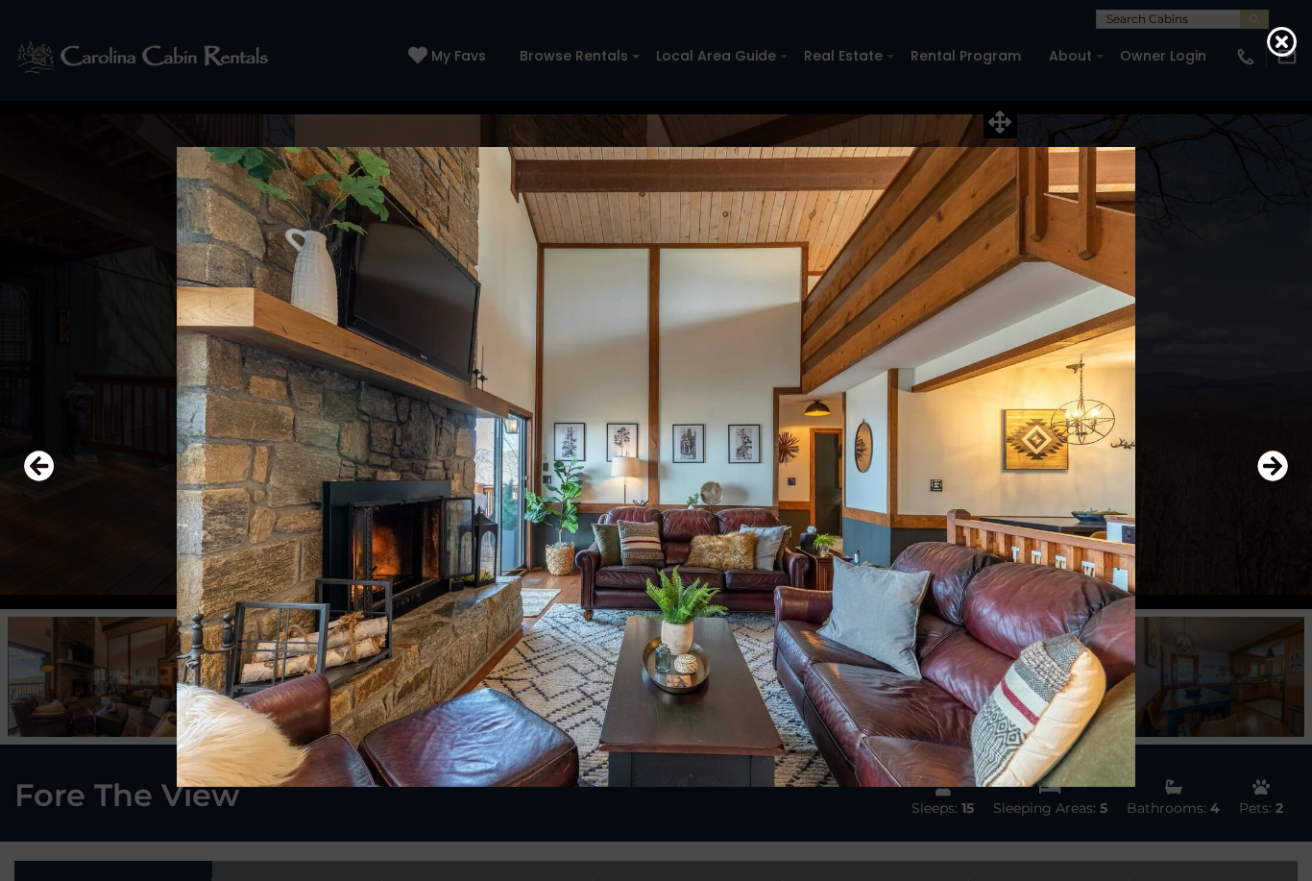
click at [24, 482] on button "Previous" at bounding box center [39, 467] width 31 height 44
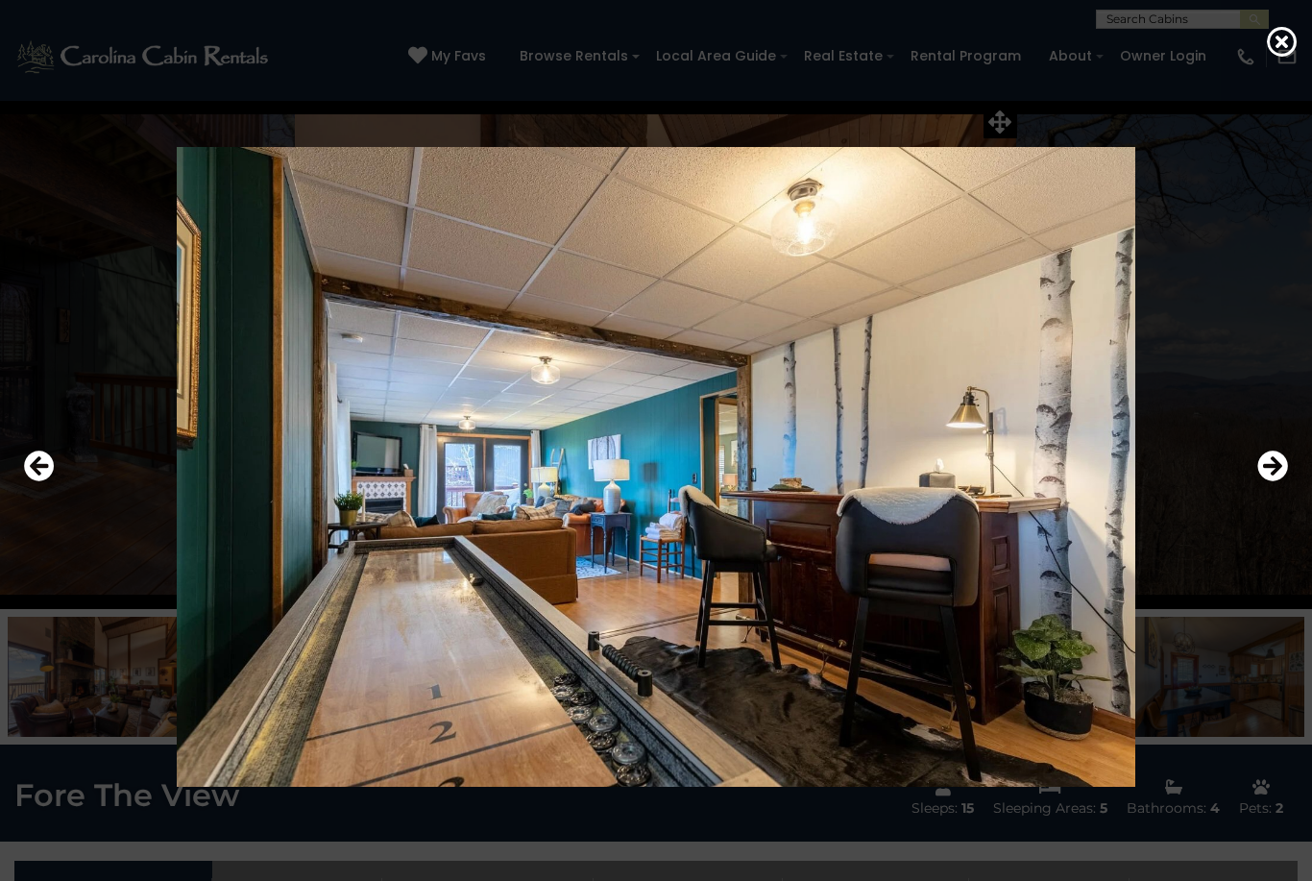
click at [1266, 481] on icon "Next" at bounding box center [1273, 466] width 31 height 31
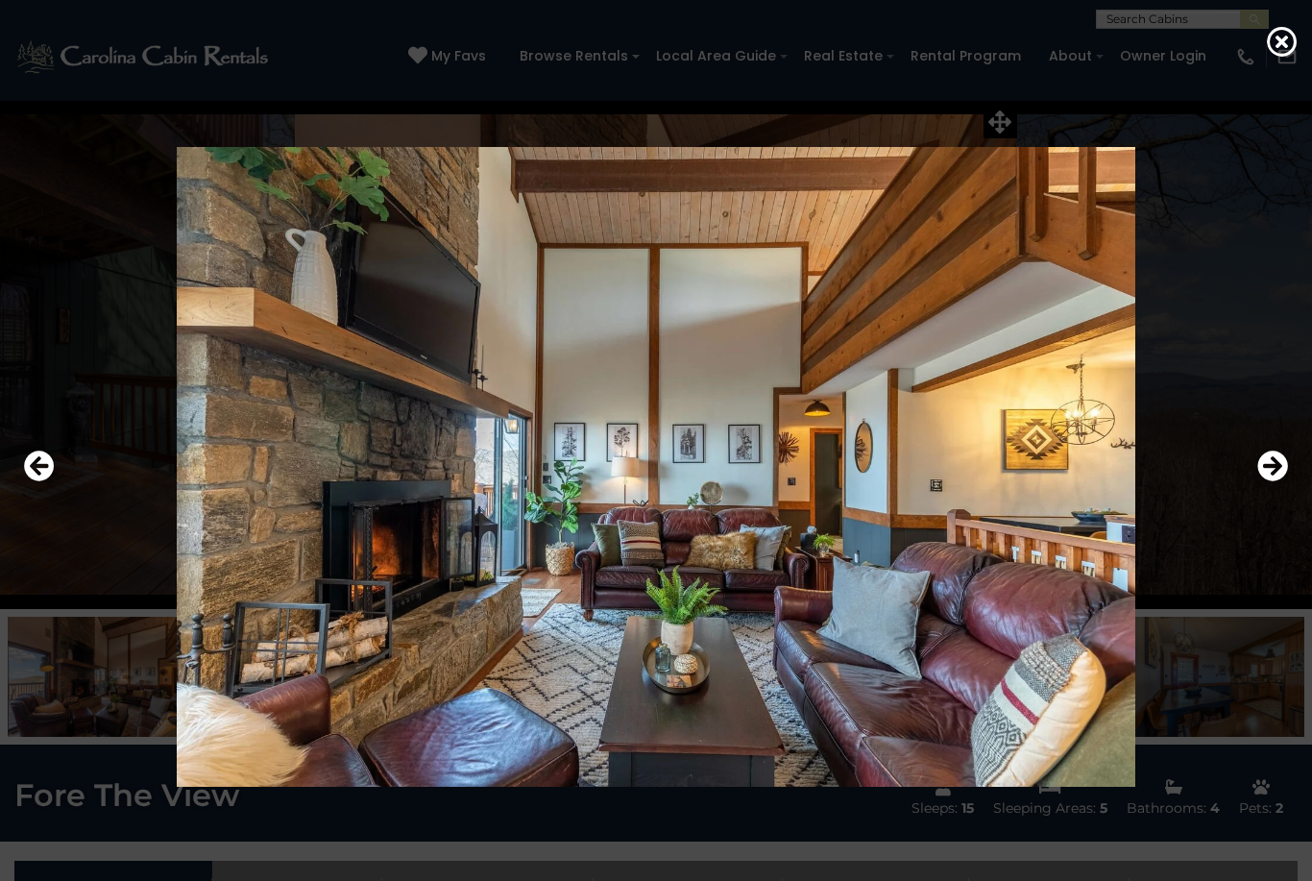
click at [1262, 481] on icon "Next" at bounding box center [1273, 466] width 31 height 31
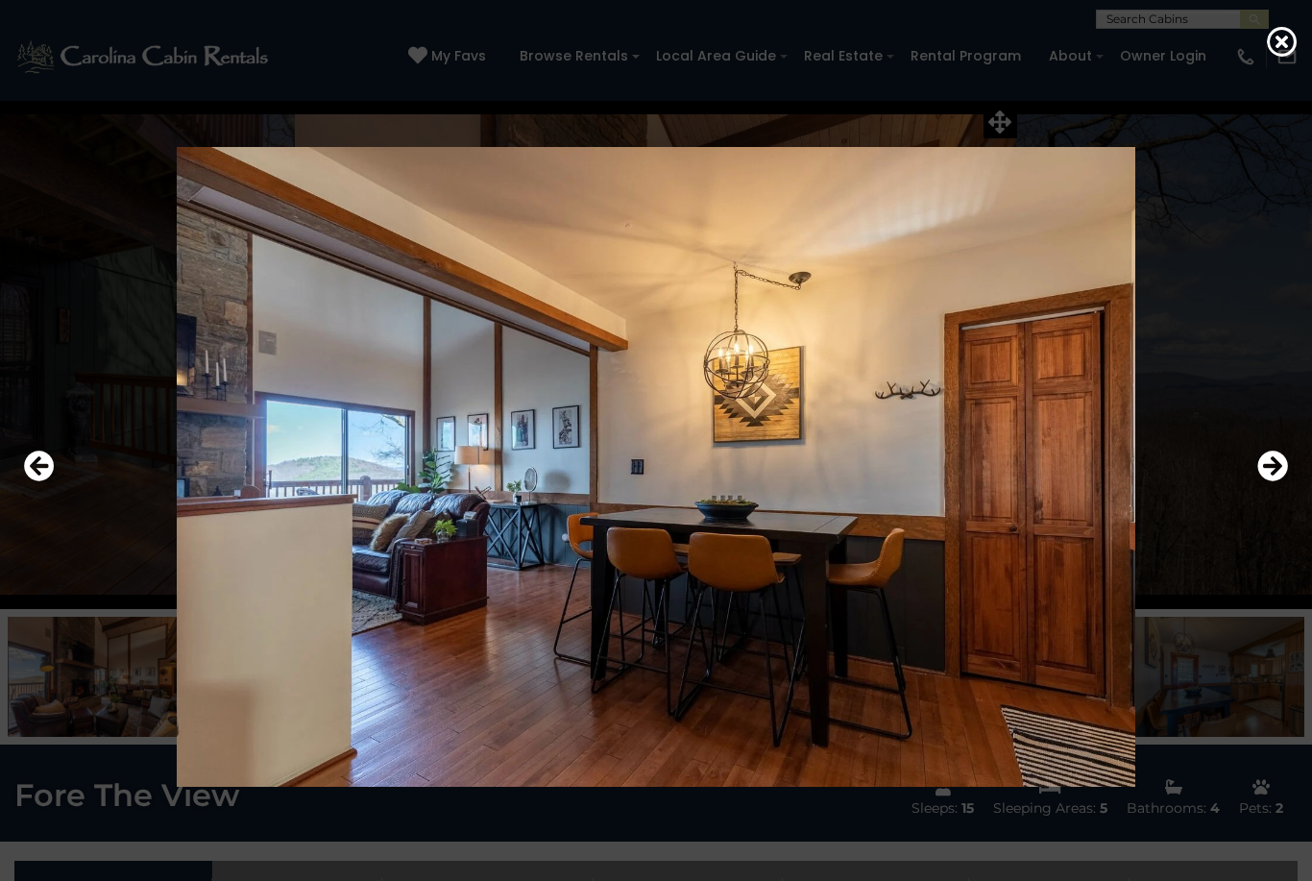
click at [1262, 481] on icon "Next" at bounding box center [1273, 466] width 31 height 31
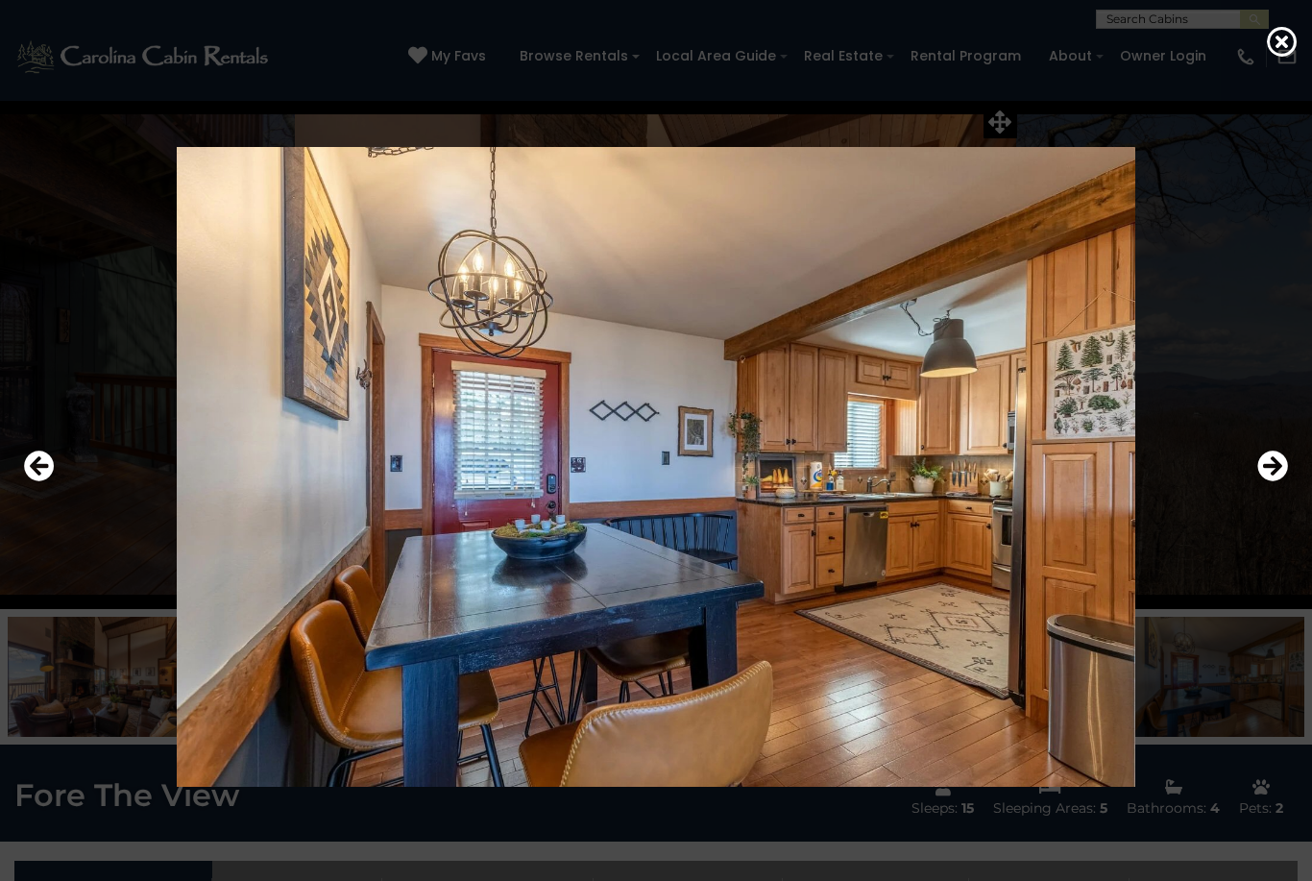
click at [1259, 481] on icon "Next" at bounding box center [1273, 466] width 31 height 31
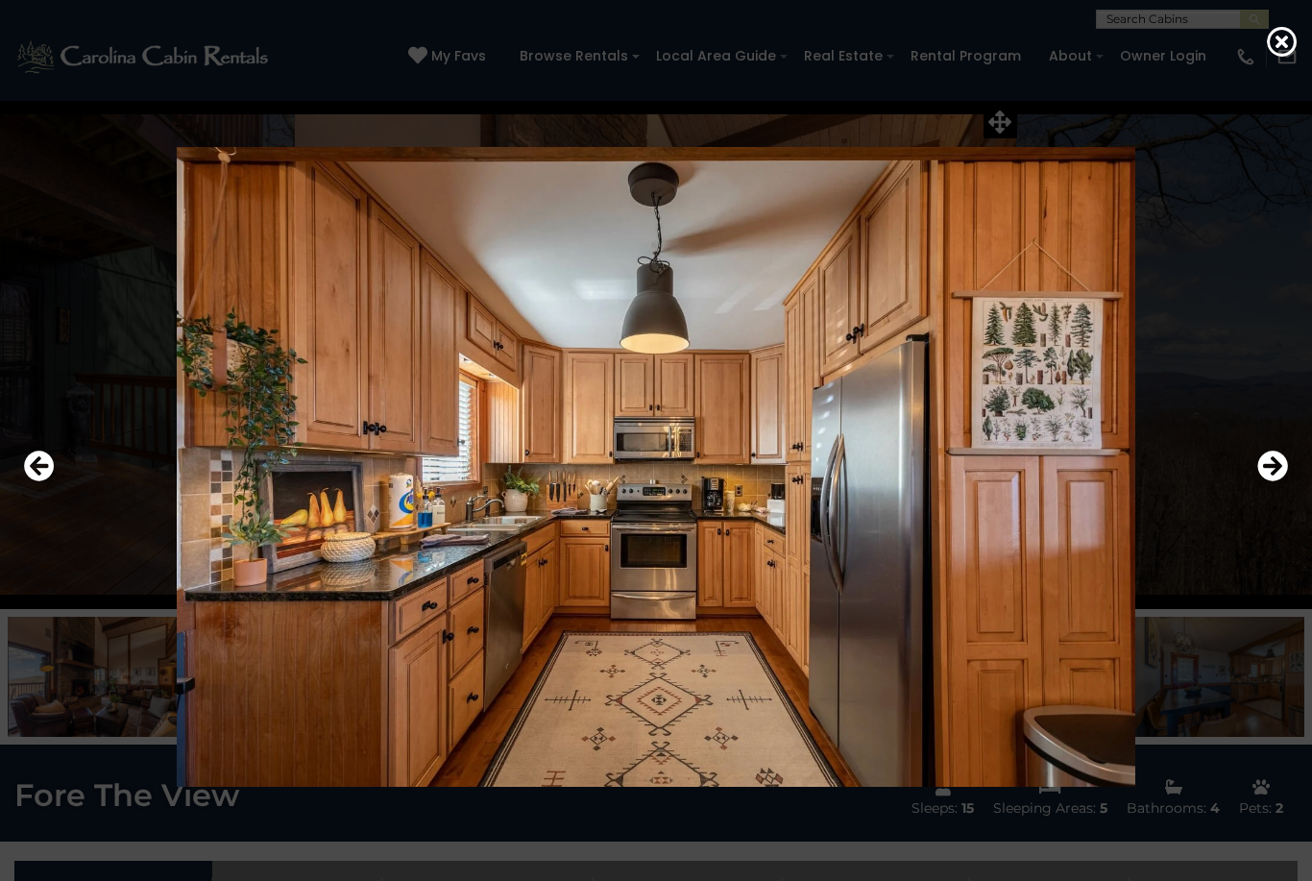
click at [1262, 481] on icon "Next" at bounding box center [1273, 466] width 31 height 31
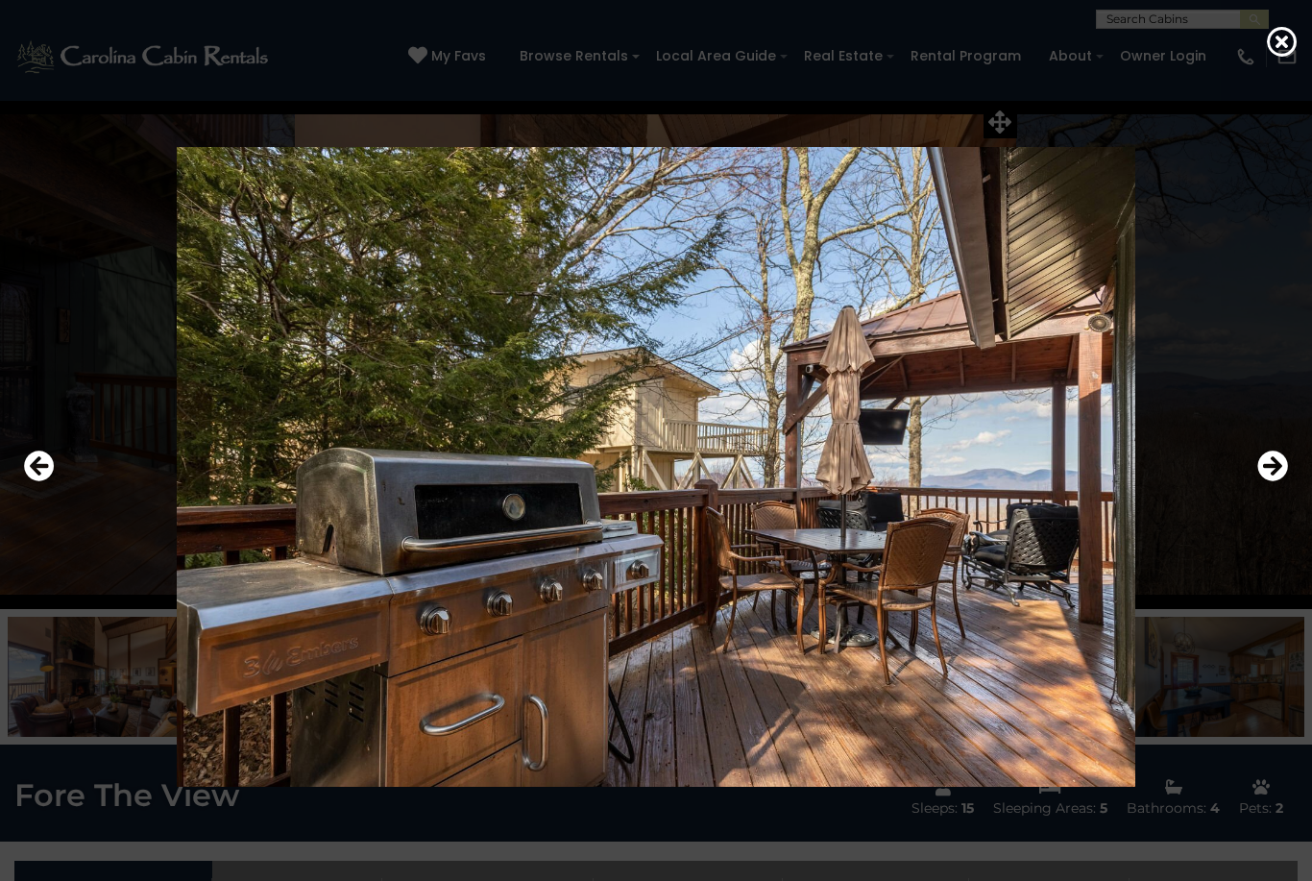
click at [1265, 481] on icon "Next" at bounding box center [1273, 466] width 31 height 31
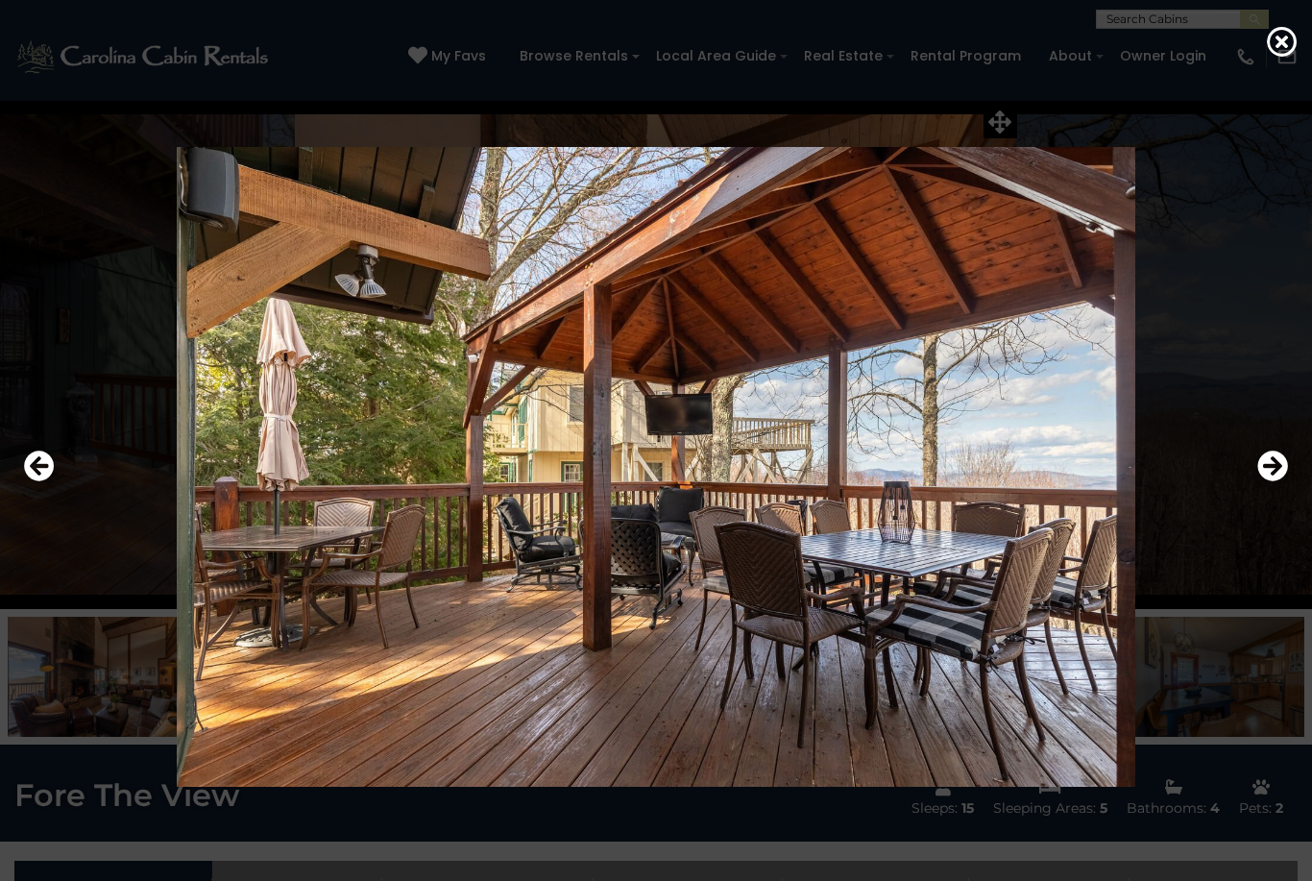
click at [1265, 481] on icon "Next" at bounding box center [1273, 466] width 31 height 31
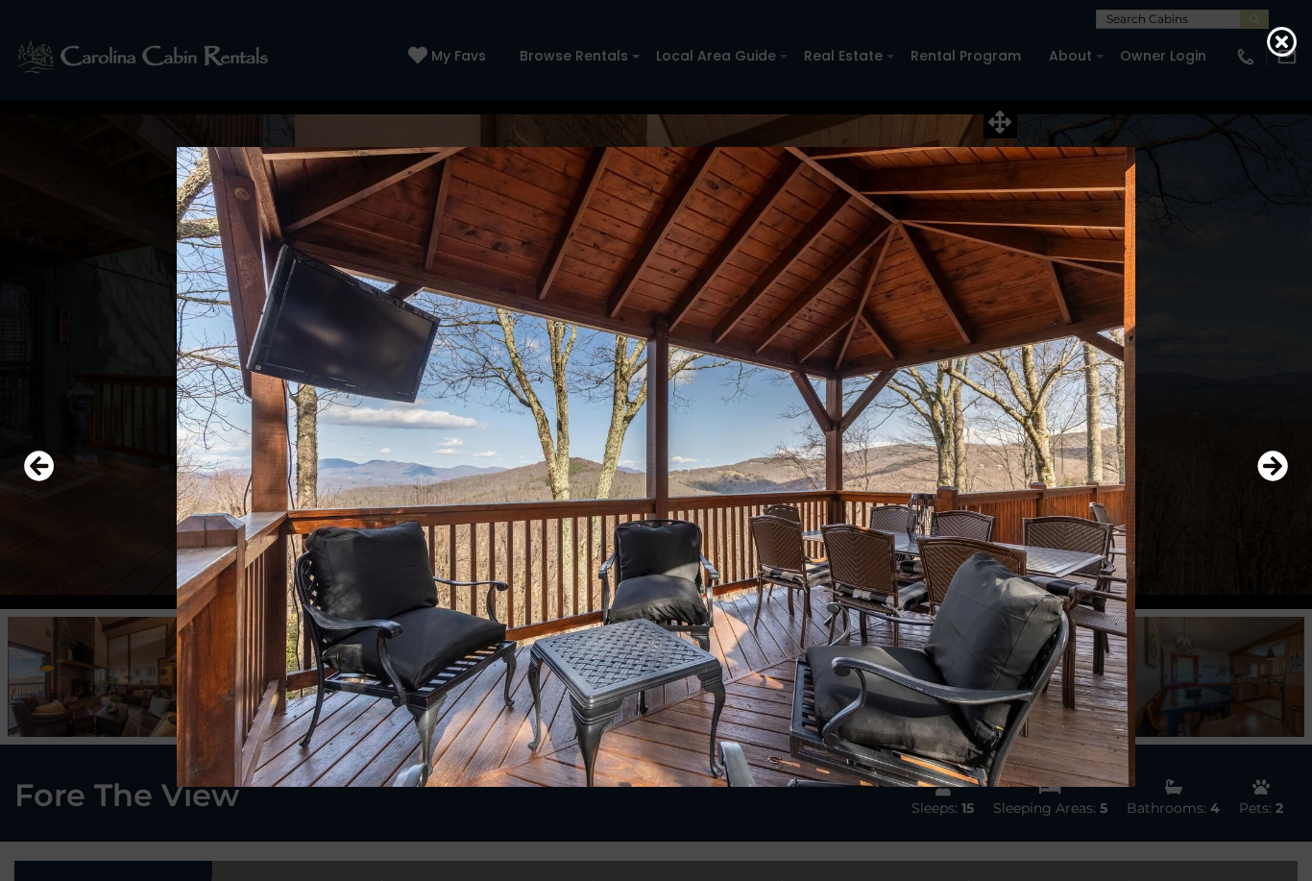
click at [1259, 481] on icon "Next" at bounding box center [1273, 466] width 31 height 31
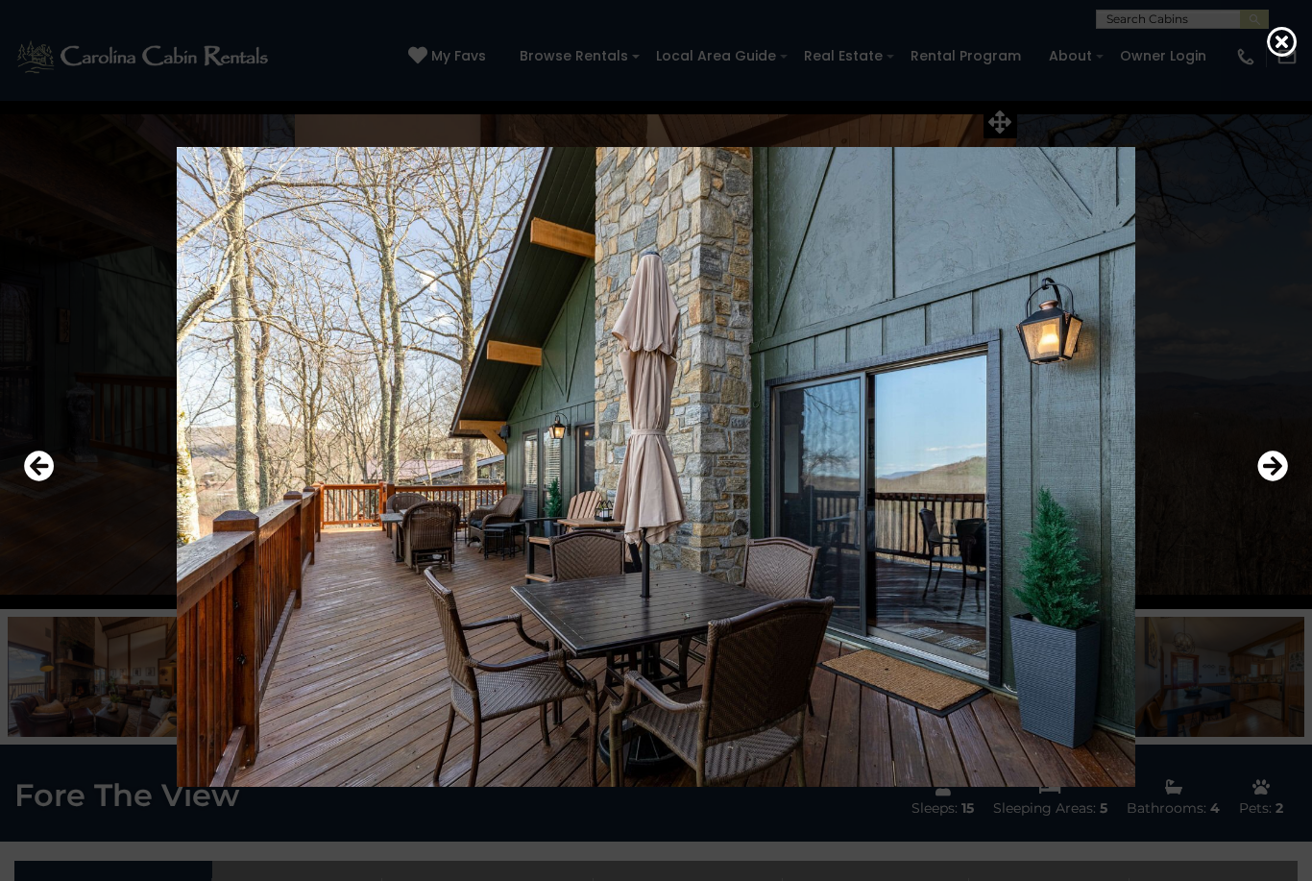
click at [1261, 481] on icon "Next" at bounding box center [1273, 466] width 31 height 31
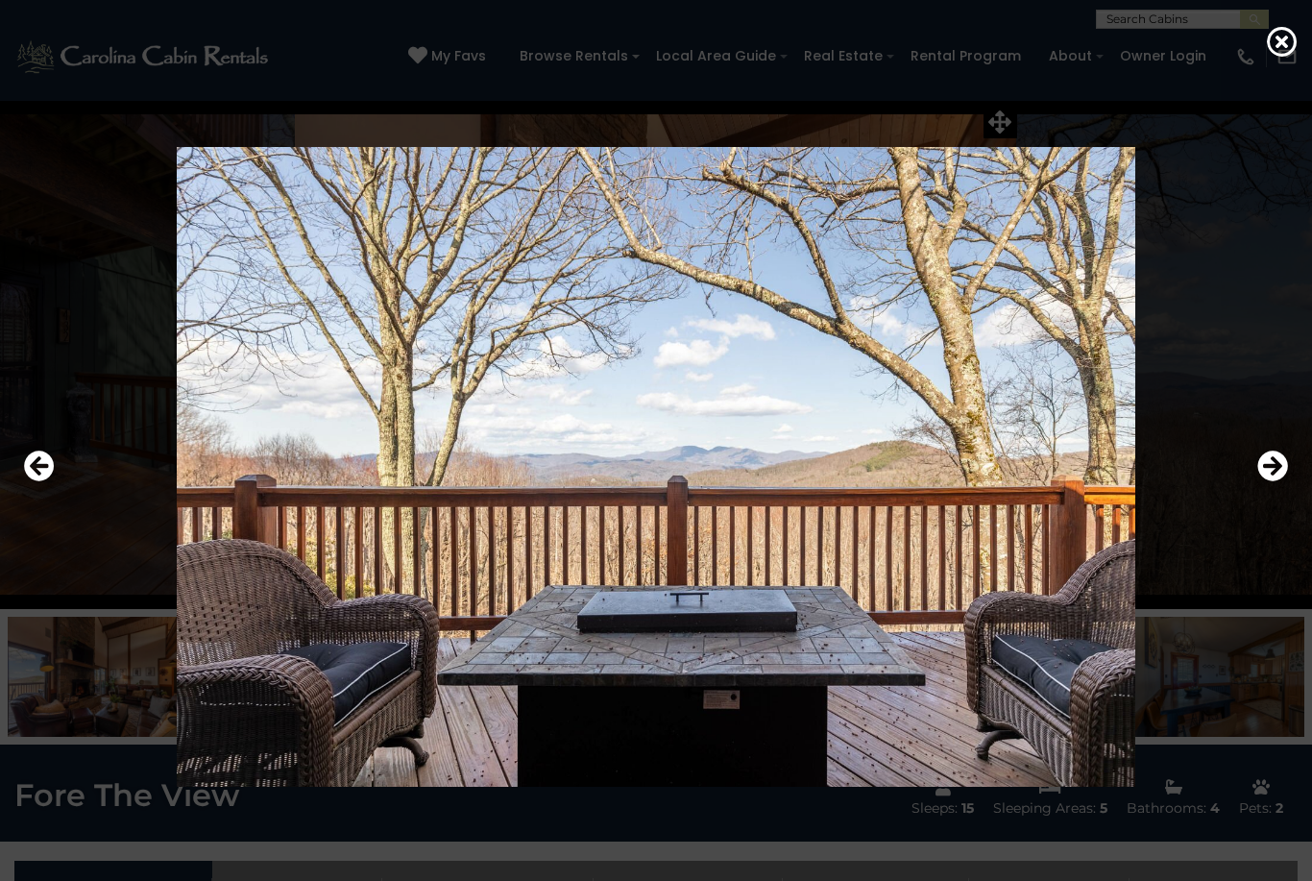
click at [1266, 481] on icon "Next" at bounding box center [1273, 466] width 31 height 31
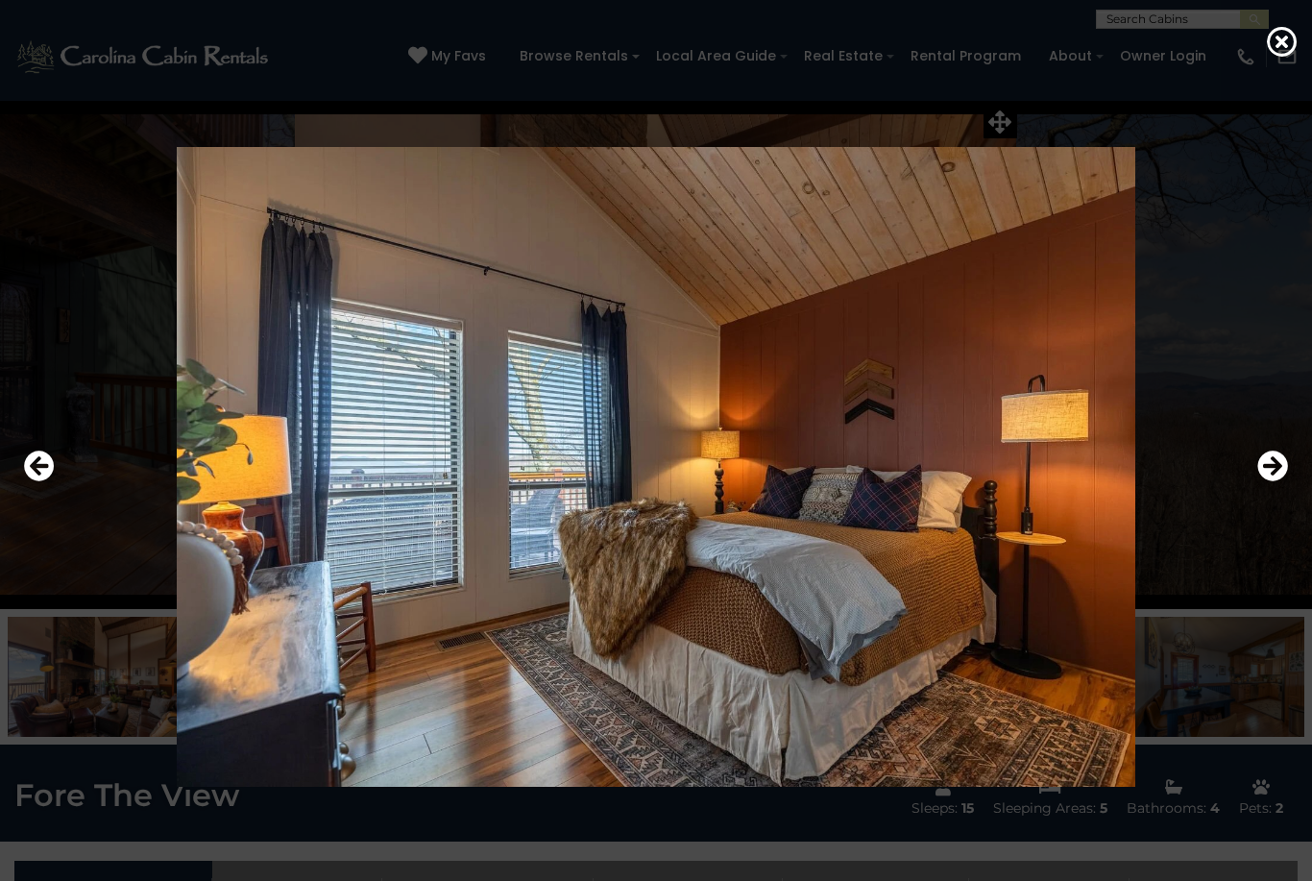
click at [1265, 481] on icon "Next" at bounding box center [1273, 466] width 31 height 31
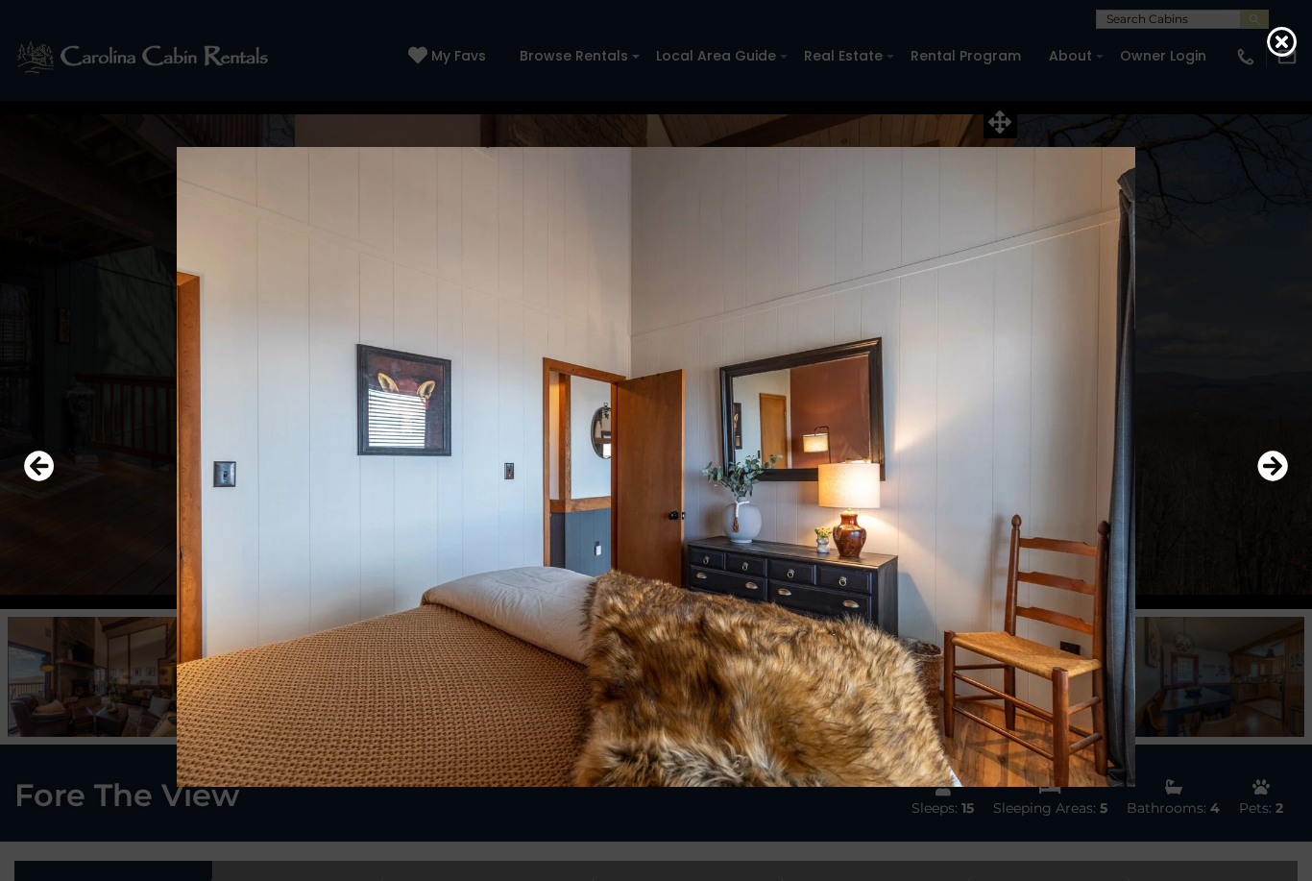
click at [29, 481] on icon "Previous" at bounding box center [39, 466] width 31 height 31
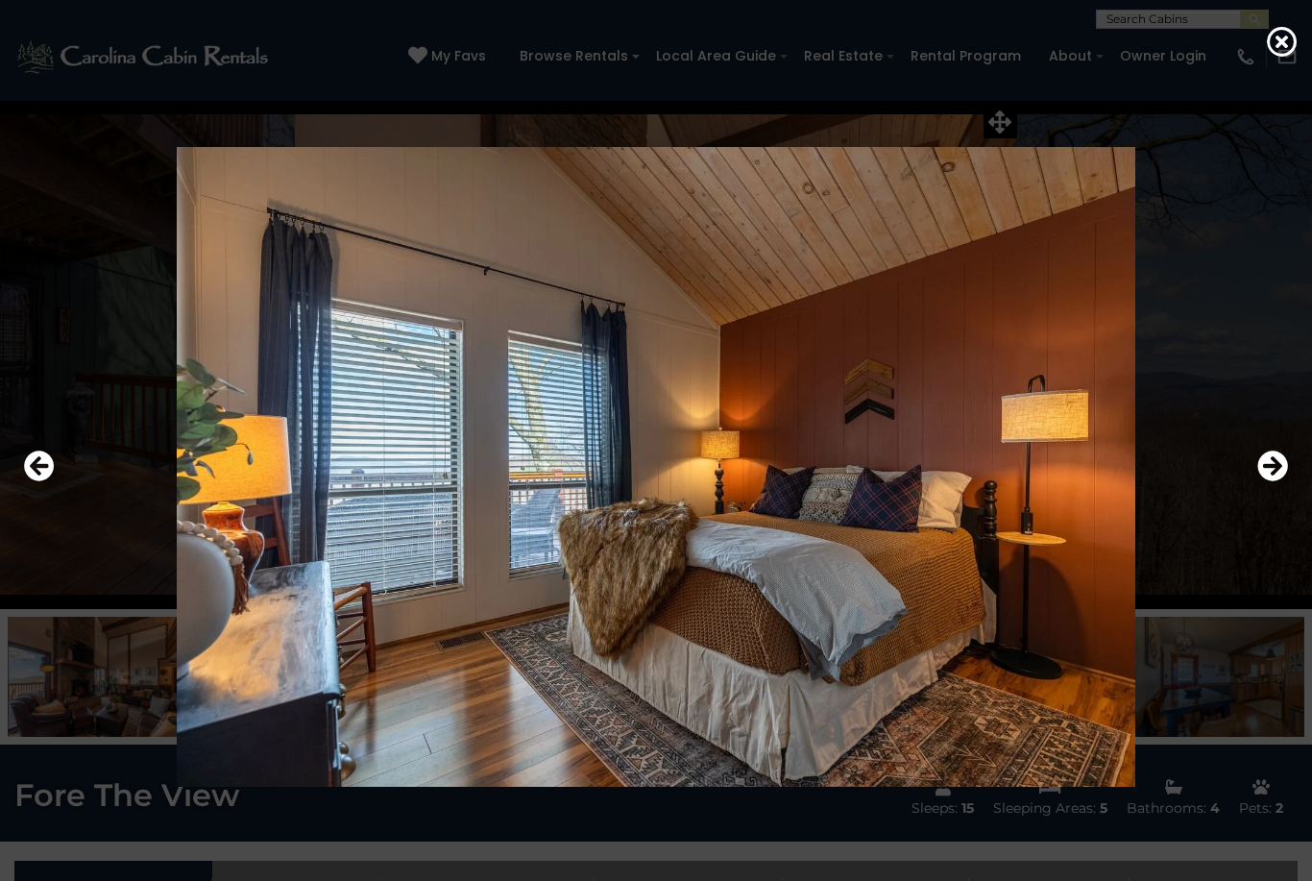
click at [1278, 481] on icon "Next" at bounding box center [1273, 466] width 31 height 31
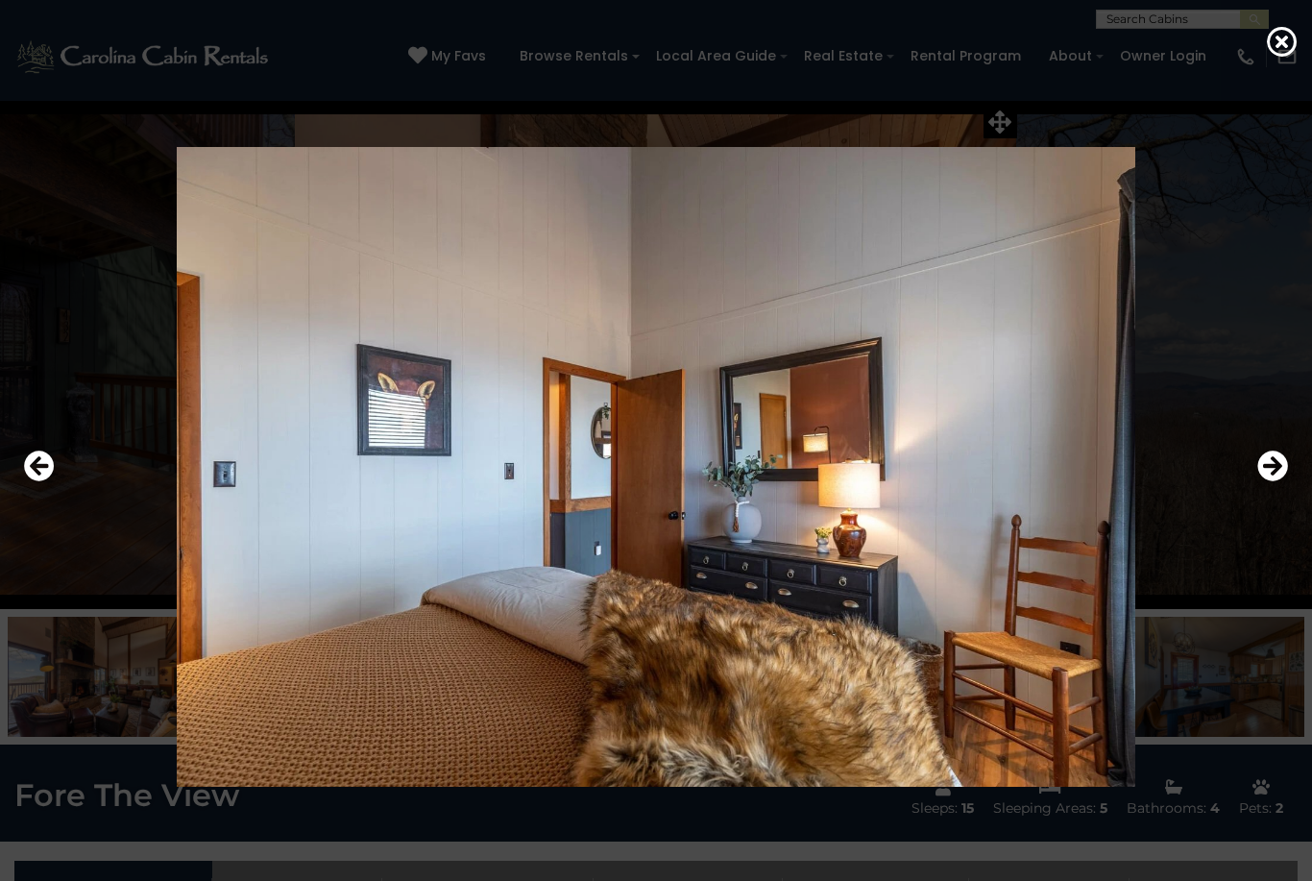
click at [1274, 481] on icon "Next" at bounding box center [1273, 466] width 31 height 31
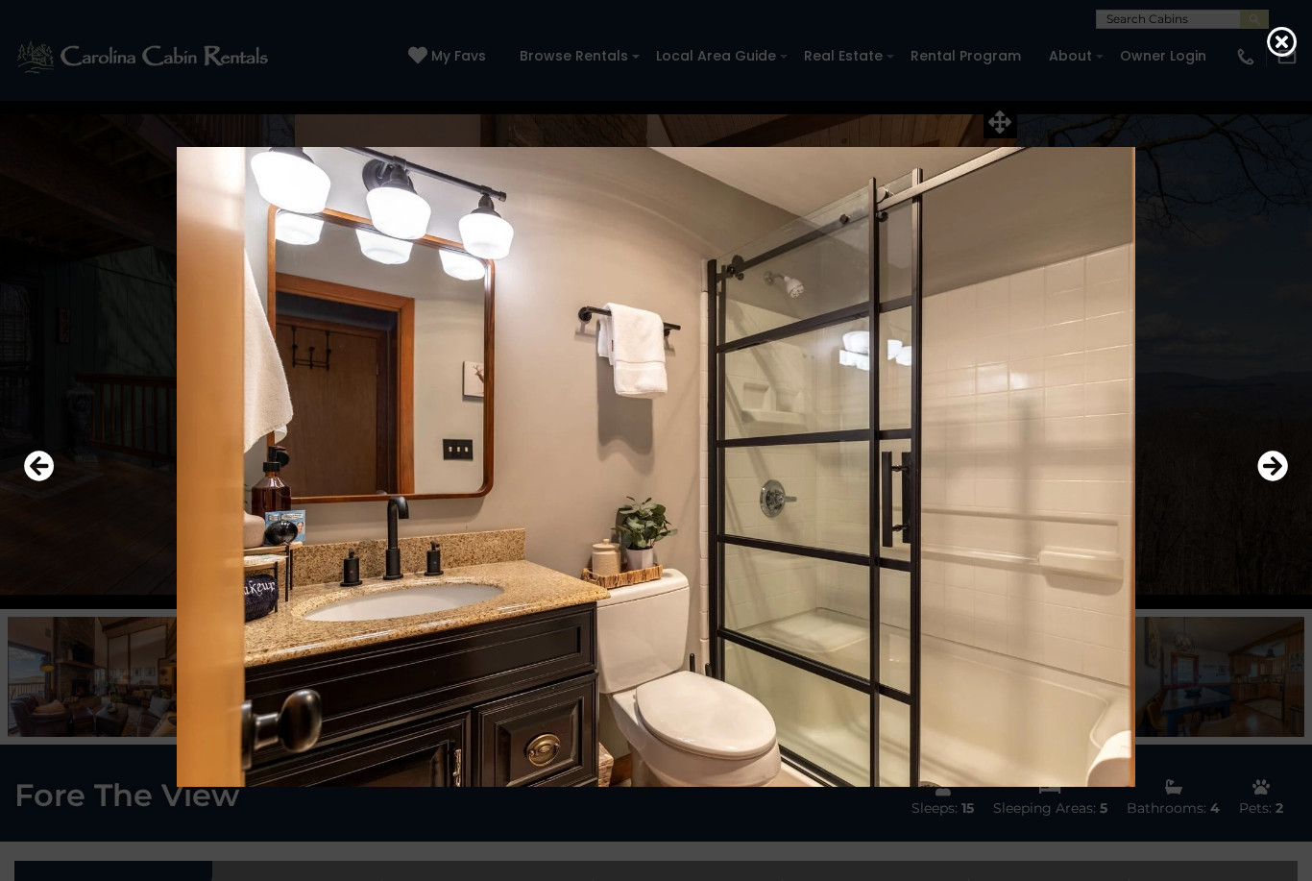
click at [1271, 481] on icon "Next" at bounding box center [1273, 466] width 31 height 31
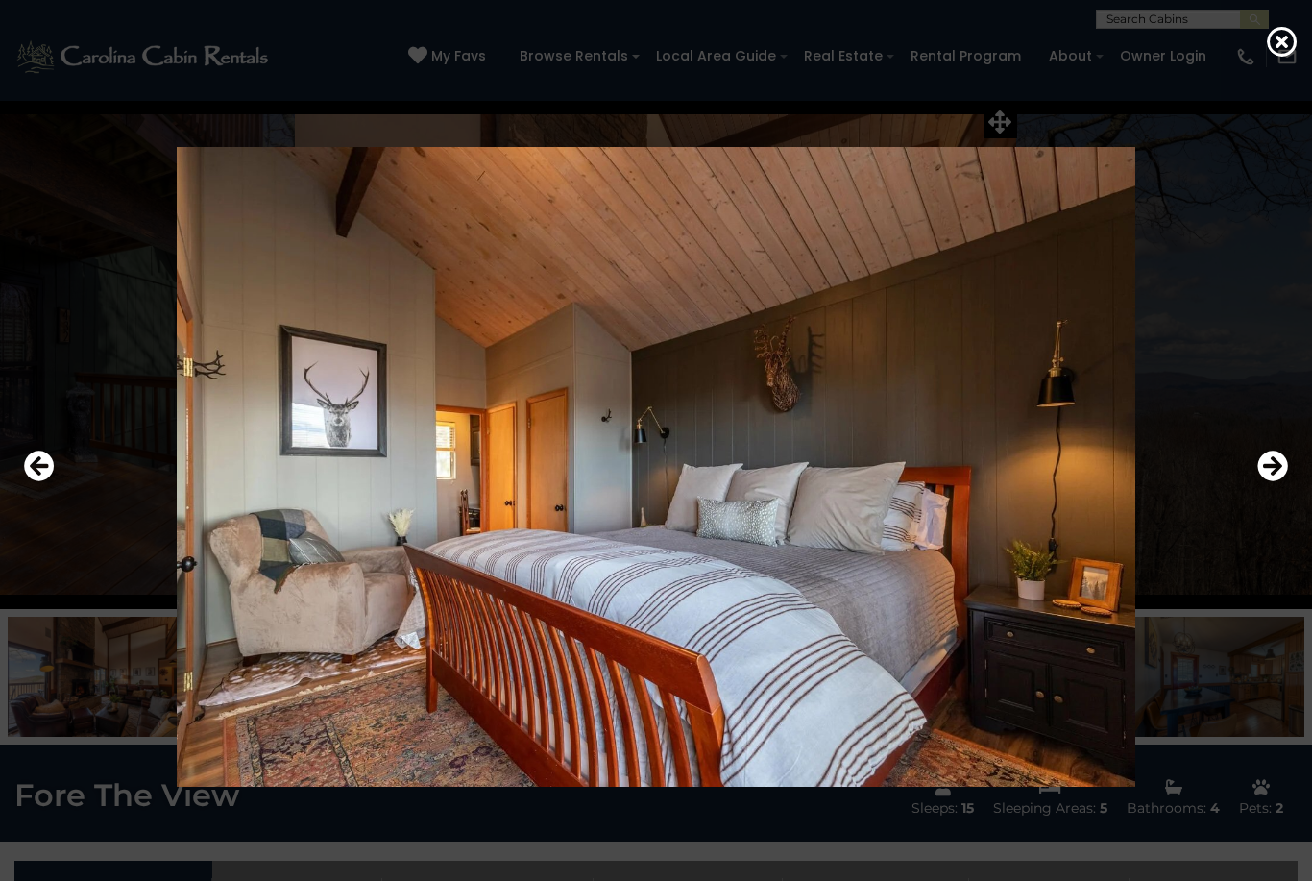
click at [1260, 481] on icon "Next" at bounding box center [1273, 466] width 31 height 31
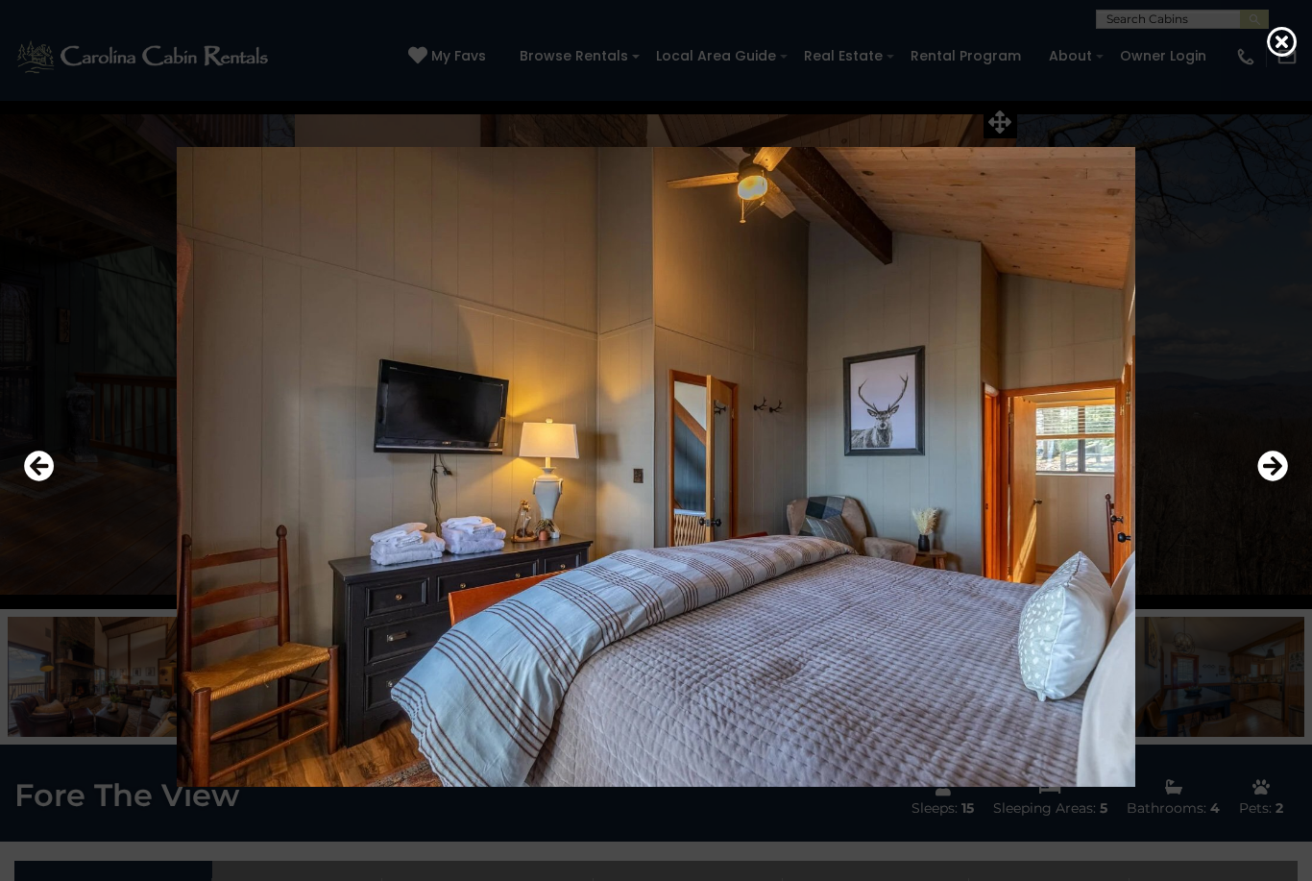
click at [1261, 481] on icon "Next" at bounding box center [1273, 466] width 31 height 31
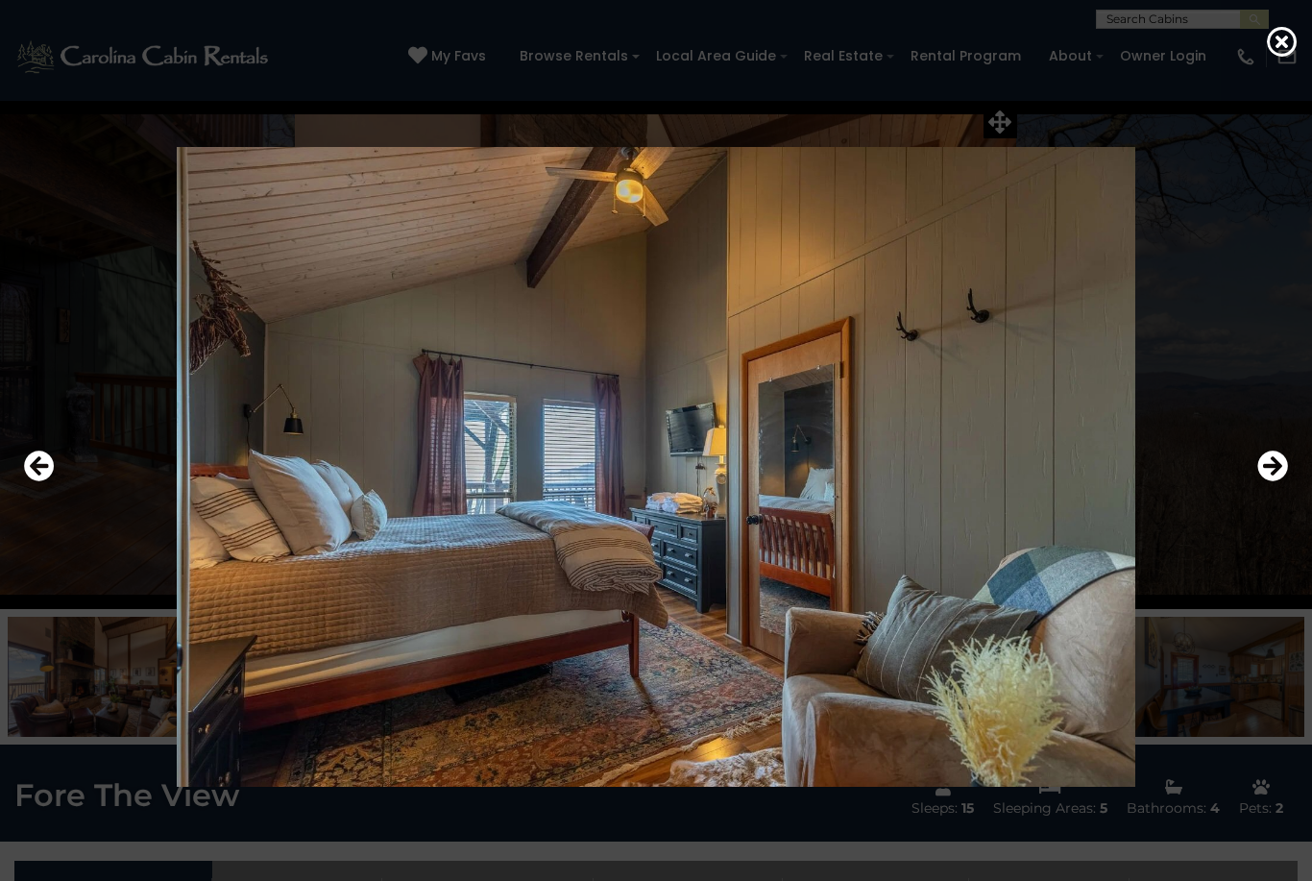
click at [1259, 522] on div at bounding box center [656, 466] width 1284 height 793
click at [1265, 481] on icon "Next" at bounding box center [1273, 466] width 31 height 31
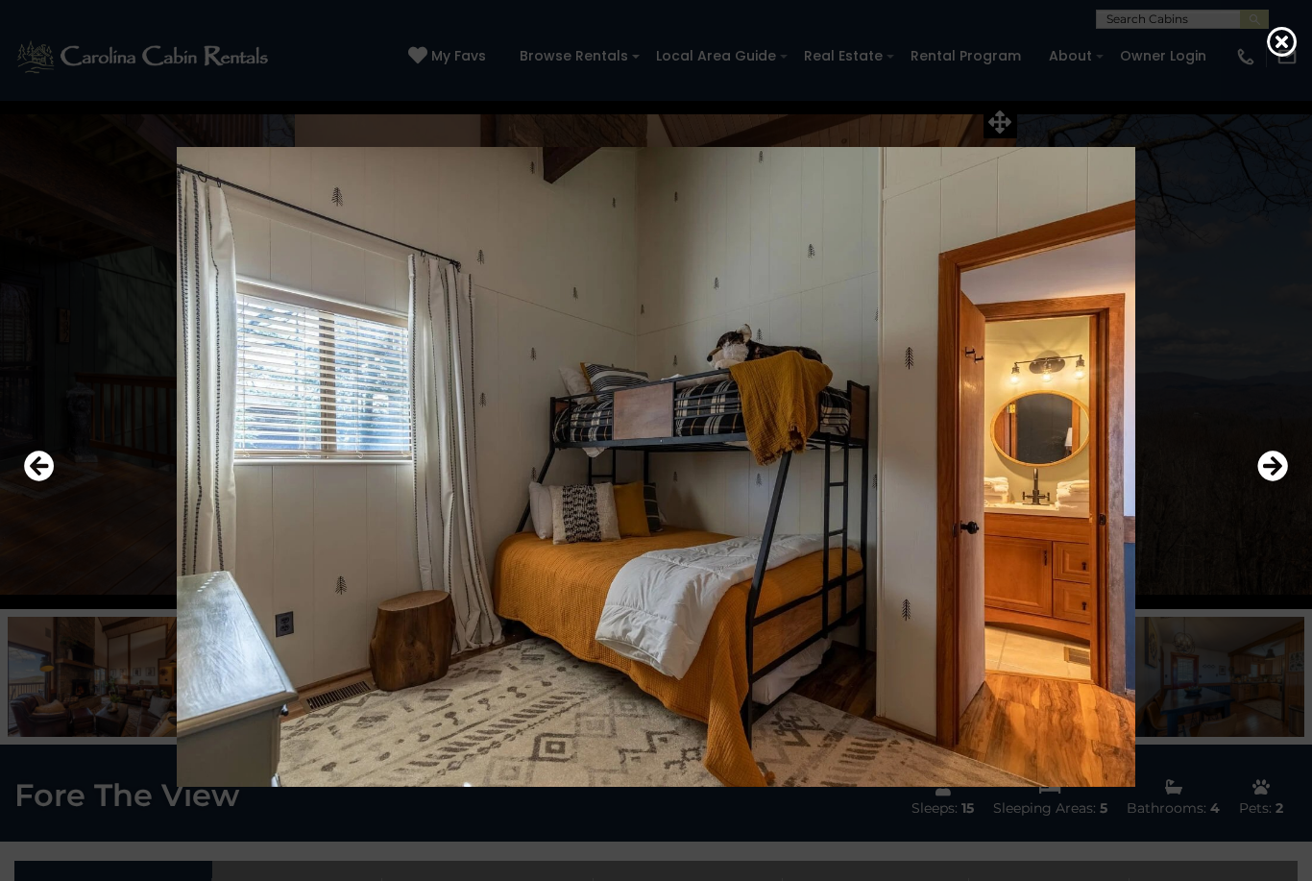
click at [1266, 481] on icon "Next" at bounding box center [1273, 466] width 31 height 31
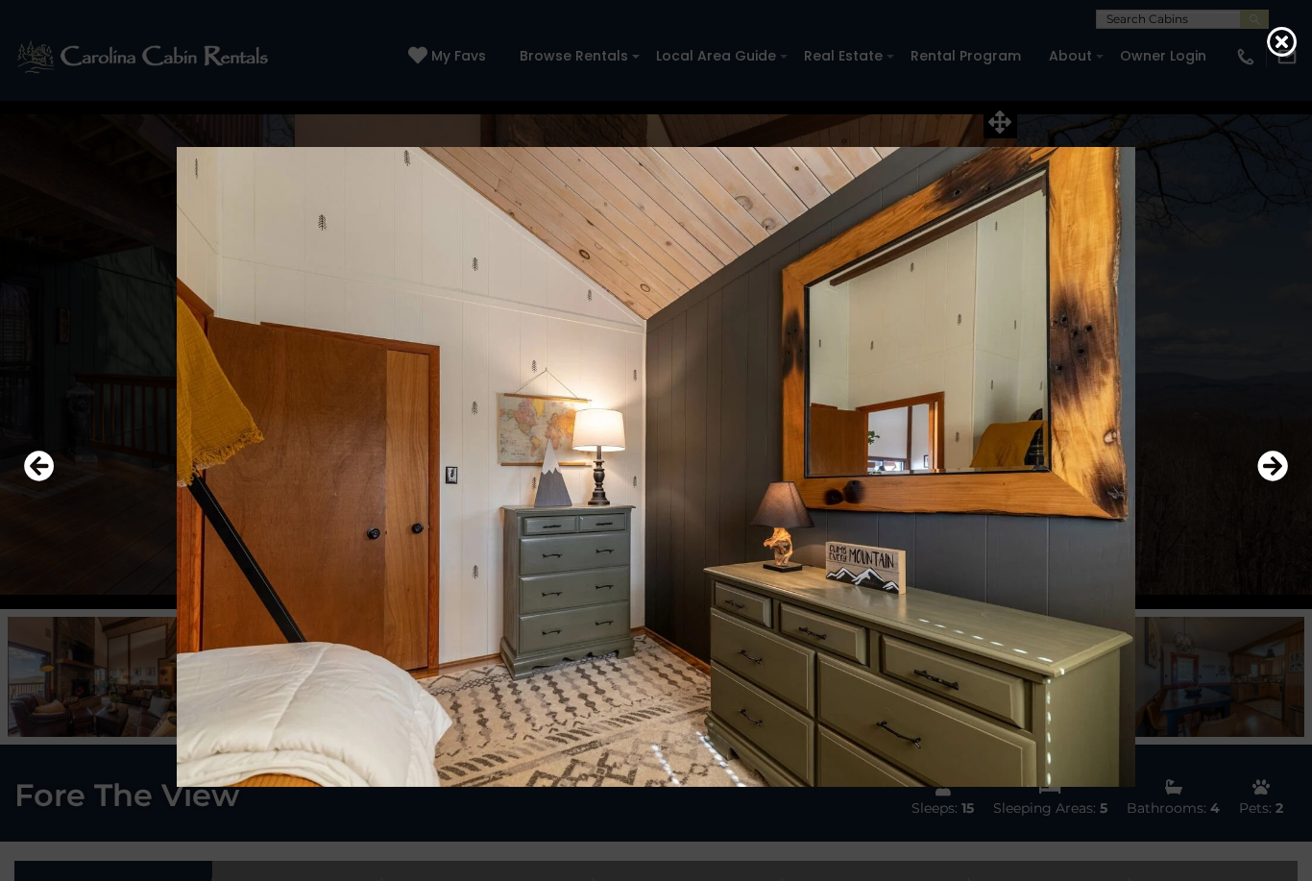
click at [1263, 489] on button "Next" at bounding box center [1273, 467] width 31 height 44
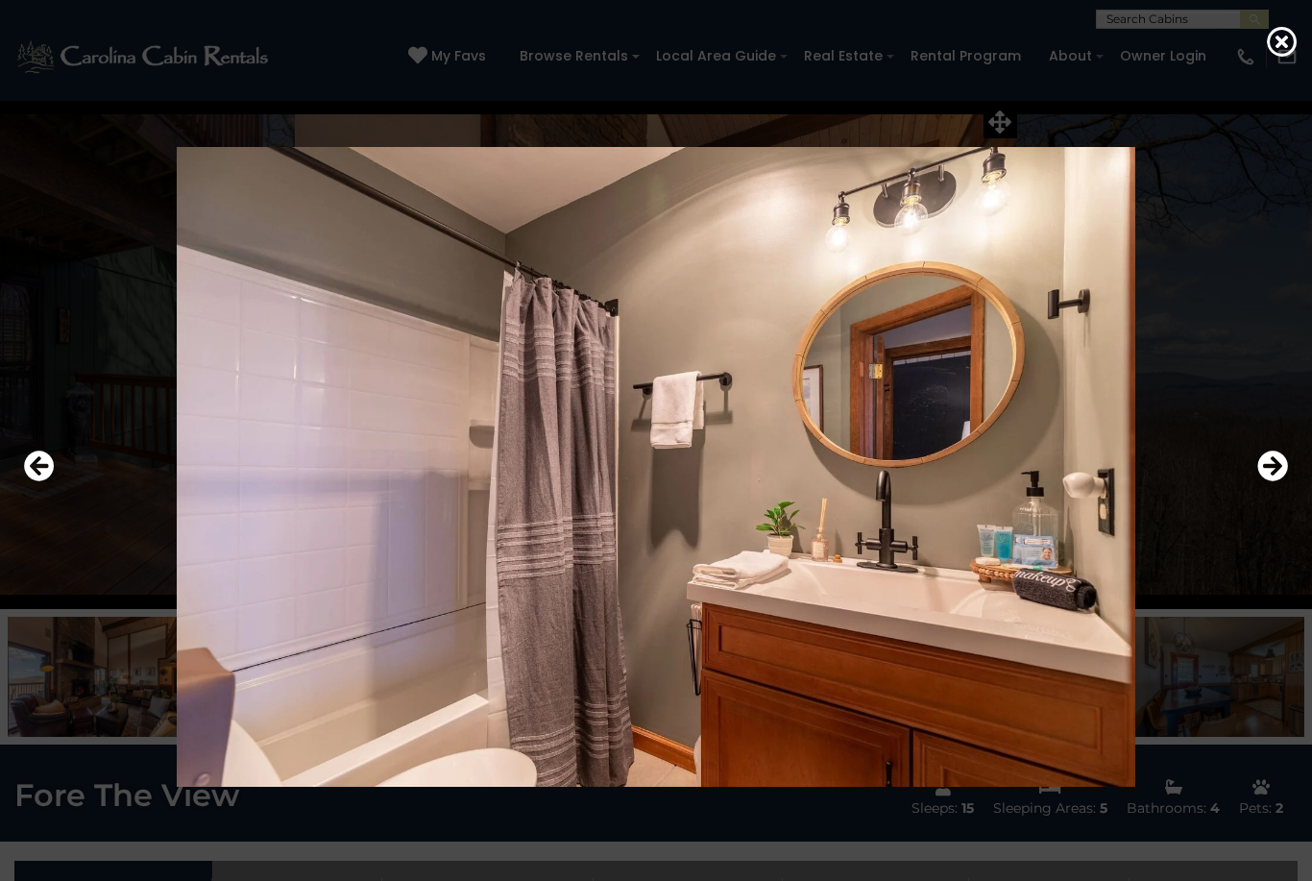
click at [1271, 481] on icon "Next" at bounding box center [1273, 466] width 31 height 31
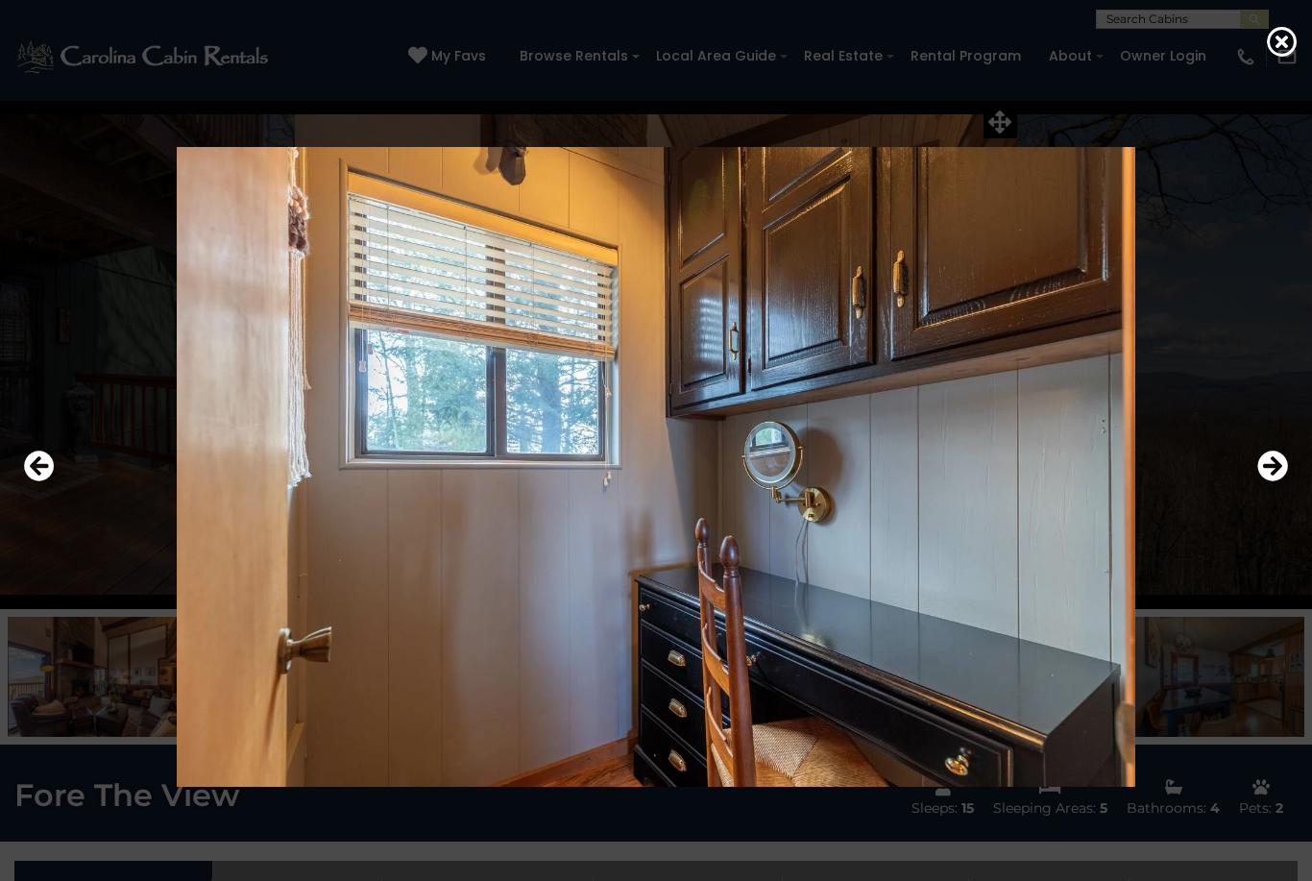
click at [1266, 481] on icon "Next" at bounding box center [1273, 466] width 31 height 31
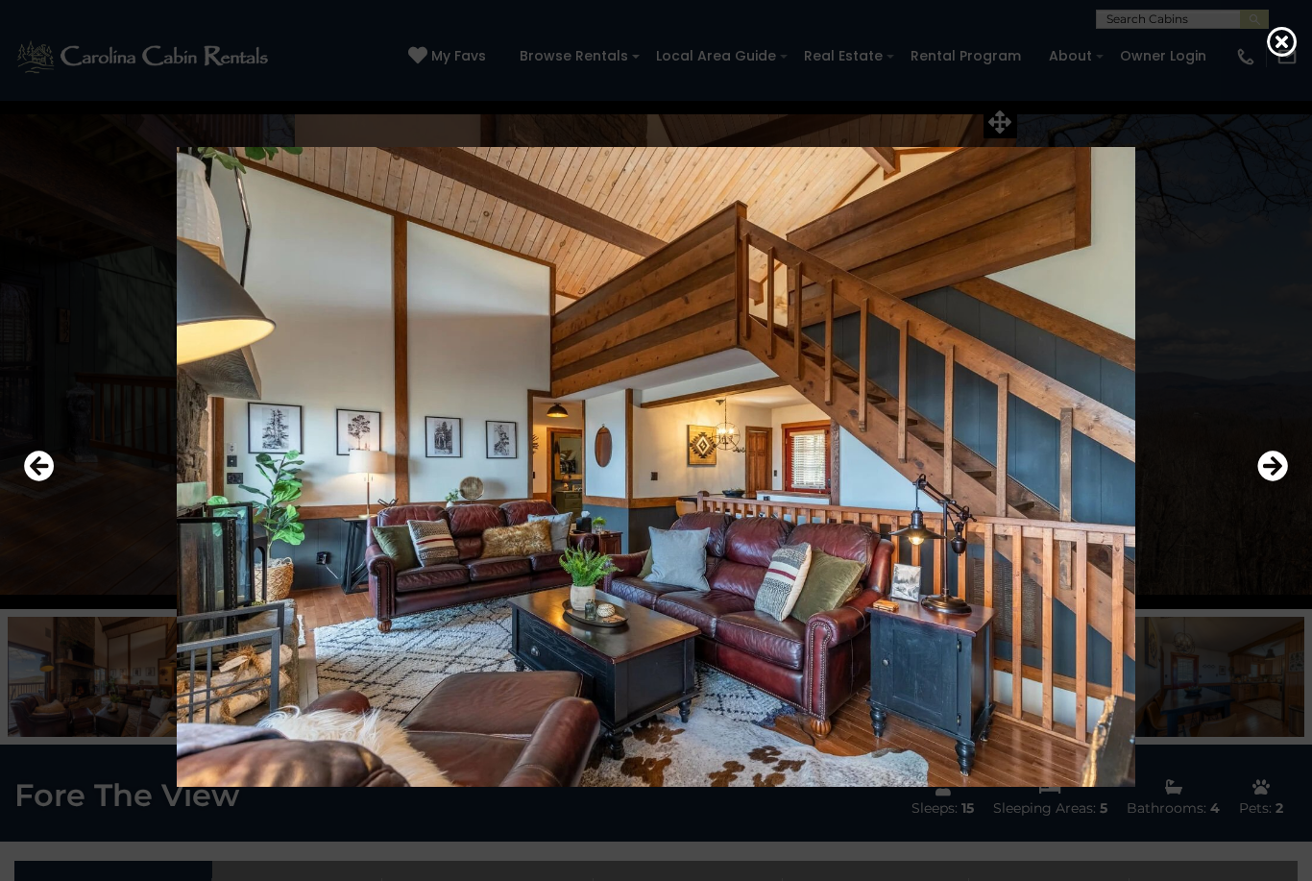
click at [1280, 481] on icon "Next" at bounding box center [1273, 466] width 31 height 31
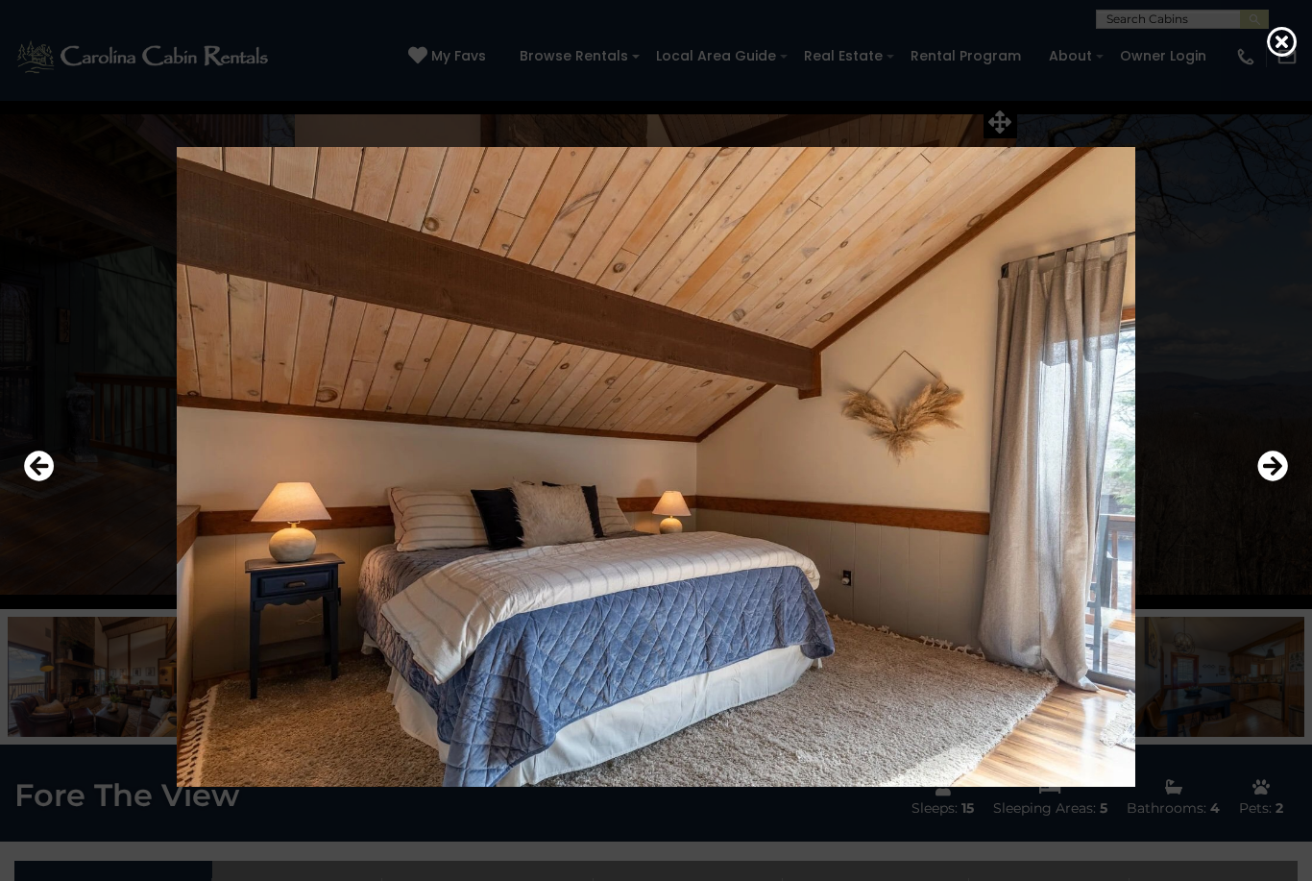
click at [1274, 481] on icon "Next" at bounding box center [1273, 466] width 31 height 31
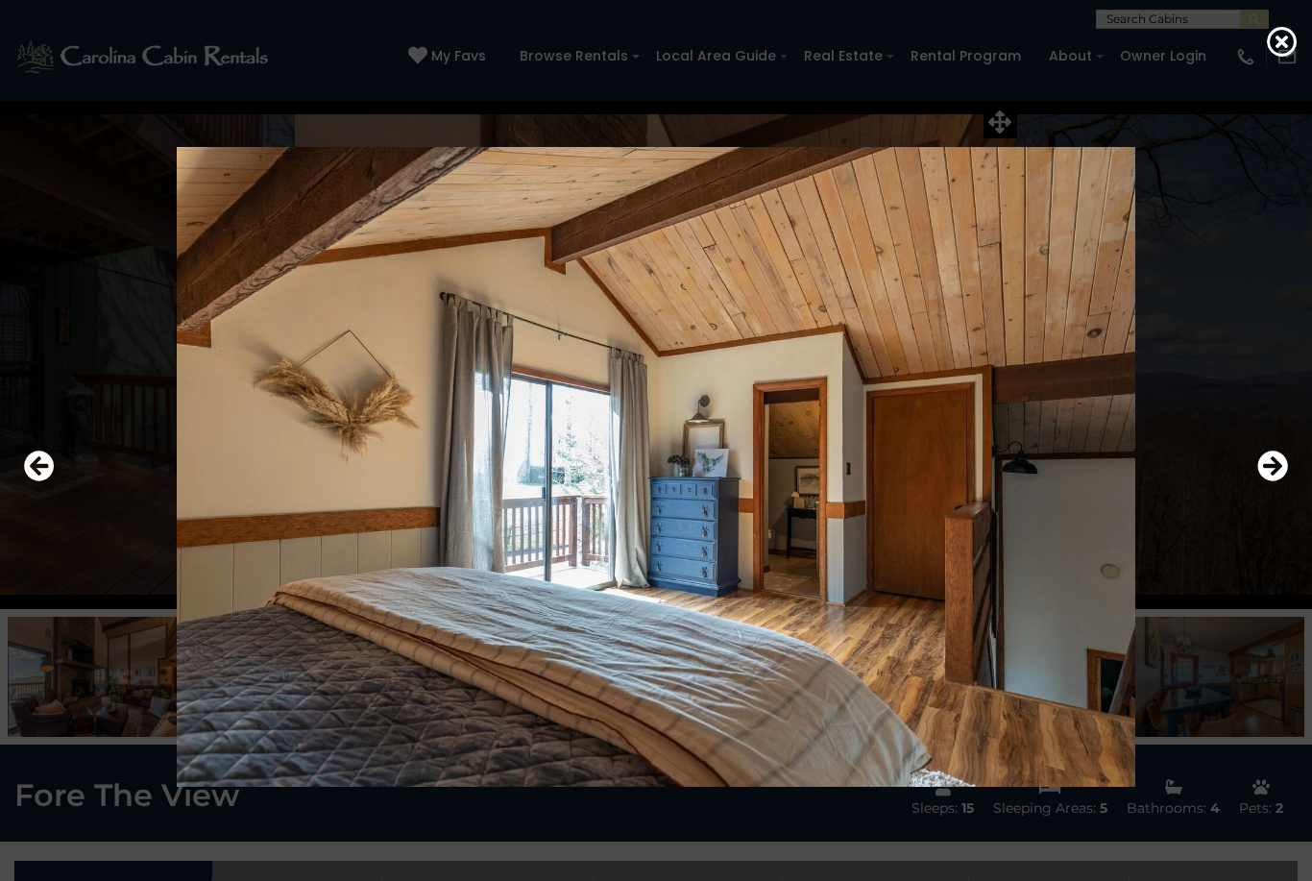
click at [1272, 481] on icon "Next" at bounding box center [1273, 466] width 31 height 31
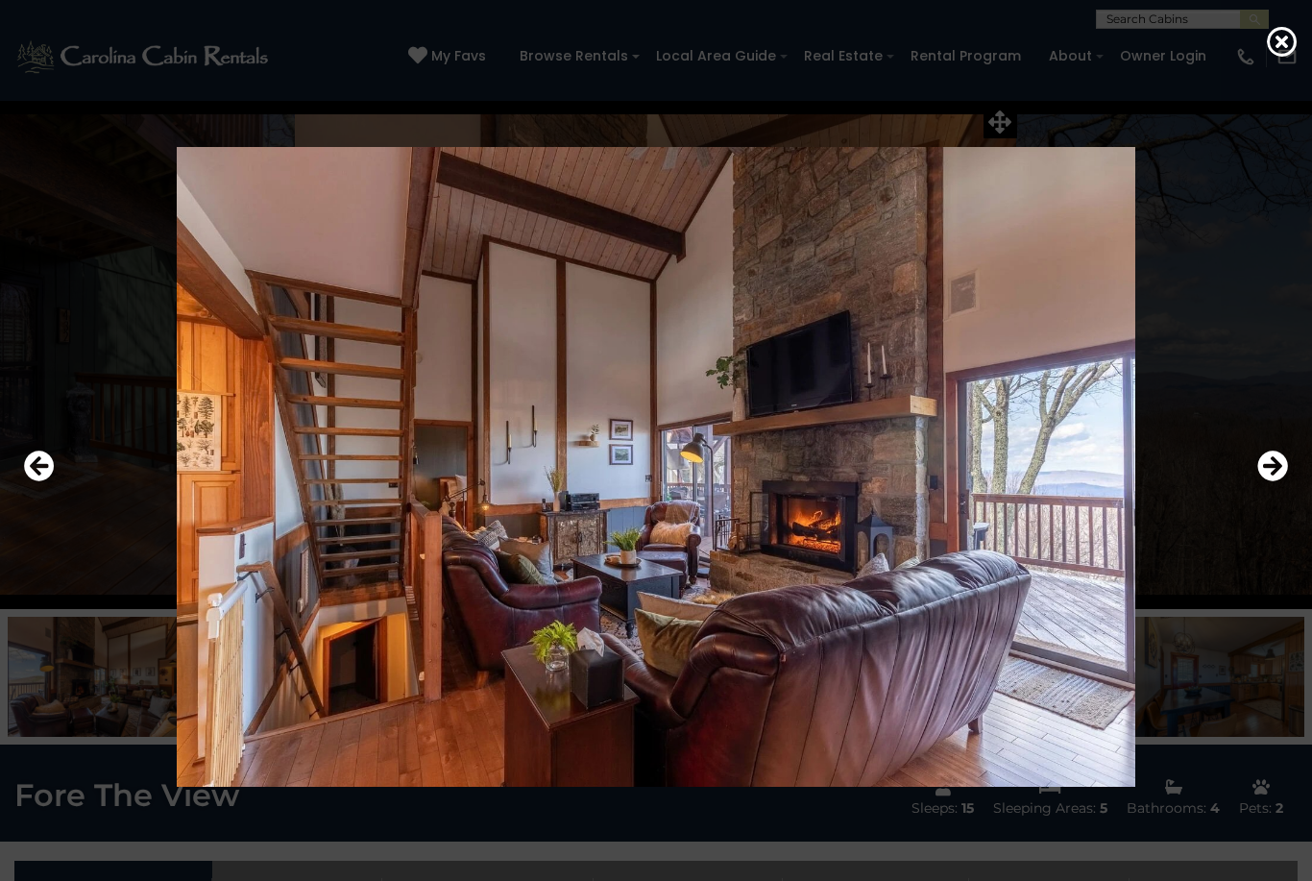
click at [1275, 481] on icon "Next" at bounding box center [1273, 466] width 31 height 31
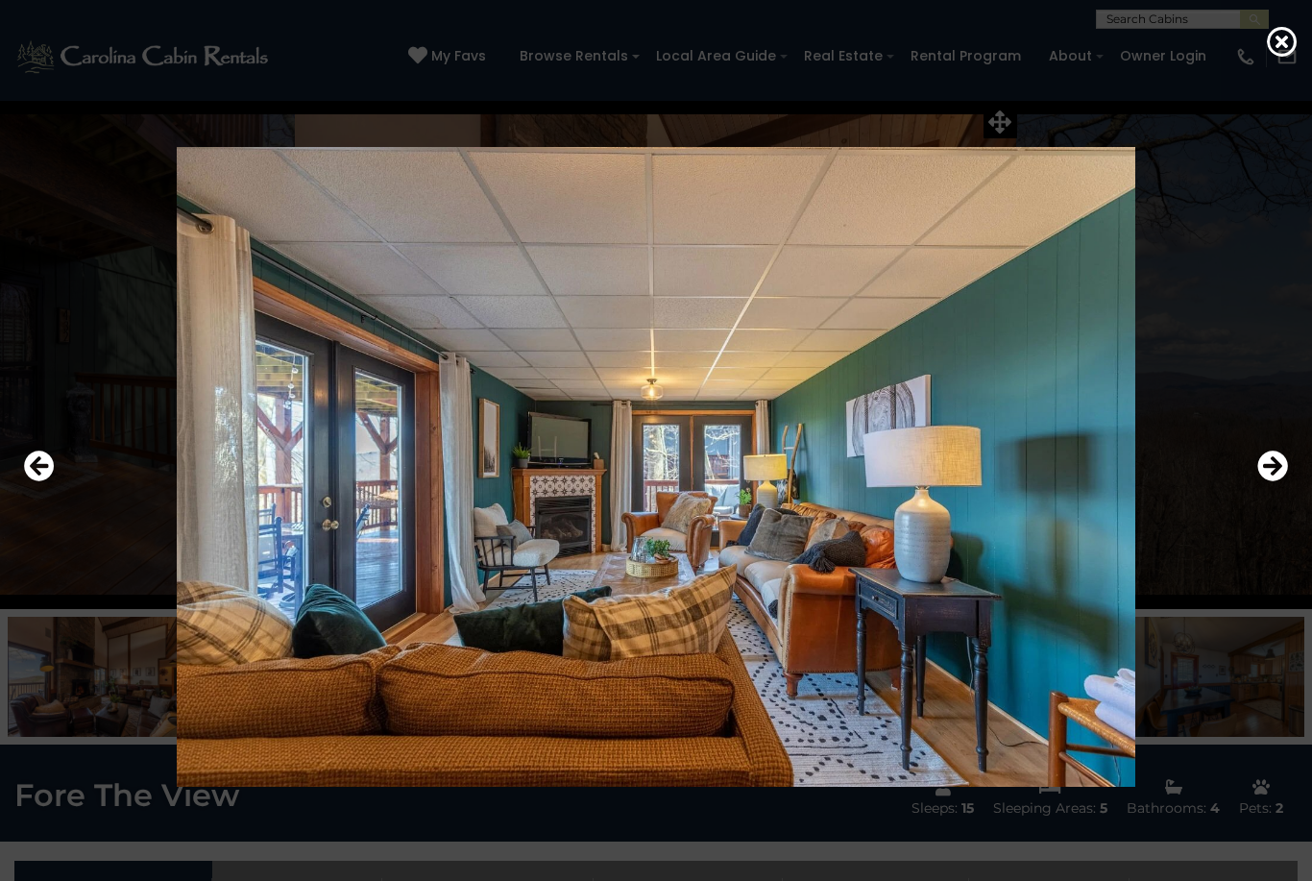
click at [1273, 481] on icon "Next" at bounding box center [1273, 466] width 31 height 31
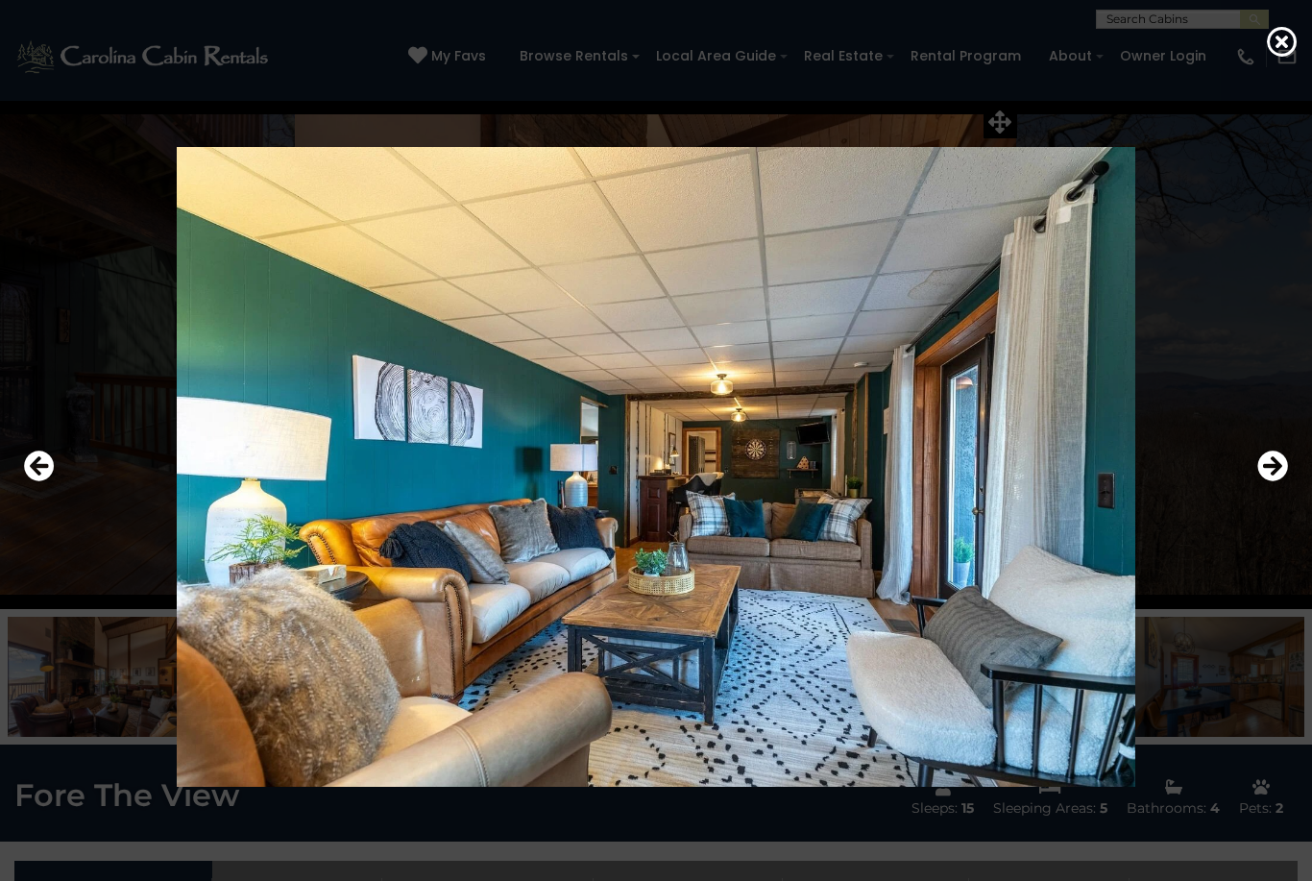
click at [1275, 481] on icon "Next" at bounding box center [1273, 466] width 31 height 31
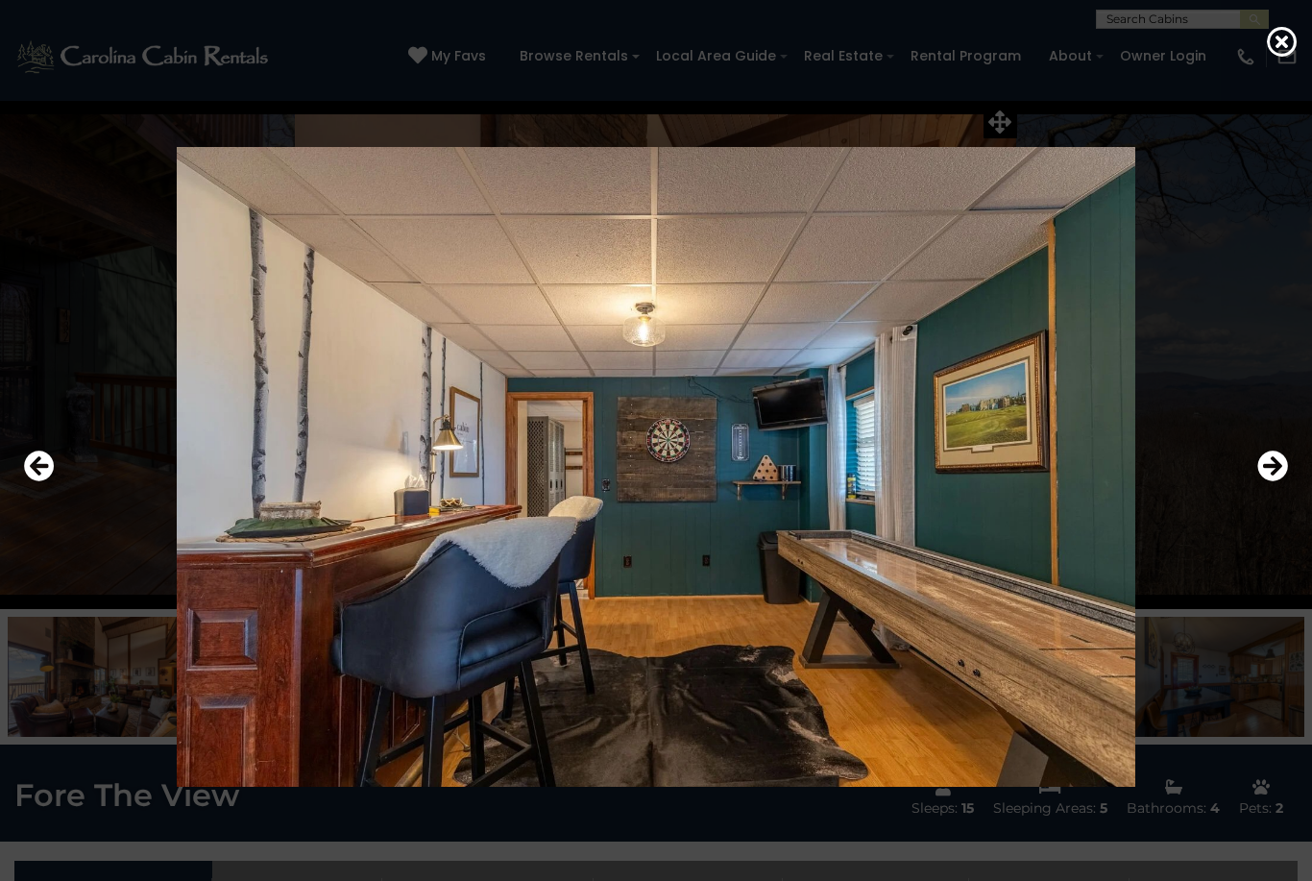
click at [1275, 481] on icon "Next" at bounding box center [1273, 466] width 31 height 31
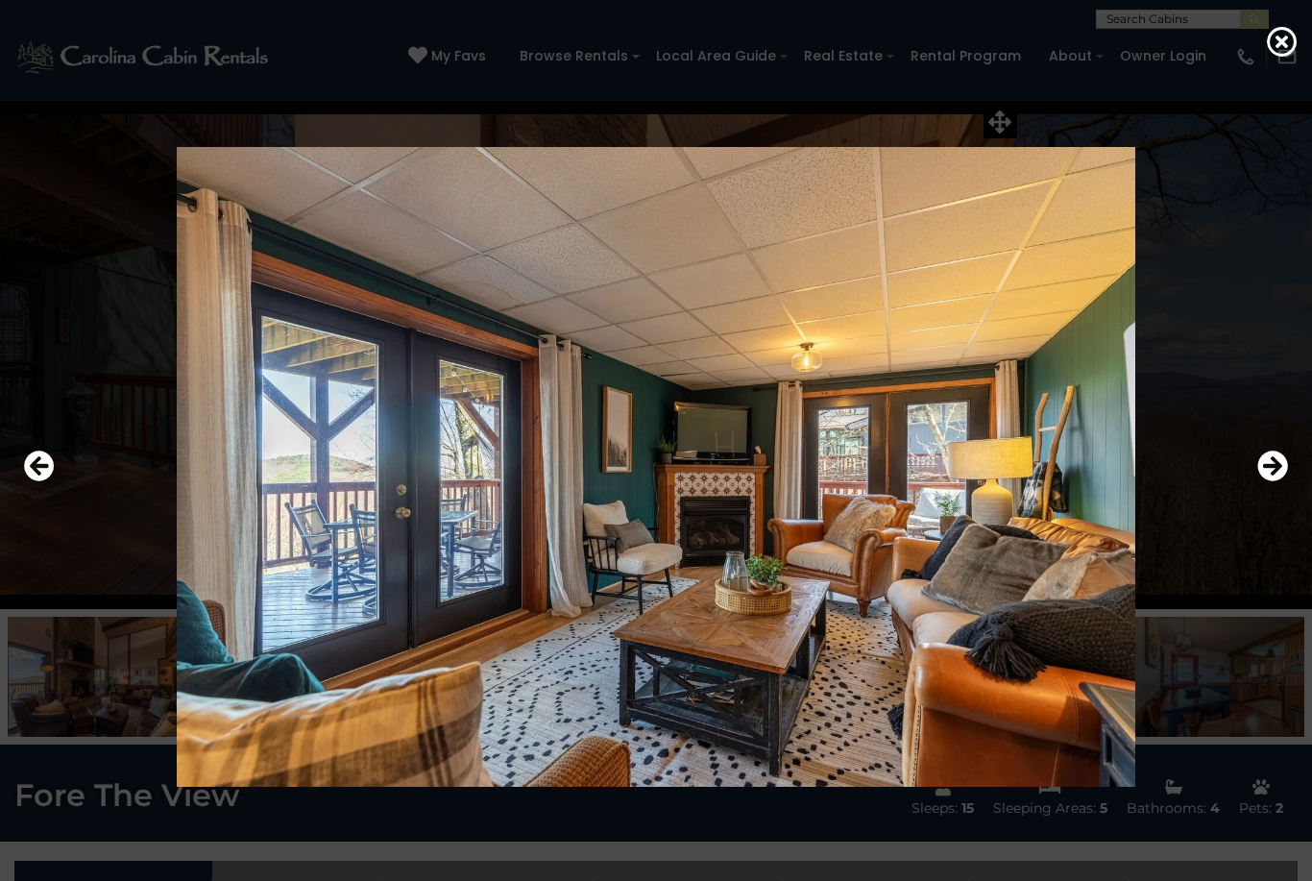
click at [1275, 481] on icon "Next" at bounding box center [1273, 466] width 31 height 31
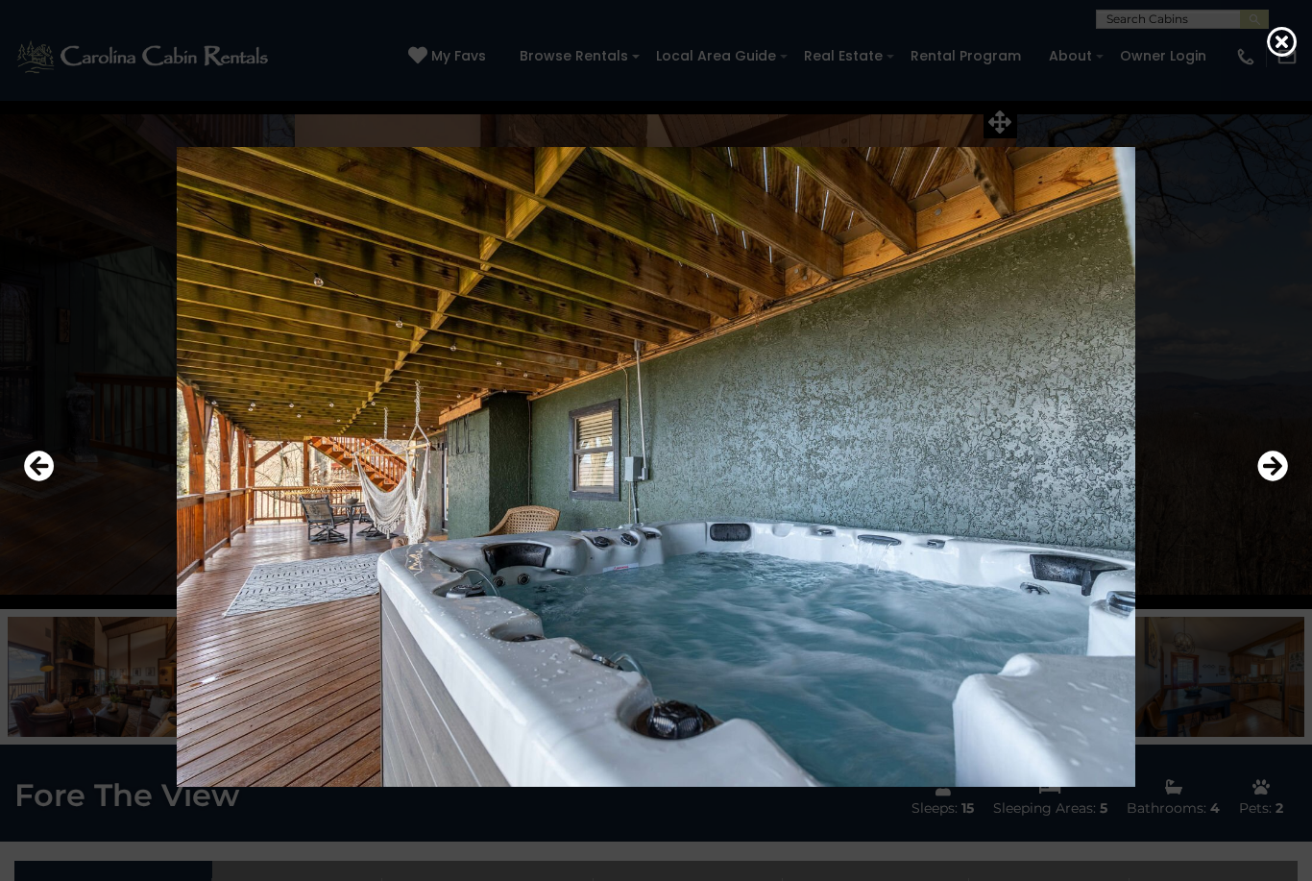
click at [1277, 481] on icon "Next" at bounding box center [1273, 466] width 31 height 31
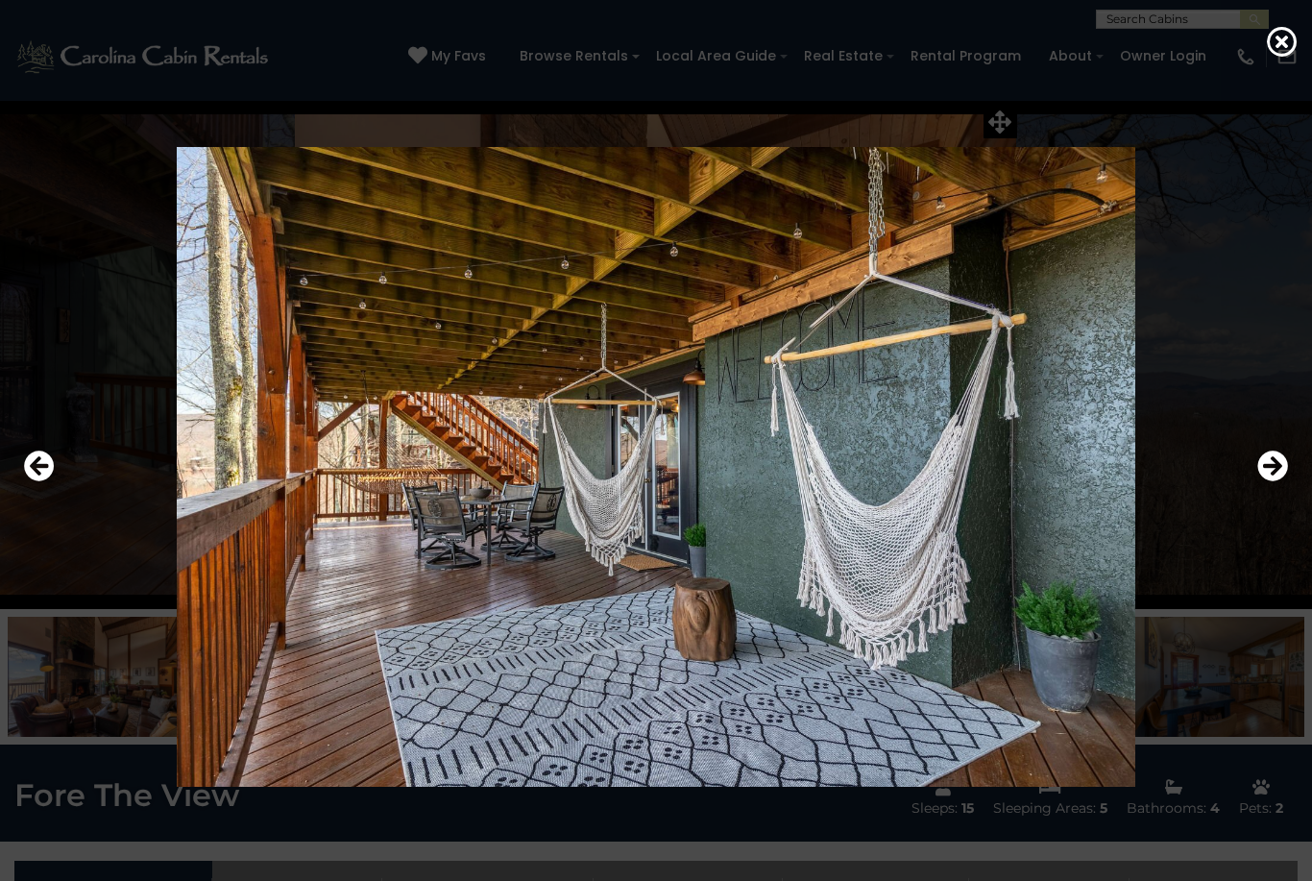
click at [1275, 481] on icon "Next" at bounding box center [1273, 466] width 31 height 31
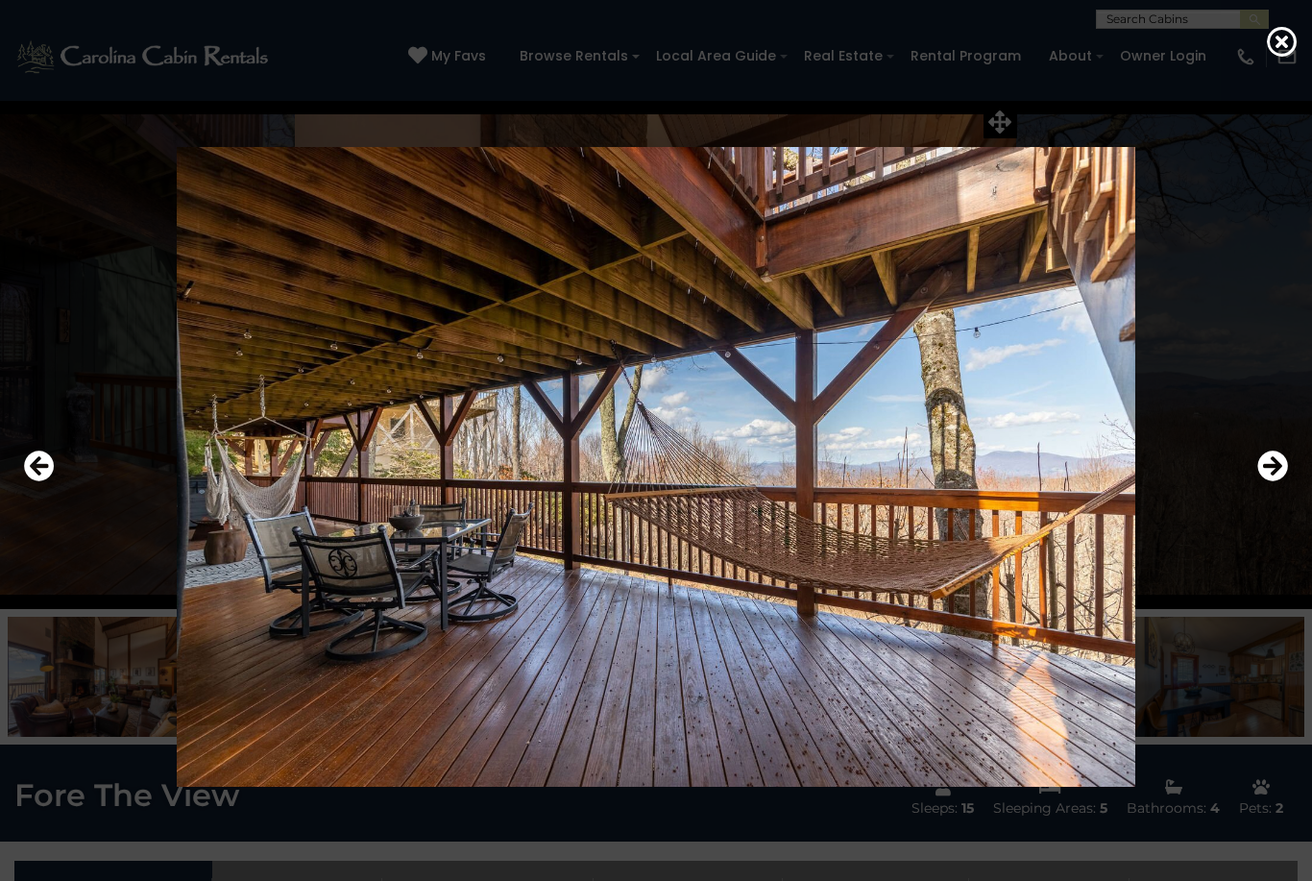
click at [1274, 481] on icon "Next" at bounding box center [1273, 466] width 31 height 31
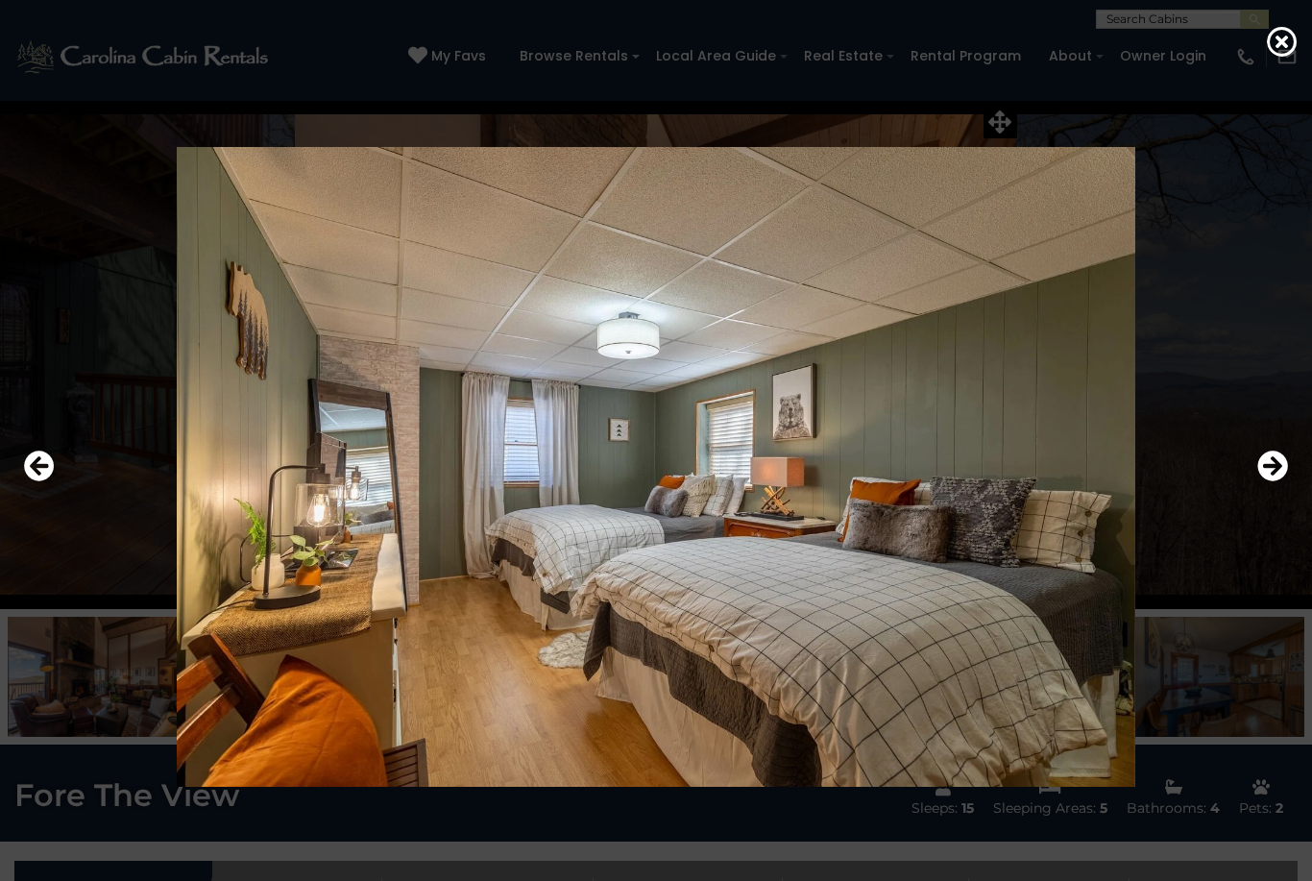
click at [1271, 481] on icon "Next" at bounding box center [1273, 466] width 31 height 31
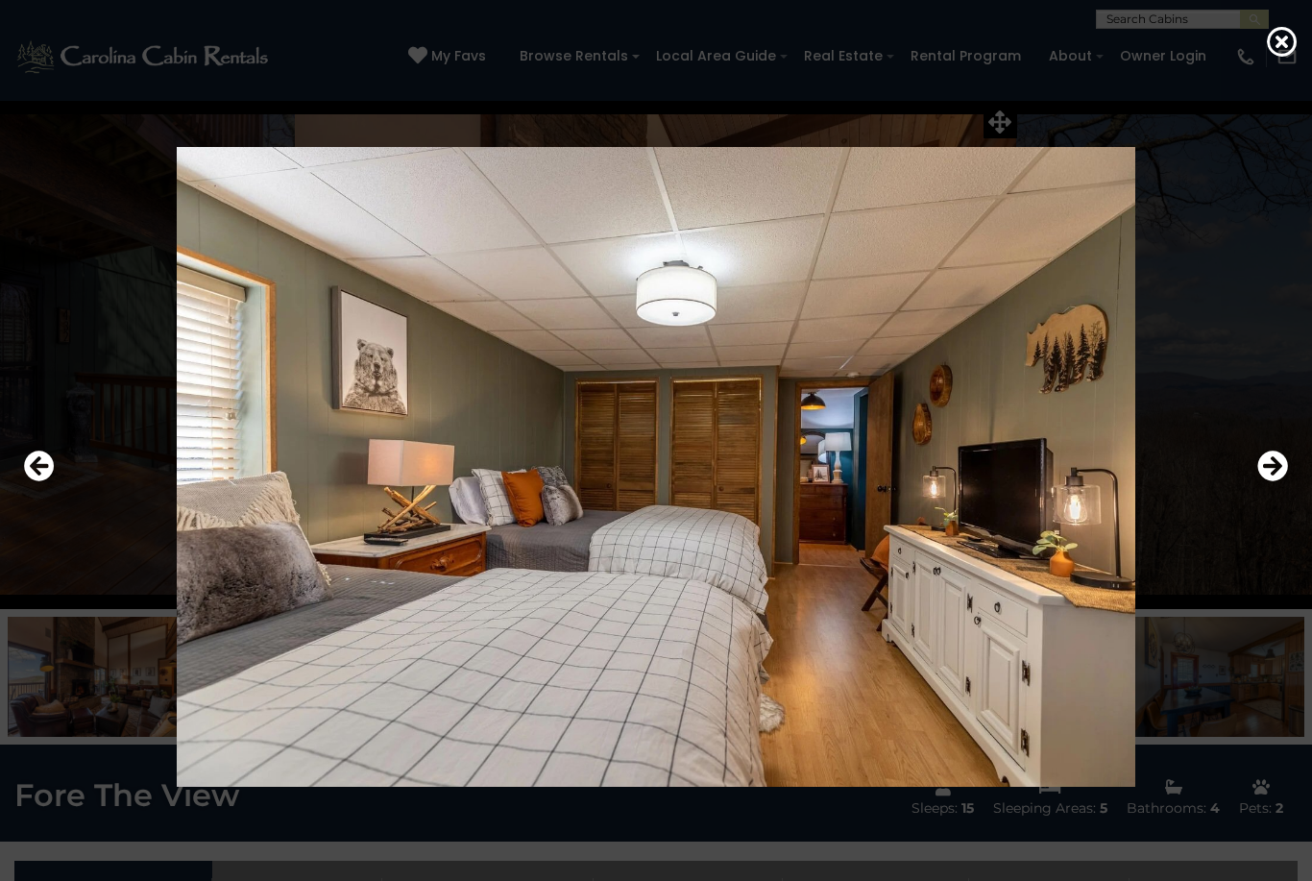
click at [1273, 481] on icon "Next" at bounding box center [1273, 466] width 31 height 31
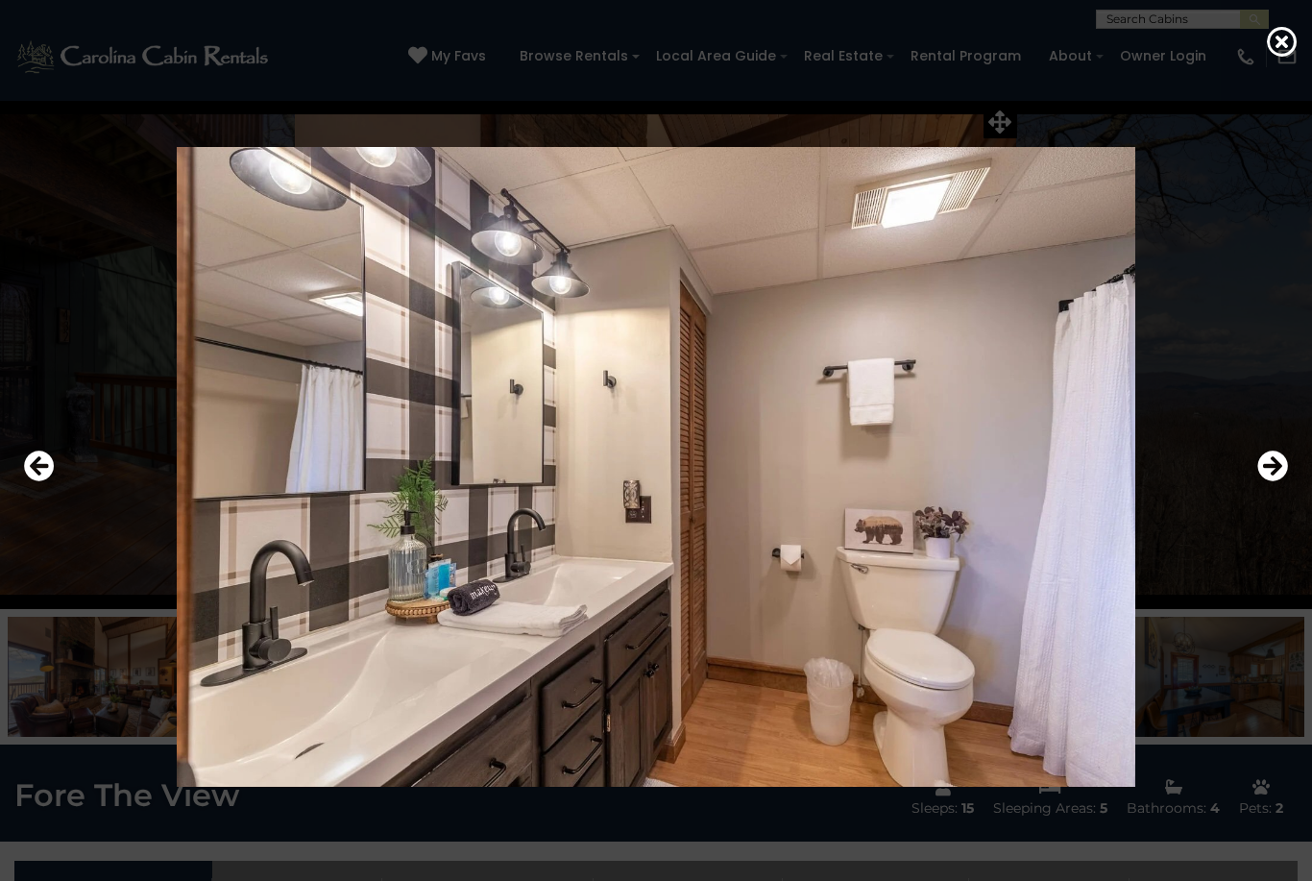
click at [1271, 481] on icon "Next" at bounding box center [1273, 466] width 31 height 31
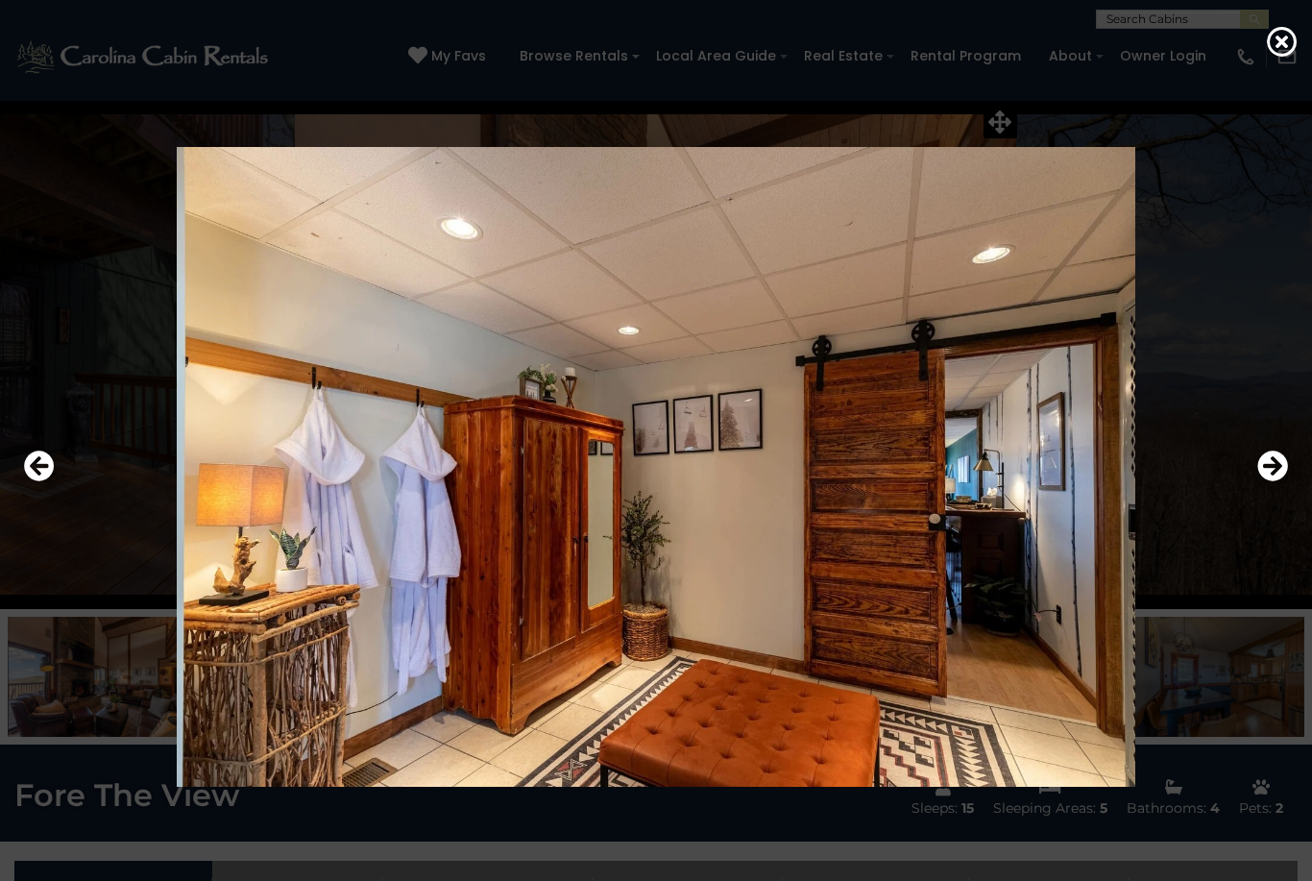
click at [1270, 481] on icon "Next" at bounding box center [1273, 466] width 31 height 31
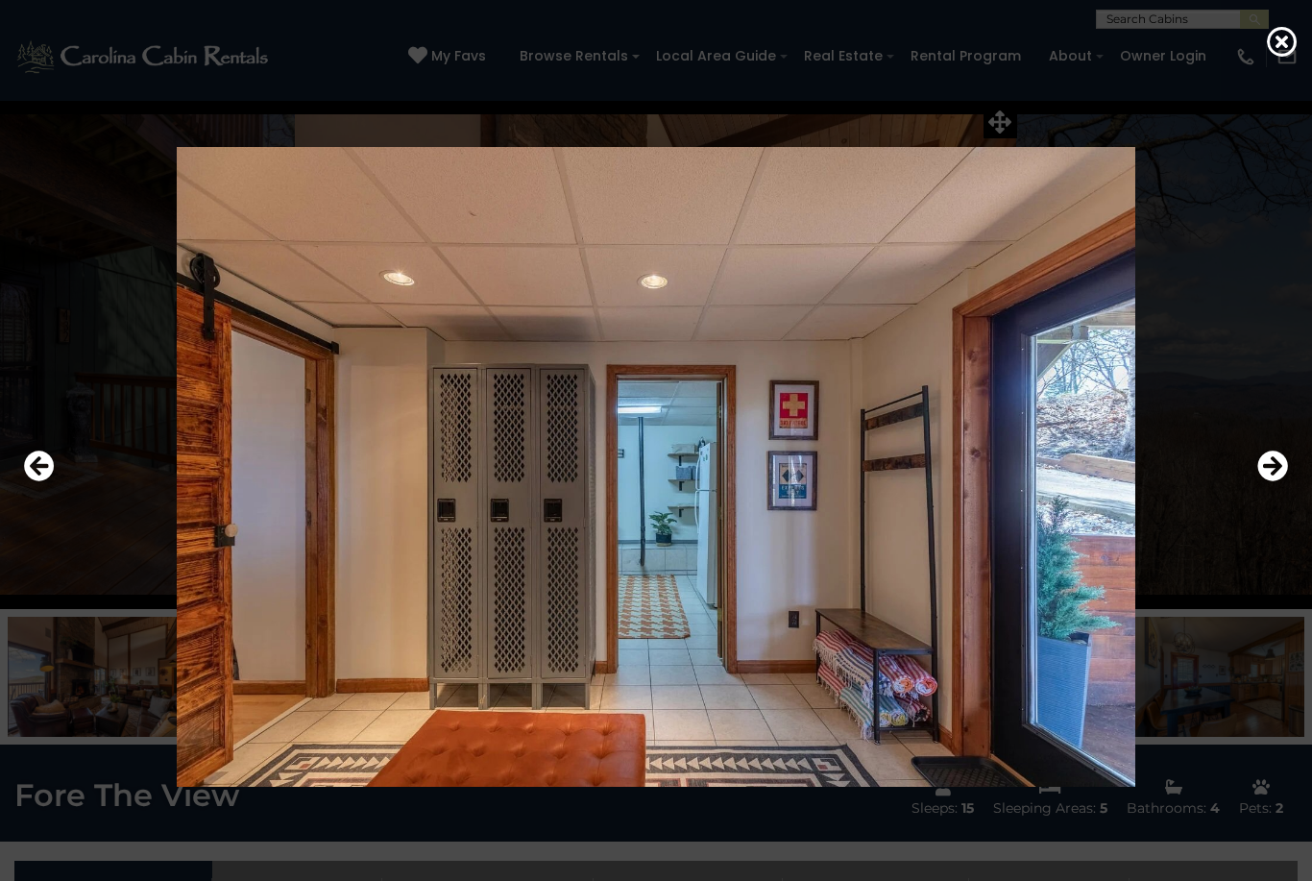
click at [1270, 481] on icon "Next" at bounding box center [1273, 466] width 31 height 31
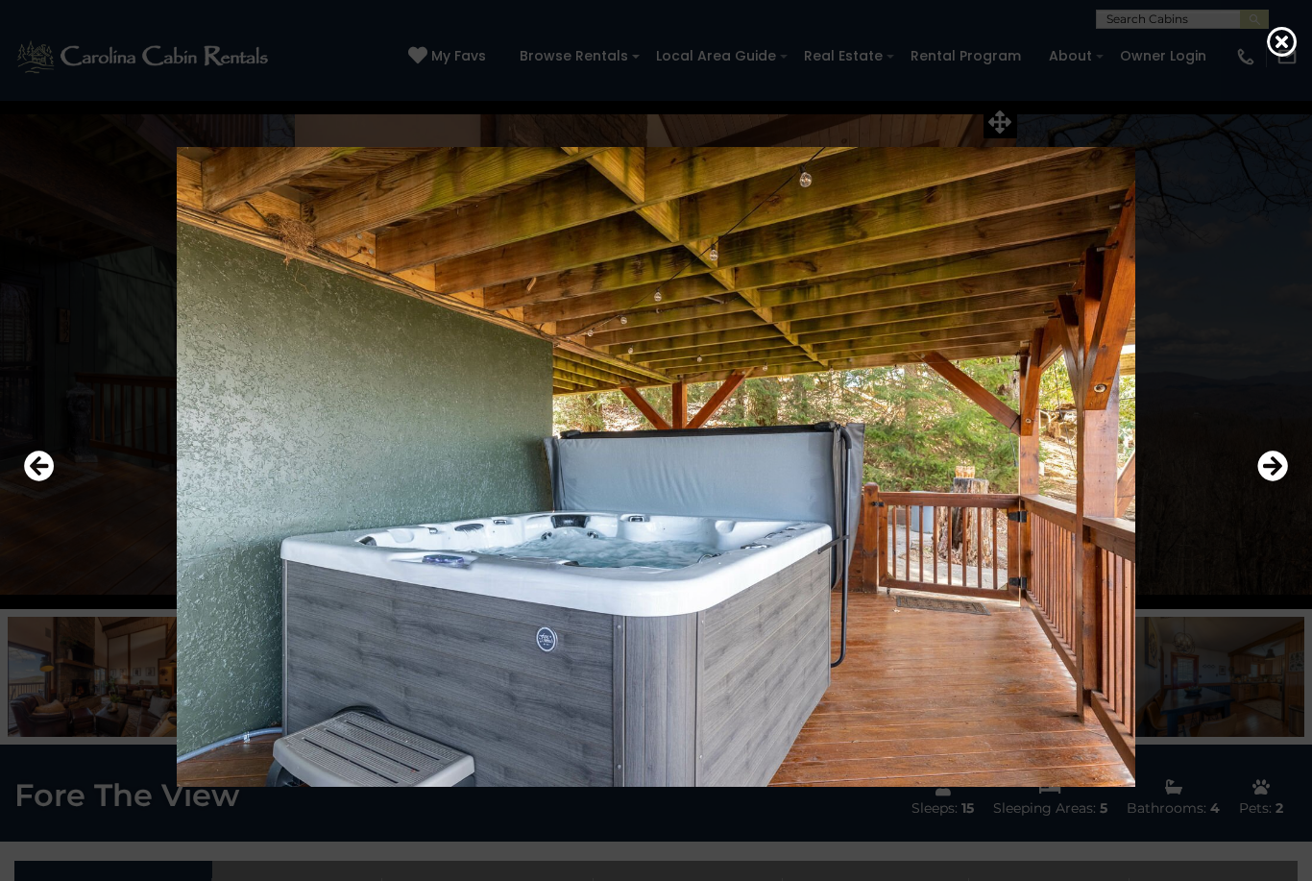
click at [29, 481] on icon "Previous" at bounding box center [39, 466] width 31 height 31
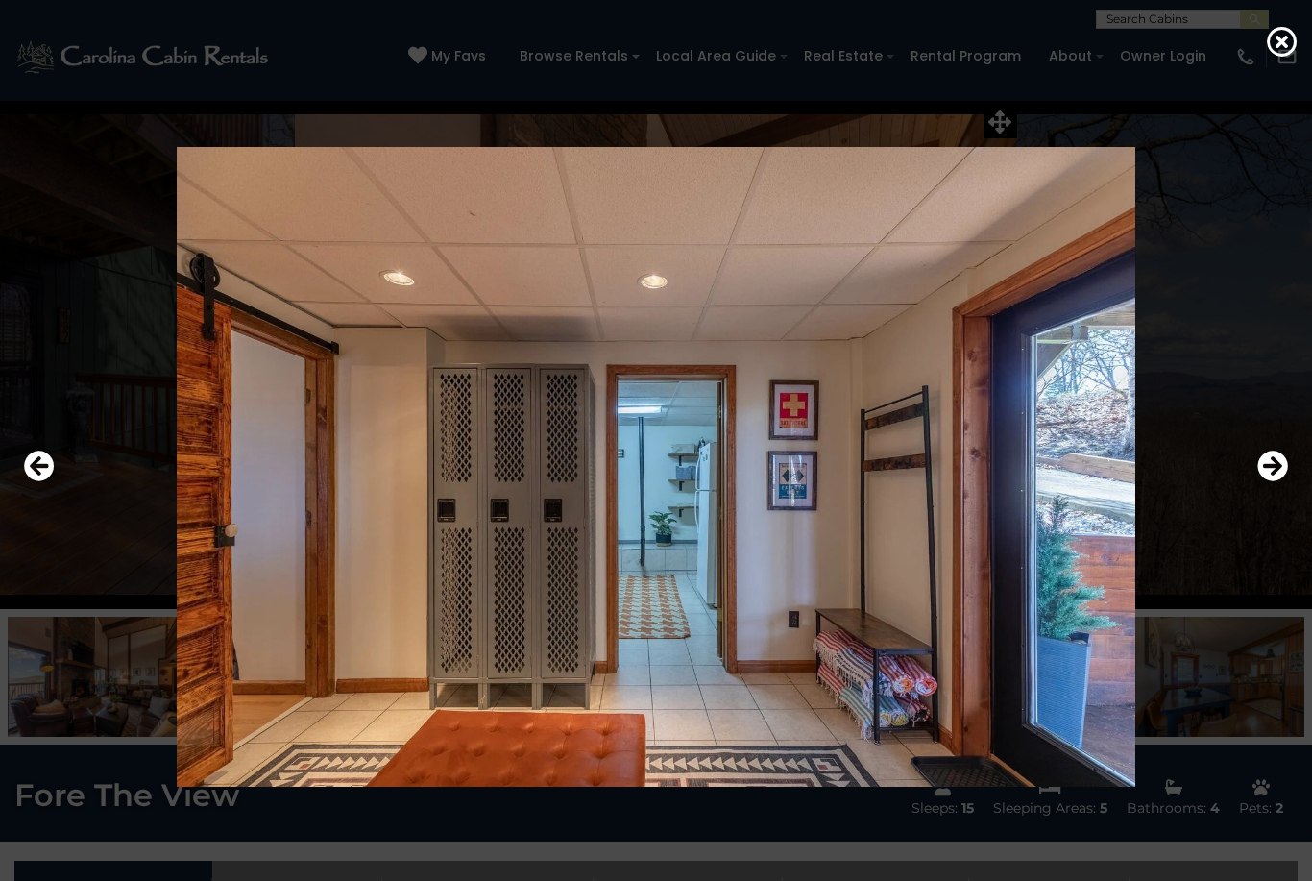
click at [1267, 489] on button "Next" at bounding box center [1273, 467] width 31 height 44
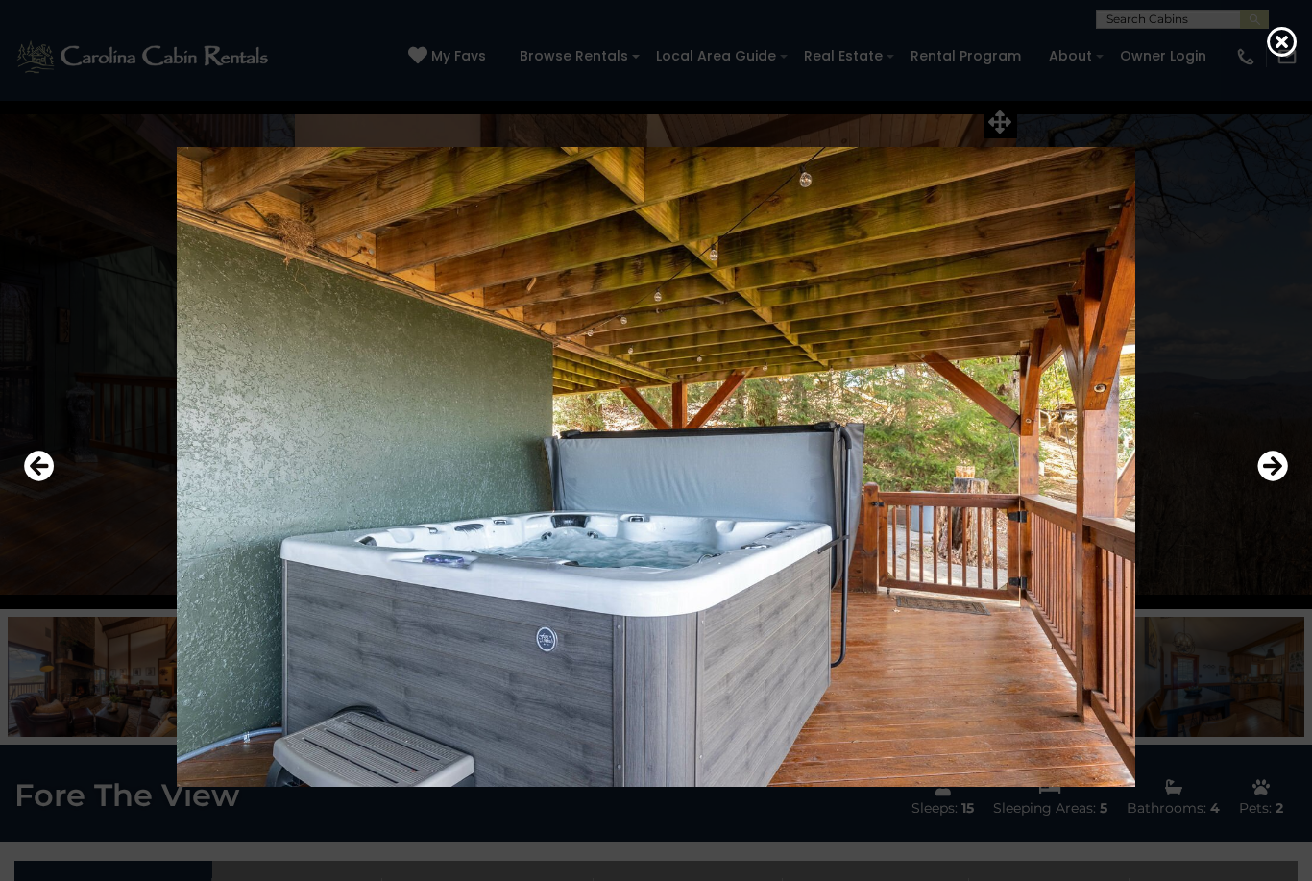
click at [1276, 489] on button "Next" at bounding box center [1273, 467] width 31 height 44
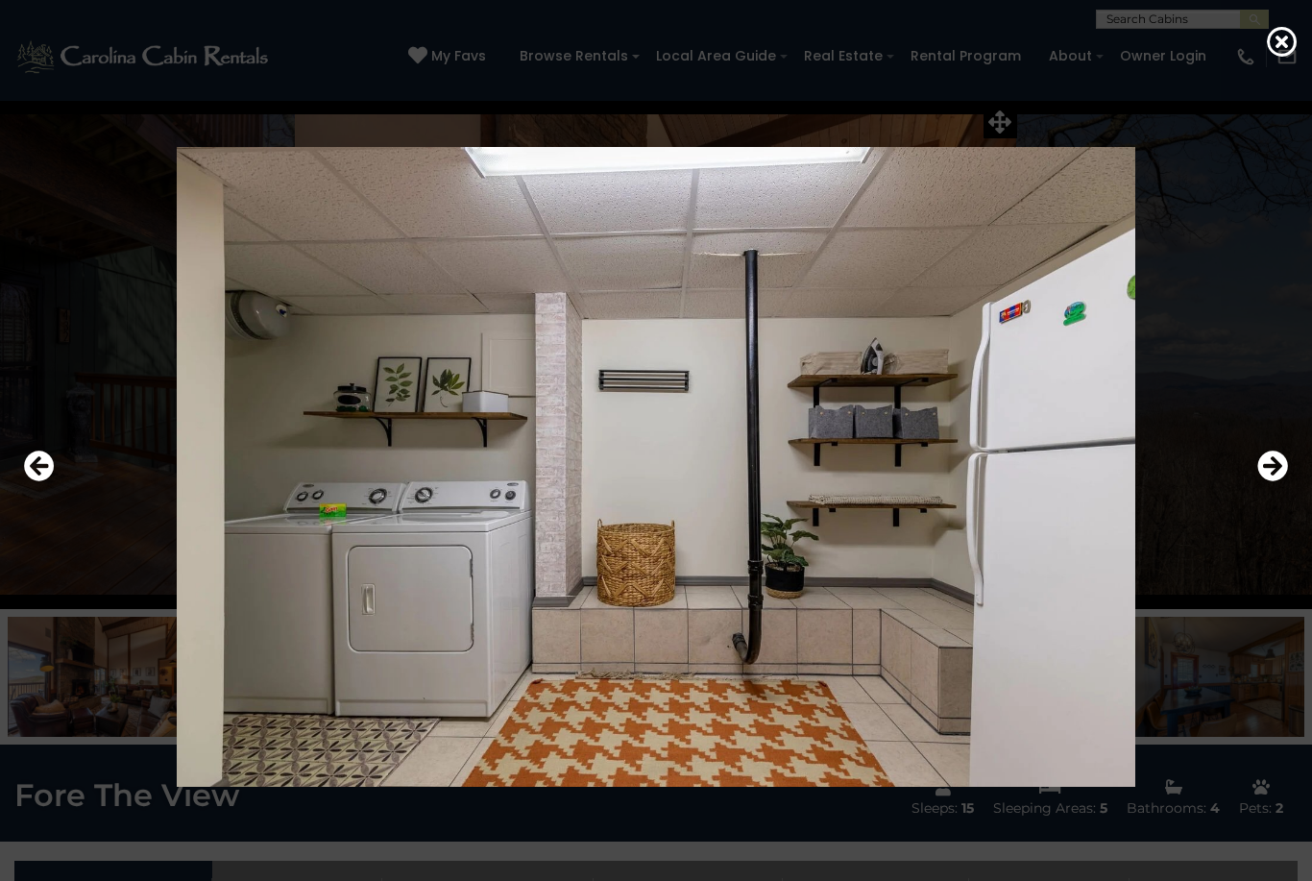
click at [1282, 489] on button "Next" at bounding box center [1273, 467] width 31 height 44
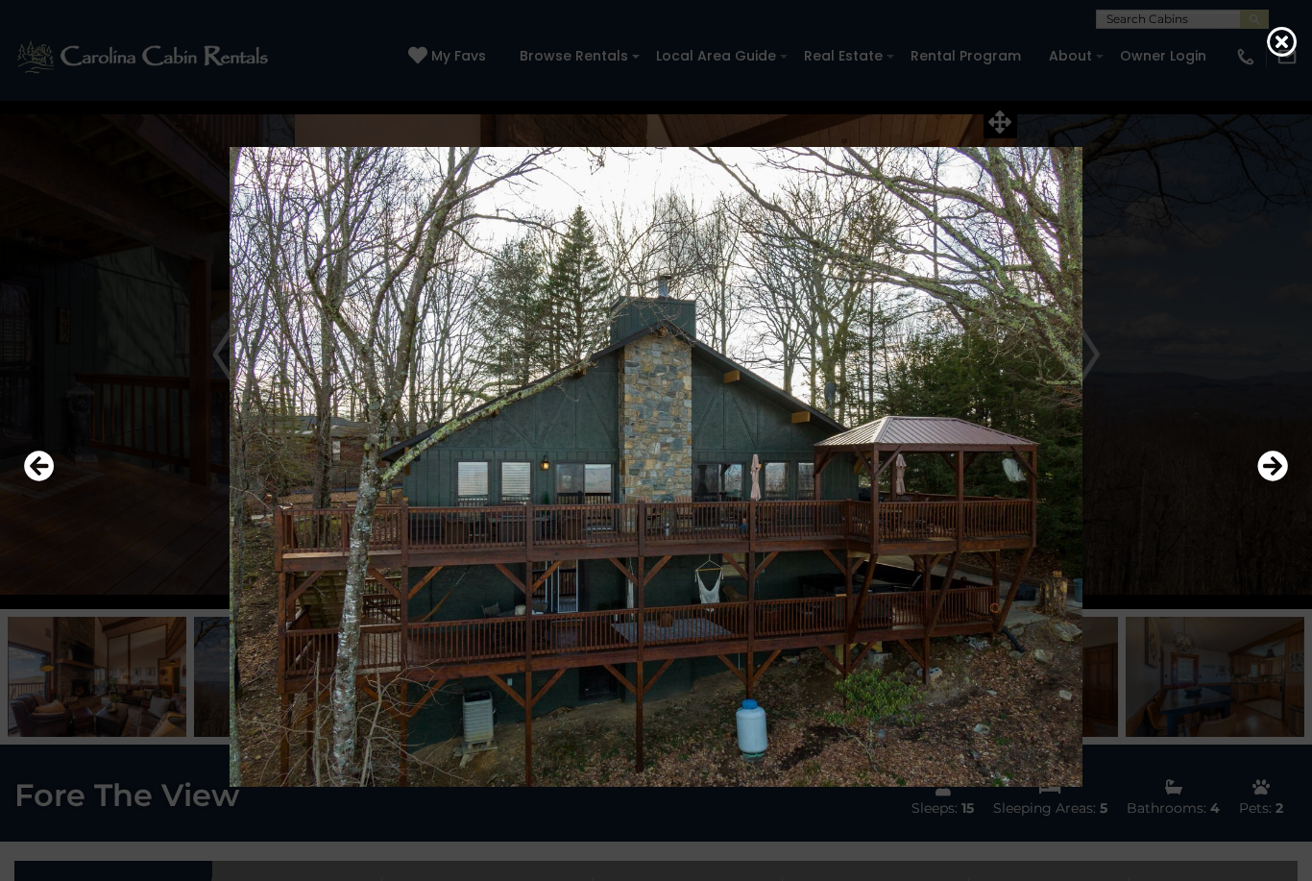
click at [1276, 481] on icon "Next" at bounding box center [1273, 466] width 31 height 31
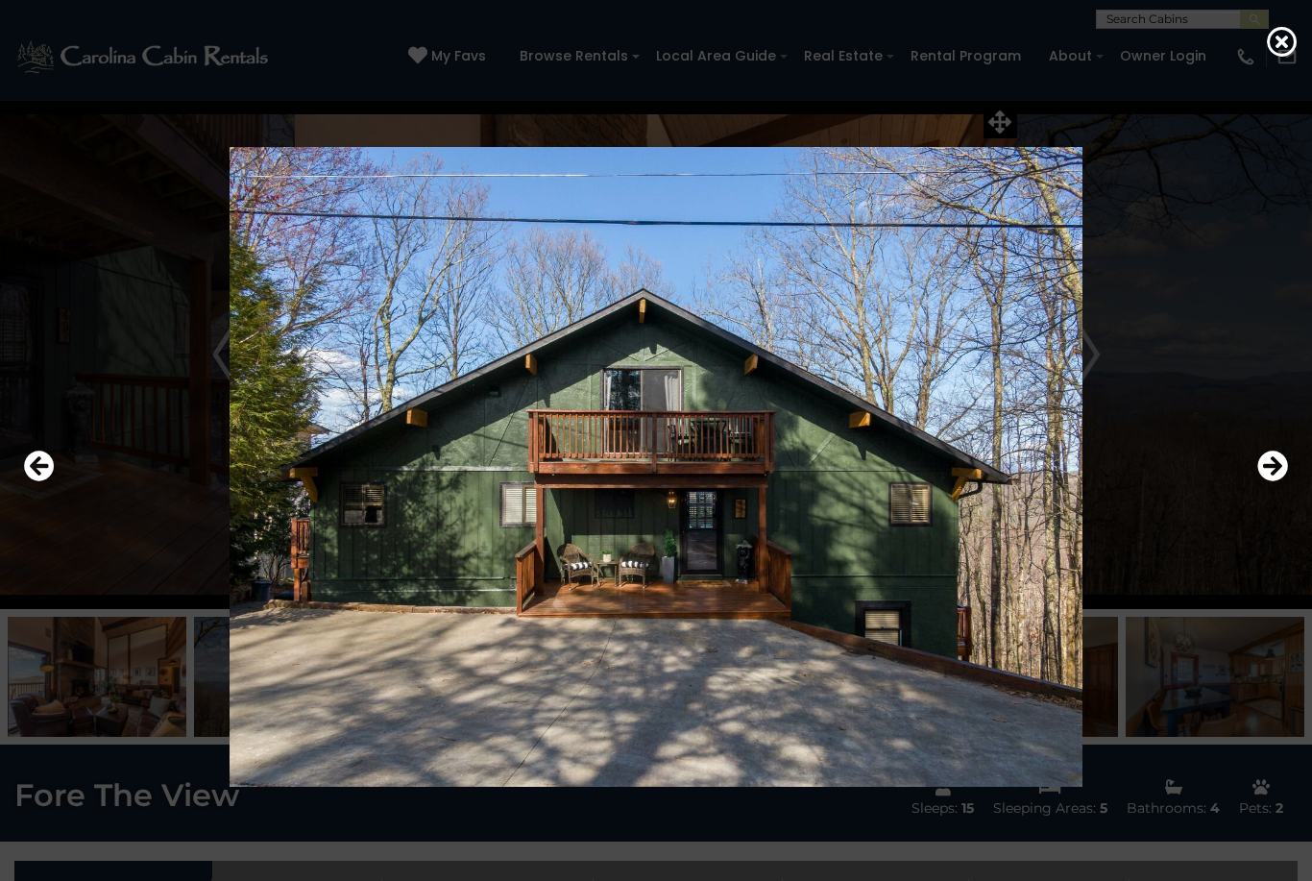
click at [1276, 489] on button "Next" at bounding box center [1273, 467] width 31 height 44
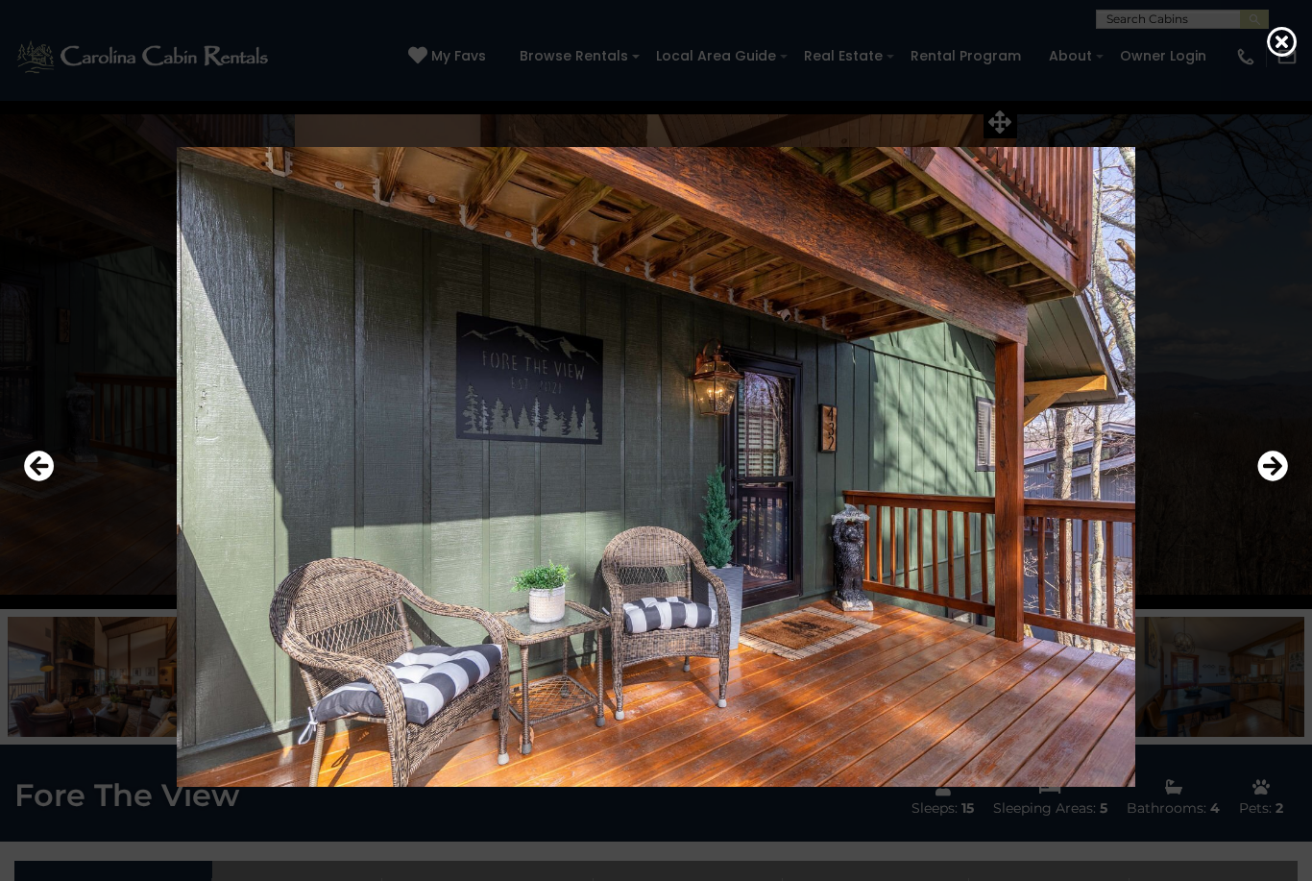
click at [1276, 489] on button "Next" at bounding box center [1273, 467] width 31 height 44
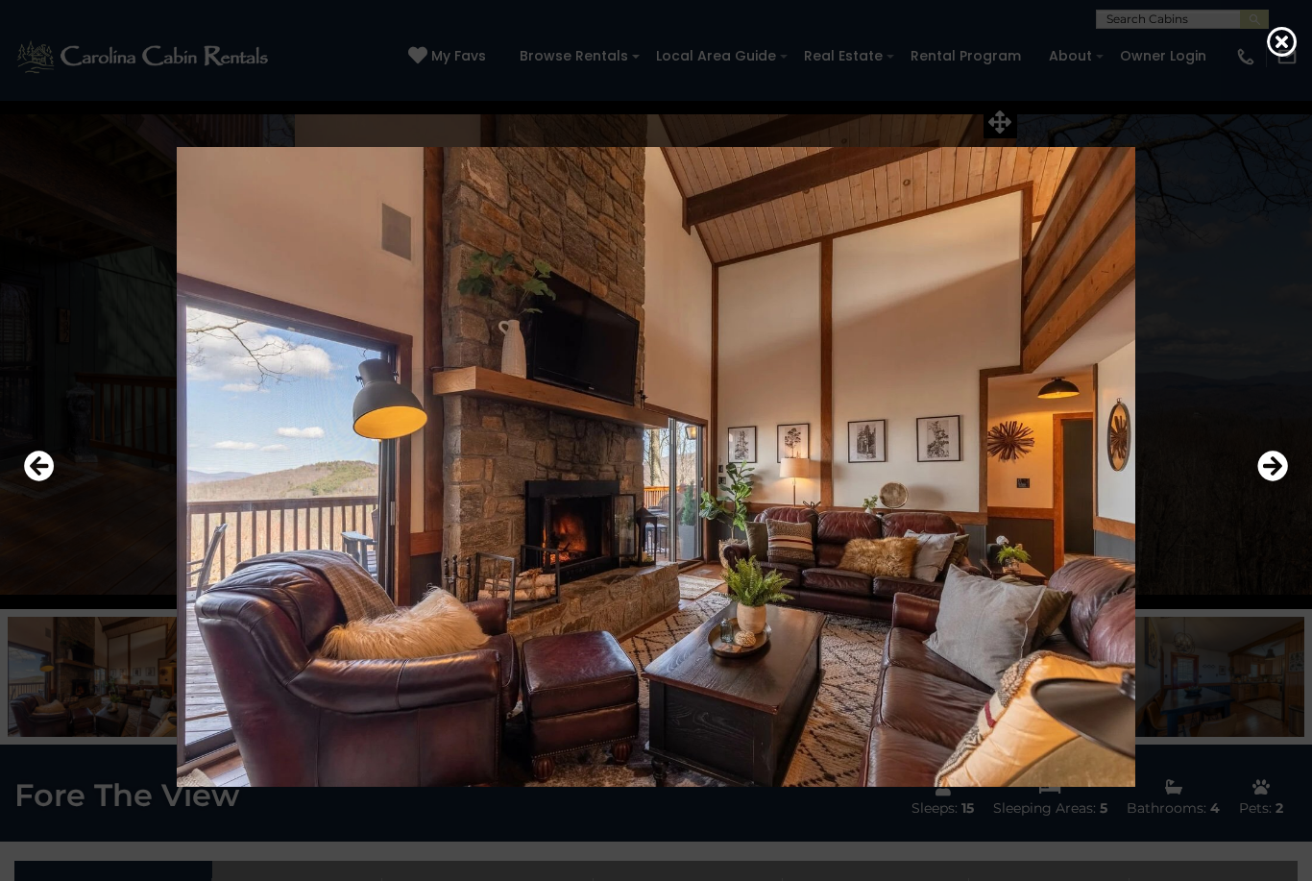
click at [1269, 489] on button "Next" at bounding box center [1273, 467] width 31 height 44
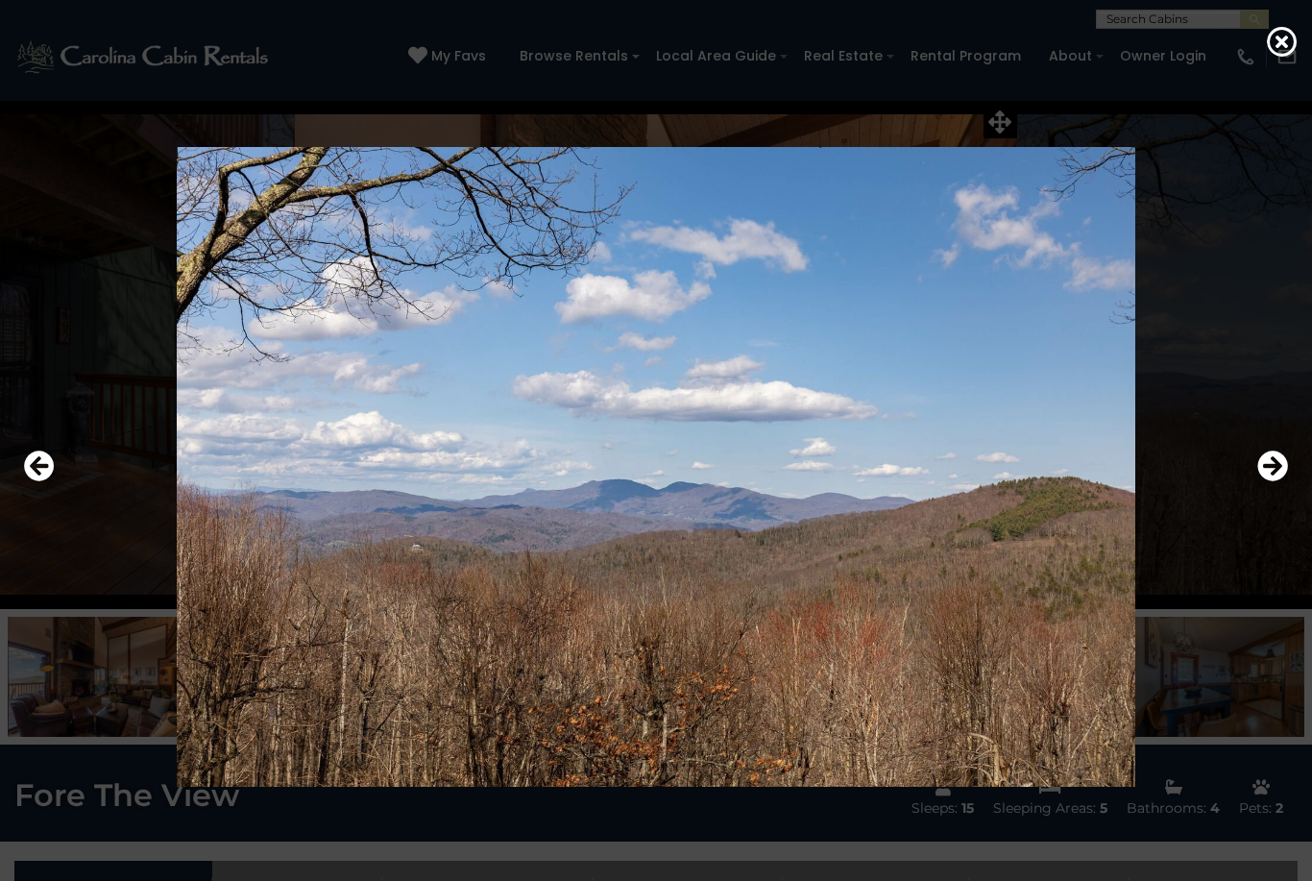
click at [1275, 489] on button "Next" at bounding box center [1273, 467] width 31 height 44
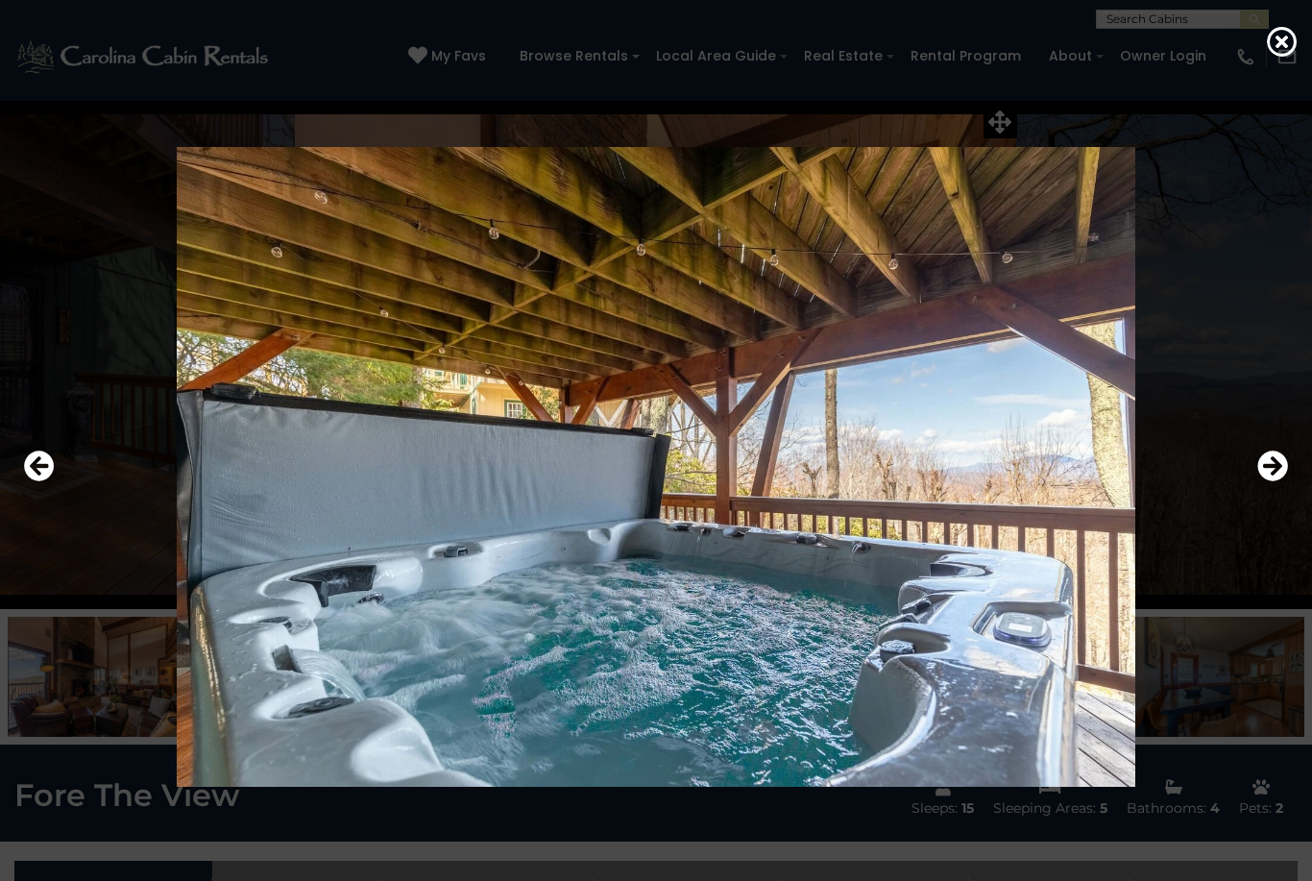
click at [1280, 53] on icon at bounding box center [1282, 41] width 31 height 31
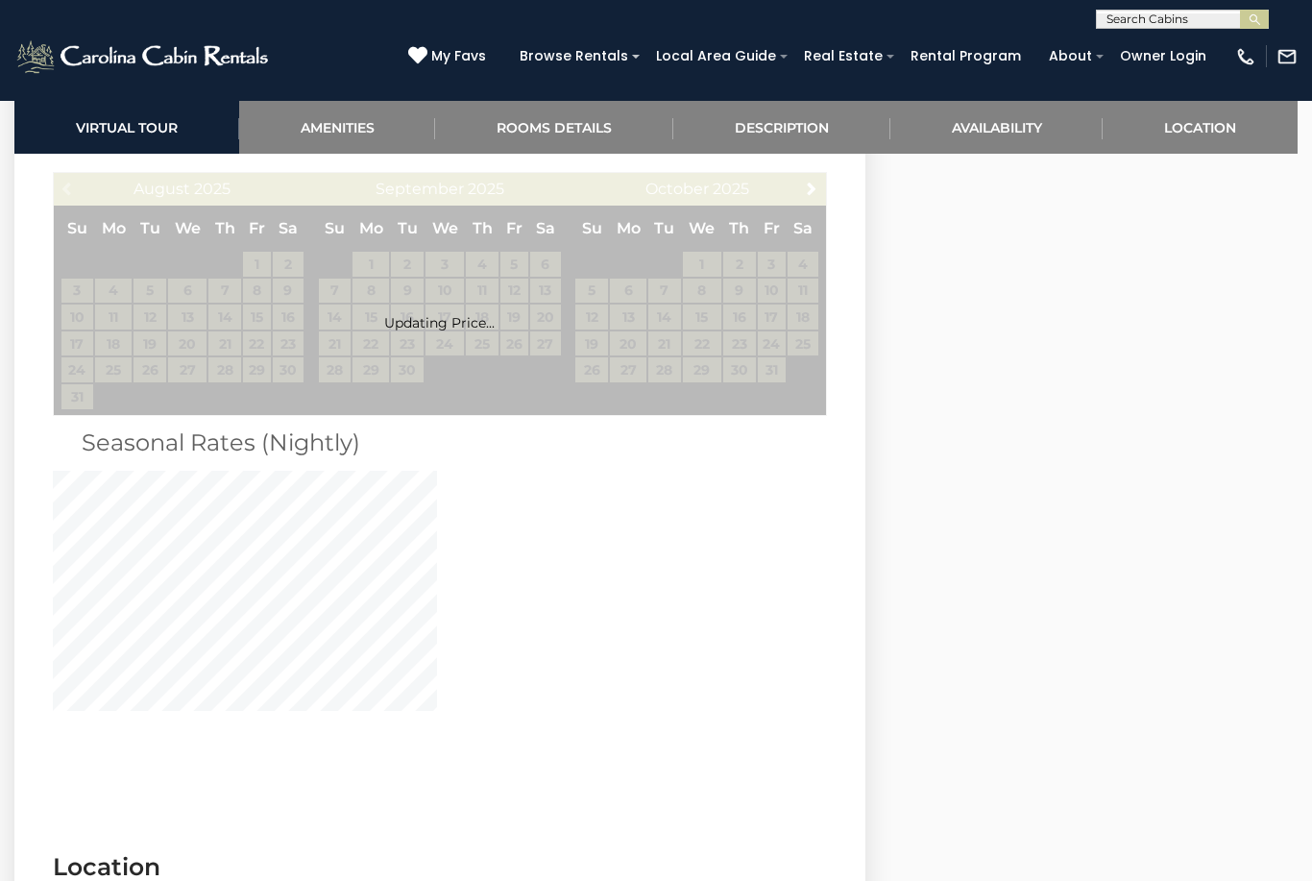
scroll to position [3433, 0]
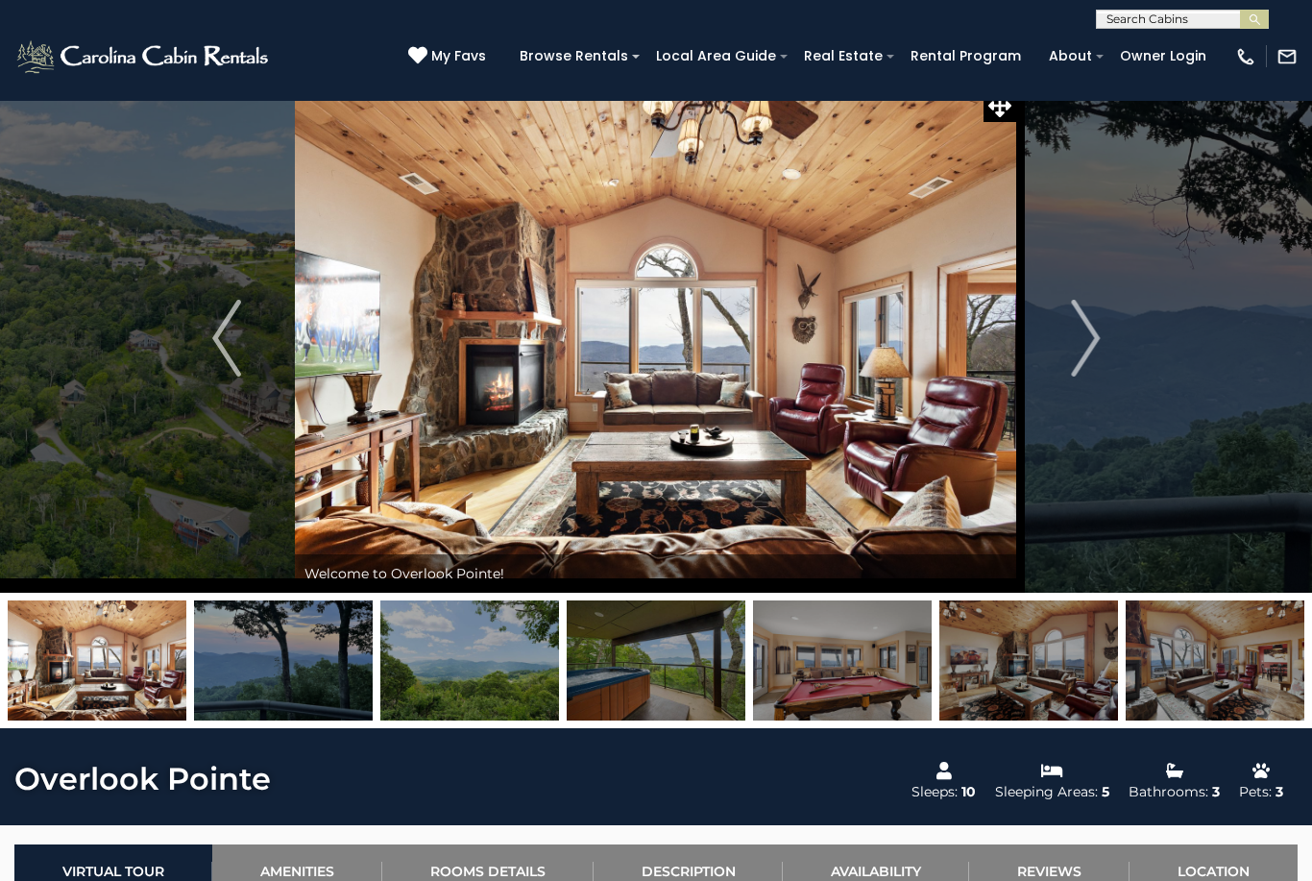
scroll to position [0, 0]
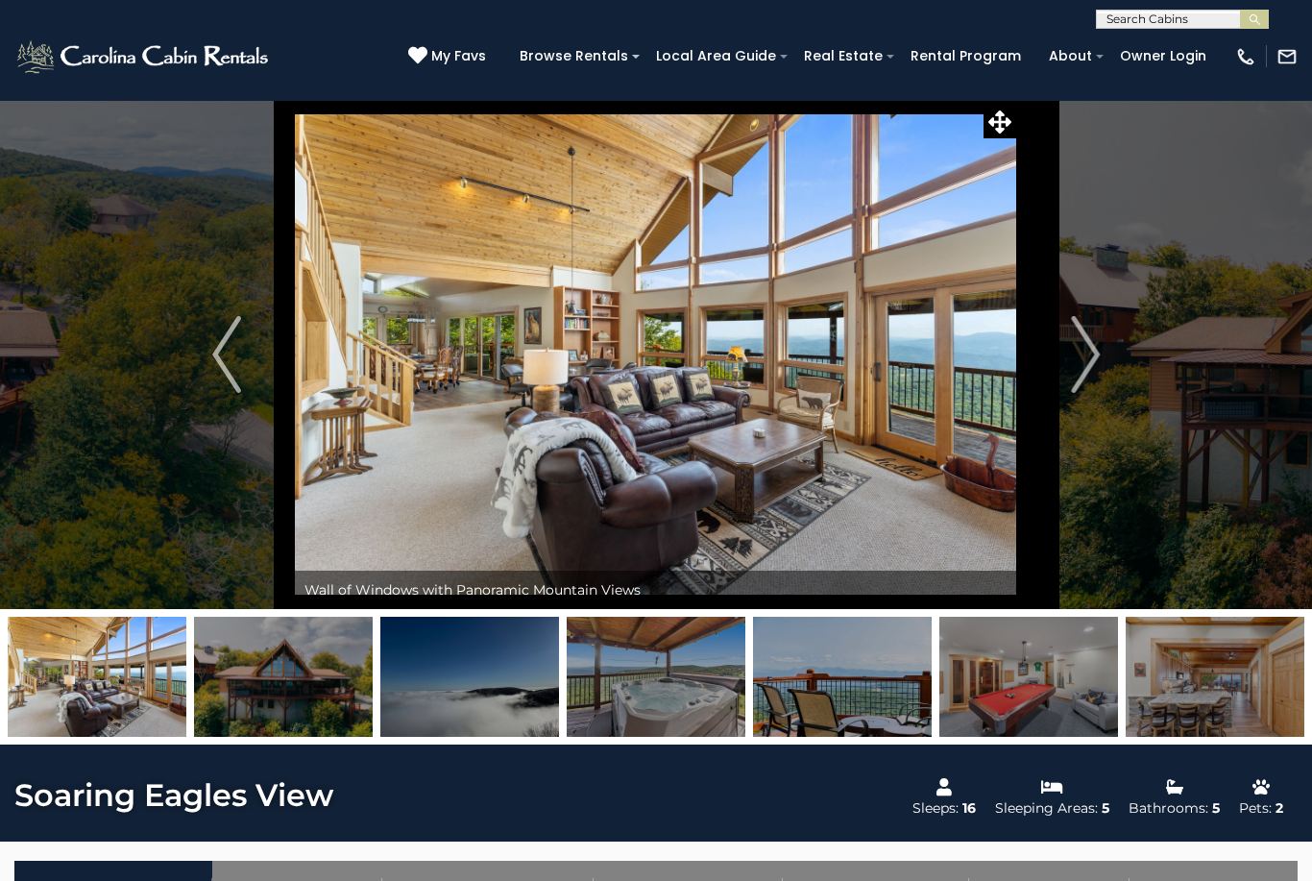
click at [1089, 351] on img "Next" at bounding box center [1085, 354] width 29 height 77
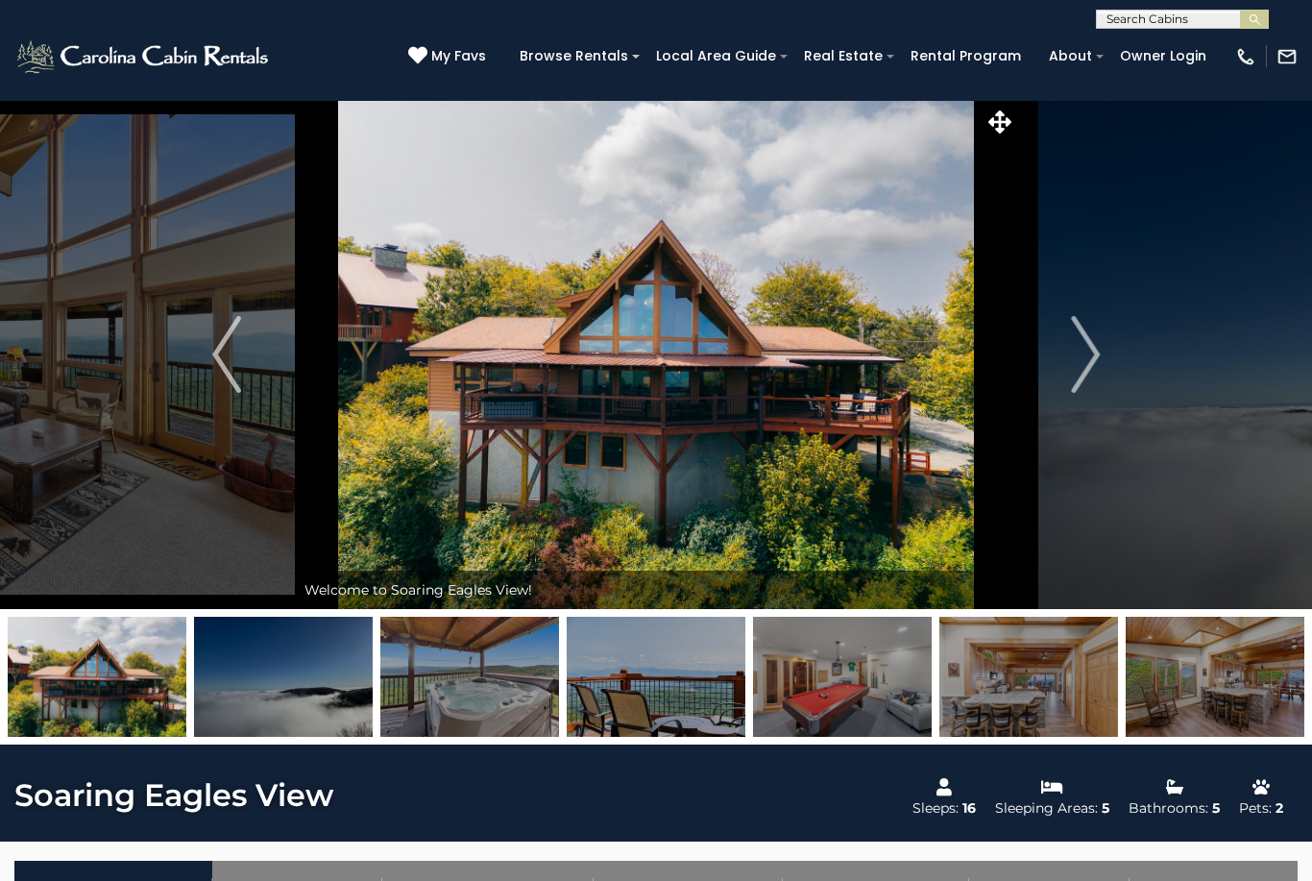
click at [1086, 350] on img "Next" at bounding box center [1085, 354] width 29 height 77
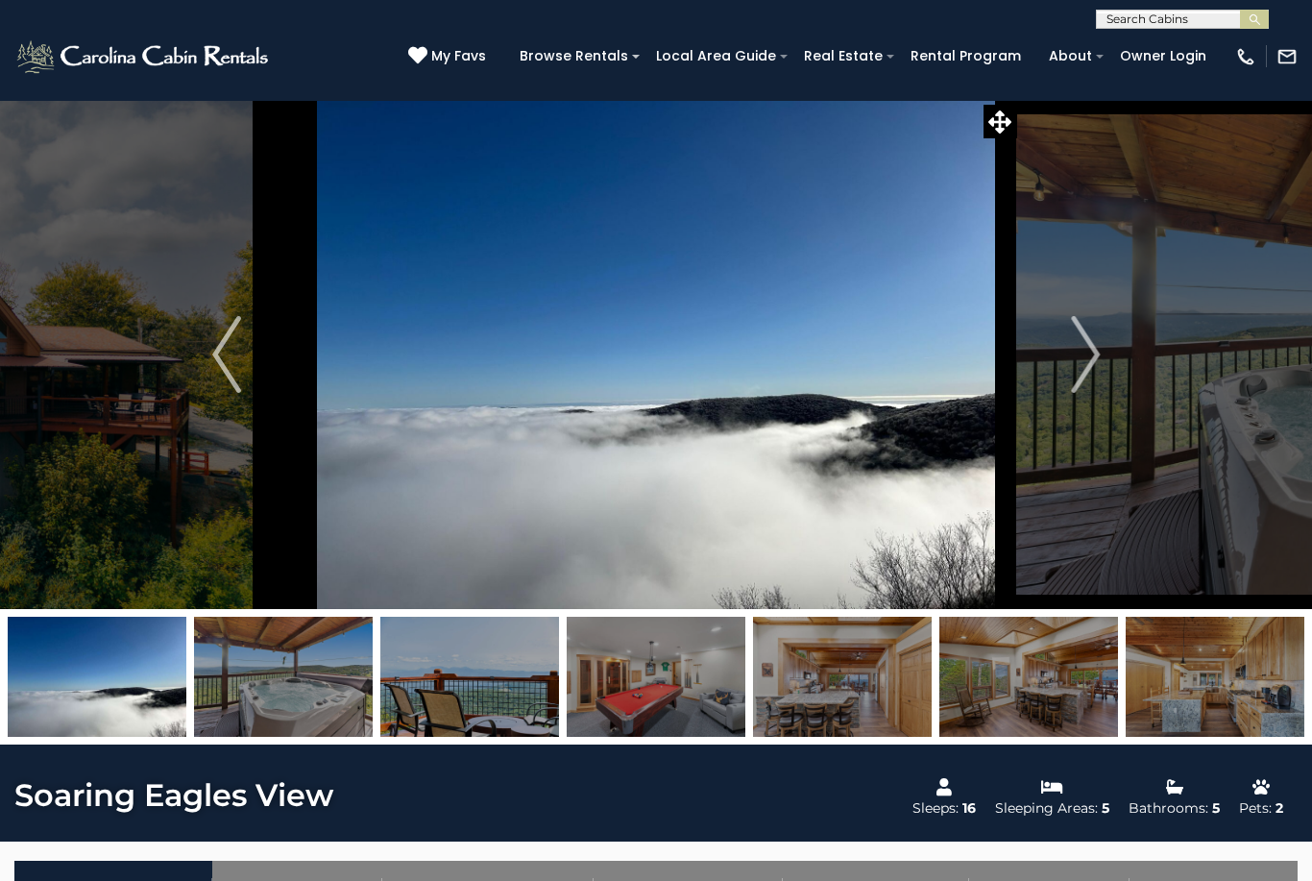
click at [1089, 354] on img "Next" at bounding box center [1085, 354] width 29 height 77
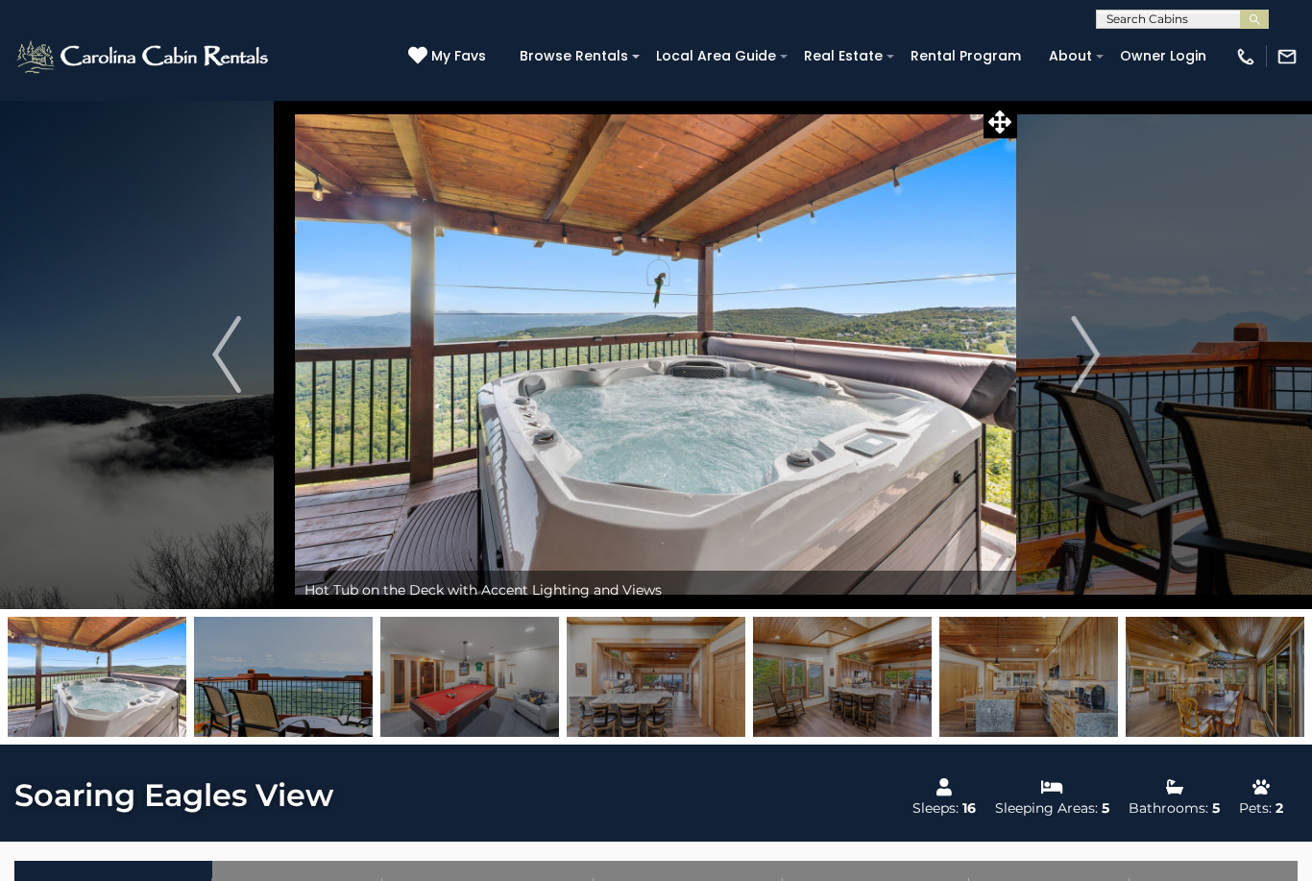
click at [1086, 366] on img "Next" at bounding box center [1085, 354] width 29 height 77
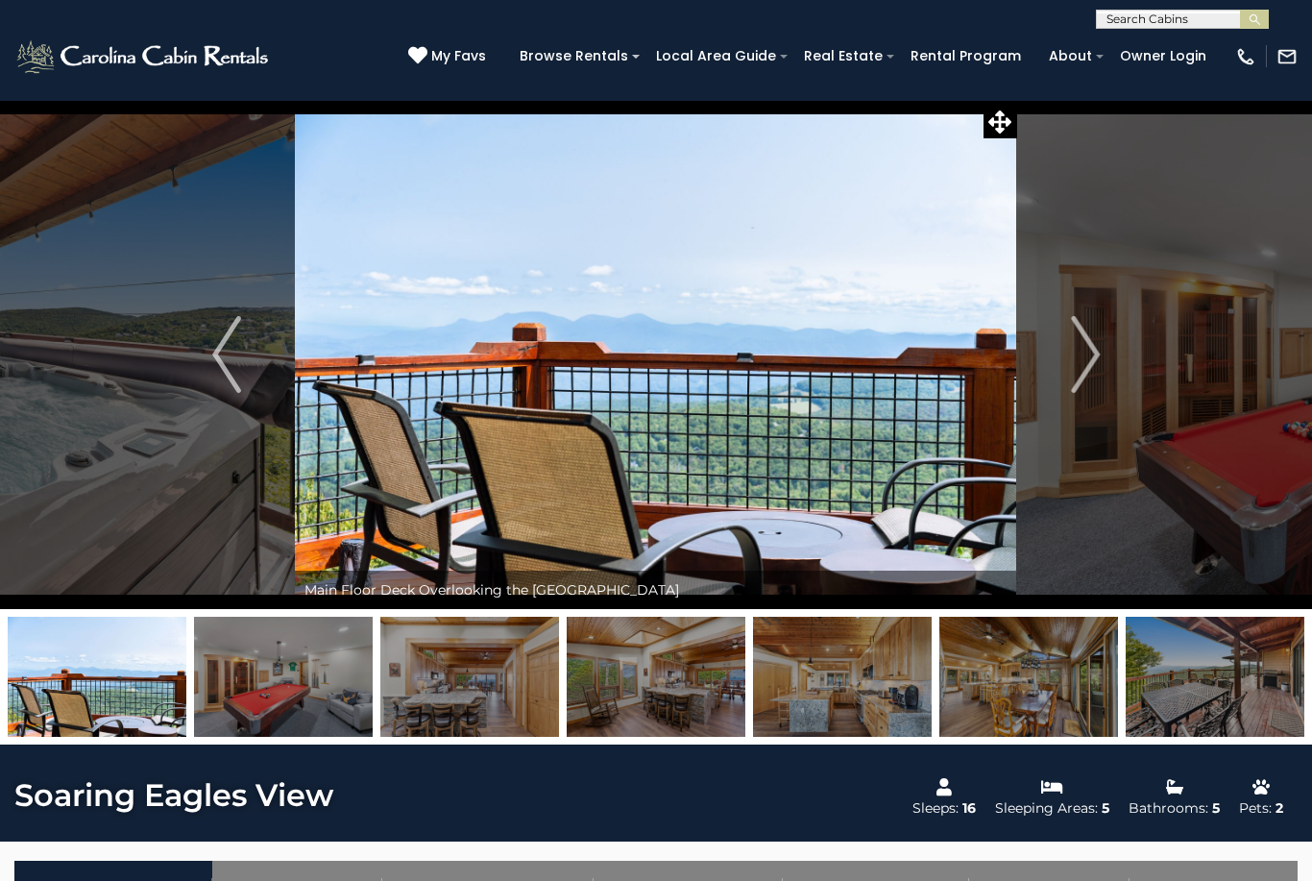
click at [1079, 368] on img "Next" at bounding box center [1085, 354] width 29 height 77
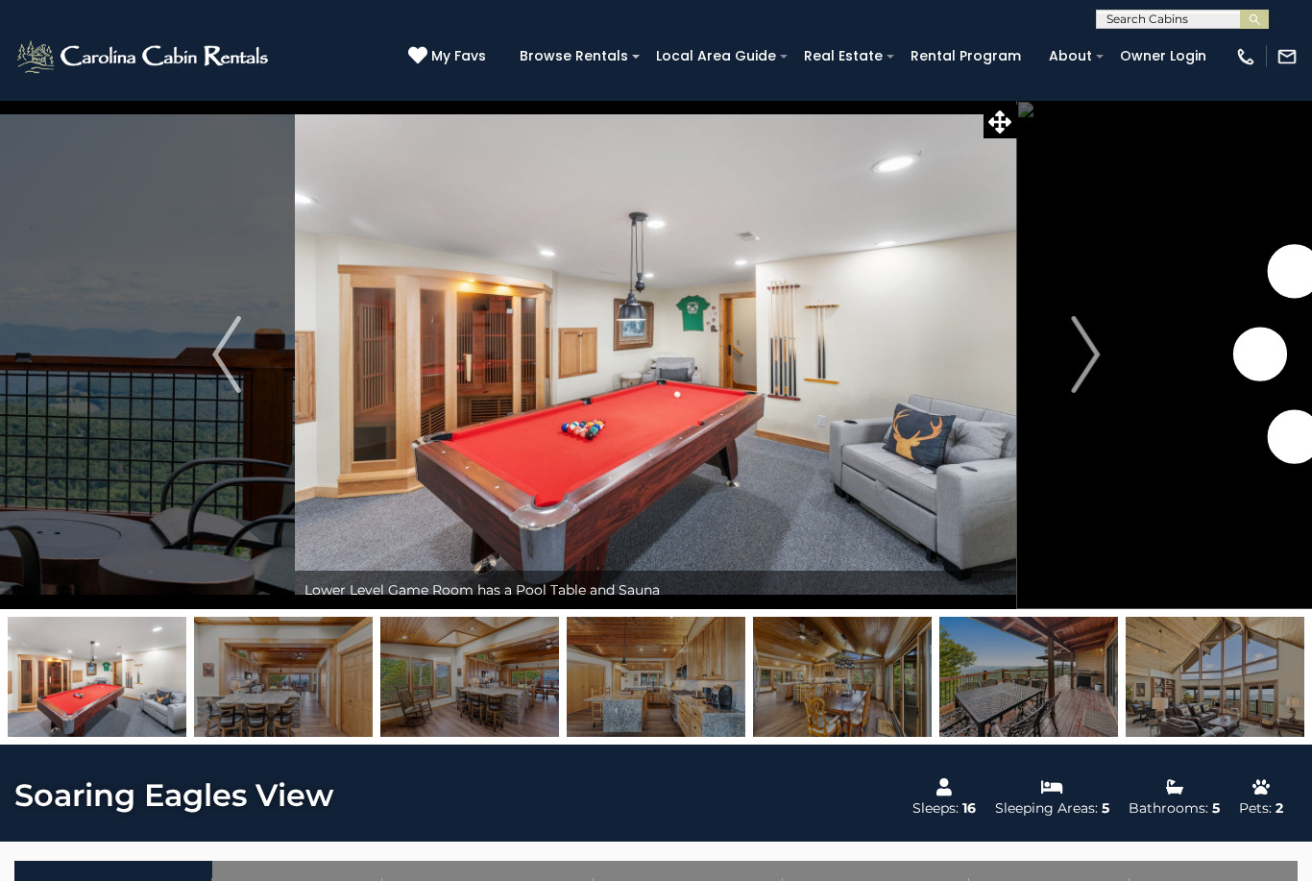
click at [1081, 364] on img "Next" at bounding box center [1085, 354] width 29 height 77
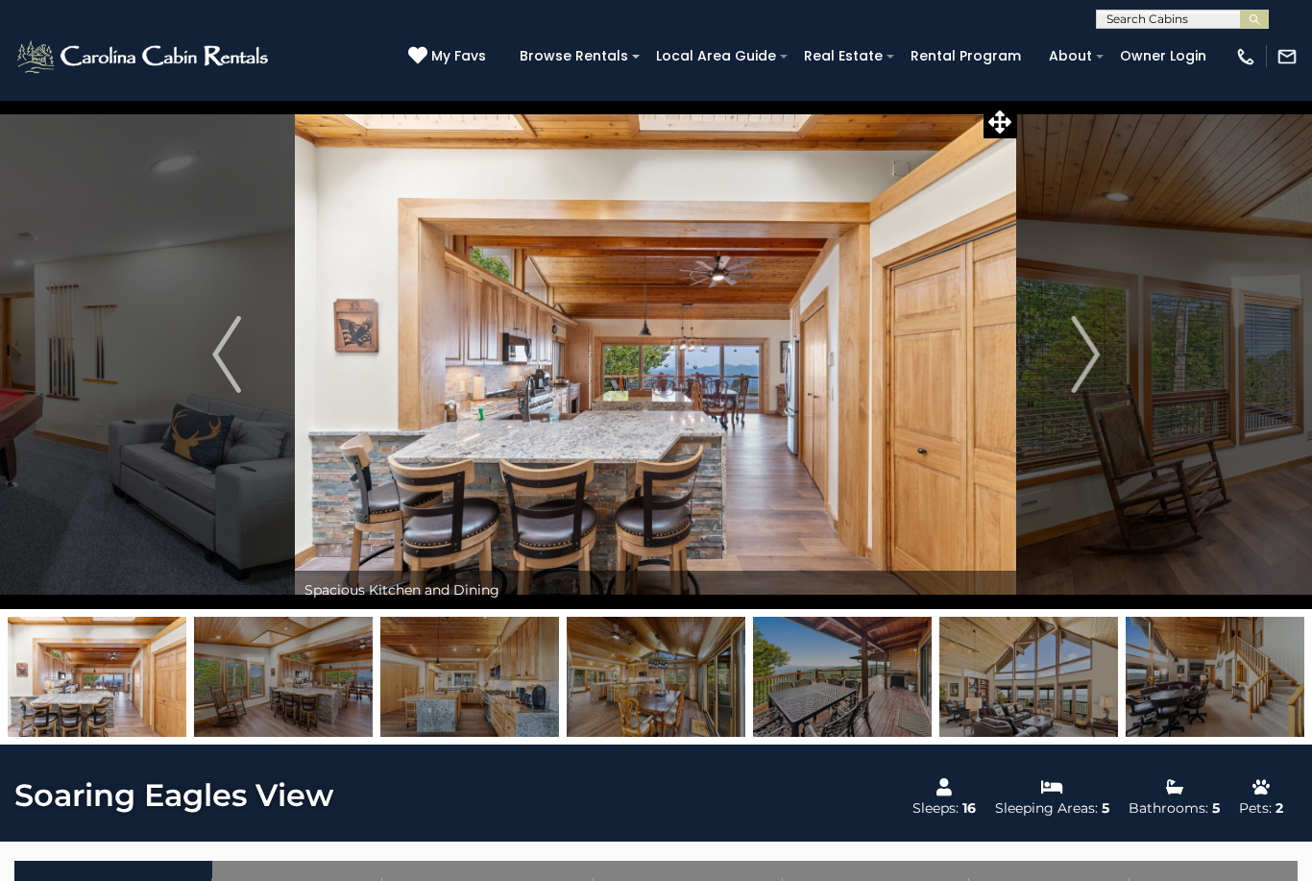
click at [1088, 360] on img "Next" at bounding box center [1085, 354] width 29 height 77
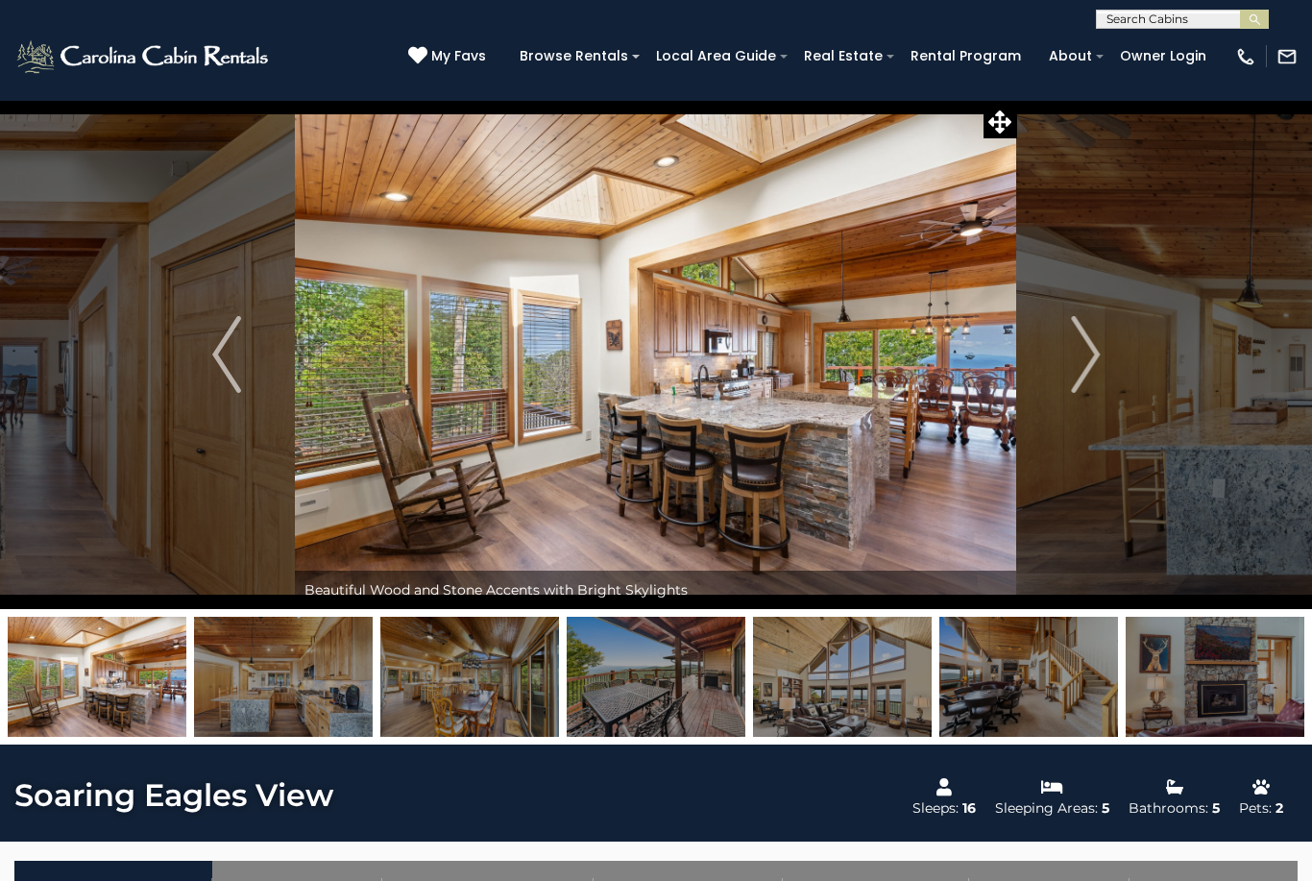
click at [1082, 369] on img "Next" at bounding box center [1085, 354] width 29 height 77
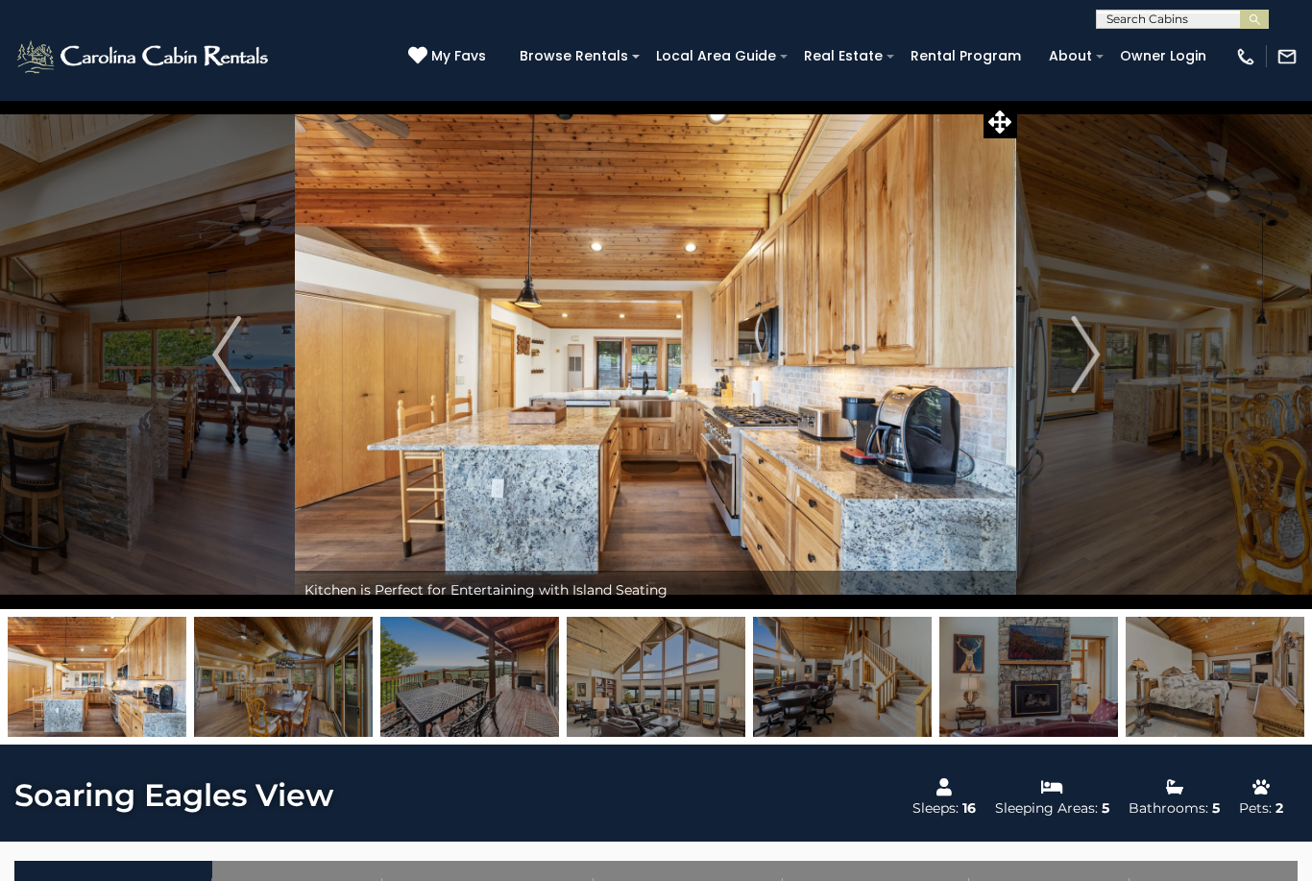
click at [1067, 370] on button "Next" at bounding box center [1085, 354] width 136 height 509
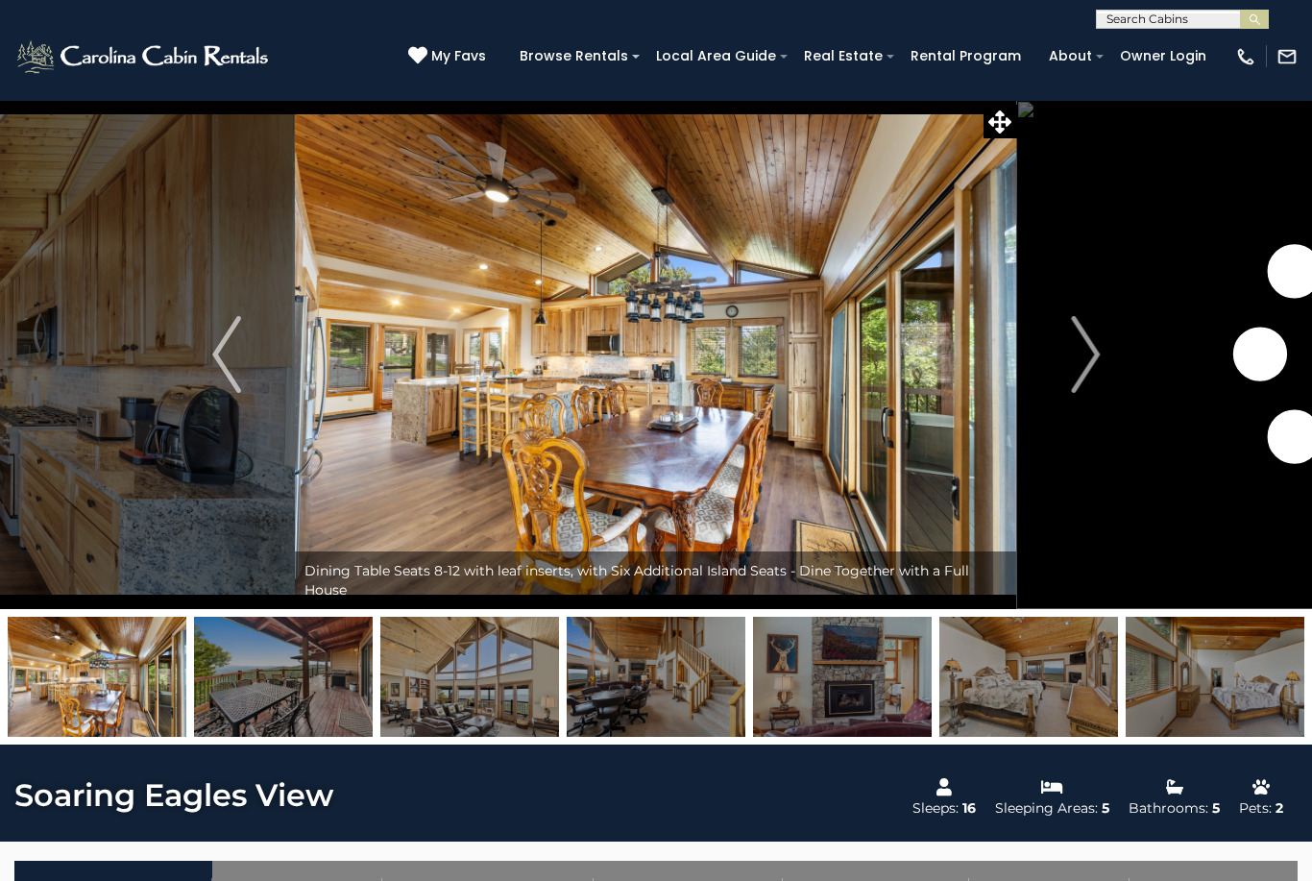
click at [1071, 380] on img "Next" at bounding box center [1085, 354] width 29 height 77
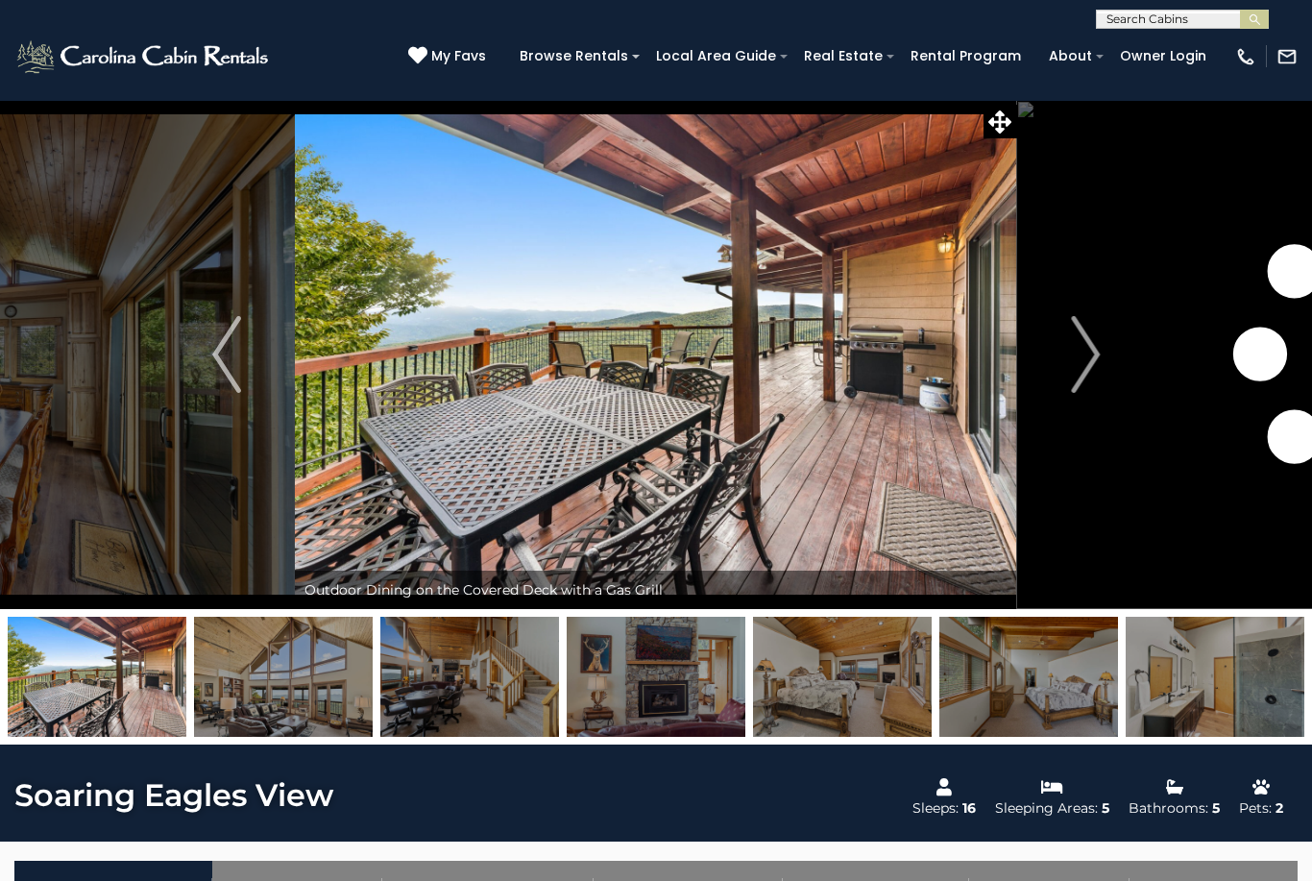
click at [1070, 370] on button "Next" at bounding box center [1085, 354] width 136 height 509
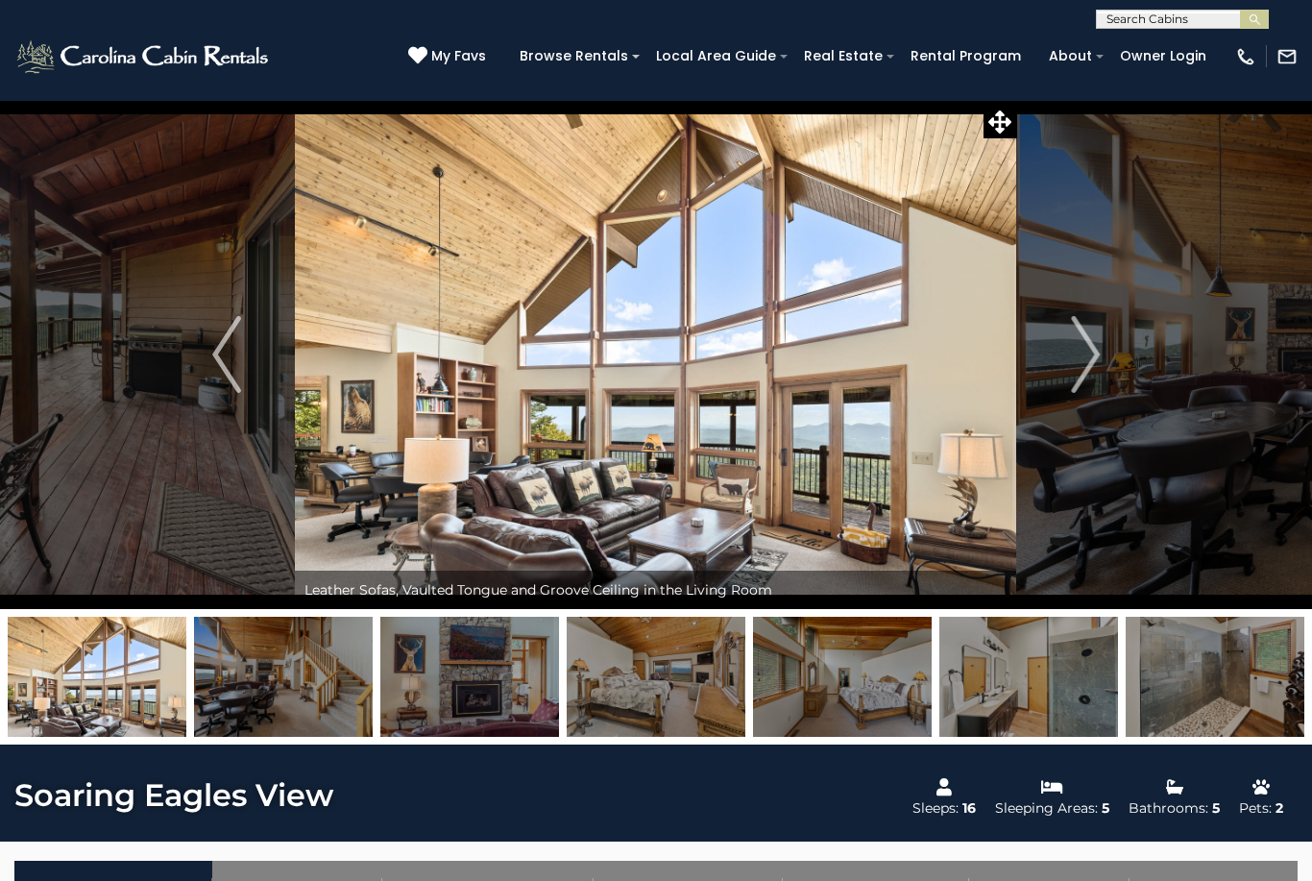
click at [1068, 376] on button "Next" at bounding box center [1085, 354] width 136 height 509
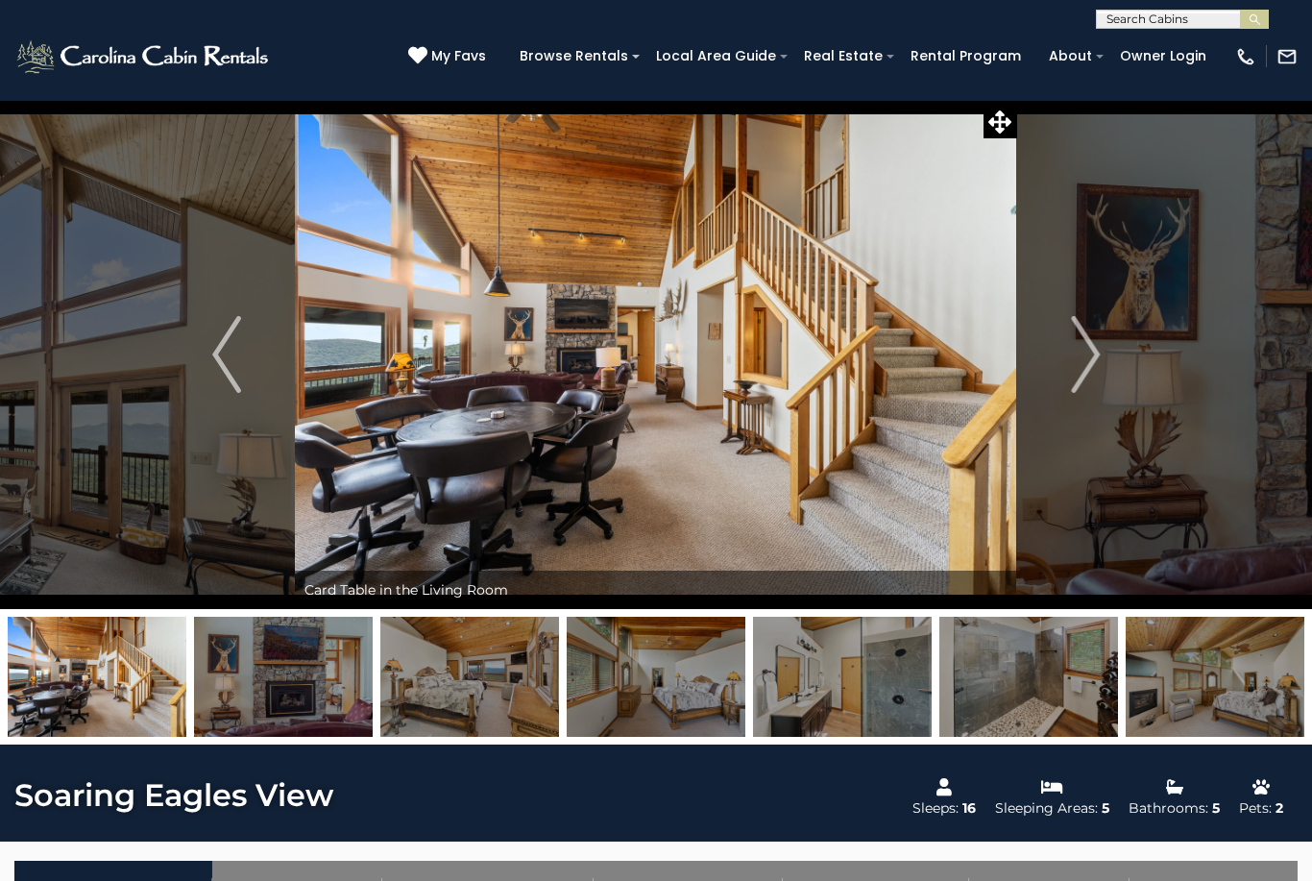
click at [1067, 380] on button "Next" at bounding box center [1085, 354] width 136 height 509
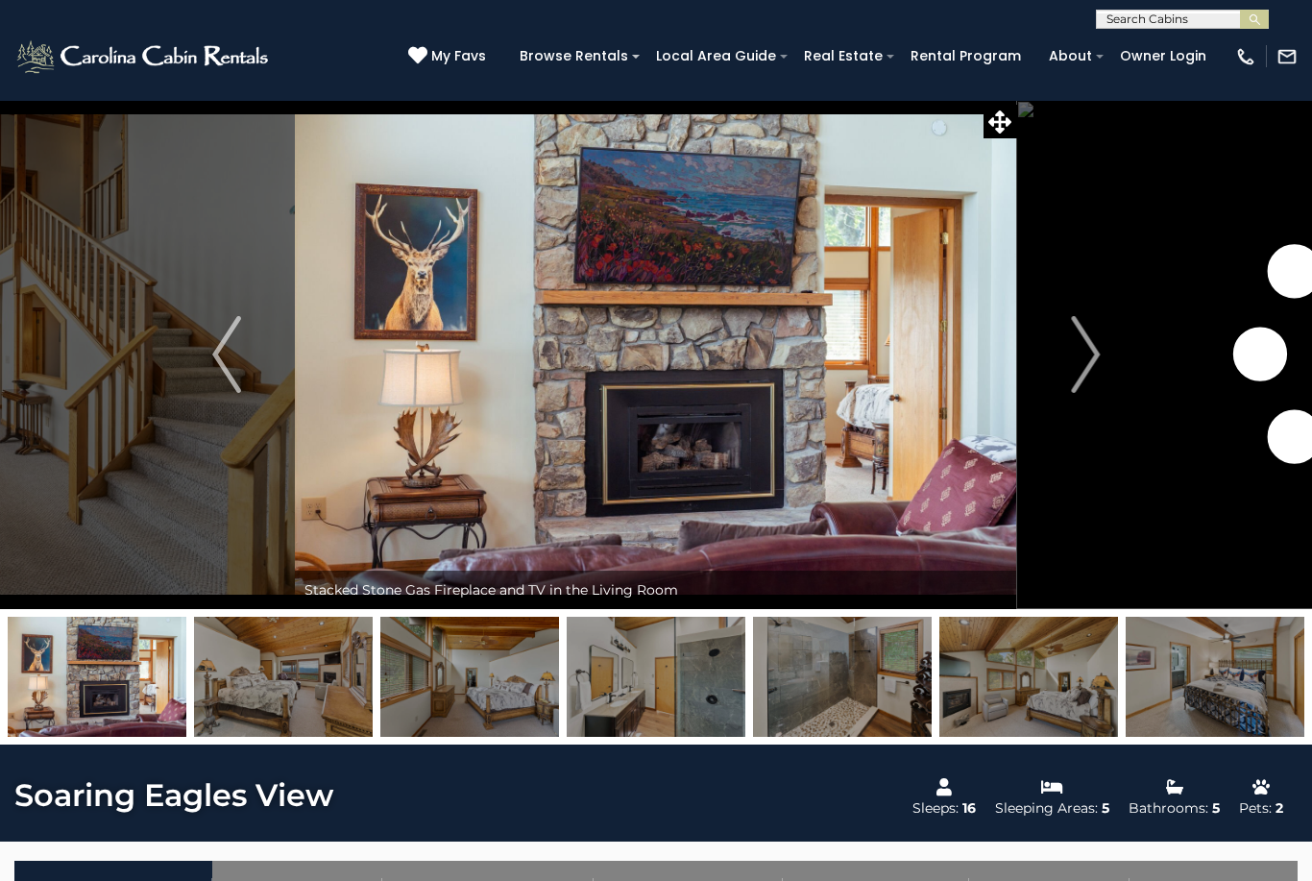
click at [1067, 379] on button "Next" at bounding box center [1085, 354] width 136 height 509
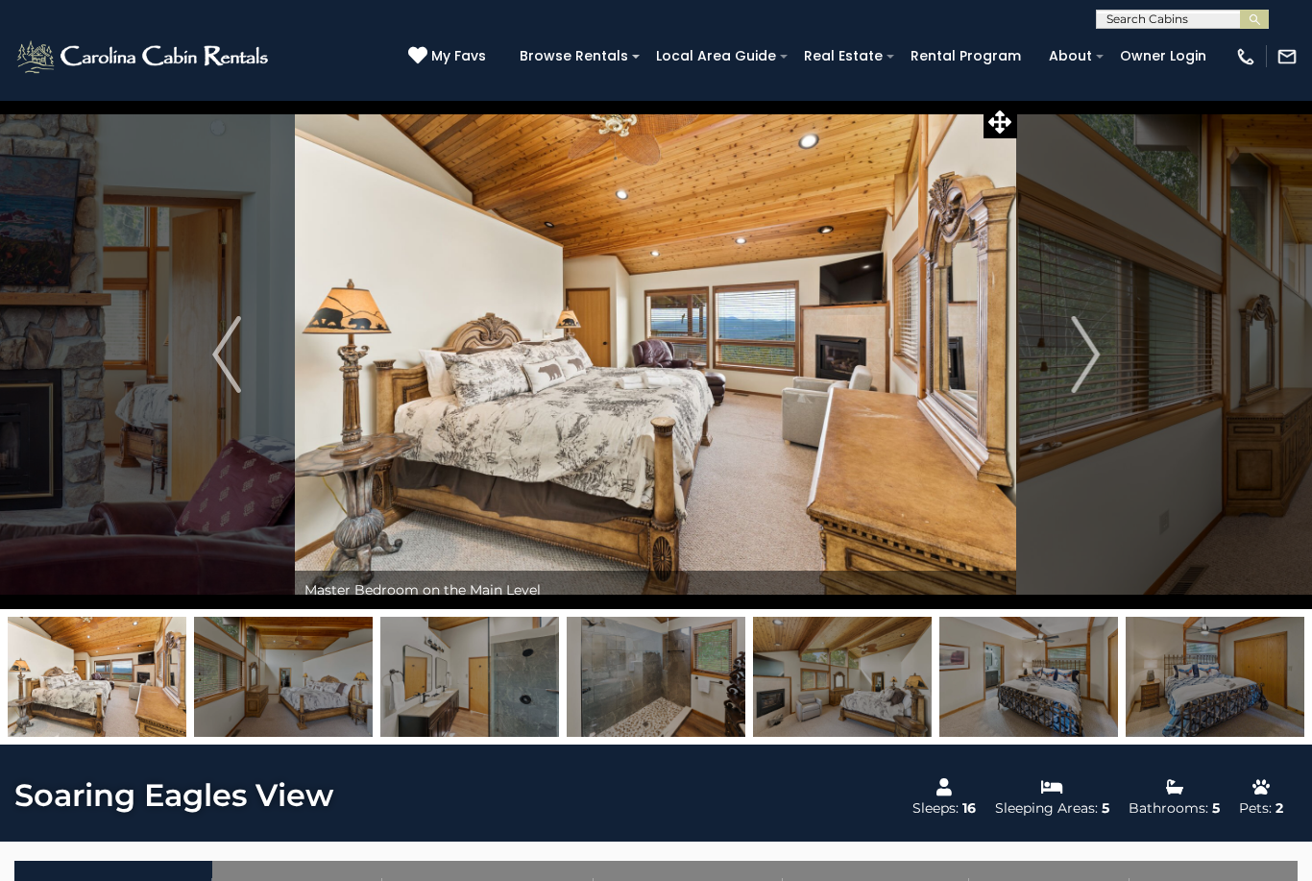
click at [1069, 377] on button "Next" at bounding box center [1085, 354] width 136 height 509
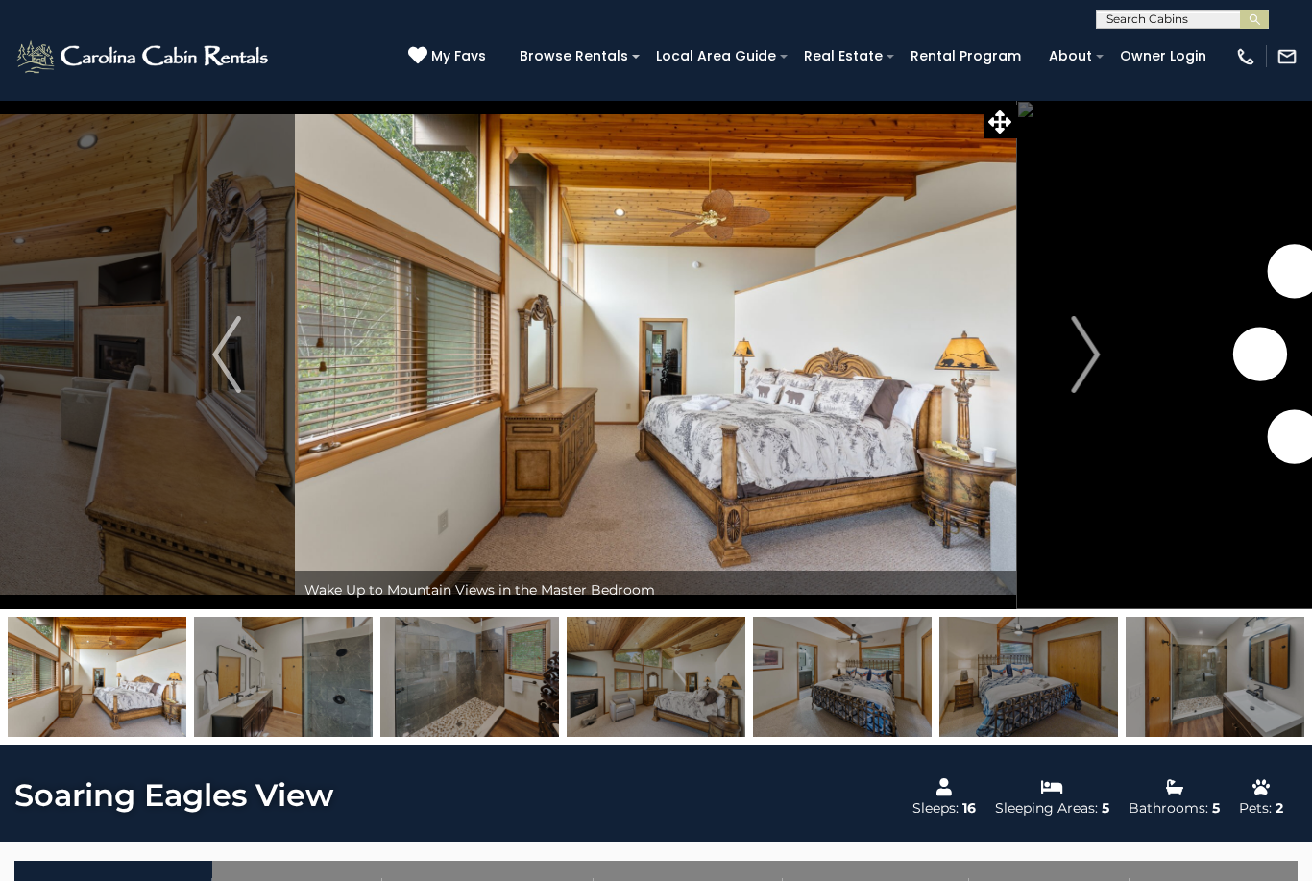
click at [1067, 383] on button "Next" at bounding box center [1085, 354] width 136 height 509
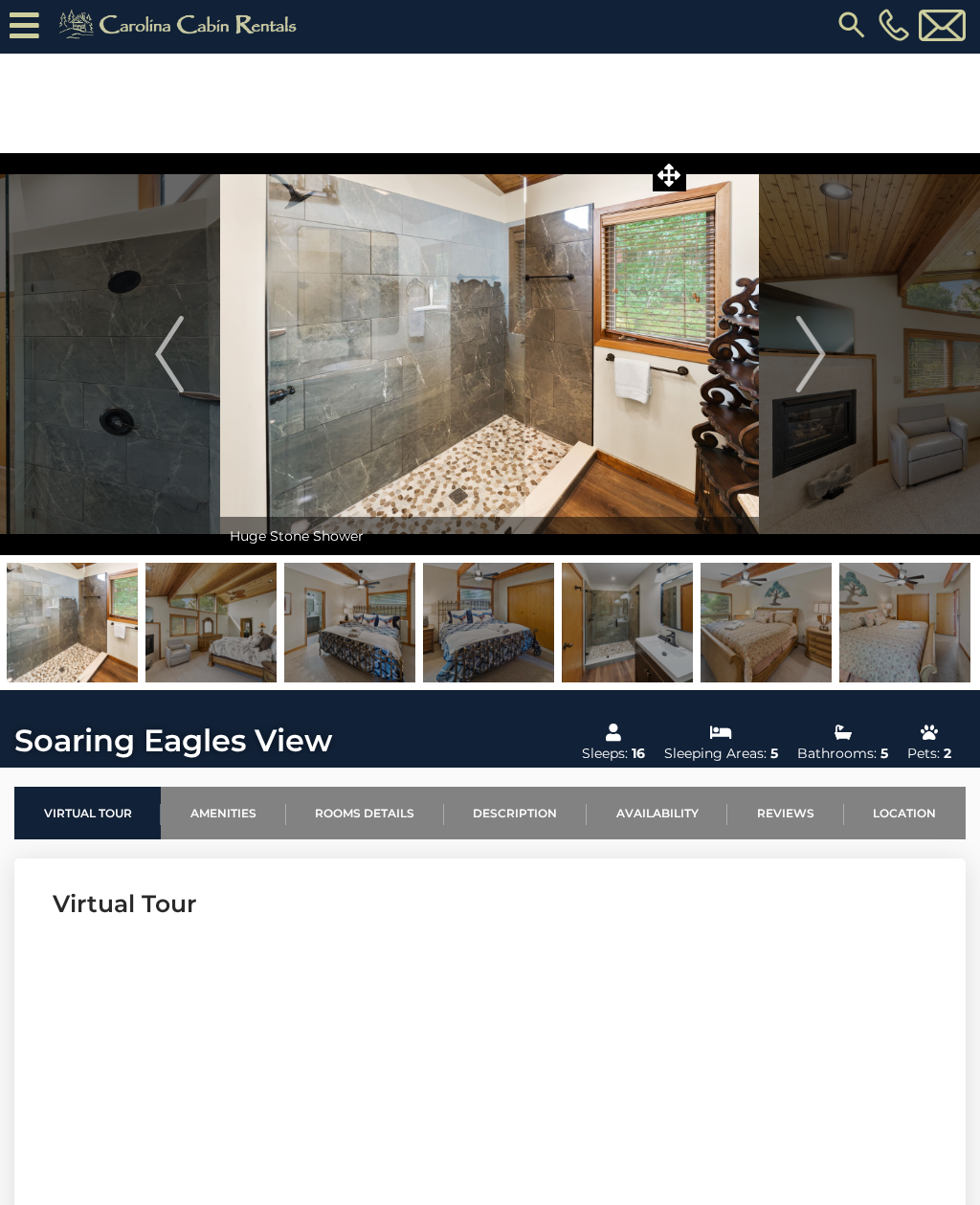
click at [912, 651] on img at bounding box center [905, 623] width 131 height 120
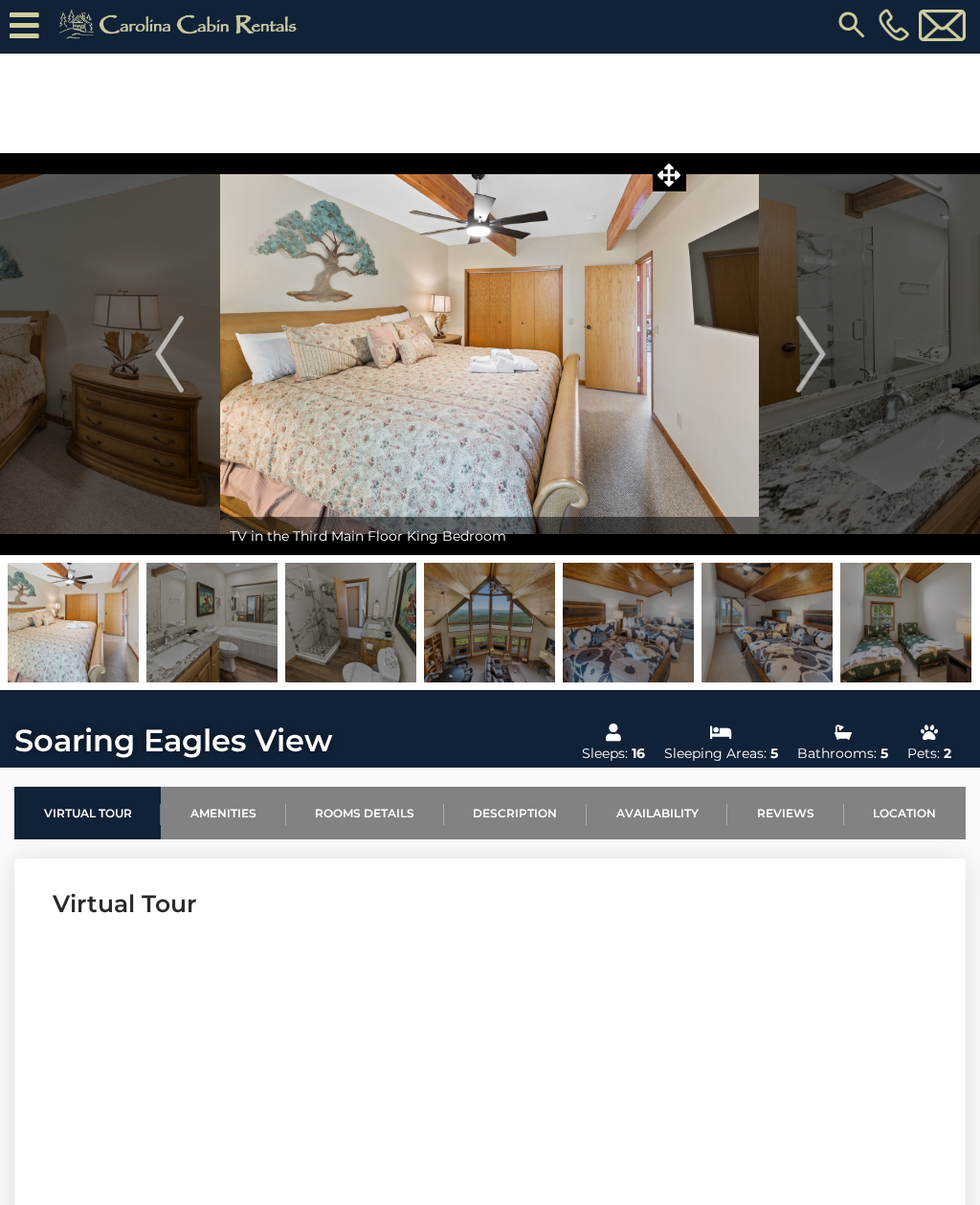
click at [905, 651] on img at bounding box center [906, 622] width 131 height 120
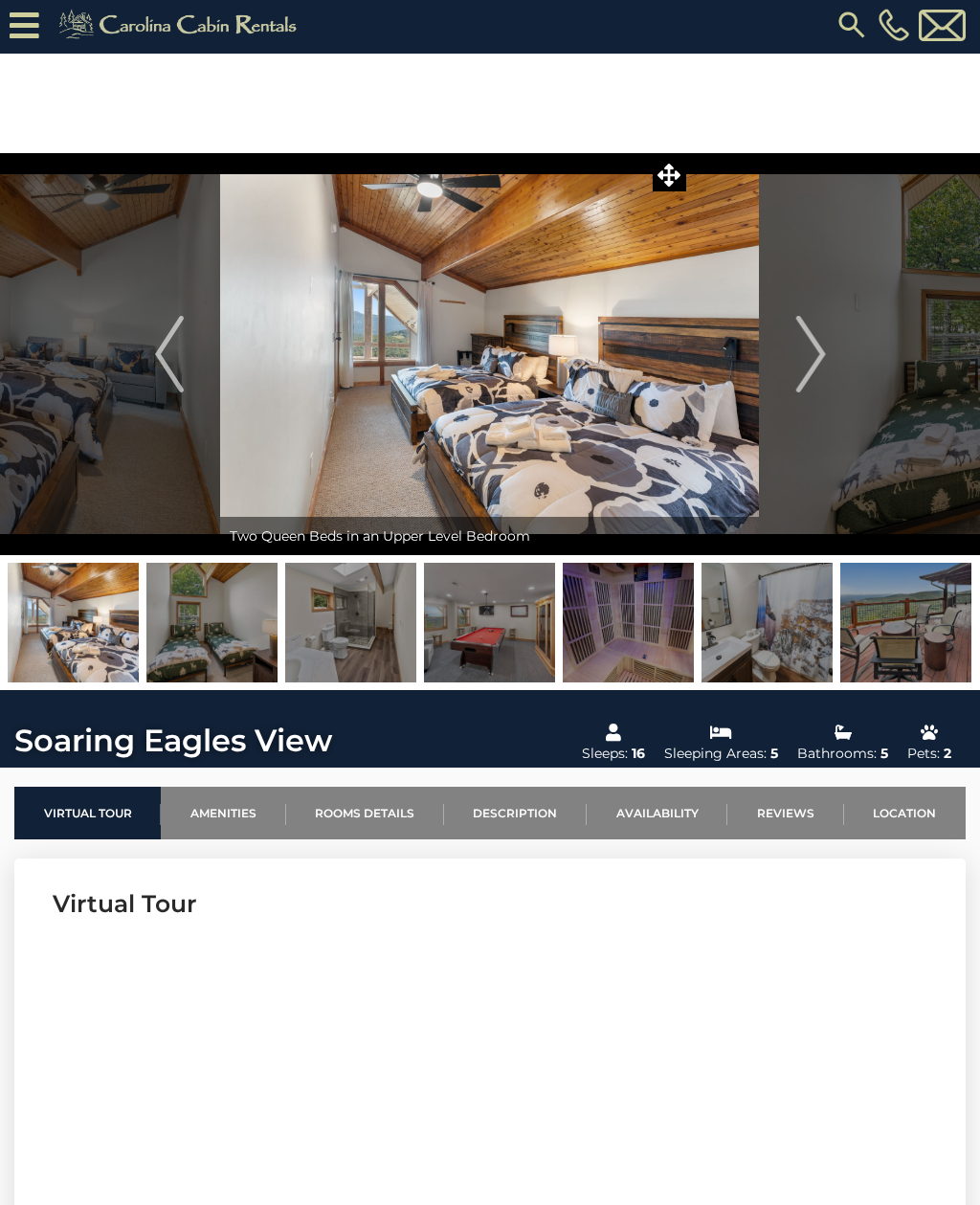
click at [68, 589] on img at bounding box center [74, 622] width 131 height 120
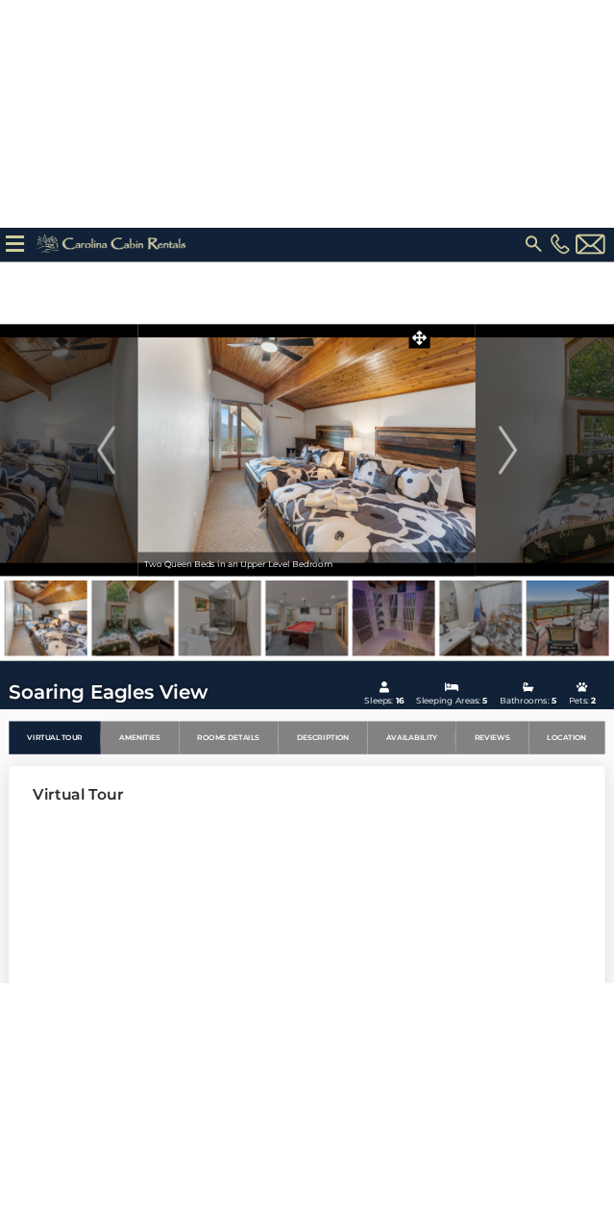
scroll to position [0, 0]
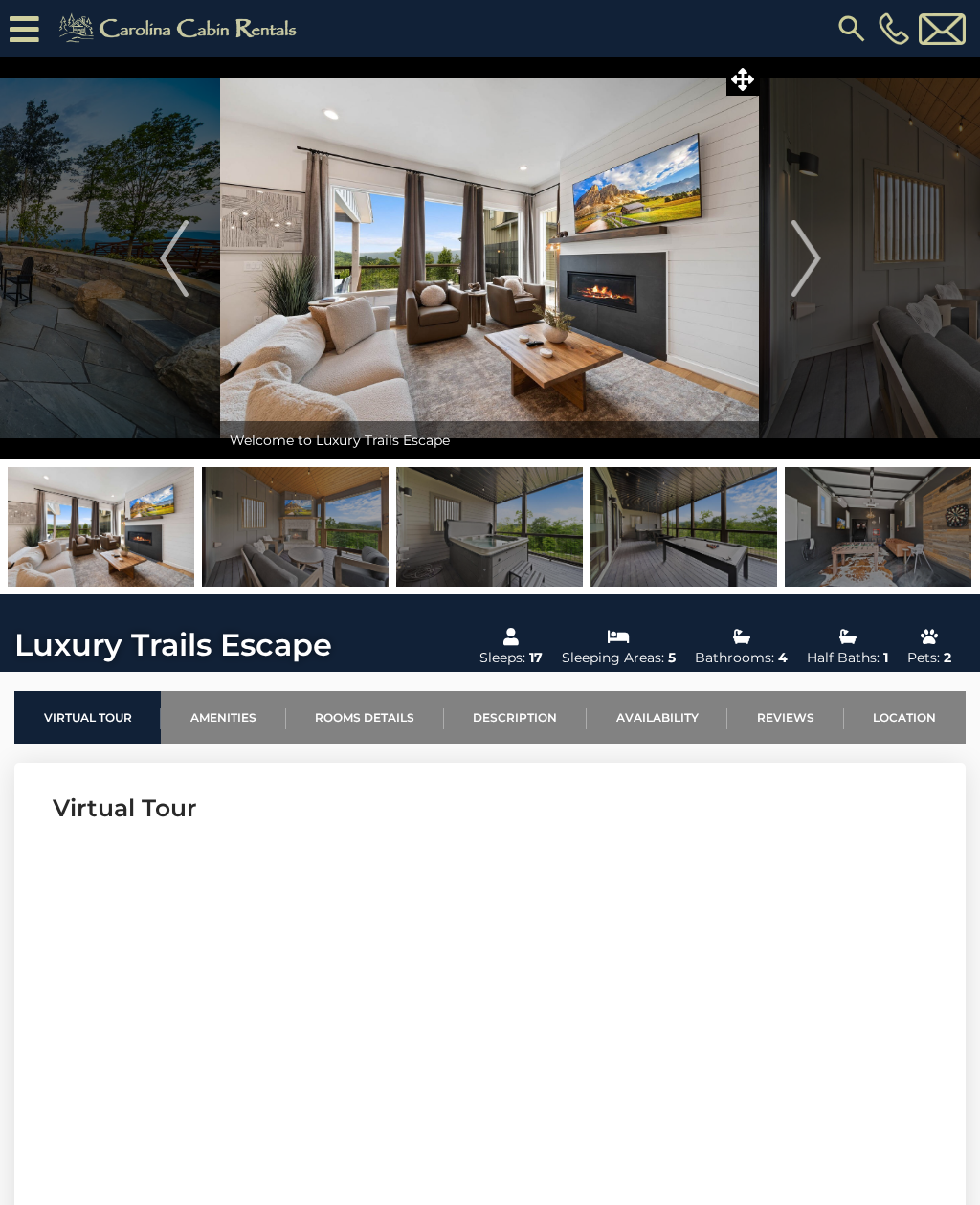
click at [751, 86] on icon at bounding box center [742, 79] width 23 height 23
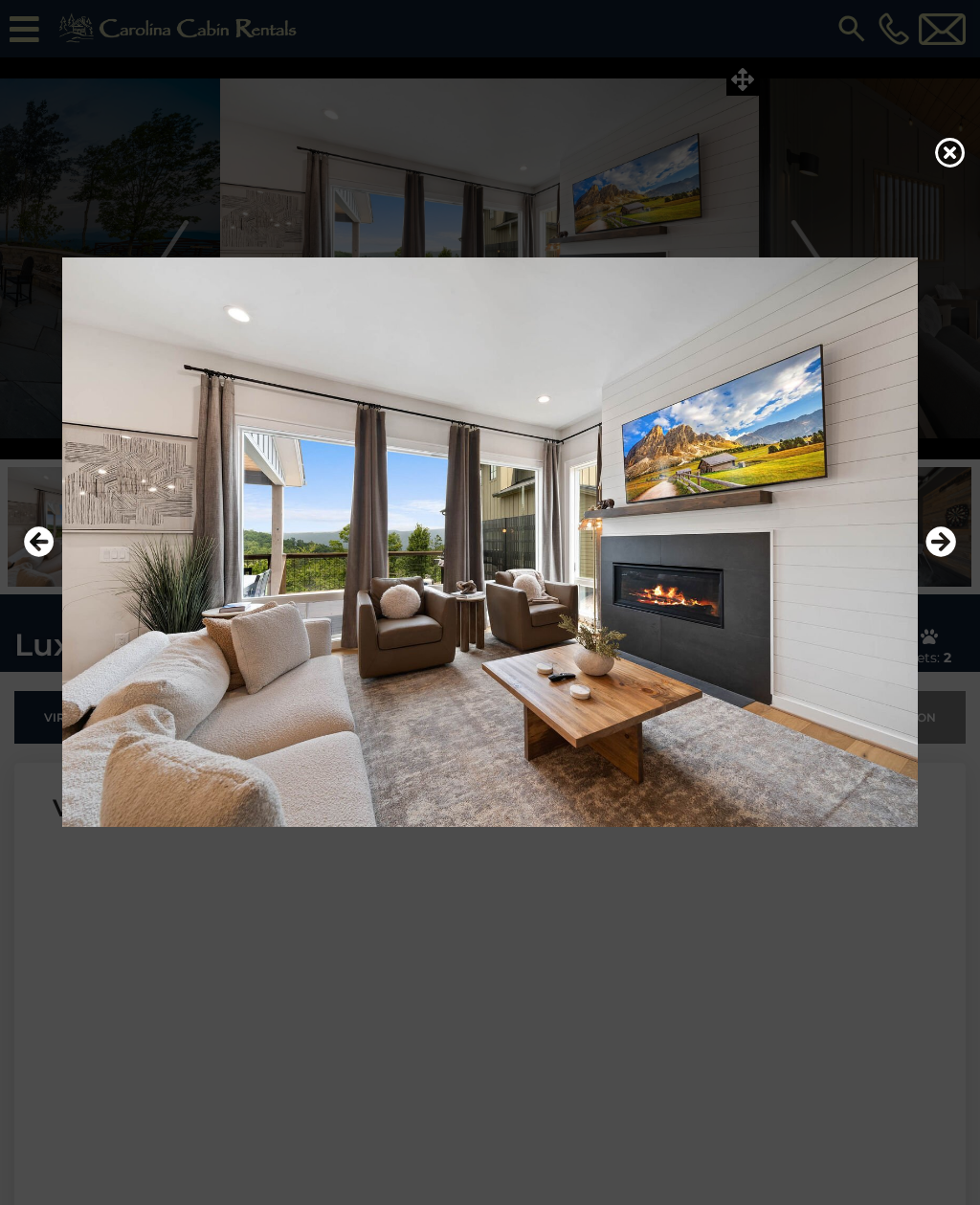
click at [935, 557] on icon "Next" at bounding box center [940, 541] width 31 height 31
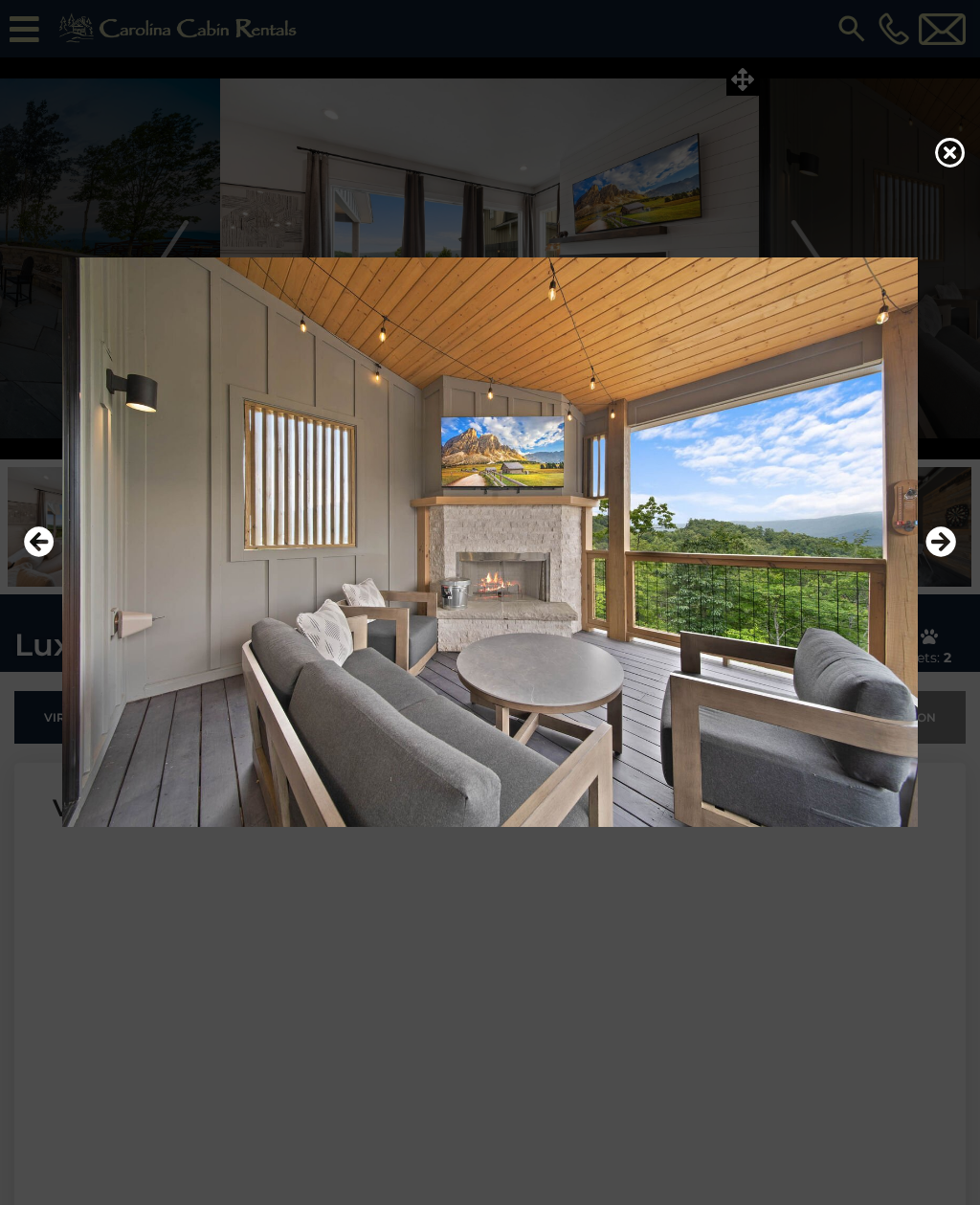
click at [949, 557] on icon "Next" at bounding box center [940, 541] width 31 height 31
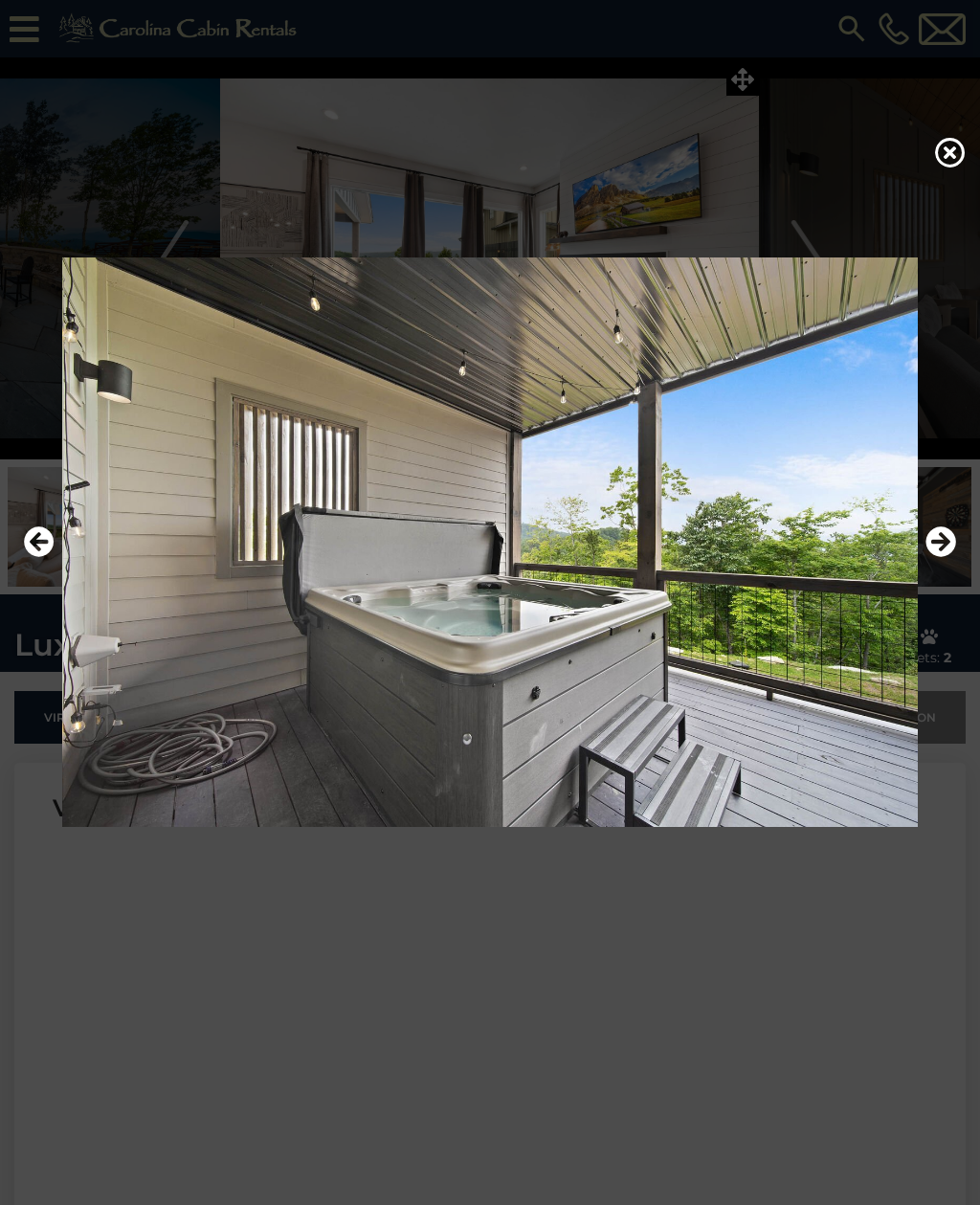
click at [939, 565] on button "Next" at bounding box center [940, 543] width 31 height 44
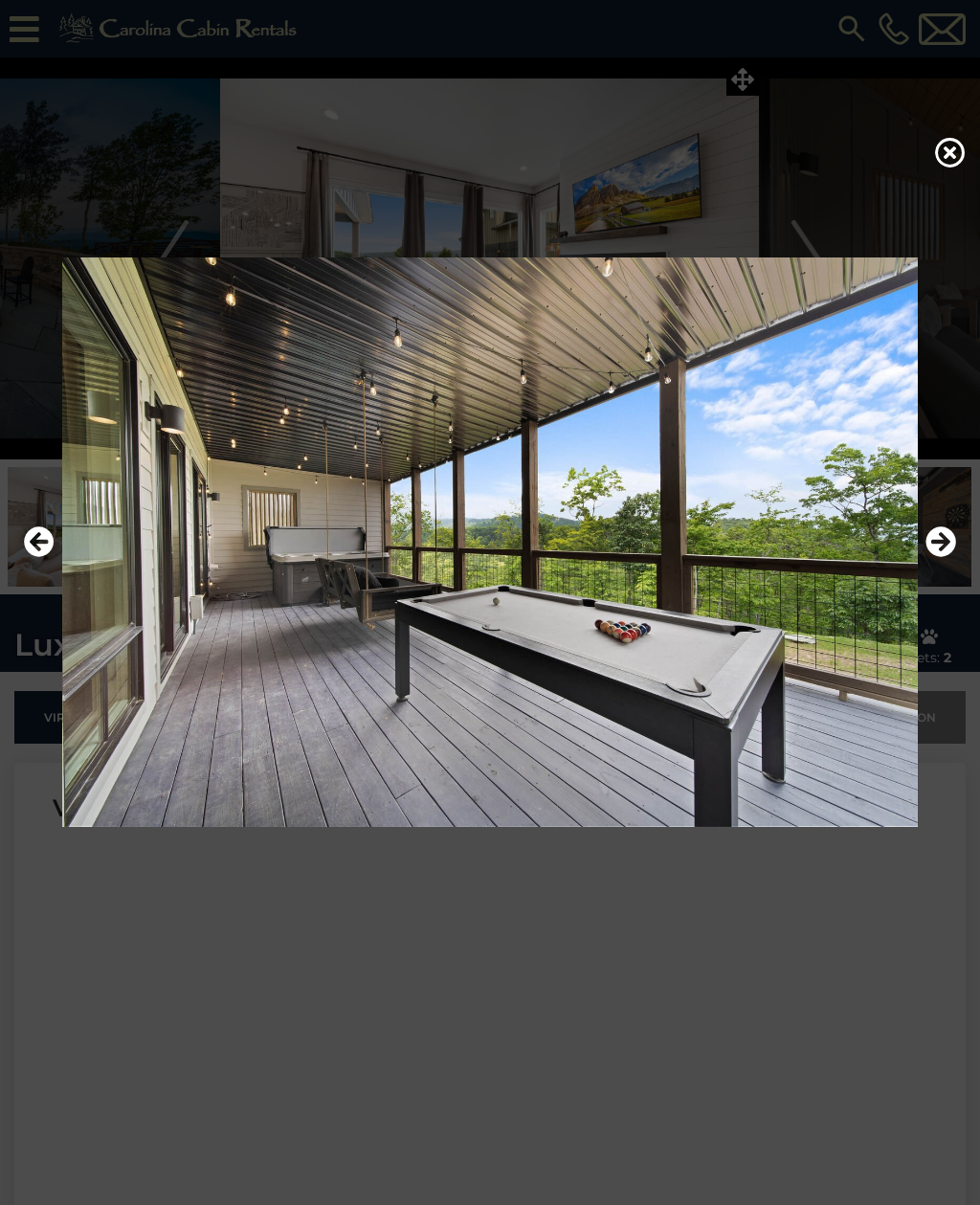
click at [939, 557] on icon "Next" at bounding box center [940, 541] width 31 height 31
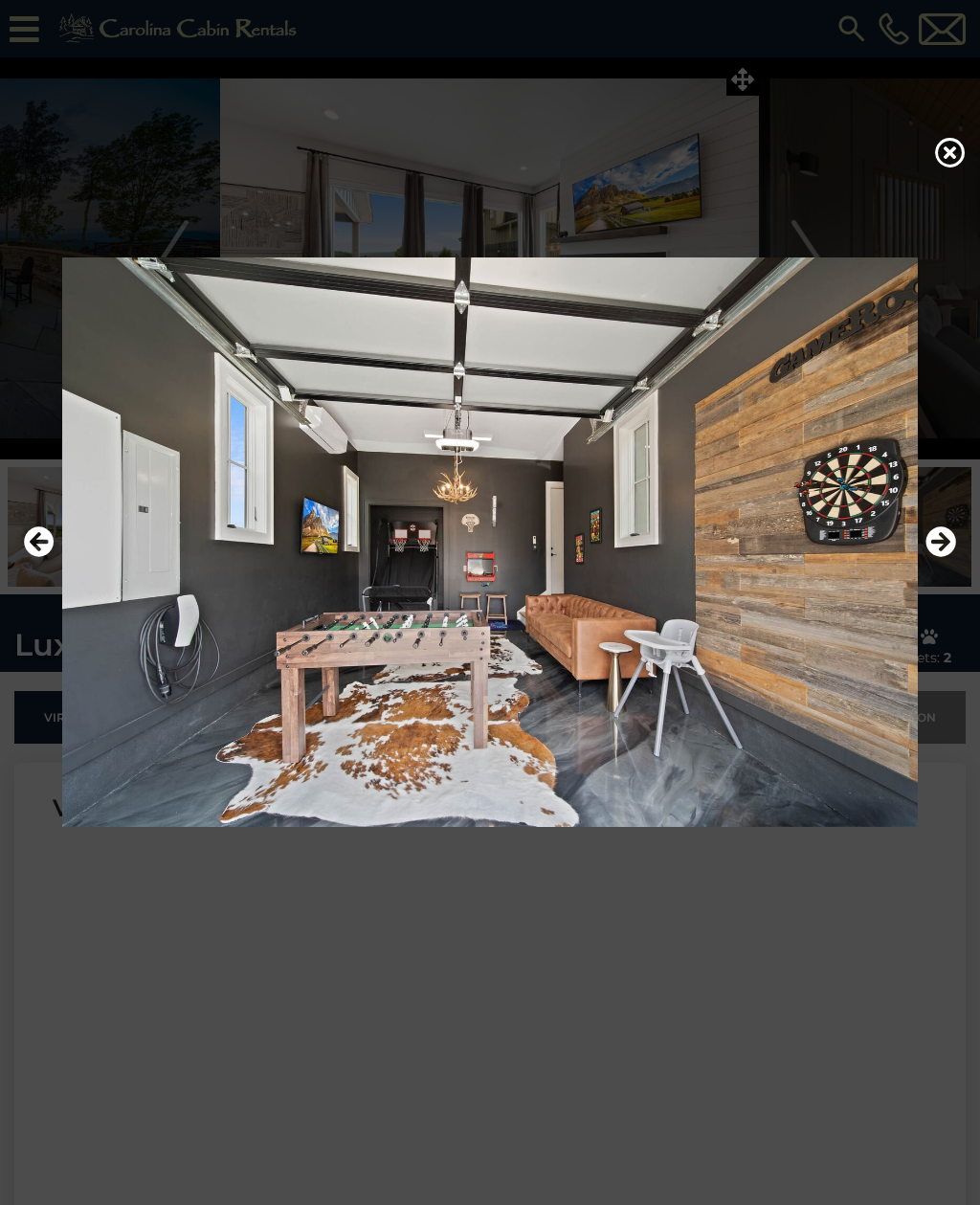
click at [940, 557] on icon "Next" at bounding box center [940, 541] width 31 height 31
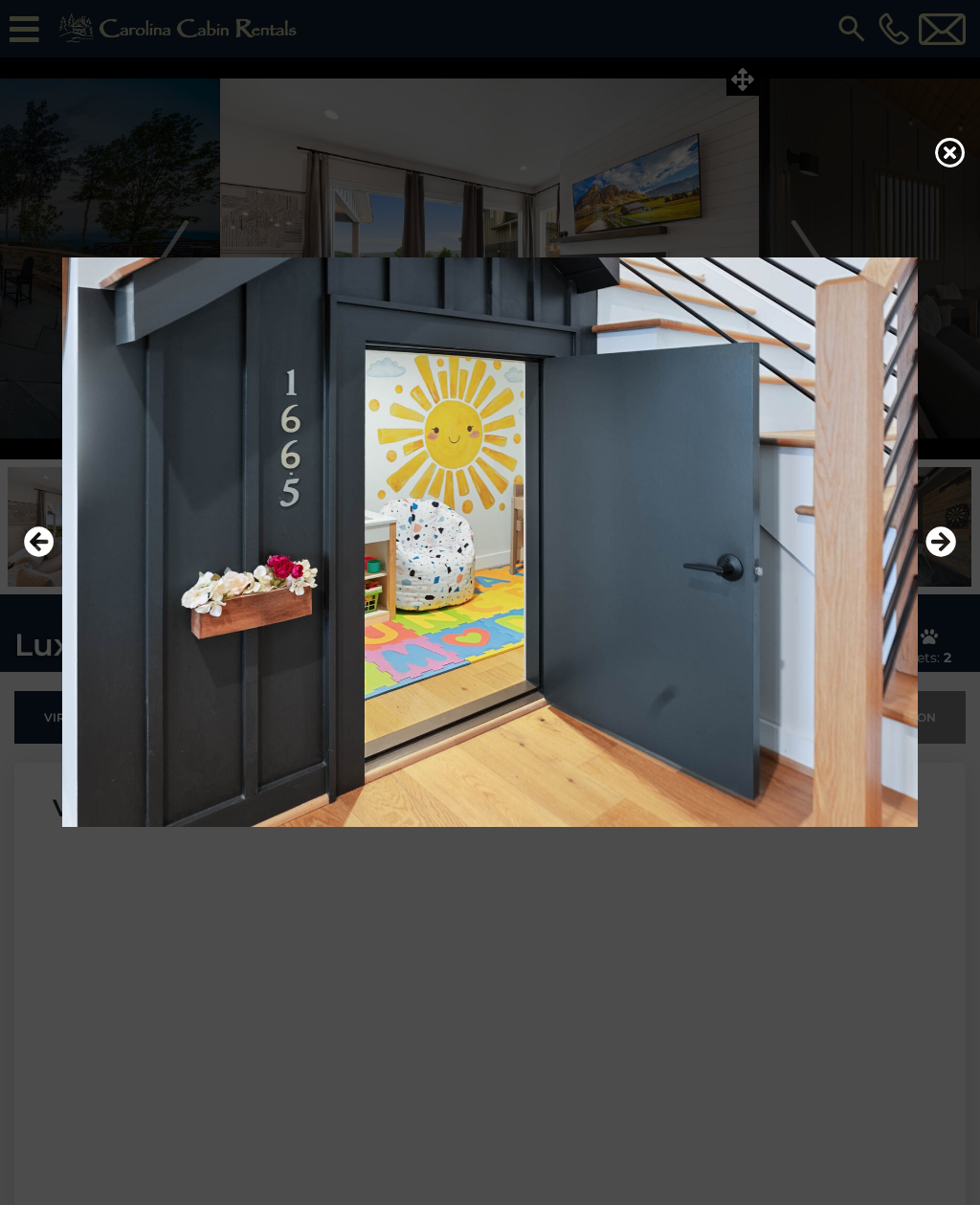
click at [935, 557] on icon "Next" at bounding box center [940, 541] width 31 height 31
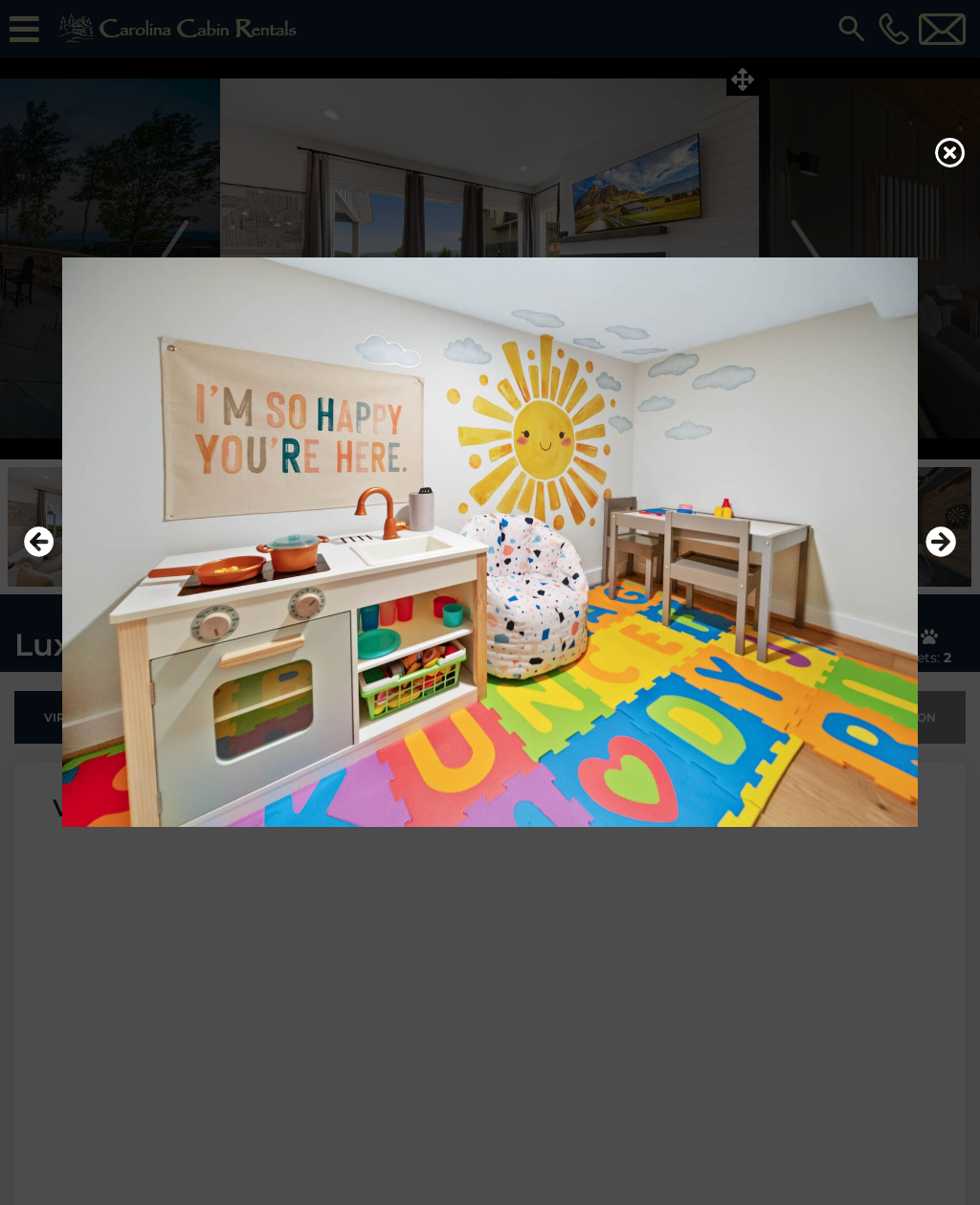
click at [932, 565] on button "Next" at bounding box center [940, 543] width 31 height 44
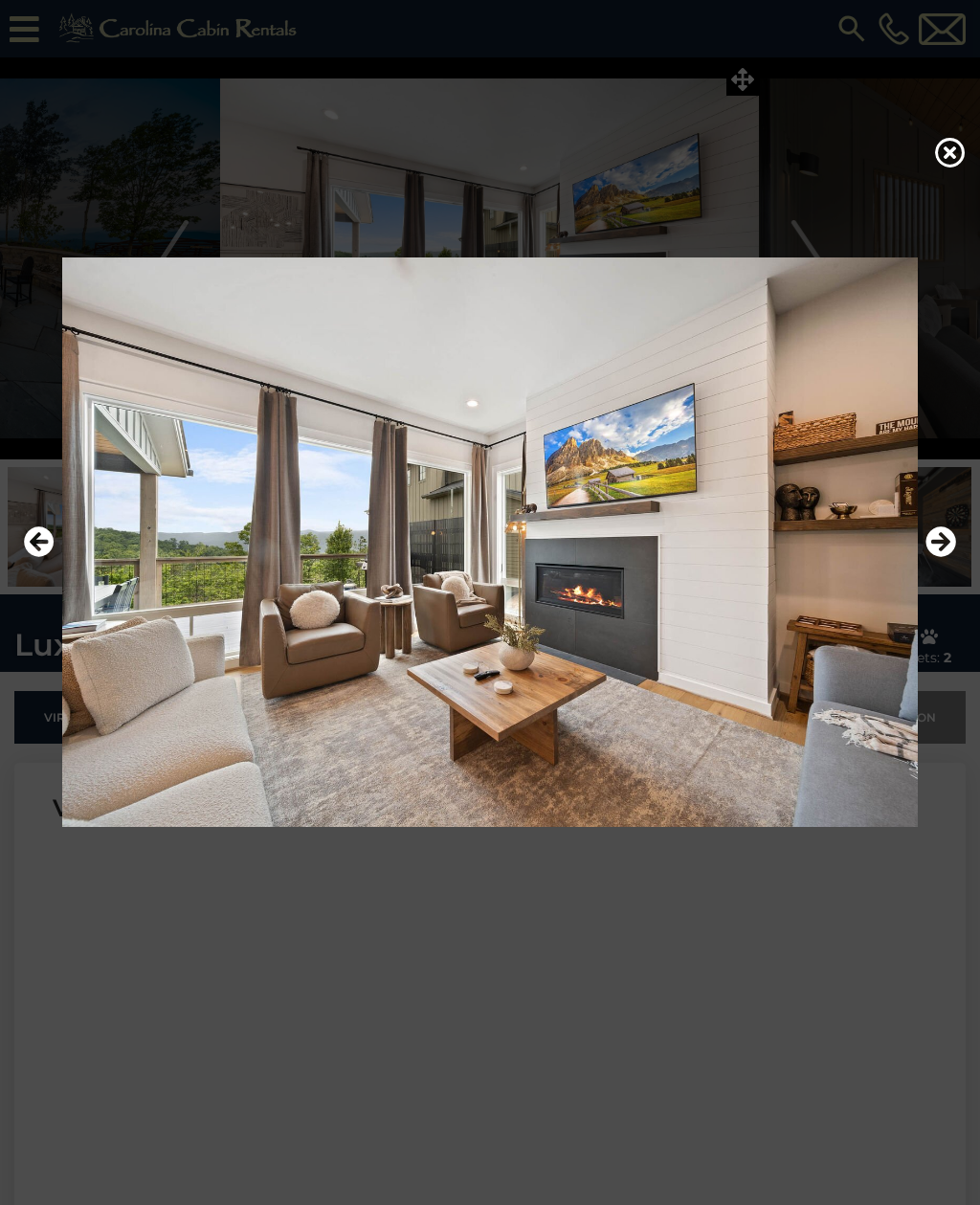
click at [942, 557] on icon "Next" at bounding box center [940, 541] width 31 height 31
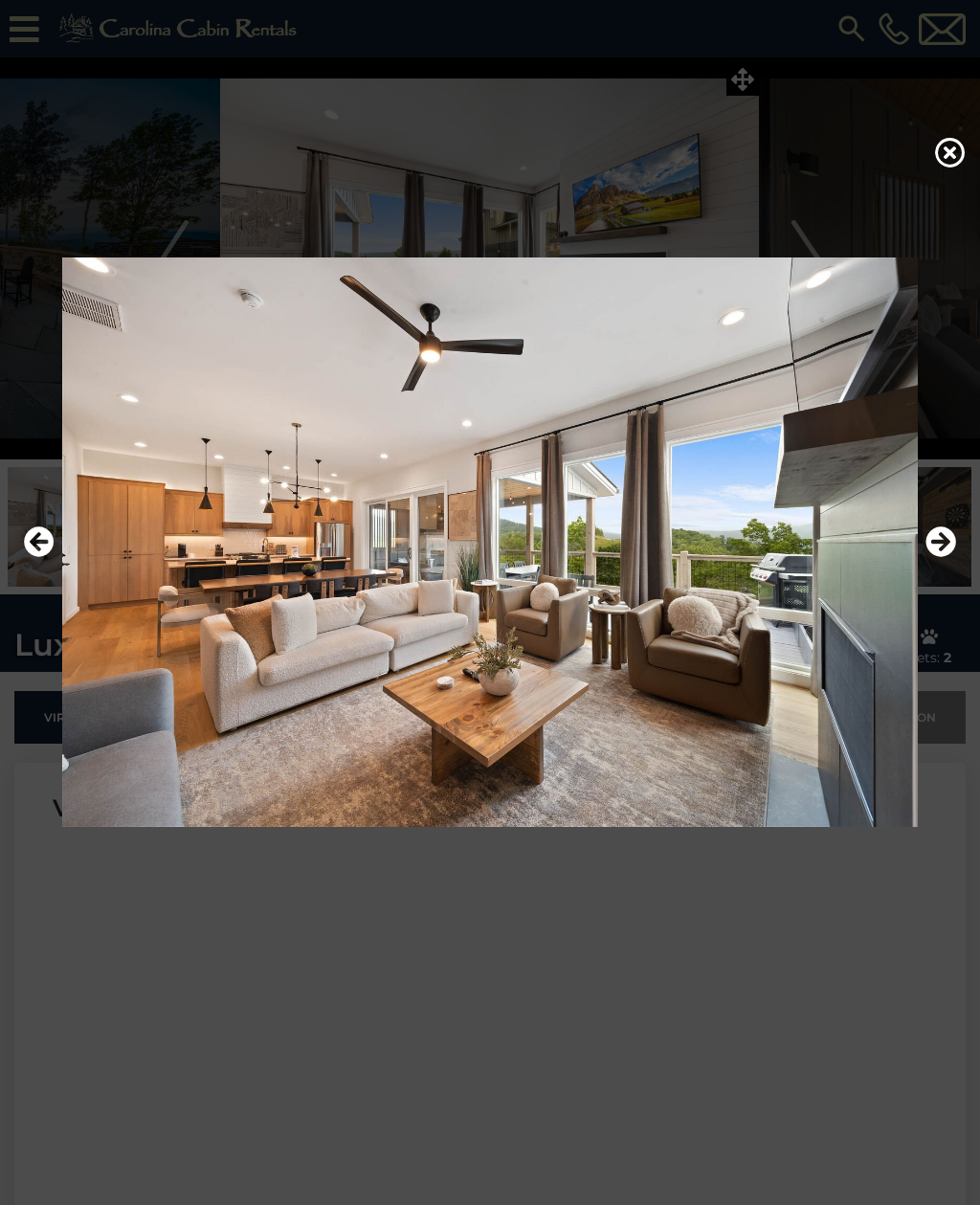
click at [935, 565] on button "Next" at bounding box center [940, 543] width 31 height 44
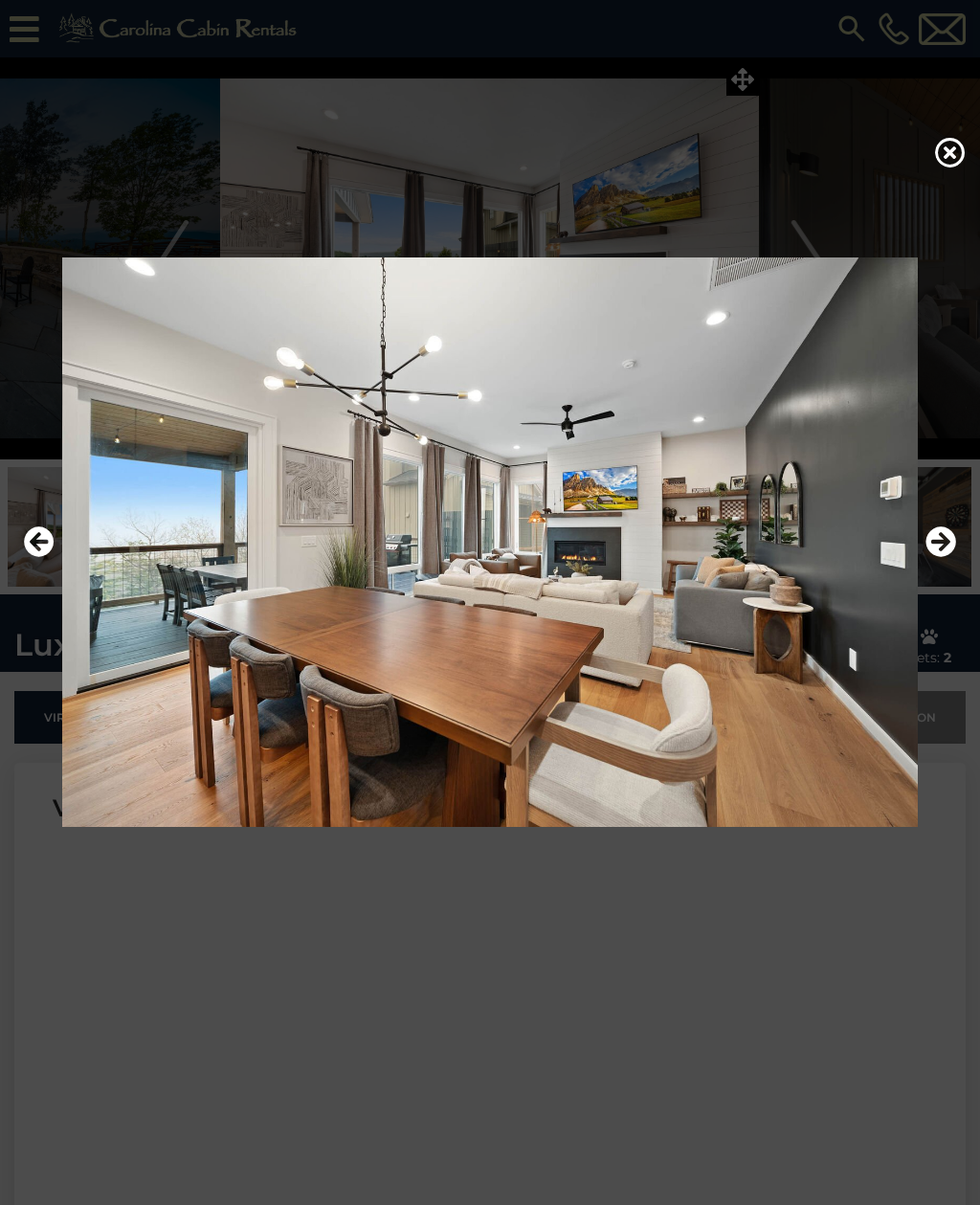
click at [937, 565] on button "Next" at bounding box center [940, 543] width 31 height 44
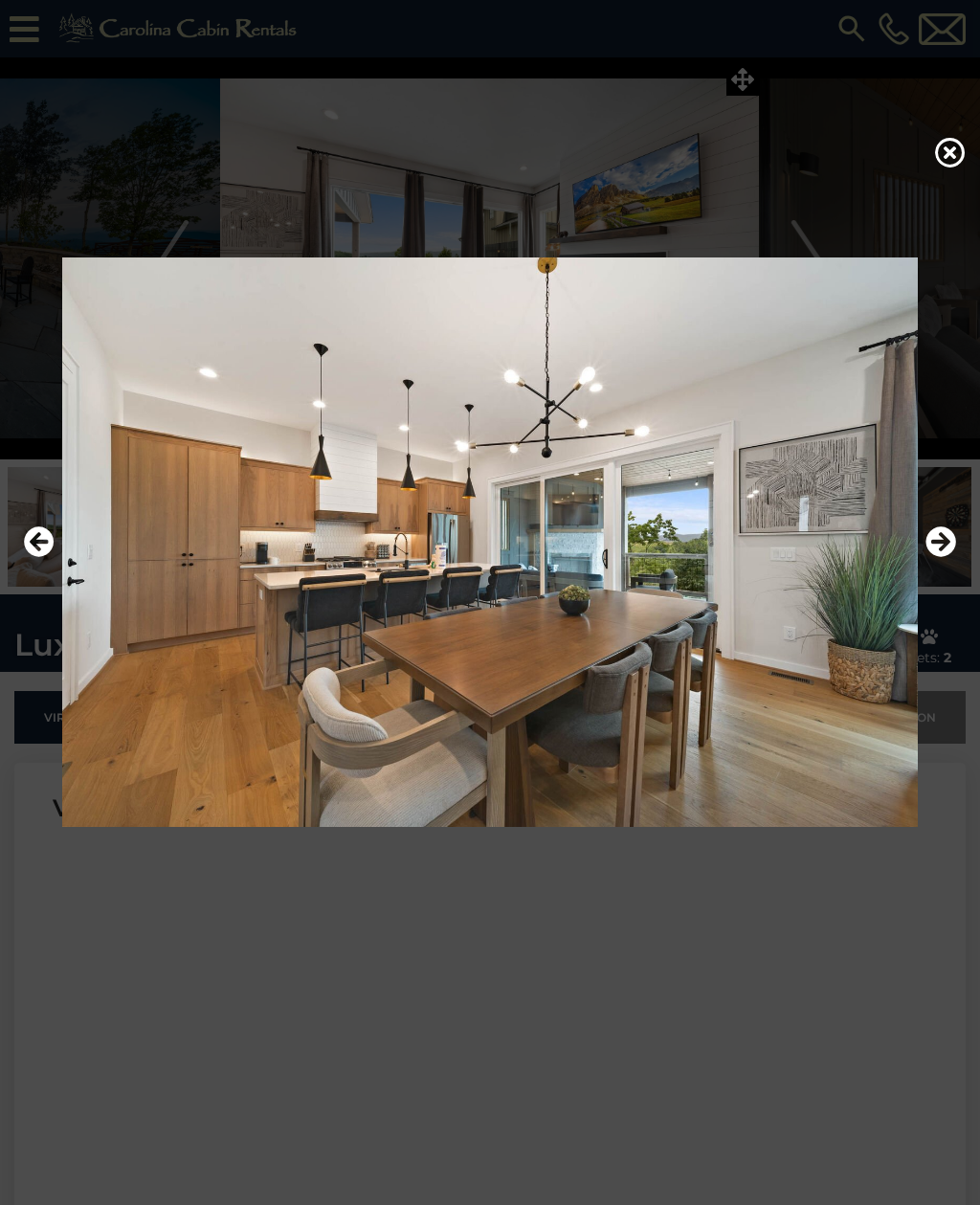
click at [937, 565] on button "Next" at bounding box center [940, 543] width 31 height 44
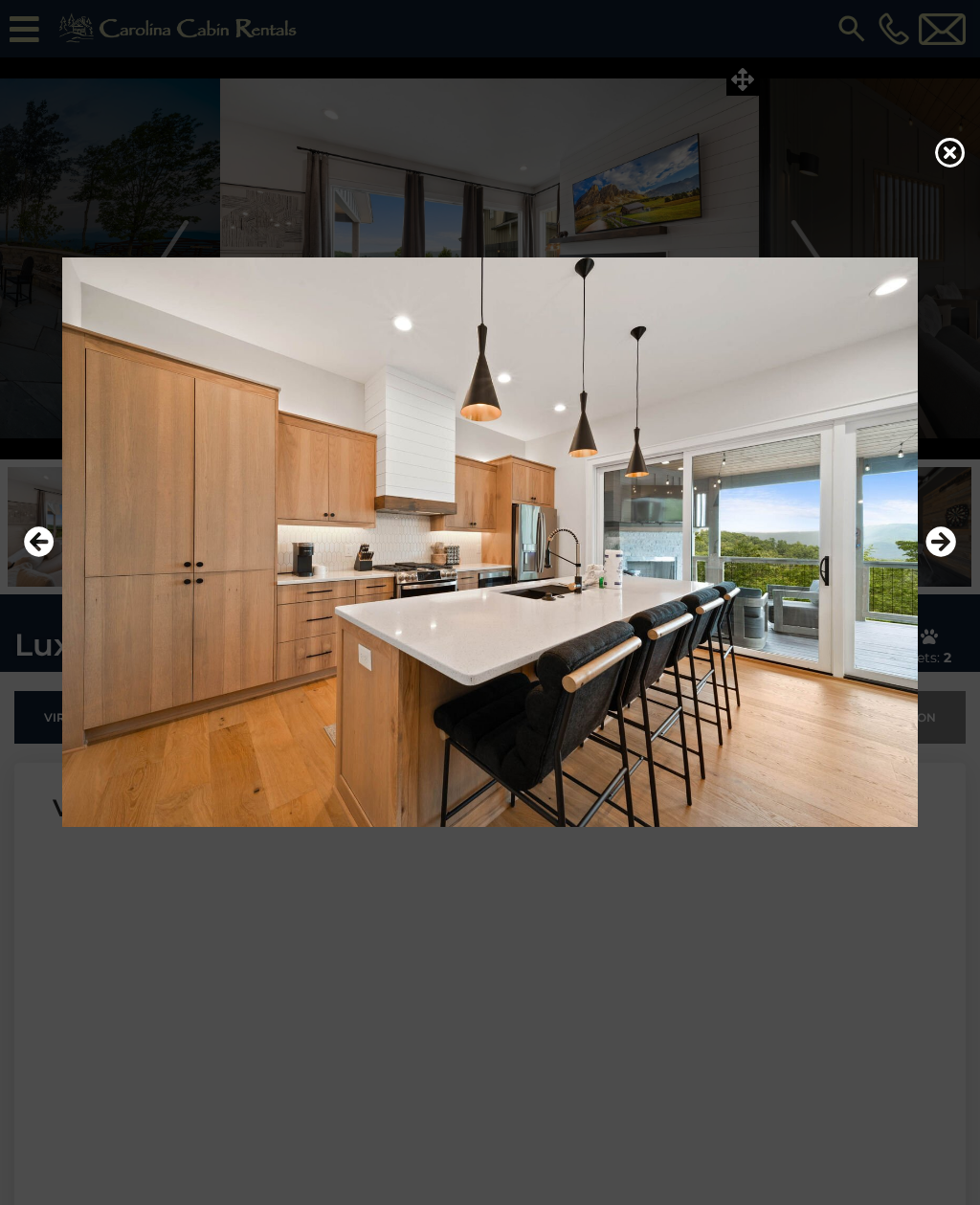
click at [934, 557] on icon "Next" at bounding box center [940, 541] width 31 height 31
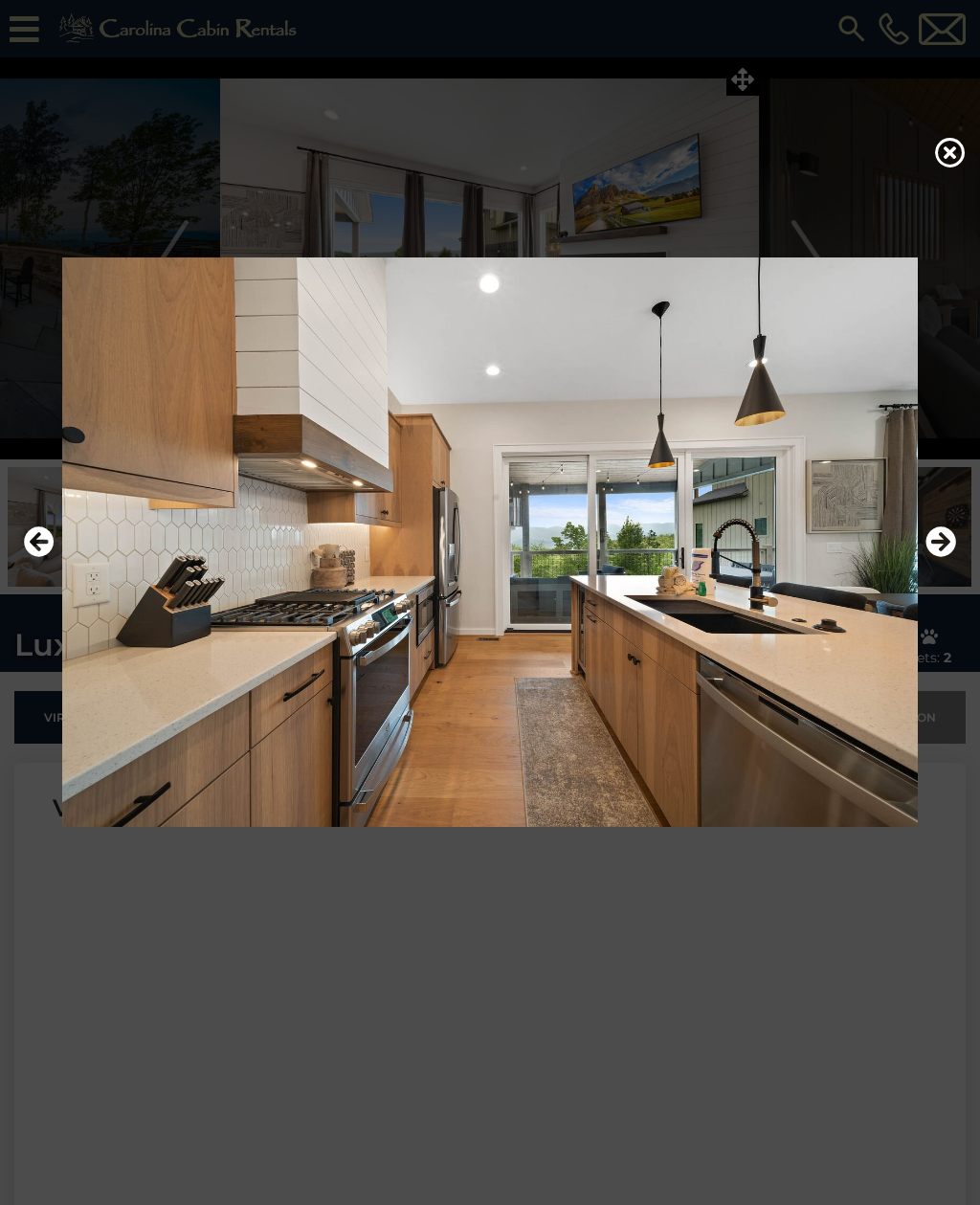
click at [941, 557] on icon "Next" at bounding box center [940, 541] width 31 height 31
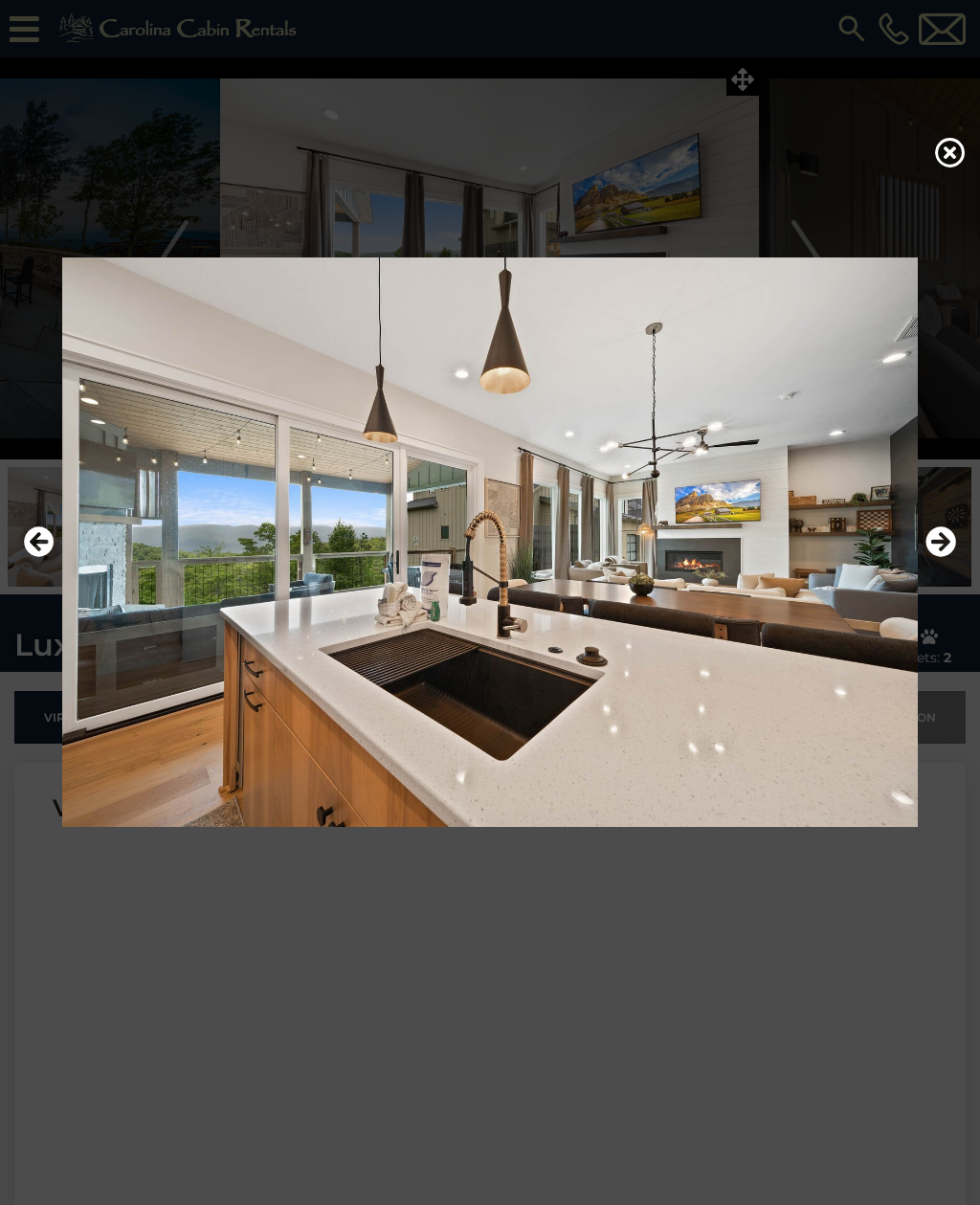
click at [936, 557] on icon "Next" at bounding box center [940, 541] width 31 height 31
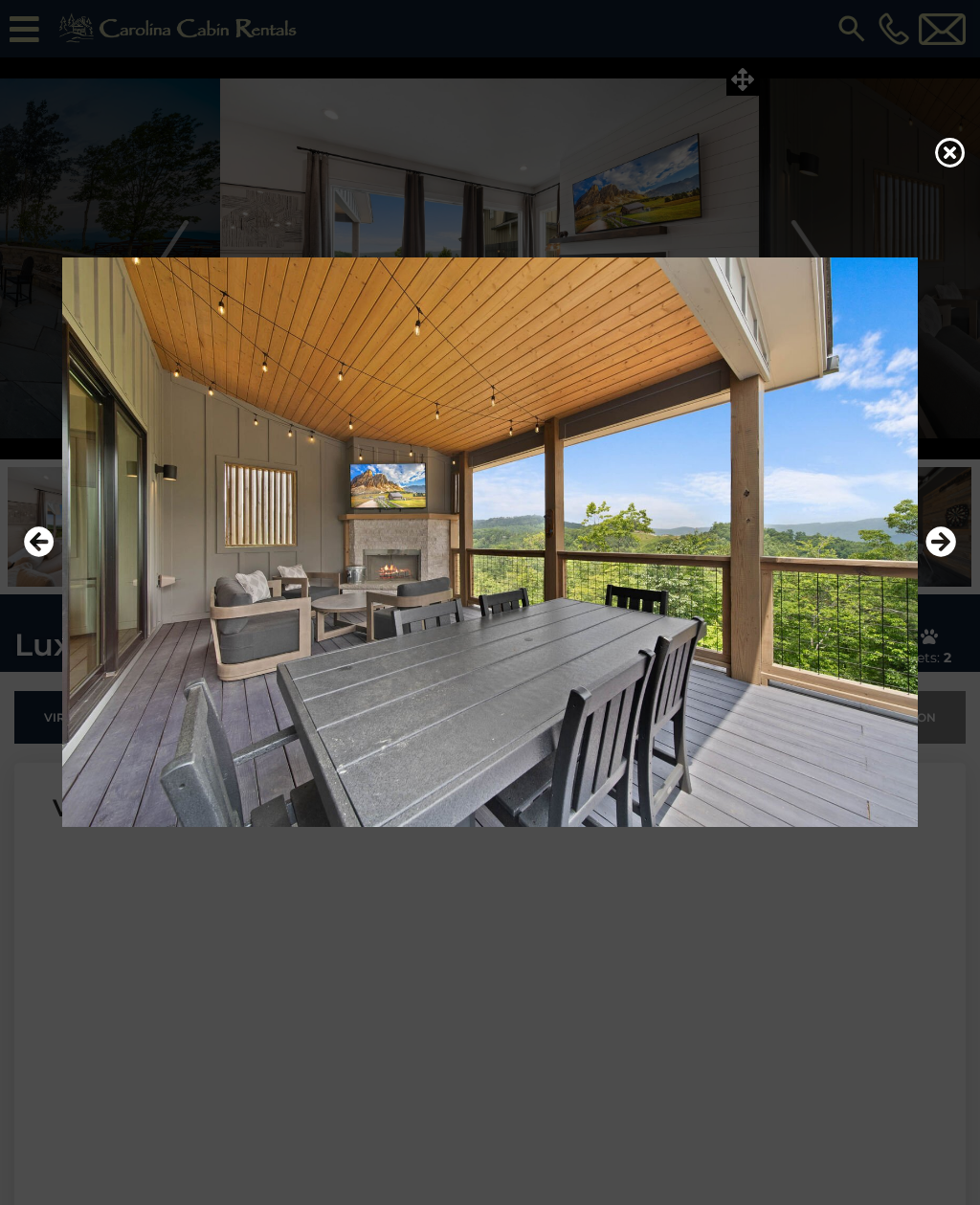
click at [950, 557] on icon "Next" at bounding box center [940, 541] width 31 height 31
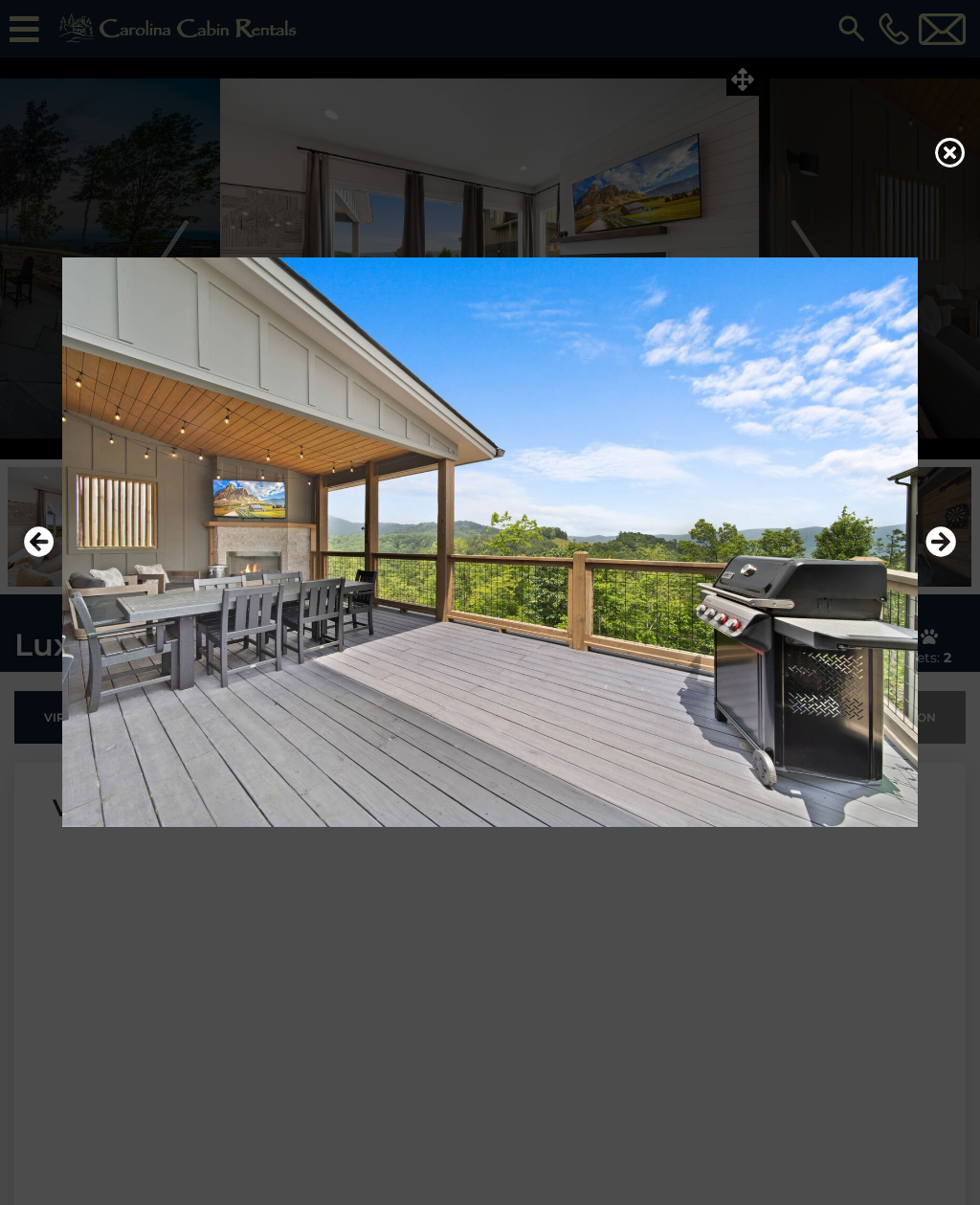
click at [946, 557] on icon "Next" at bounding box center [940, 541] width 31 height 31
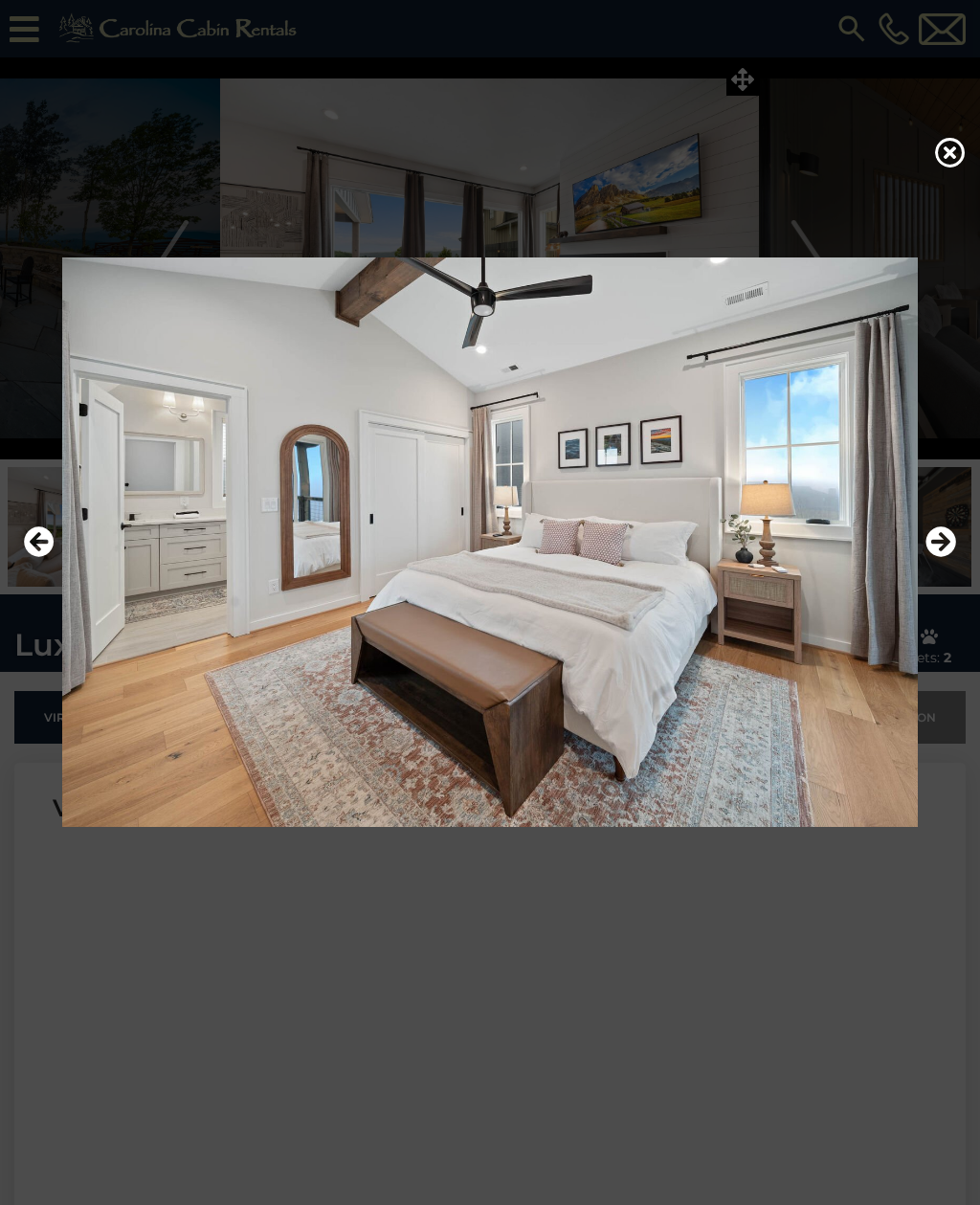
click at [947, 557] on icon "Next" at bounding box center [940, 541] width 31 height 31
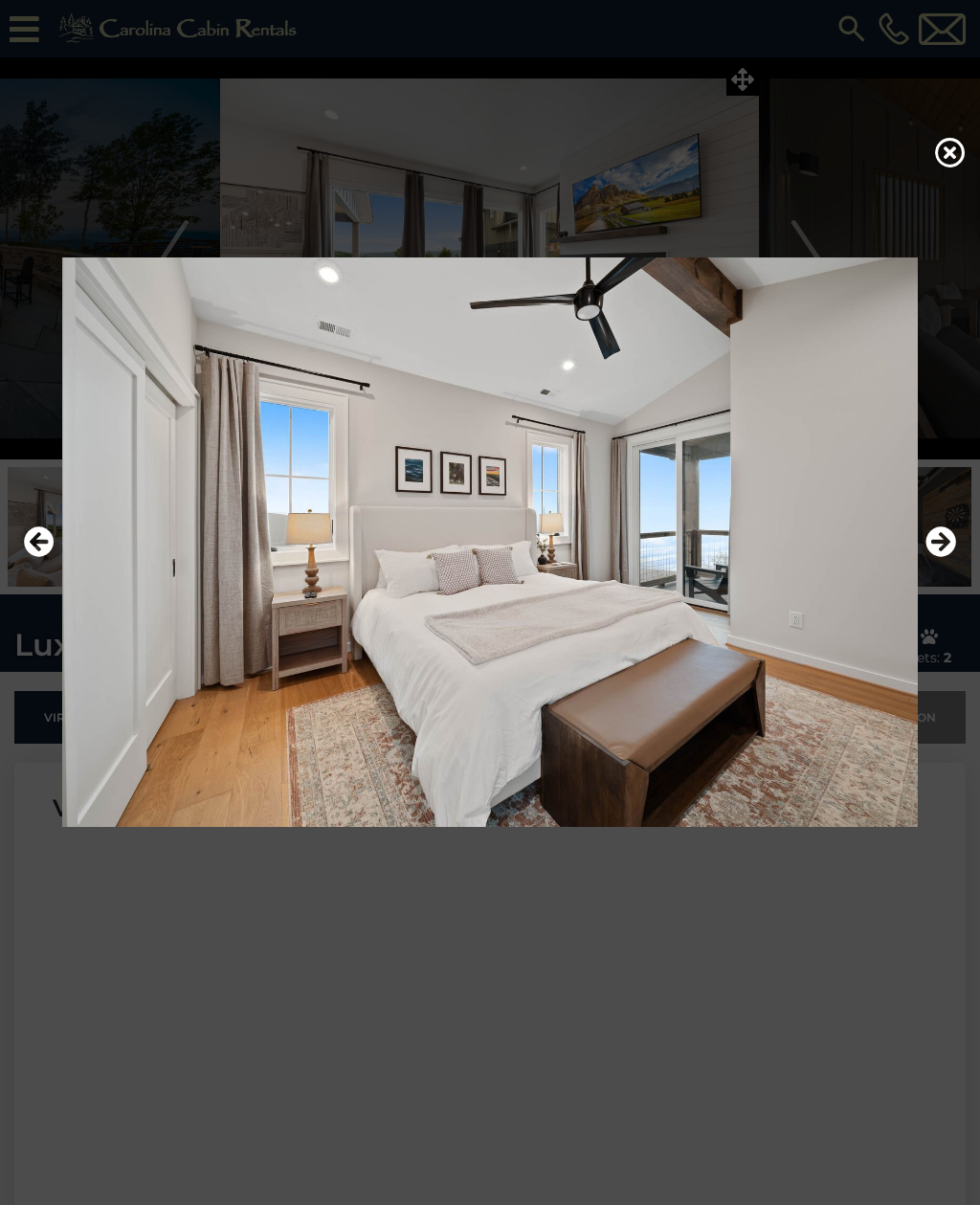
click at [942, 557] on icon "Next" at bounding box center [940, 541] width 31 height 31
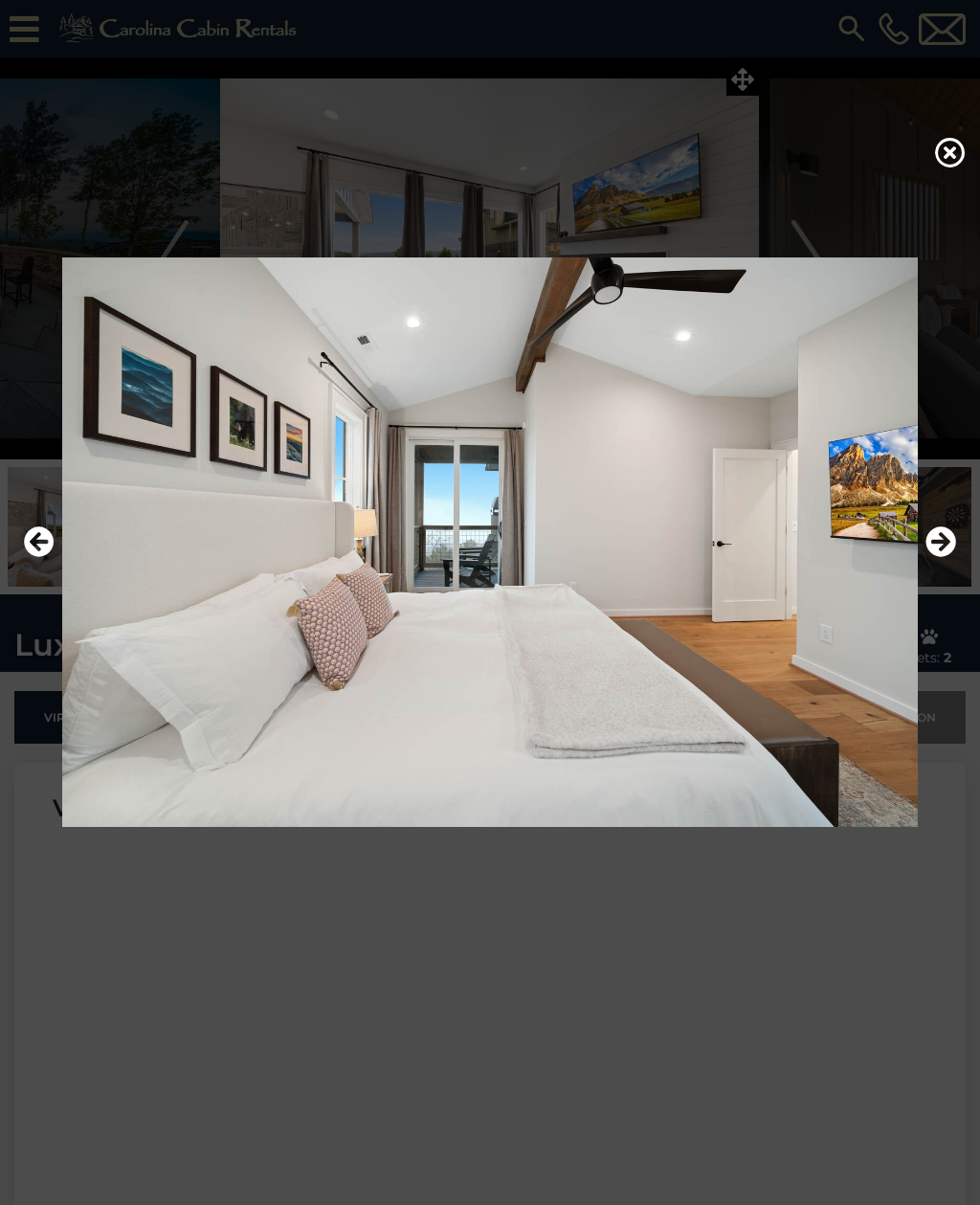
click at [944, 557] on icon "Next" at bounding box center [940, 541] width 31 height 31
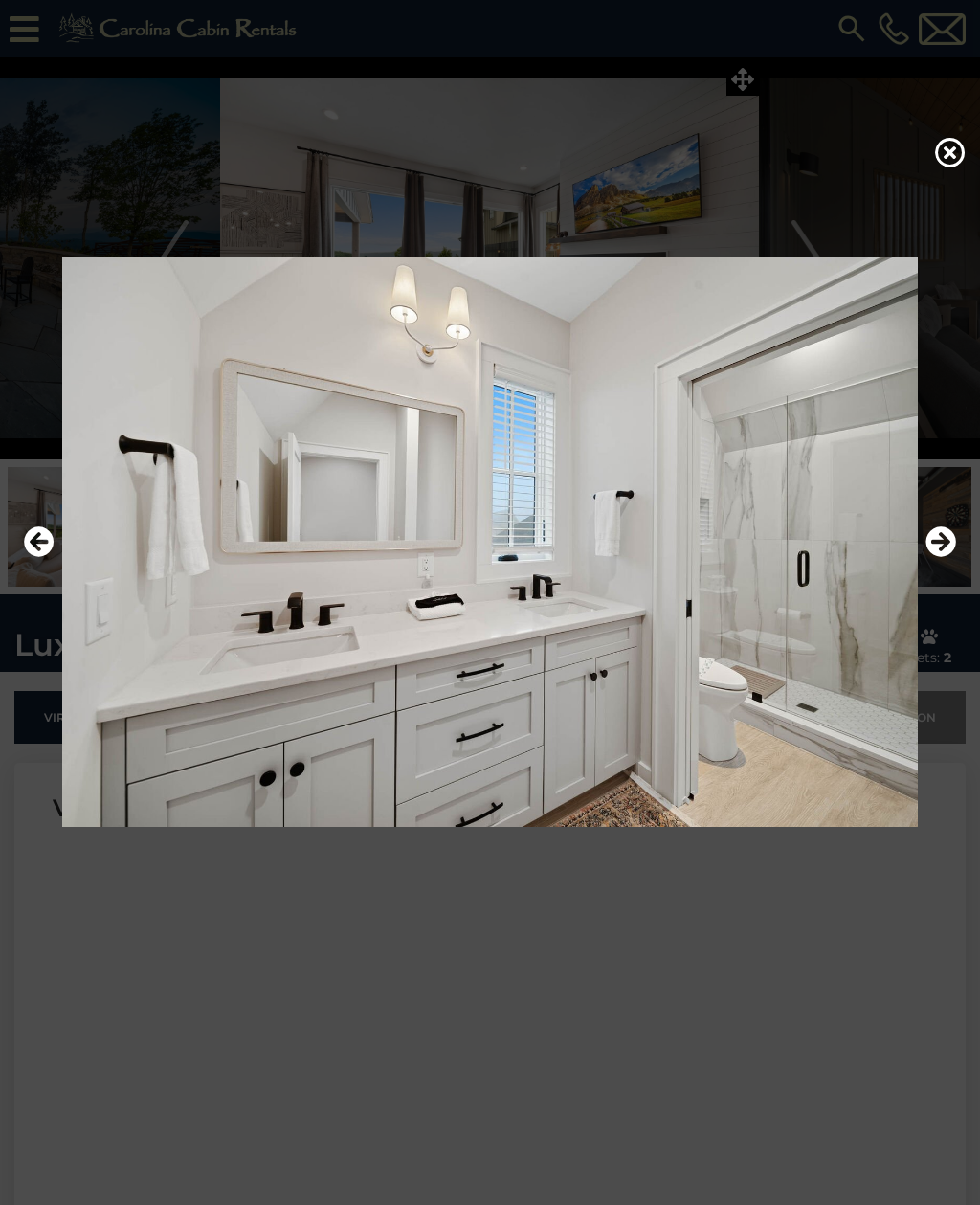
click at [941, 557] on icon "Next" at bounding box center [940, 541] width 31 height 31
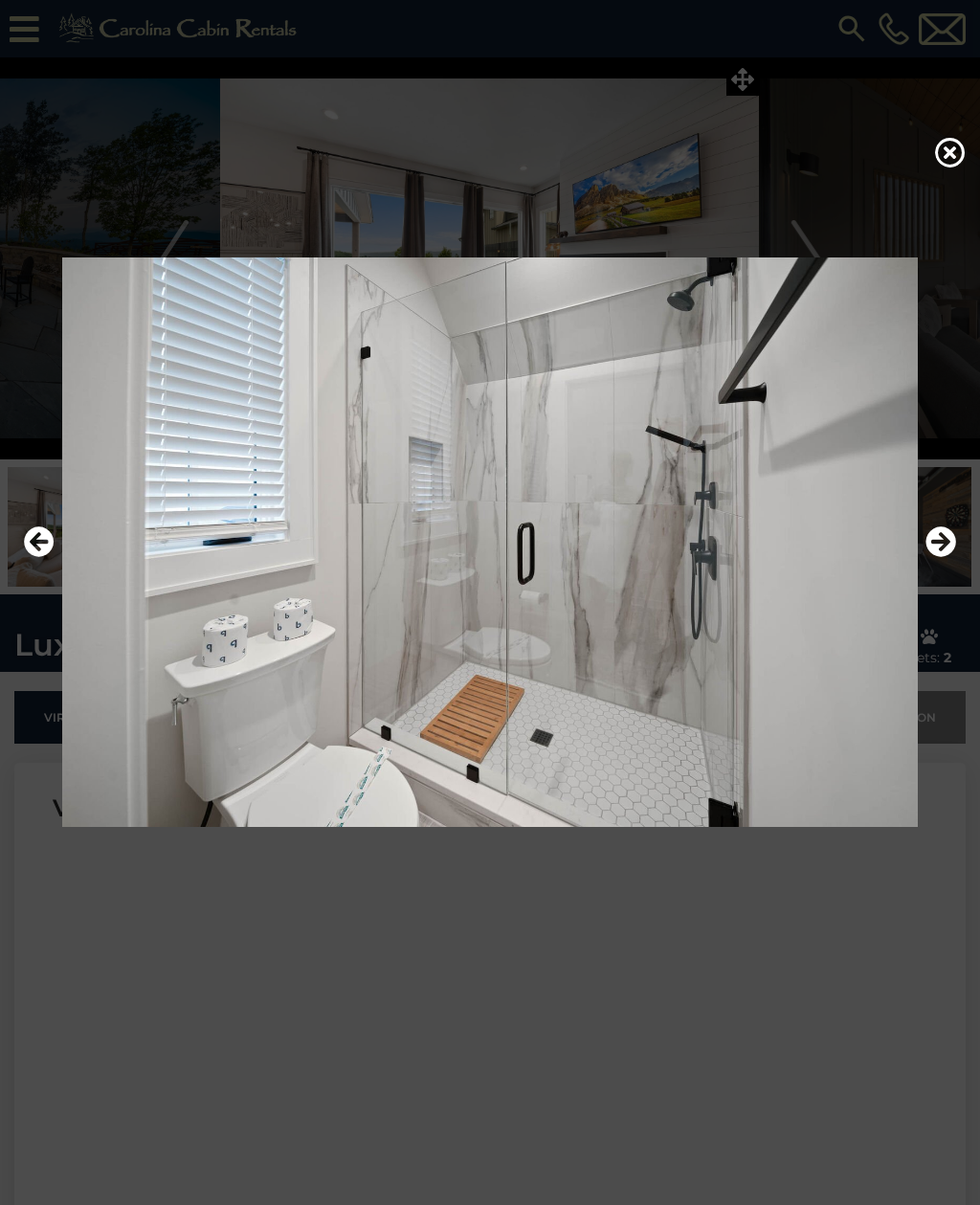
click at [939, 557] on icon "Next" at bounding box center [940, 541] width 31 height 31
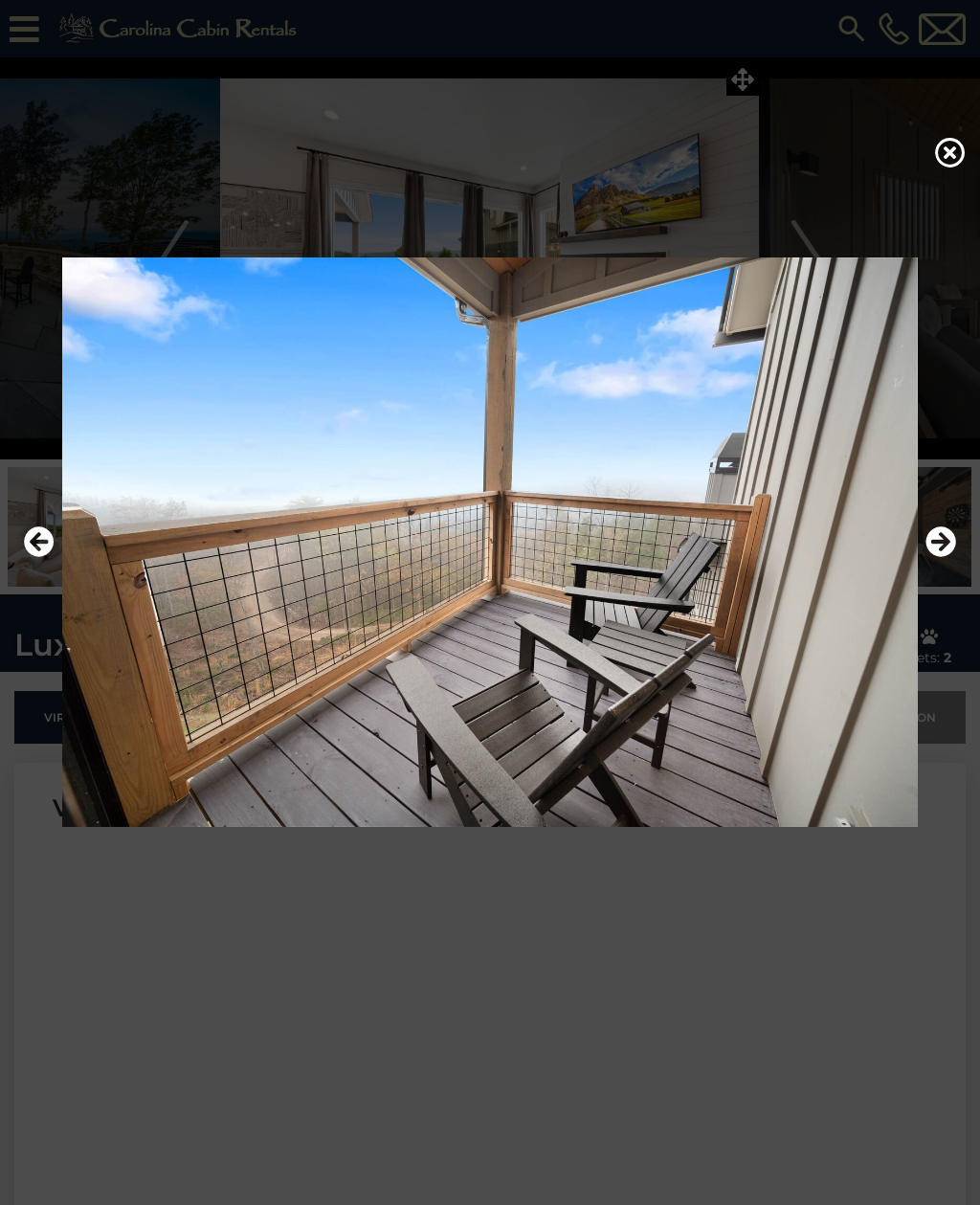
click at [937, 557] on icon "Next" at bounding box center [940, 541] width 31 height 31
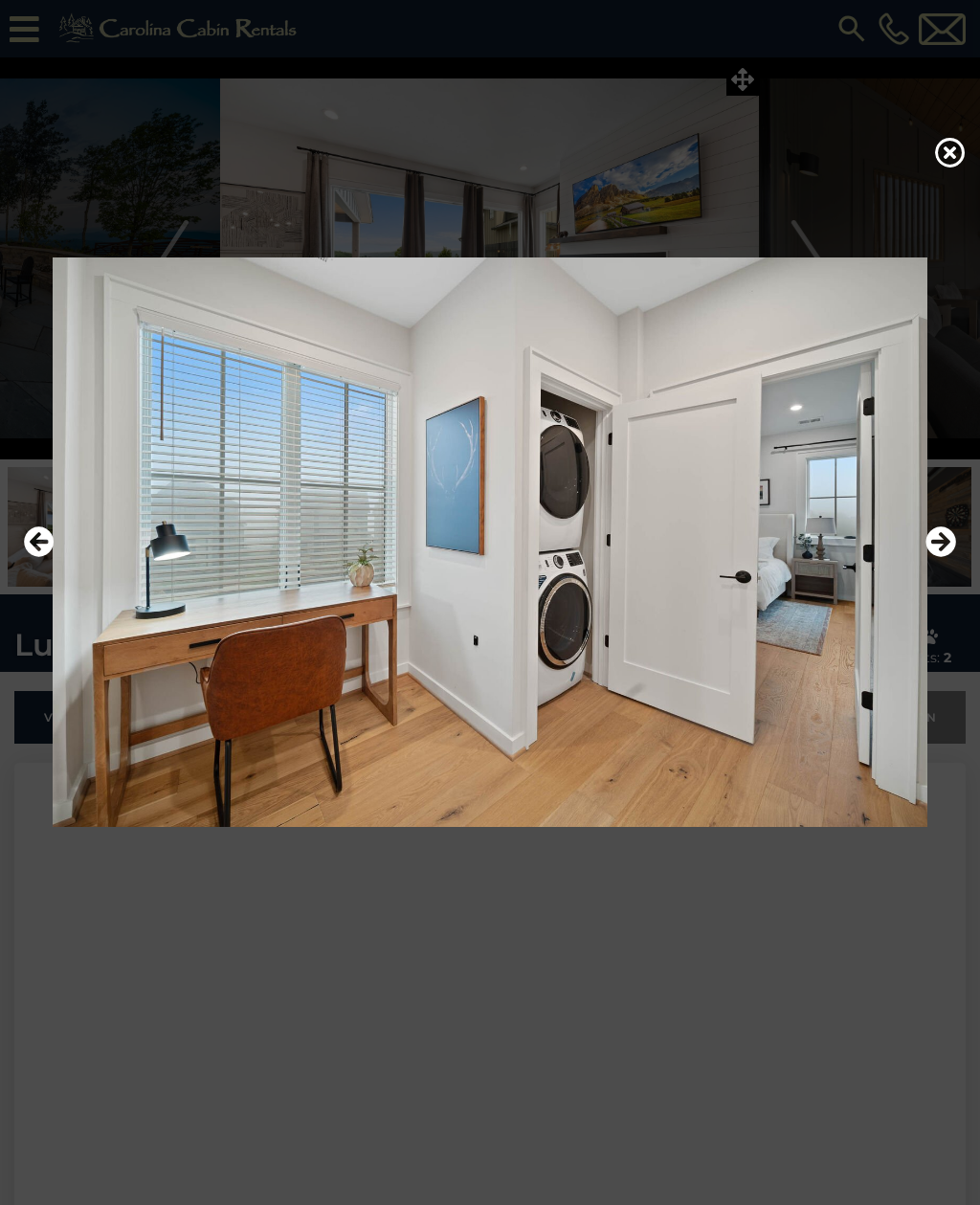
click at [932, 557] on icon "Next" at bounding box center [940, 541] width 31 height 31
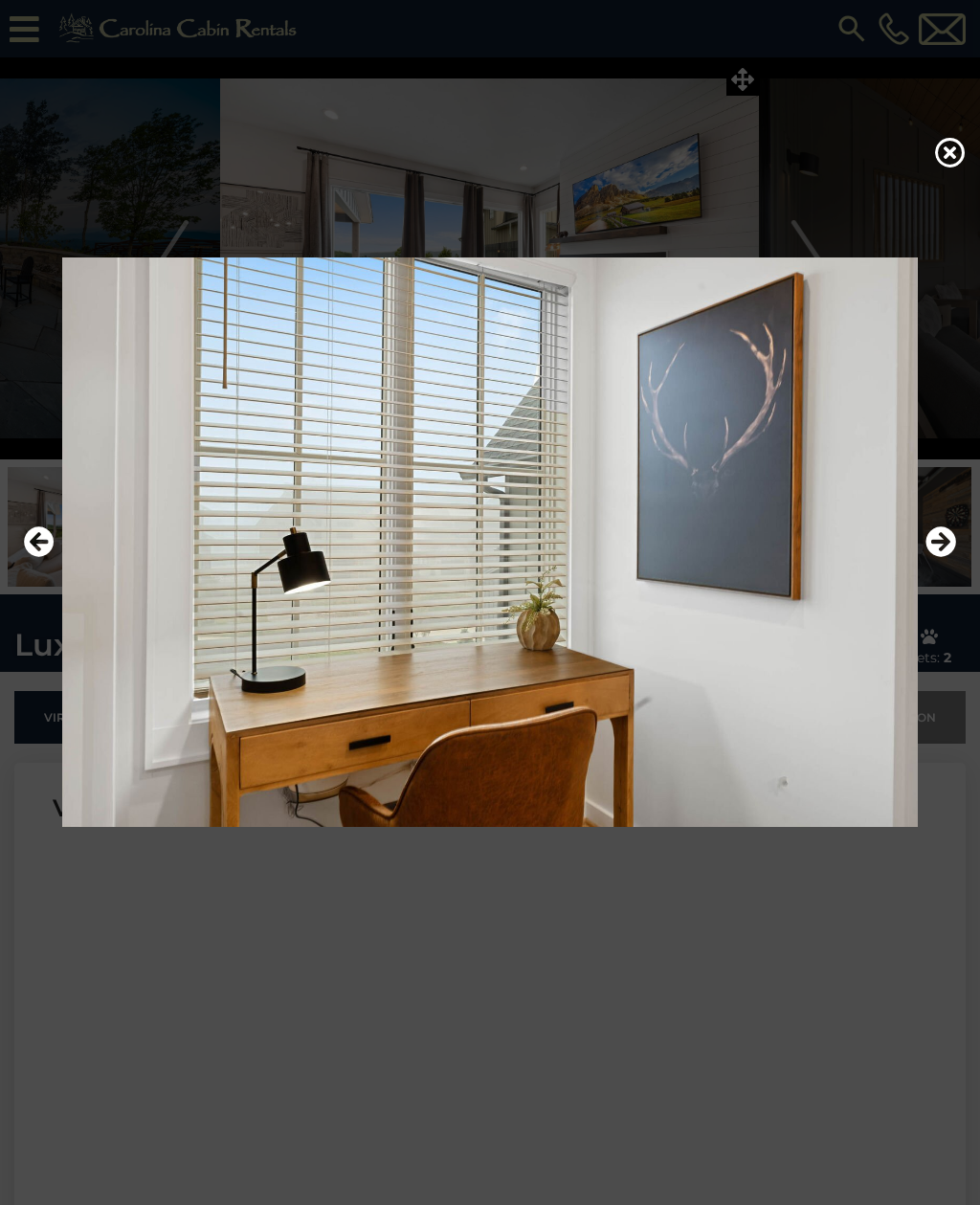
click at [932, 557] on icon "Next" at bounding box center [940, 541] width 31 height 31
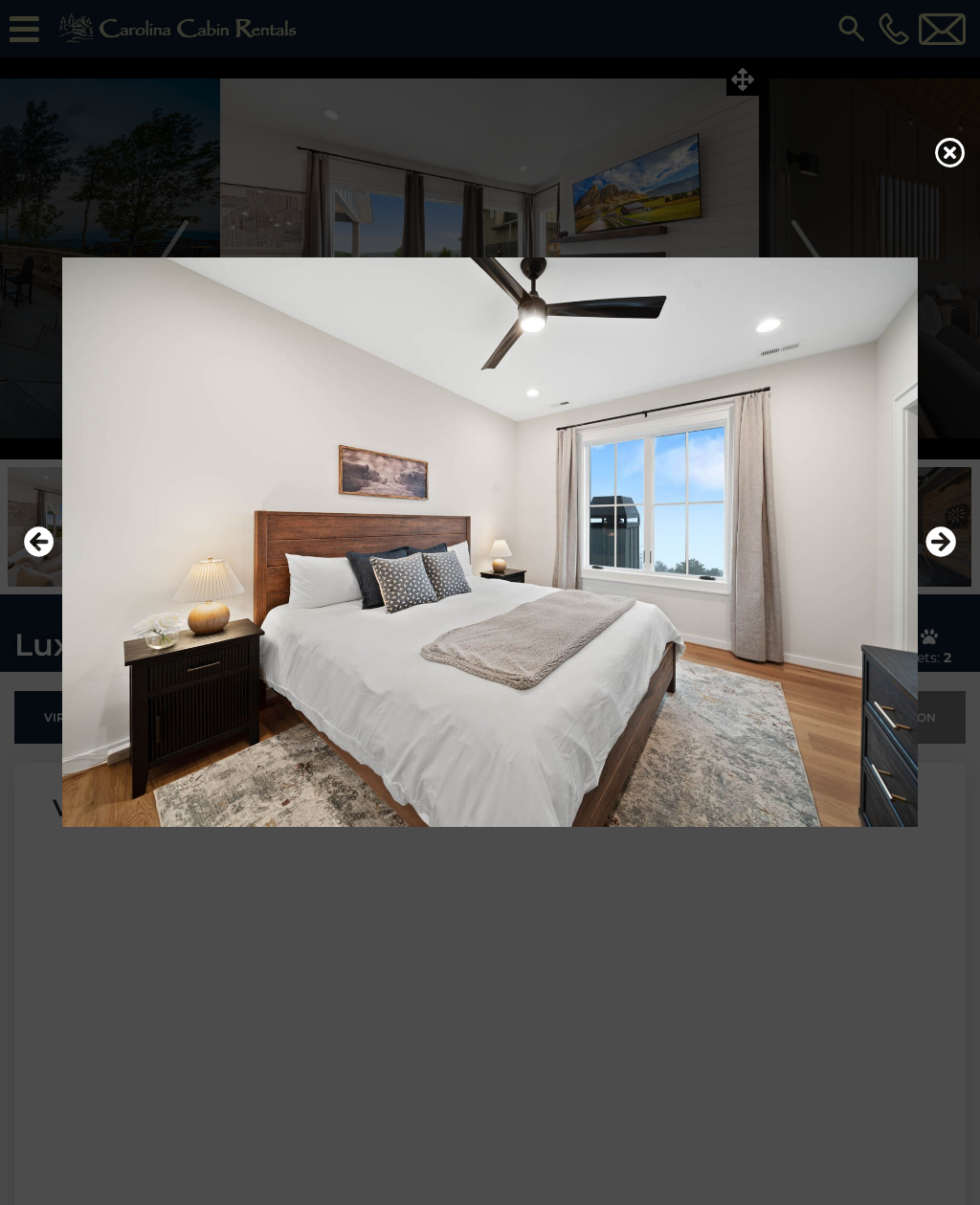
click at [926, 557] on icon "Next" at bounding box center [940, 541] width 31 height 31
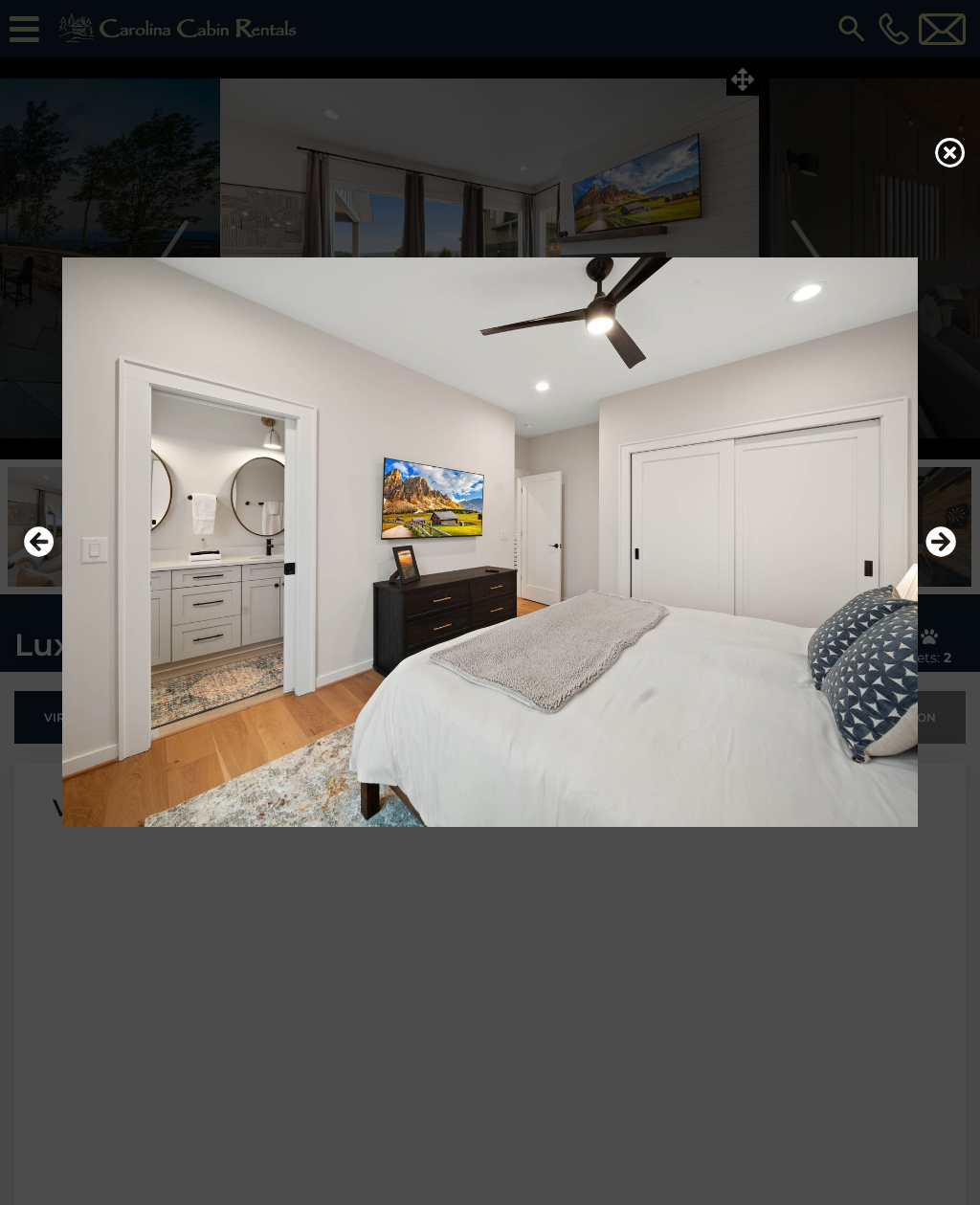
click at [927, 557] on icon "Next" at bounding box center [940, 541] width 31 height 31
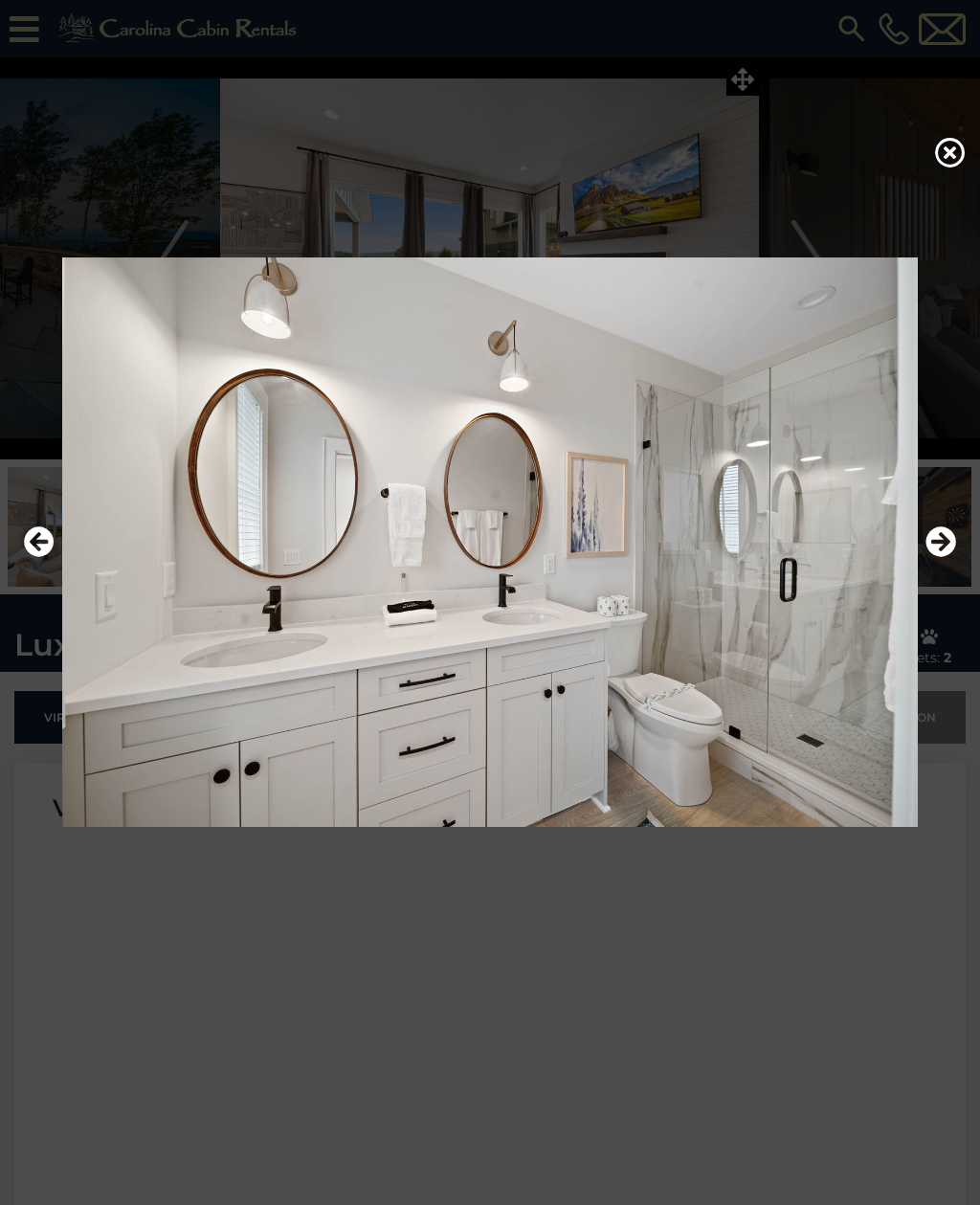
click at [923, 569] on img at bounding box center [489, 542] width 941 height 570
click at [934, 557] on icon "Next" at bounding box center [940, 541] width 31 height 31
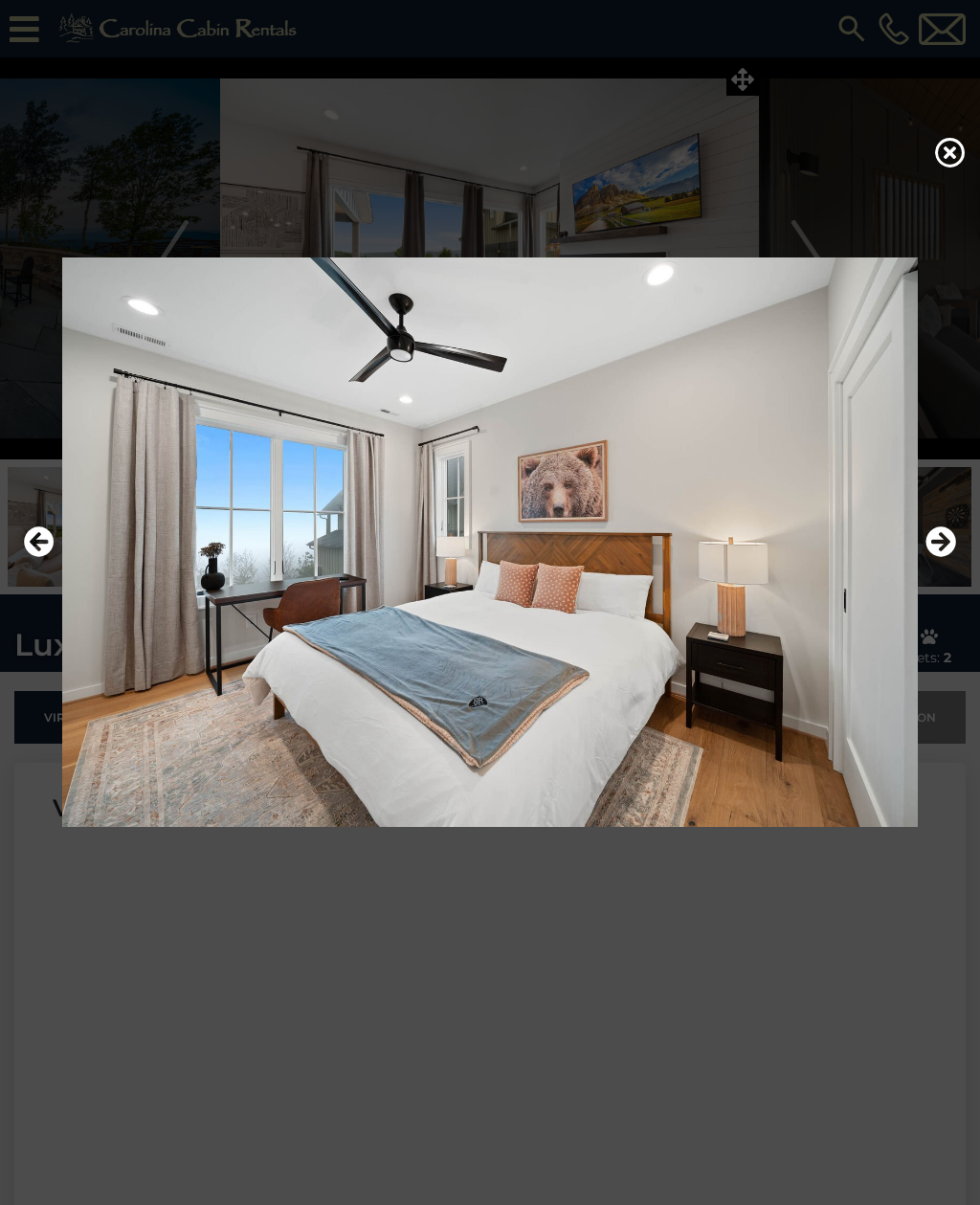
click at [937, 557] on icon "Next" at bounding box center [940, 541] width 31 height 31
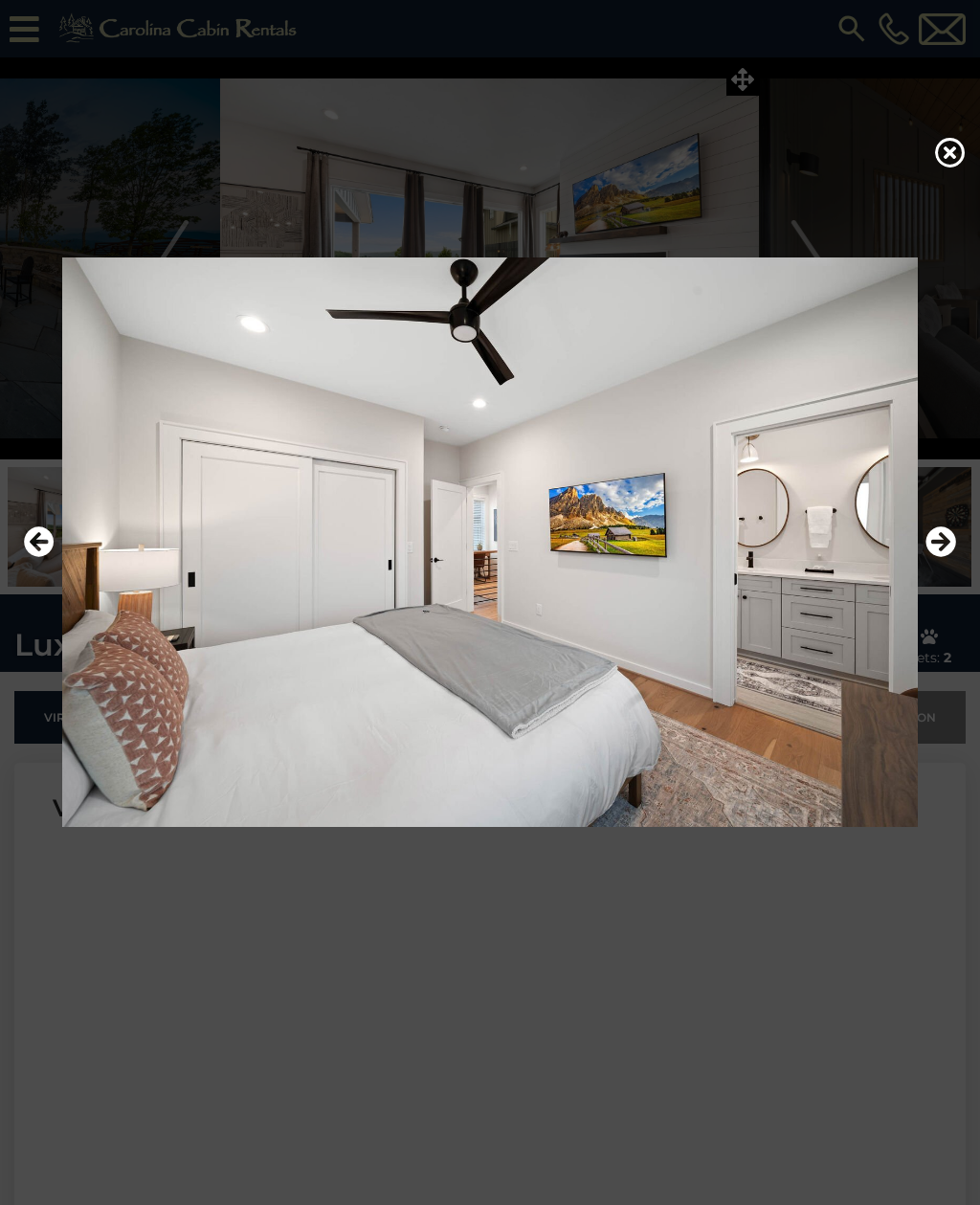
click at [936, 557] on icon "Next" at bounding box center [940, 541] width 31 height 31
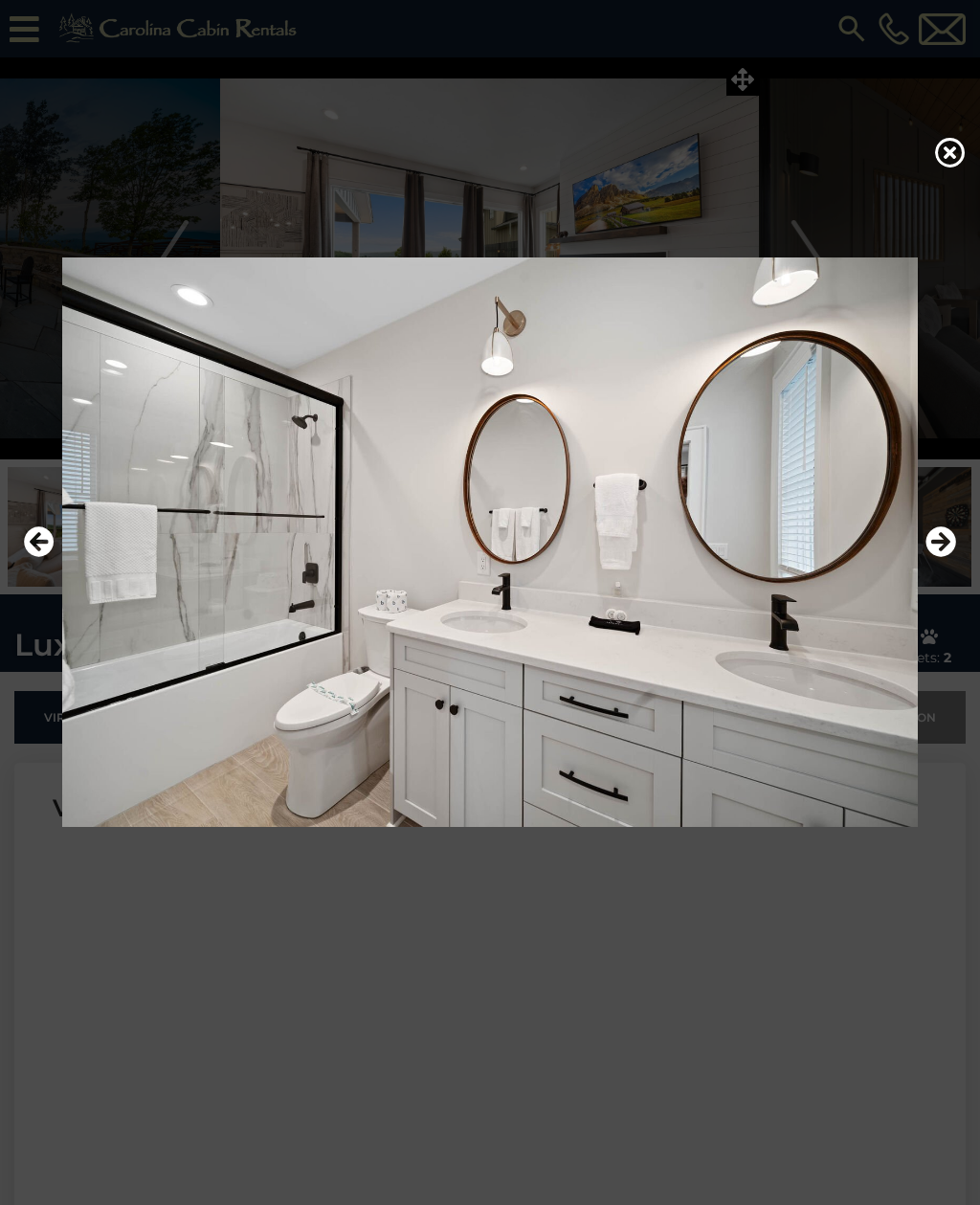
click at [938, 557] on icon "Next" at bounding box center [940, 541] width 31 height 31
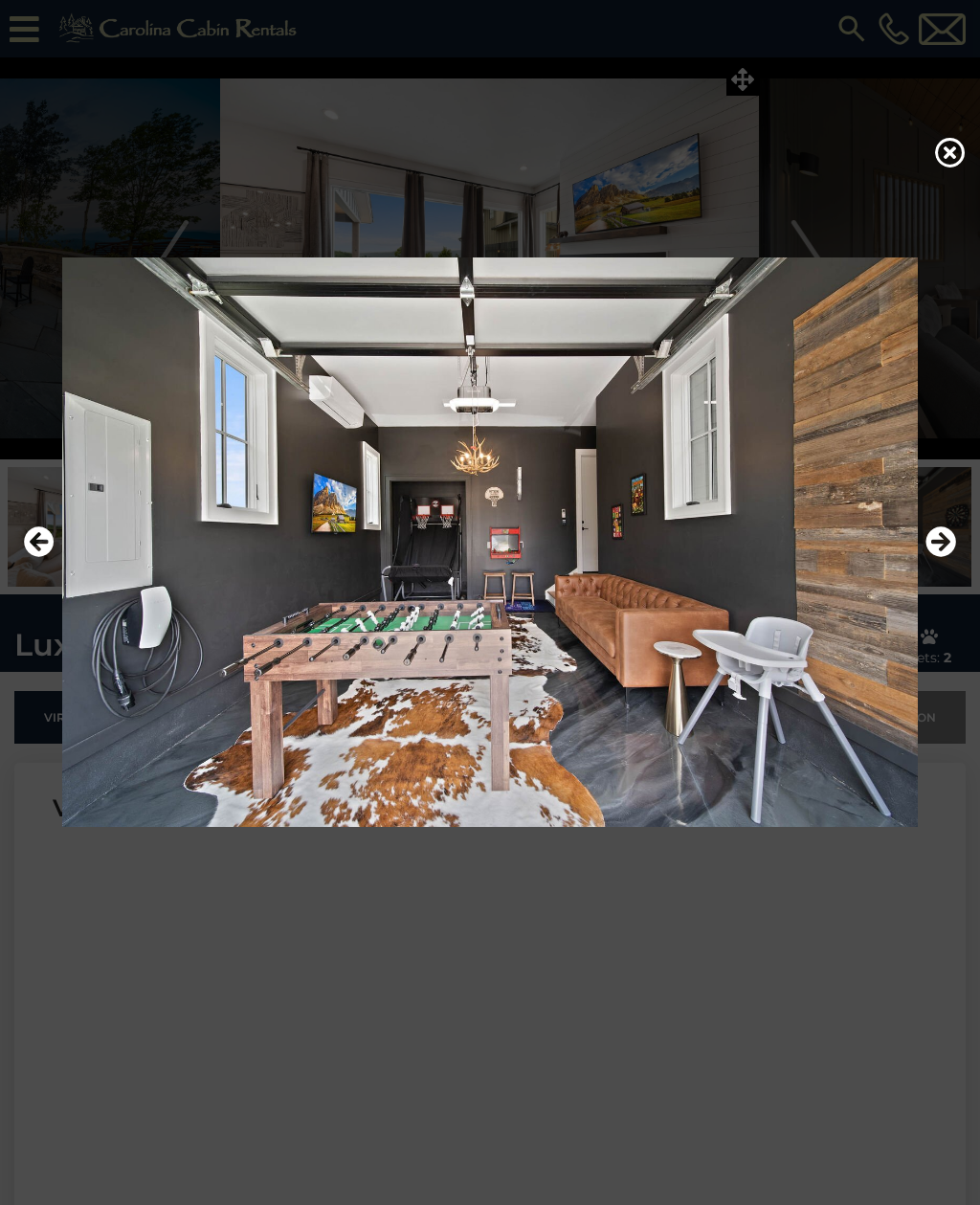
click at [930, 557] on icon "Next" at bounding box center [940, 541] width 31 height 31
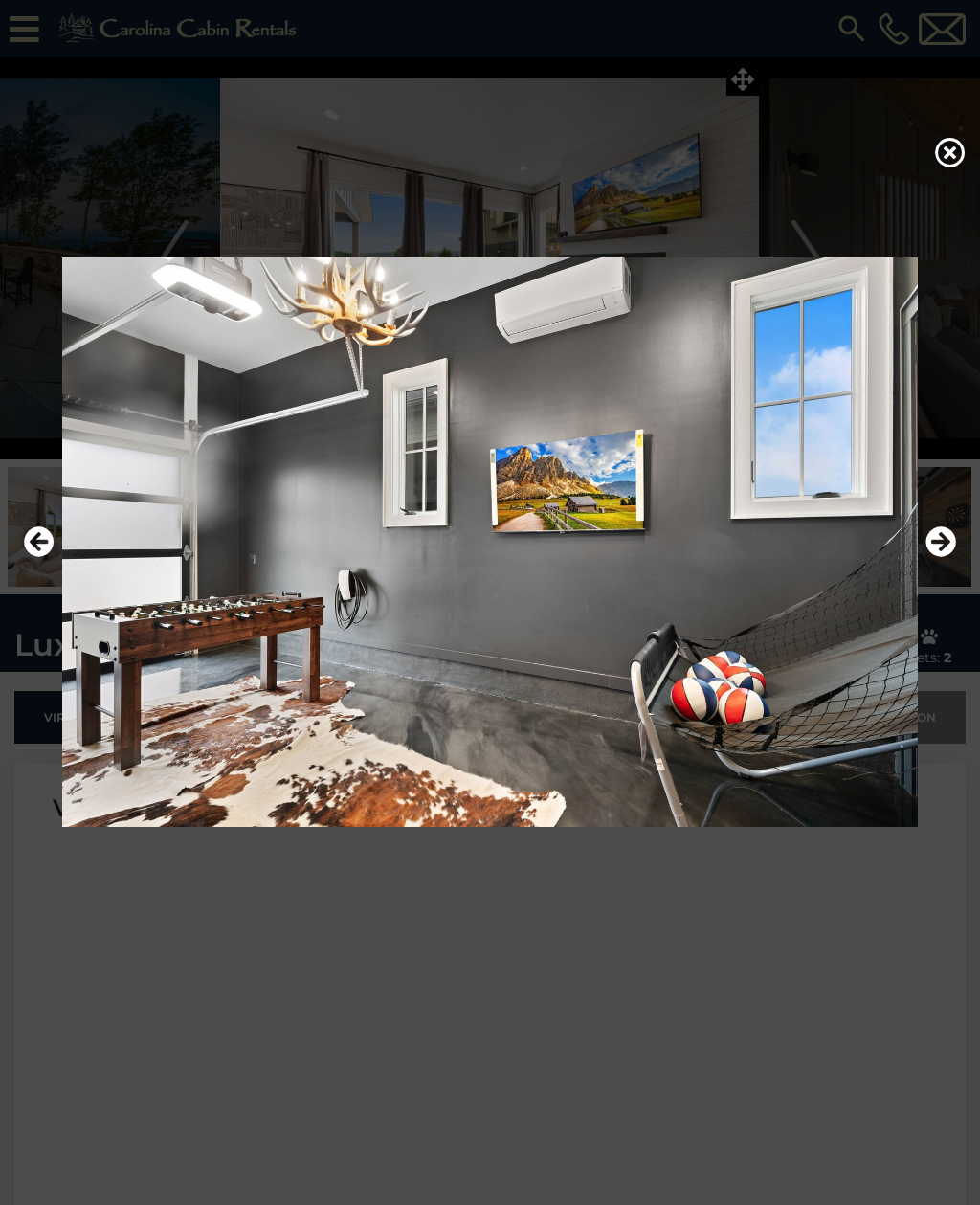
click at [929, 557] on icon "Next" at bounding box center [940, 541] width 31 height 31
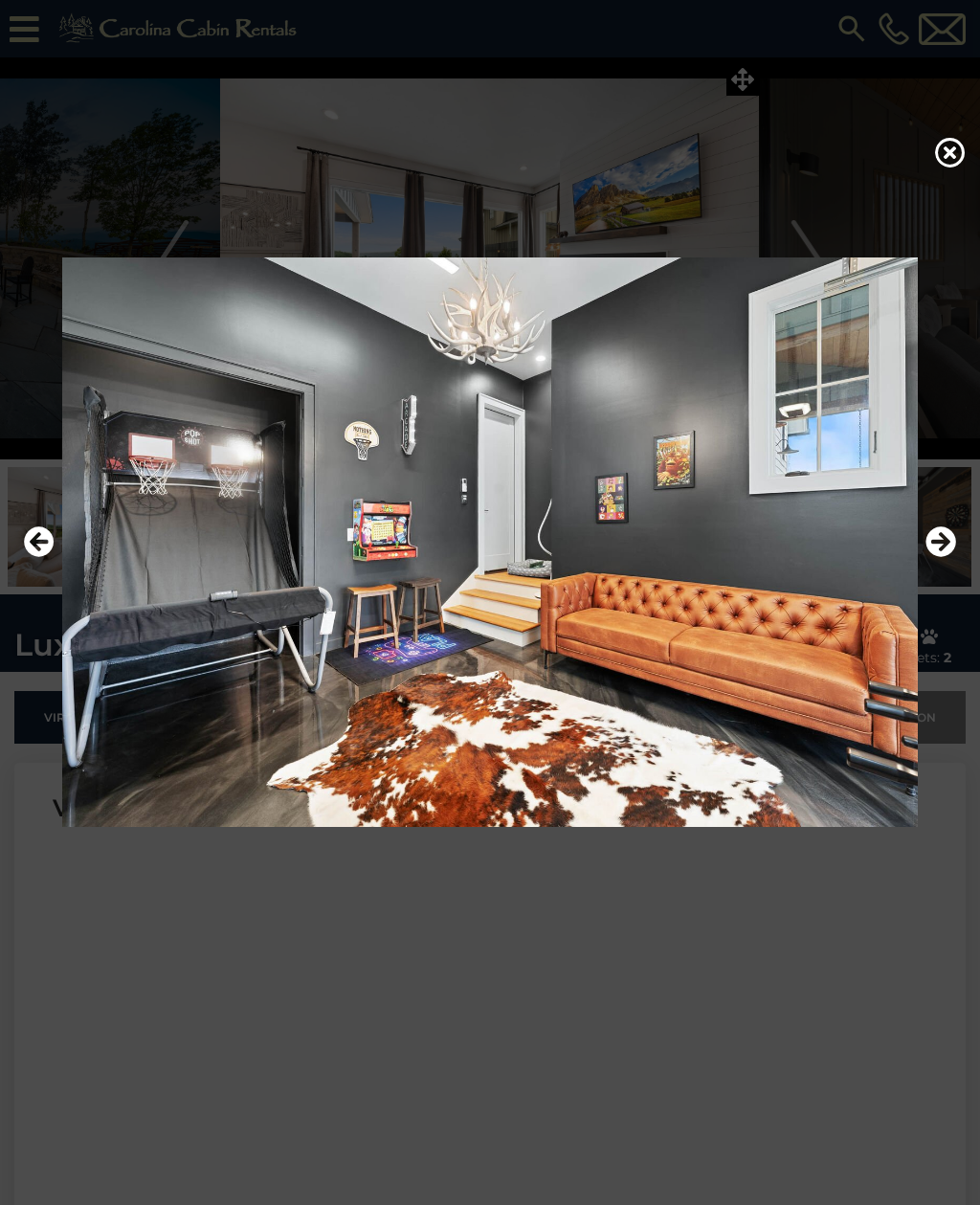
click at [926, 557] on icon "Next" at bounding box center [940, 541] width 31 height 31
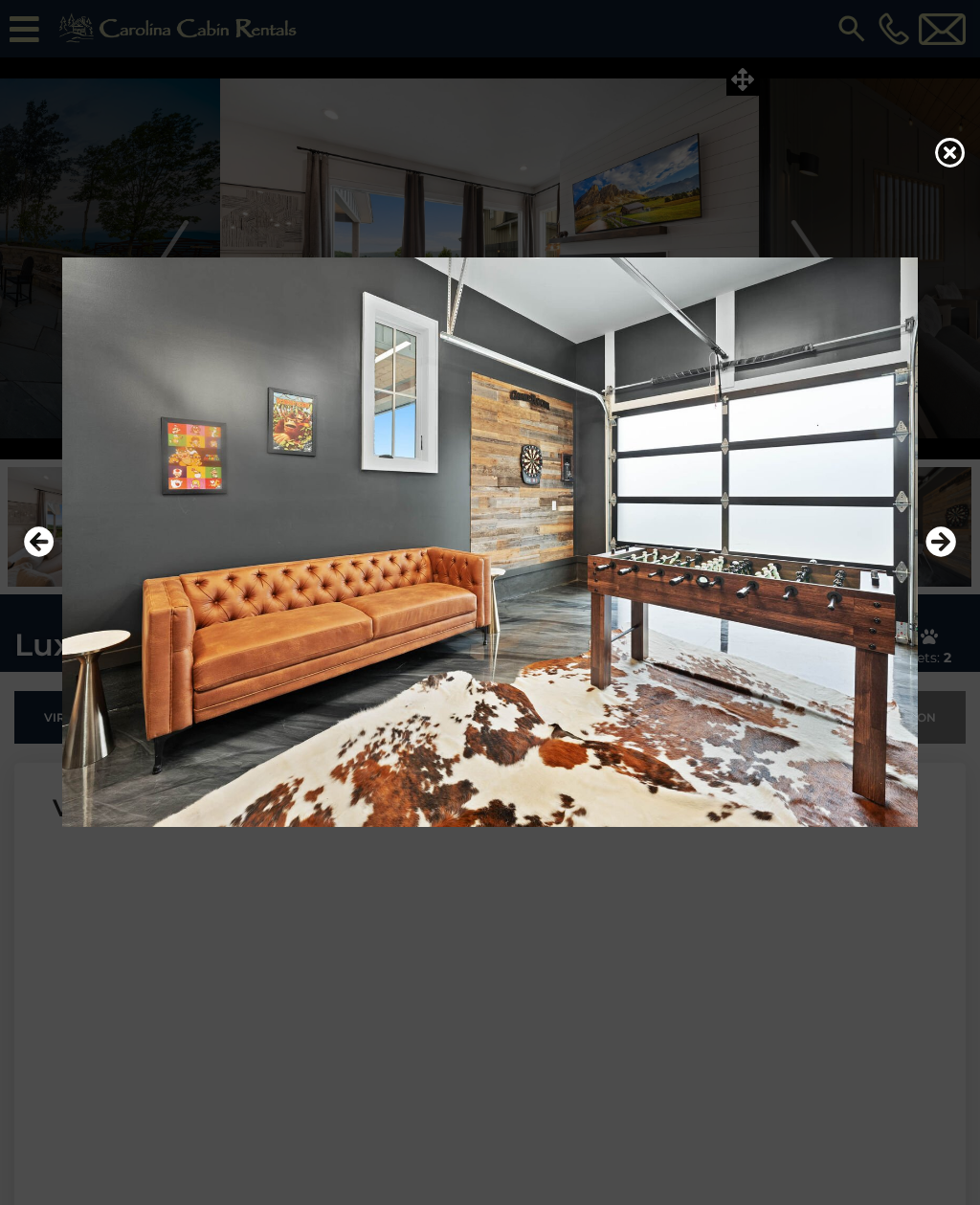
click at [930, 557] on icon "Next" at bounding box center [940, 541] width 31 height 31
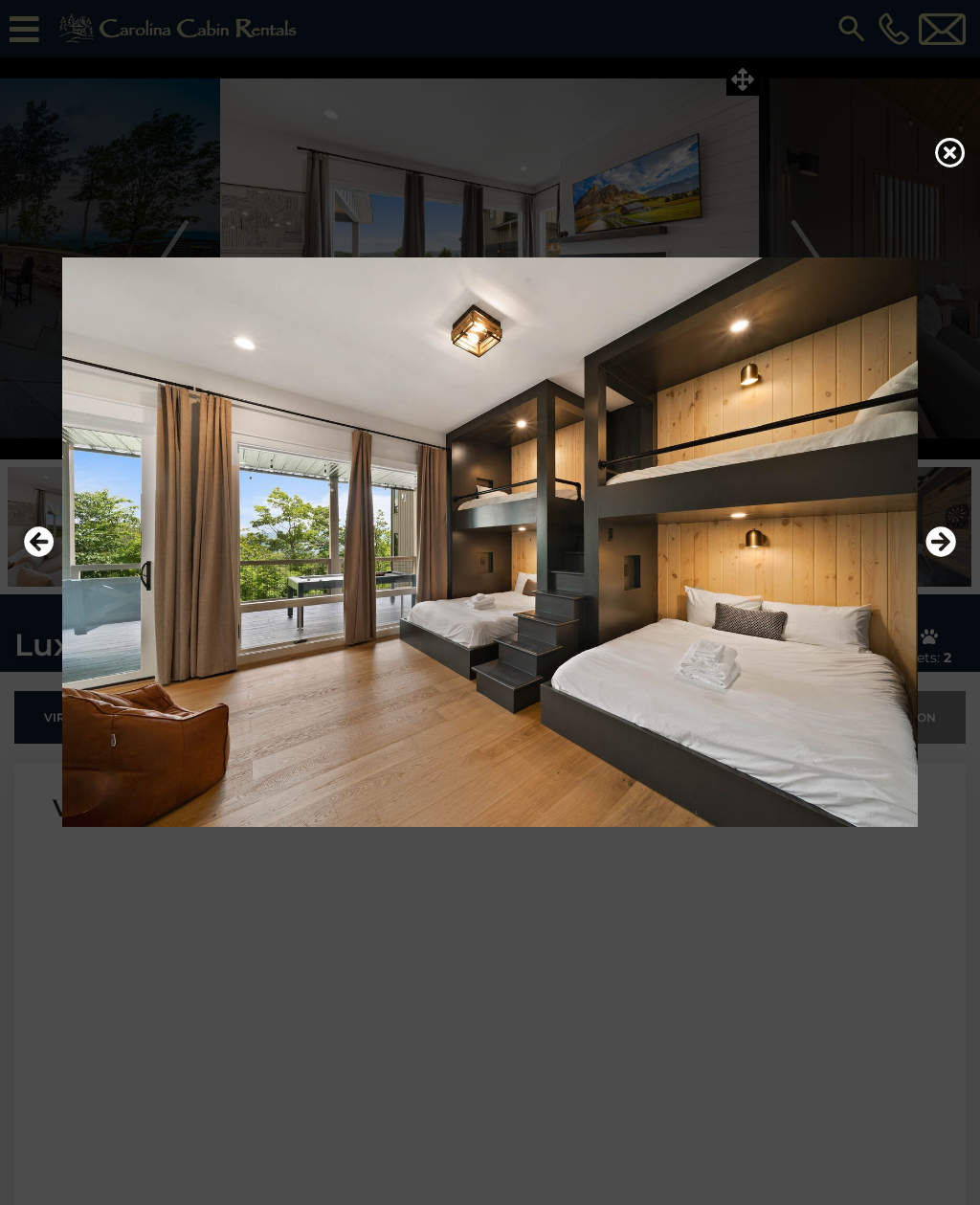
click at [925, 557] on icon "Next" at bounding box center [940, 541] width 31 height 31
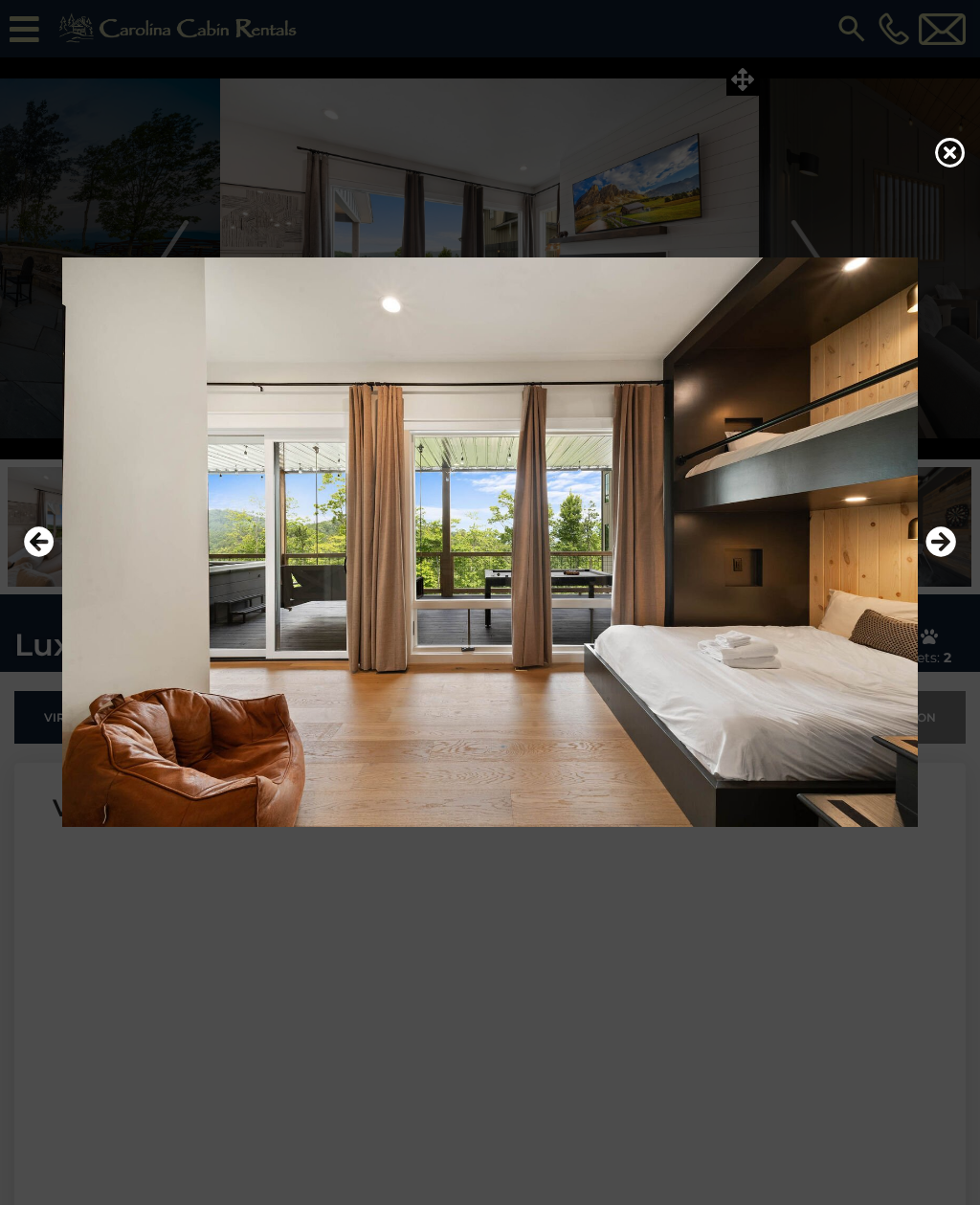
click at [46, 557] on icon "Previous" at bounding box center [39, 541] width 31 height 31
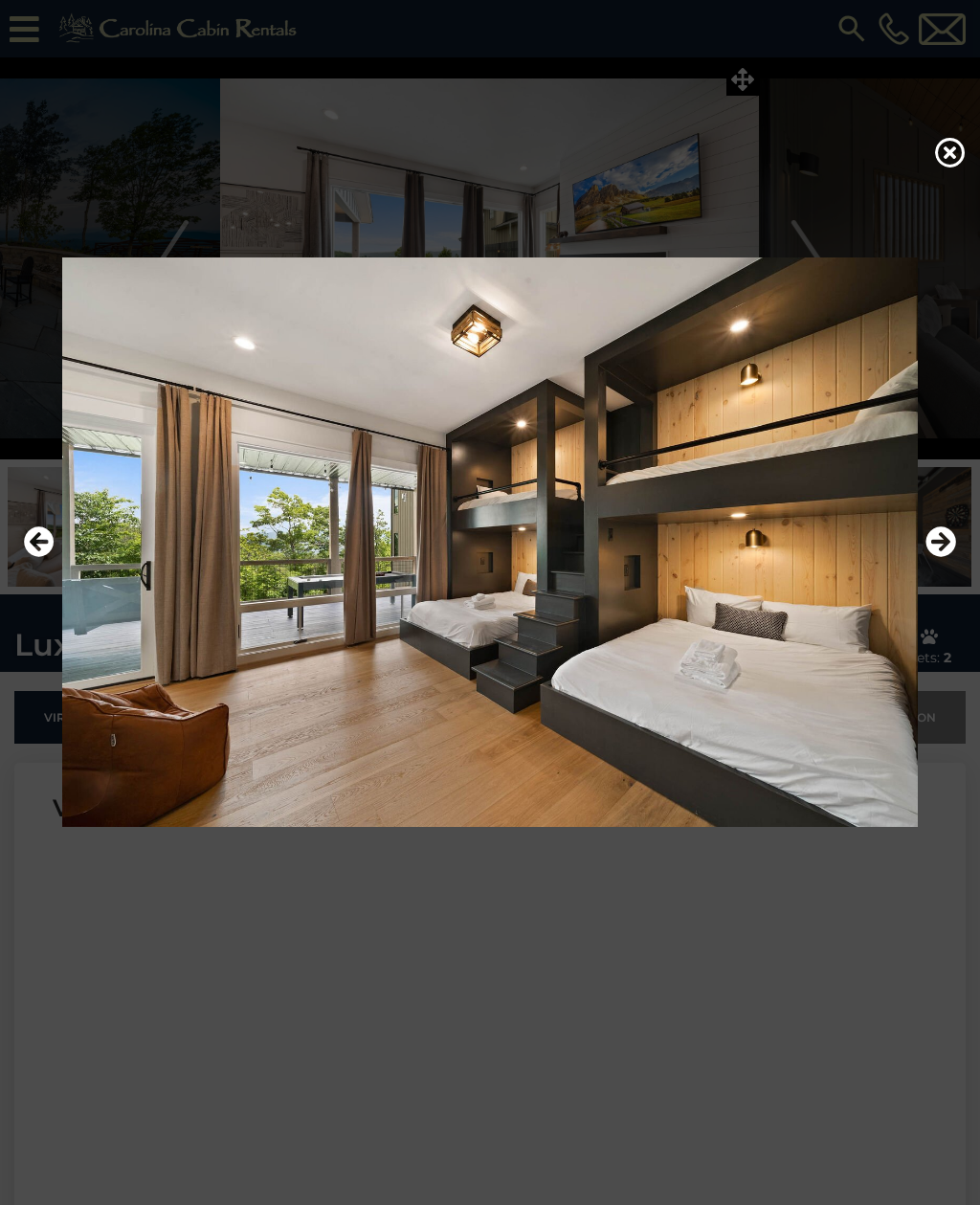
click at [940, 557] on icon "Next" at bounding box center [940, 541] width 31 height 31
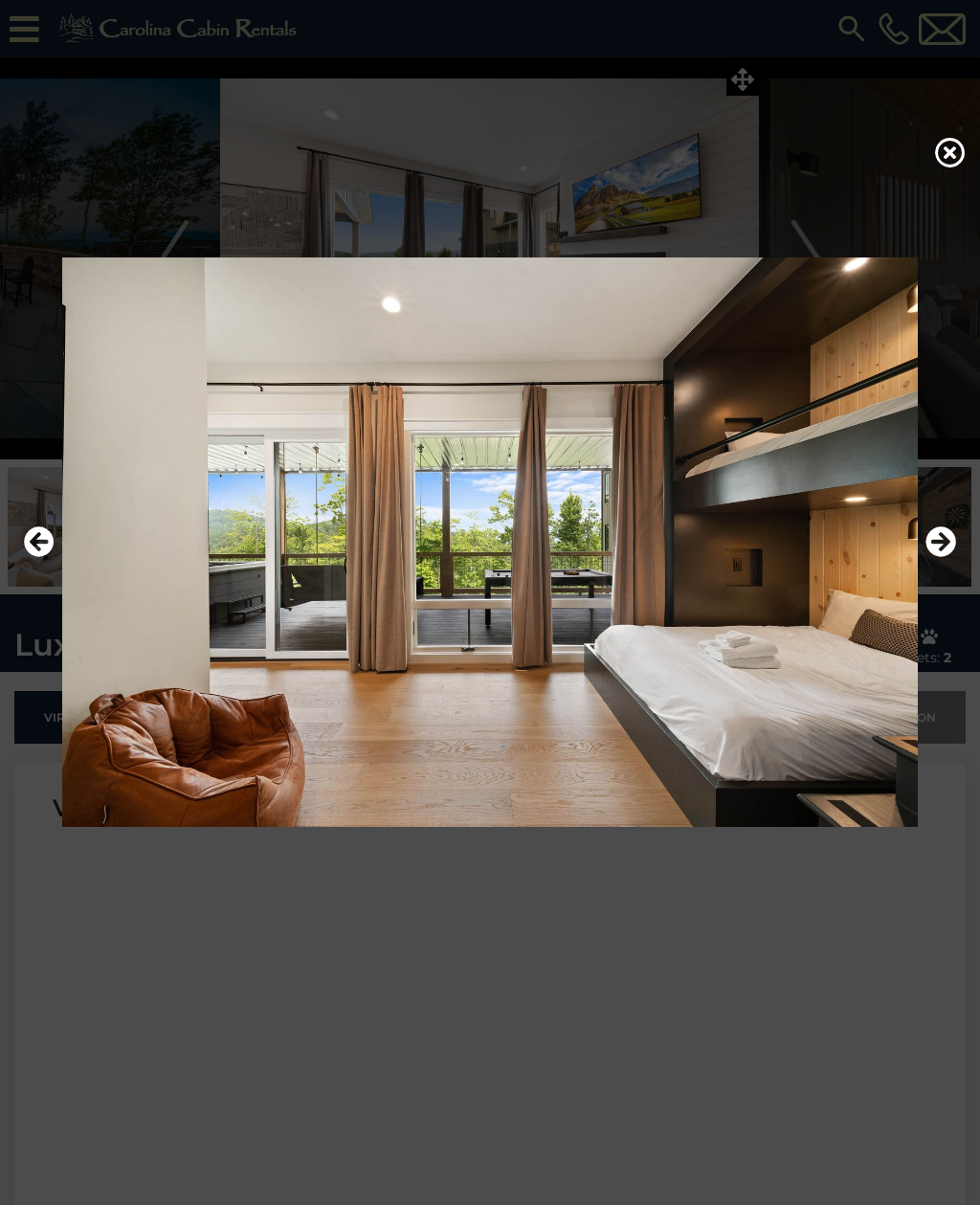
click at [941, 557] on icon "Next" at bounding box center [940, 541] width 31 height 31
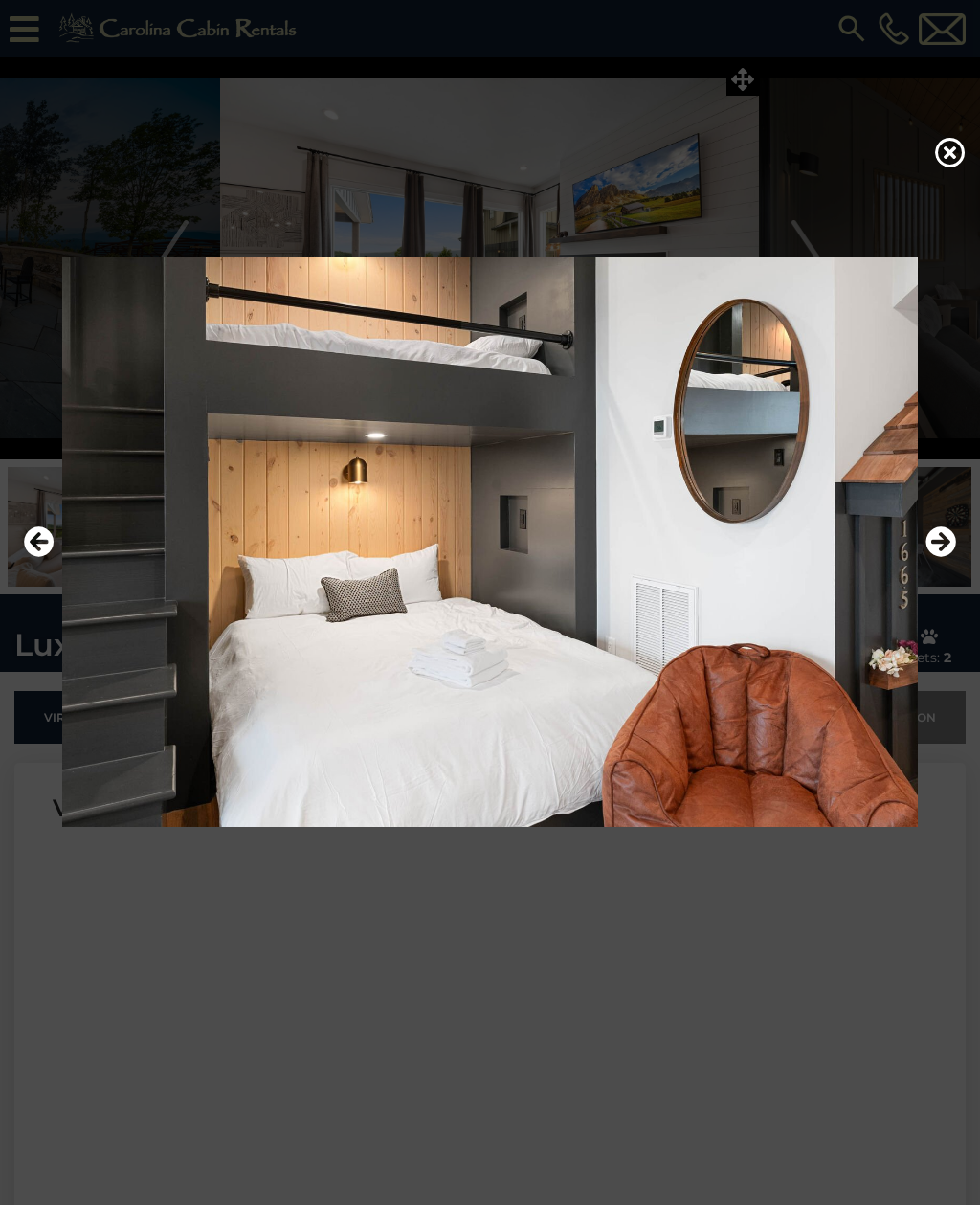
click at [939, 557] on icon "Next" at bounding box center [940, 541] width 31 height 31
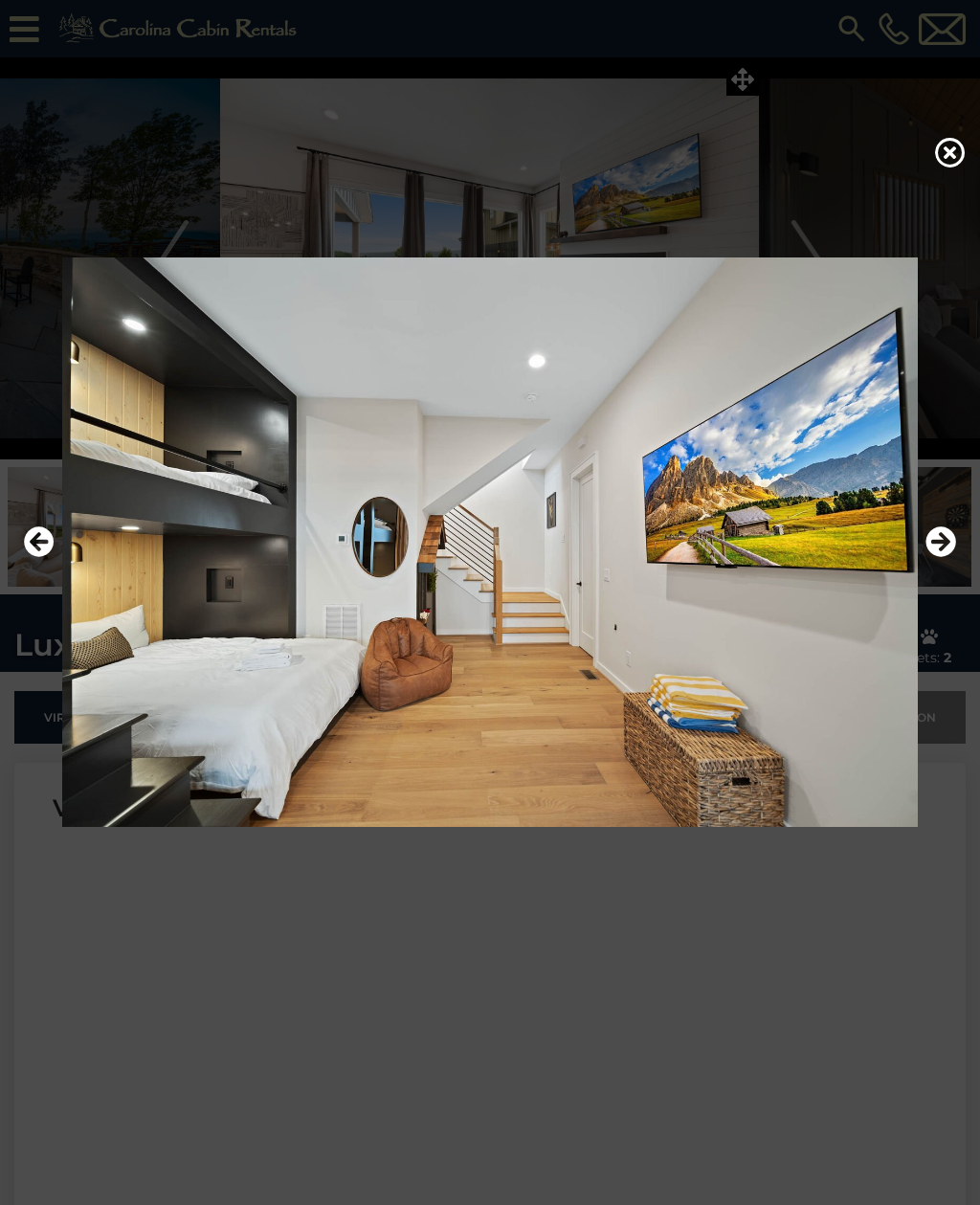
click at [942, 557] on icon "Next" at bounding box center [940, 541] width 31 height 31
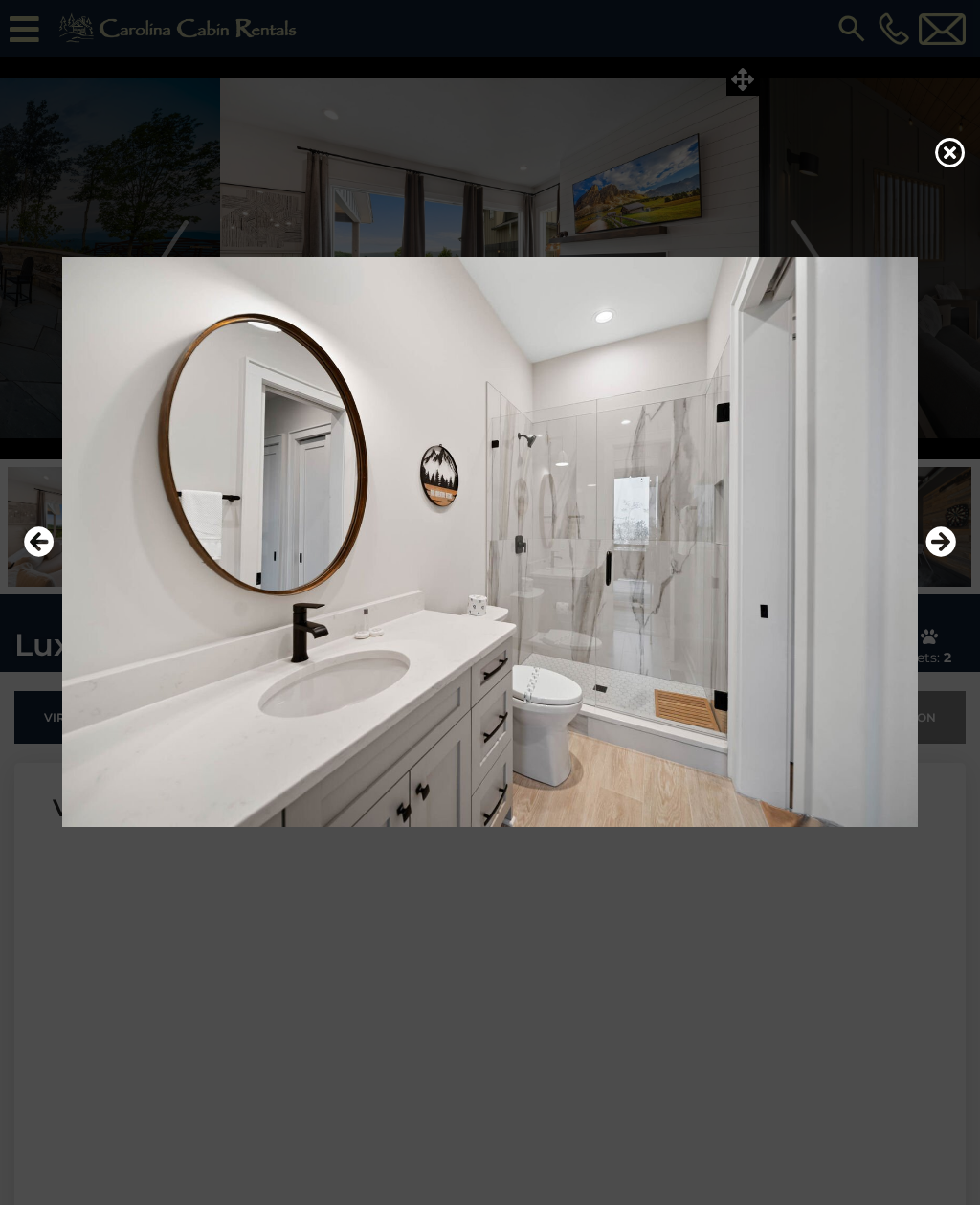
click at [944, 557] on icon "Next" at bounding box center [940, 541] width 31 height 31
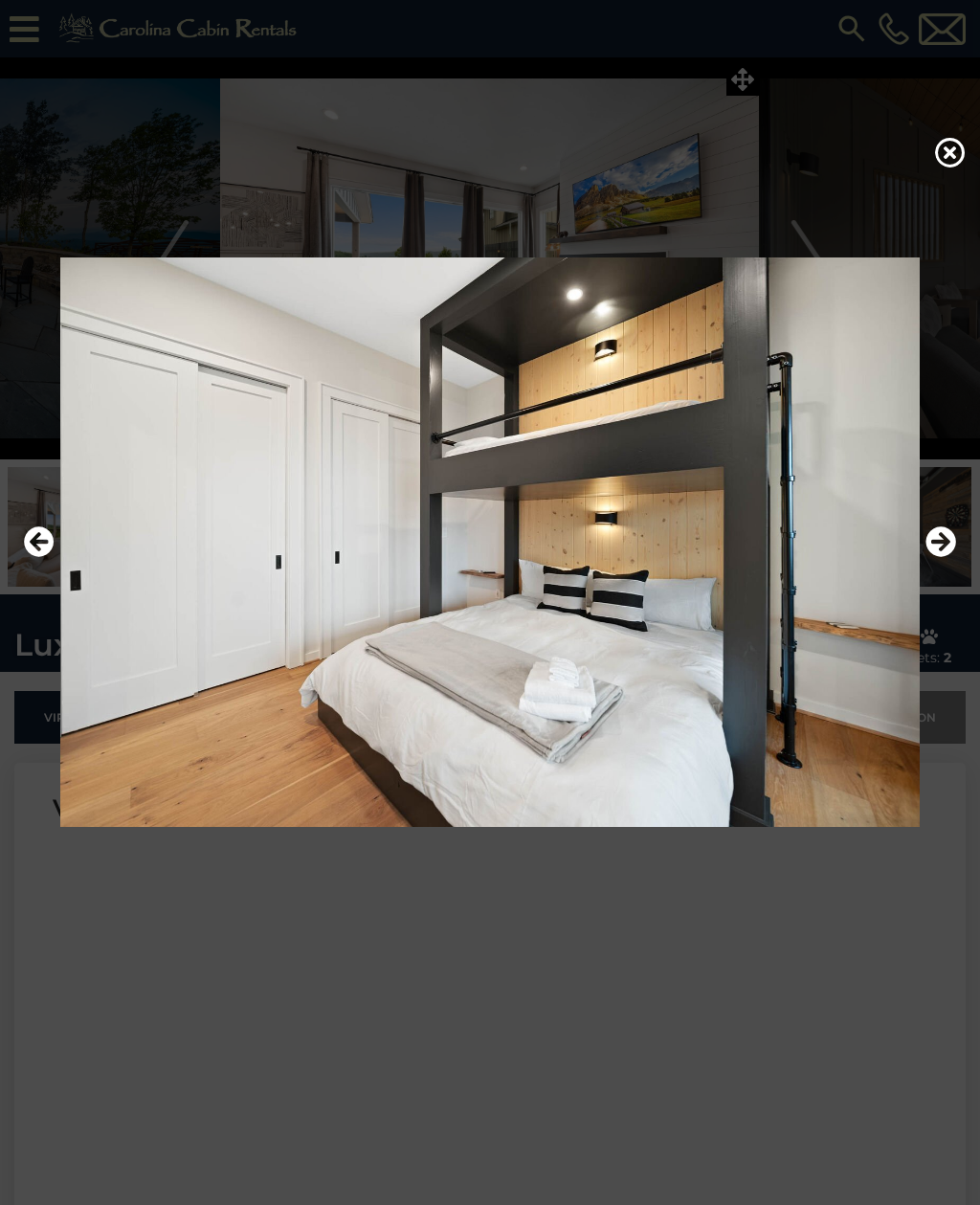
click at [939, 557] on icon "Next" at bounding box center [940, 541] width 31 height 31
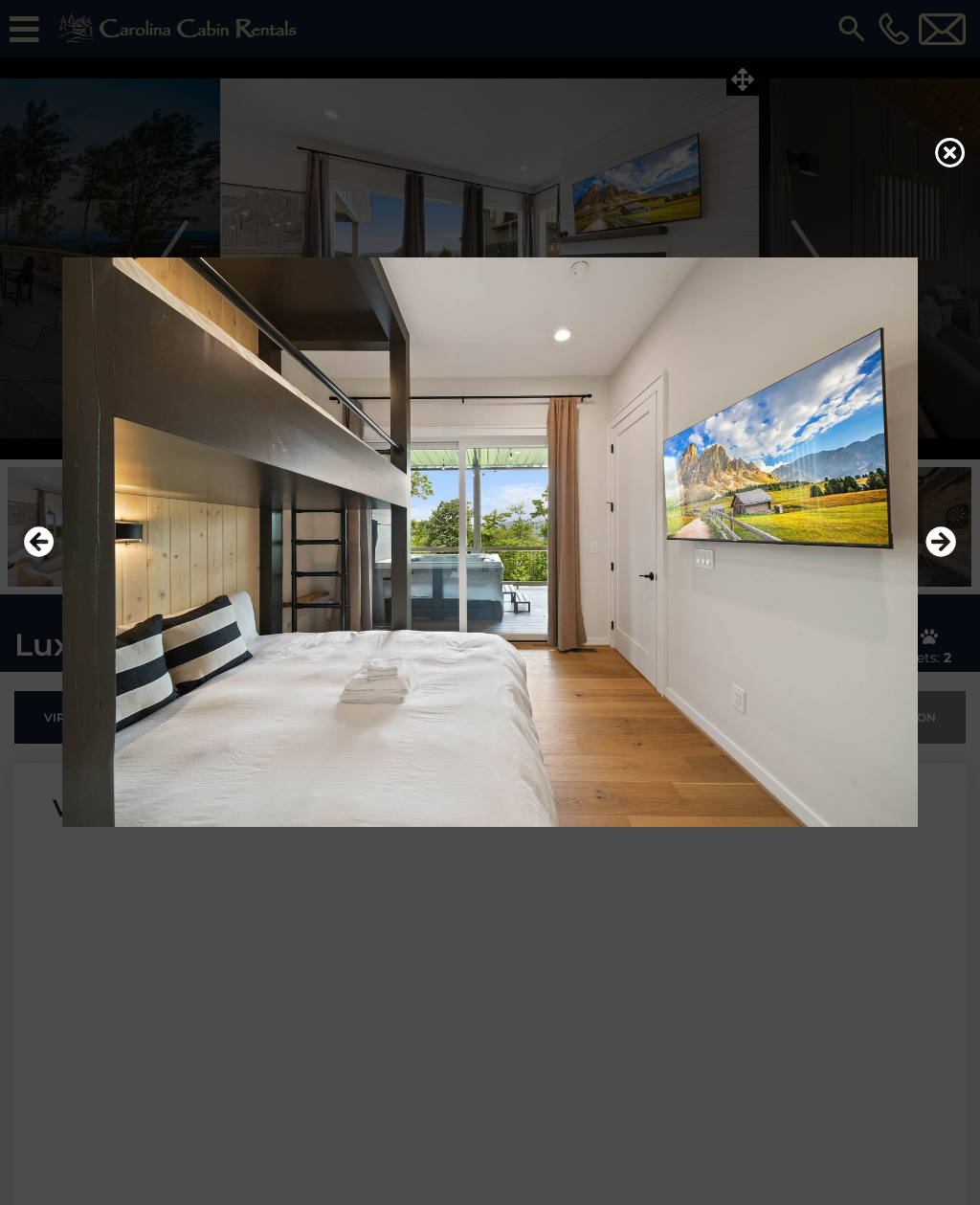
click at [37, 557] on icon "Previous" at bounding box center [39, 541] width 31 height 31
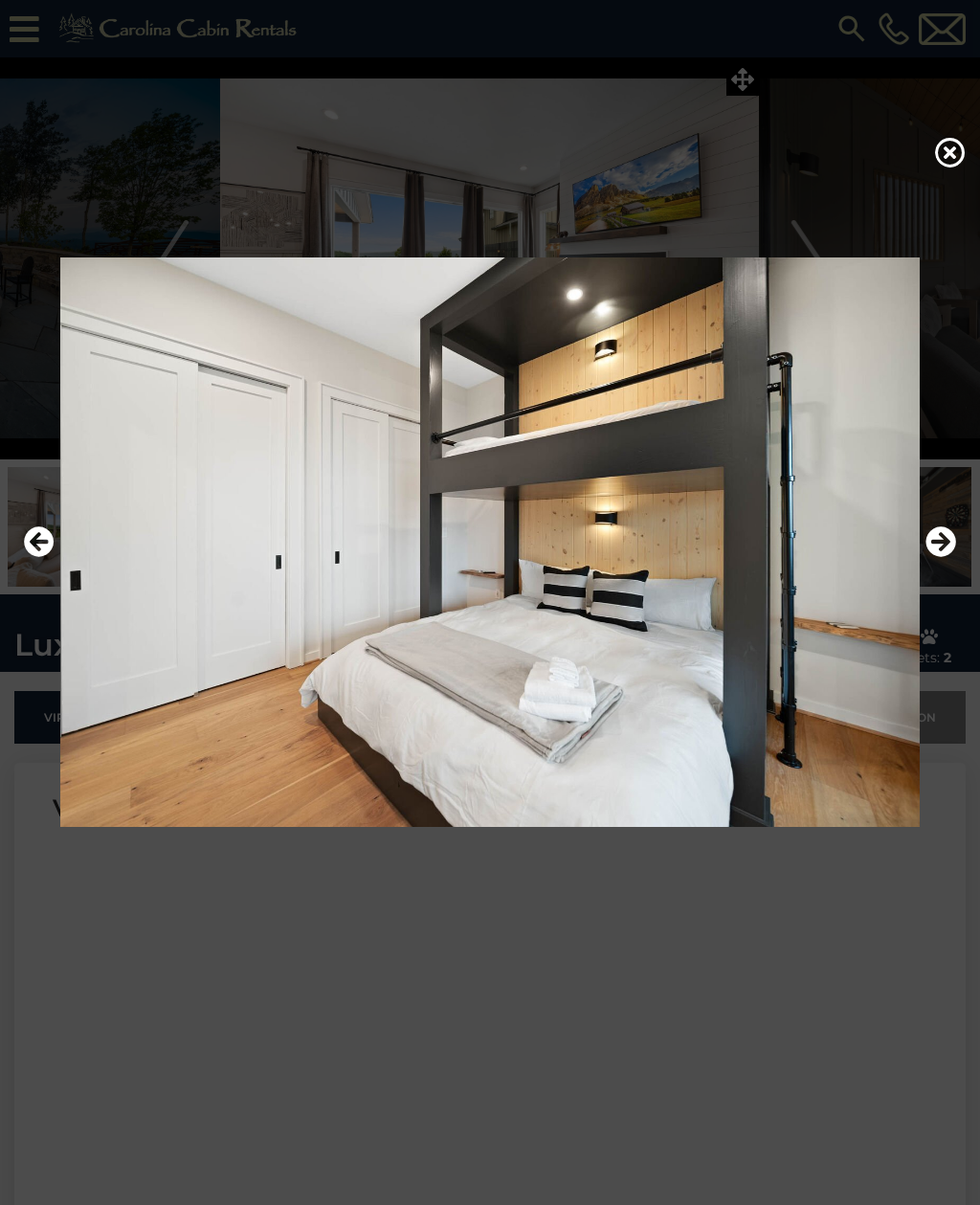
click at [941, 557] on icon "Next" at bounding box center [940, 541] width 31 height 31
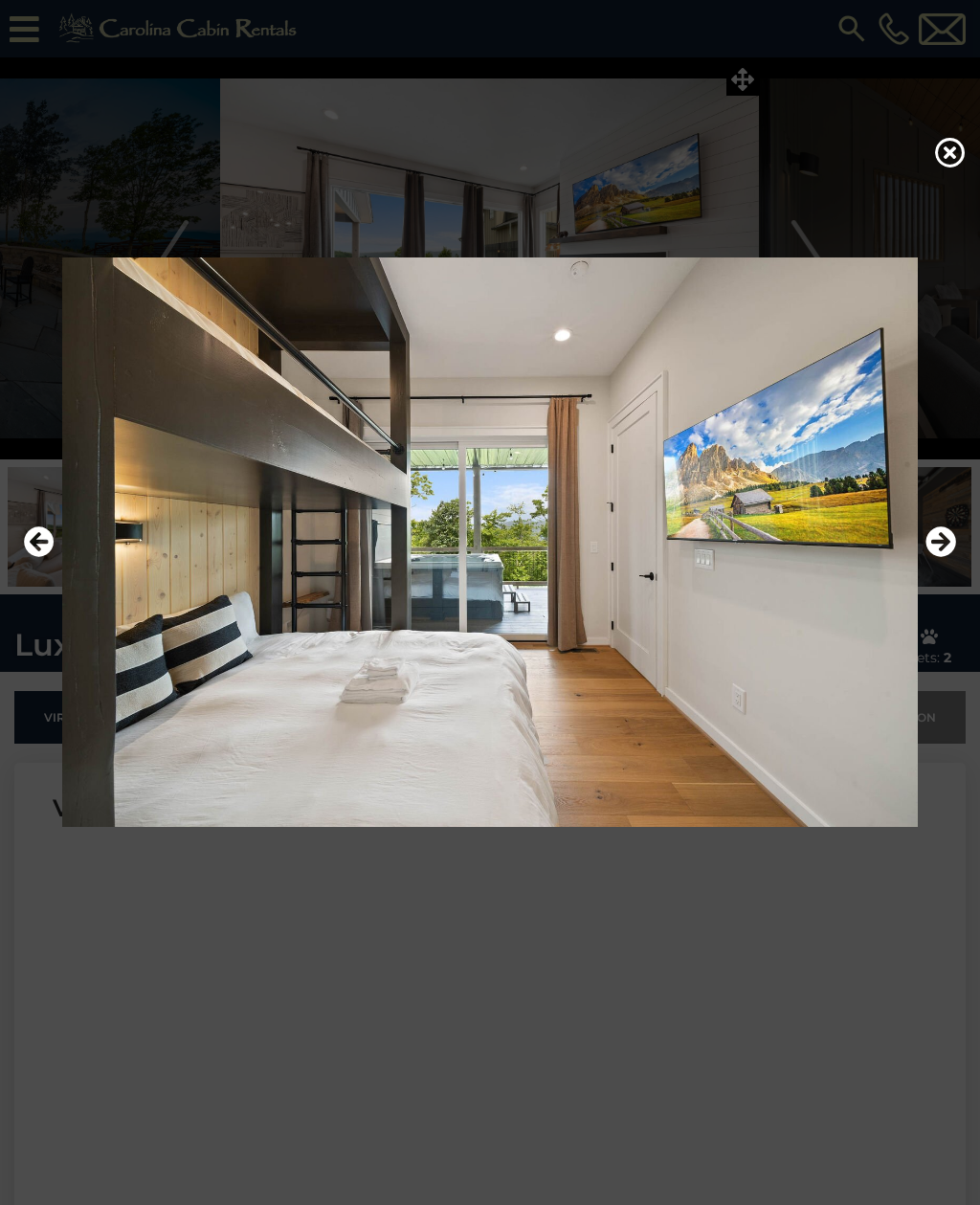
click at [945, 557] on icon "Next" at bounding box center [940, 541] width 31 height 31
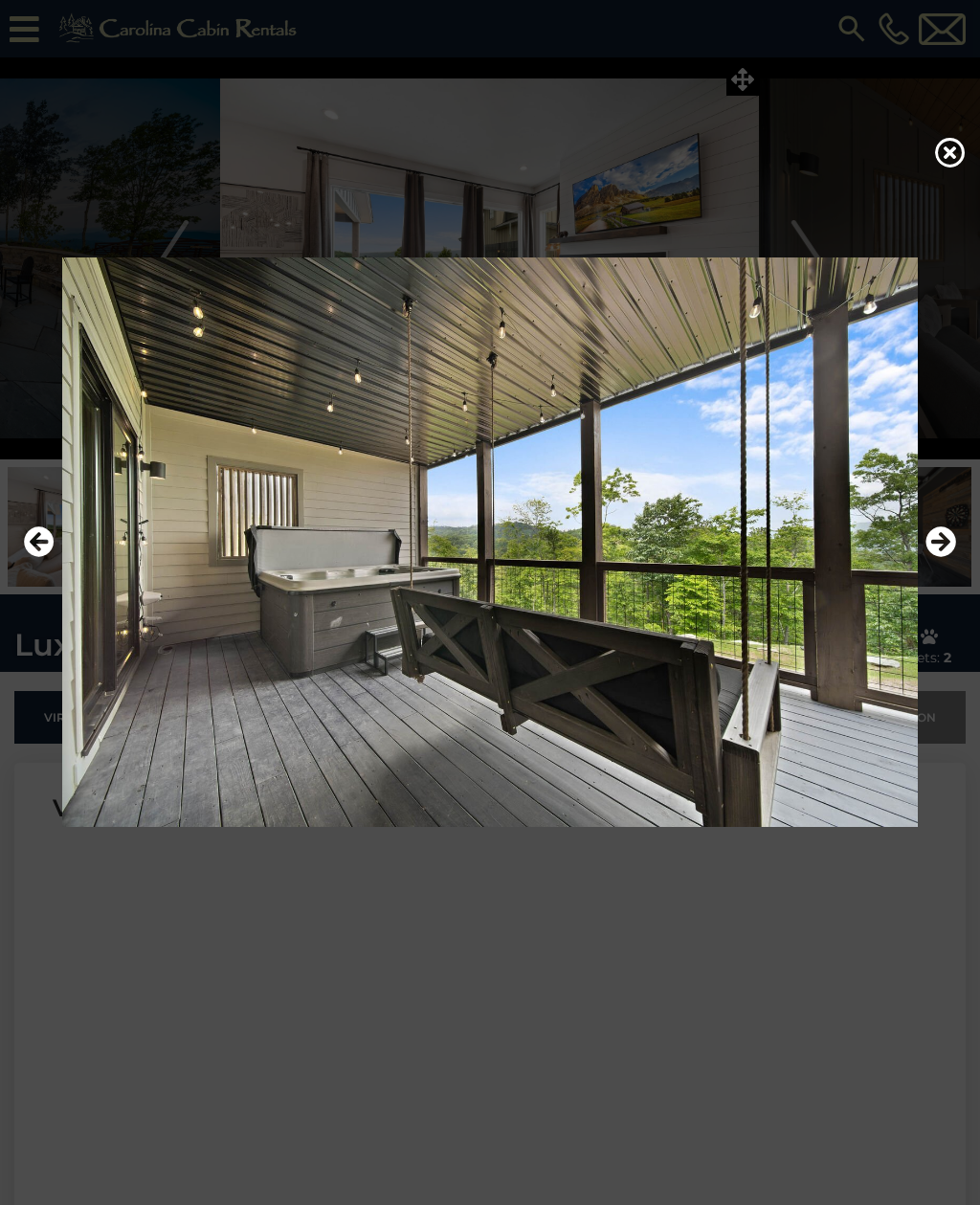
click at [940, 557] on icon "Next" at bounding box center [940, 541] width 31 height 31
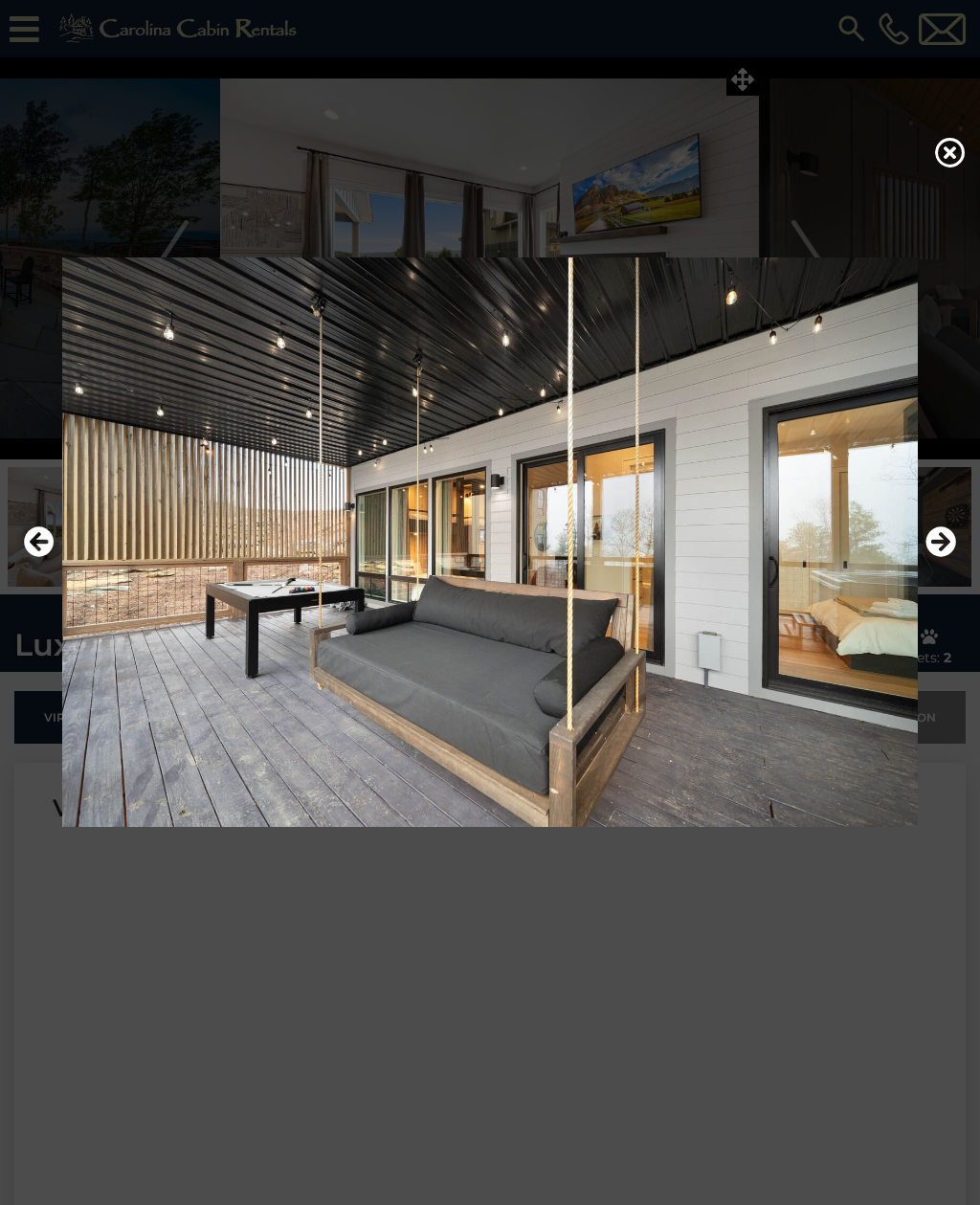
click at [937, 557] on icon "Next" at bounding box center [940, 541] width 31 height 31
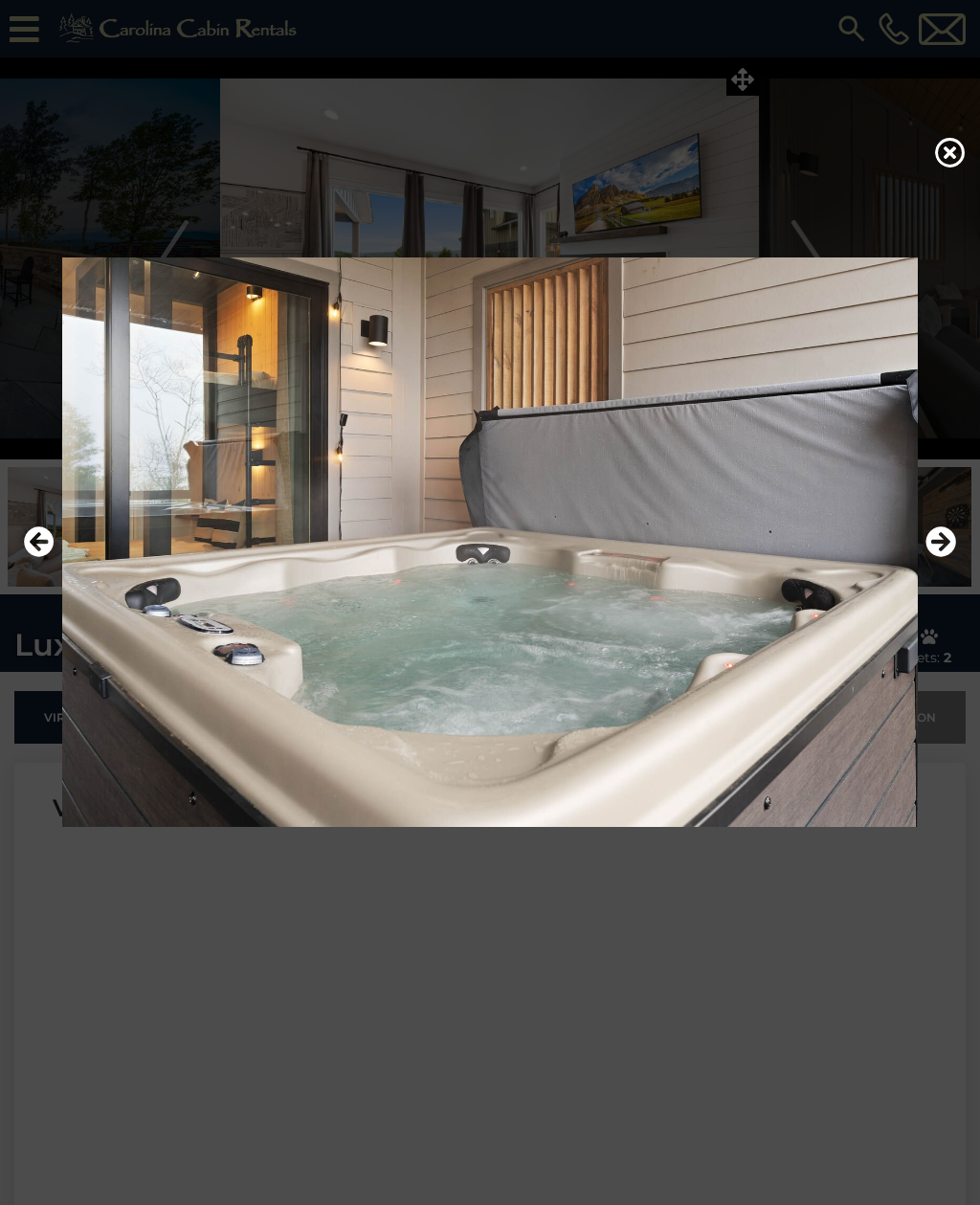
click at [944, 557] on icon "Next" at bounding box center [940, 541] width 31 height 31
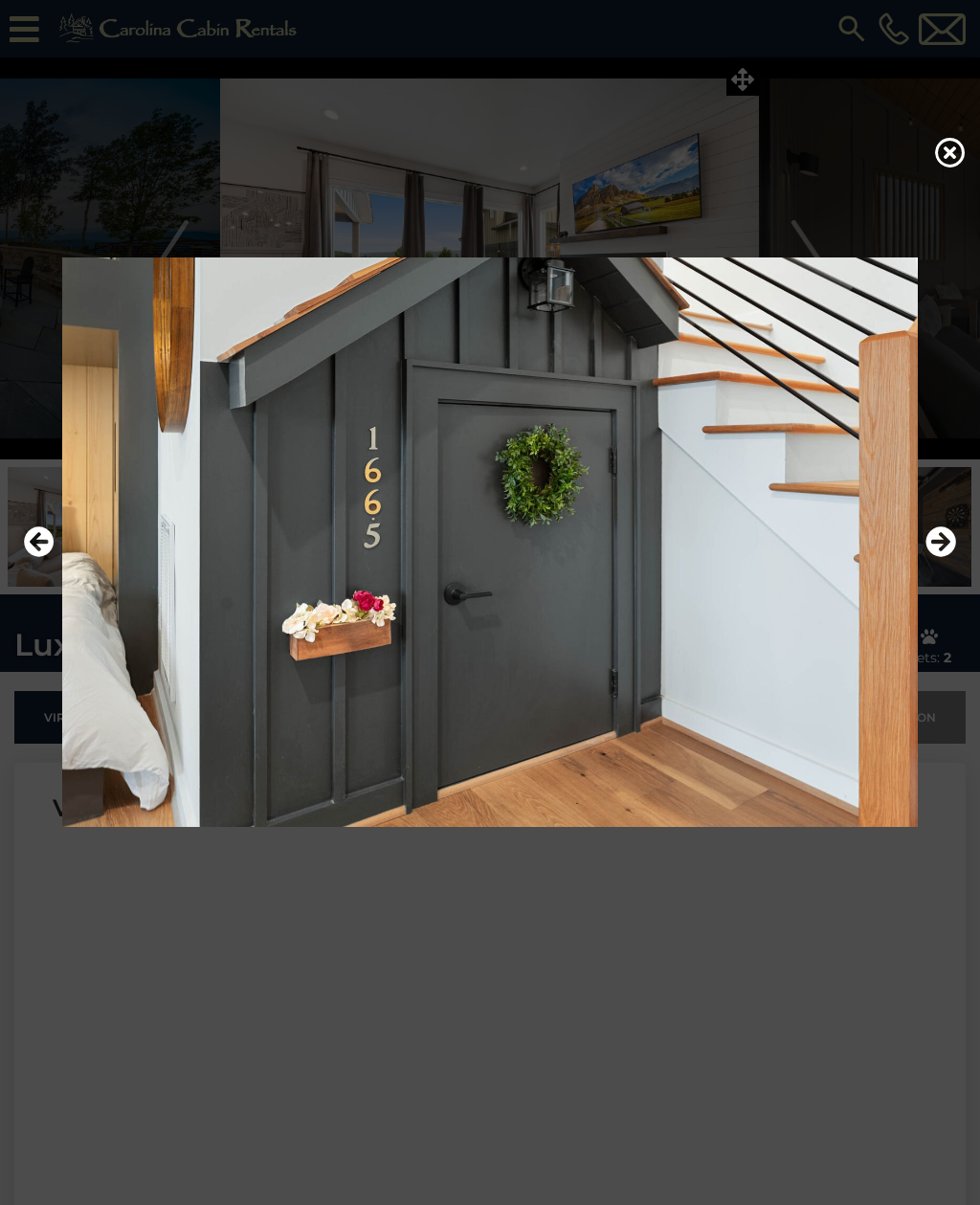
click at [939, 557] on icon "Next" at bounding box center [940, 541] width 31 height 31
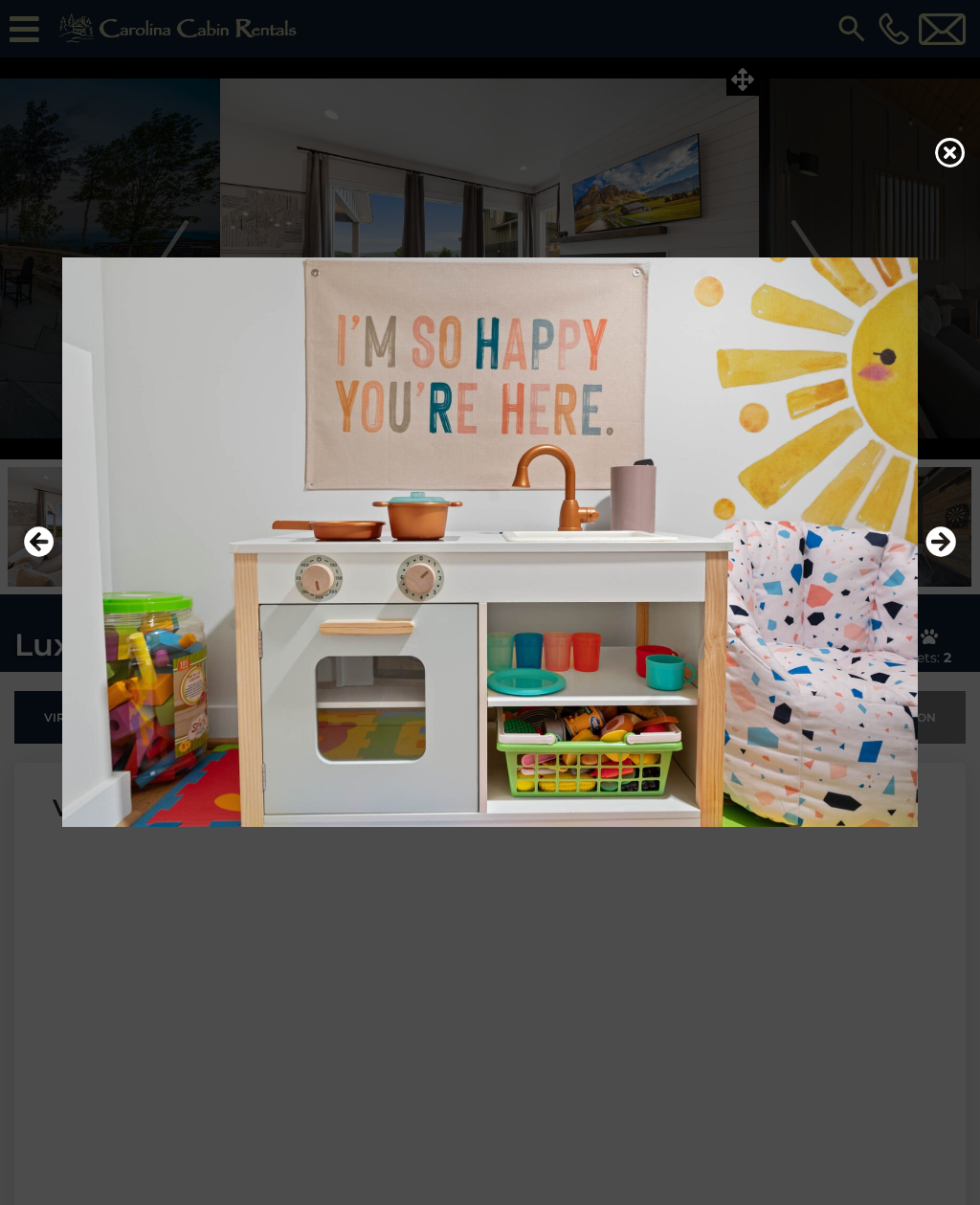
click at [942, 557] on icon "Next" at bounding box center [940, 541] width 31 height 31
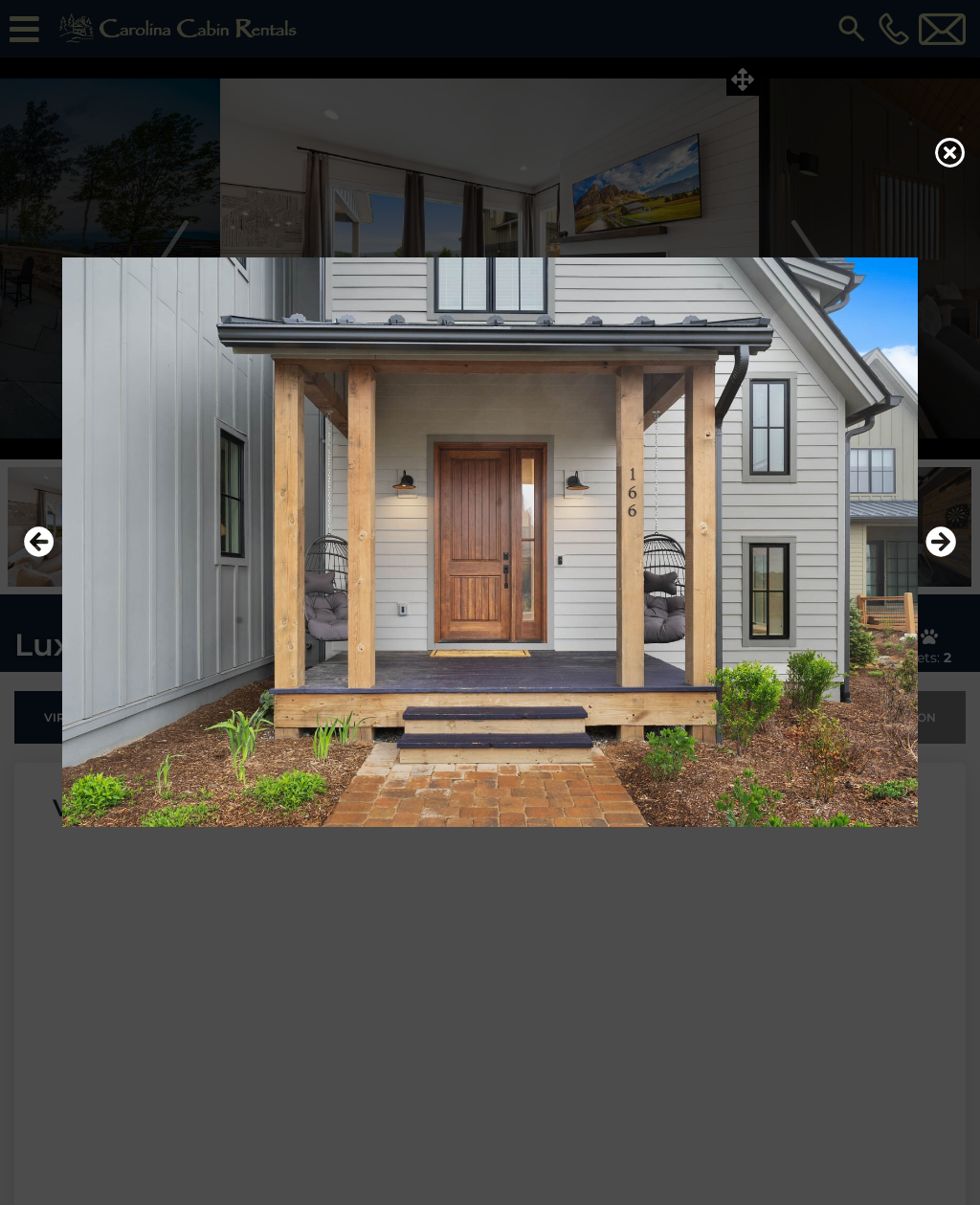
click at [942, 557] on icon "Next" at bounding box center [940, 541] width 31 height 31
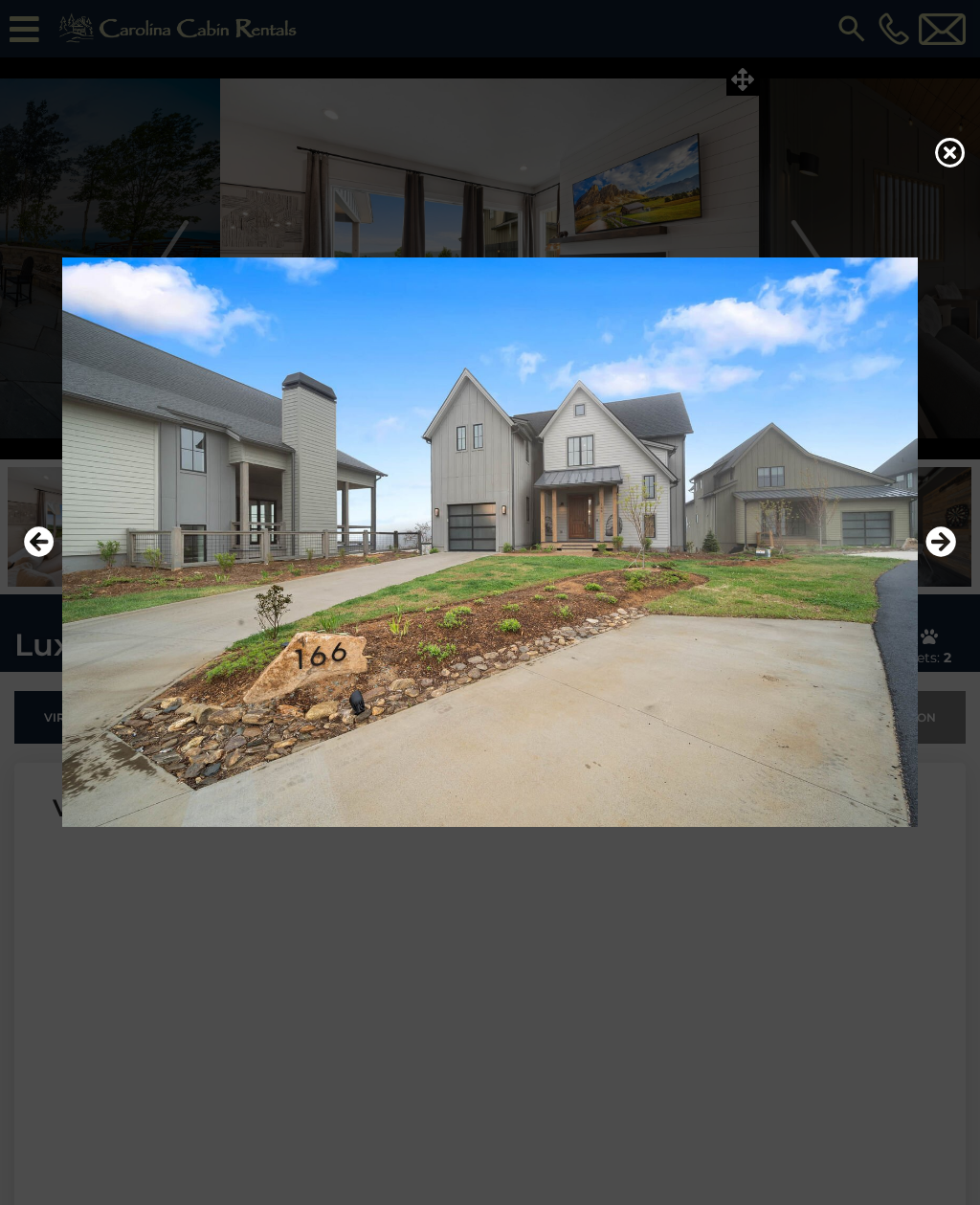
click at [941, 557] on icon "Next" at bounding box center [940, 541] width 31 height 31
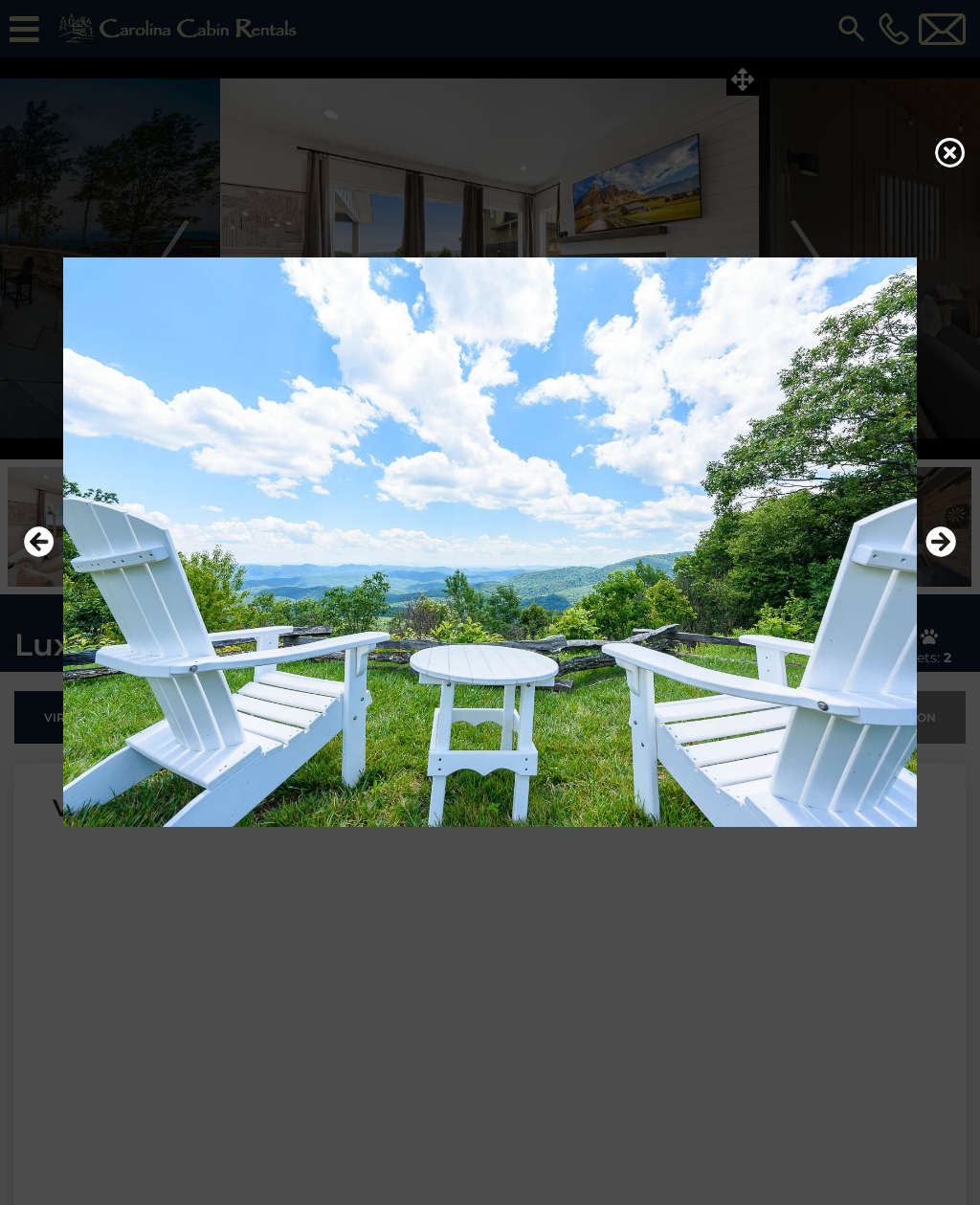
click at [41, 557] on icon "Previous" at bounding box center [39, 541] width 31 height 31
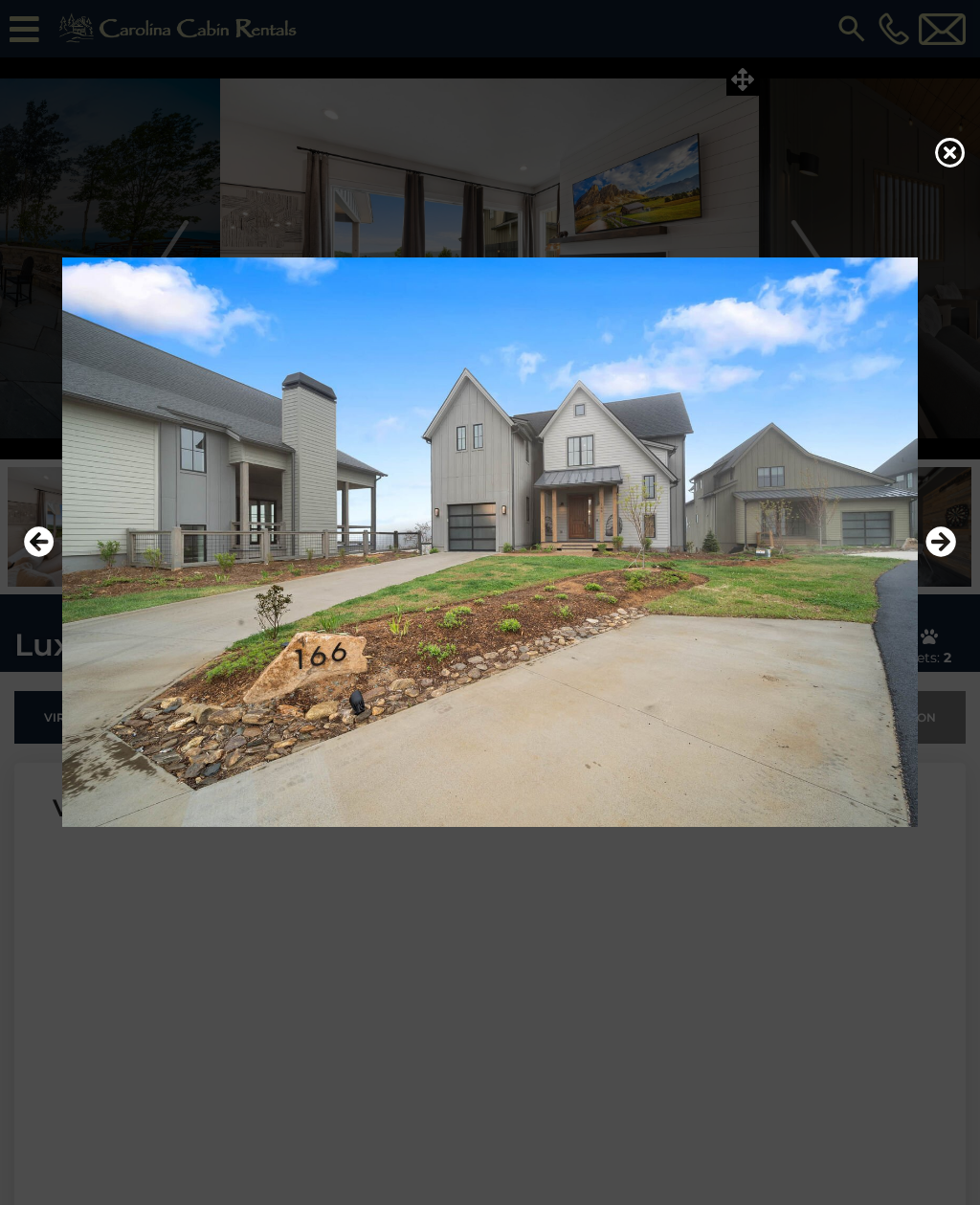
click at [951, 166] on icon at bounding box center [950, 151] width 31 height 31
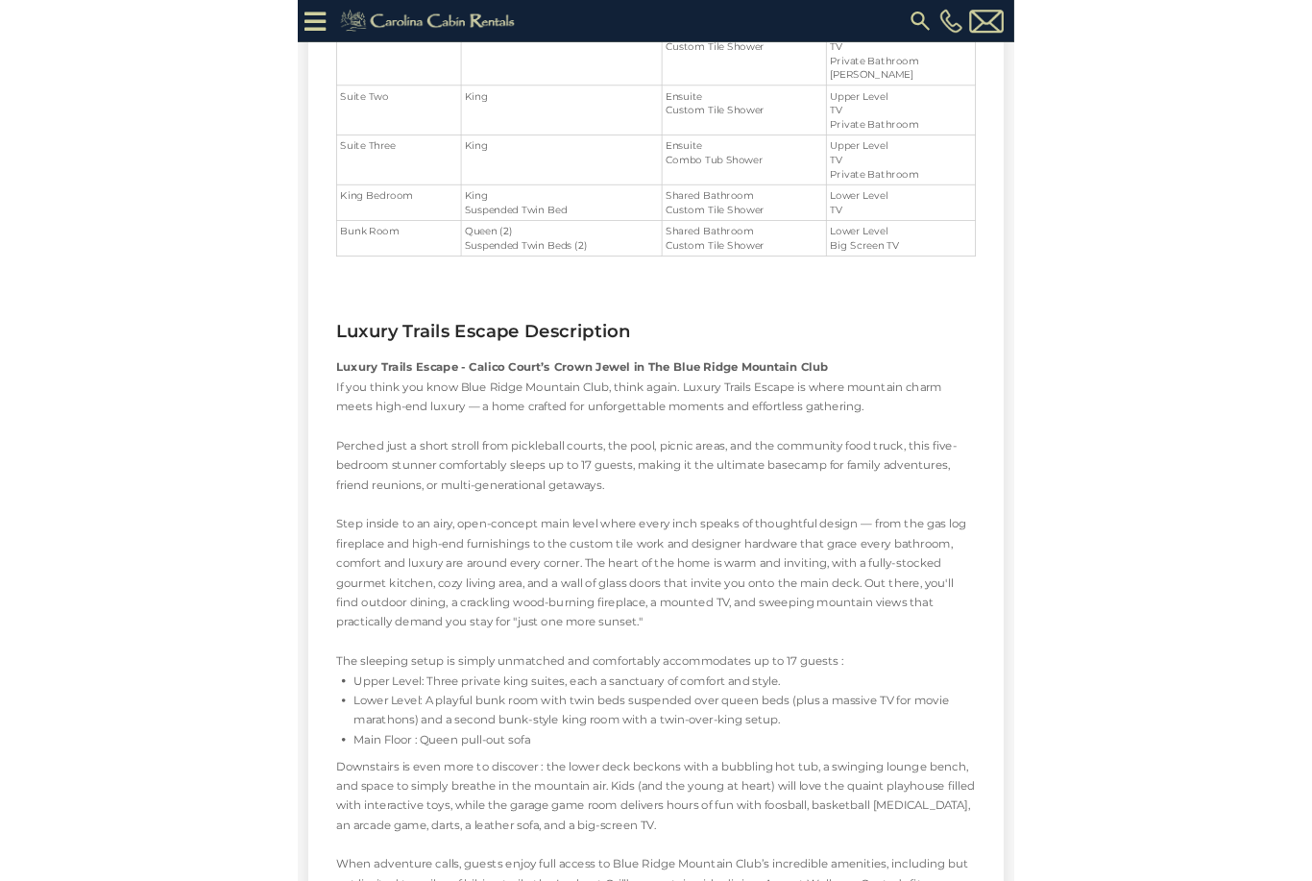
scroll to position [2513, 0]
